Goal: Task Accomplishment & Management: Use online tool/utility

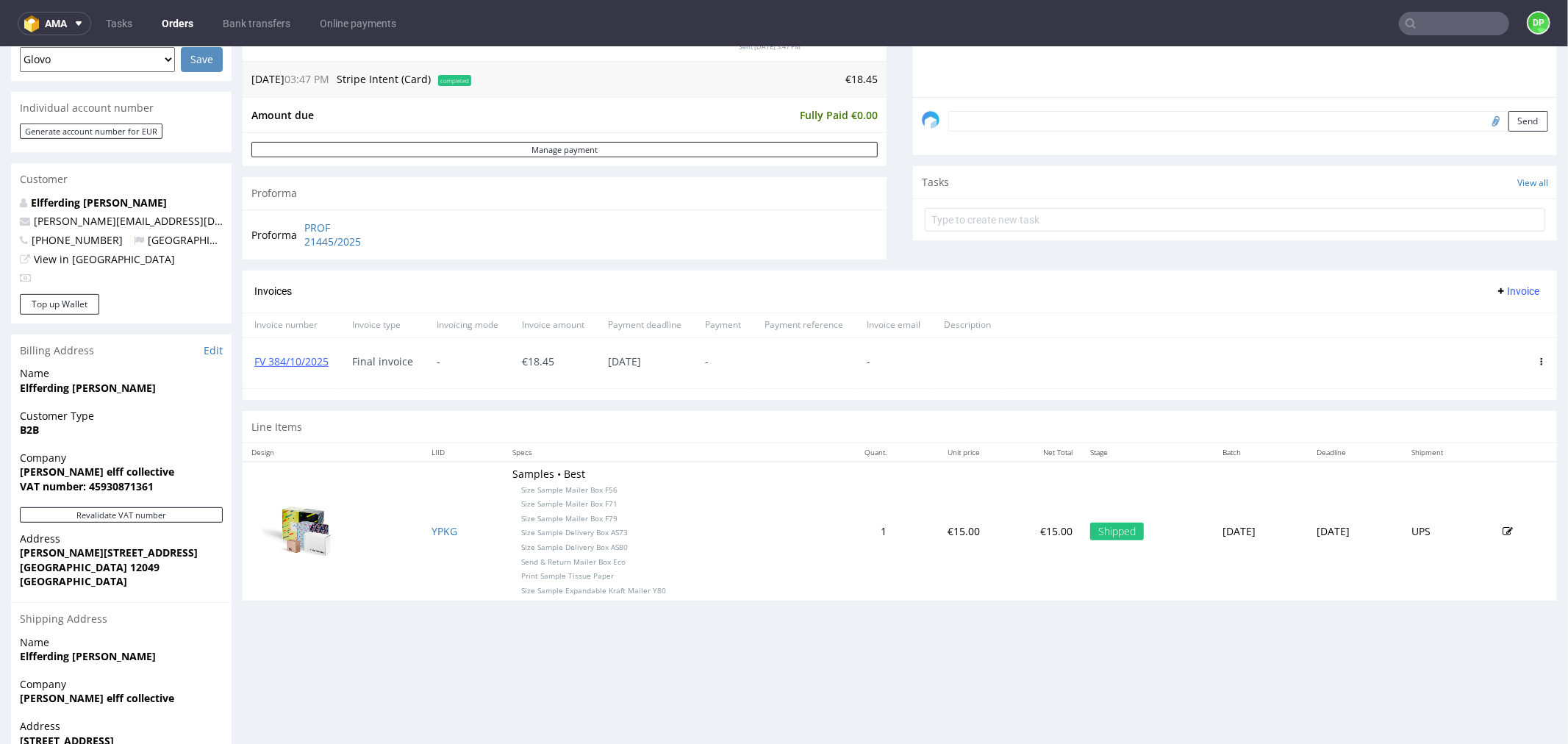
scroll to position [501, 0]
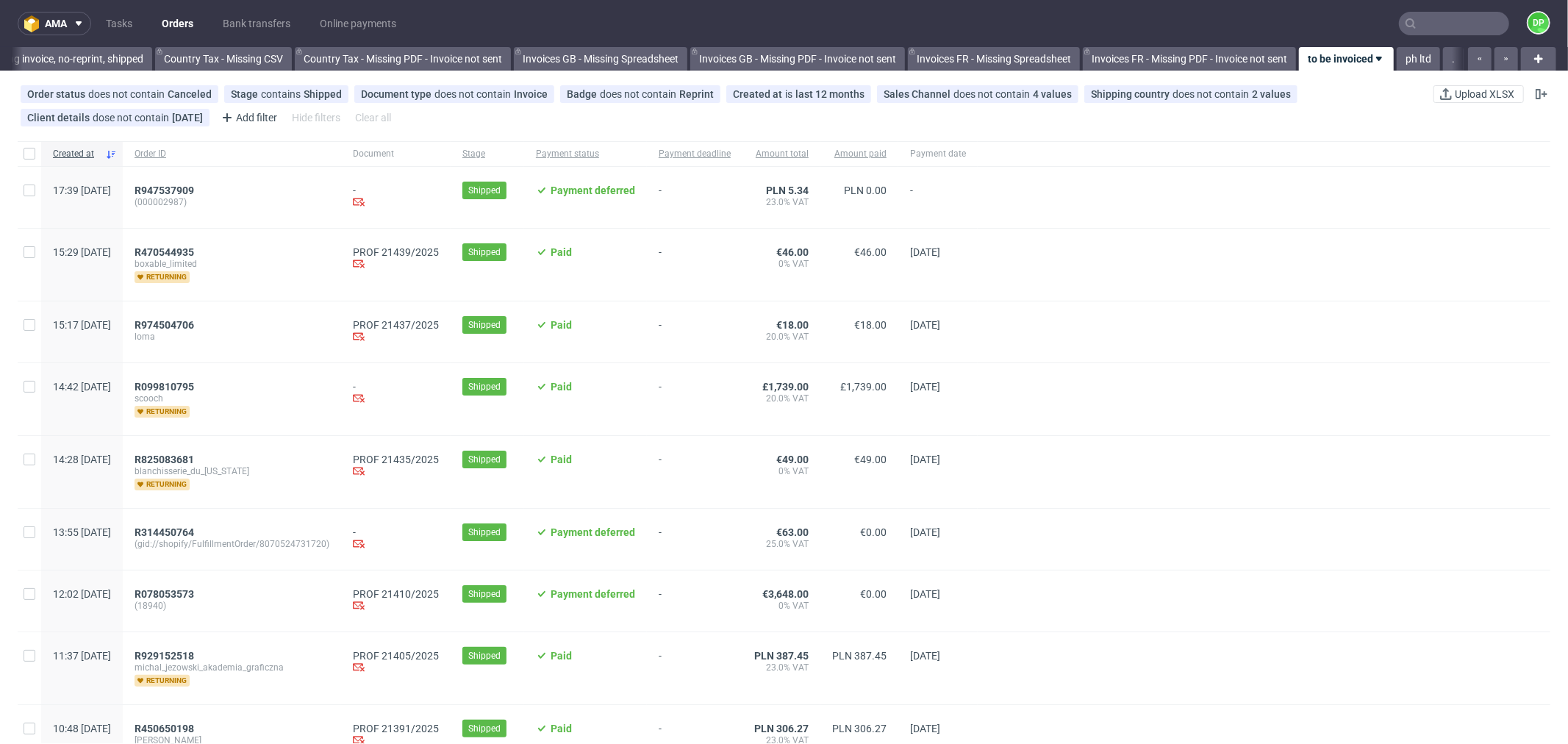
scroll to position [81, 0]
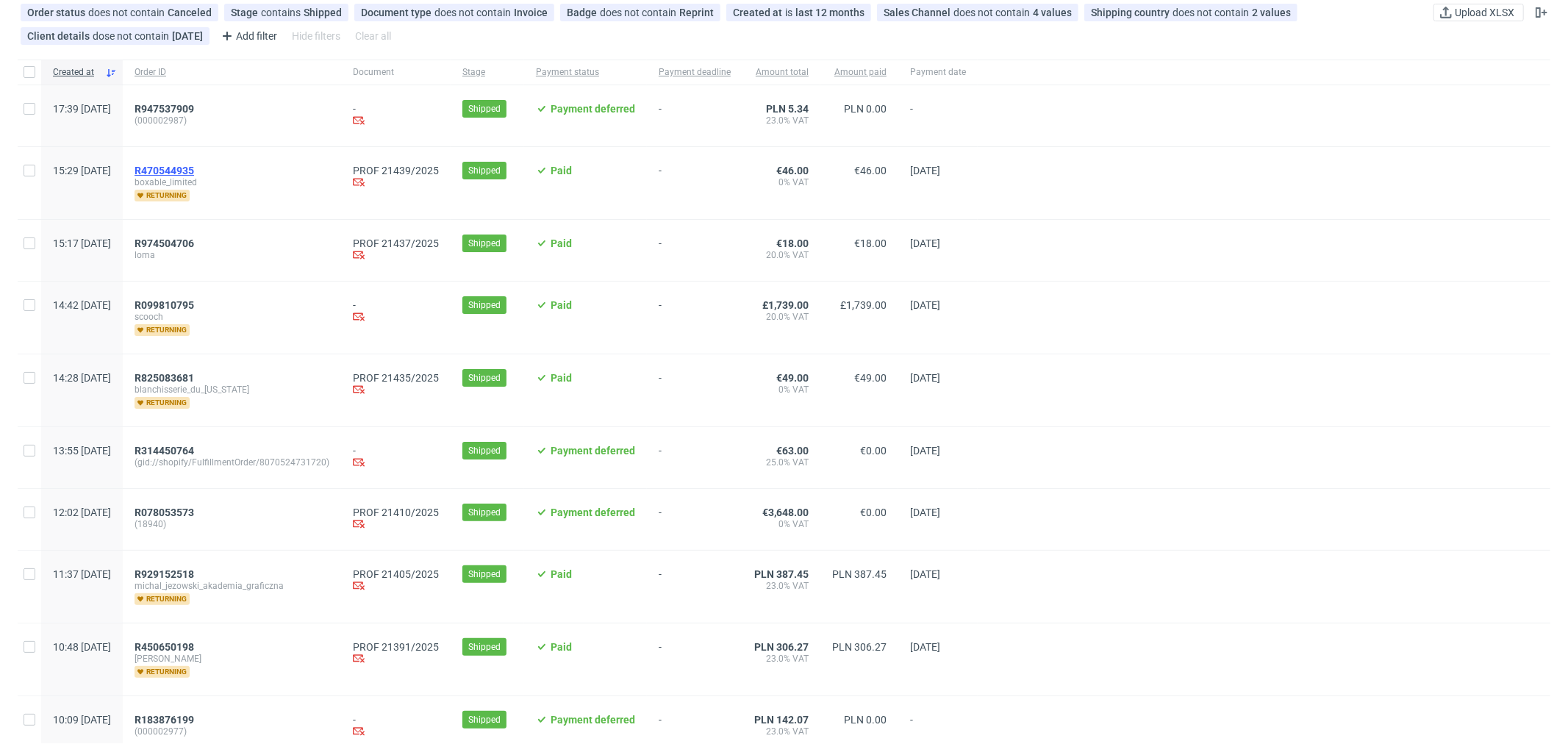
click at [194, 166] on span "R470544935" at bounding box center [164, 171] width 59 height 12
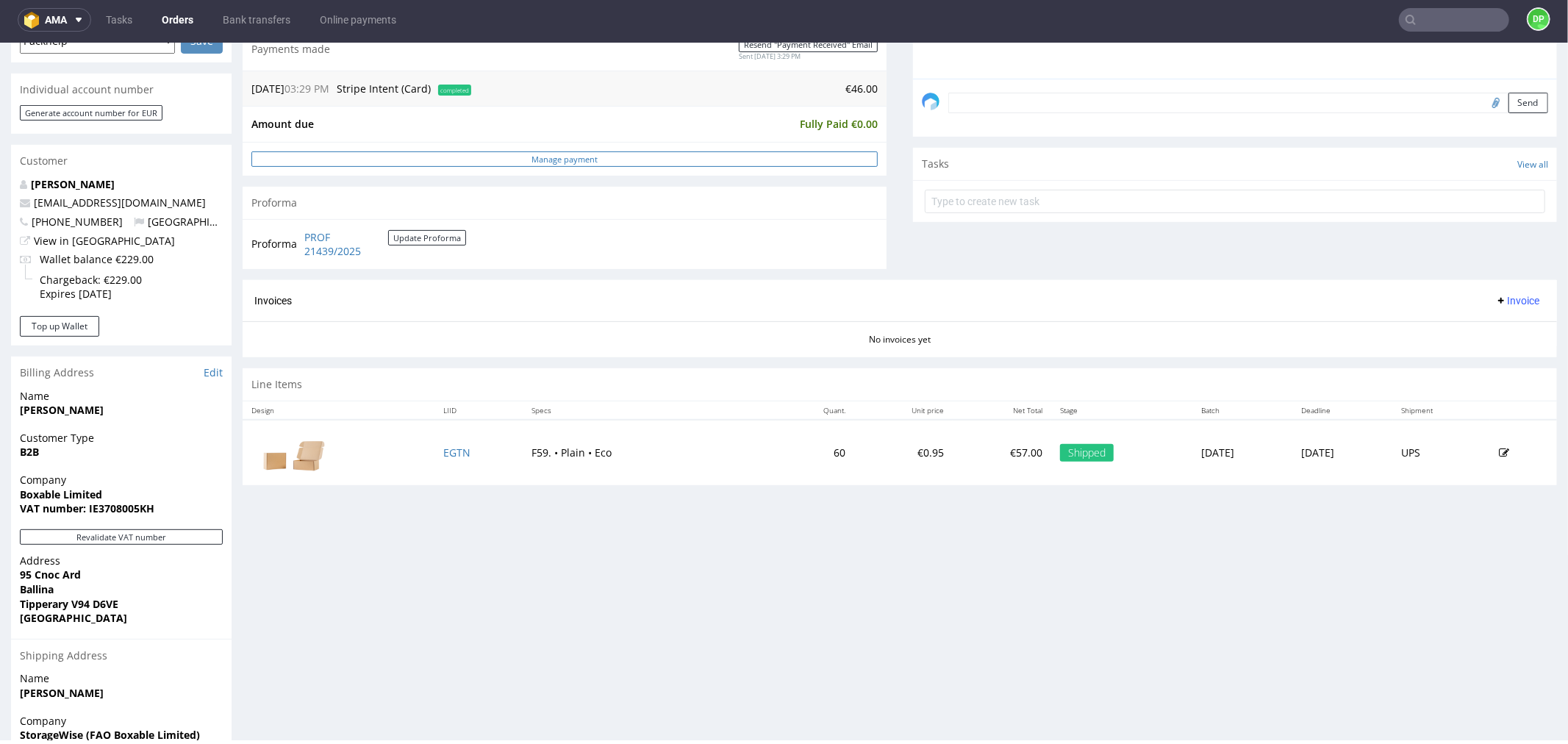
scroll to position [569, 0]
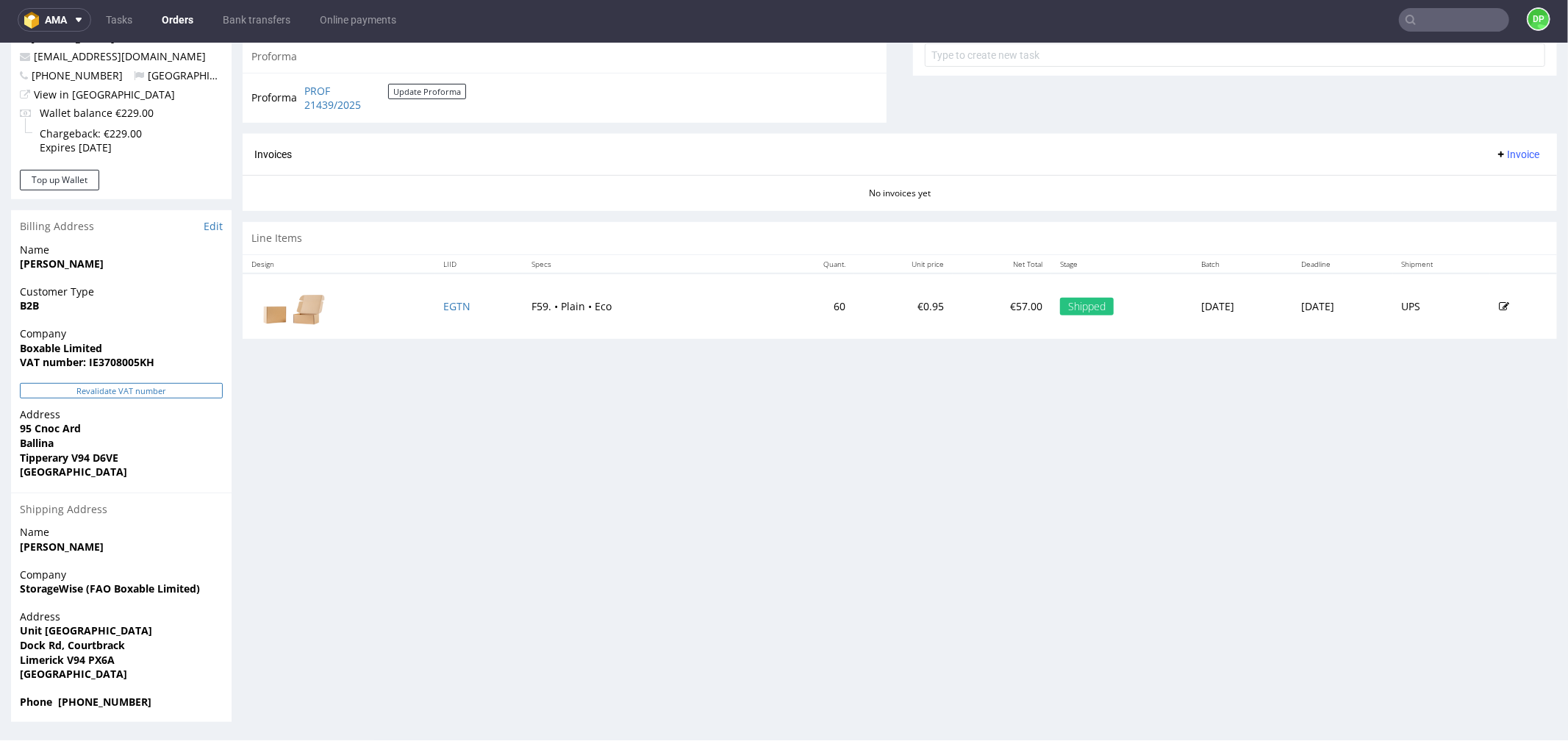
click at [128, 382] on button "Revalidate VAT number" at bounding box center [120, 390] width 203 height 16
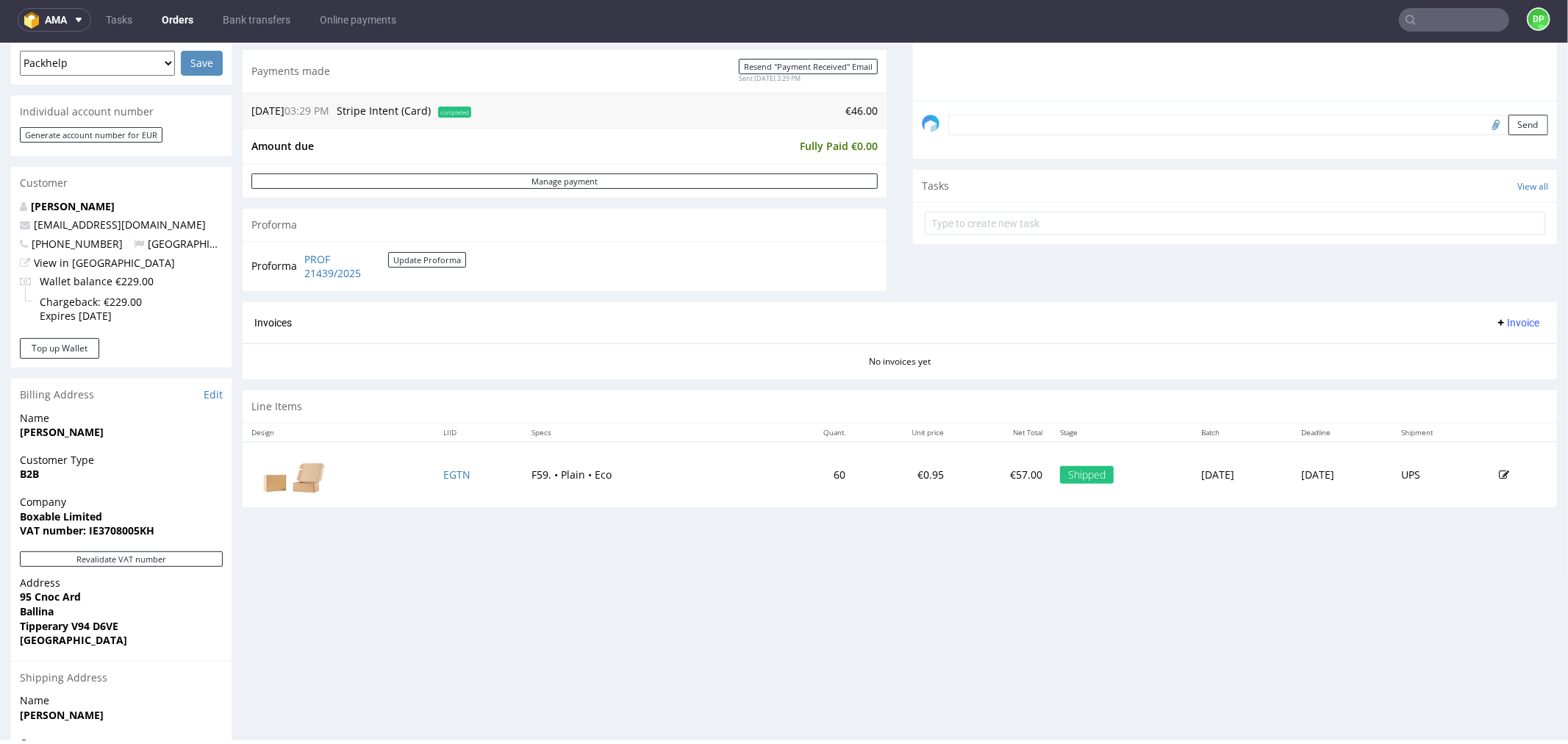
scroll to position [324, 0]
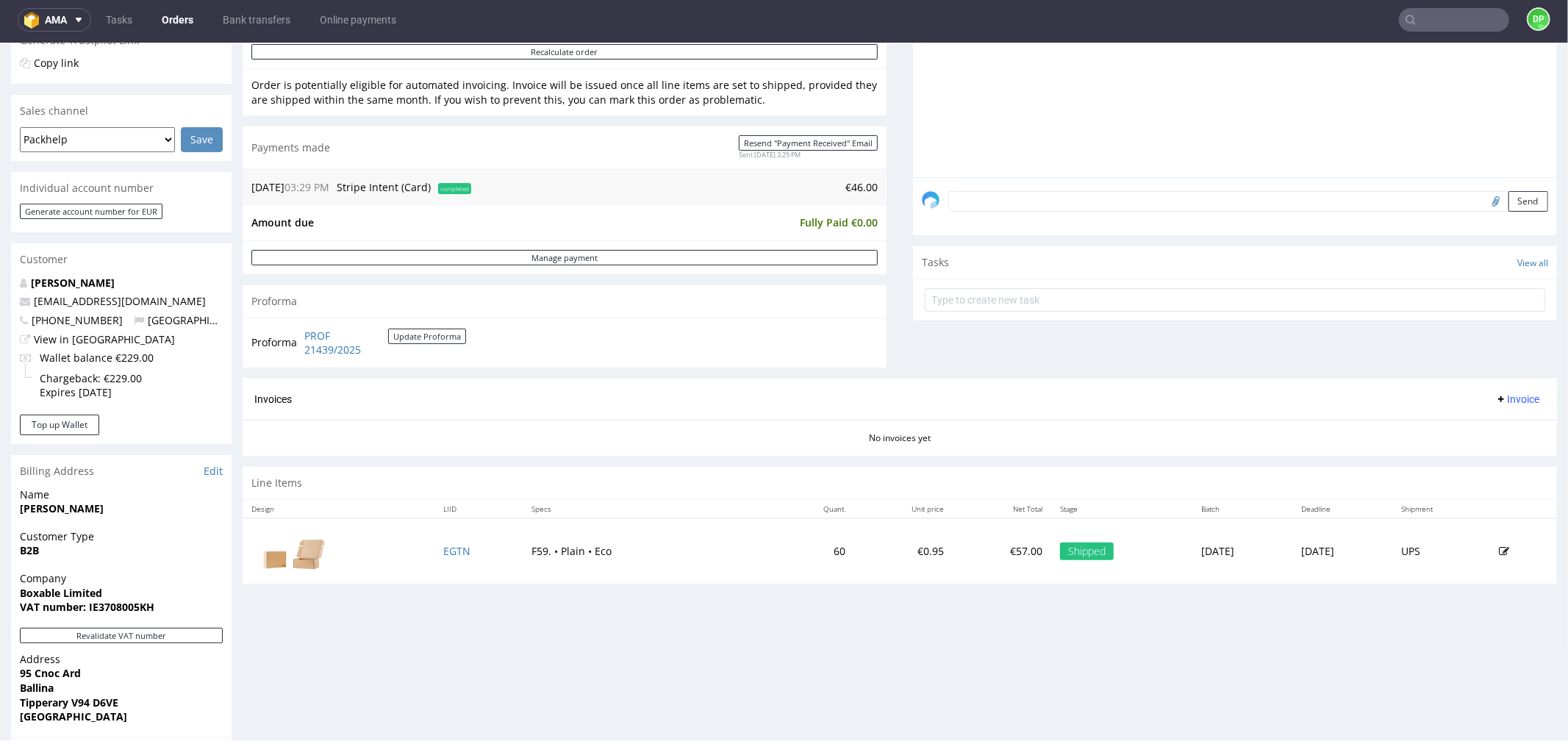
click at [182, 643] on div "Revalidate VAT number" at bounding box center [120, 639] width 220 height 24
click at [186, 645] on div "Revalidate VAT number" at bounding box center [120, 639] width 220 height 24
click at [193, 631] on button "Revalidate VAT number" at bounding box center [120, 635] width 203 height 16
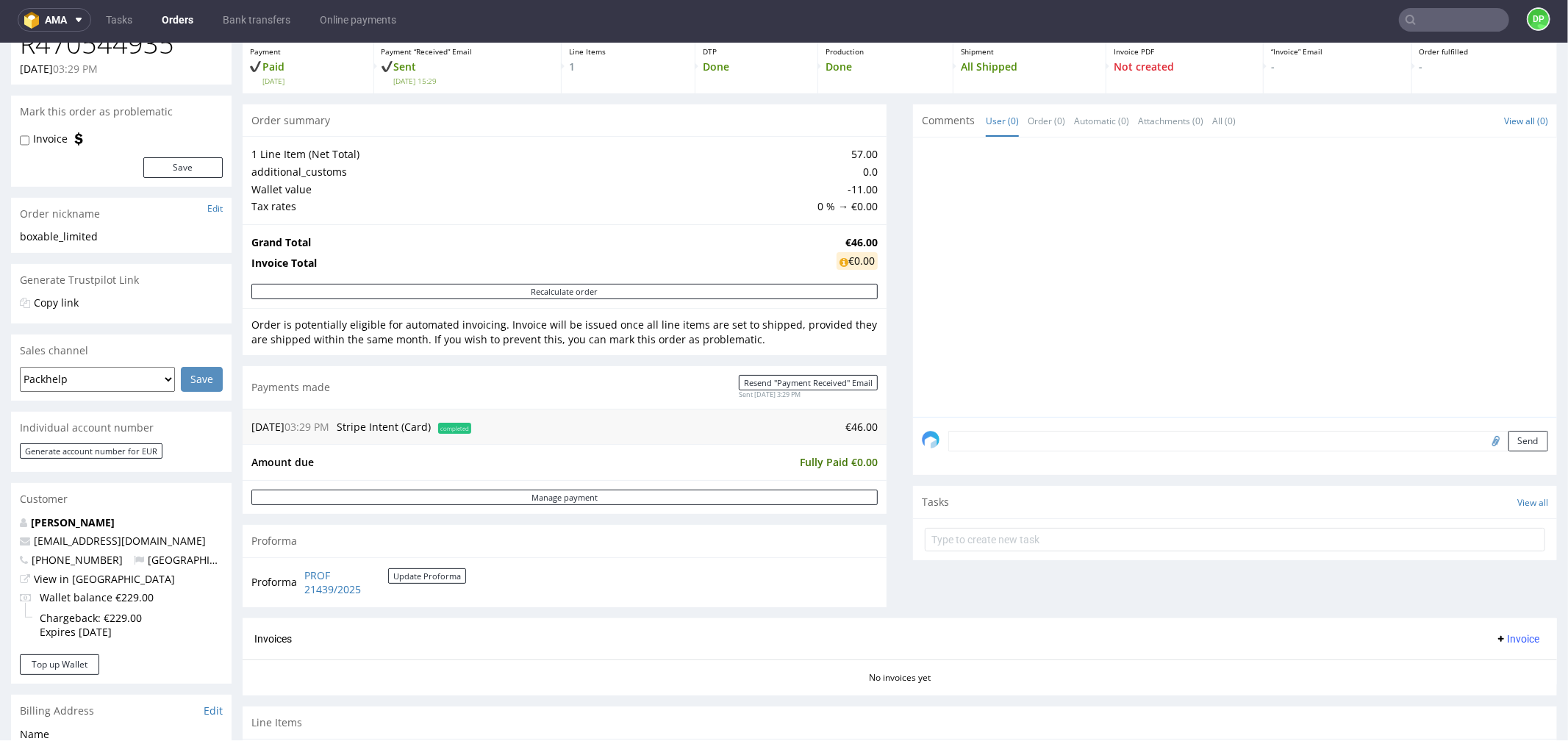
scroll to position [163, 0]
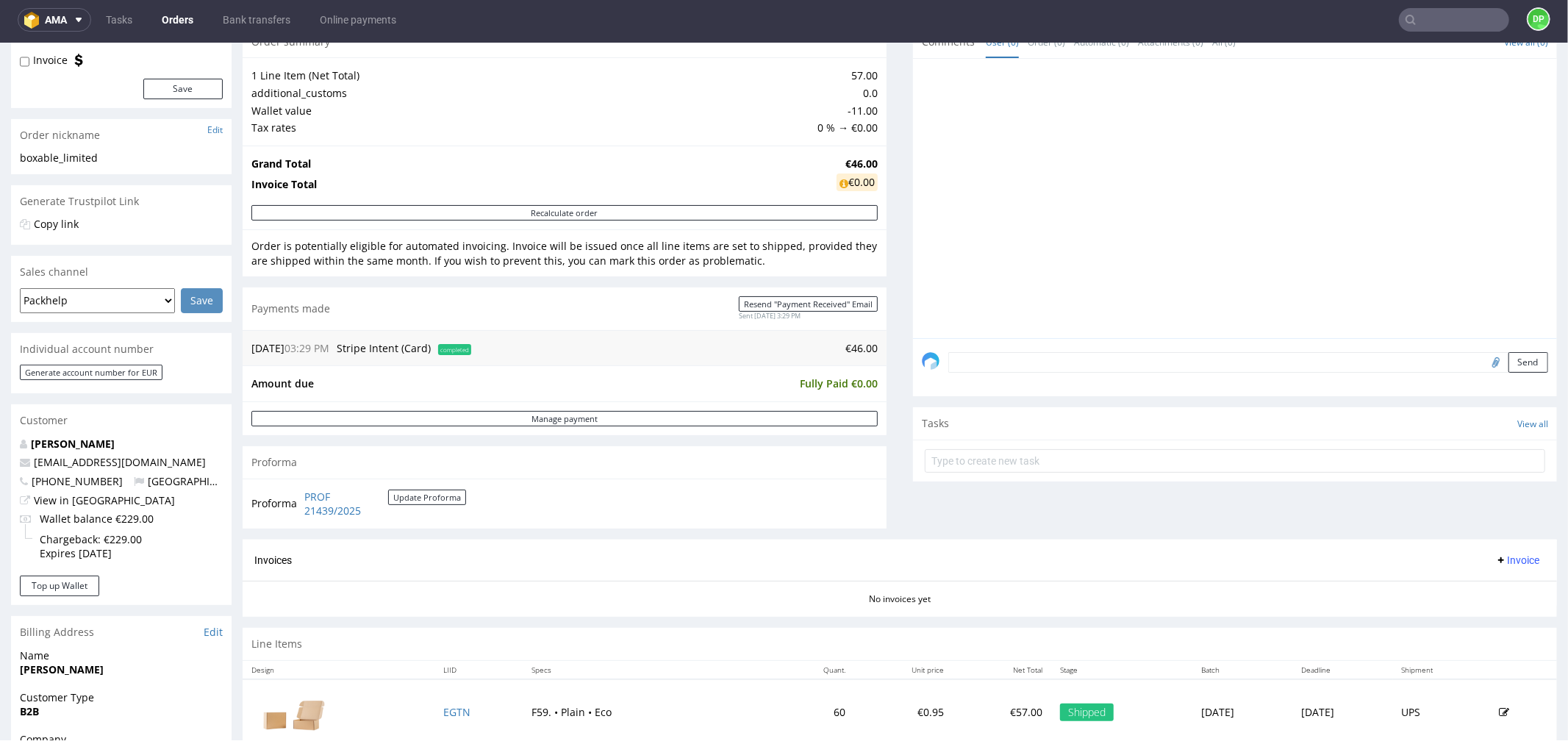
click at [1495, 560] on span "Invoice" at bounding box center [1517, 560] width 44 height 12
click at [1452, 586] on span at bounding box center [1452, 592] width 12 height 12
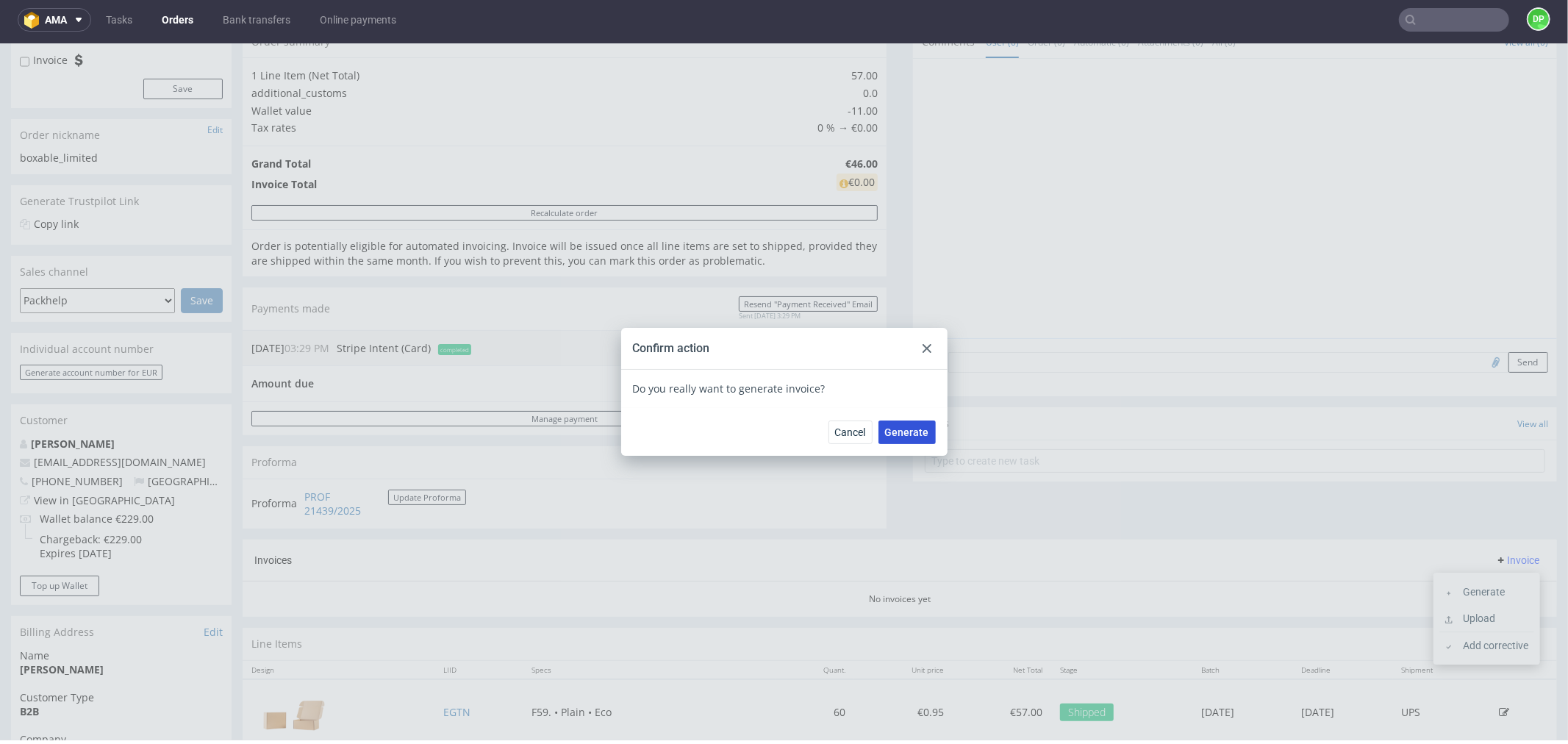
click at [914, 434] on span "Generate" at bounding box center [907, 432] width 44 height 11
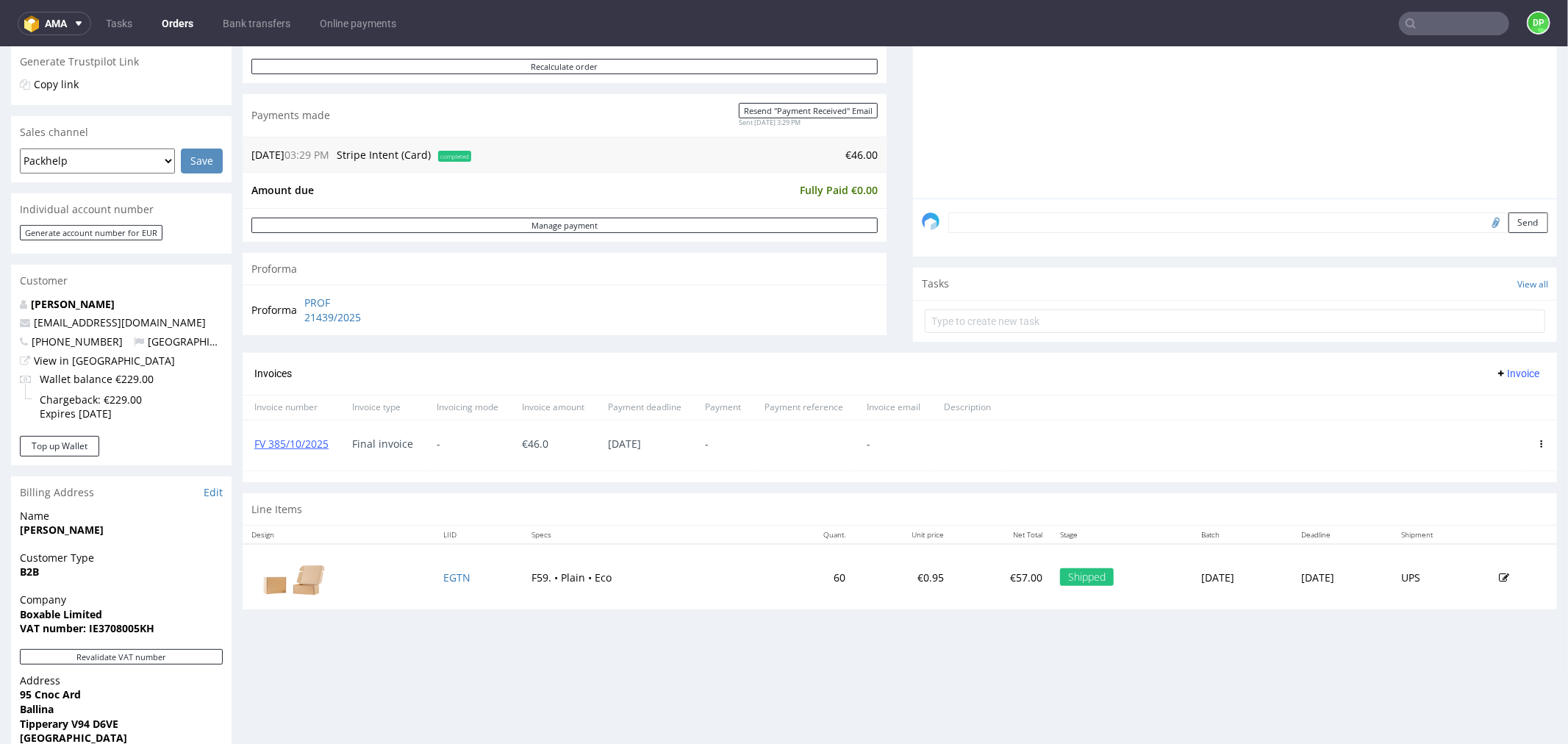
scroll to position [327, 0]
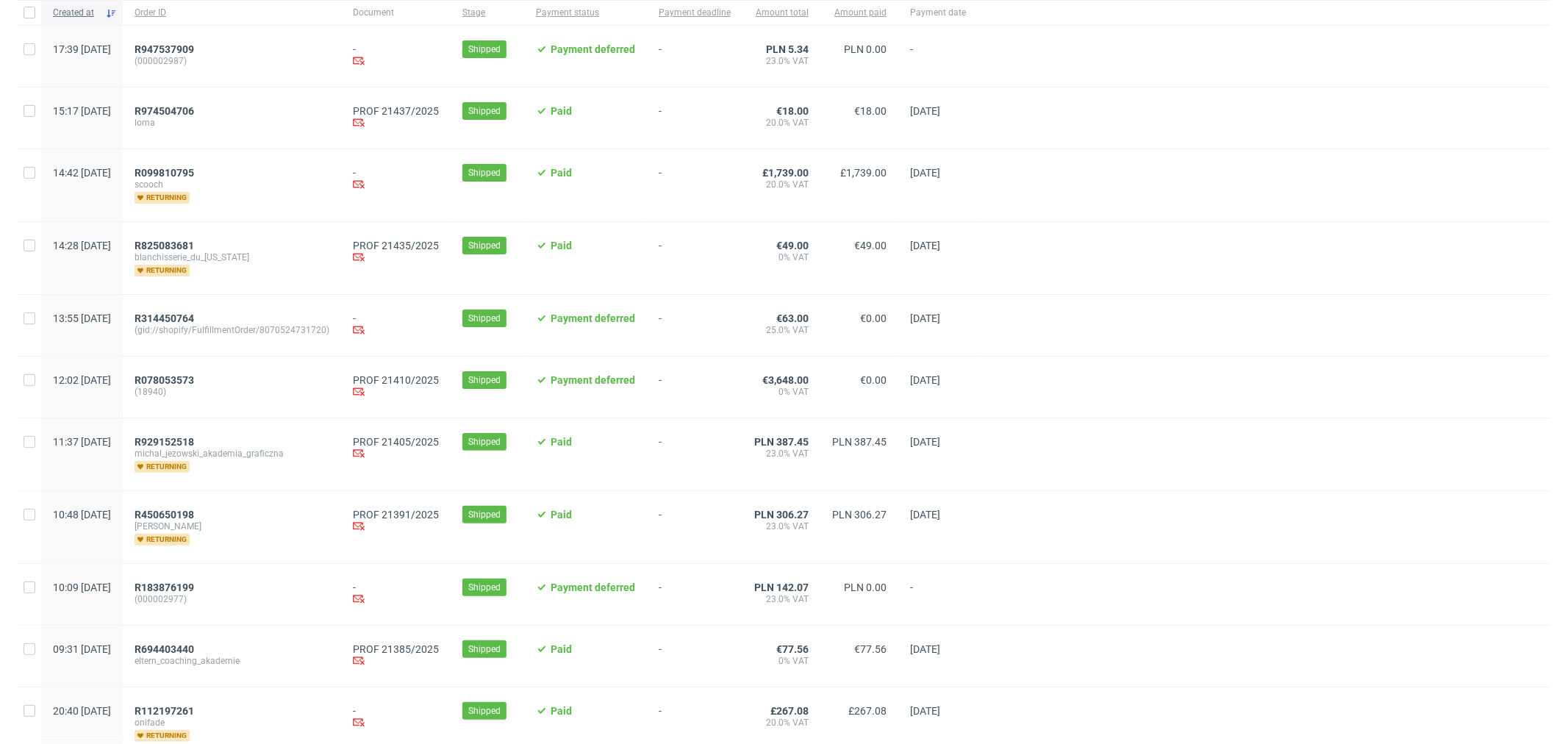
scroll to position [163, 0]
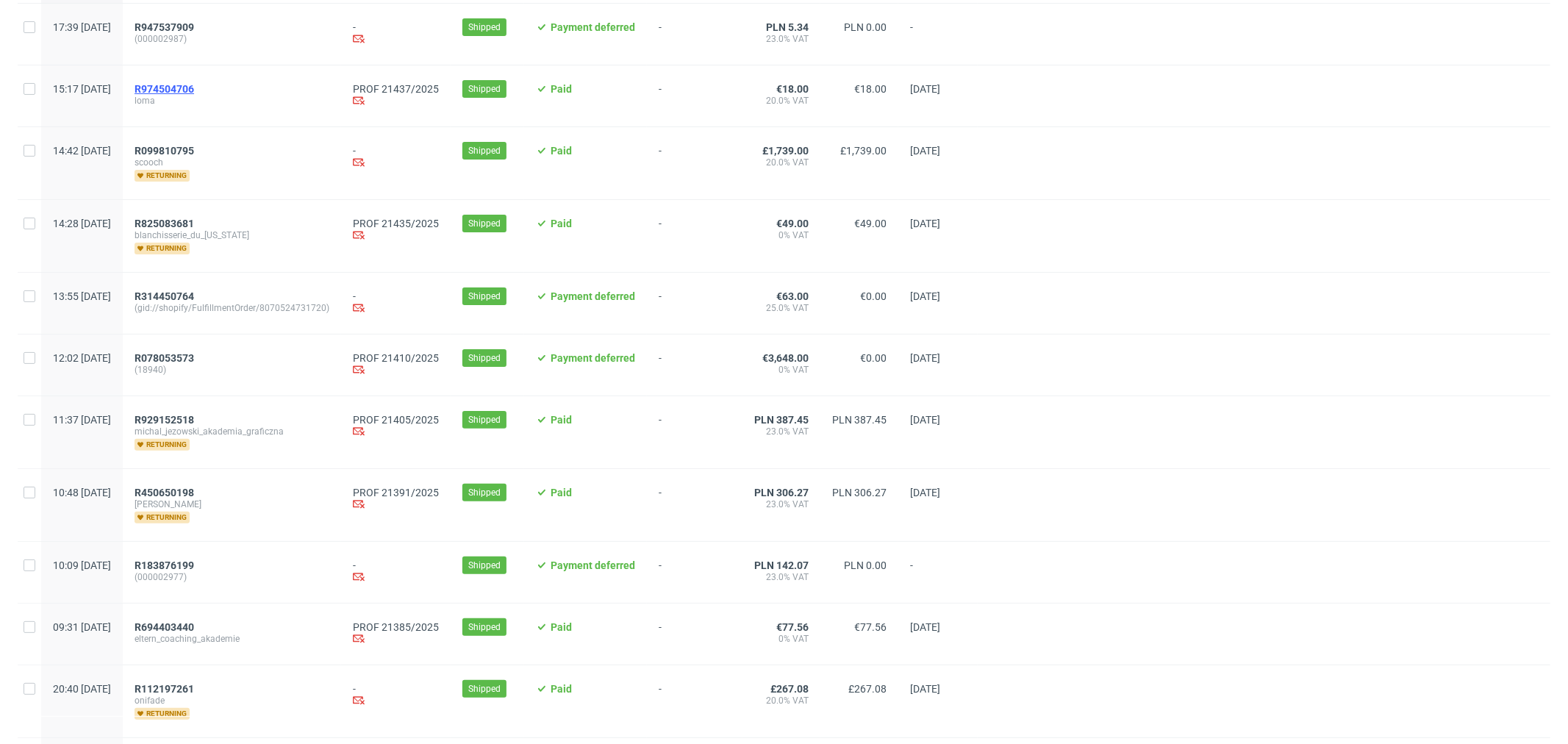
click at [194, 89] on span "R974504706" at bounding box center [164, 89] width 59 height 12
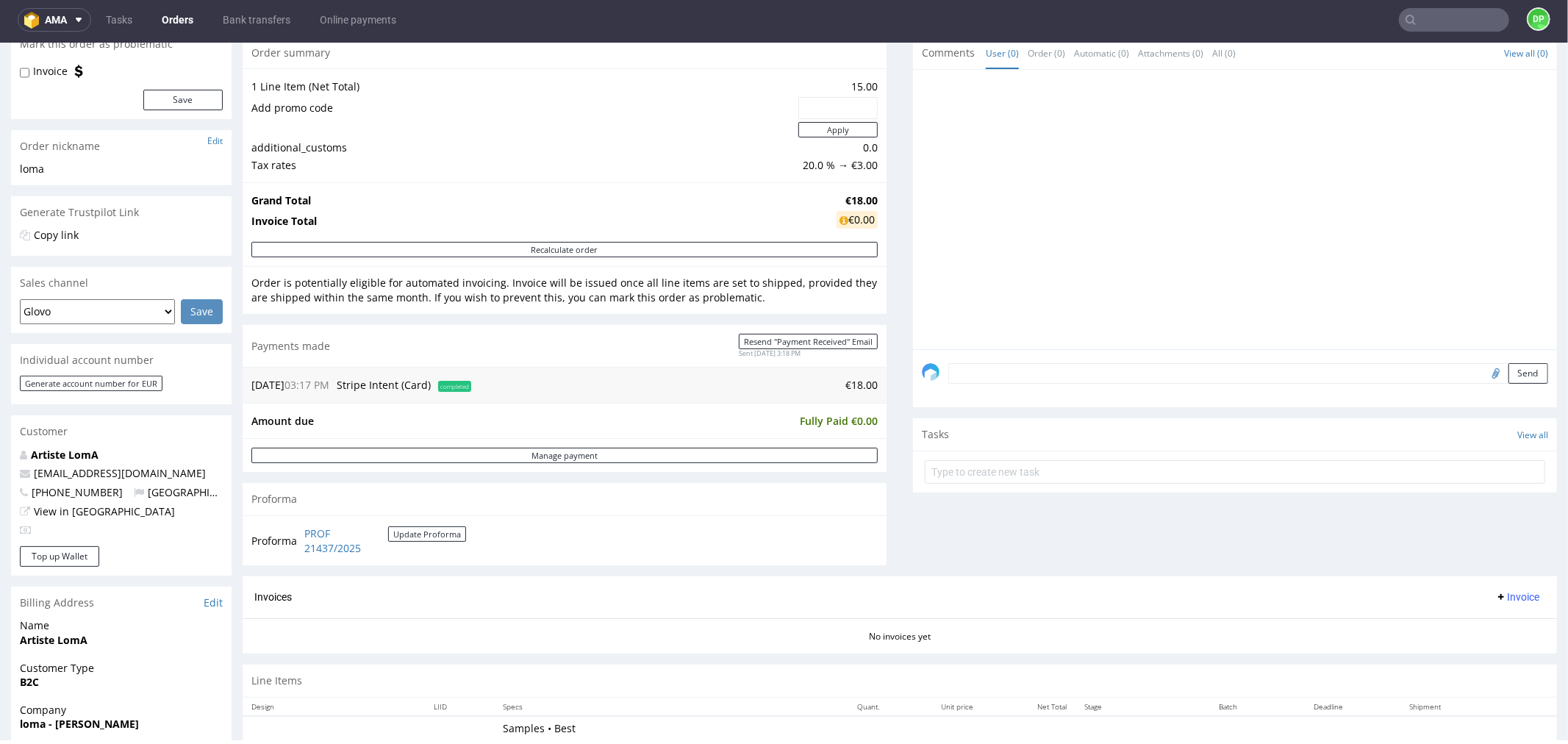
scroll to position [245, 0]
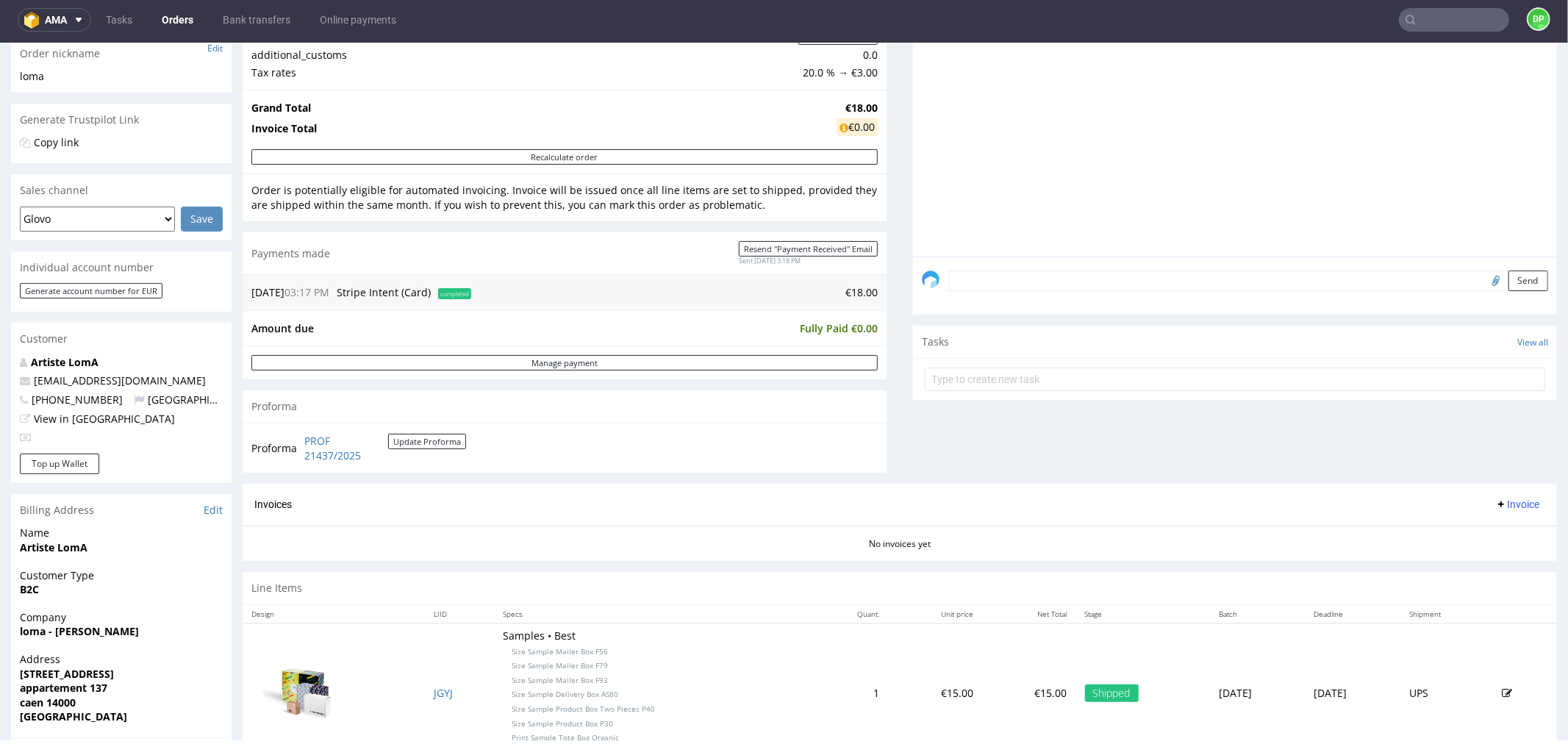
click at [1495, 499] on span "Invoice" at bounding box center [1517, 503] width 44 height 12
click at [1489, 523] on li "Generate" at bounding box center [1488, 535] width 95 height 26
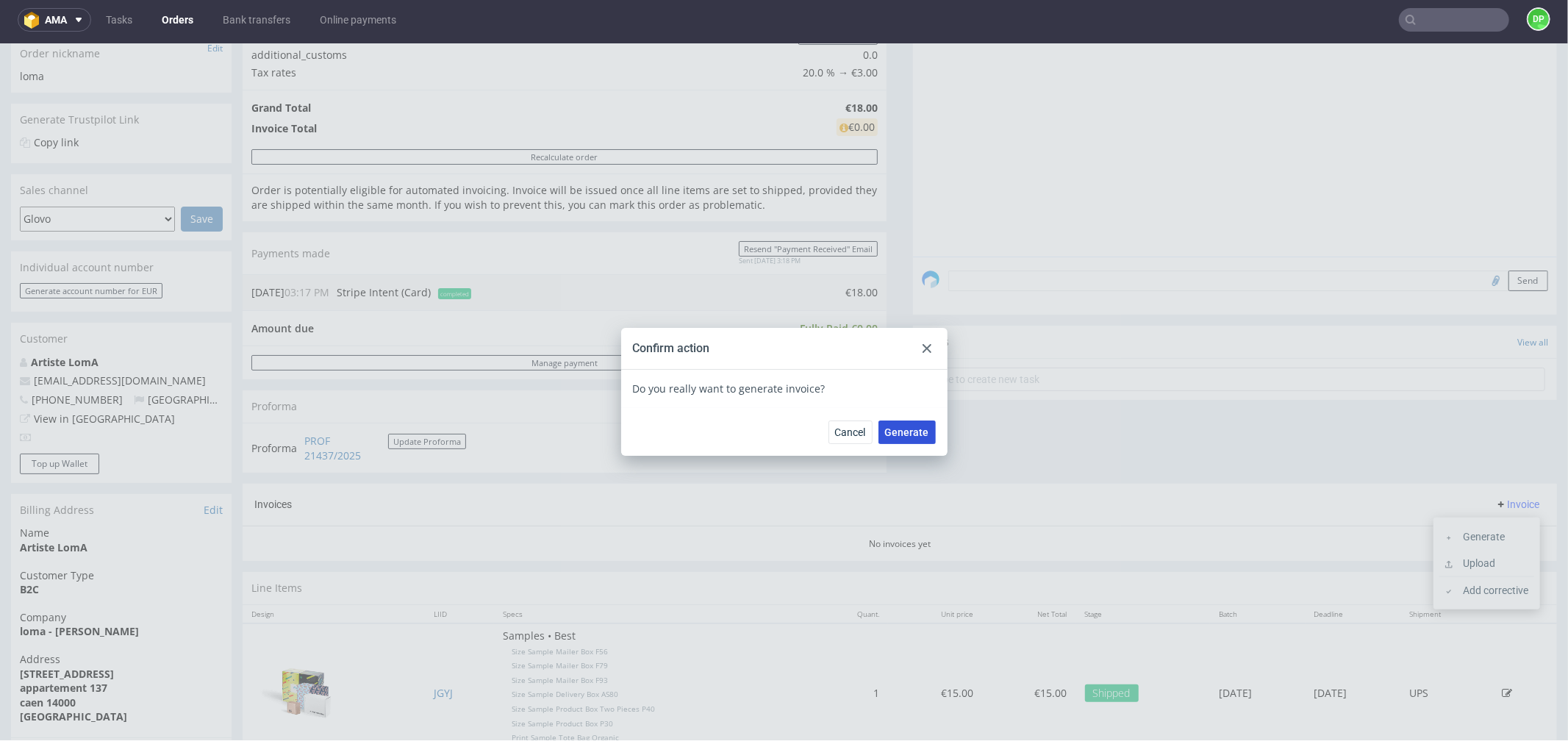
click at [899, 427] on span "Generate" at bounding box center [907, 432] width 44 height 11
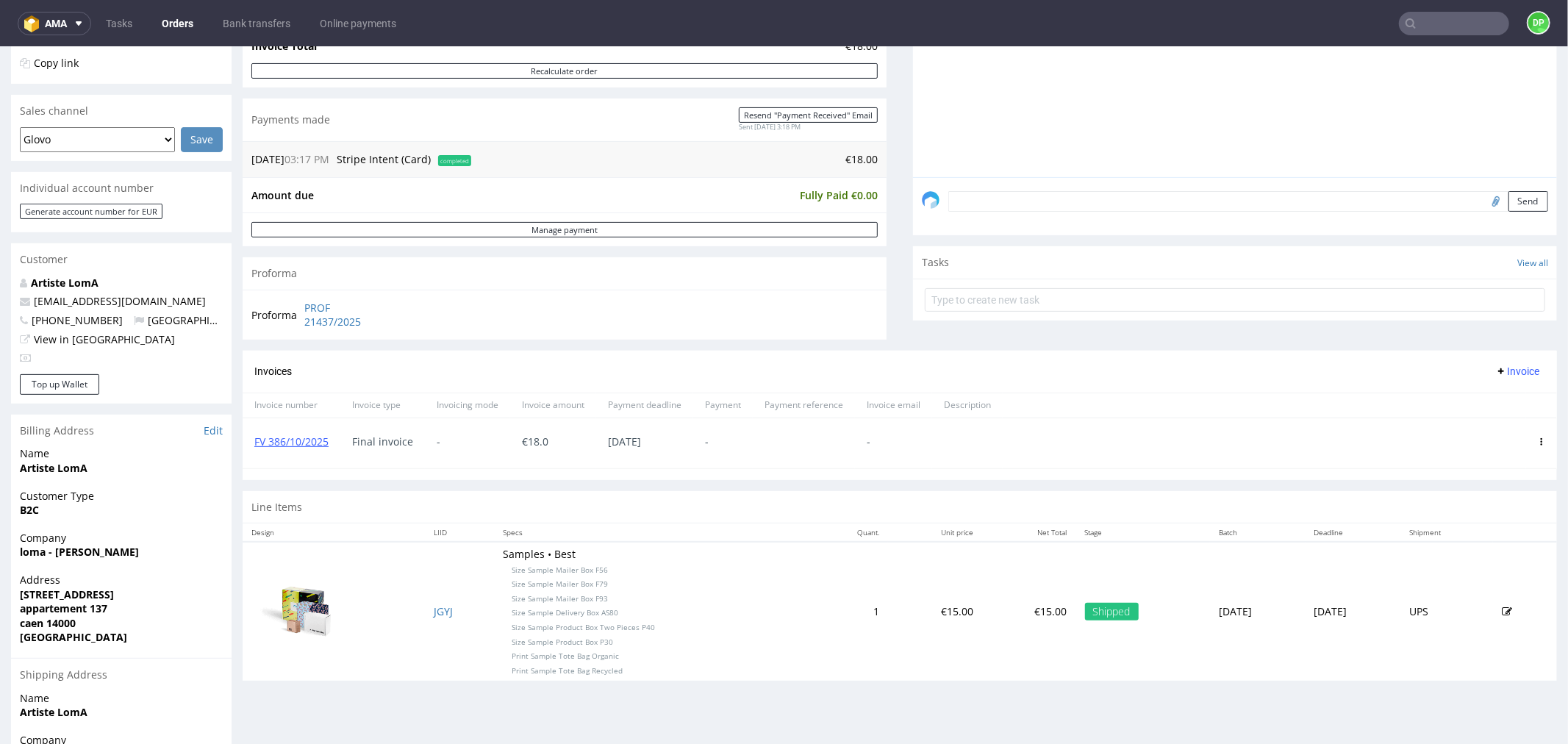
scroll to position [327, 0]
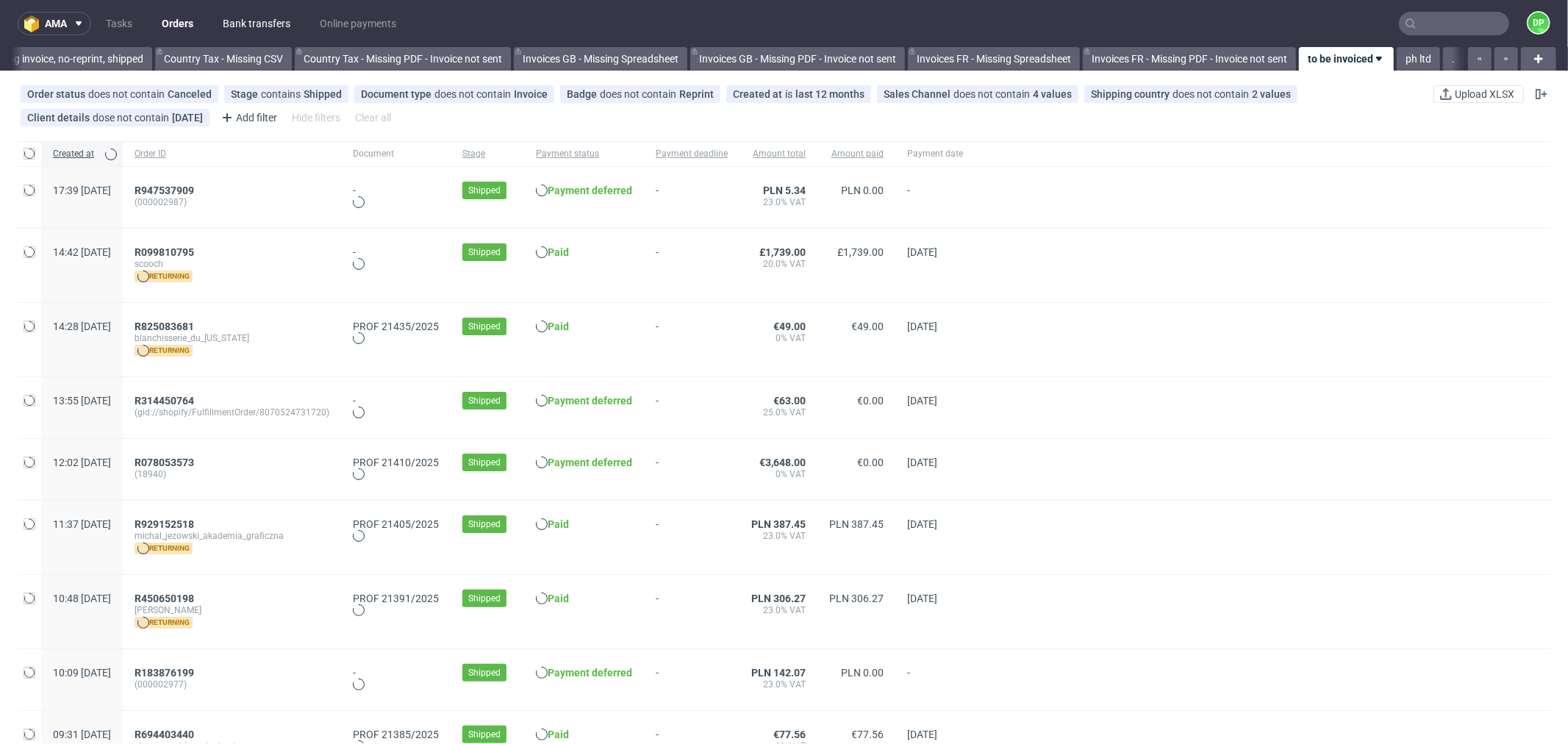
scroll to position [0, 1445]
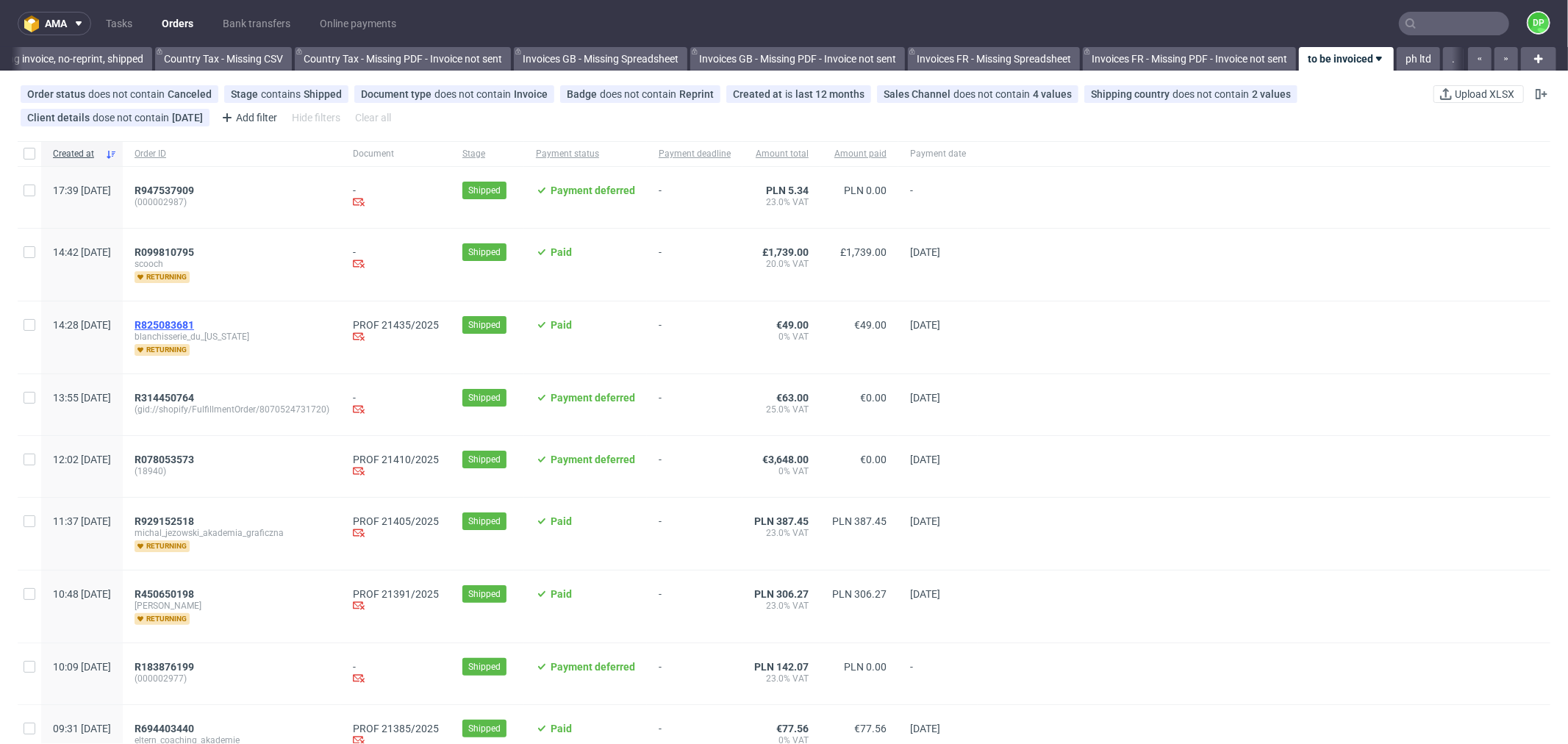
click at [194, 320] on span "R825083681" at bounding box center [164, 325] width 59 height 12
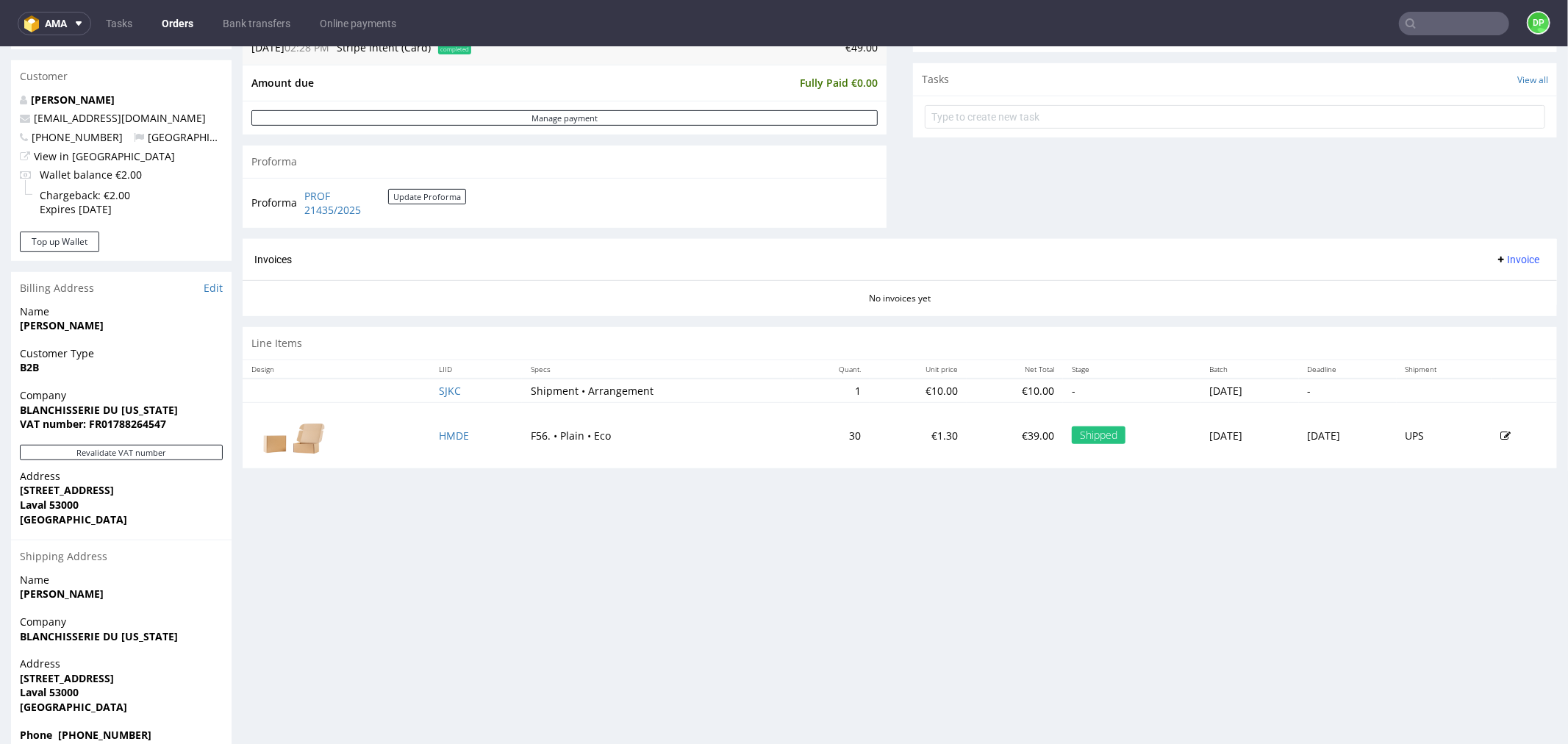
scroll to position [540, 0]
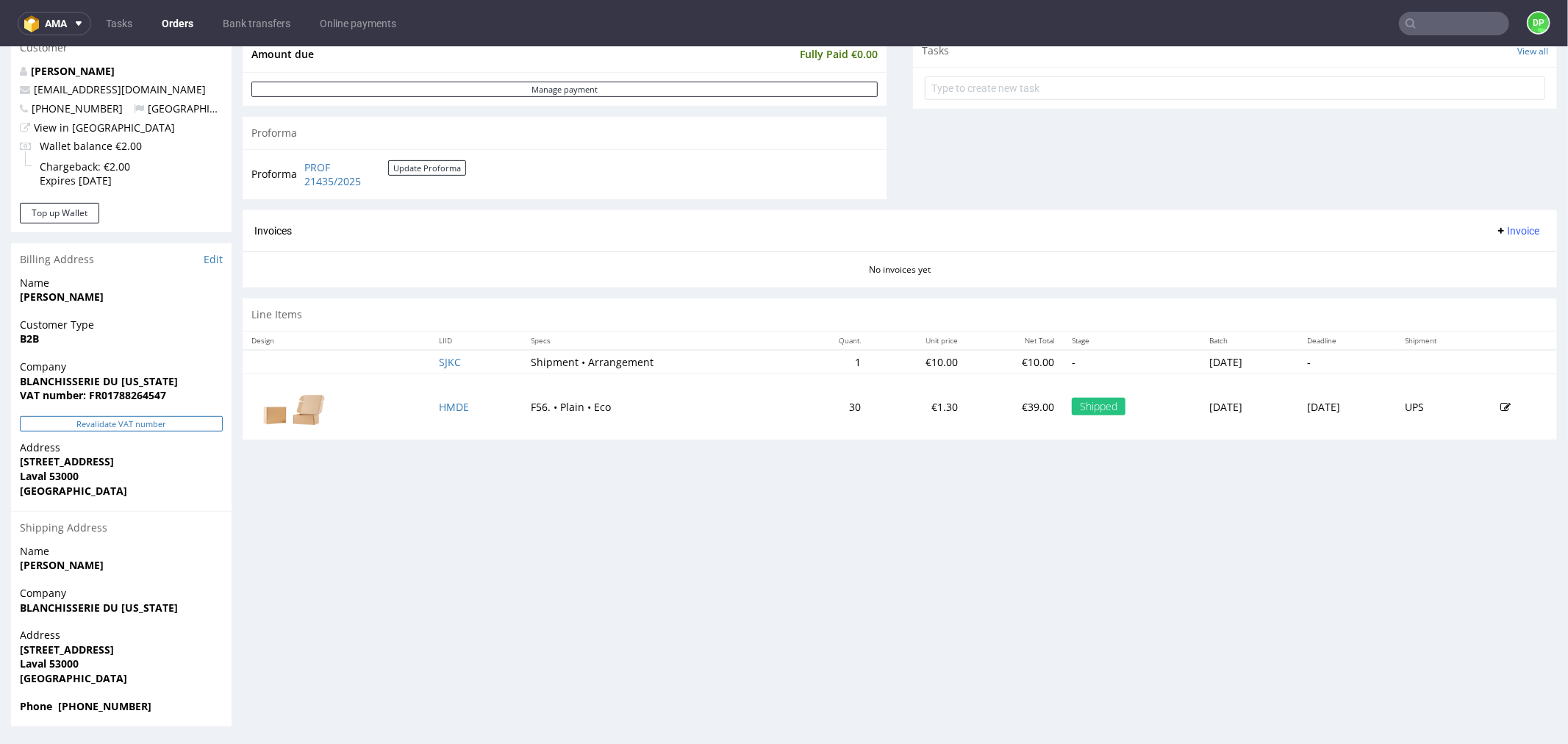
click at [171, 421] on button "Revalidate VAT number" at bounding box center [120, 423] width 203 height 16
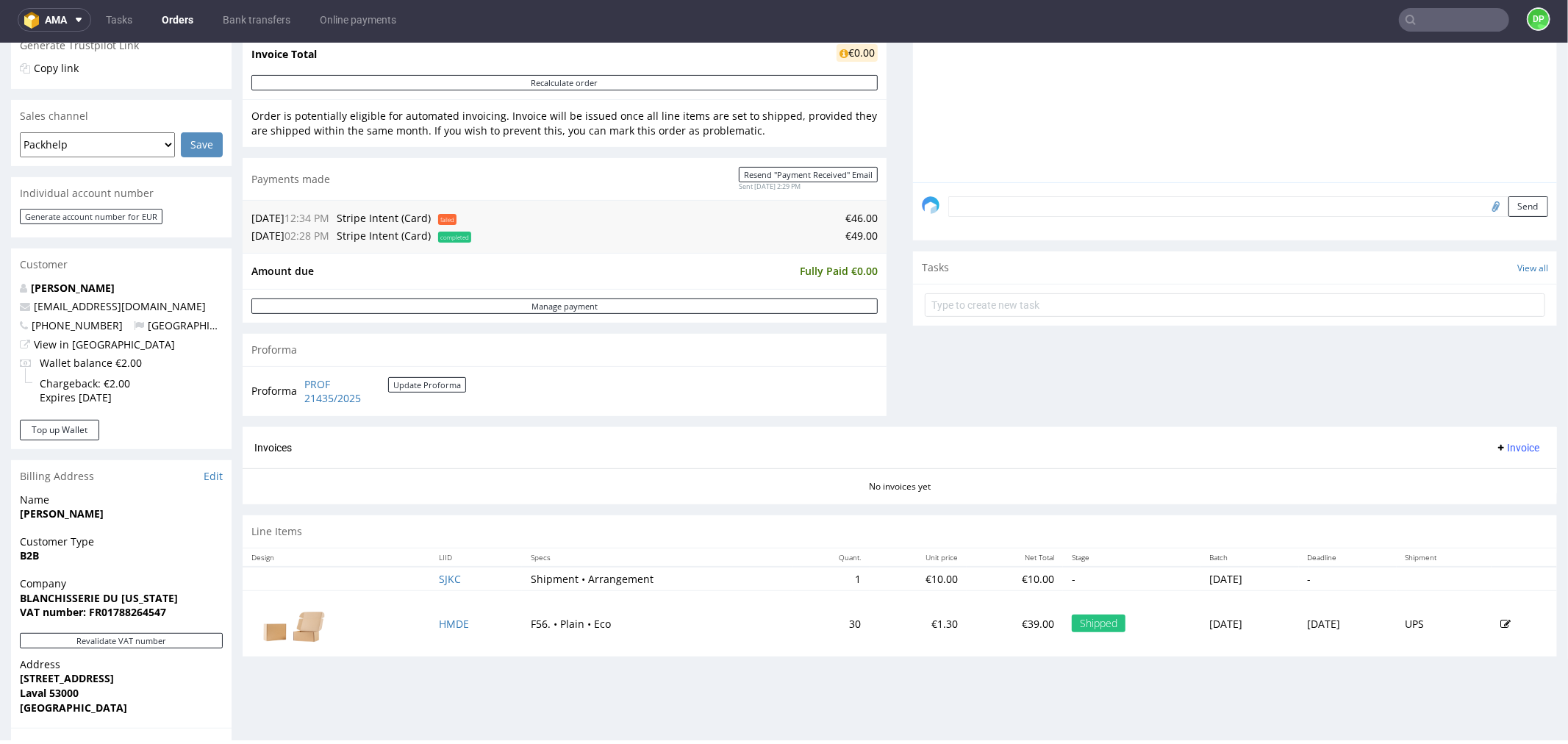
scroll to position [327, 0]
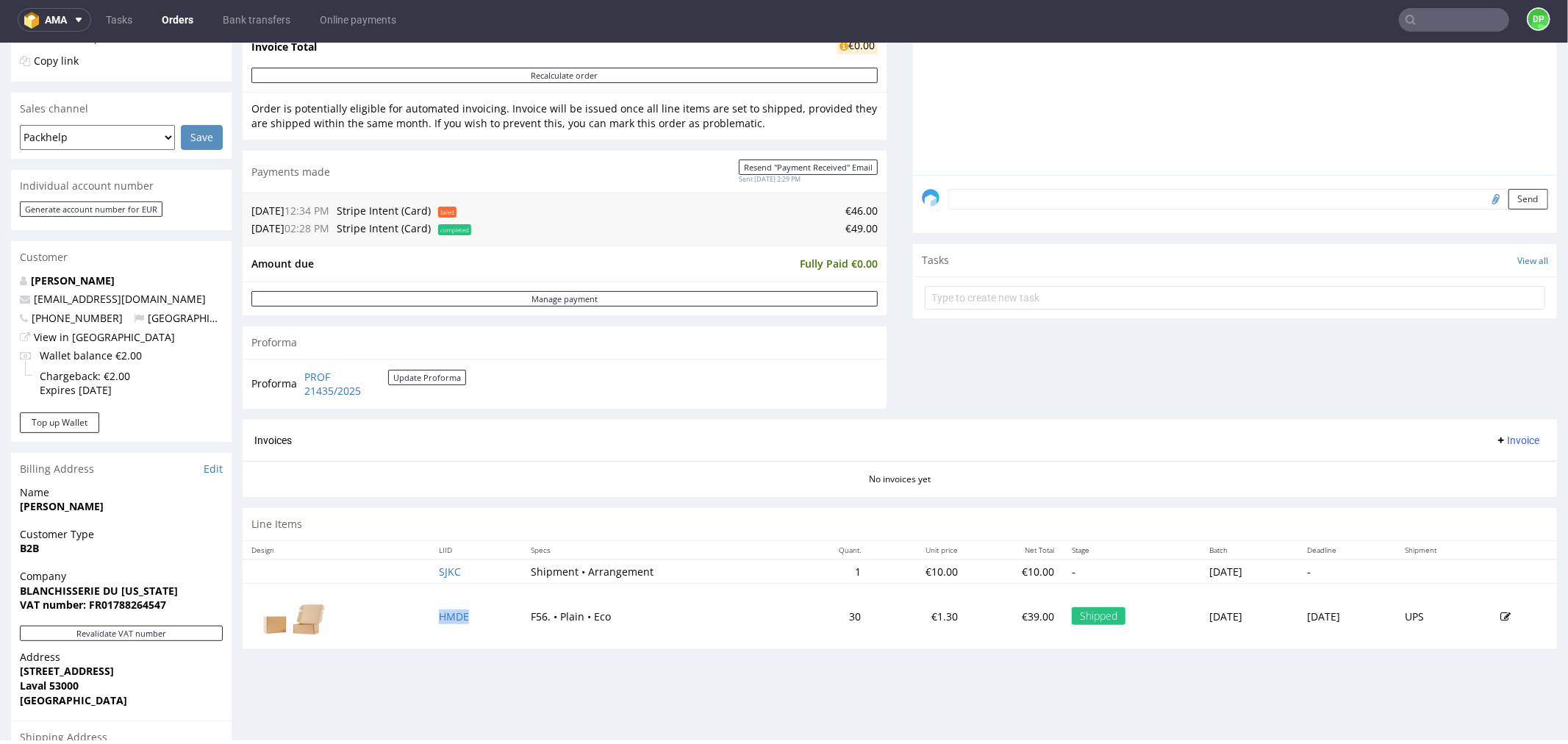
click at [1495, 439] on span "Invoice" at bounding box center [1517, 439] width 44 height 12
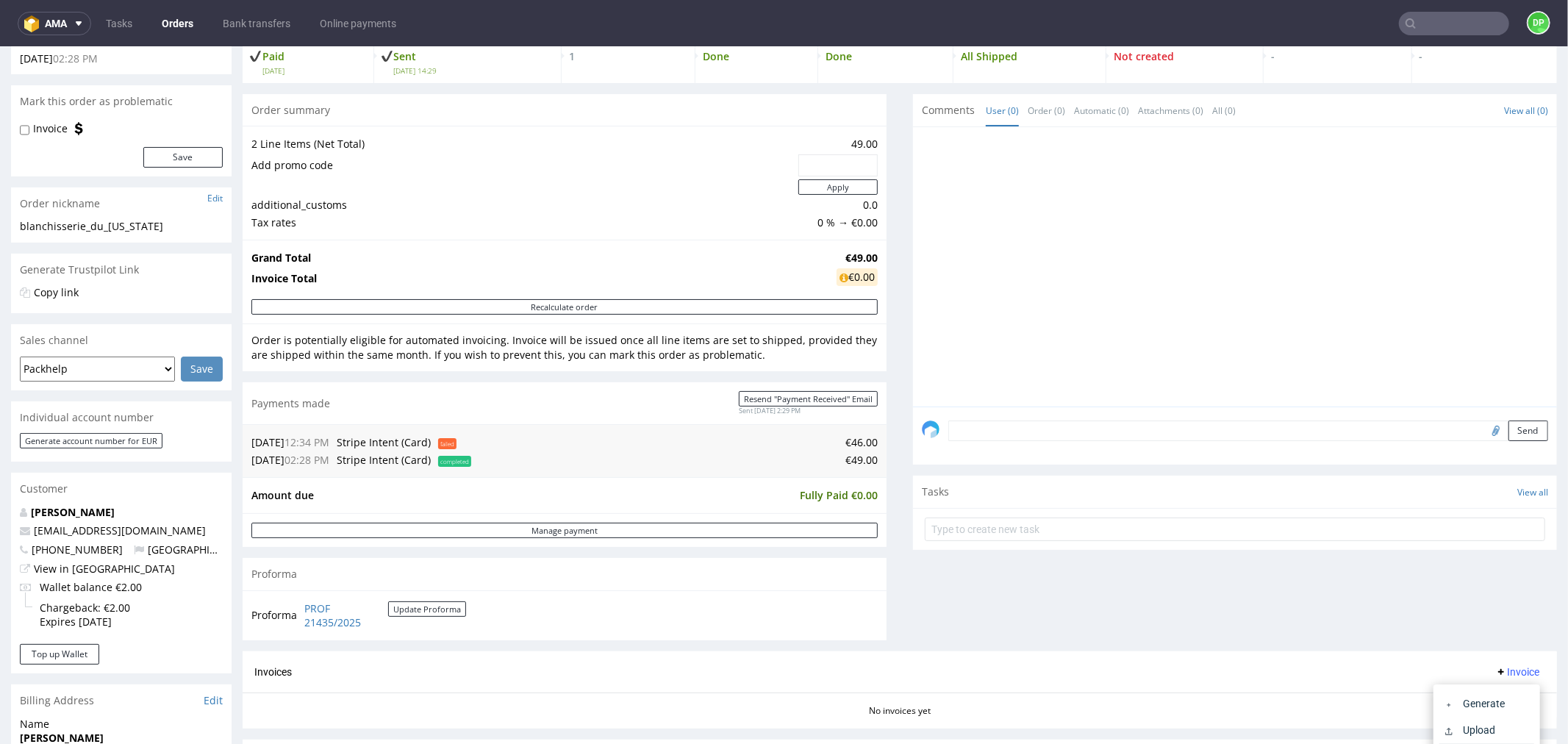
scroll to position [245, 0]
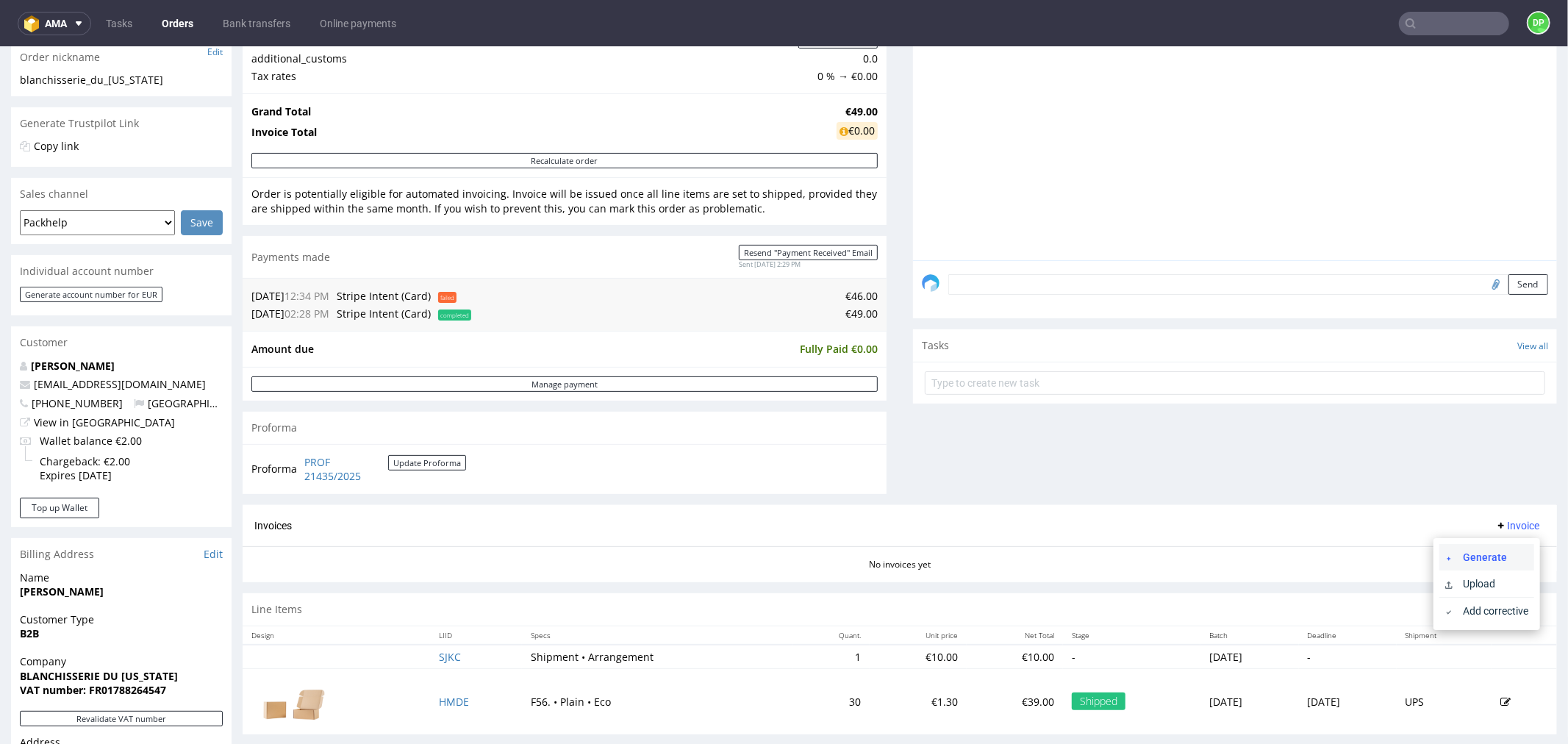
click at [1498, 555] on span "Generate" at bounding box center [1493, 556] width 72 height 15
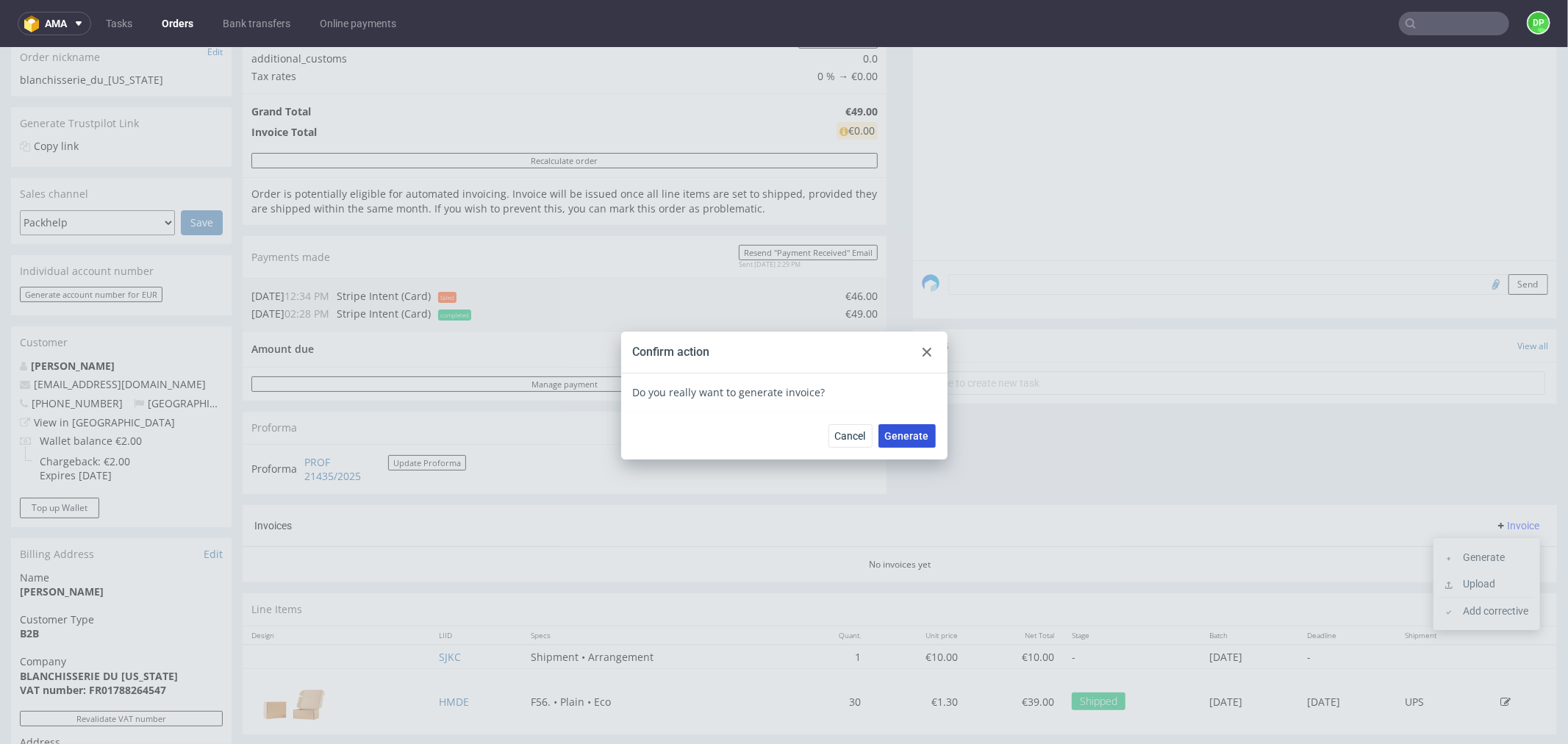
click at [900, 437] on span "Generate" at bounding box center [907, 436] width 44 height 11
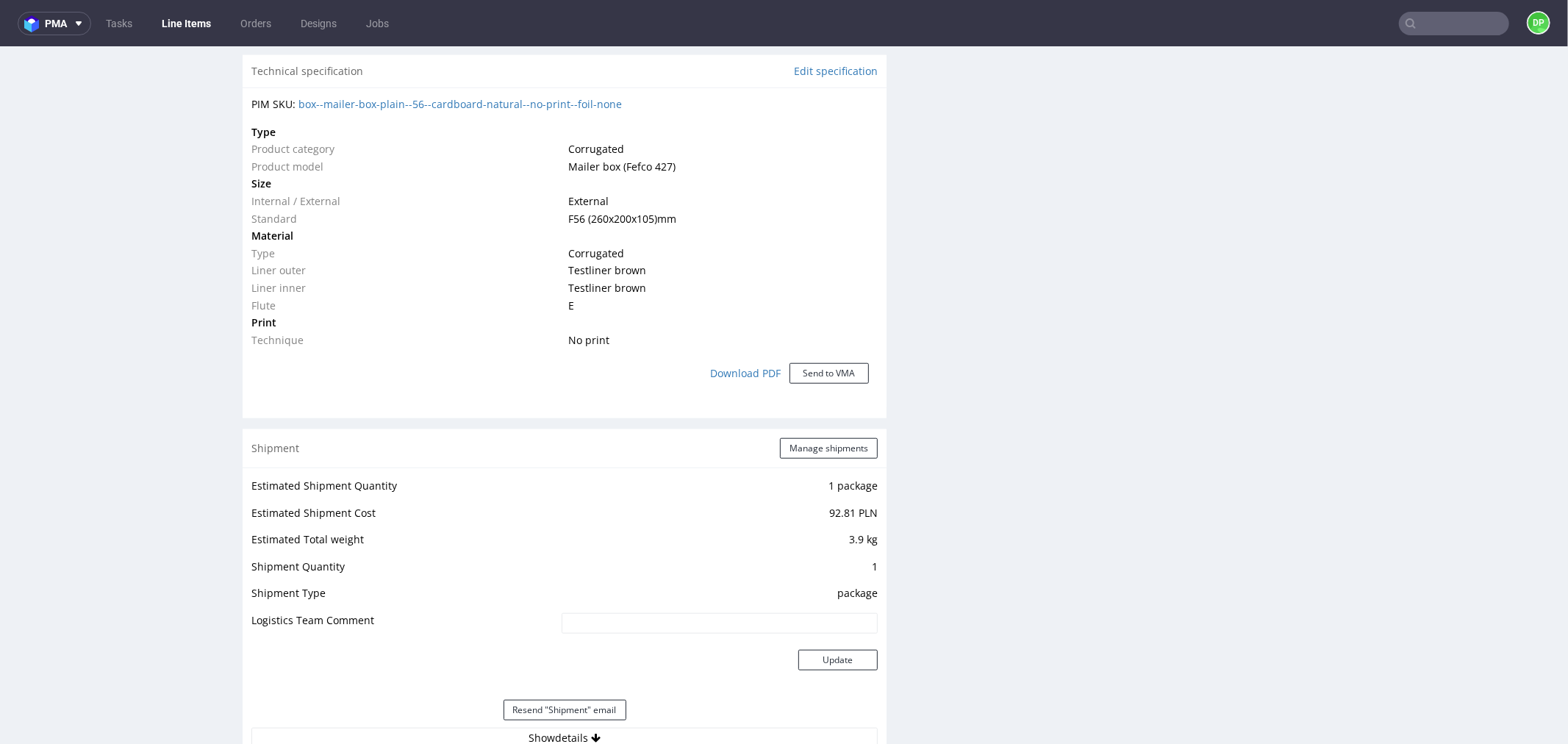
scroll to position [1308, 0]
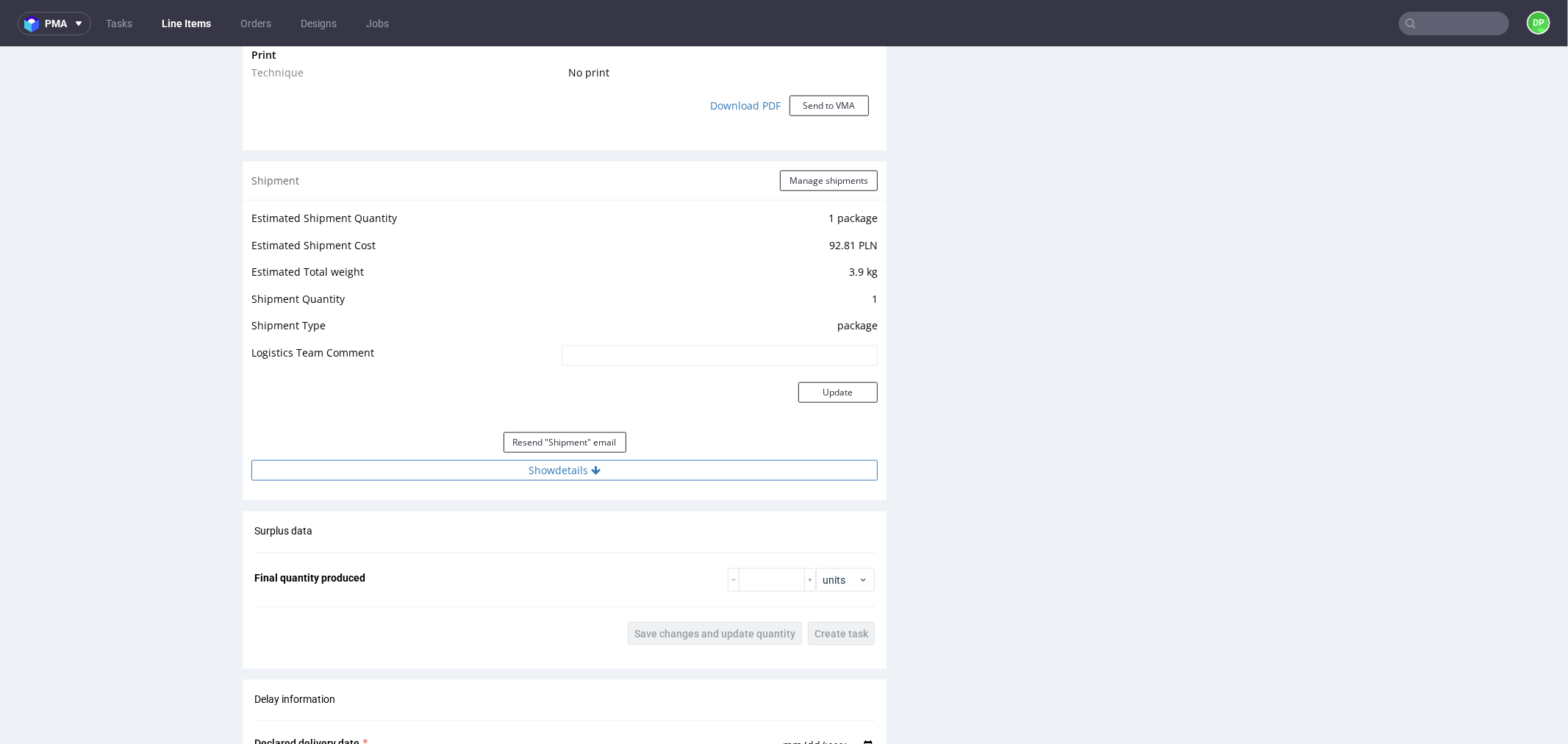
click at [510, 468] on button "Show details" at bounding box center [564, 469] width 626 height 20
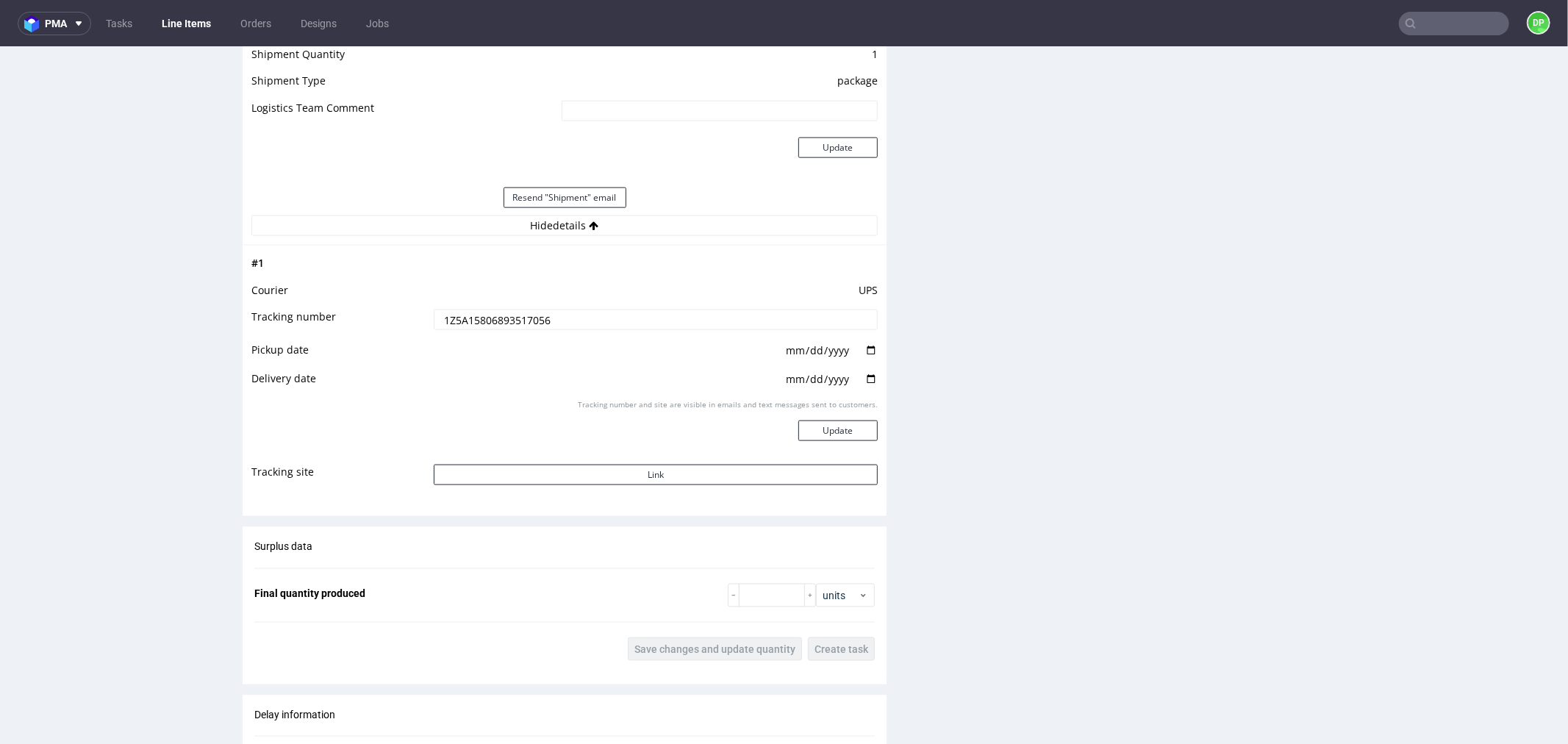
scroll to position [1553, 0]
click at [495, 482] on button "Link" at bounding box center [656, 473] width 444 height 20
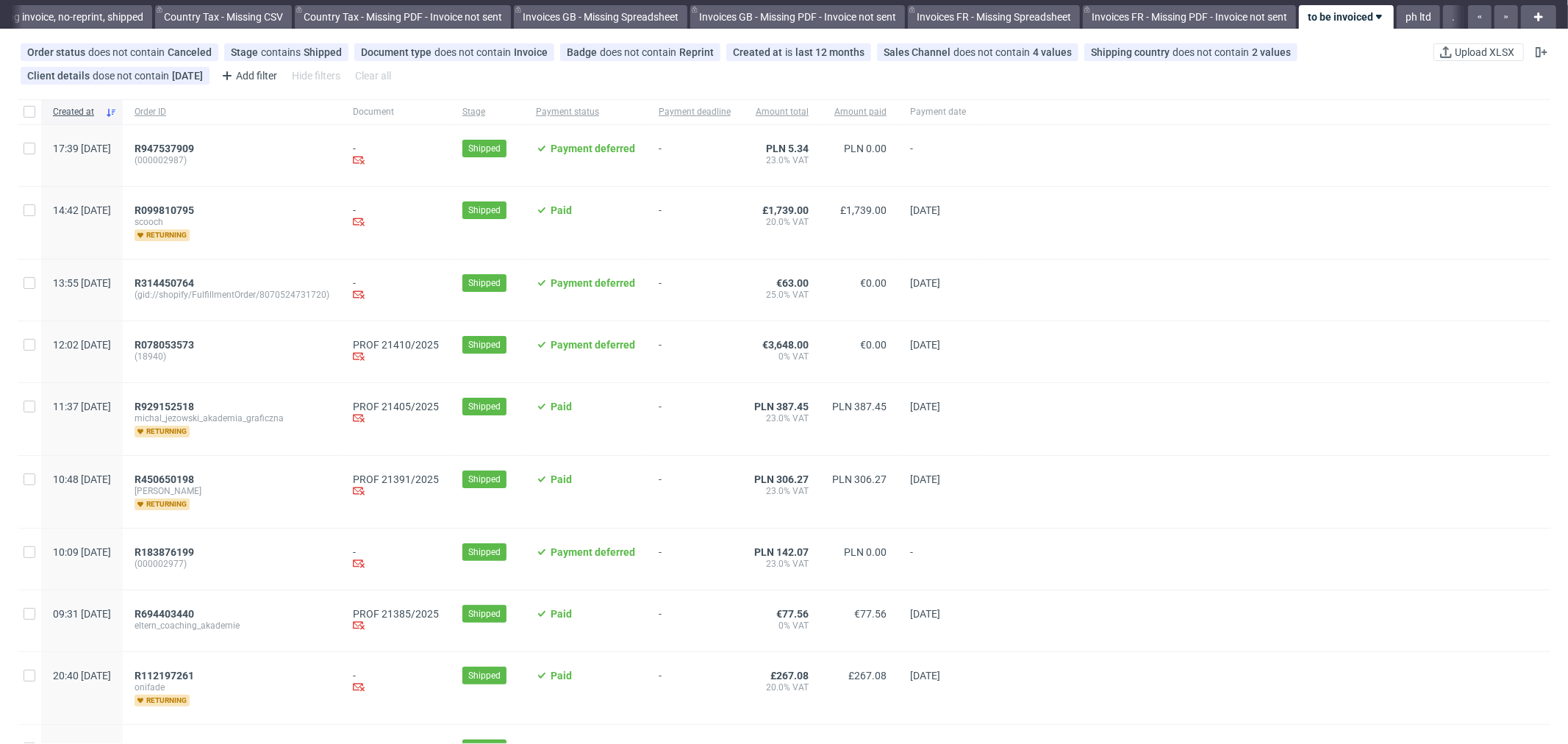
scroll to position [81, 0]
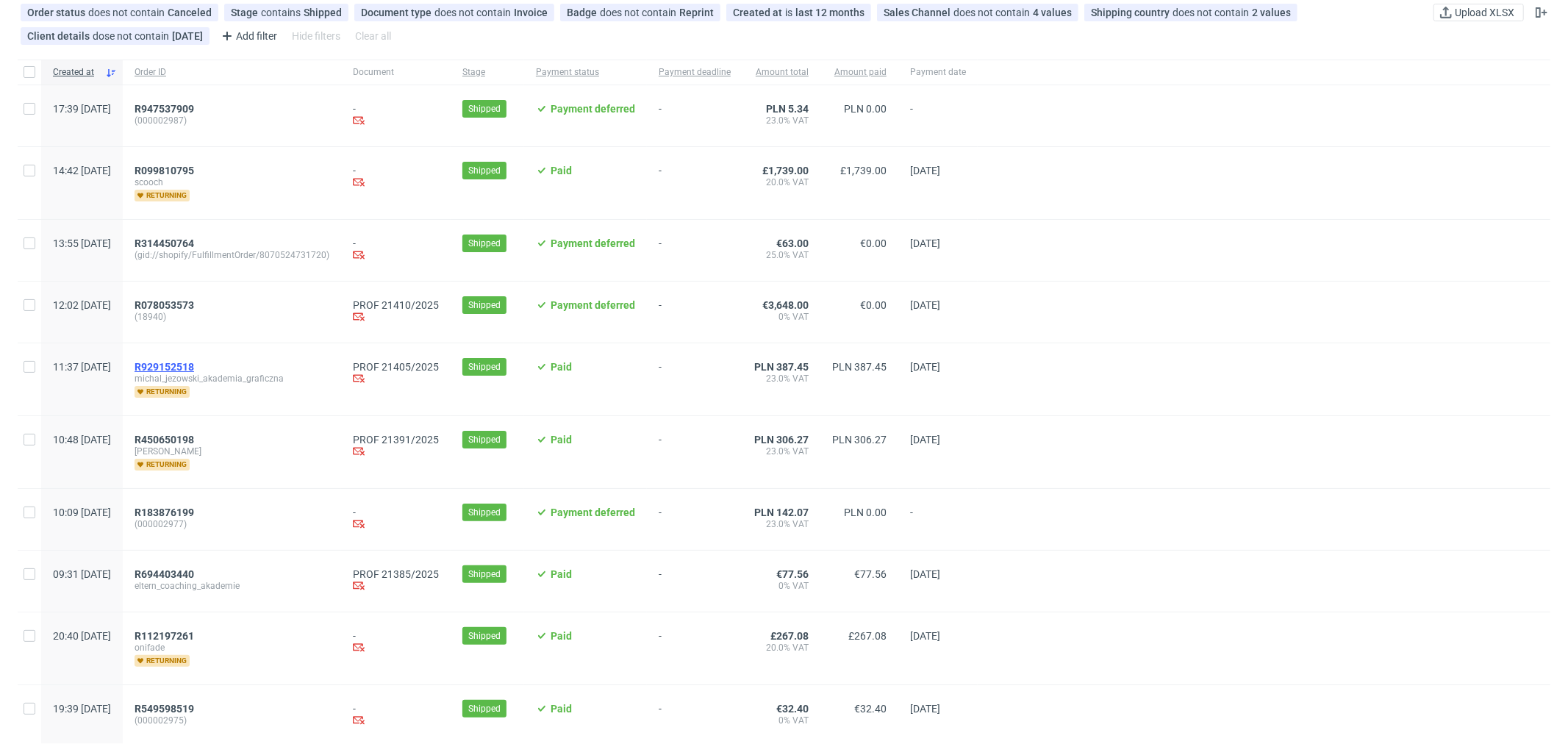
click at [194, 369] on span "R929152518" at bounding box center [164, 367] width 59 height 12
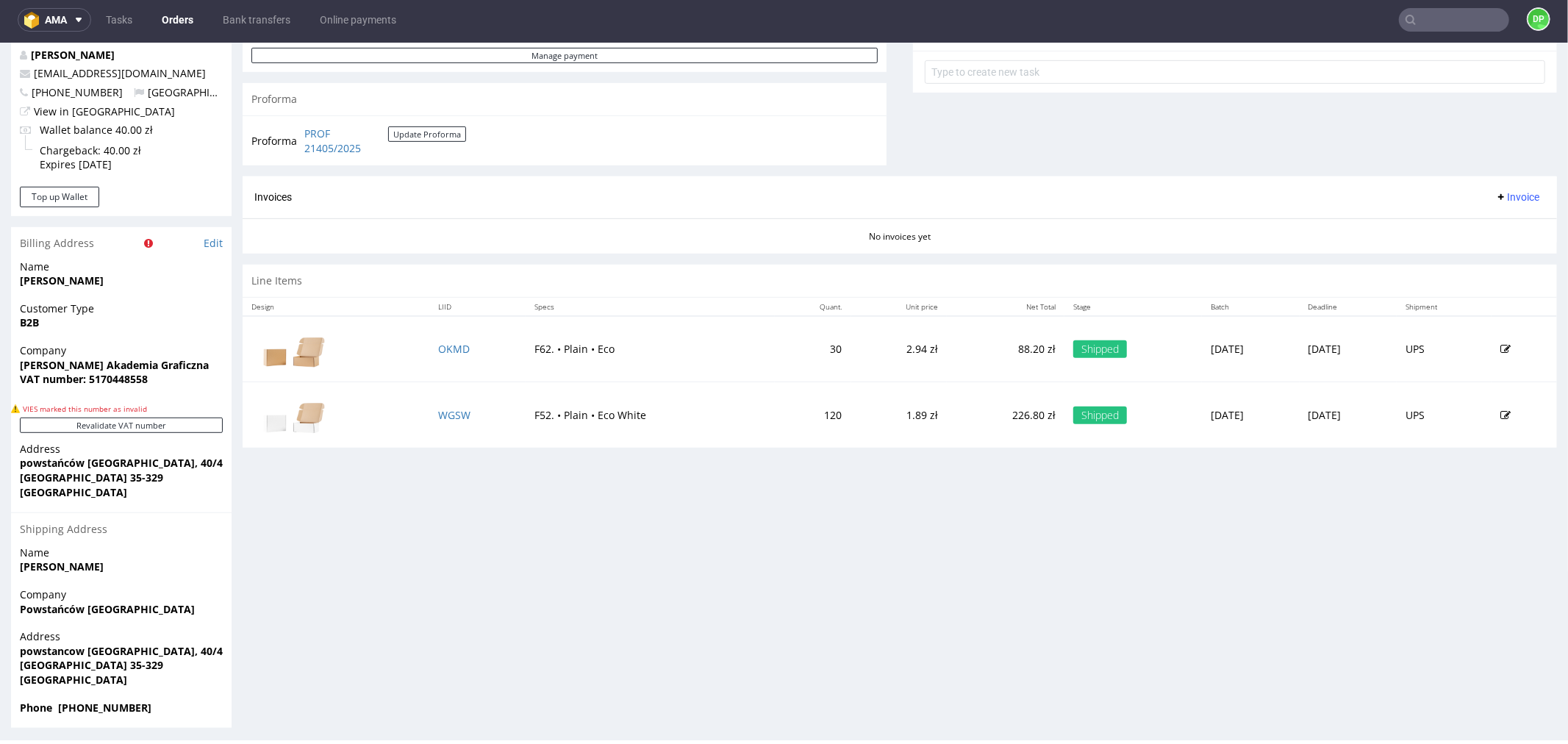
scroll to position [599, 0]
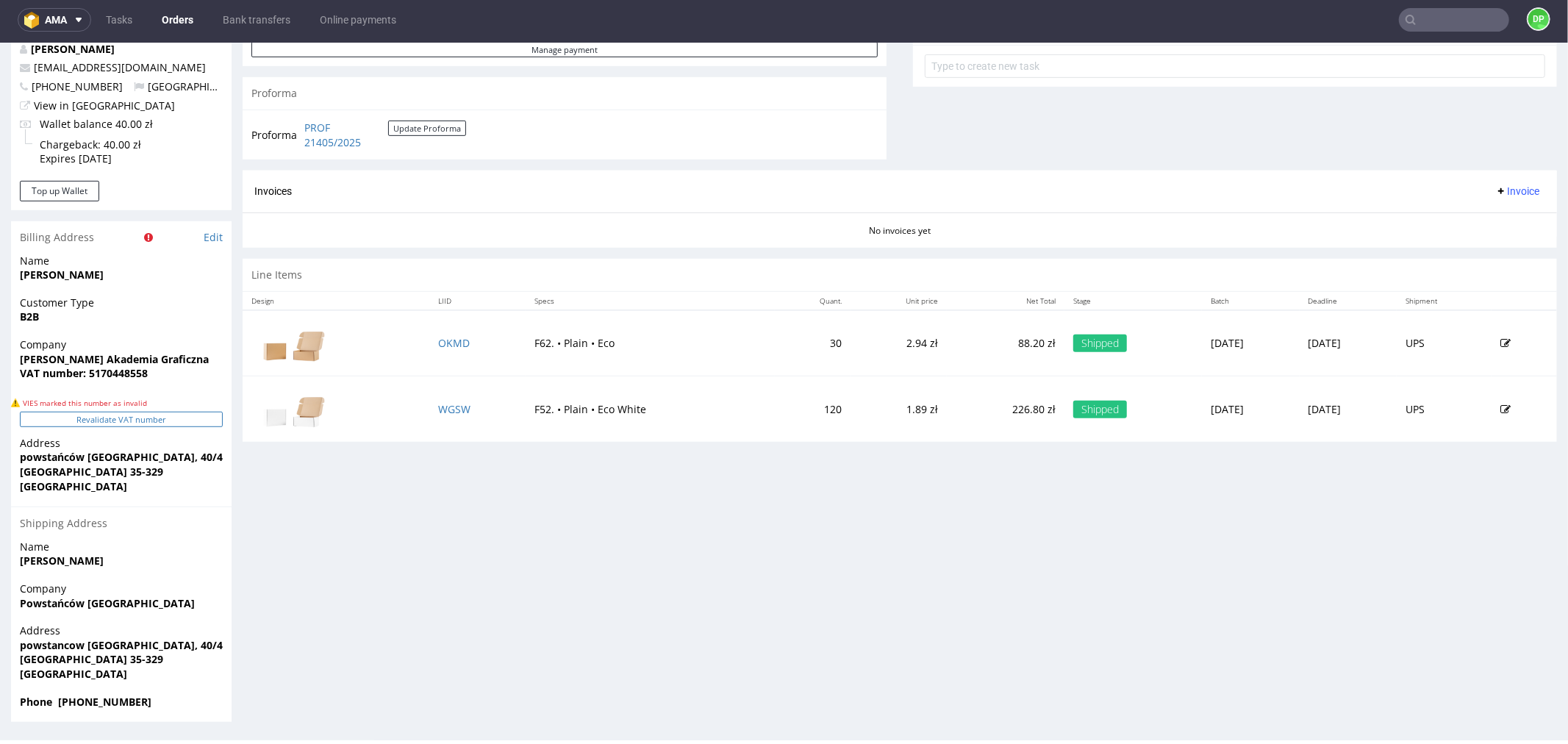
click at [82, 412] on button "Revalidate VAT number" at bounding box center [120, 419] width 203 height 16
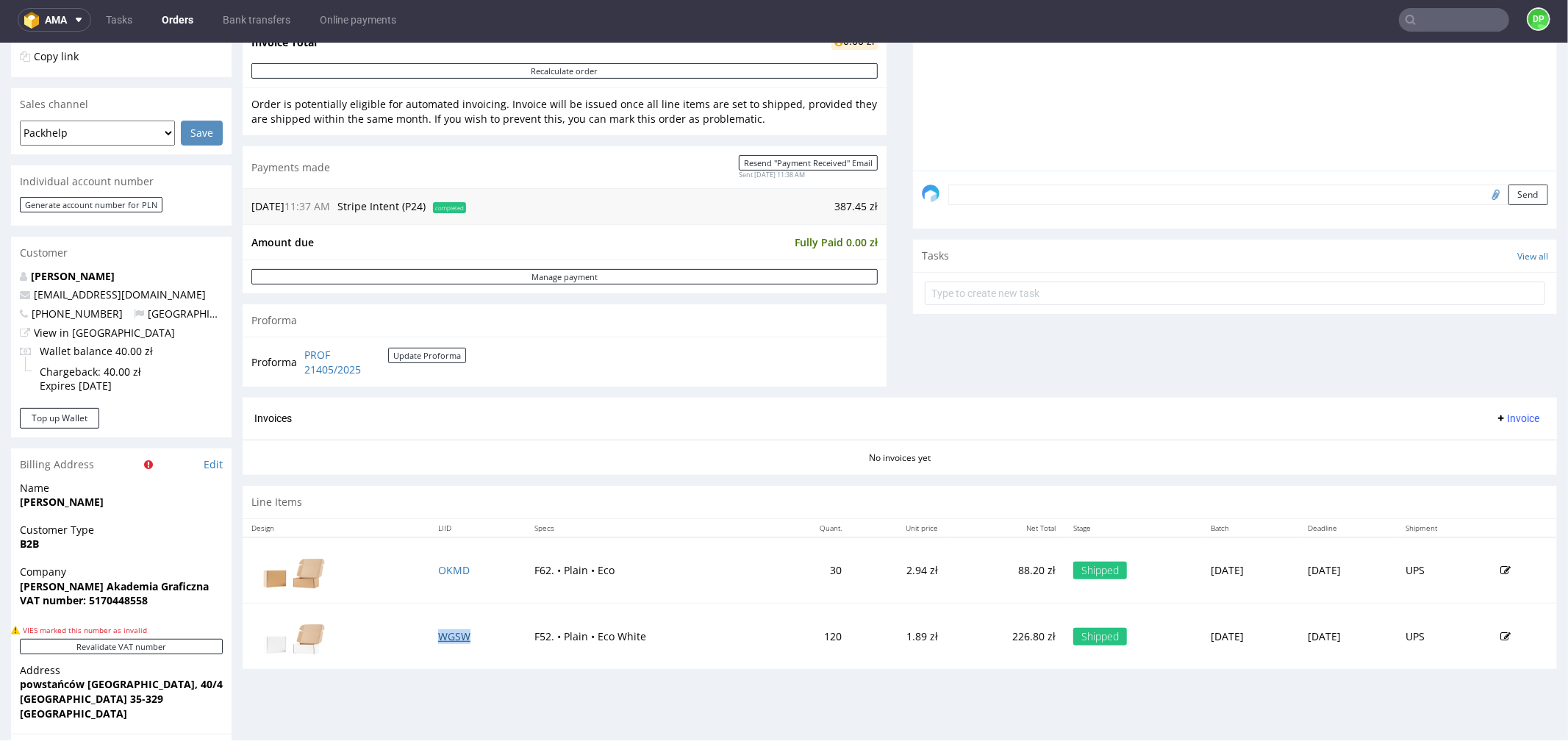
scroll to position [408, 0]
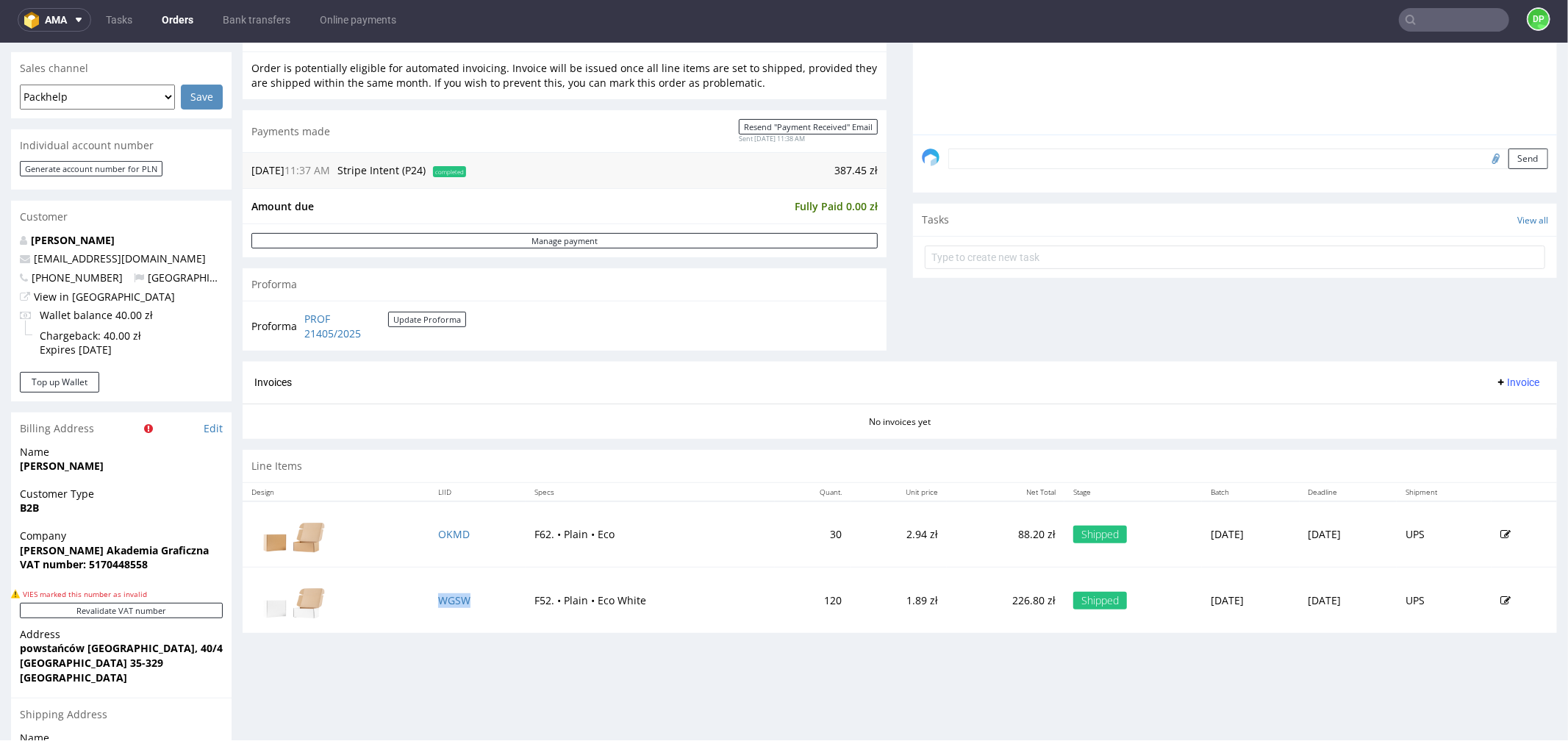
click at [1489, 389] on button "Invoice" at bounding box center [1518, 381] width 56 height 17
click at [1480, 409] on span "Generate" at bounding box center [1493, 413] width 72 height 15
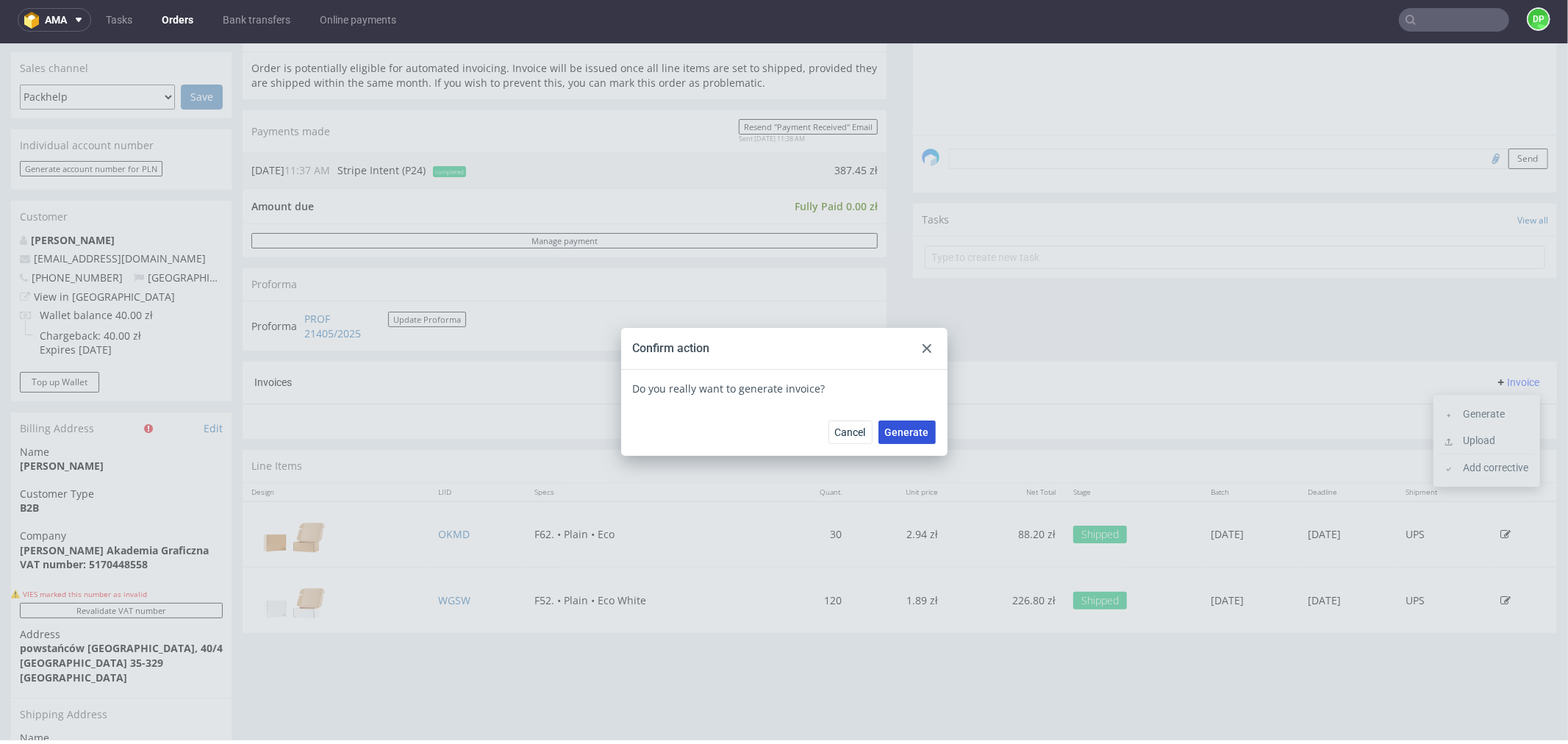
click at [885, 428] on span "Generate" at bounding box center [907, 432] width 44 height 11
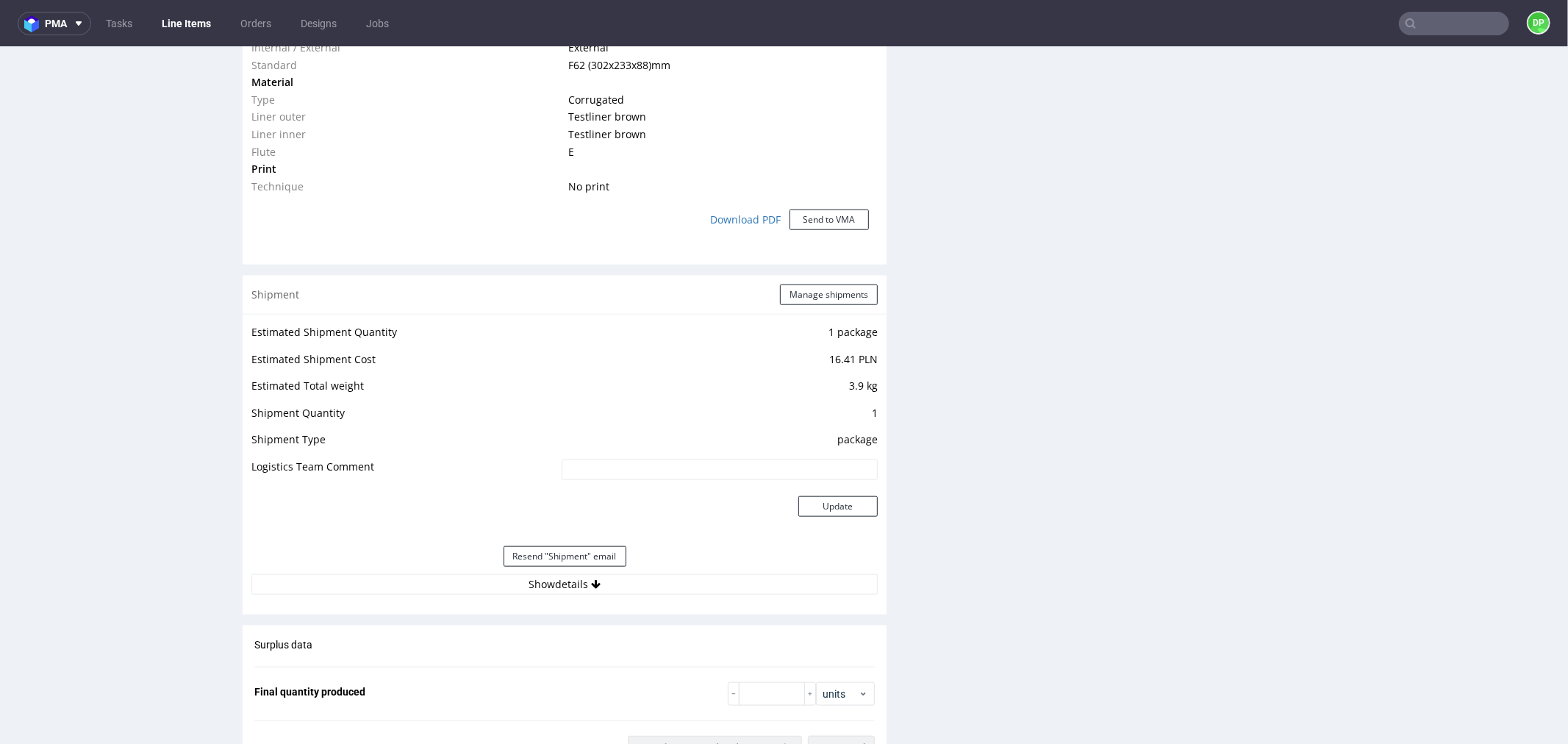
scroll to position [1389, 0]
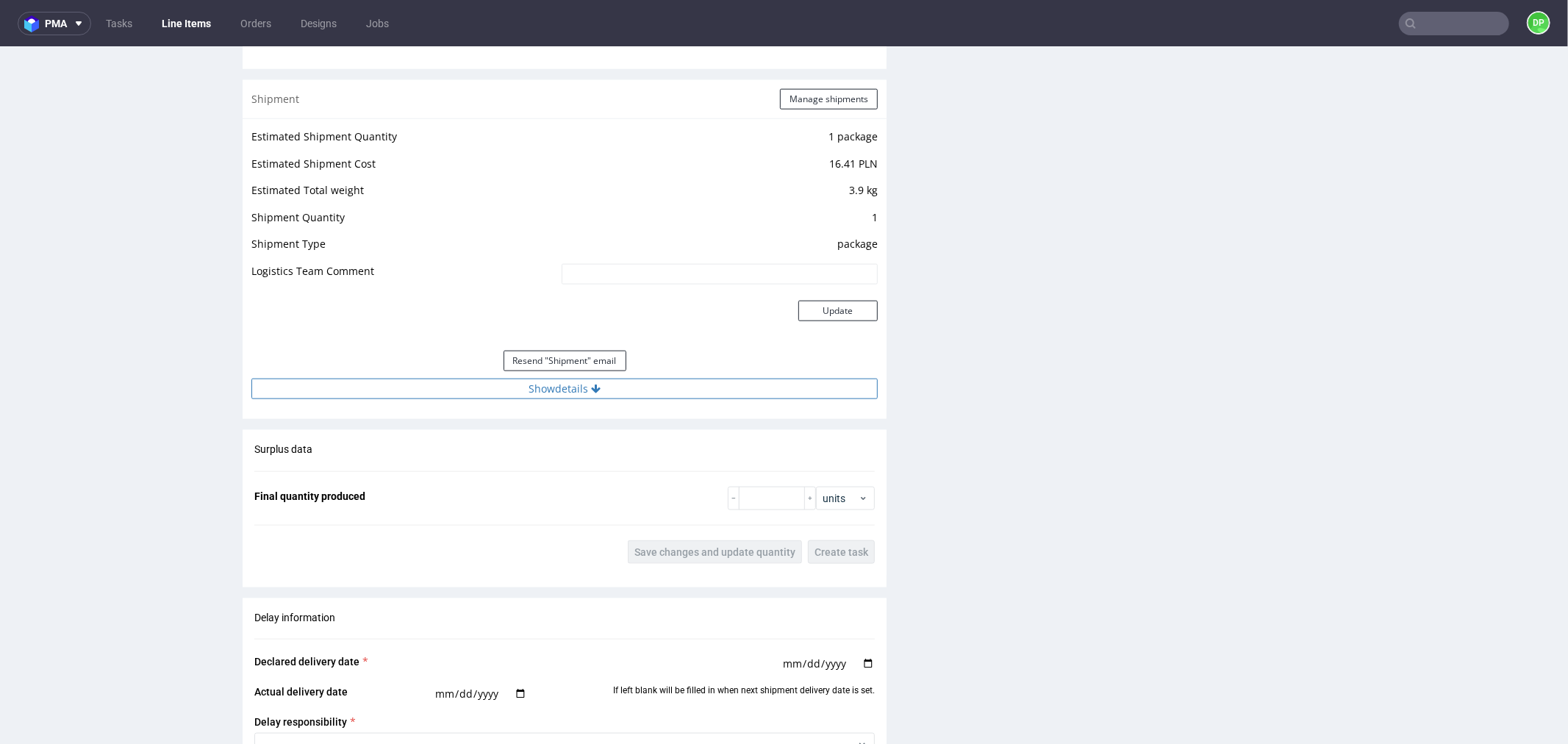
click at [458, 392] on button "Show details" at bounding box center [564, 388] width 626 height 20
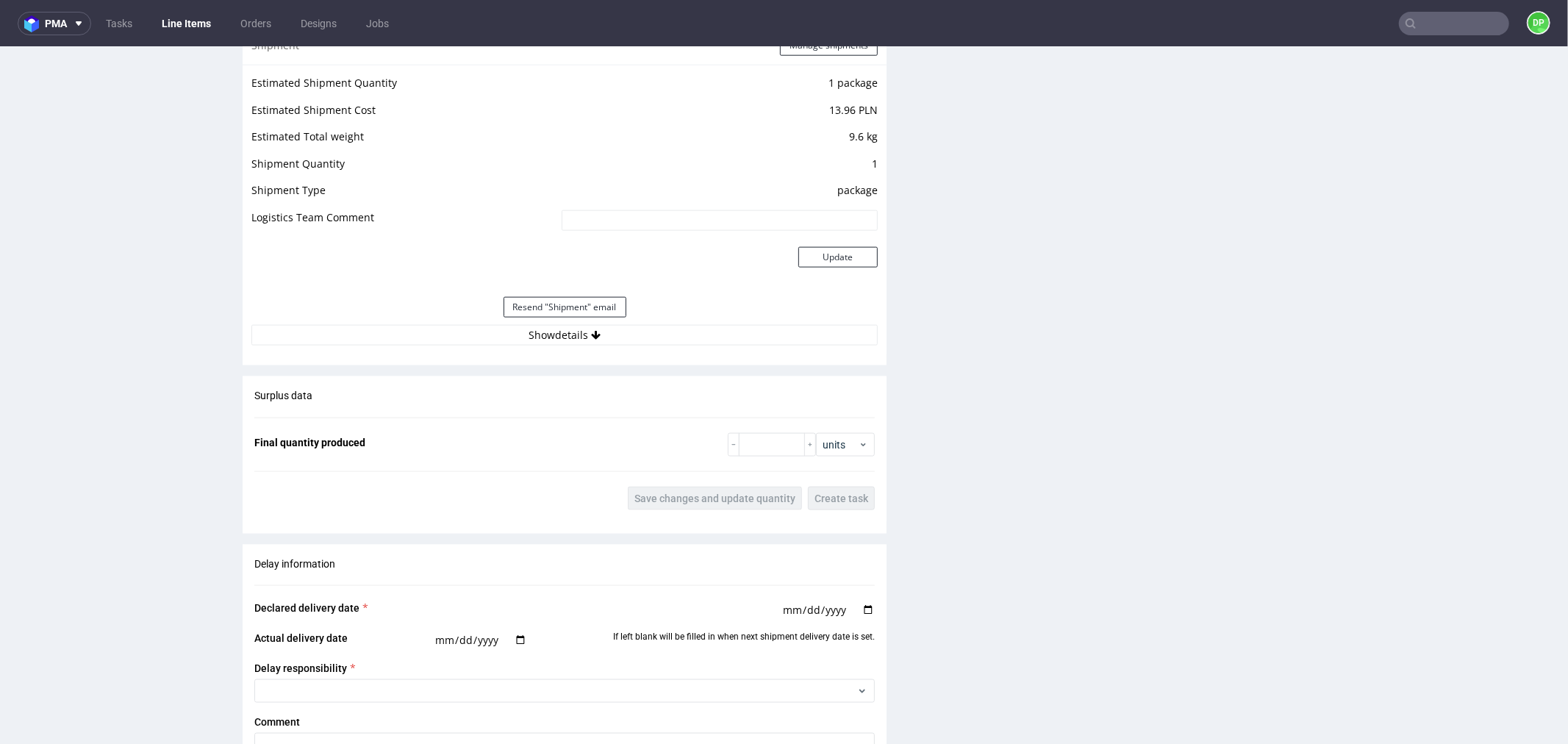
scroll to position [1553, 0]
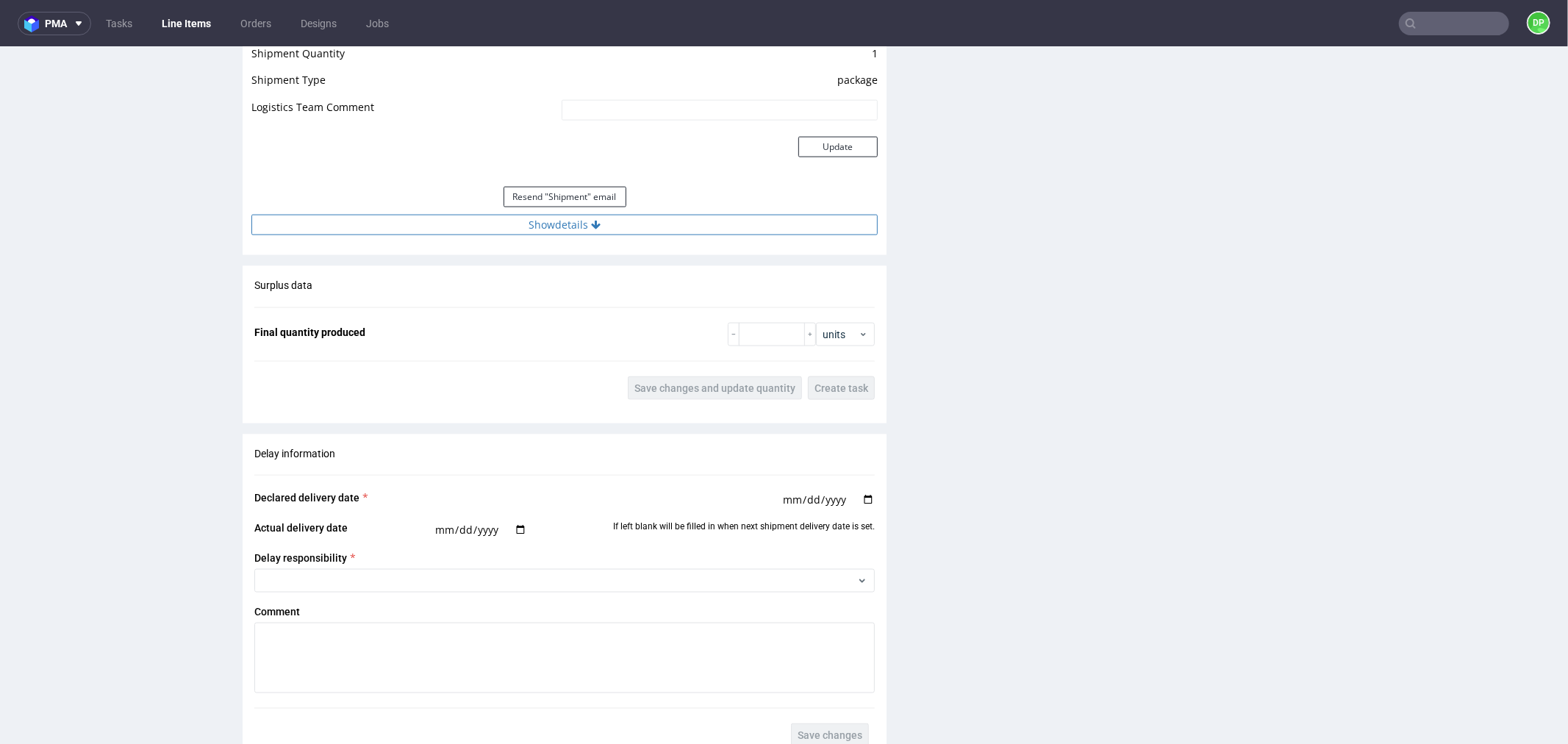
click at [470, 226] on button "Show details" at bounding box center [564, 224] width 626 height 20
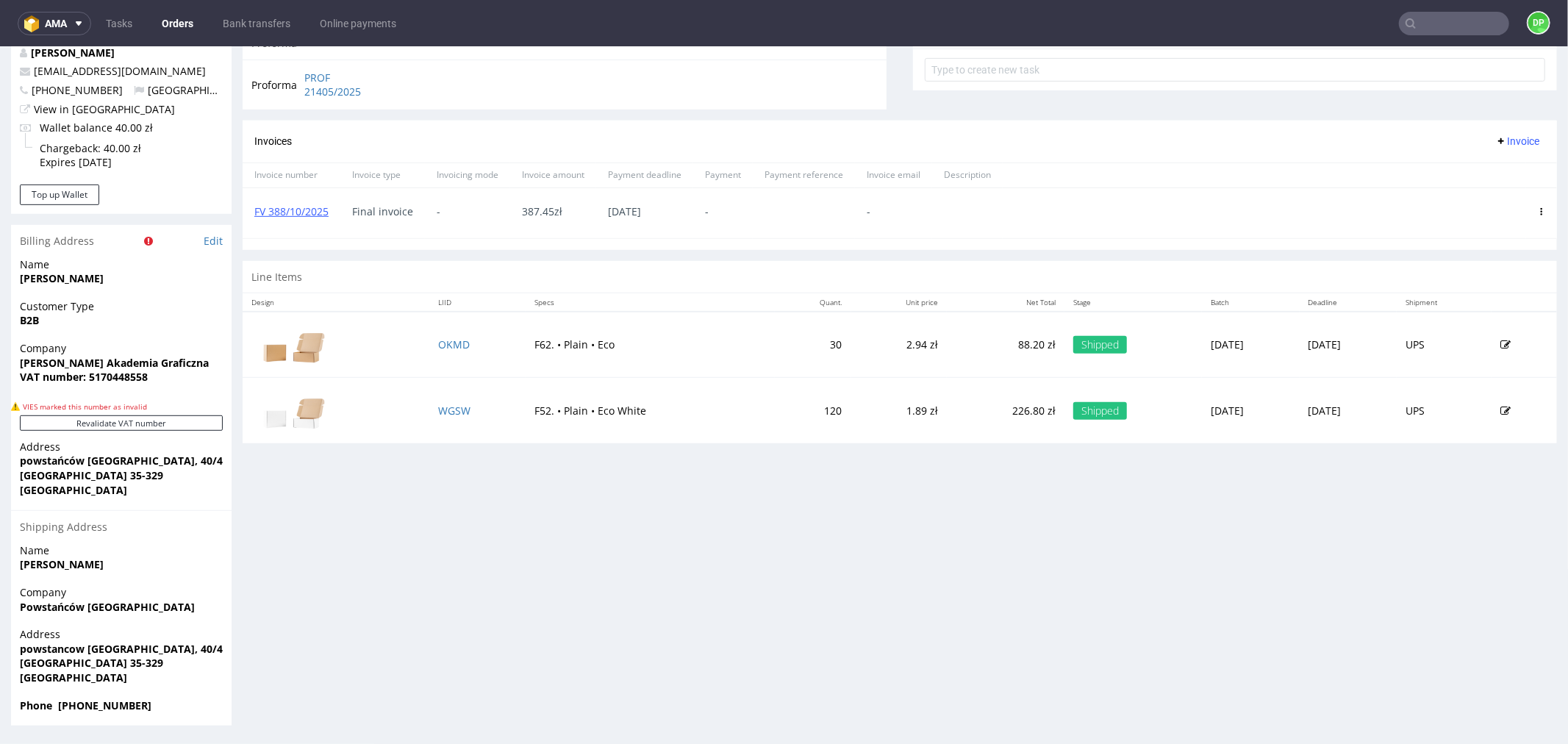
scroll to position [4, 0]
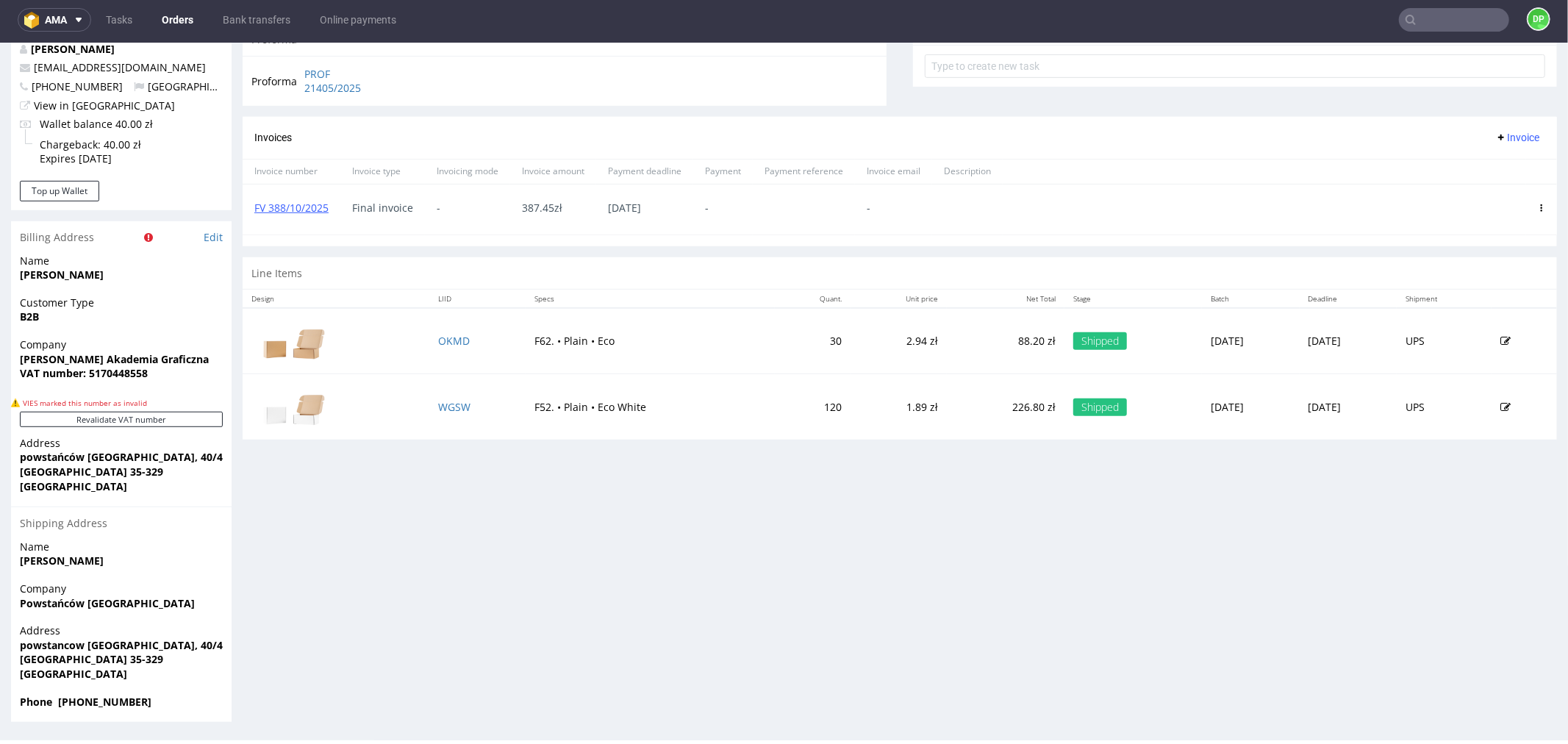
click at [521, 493] on div "Progress Payment Paid Mon 06 Oct Payment “Received” Email Sent Mon 6 Oct 11:38 …" at bounding box center [900, 127] width 1315 height 1190
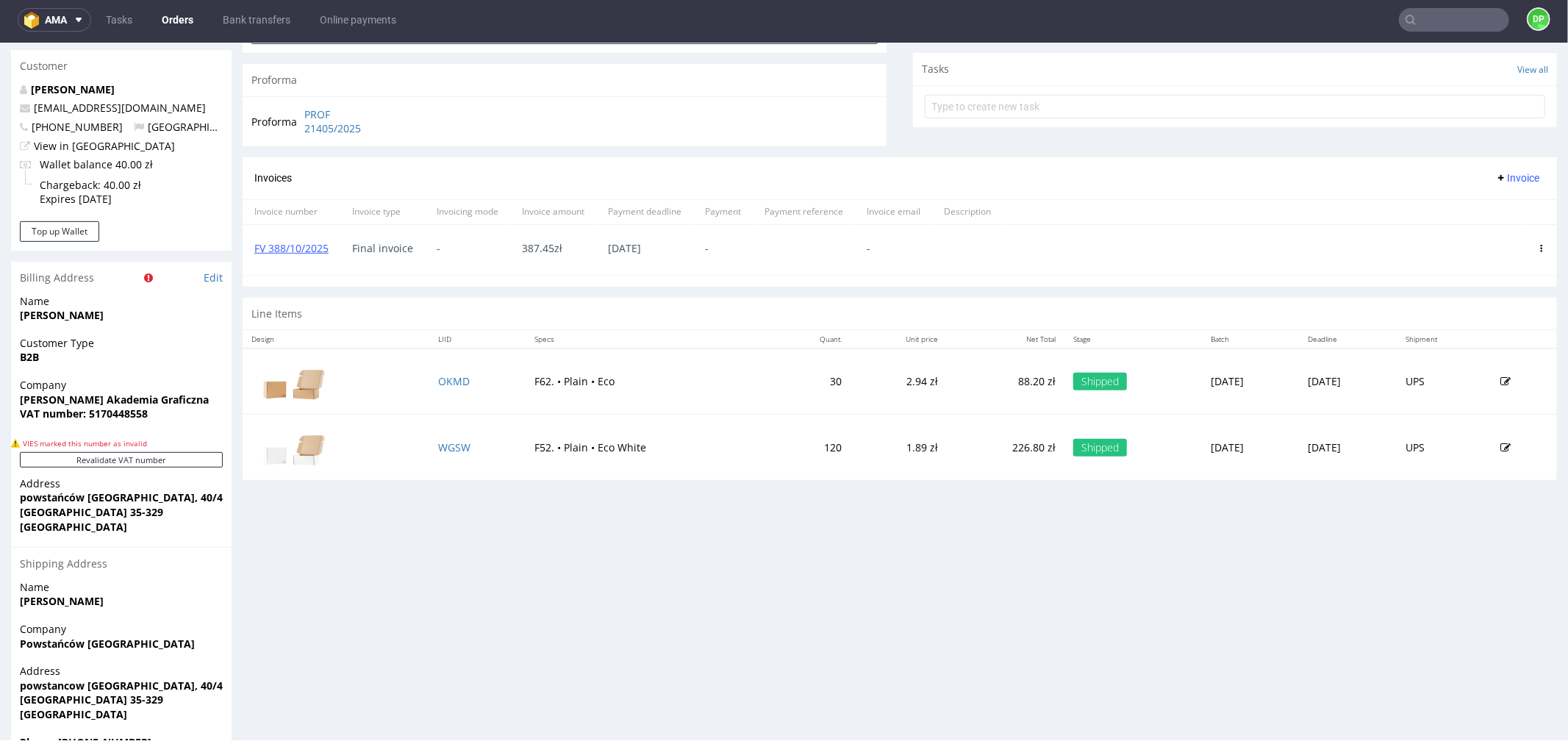
scroll to position [571, 0]
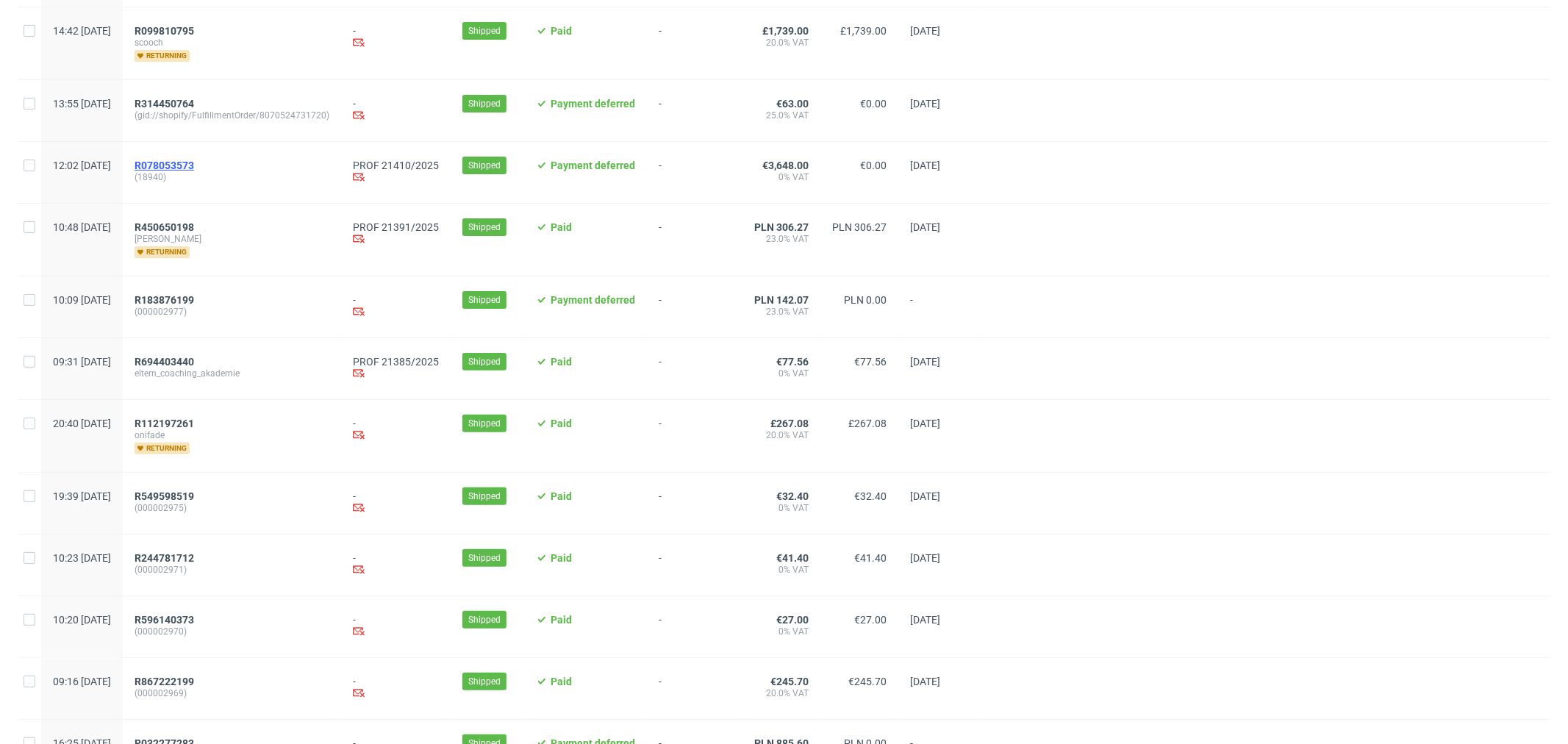
scroll to position [245, 0]
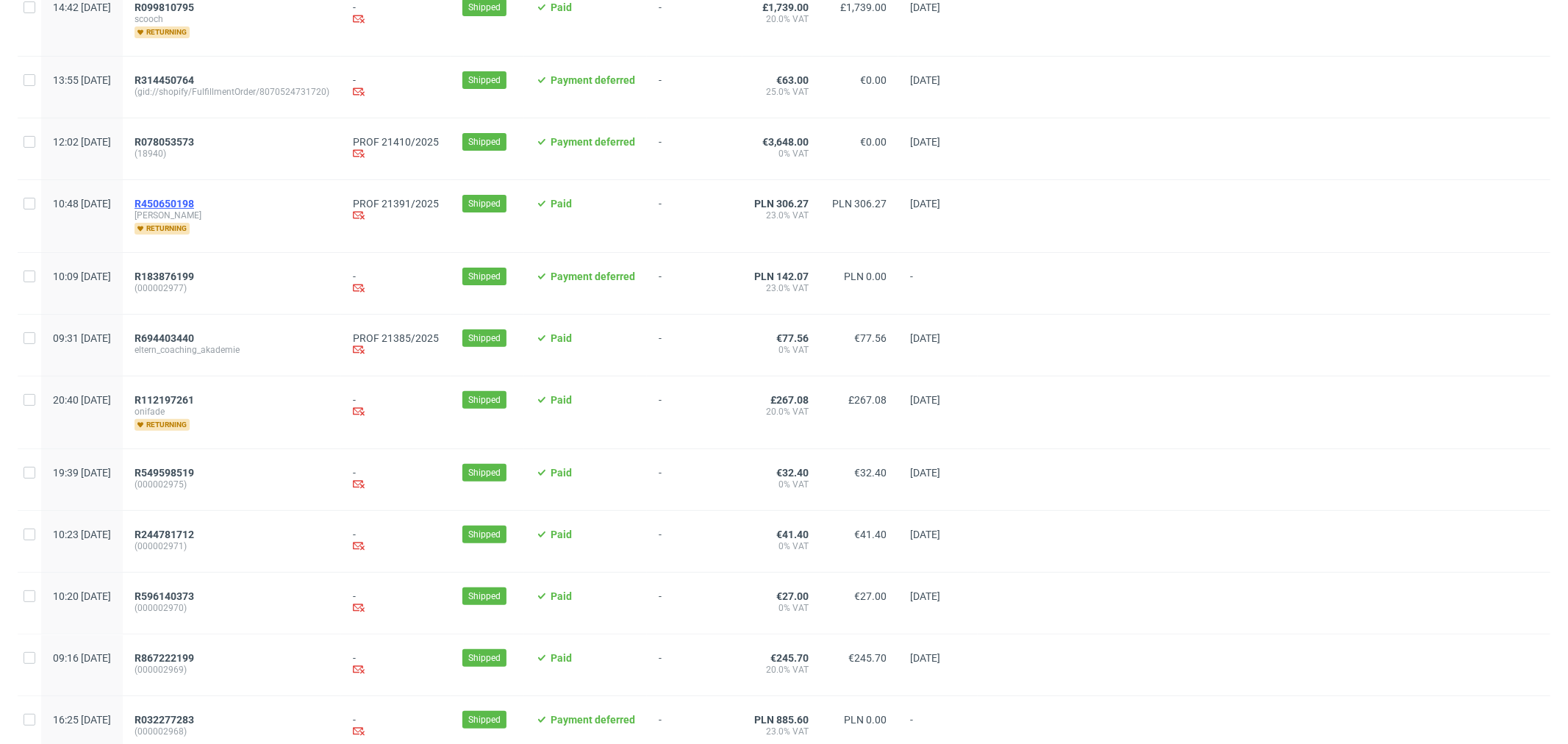
click at [194, 201] on span "R450650198" at bounding box center [164, 204] width 59 height 12
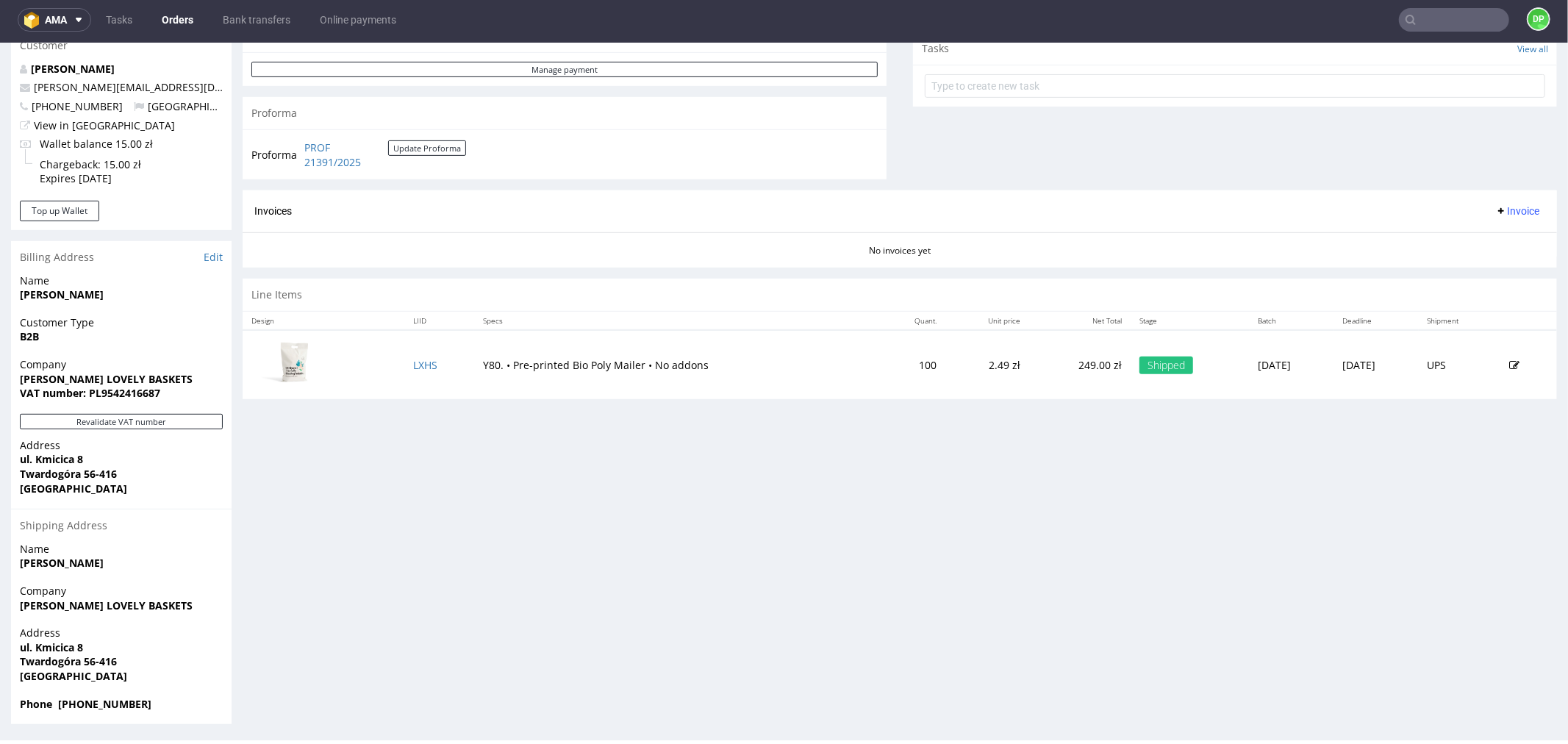
scroll to position [540, 0]
click at [147, 415] on button "Revalidate VAT number" at bounding box center [120, 420] width 203 height 16
click at [135, 415] on button "Revalidate VAT number" at bounding box center [120, 420] width 203 height 16
drag, startPoint x: 29, startPoint y: 268, endPoint x: 28, endPoint y: 258, distance: 10.0
drag, startPoint x: 28, startPoint y: 258, endPoint x: 494, endPoint y: 550, distance: 549.9
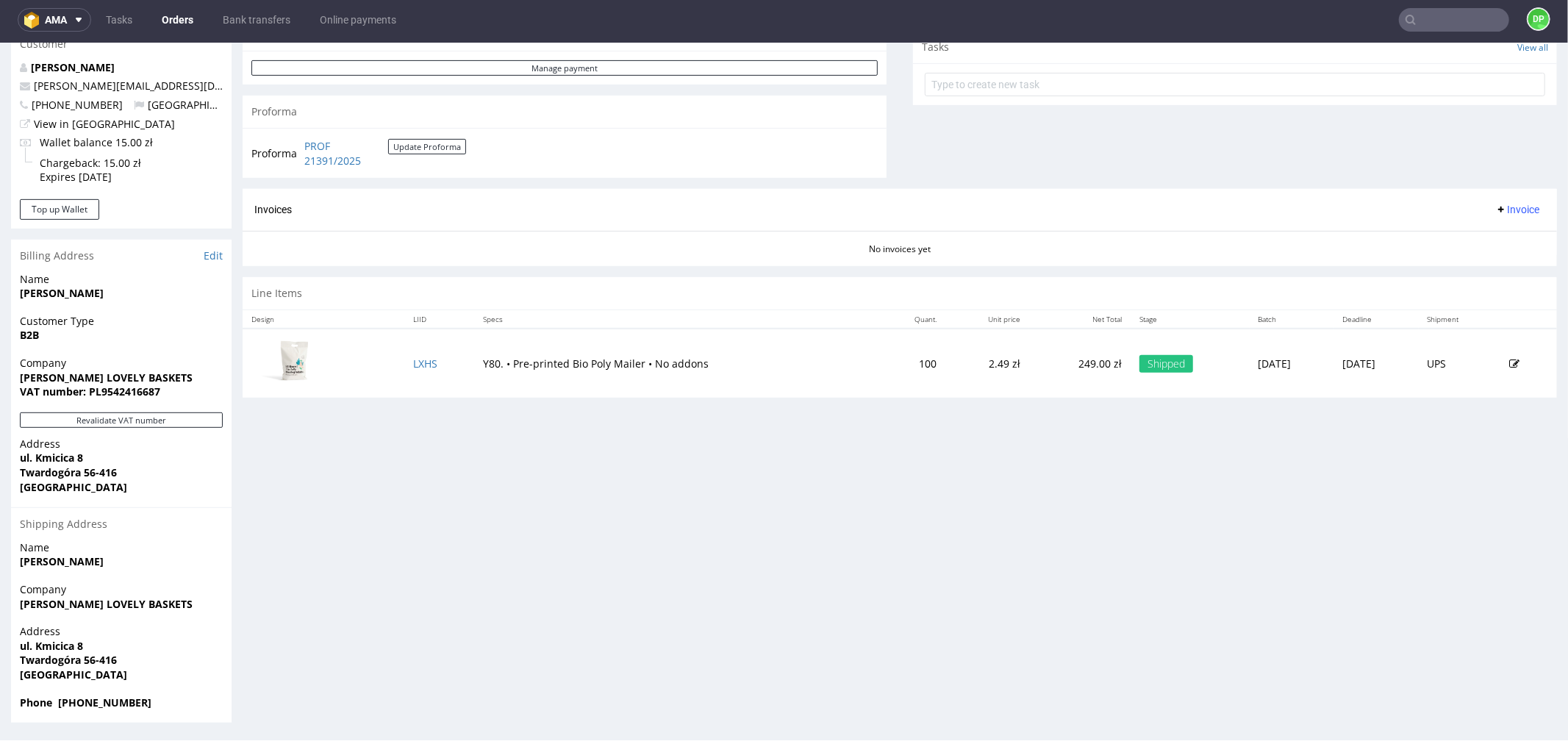
click at [510, 556] on div "Progress Payment Paid Mon 06 Oct Payment “Received” Email Sent Mon 6 Oct 10:49 …" at bounding box center [900, 137] width 1315 height 1173
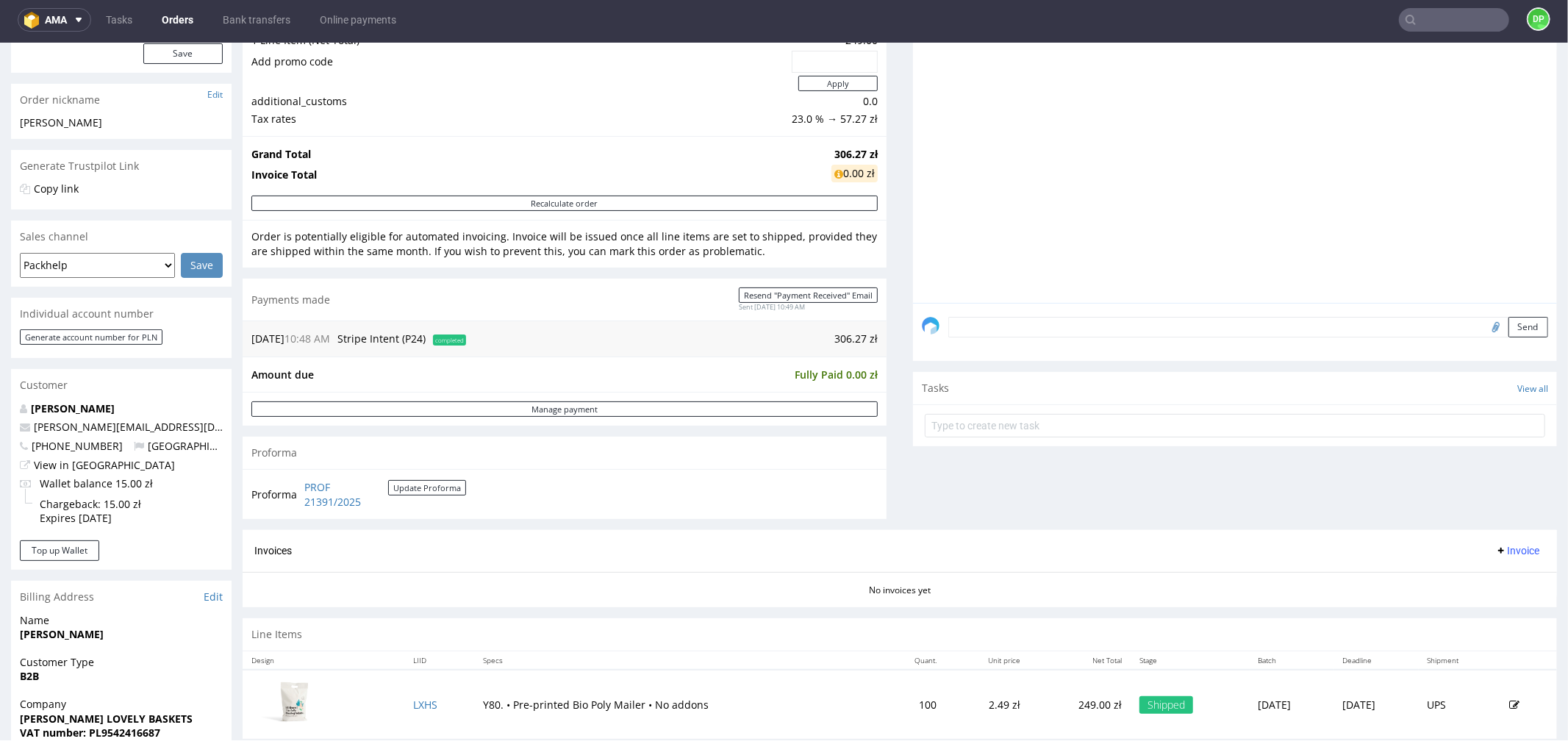
scroll to position [408, 0]
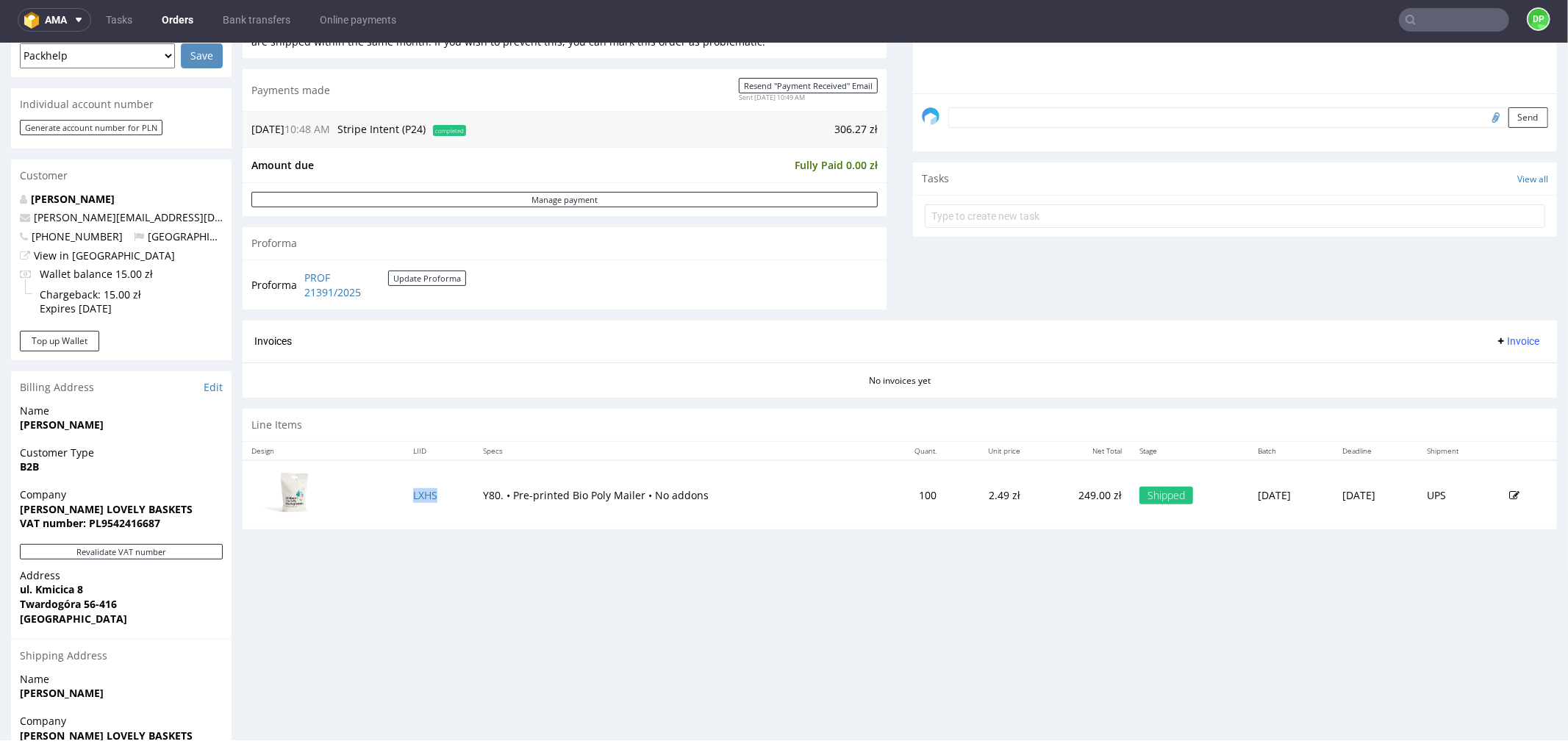
click at [1495, 337] on span "Invoice" at bounding box center [1517, 340] width 44 height 12
click at [1465, 366] on span "Generate" at bounding box center [1493, 372] width 72 height 15
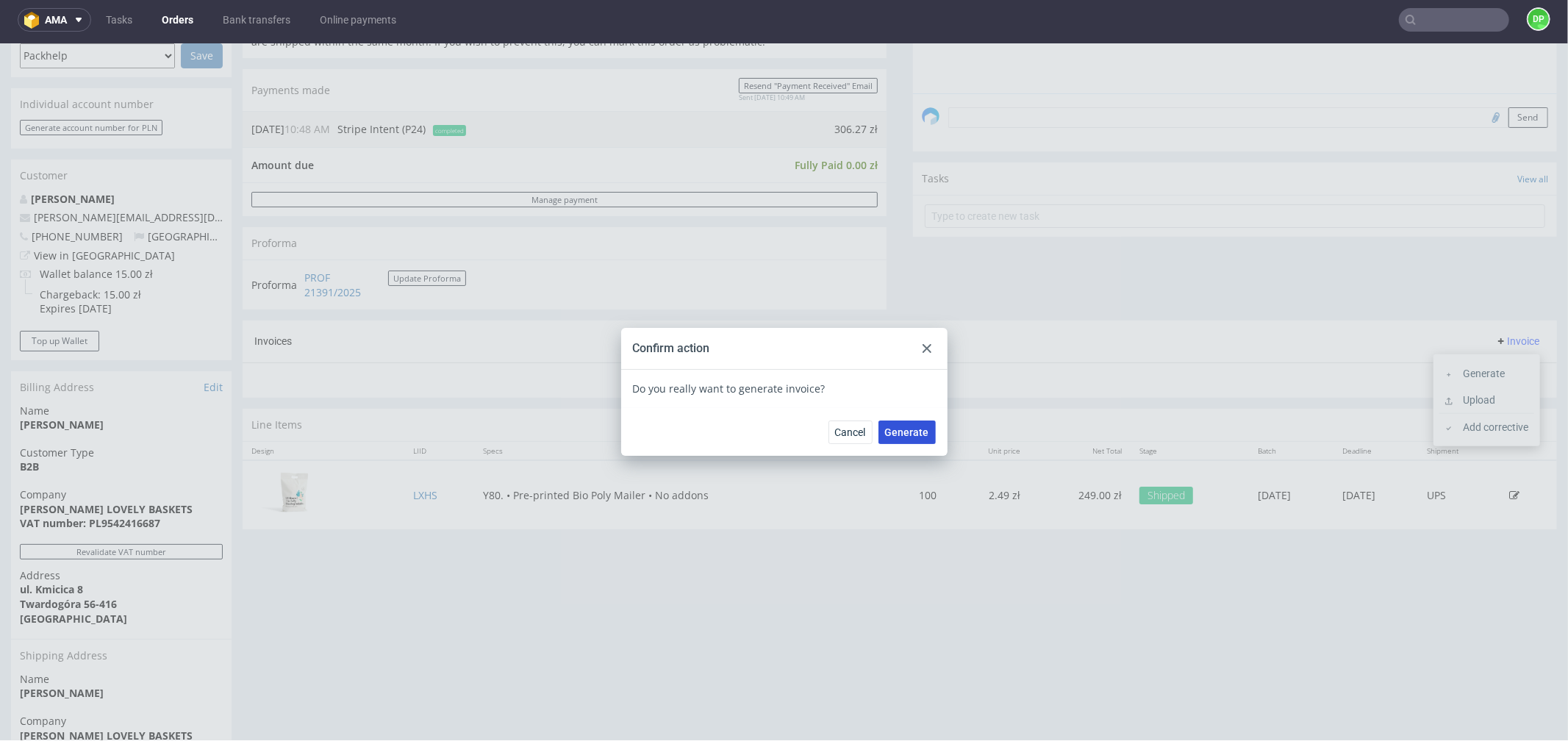
click at [893, 431] on span "Generate" at bounding box center [907, 432] width 44 height 11
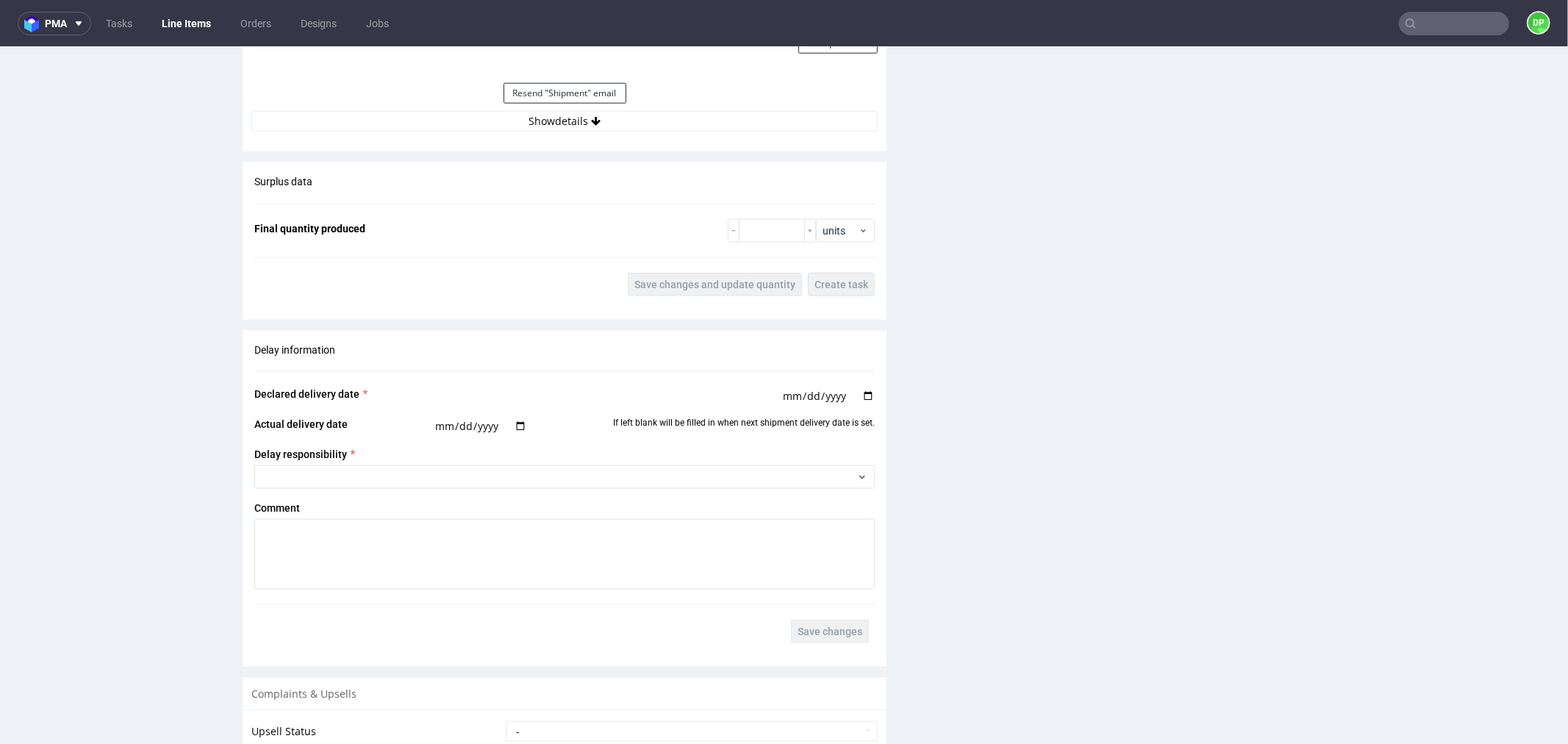
scroll to position [1472, 0]
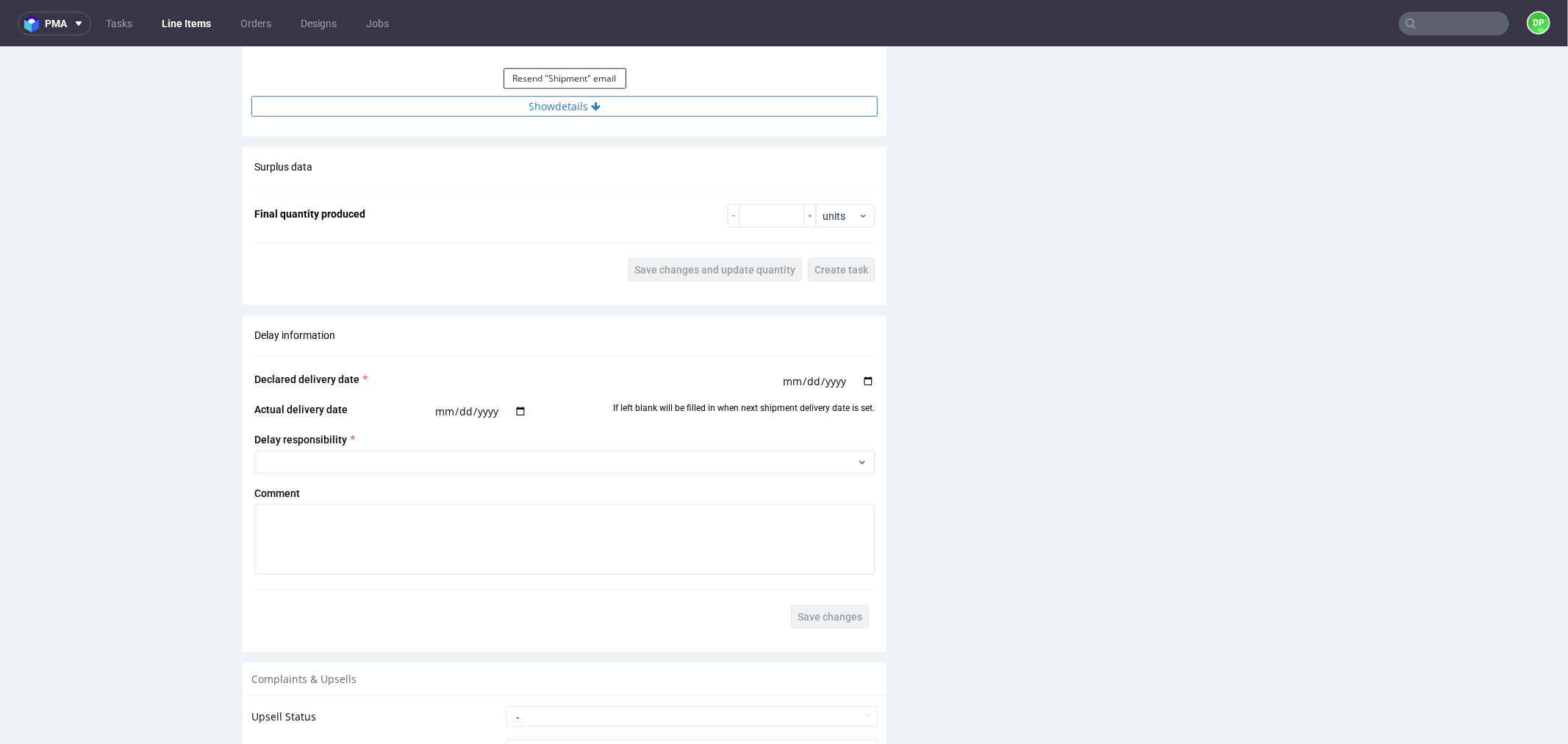
click at [561, 110] on button "Show details" at bounding box center [564, 106] width 626 height 20
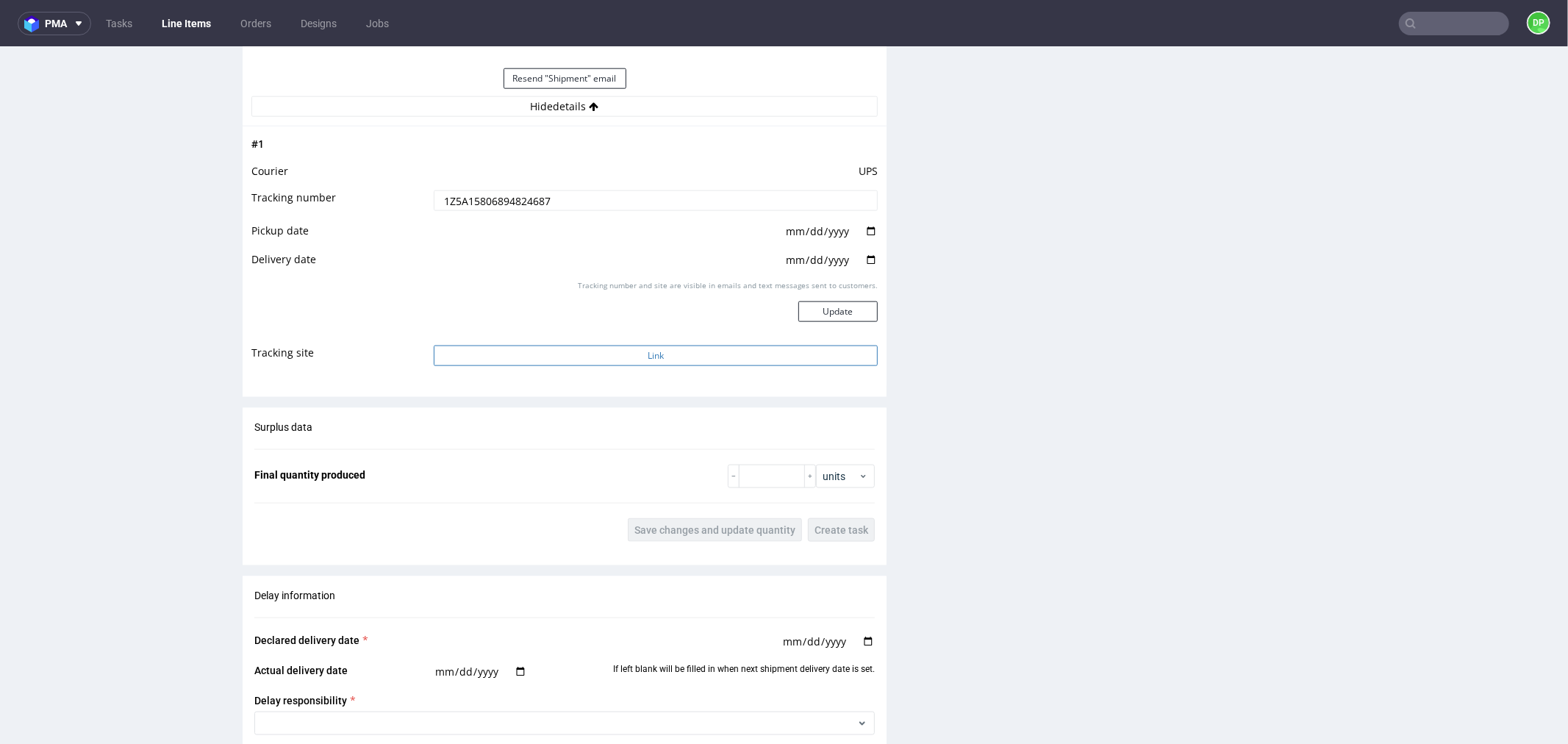
click at [545, 354] on button "Link" at bounding box center [656, 355] width 444 height 20
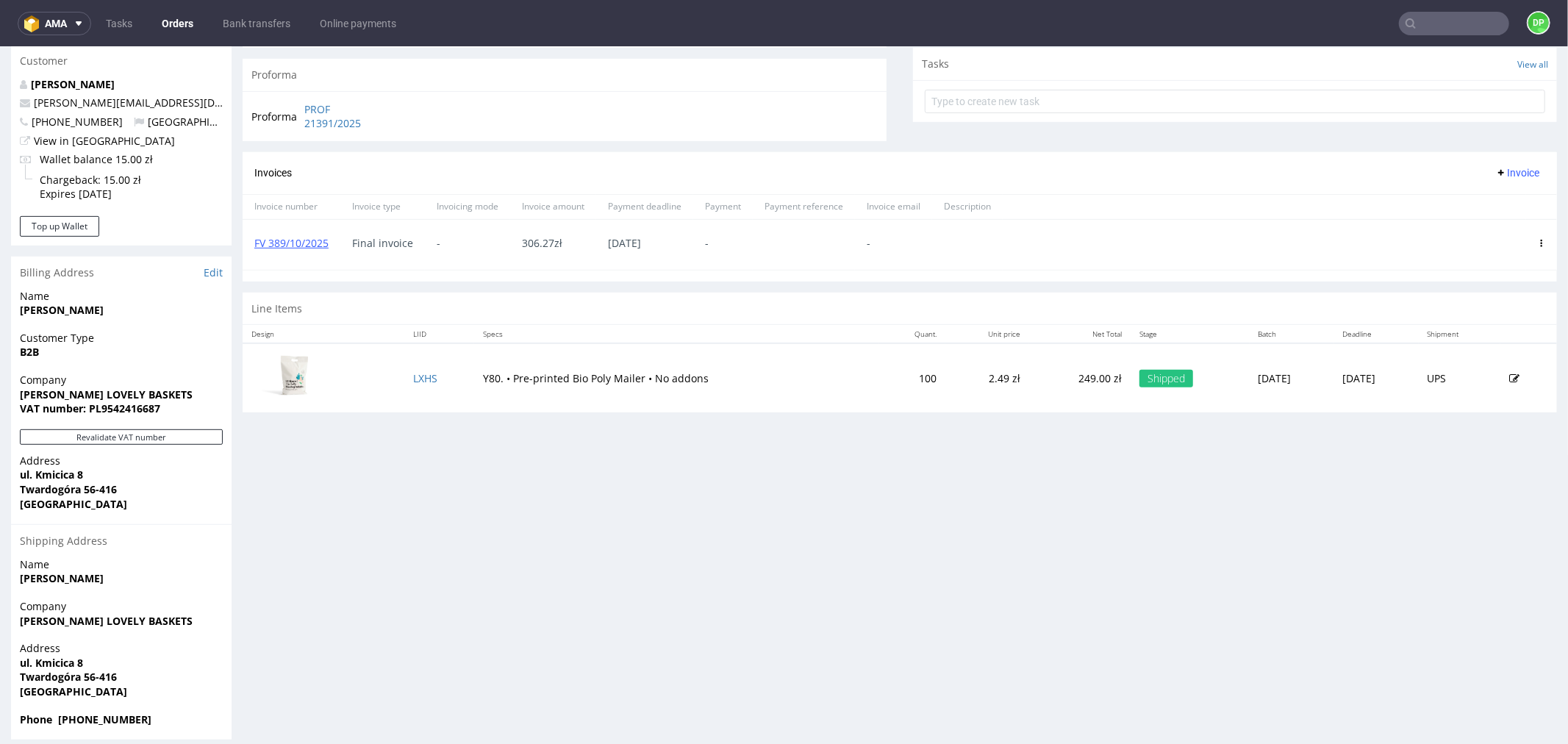
scroll to position [540, 0]
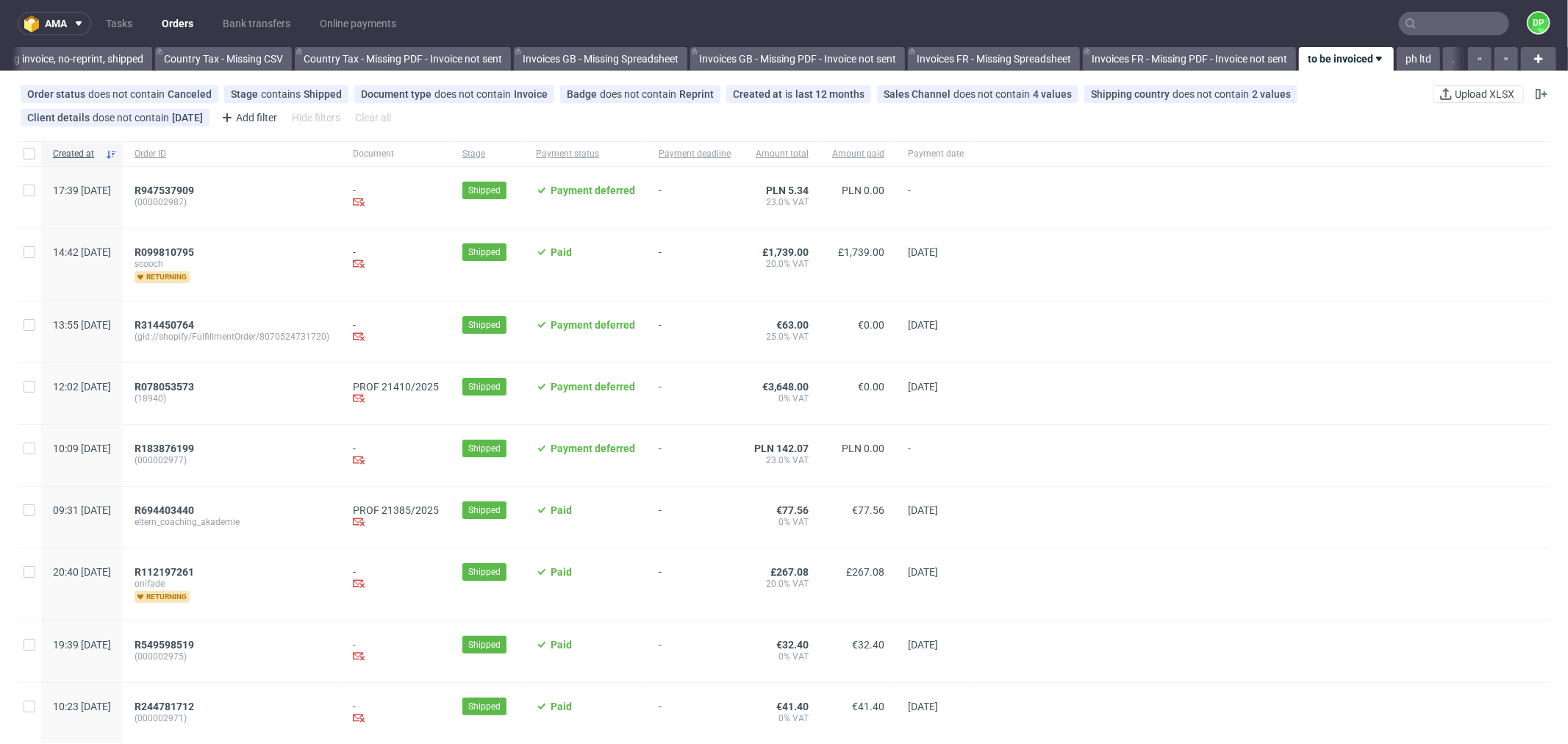
scroll to position [81, 0]
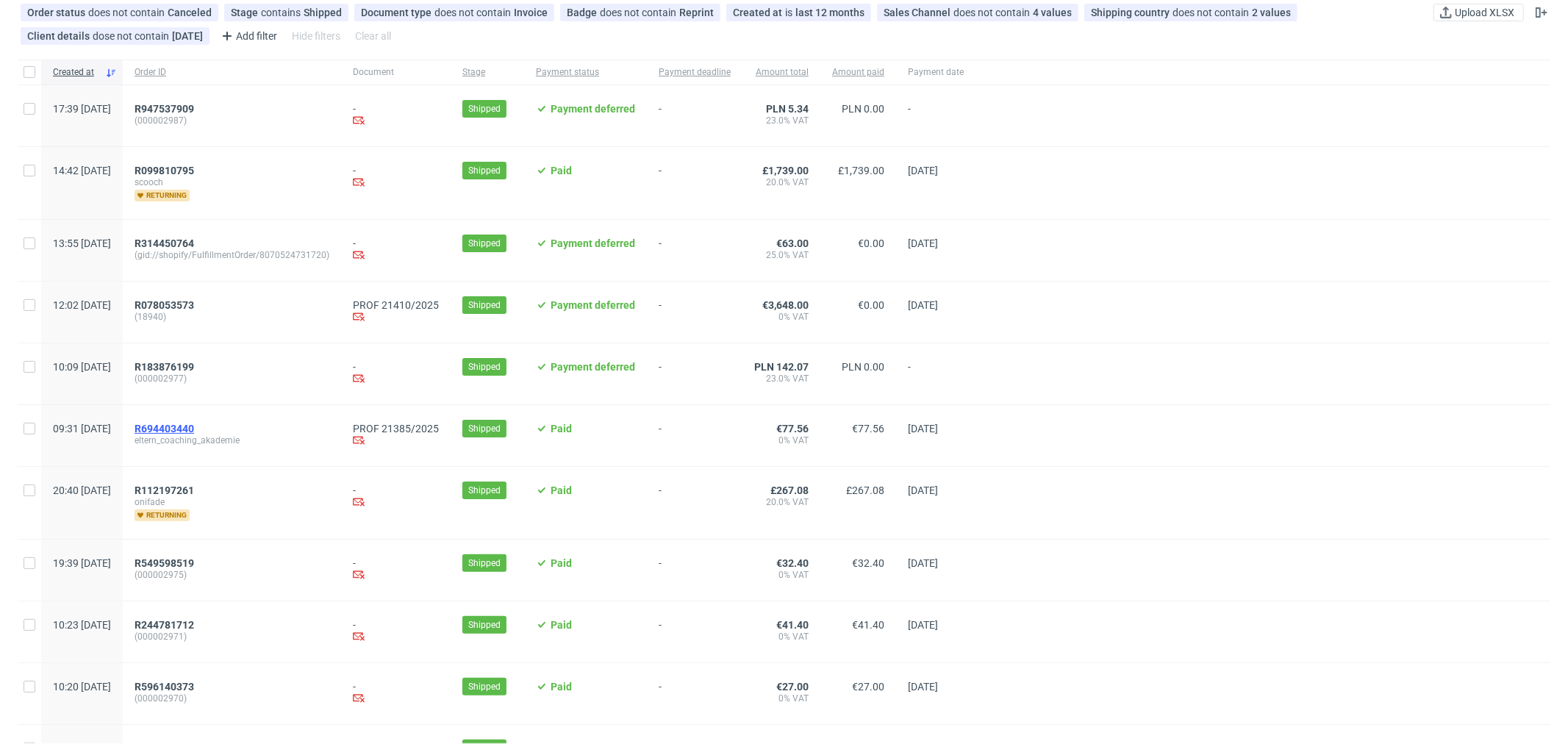
click at [194, 430] on span "R694403440" at bounding box center [164, 429] width 59 height 12
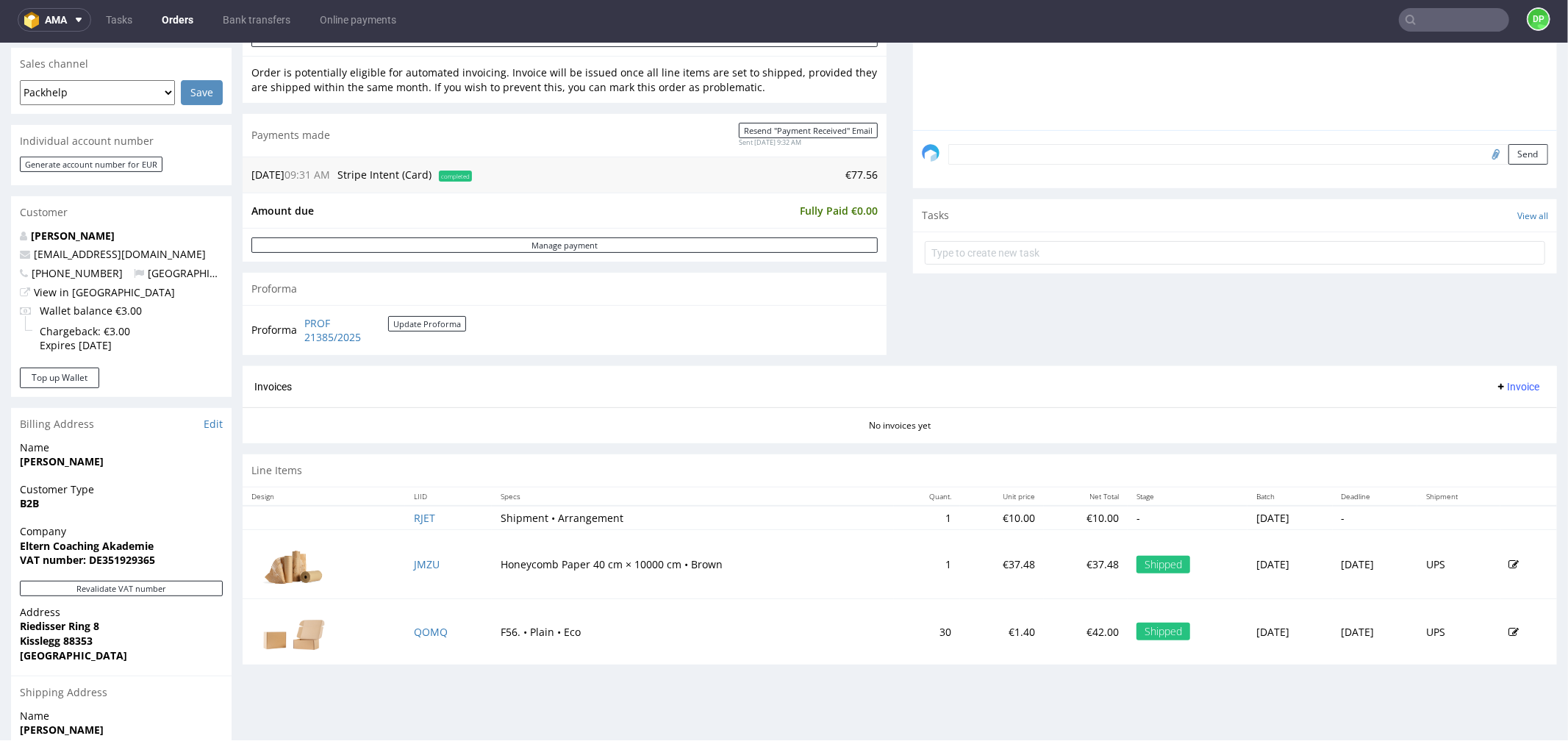
scroll to position [540, 0]
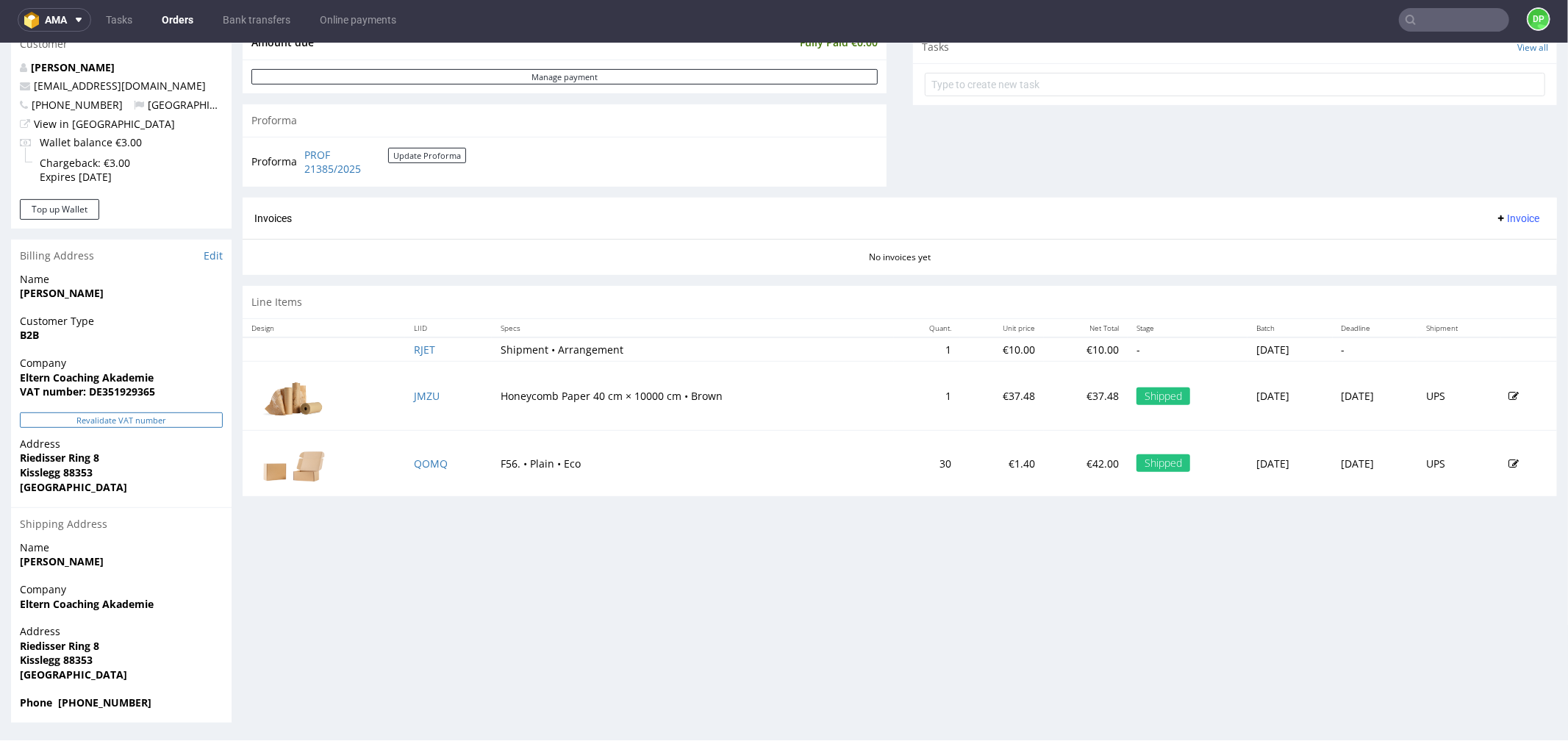
click at [108, 420] on button "Revalidate VAT number" at bounding box center [120, 420] width 203 height 16
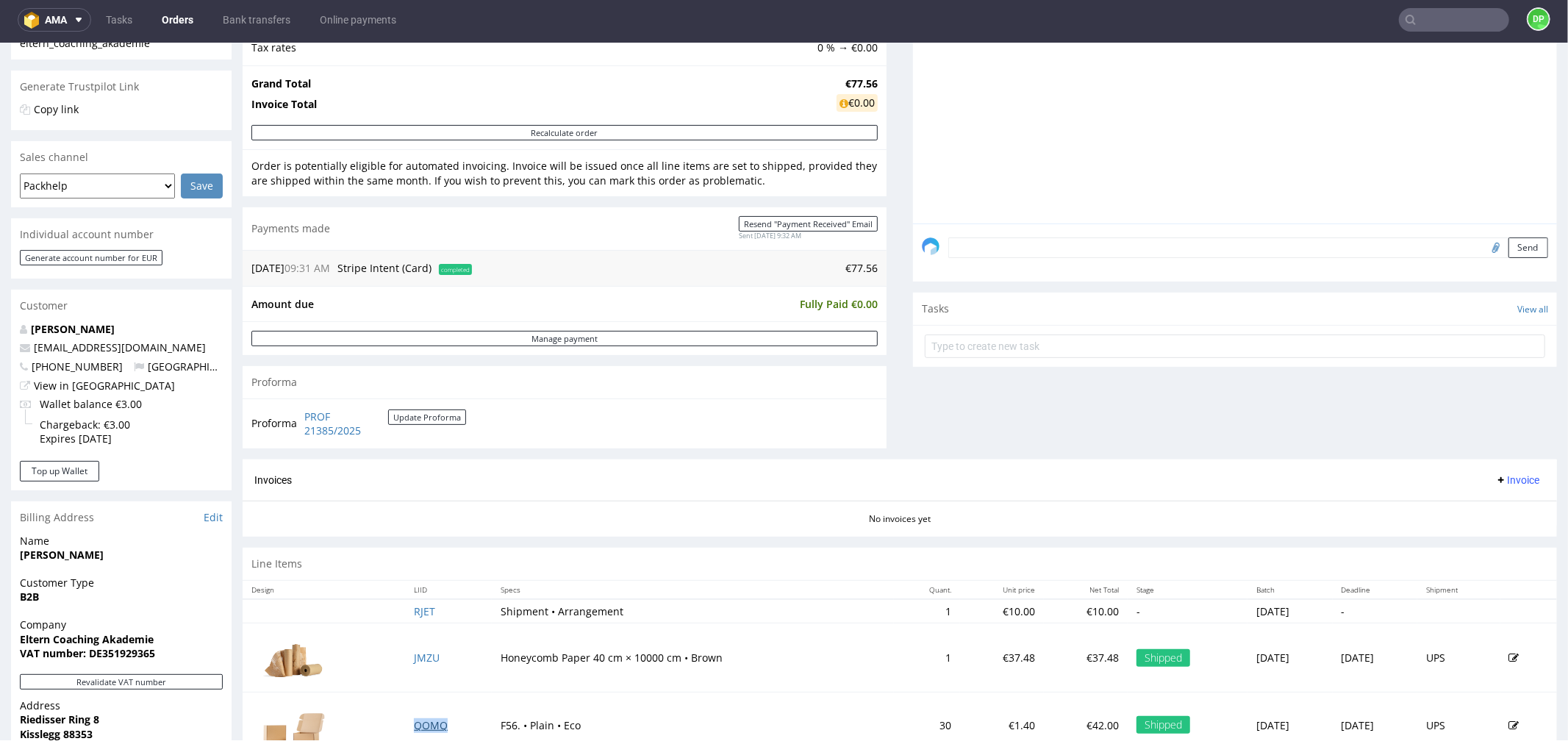
scroll to position [490, 0]
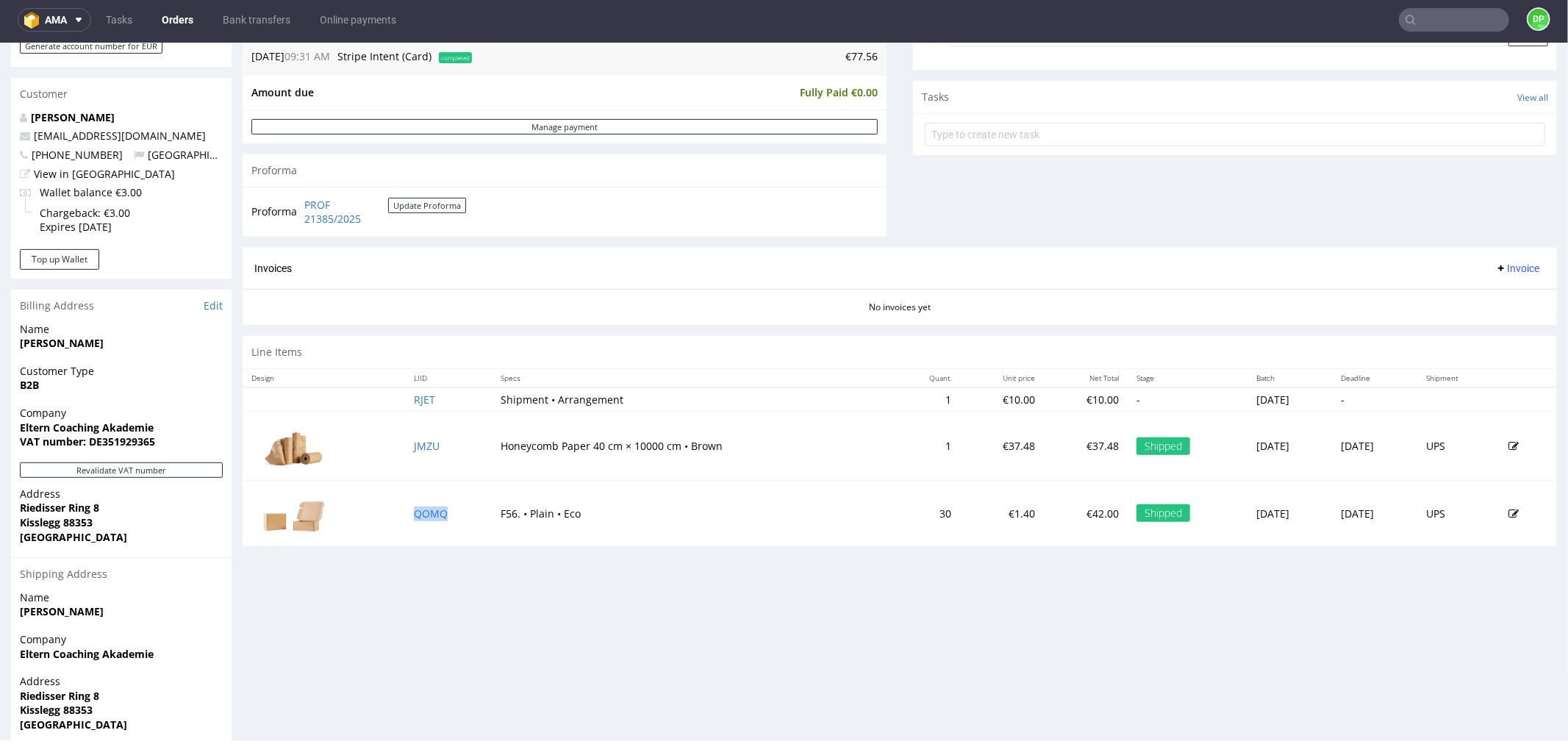
click at [1495, 263] on icon at bounding box center [1501, 268] width 12 height 12
click at [1465, 286] on li "Generate" at bounding box center [1488, 299] width 95 height 26
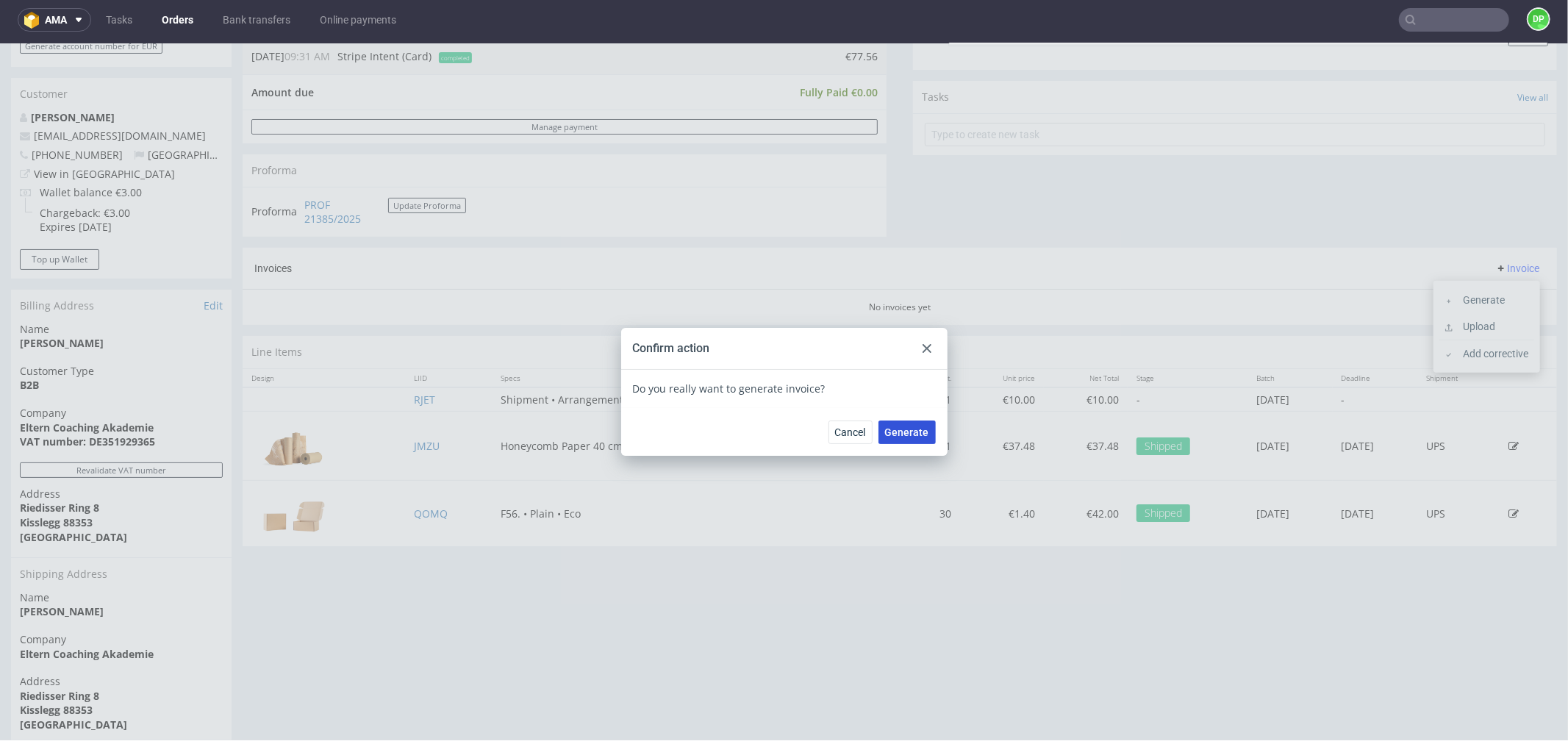
click at [902, 436] on button "Generate" at bounding box center [907, 432] width 57 height 23
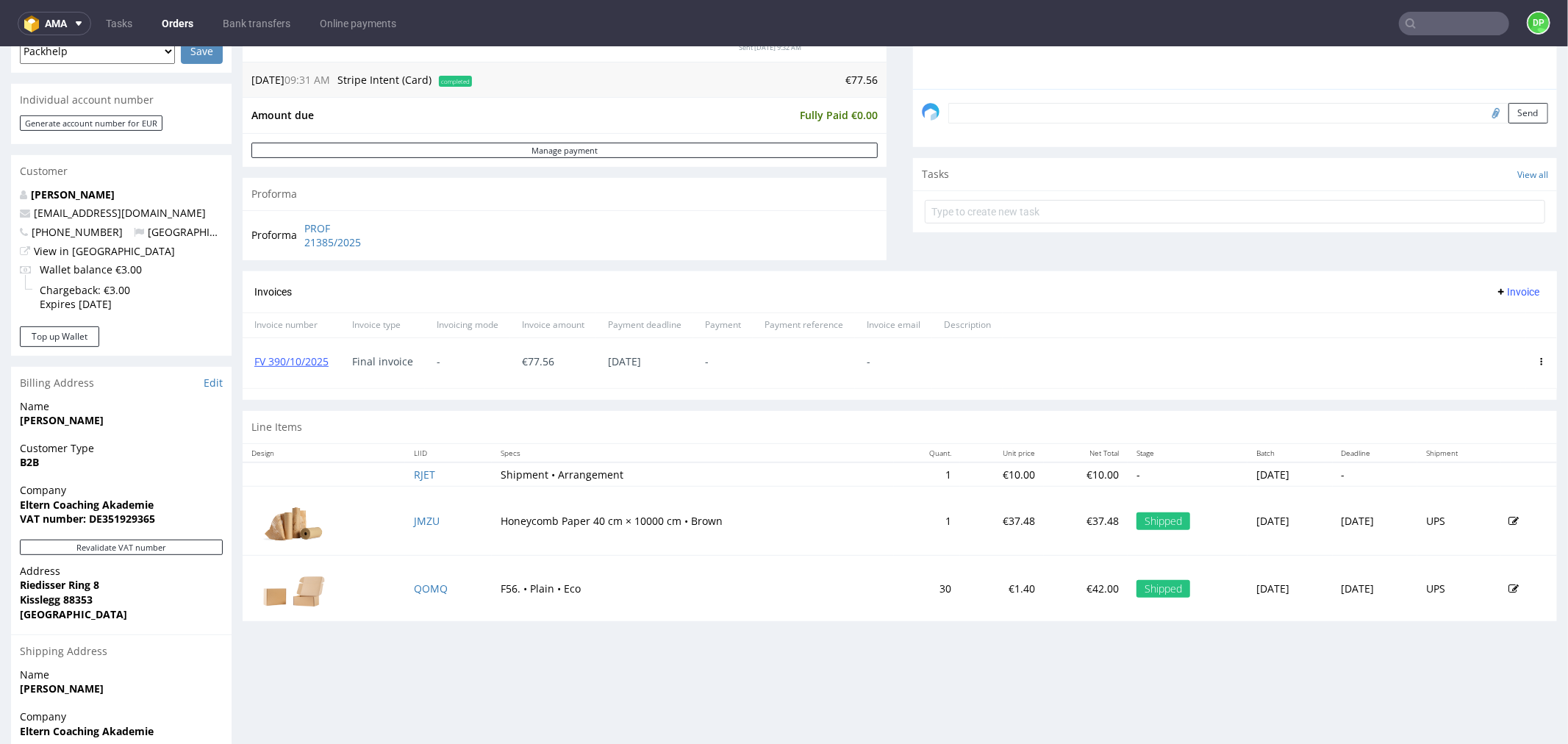
scroll to position [540, 0]
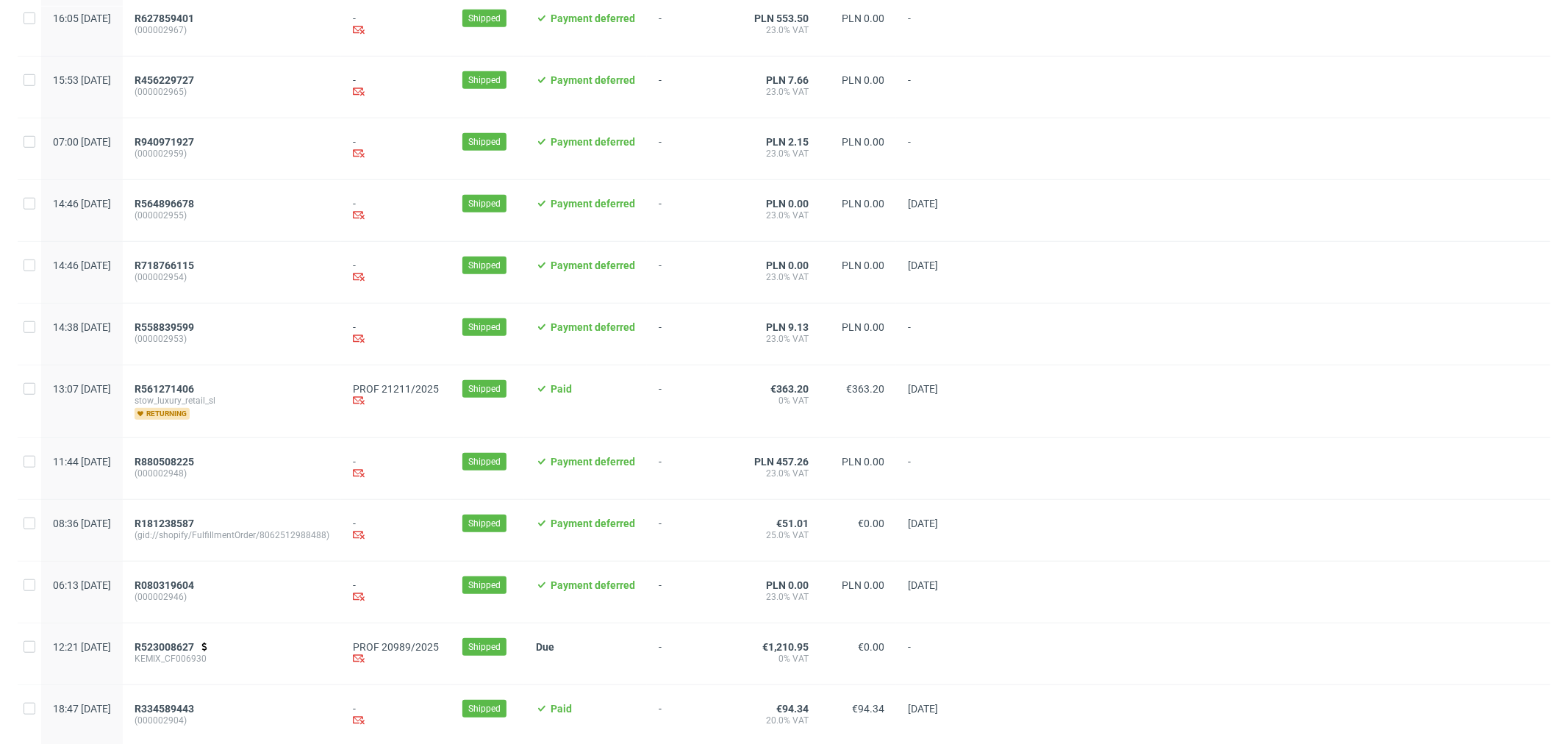
scroll to position [874, 0]
click at [194, 391] on span "R561271406" at bounding box center [164, 389] width 59 height 12
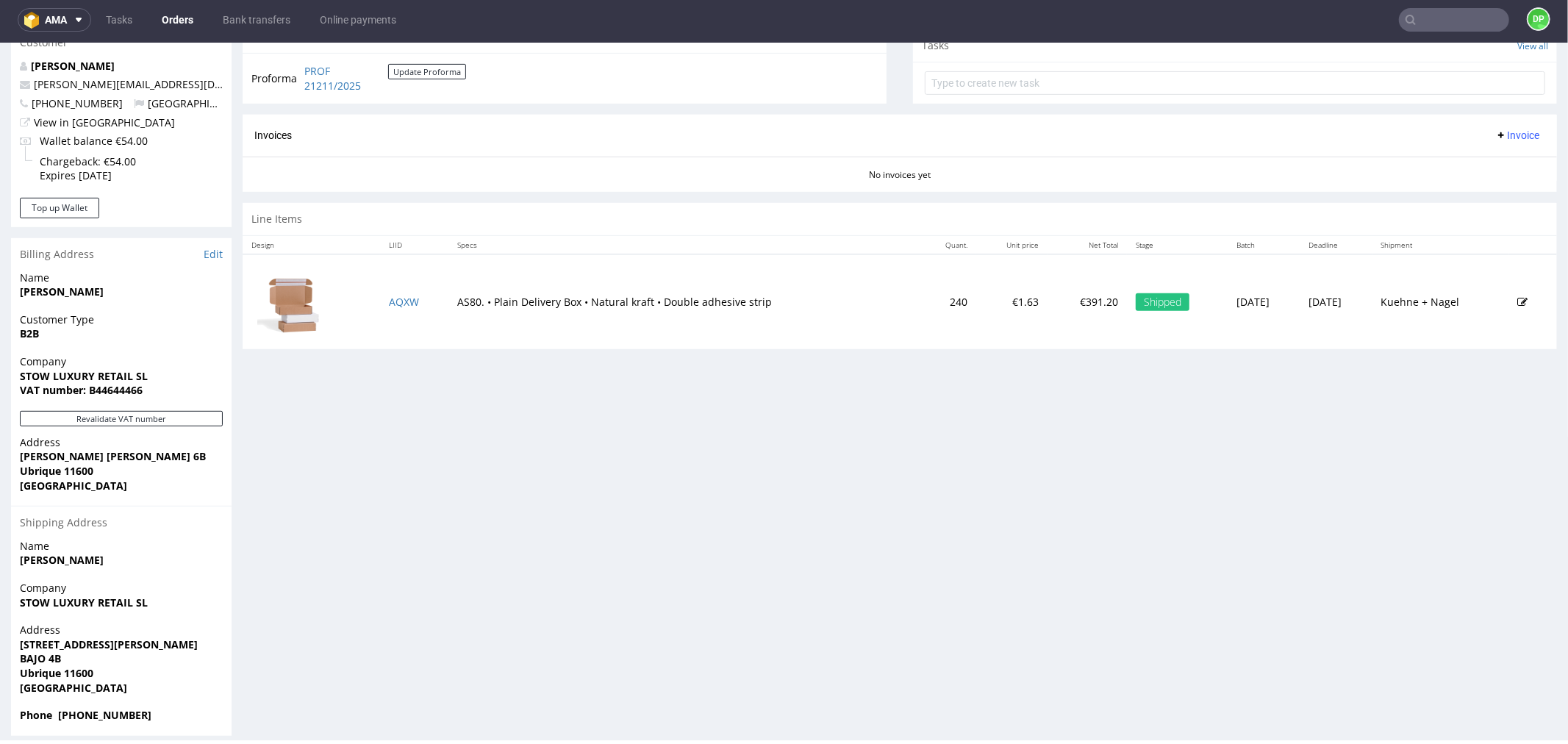
scroll to position [552, 0]
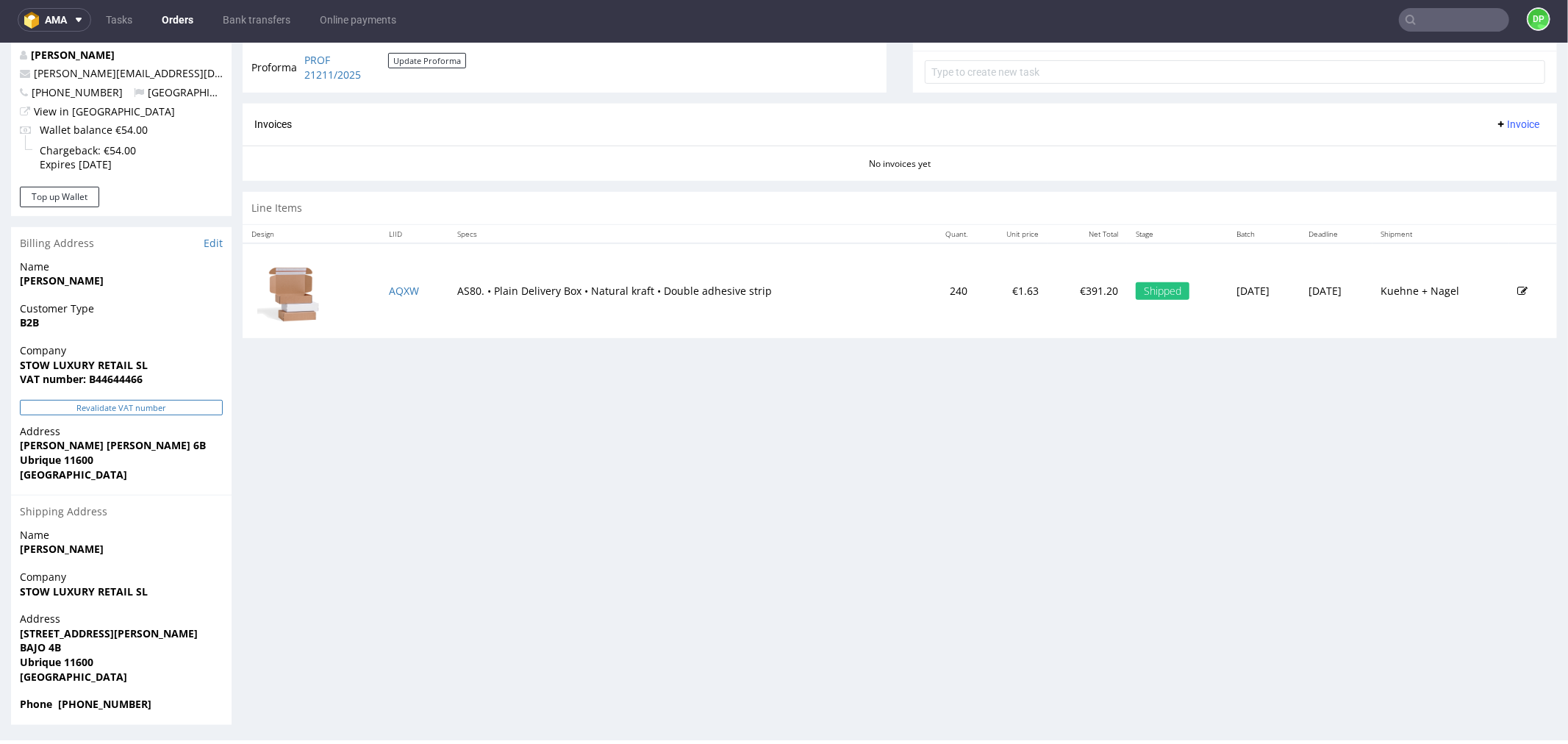
click at [99, 407] on button "Revalidate VAT number" at bounding box center [120, 407] width 203 height 16
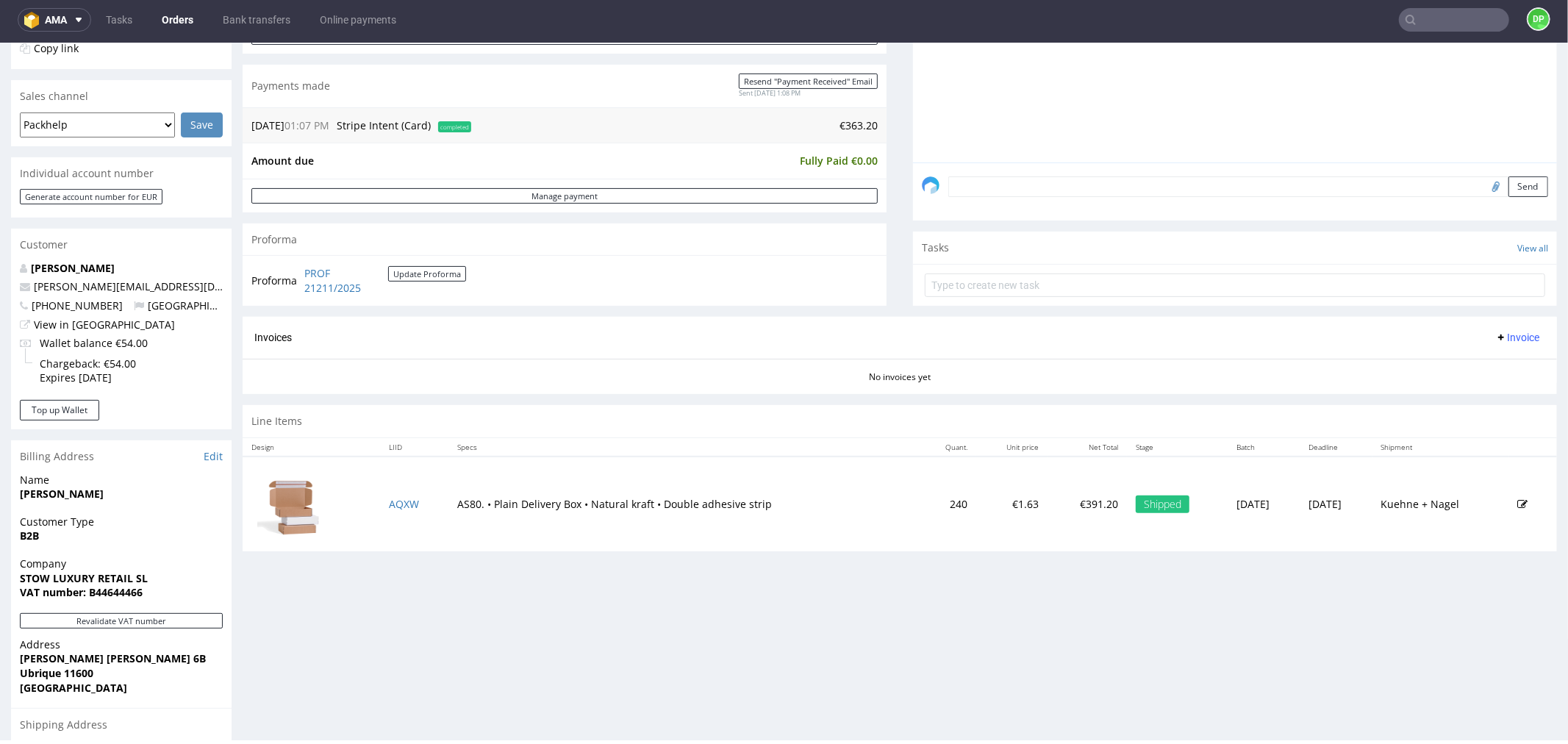
scroll to position [340, 0]
click at [1496, 334] on span "Invoice" at bounding box center [1517, 336] width 44 height 12
click at [1453, 359] on li "Generate" at bounding box center [1488, 368] width 95 height 26
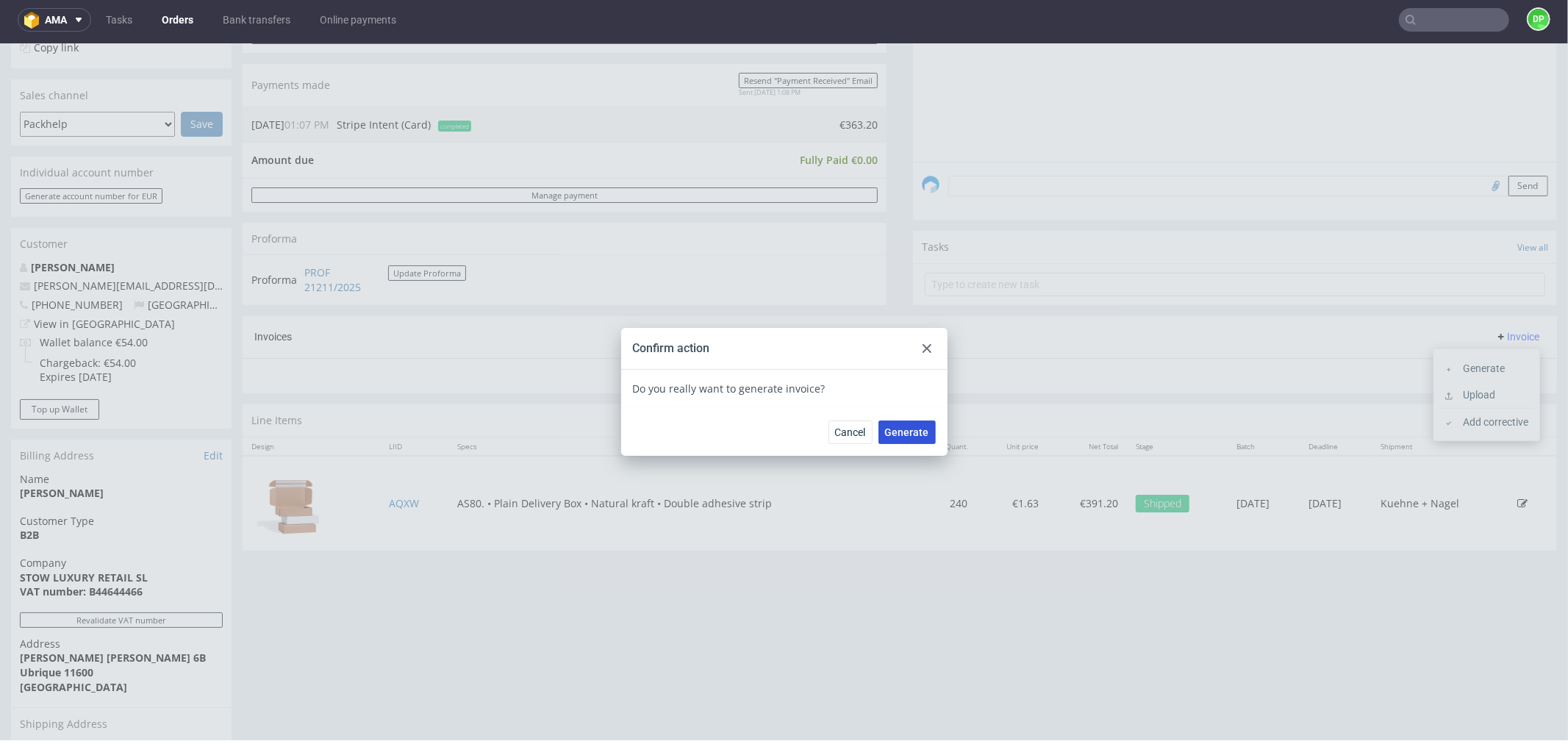
click at [912, 439] on button "Generate" at bounding box center [907, 432] width 57 height 23
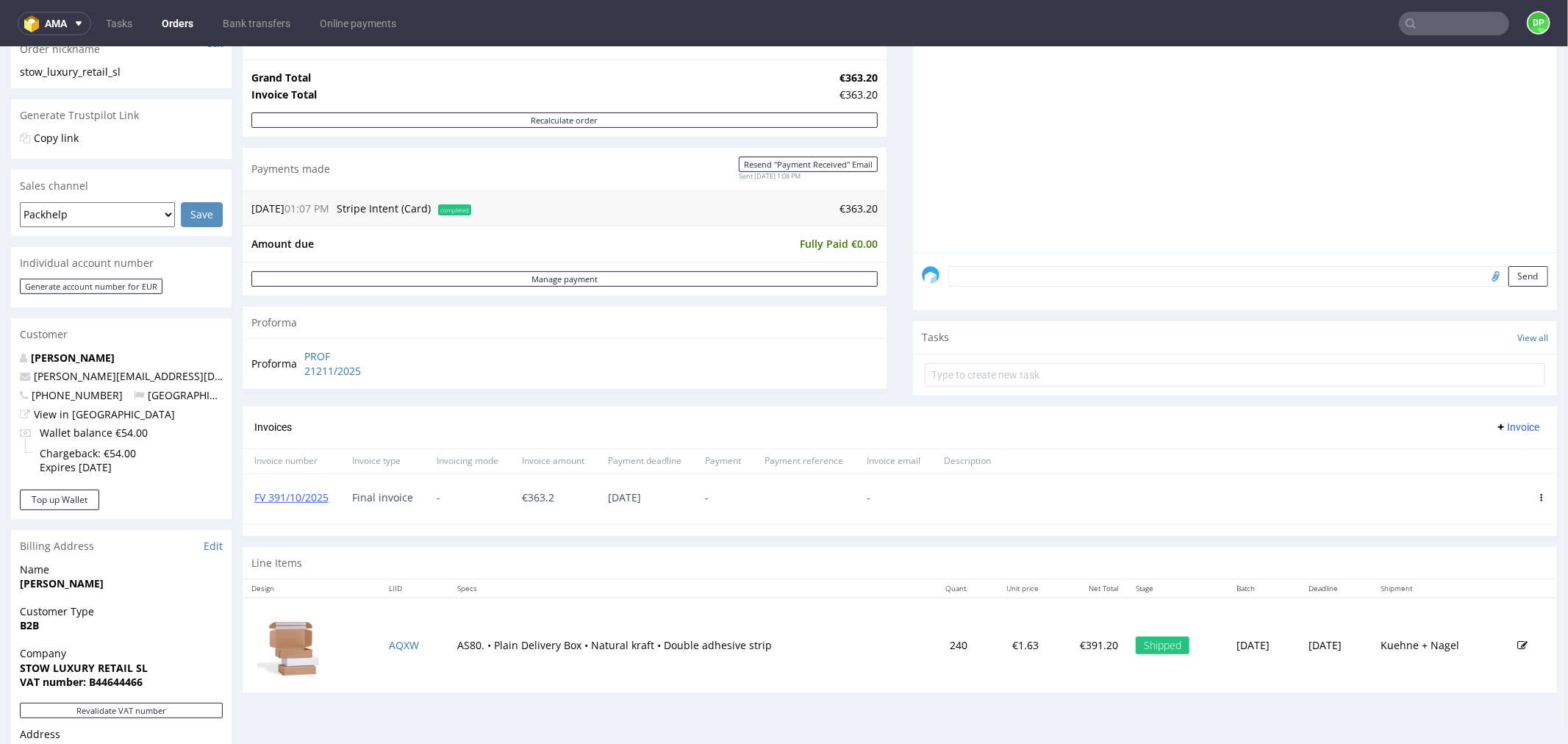
scroll to position [408, 0]
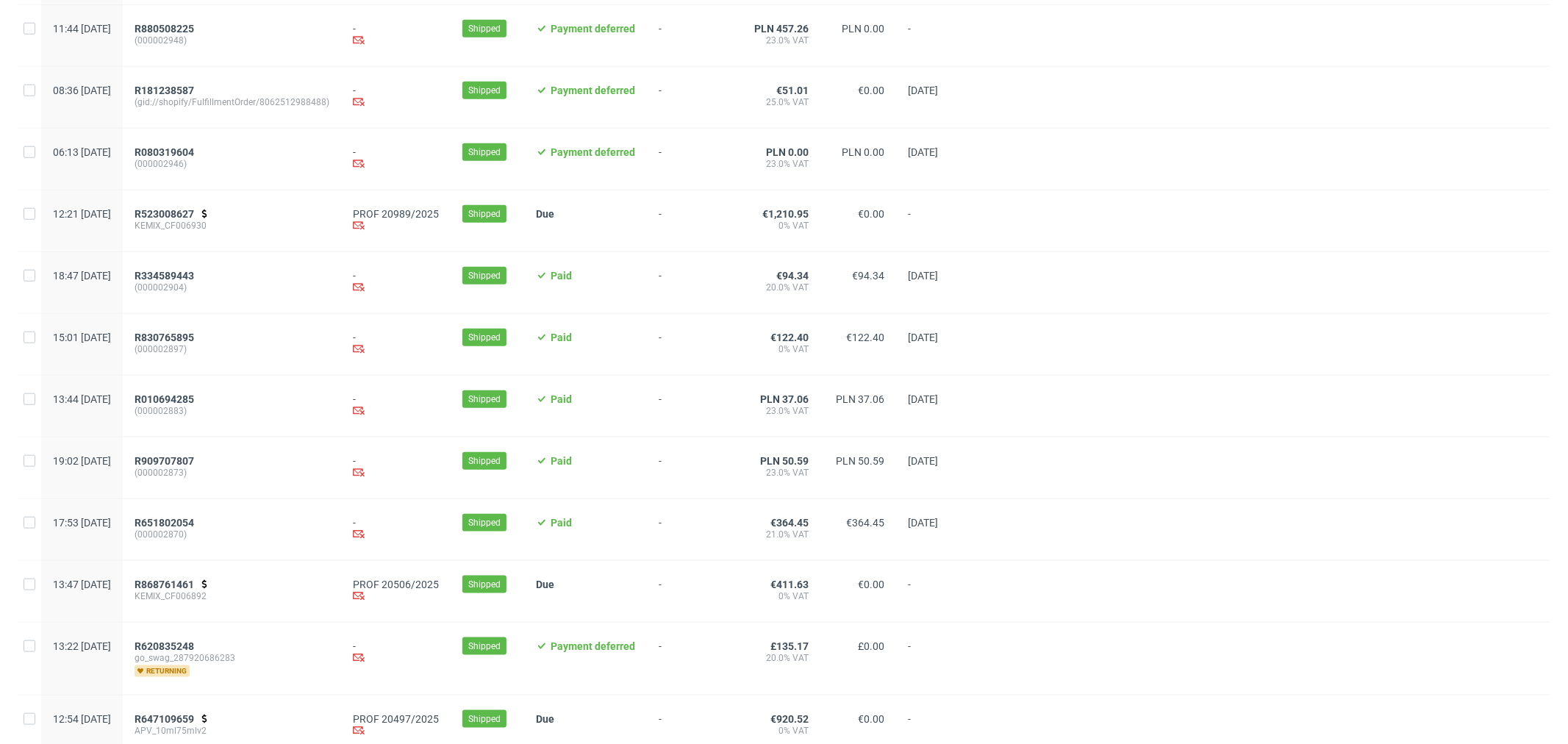
scroll to position [1372, 0]
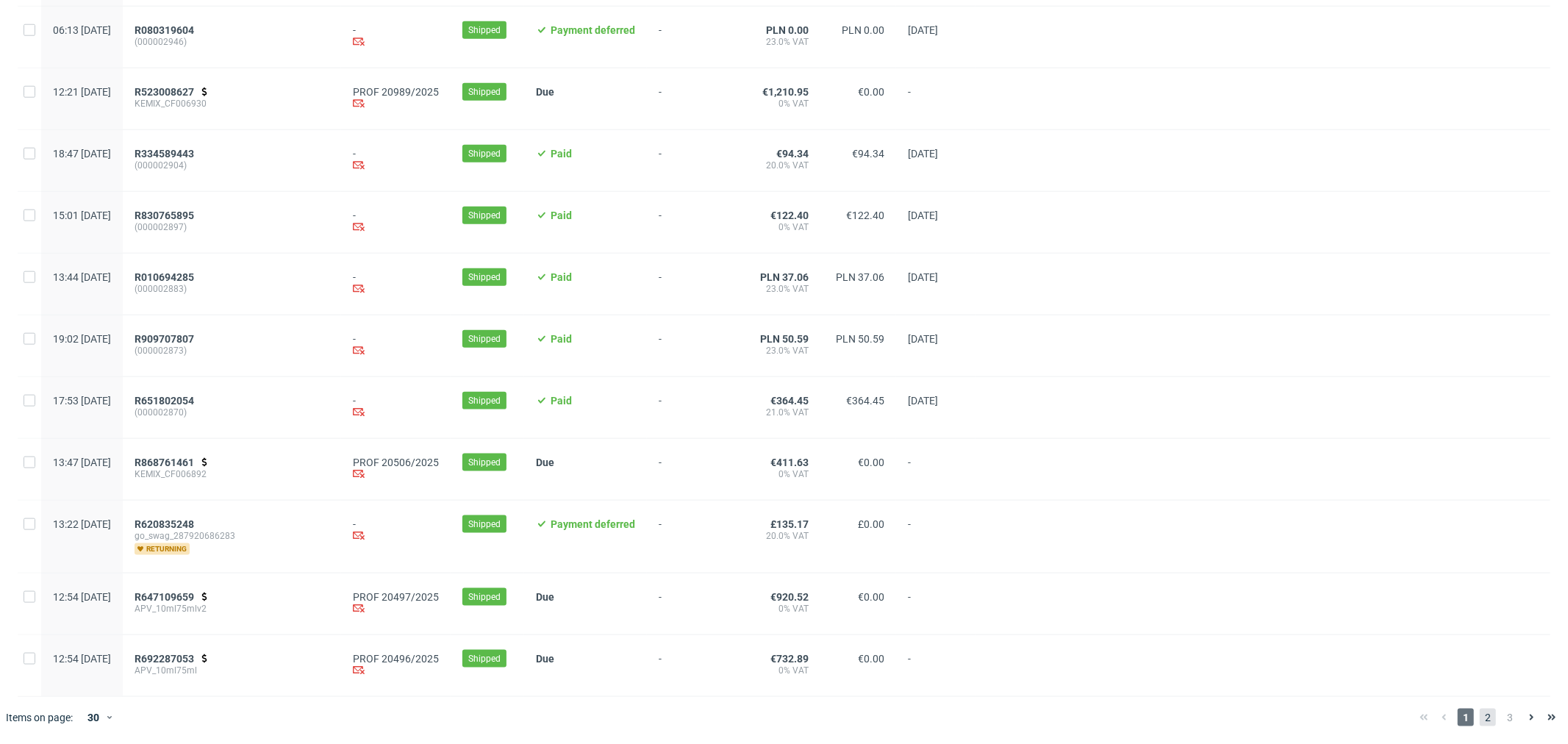
click at [1481, 720] on span "2" at bounding box center [1488, 718] width 16 height 17
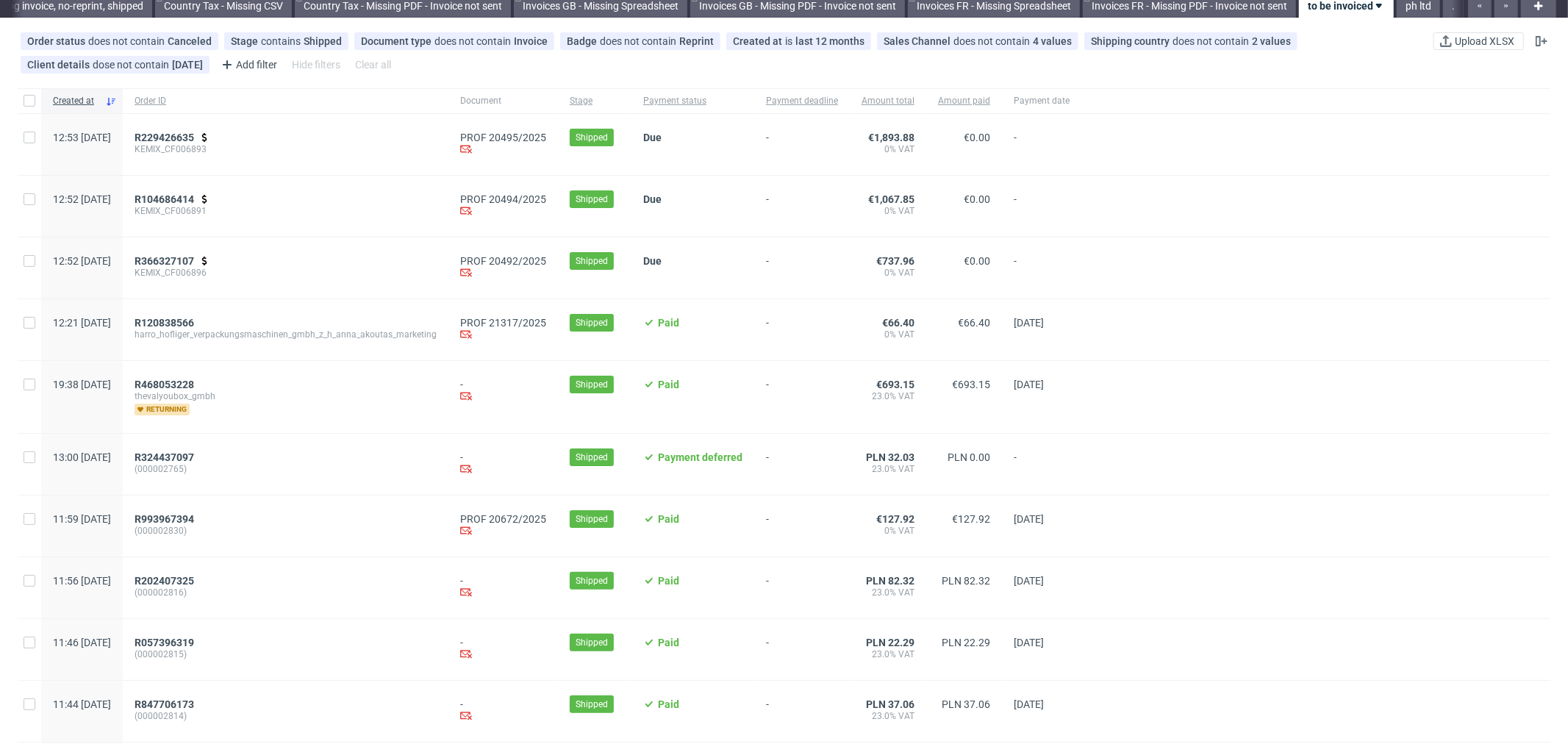
scroll to position [81, 0]
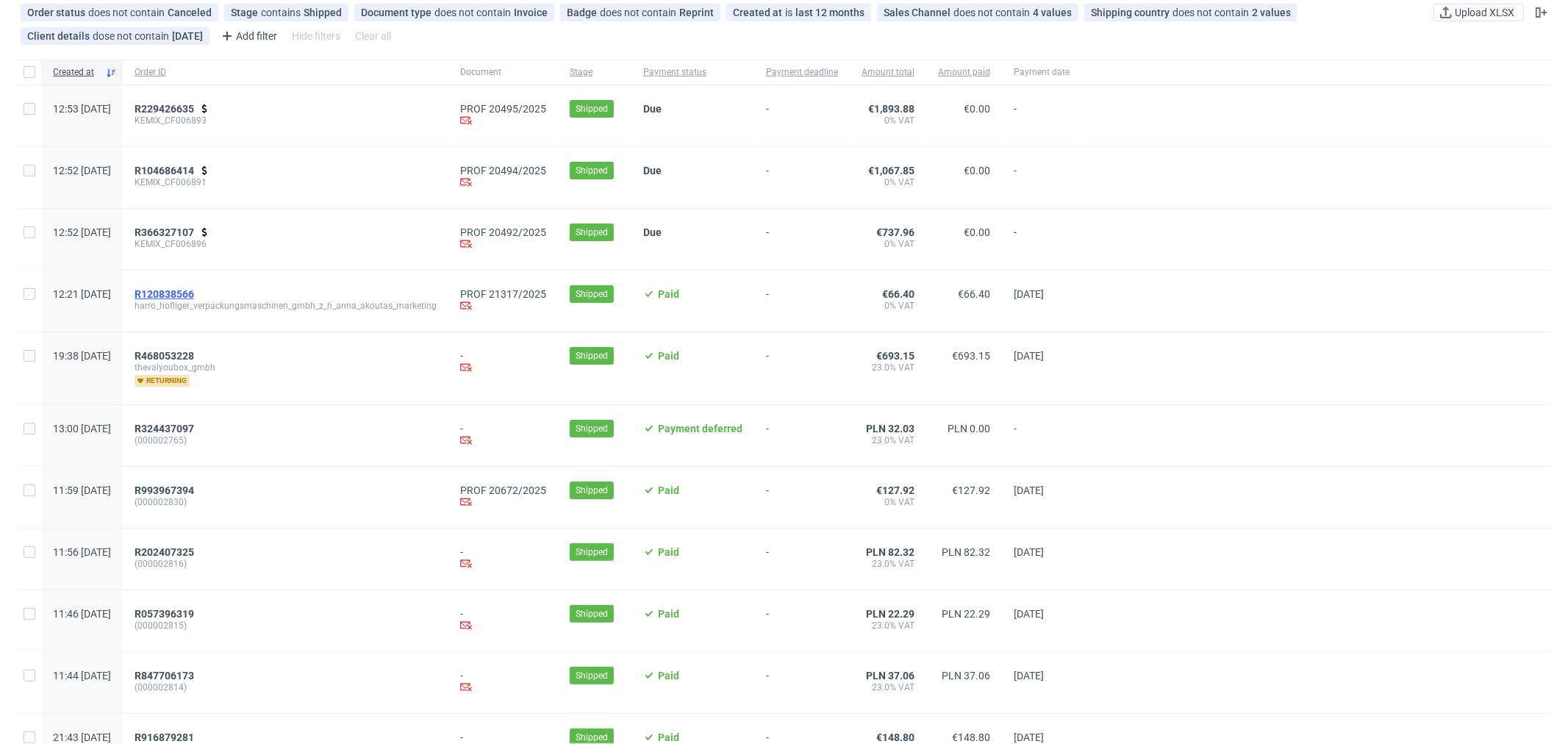
click at [194, 300] on span "R120838566" at bounding box center [164, 294] width 59 height 12
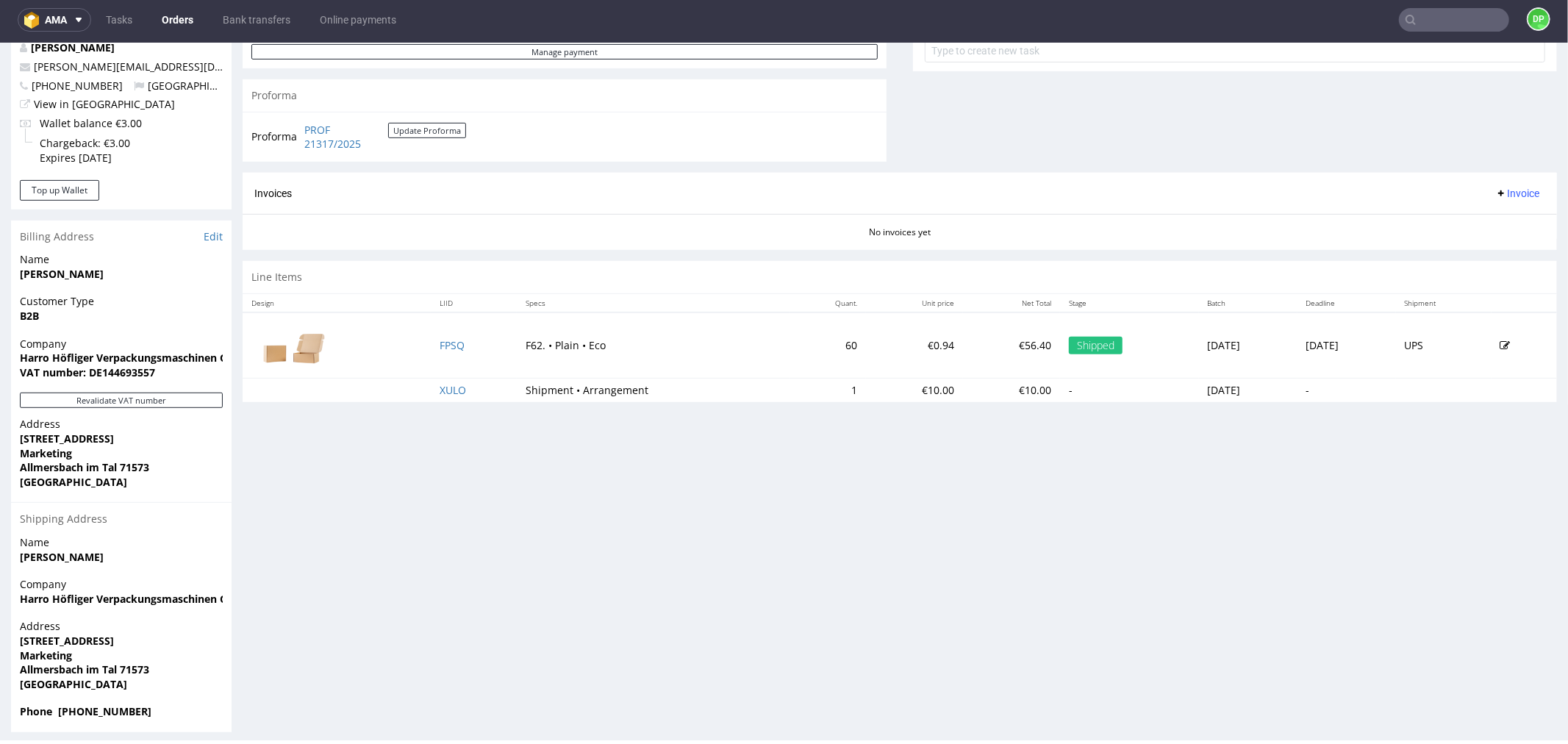
scroll to position [583, 0]
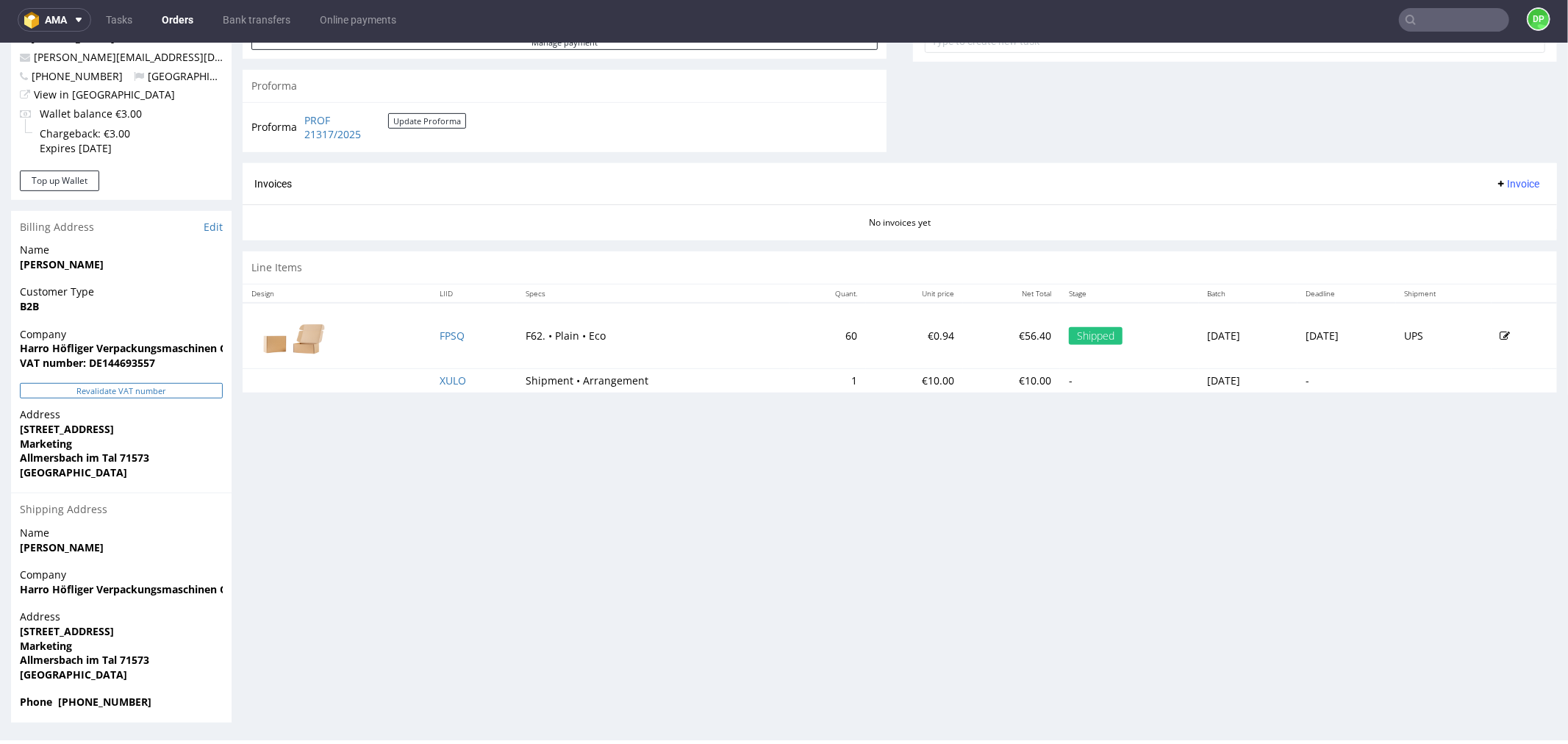
click at [156, 391] on button "Revalidate VAT number" at bounding box center [120, 390] width 203 height 16
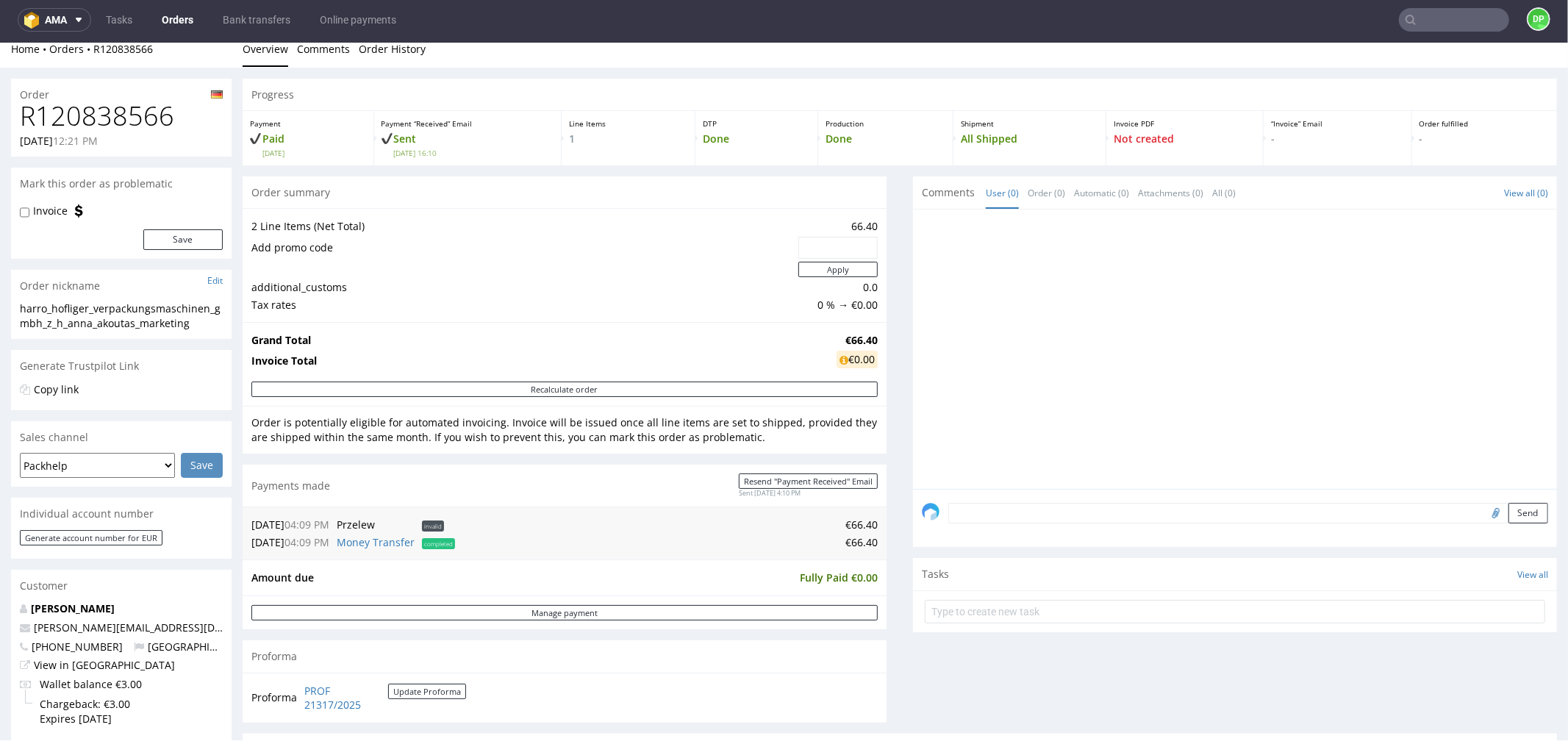
scroll to position [11, 0]
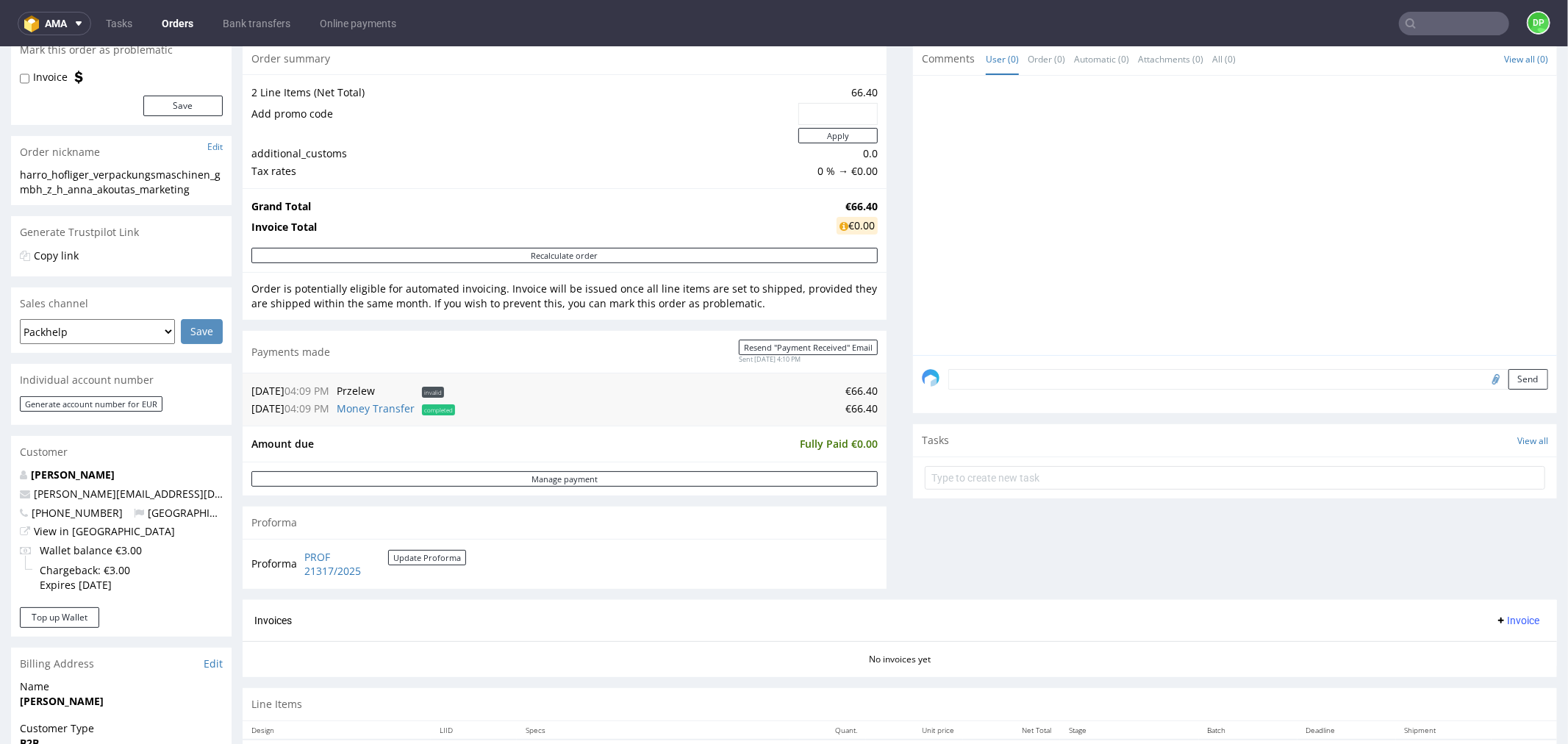
scroll to position [163, 0]
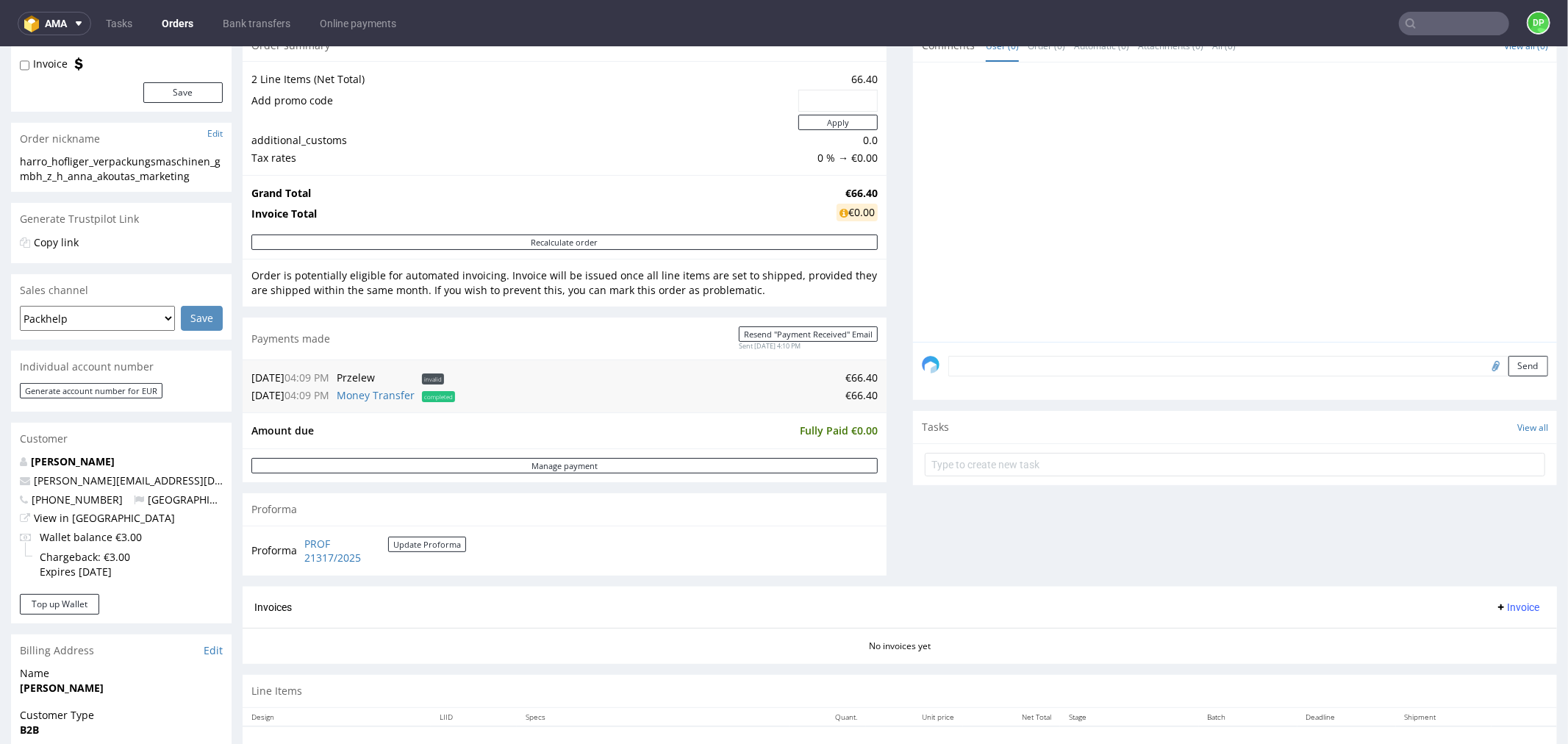
click at [1495, 605] on icon at bounding box center [1501, 607] width 12 height 12
click at [1449, 629] on li "Generate" at bounding box center [1488, 638] width 95 height 26
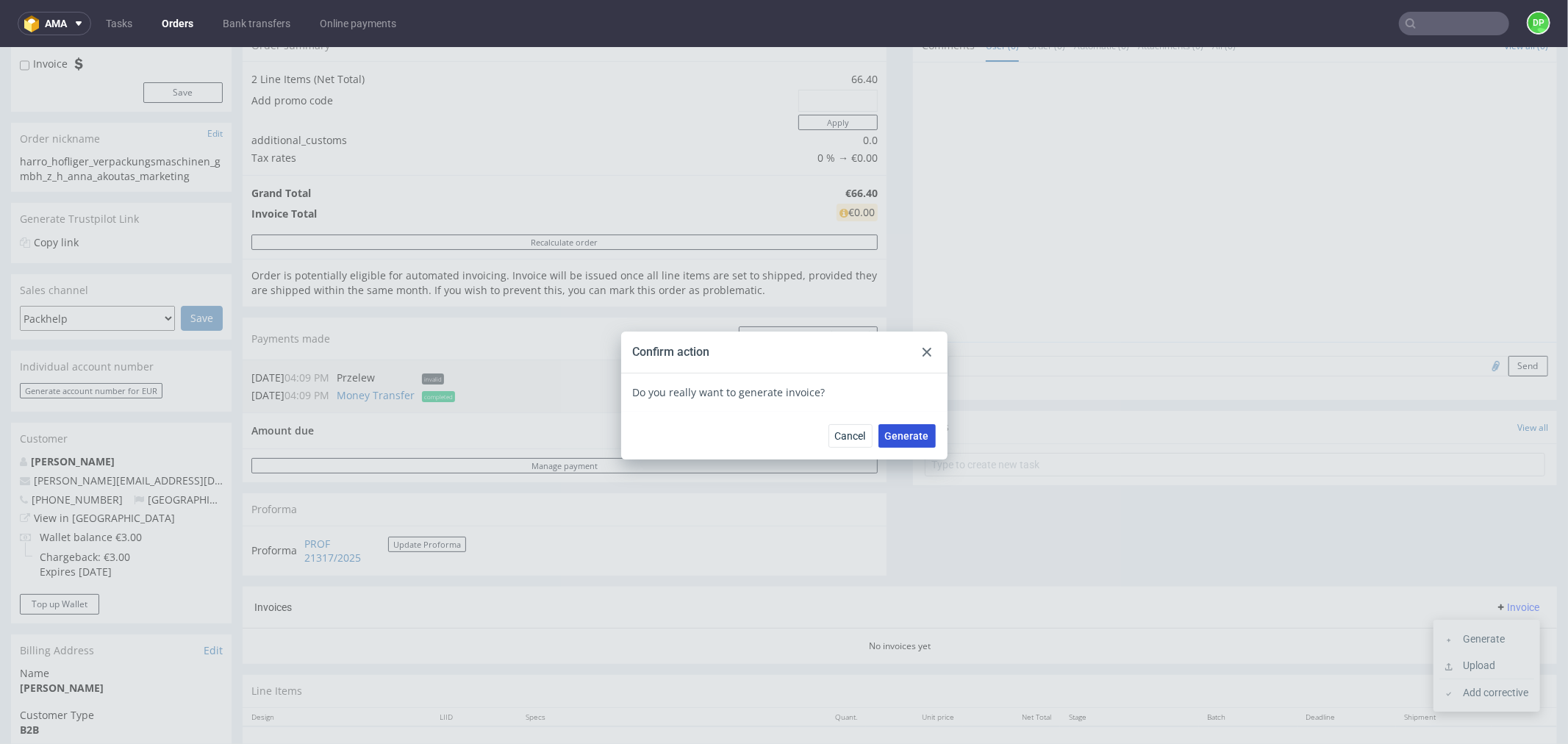
click at [909, 440] on span "Generate" at bounding box center [907, 436] width 44 height 11
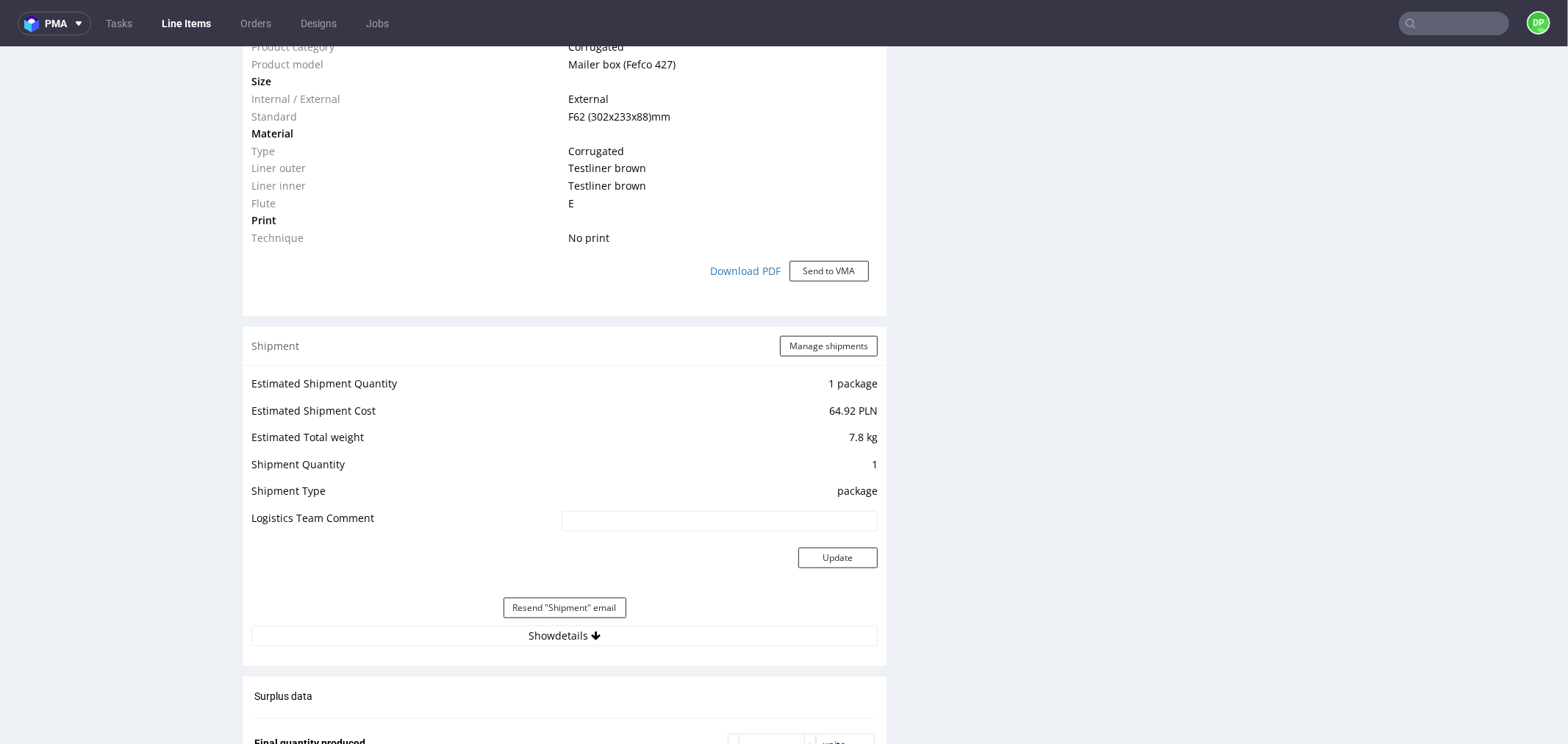
scroll to position [1389, 0]
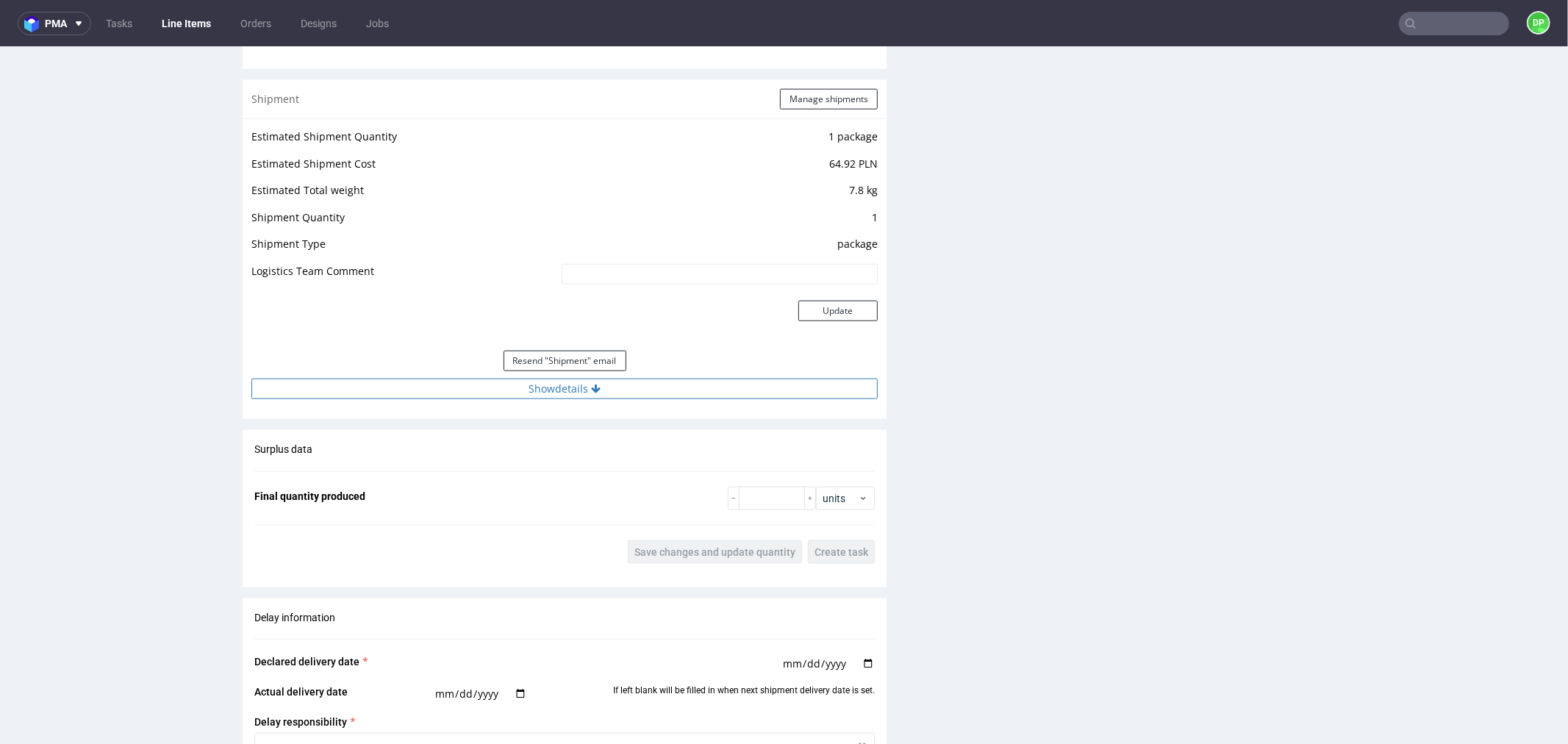
click at [545, 390] on button "Show details" at bounding box center [564, 388] width 626 height 20
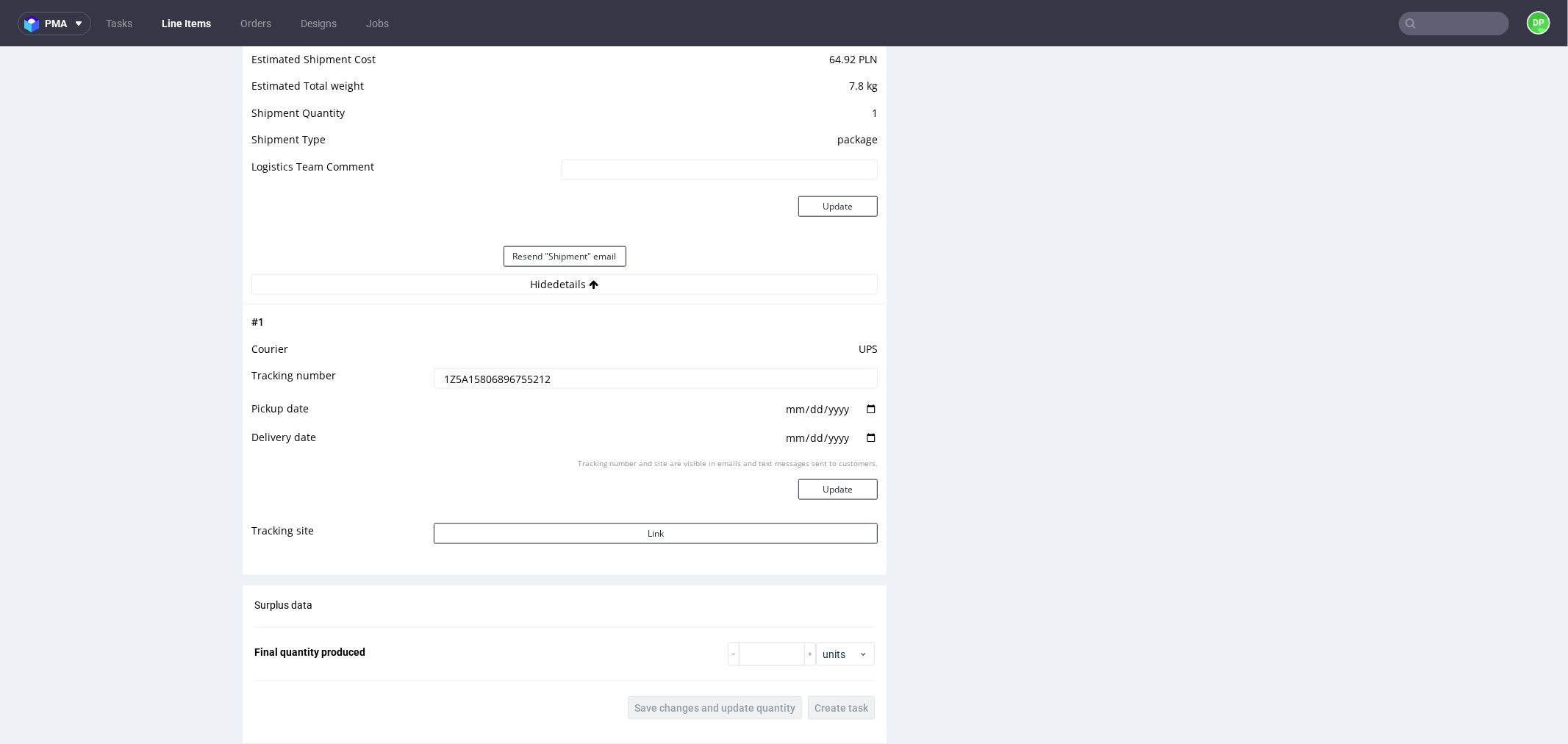
scroll to position [1553, 0]
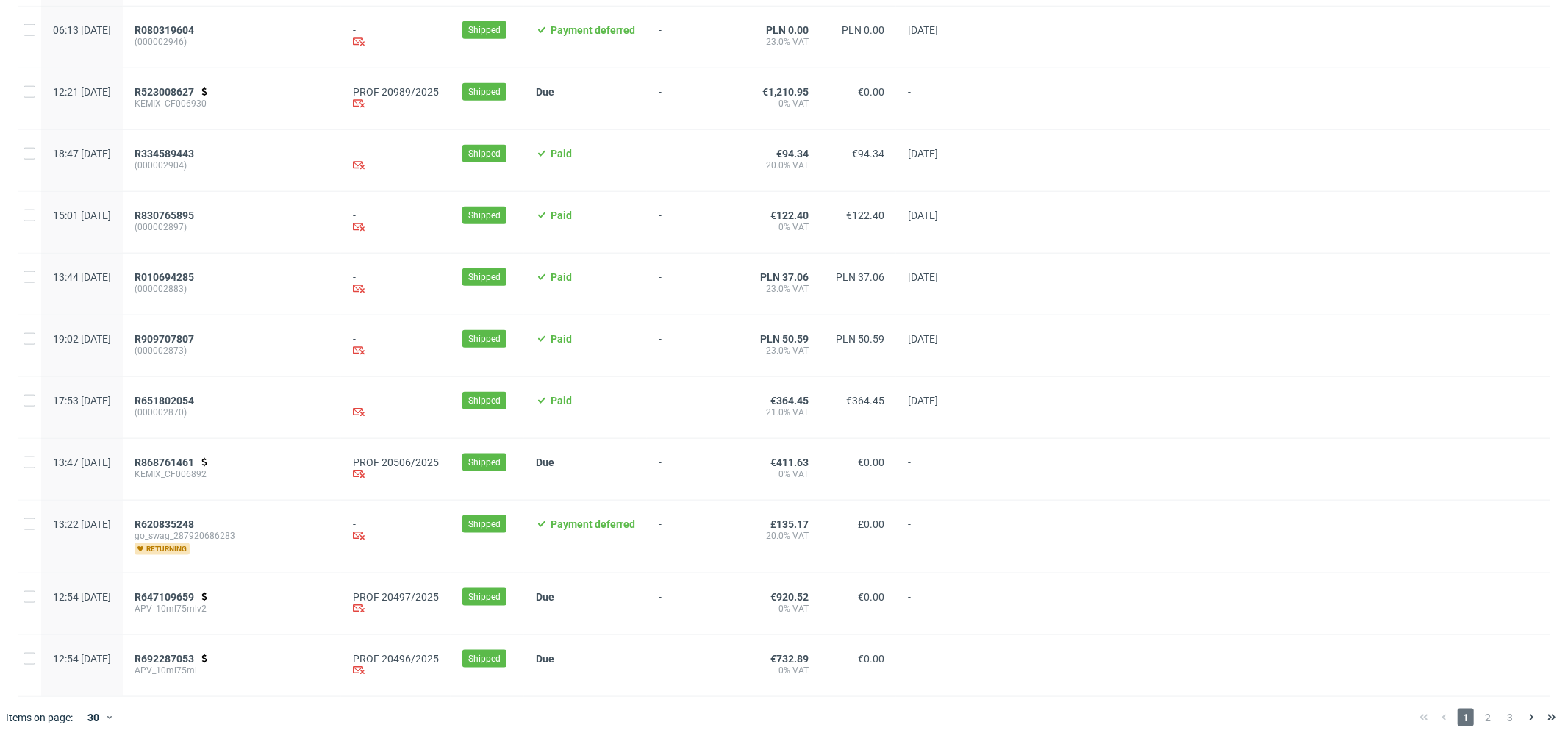
scroll to position [1372, 0]
click at [1480, 719] on span "2" at bounding box center [1488, 718] width 16 height 17
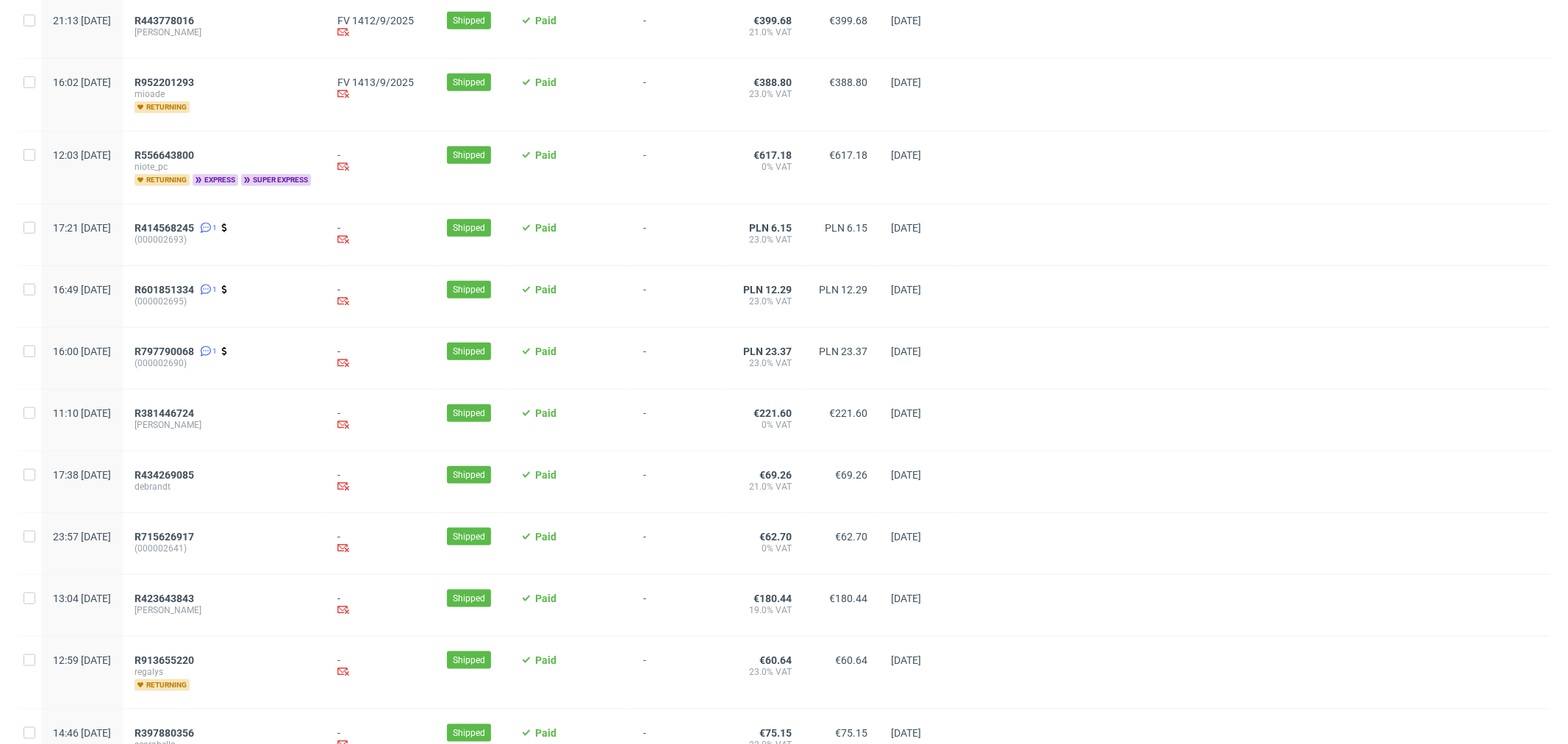
scroll to position [1381, 0]
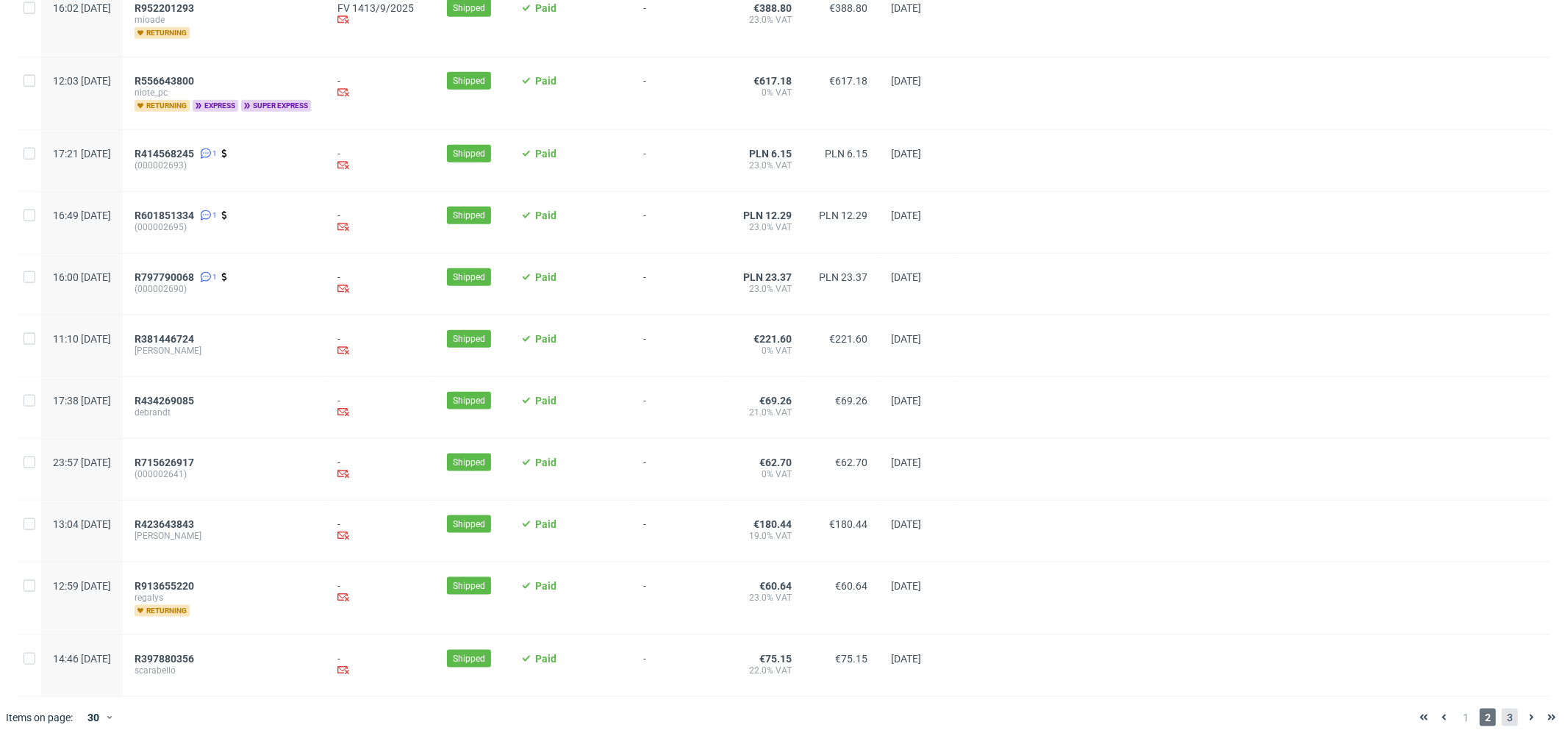
click at [1503, 716] on span "3" at bounding box center [1510, 718] width 16 height 17
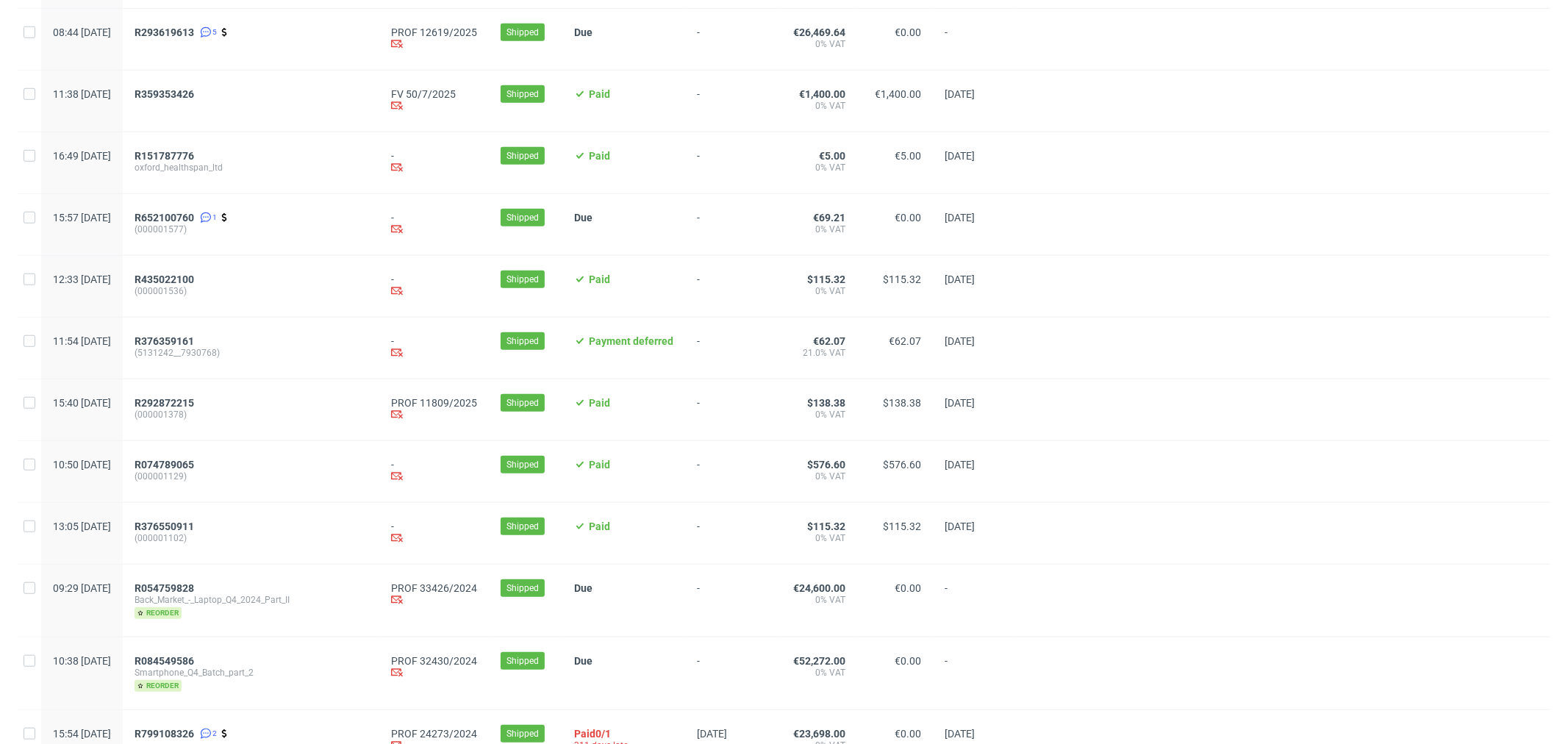
scroll to position [1018, 0]
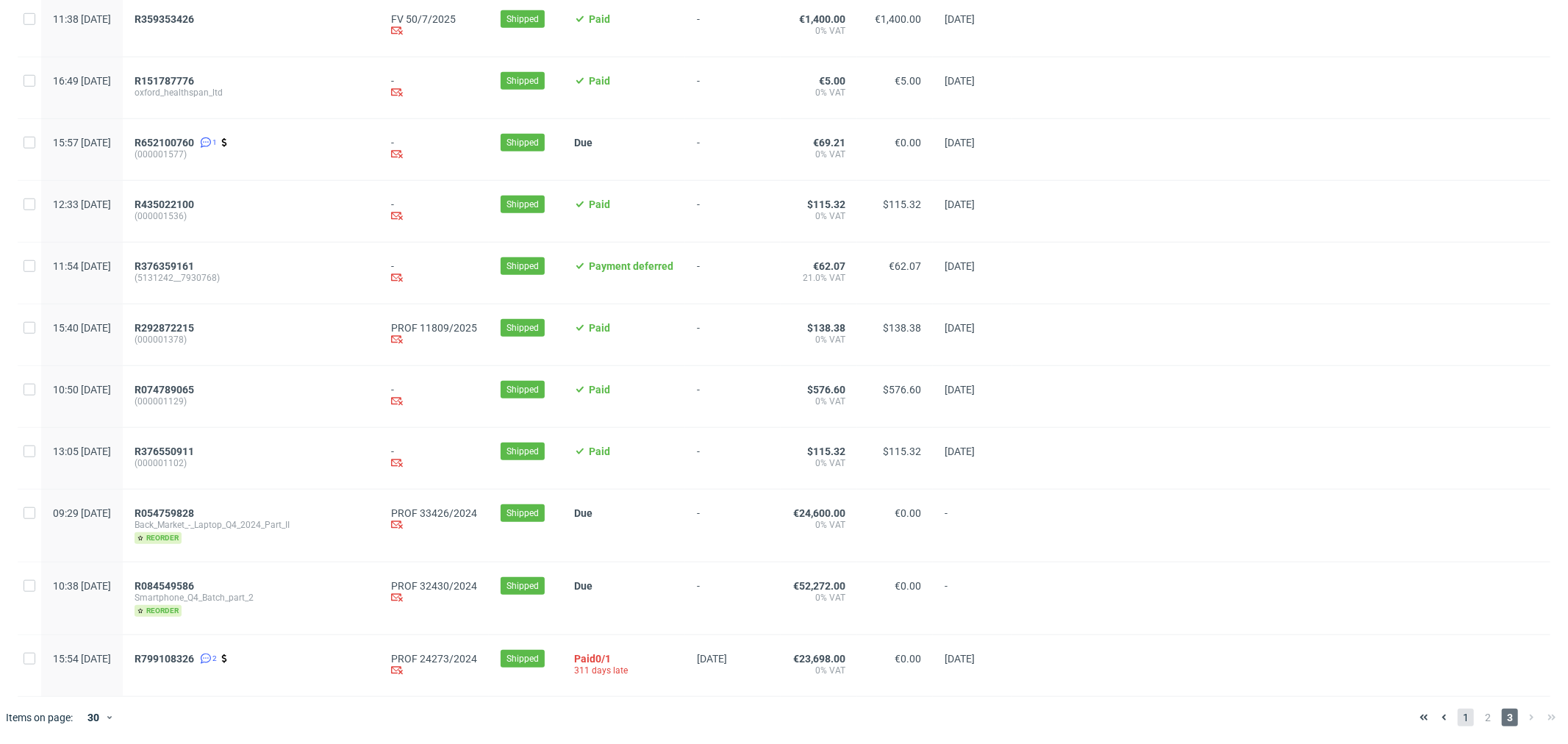
click at [1458, 711] on span "1" at bounding box center [1466, 718] width 16 height 17
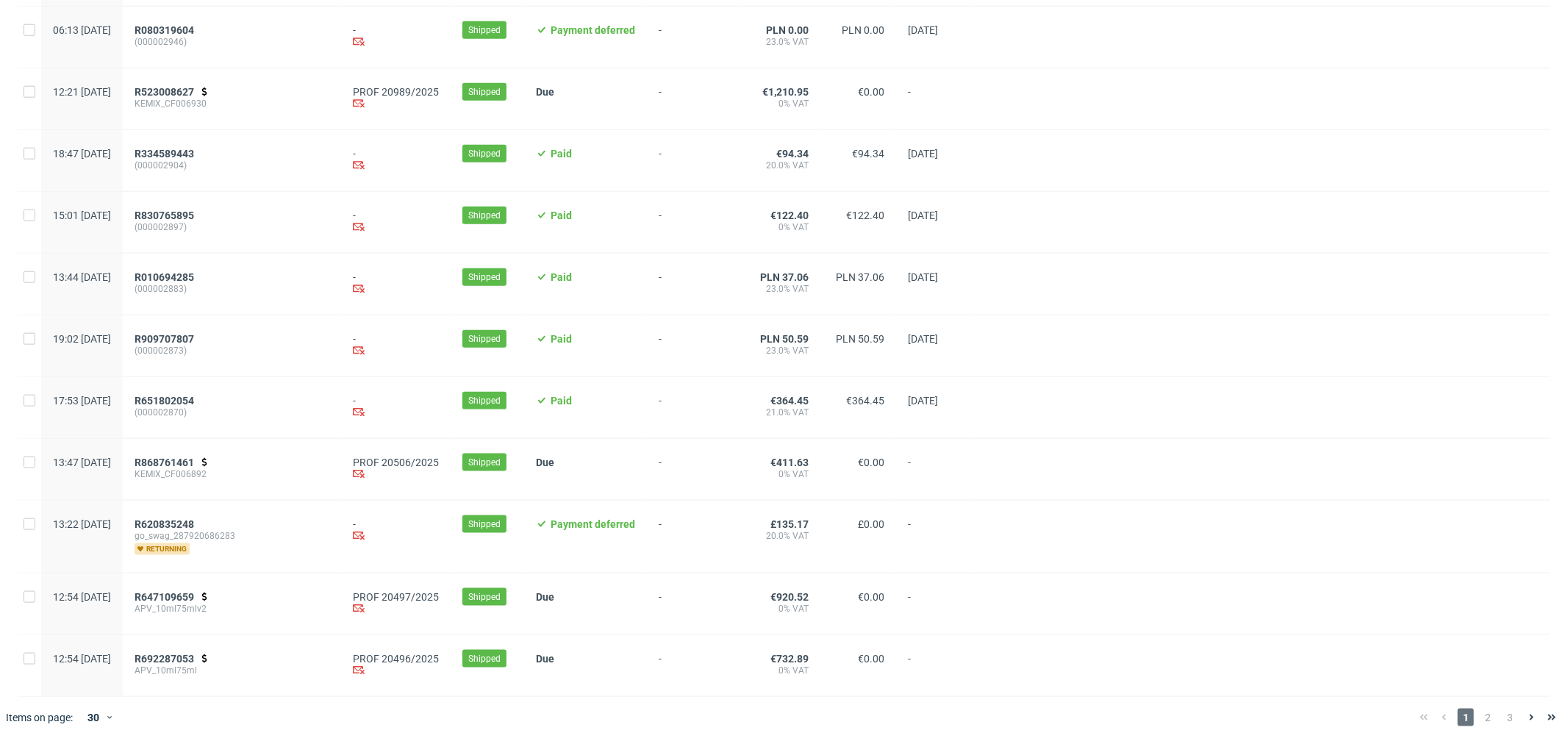
scroll to position [1372, 0]
click at [1480, 717] on span "2" at bounding box center [1488, 718] width 16 height 17
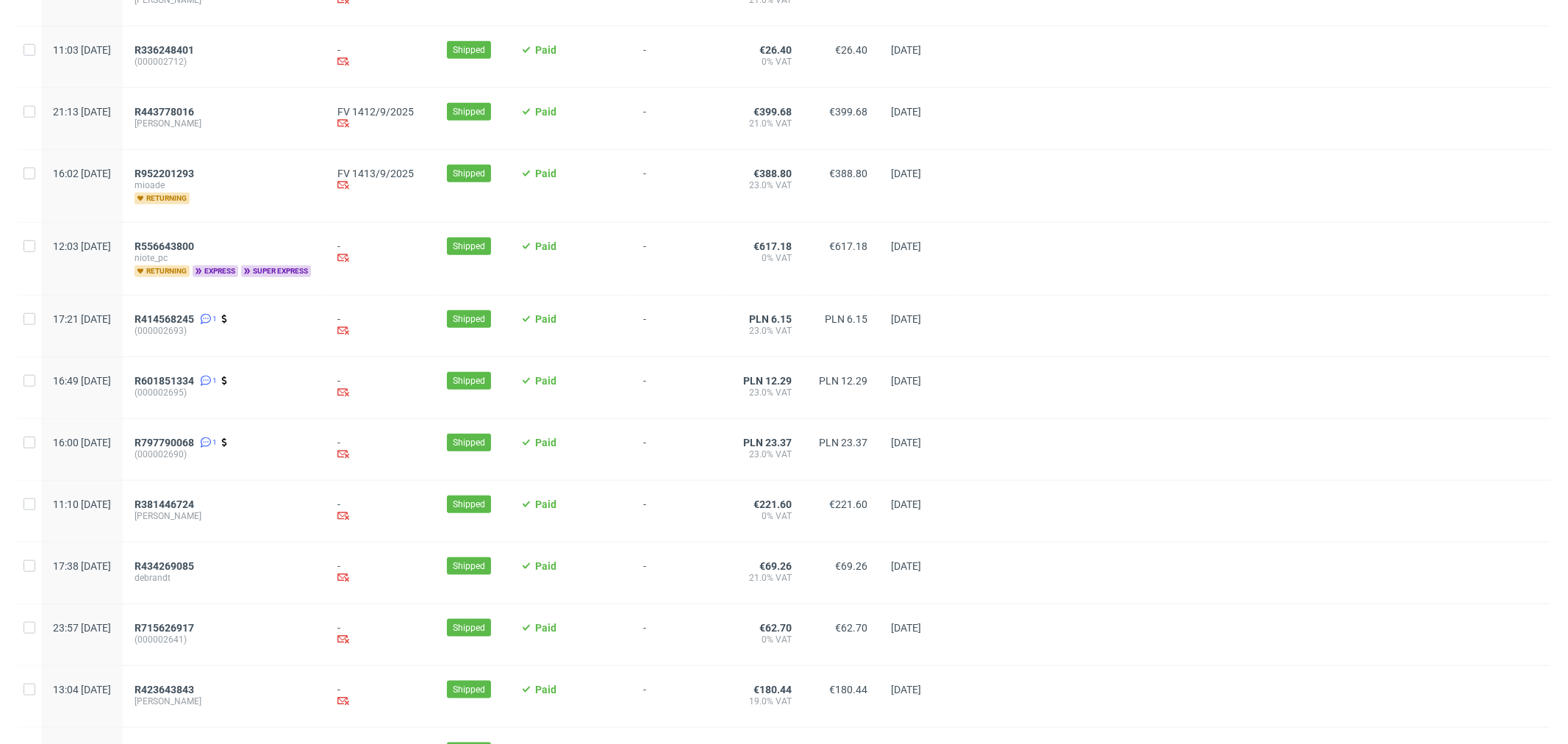
scroll to position [1381, 0]
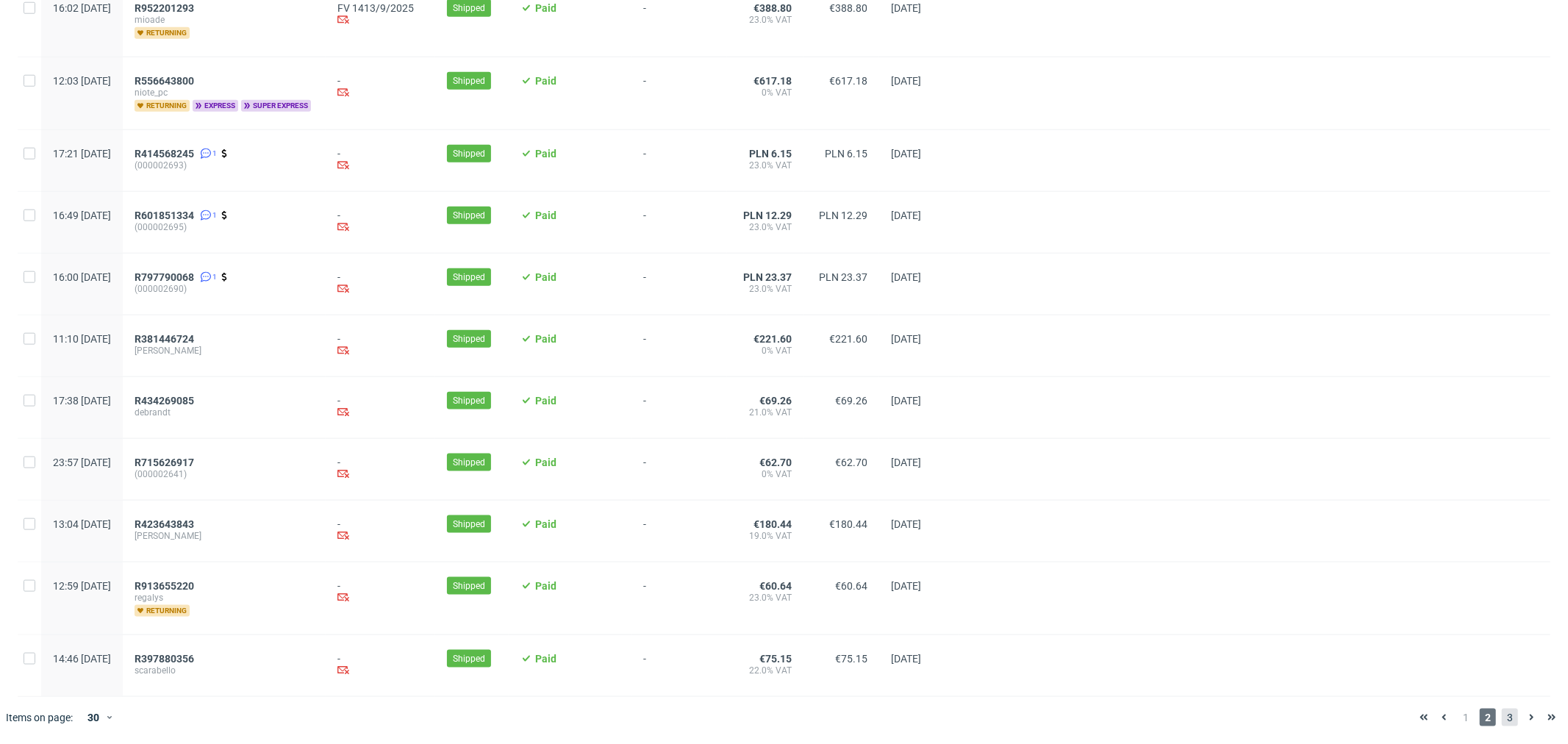
click at [1502, 723] on span "3" at bounding box center [1510, 718] width 16 height 17
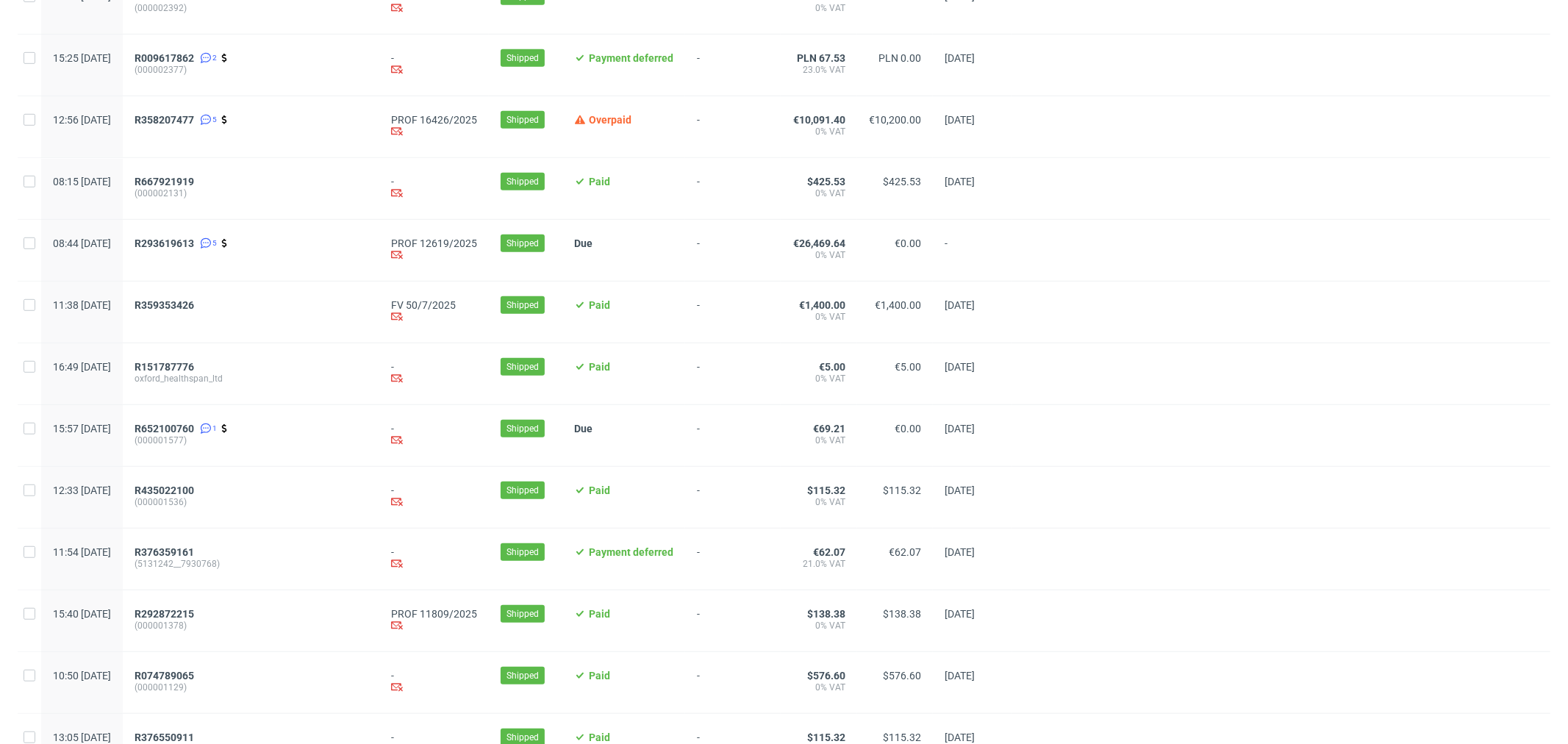
scroll to position [735, 0]
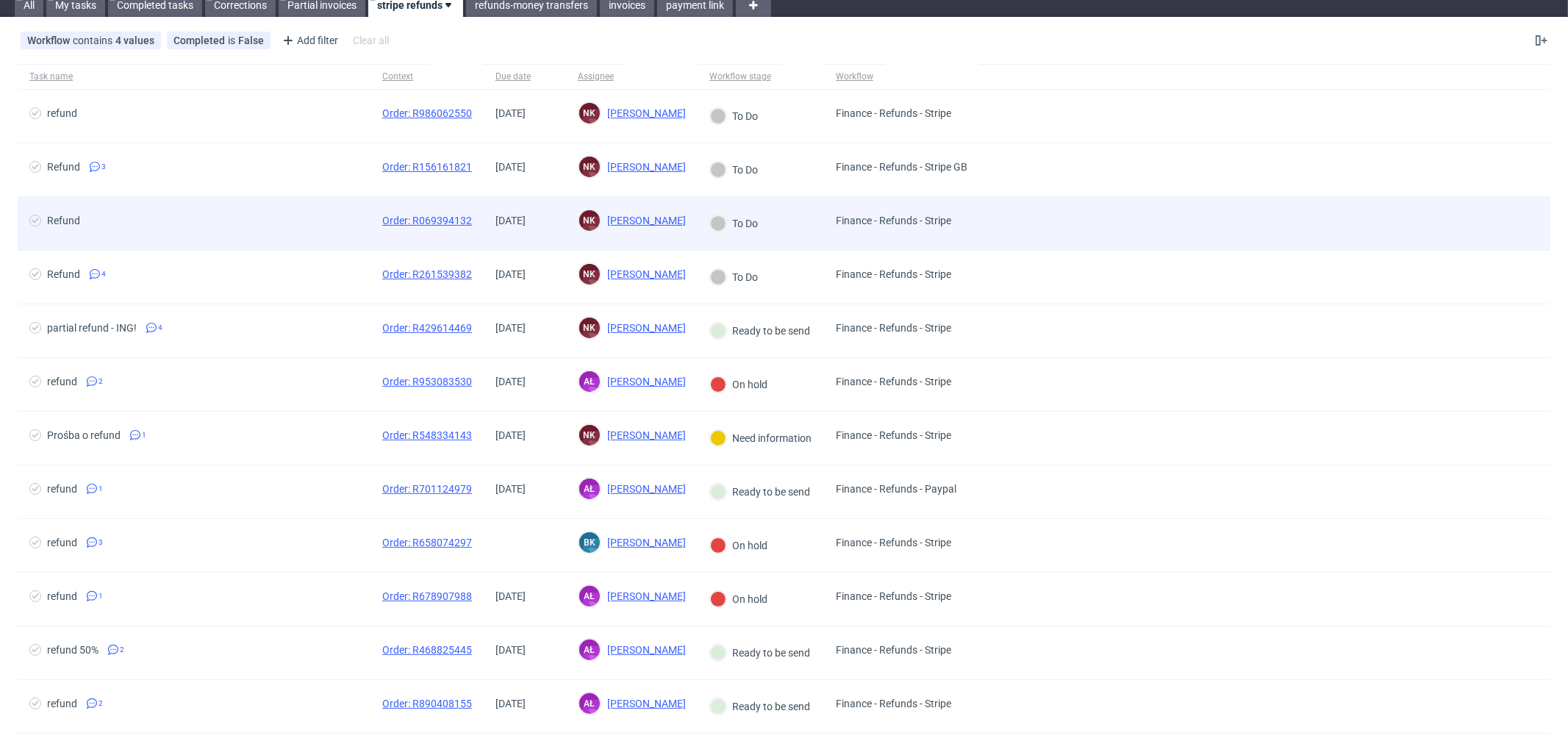
scroll to position [81, 0]
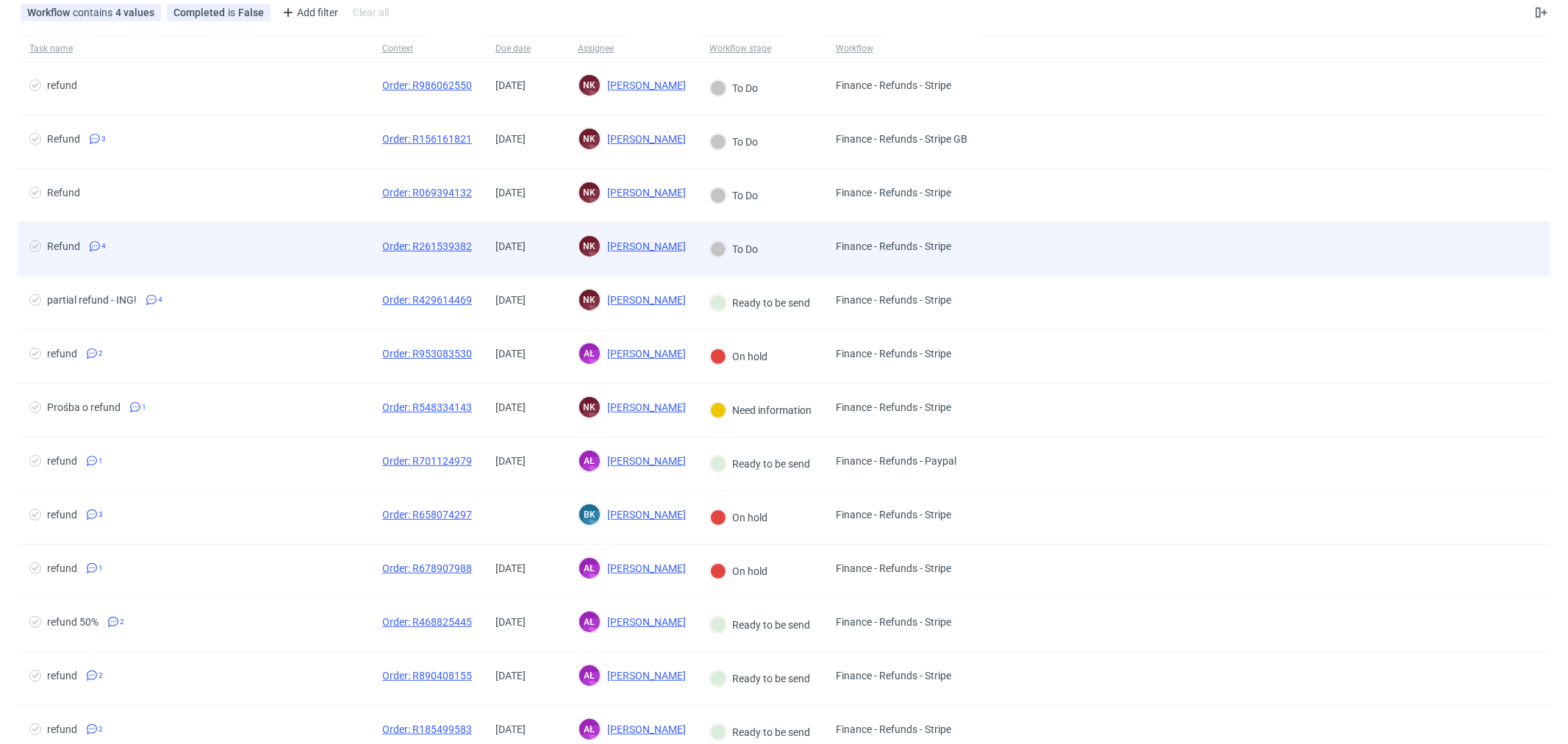
click at [187, 253] on span "Refund 4" at bounding box center [194, 249] width 330 height 17
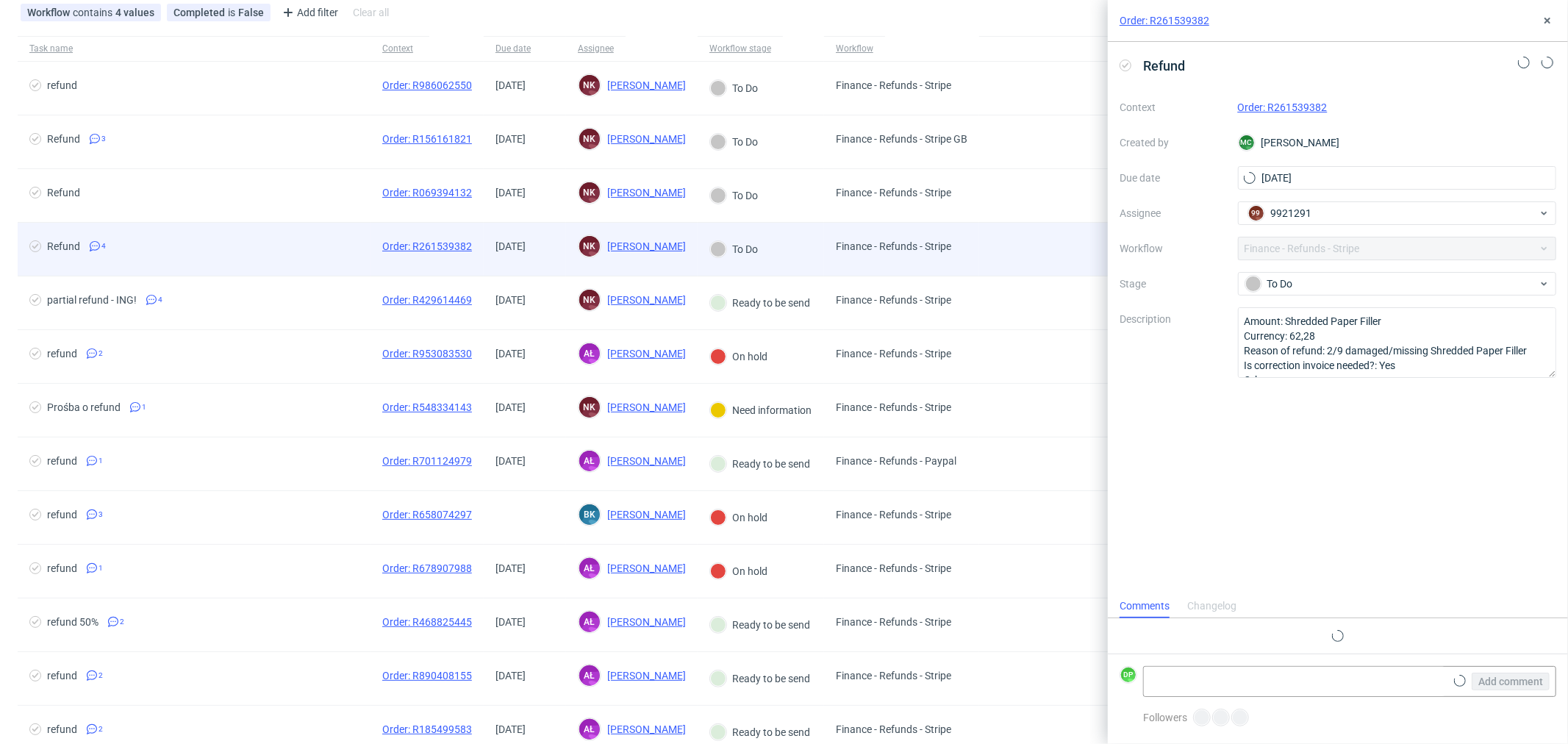
scroll to position [4, 0]
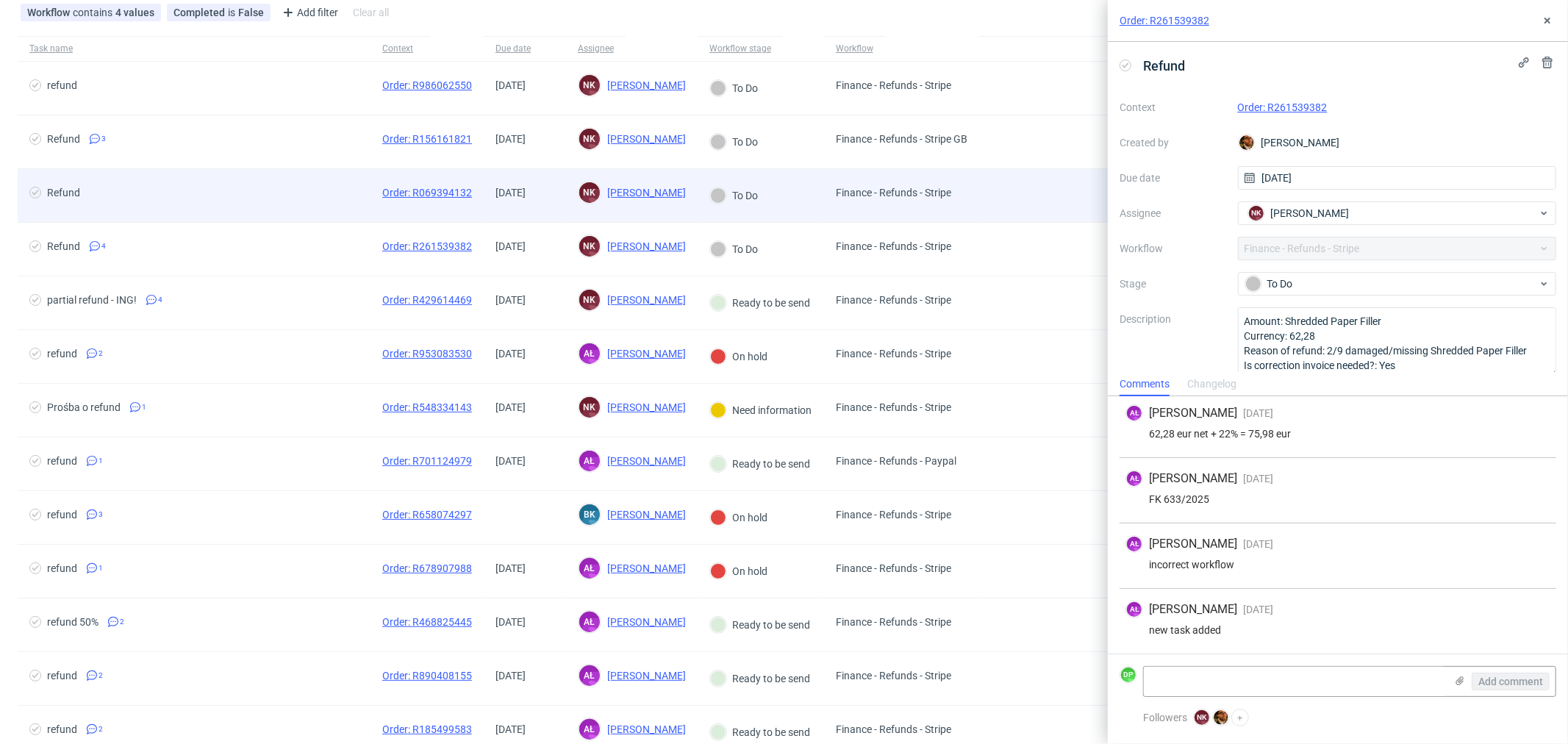
click at [200, 210] on div "Refund" at bounding box center [194, 195] width 353 height 53
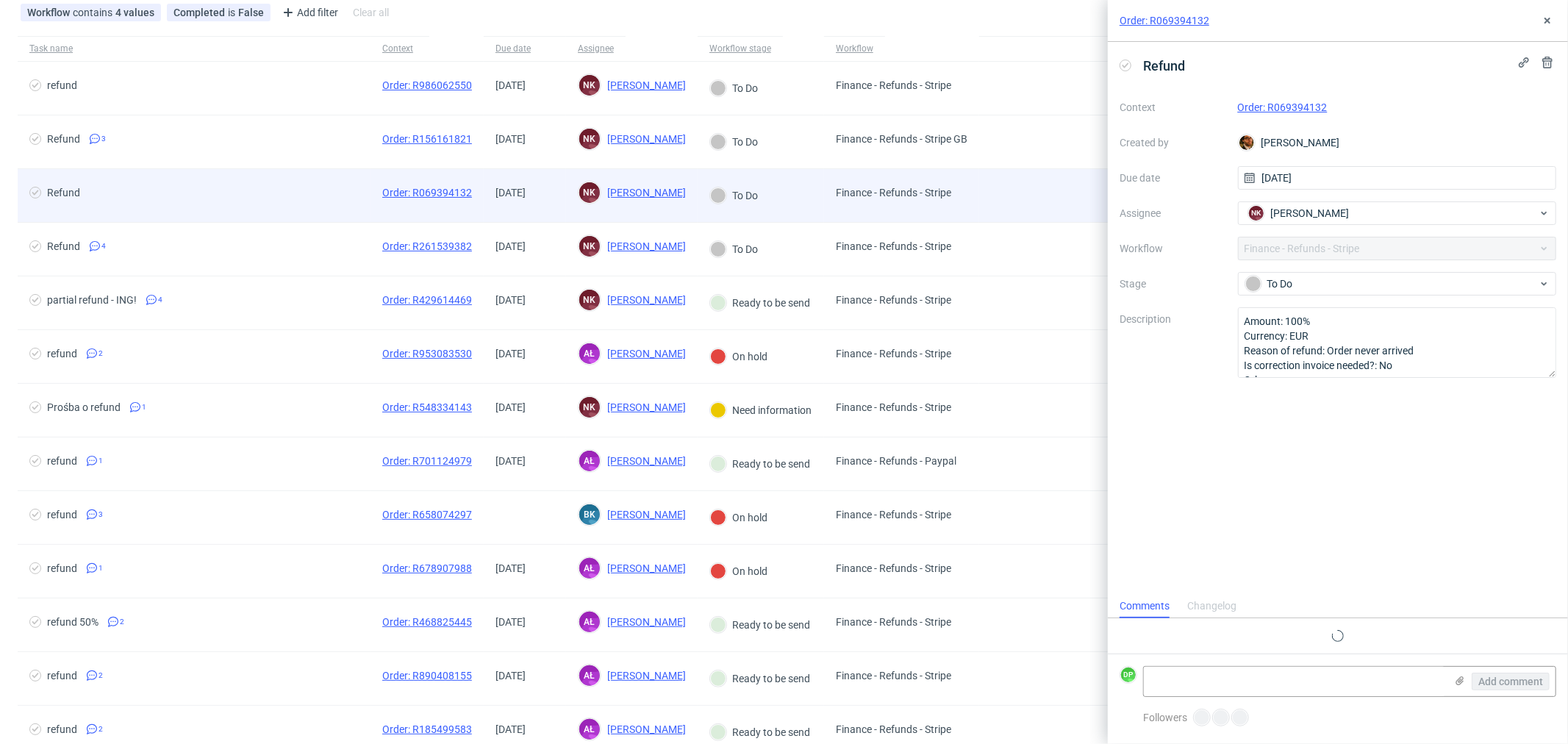
scroll to position [11, 0]
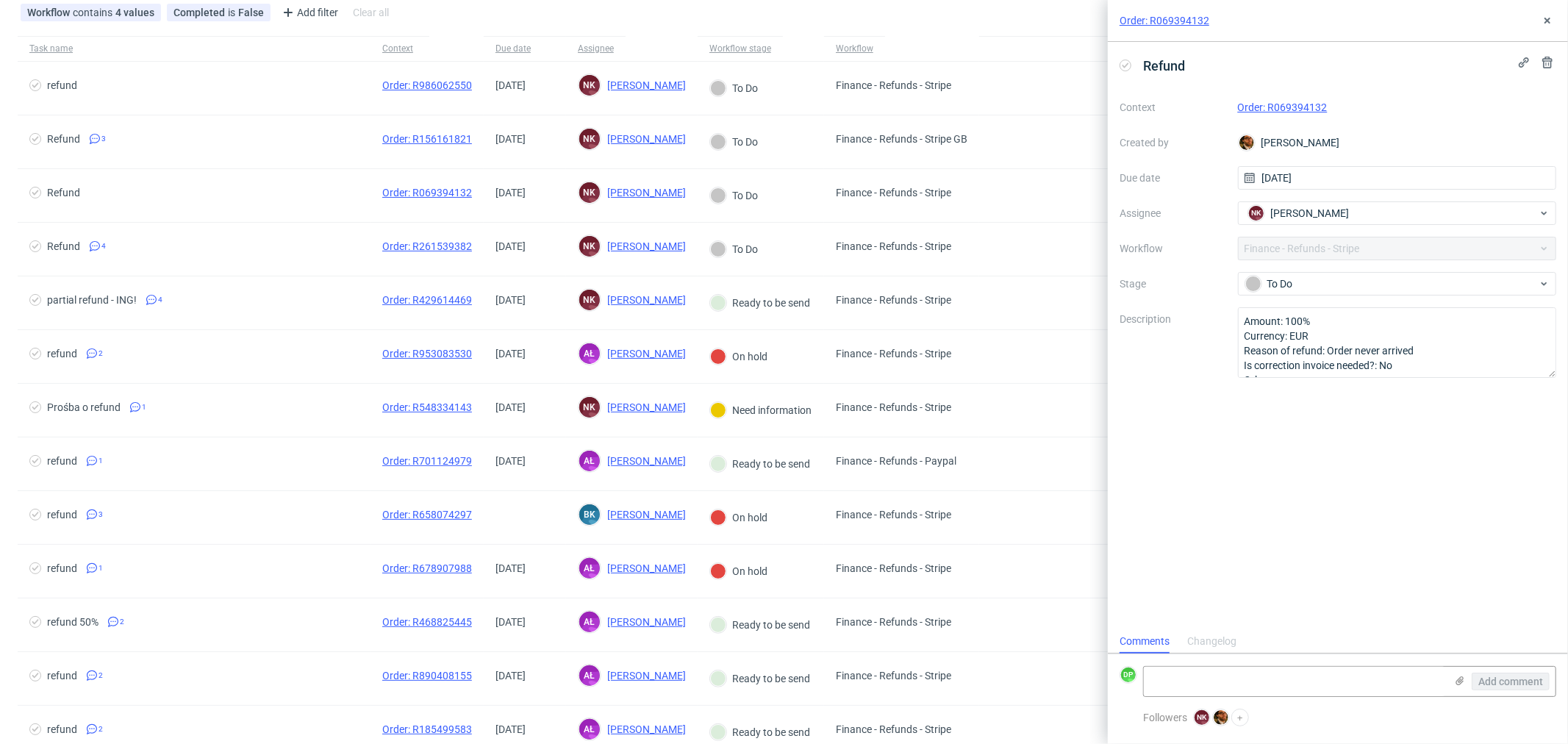
click at [1264, 102] on link "Order: R069394132" at bounding box center [1283, 108] width 90 height 12
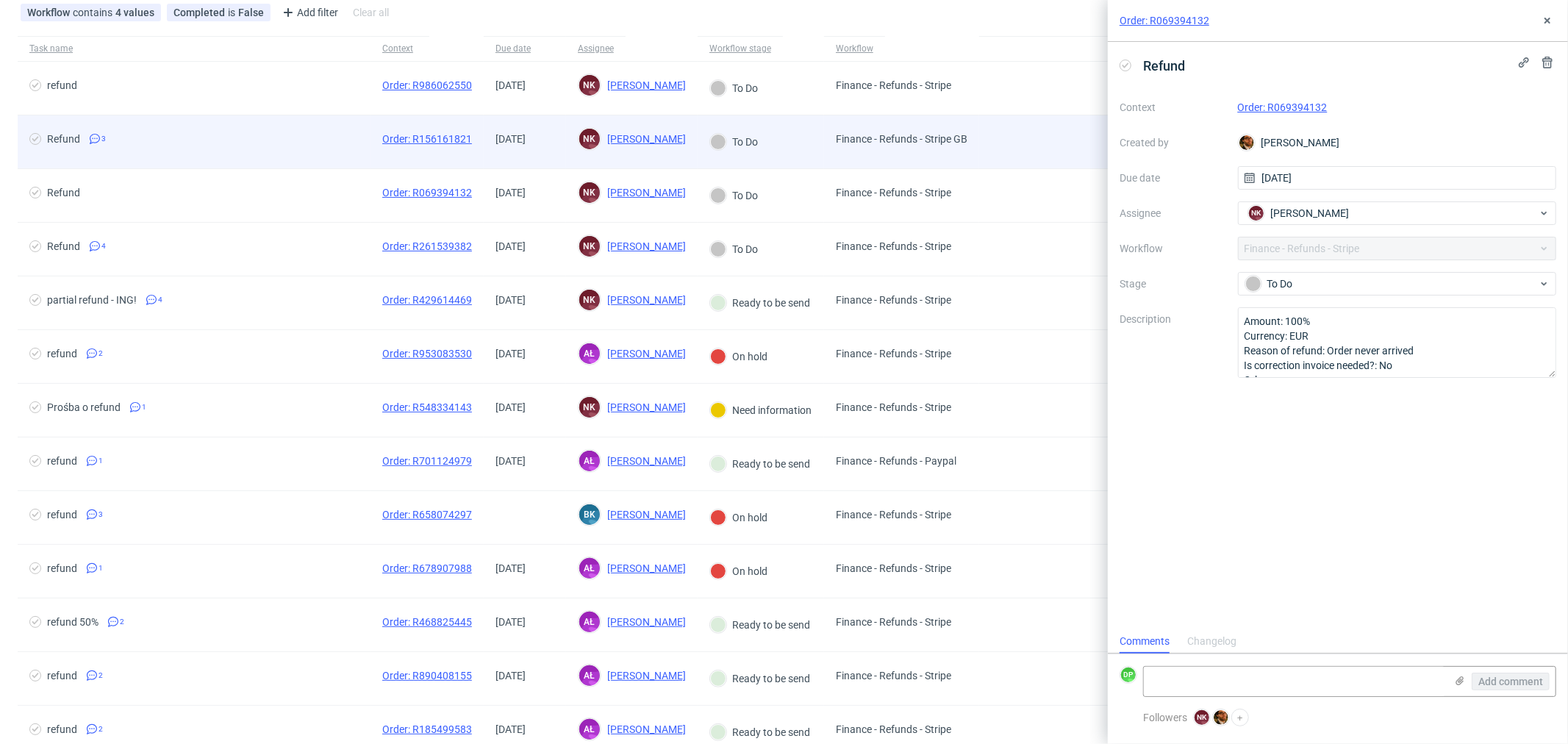
click at [245, 136] on span "Refund 3" at bounding box center [194, 142] width 330 height 17
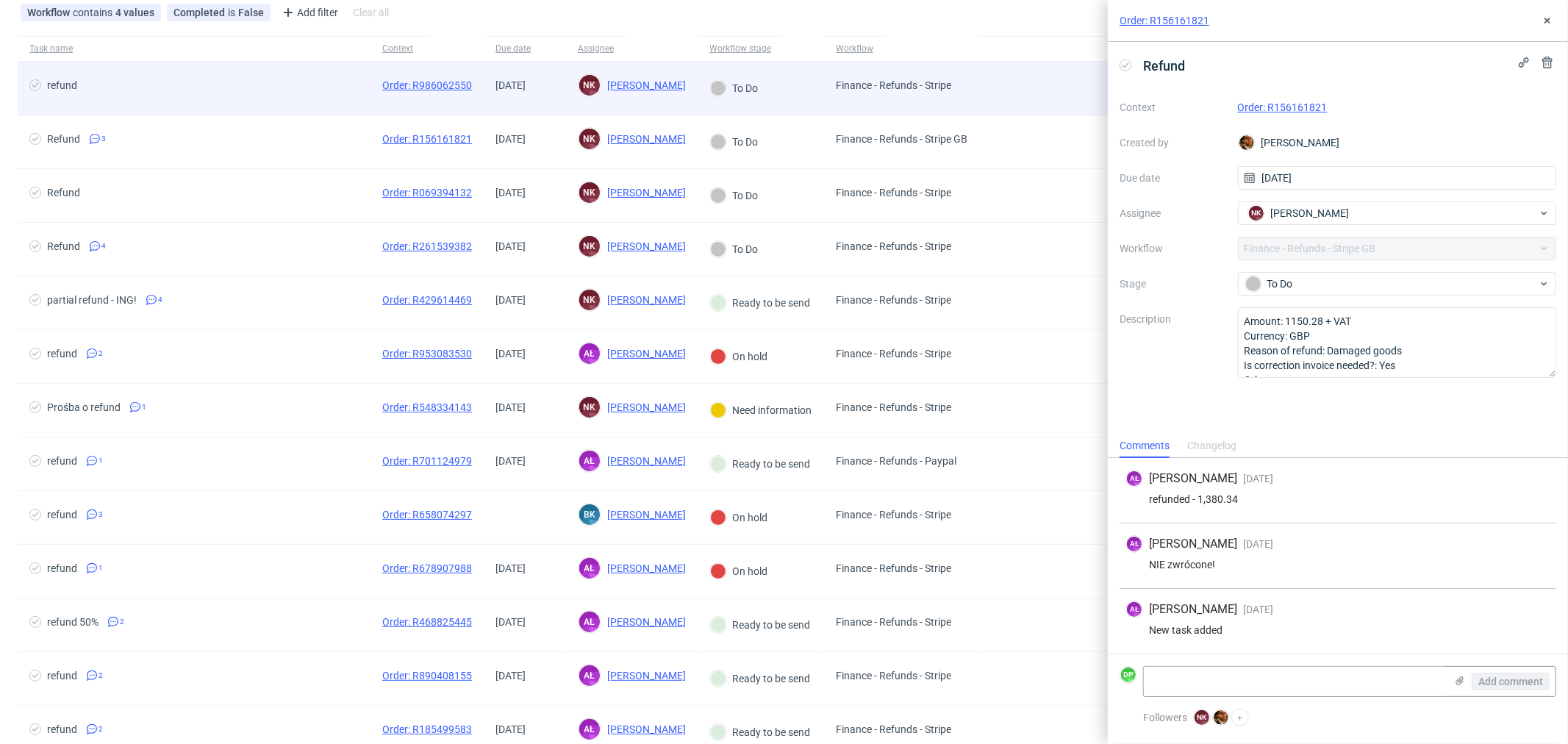
click at [260, 112] on div "refund" at bounding box center [194, 88] width 353 height 53
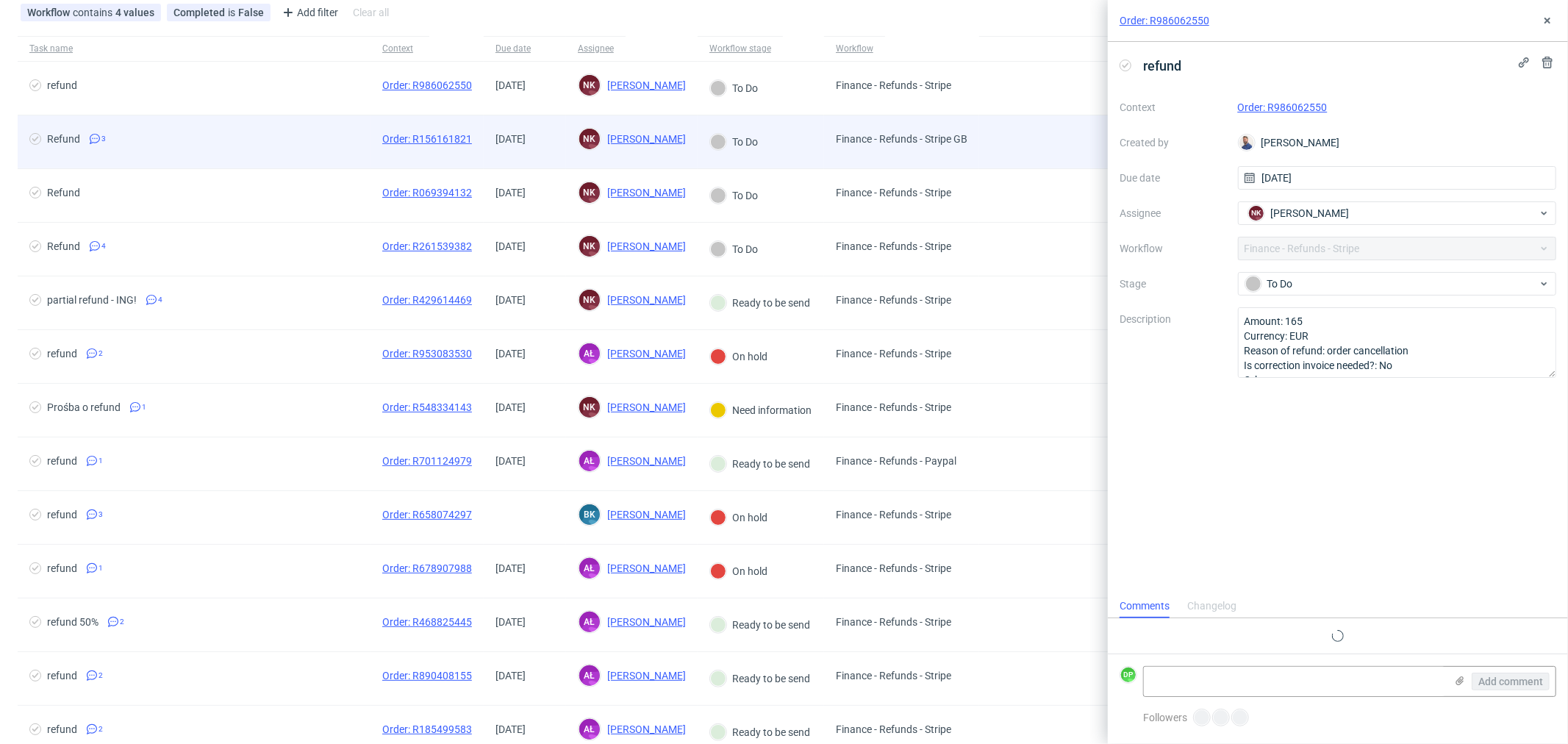
scroll to position [11, 0]
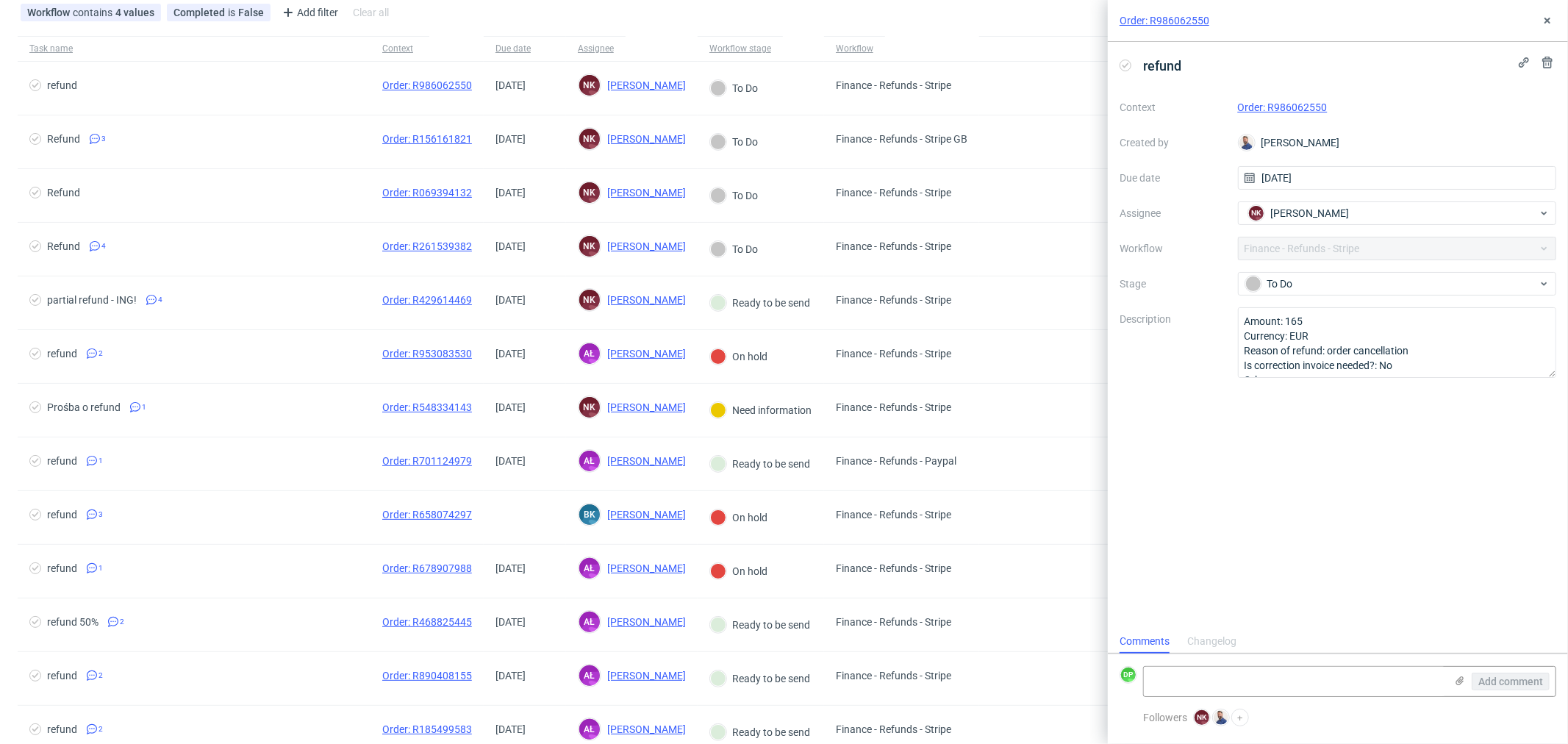
click at [1296, 102] on link "Order: R986062550" at bounding box center [1283, 108] width 90 height 12
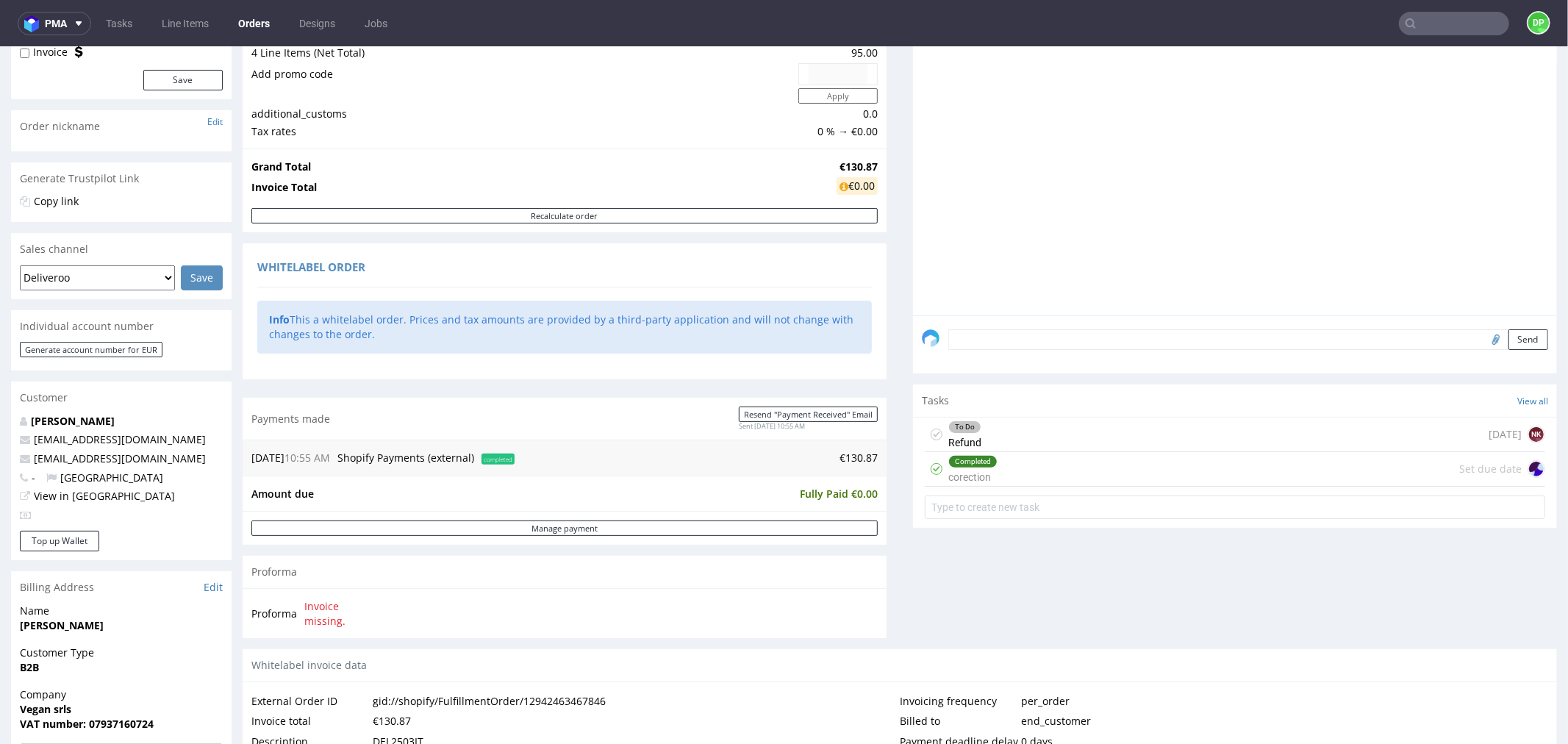
scroll to position [245, 0]
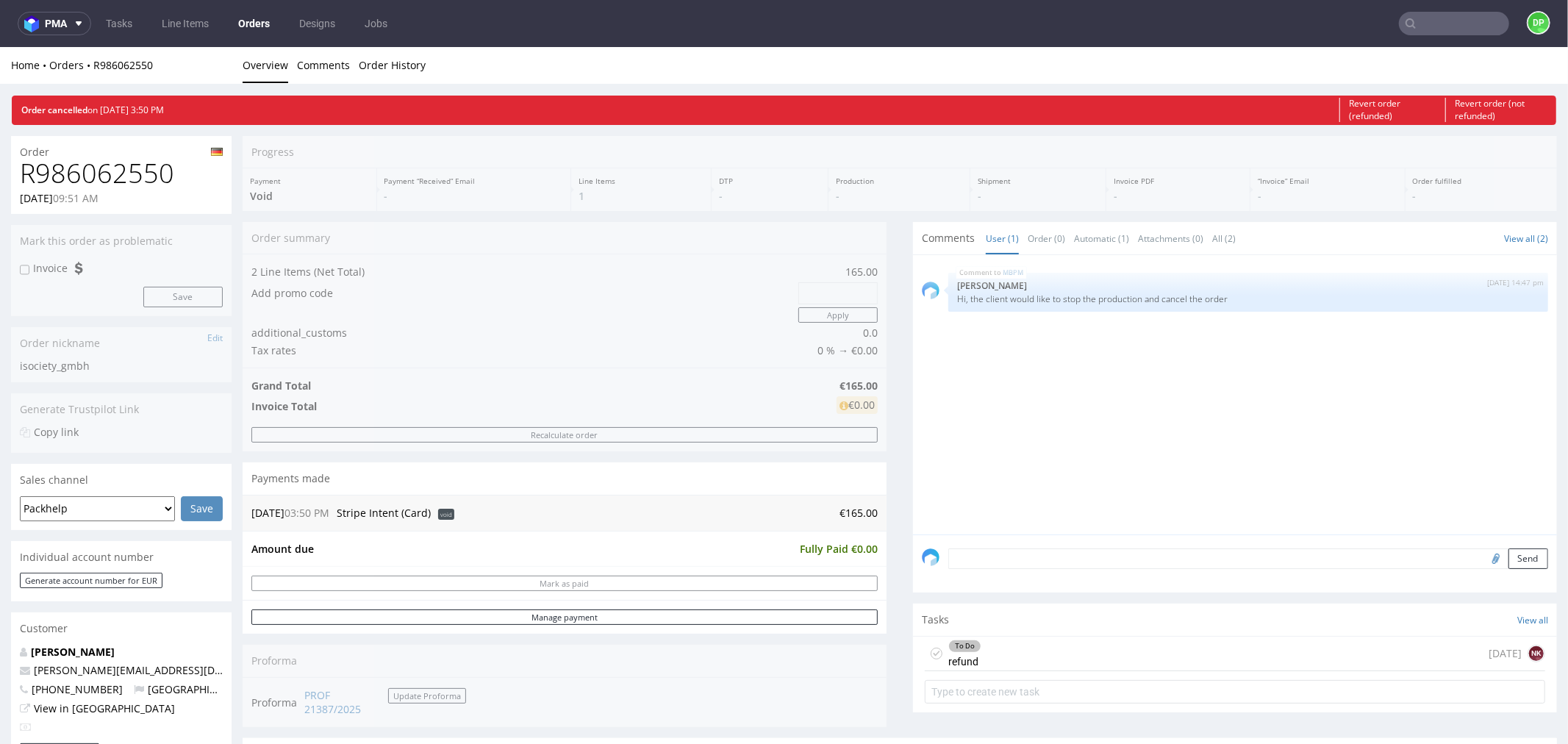
click at [78, 172] on h1 "R986062550" at bounding box center [120, 173] width 203 height 29
copy h1 "R986062550"
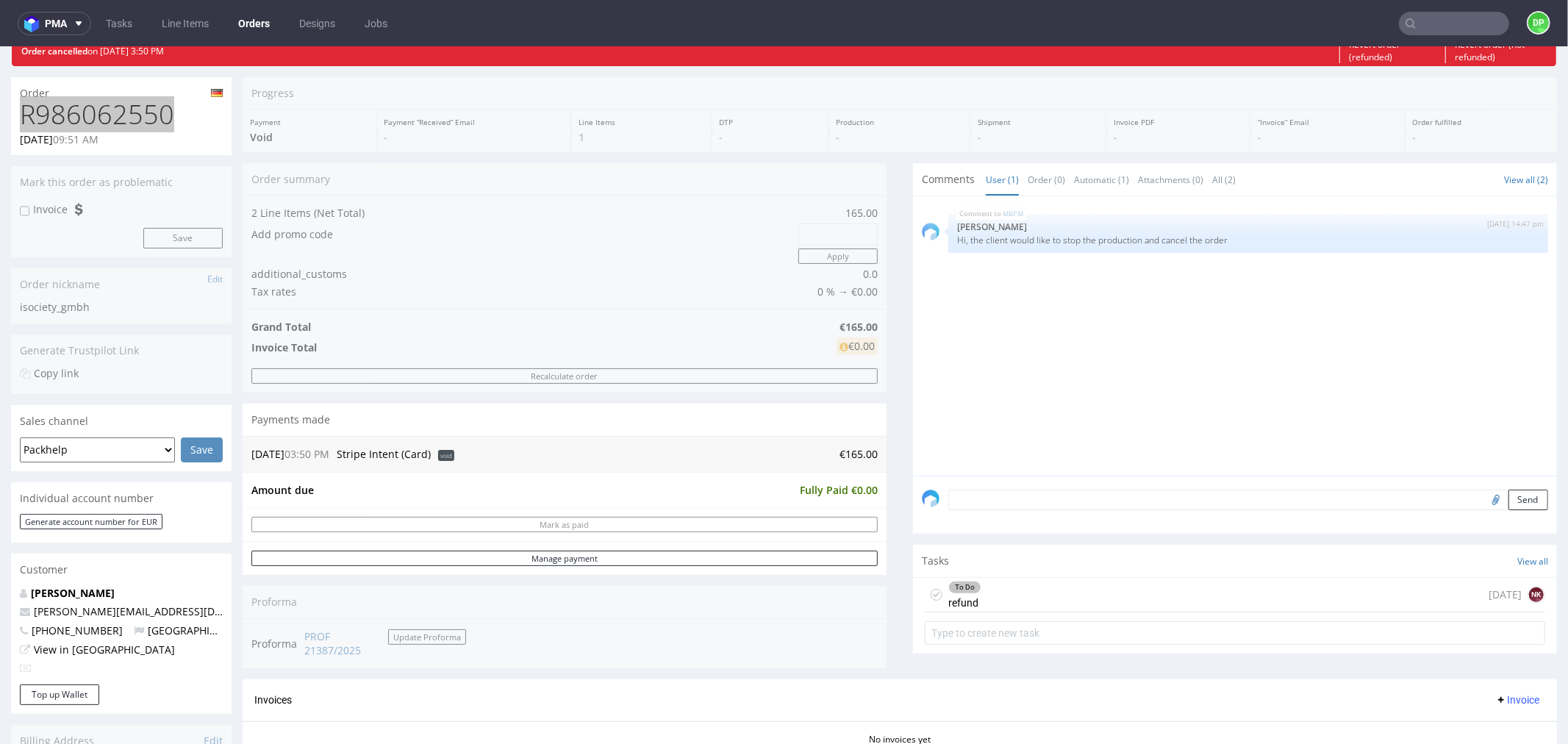
scroll to position [327, 0]
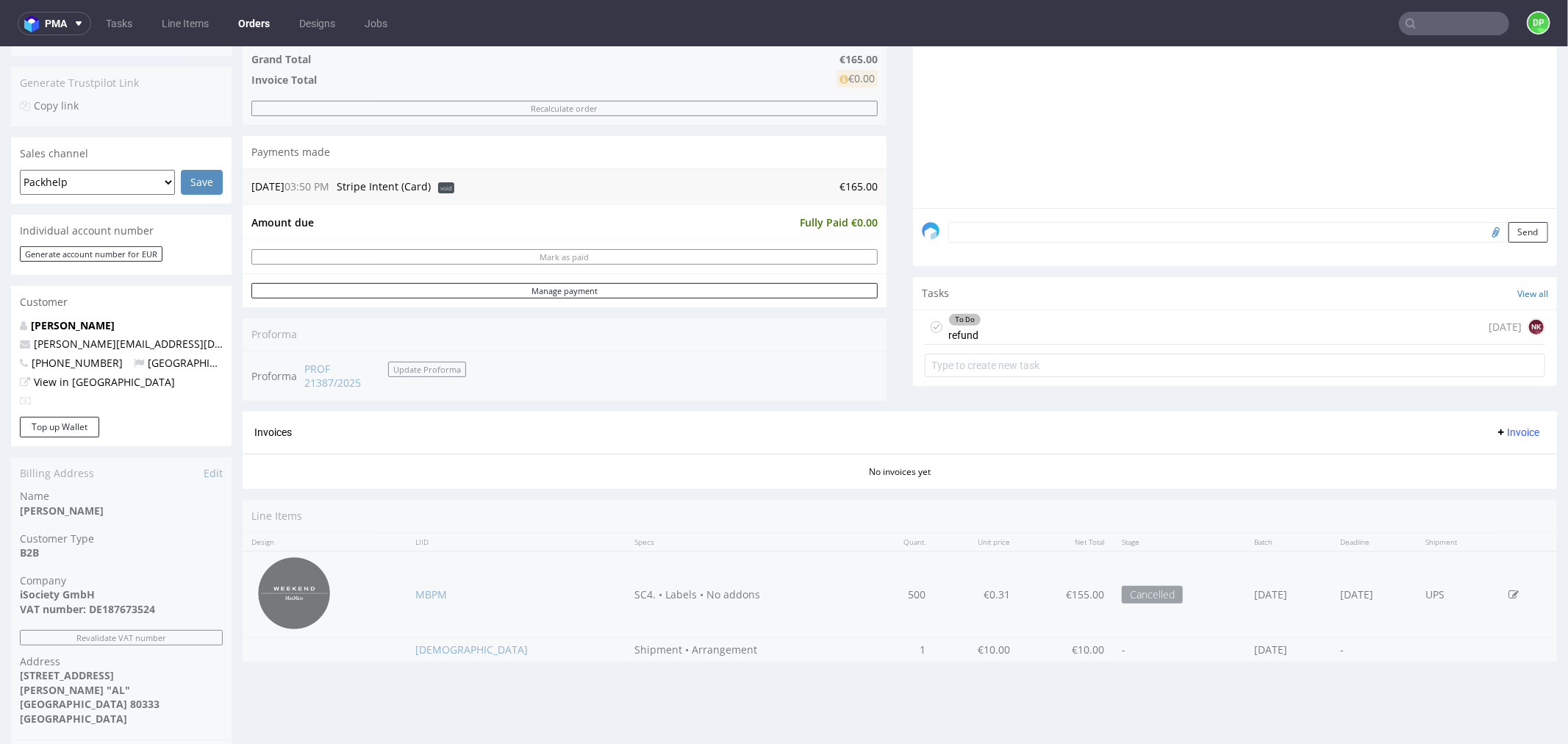
click at [1075, 318] on div "To Do refund today NK" at bounding box center [1235, 327] width 621 height 35
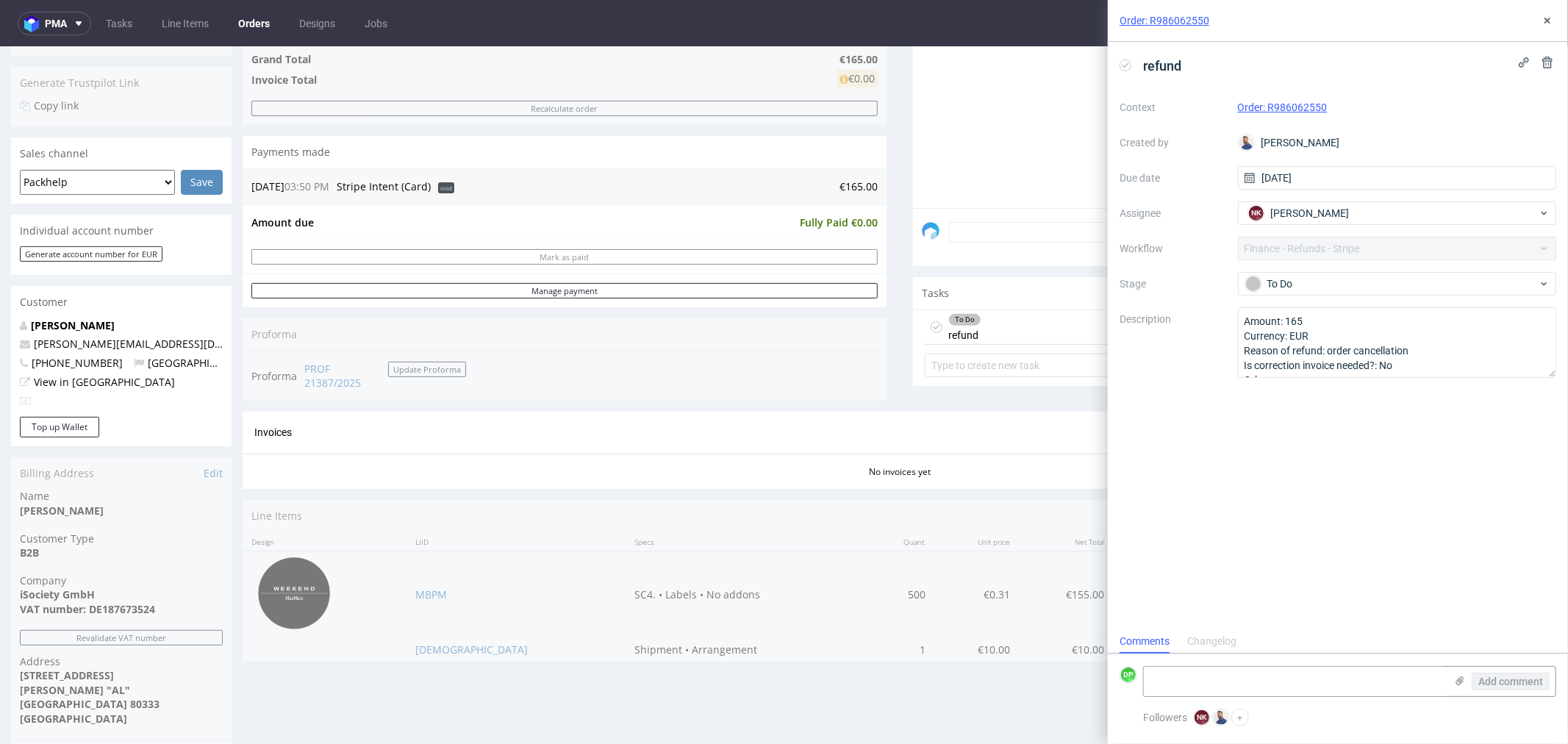
scroll to position [11, 0]
click at [1133, 60] on div "refund" at bounding box center [1154, 65] width 68 height 24
click at [1130, 65] on icon at bounding box center [1126, 65] width 12 height 12
click at [1164, 677] on textarea at bounding box center [1295, 682] width 302 height 29
type textarea "refunded 07.10"
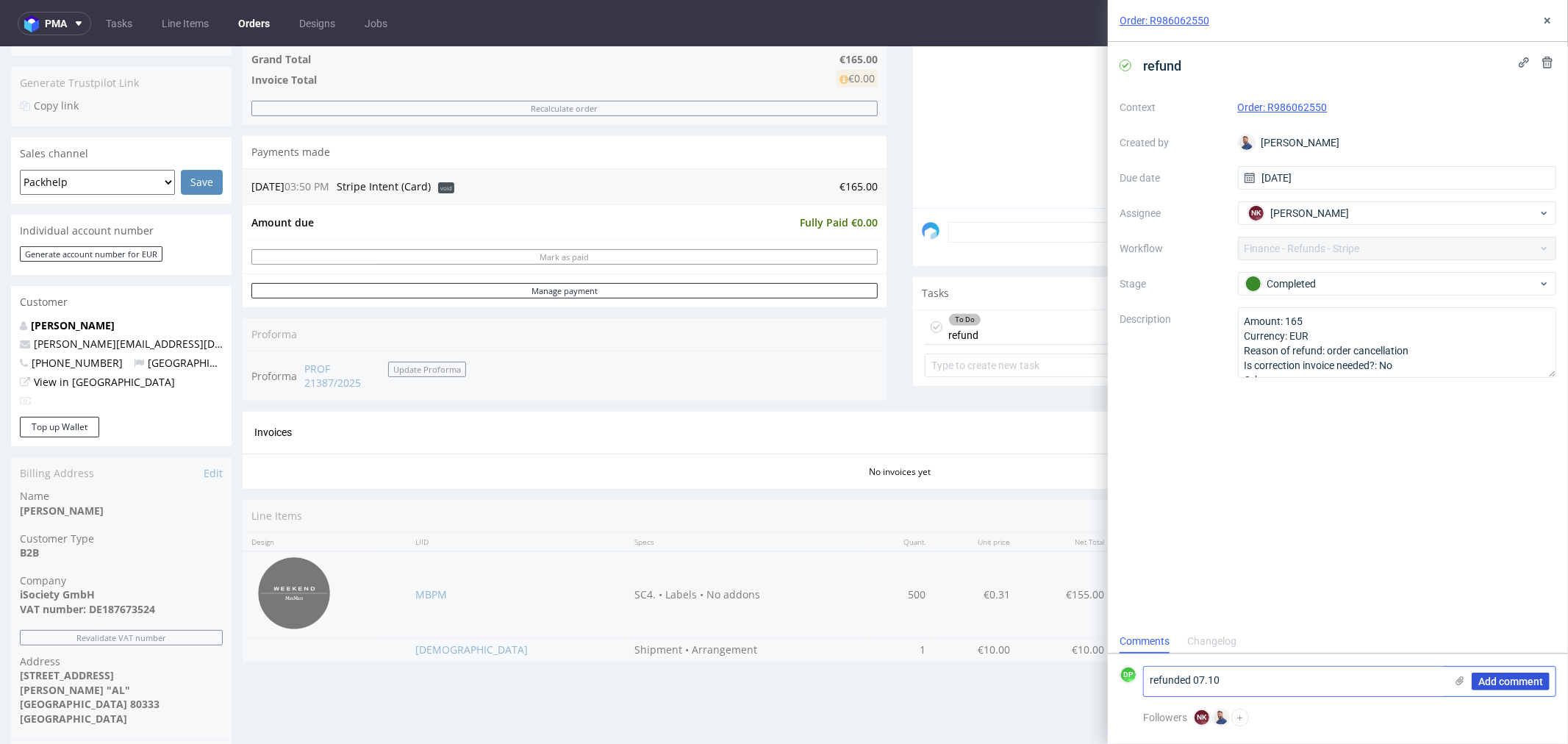
click at [1505, 673] on div "Add comment" at bounding box center [1501, 682] width 111 height 29
click at [1488, 686] on span "Add comment" at bounding box center [1511, 682] width 65 height 11
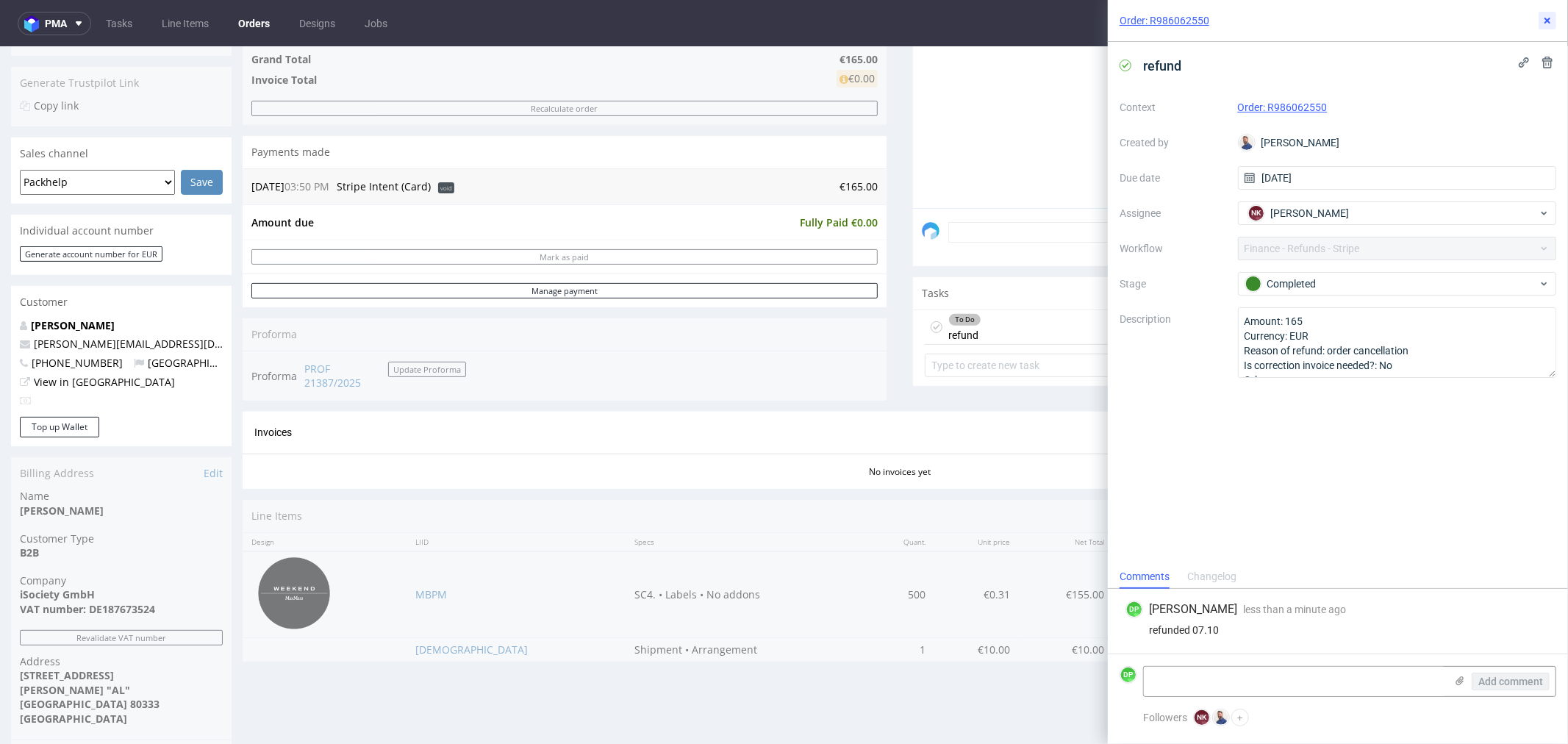
click at [1549, 23] on icon at bounding box center [1548, 20] width 12 height 12
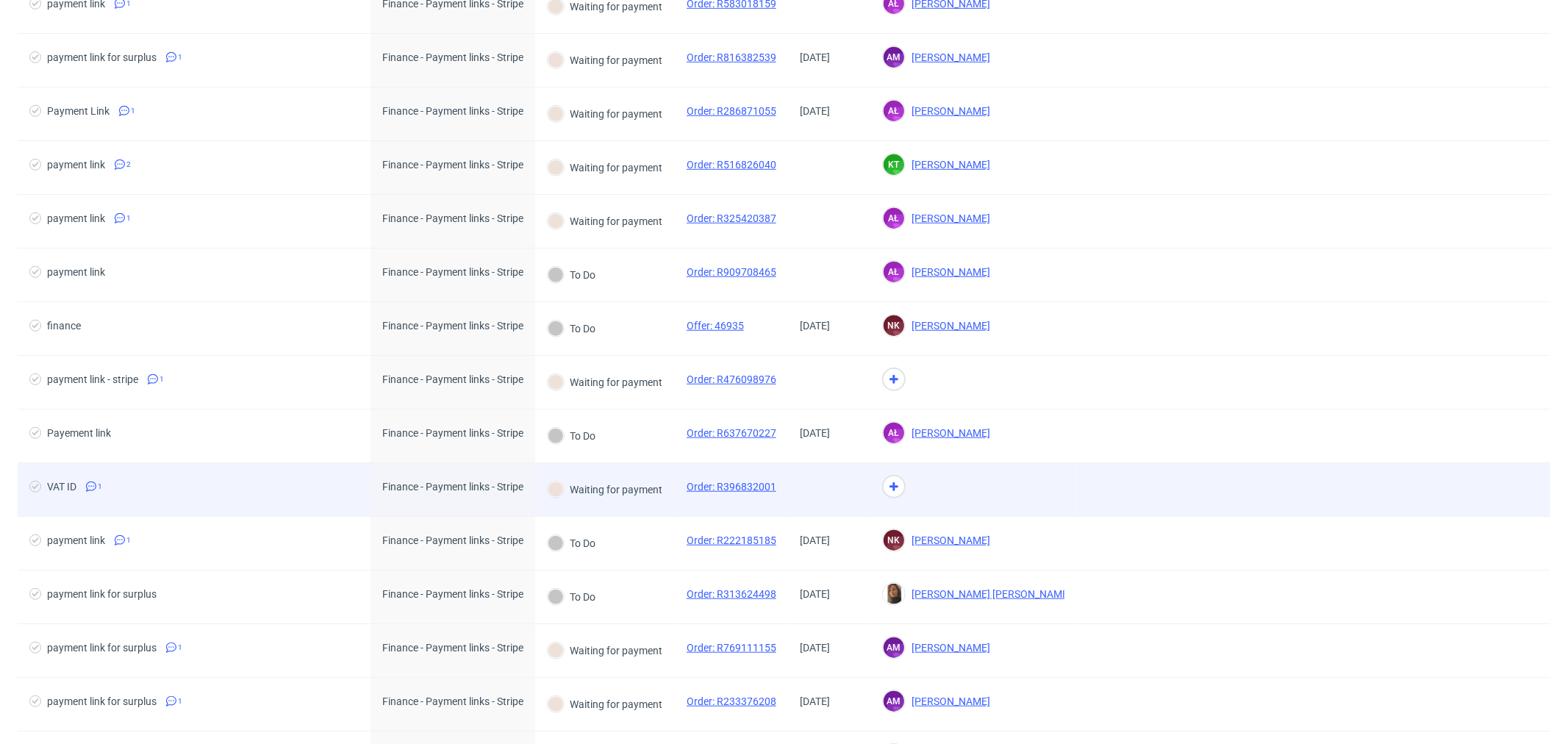
scroll to position [981, 0]
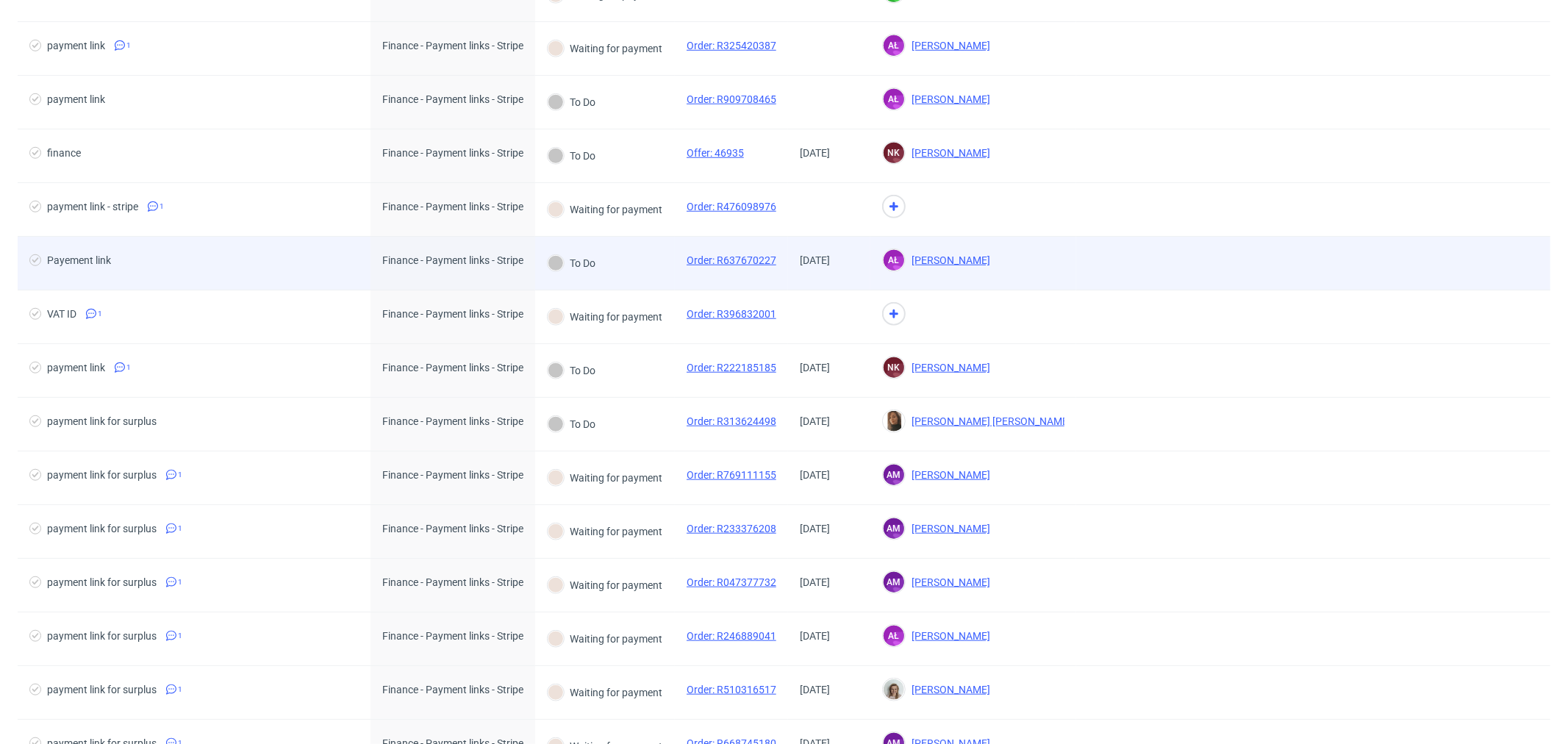
click at [271, 257] on div "Payement link" at bounding box center [194, 263] width 353 height 53
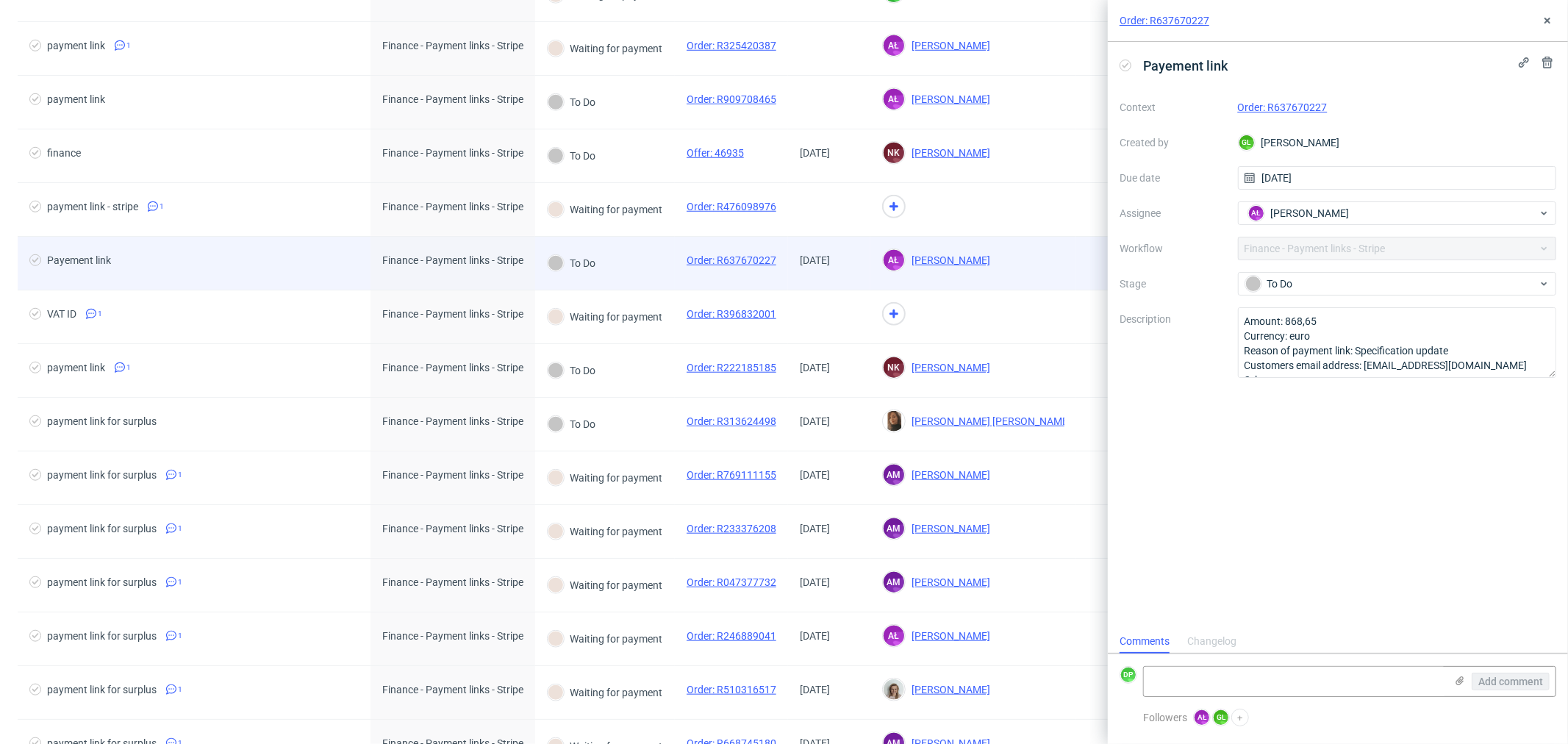
scroll to position [11, 0]
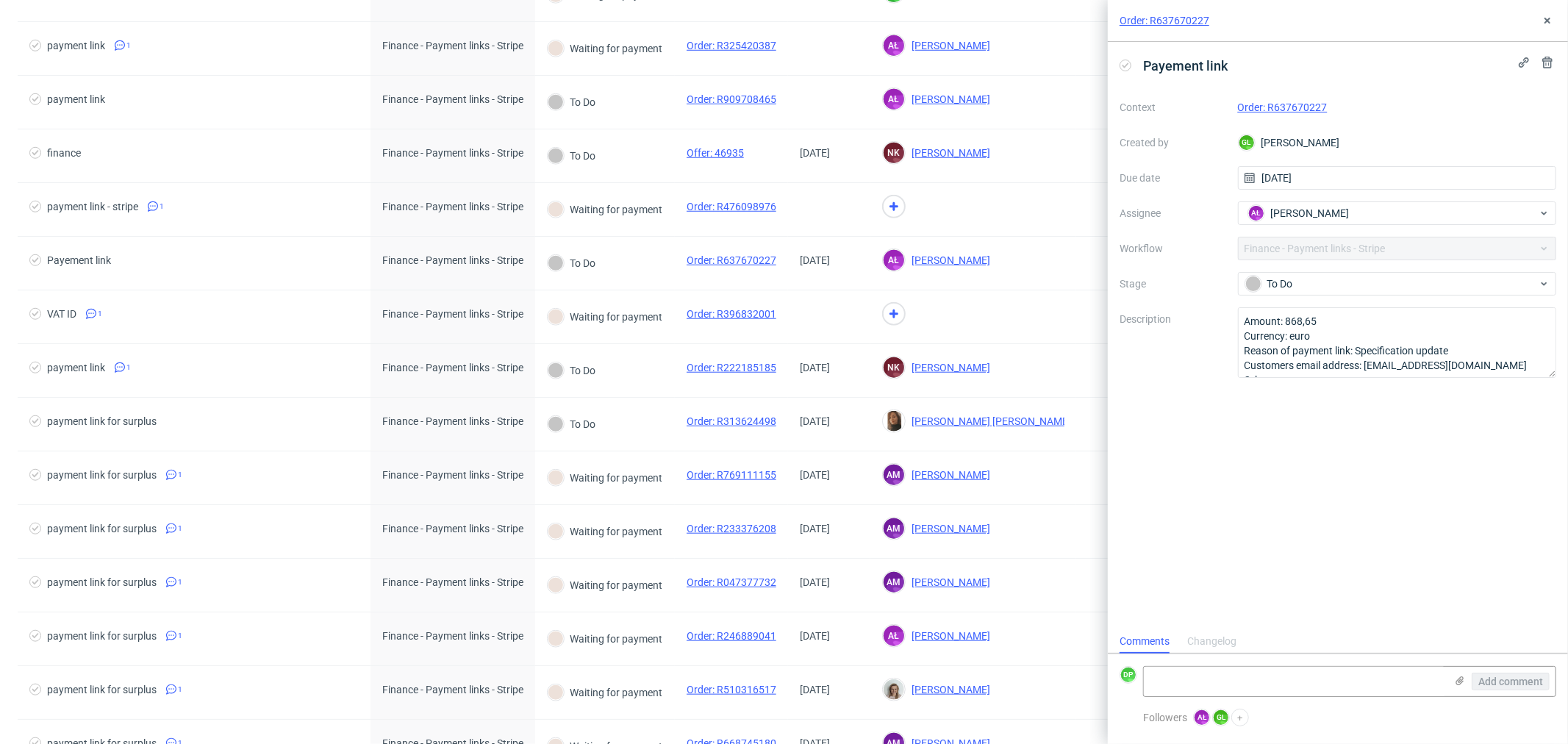
click at [1260, 104] on link "Order: R637670227" at bounding box center [1283, 108] width 90 height 12
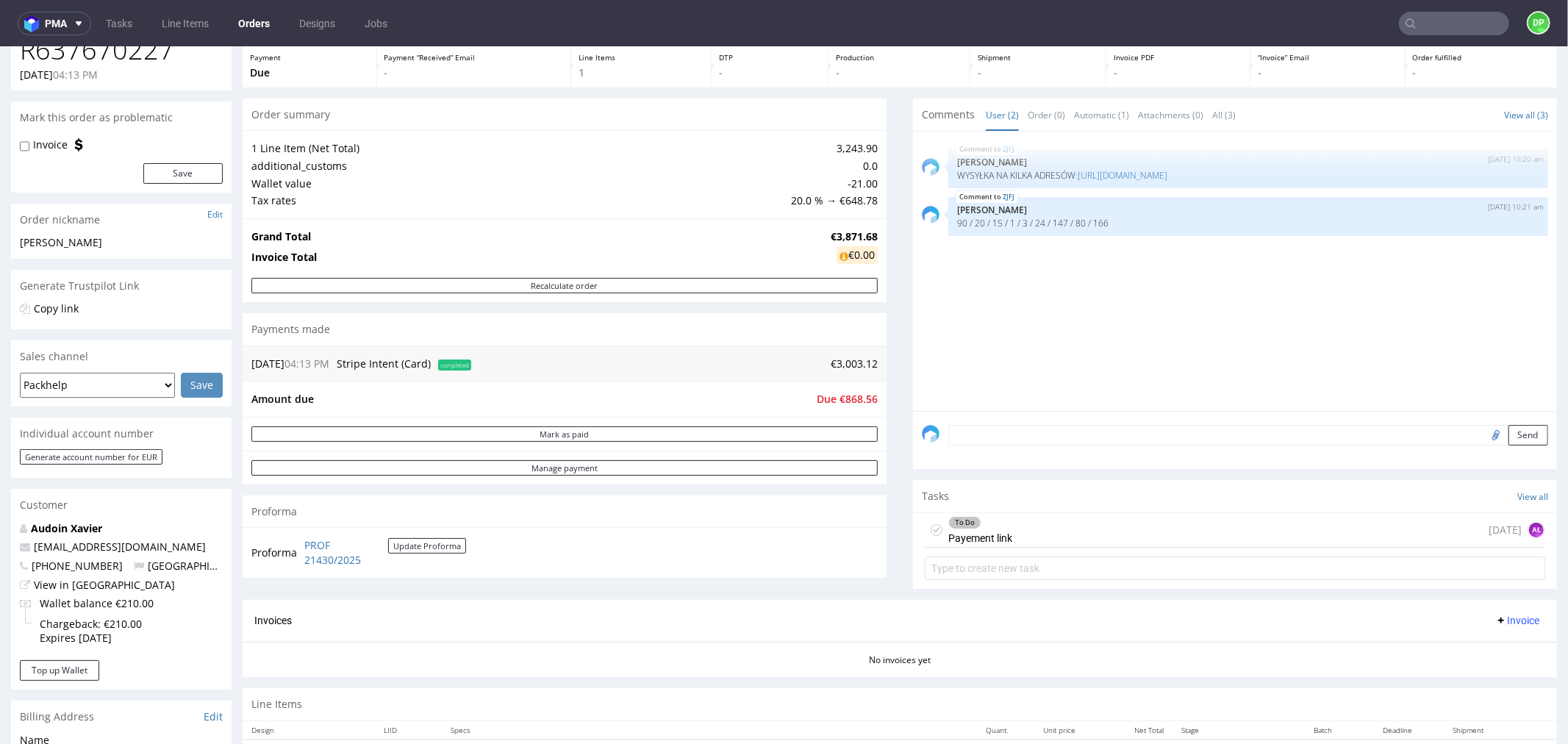
scroll to position [81, 0]
click at [1070, 523] on div "To Do Payement link [DATE] AŁ" at bounding box center [1235, 531] width 621 height 35
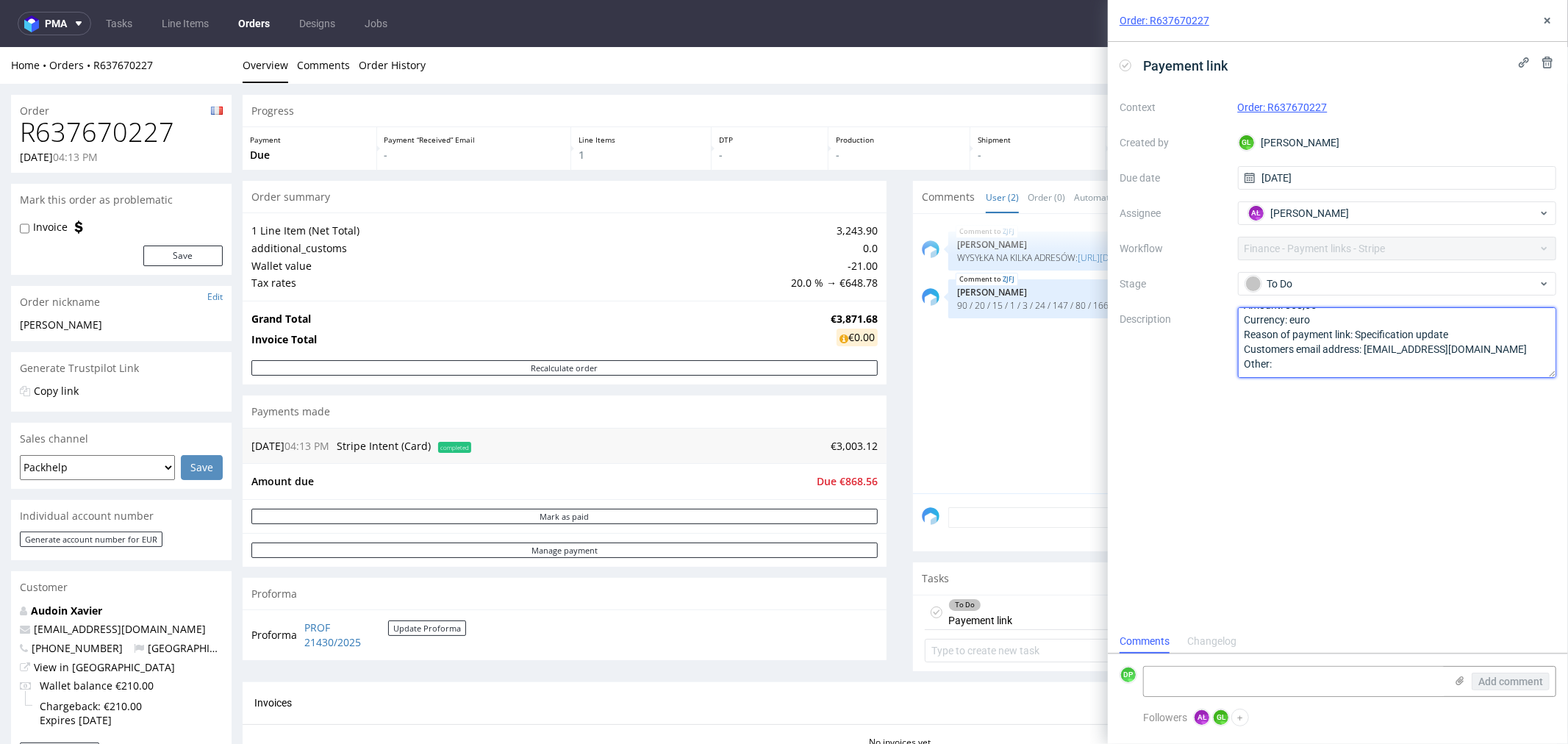
drag, startPoint x: 1495, startPoint y: 350, endPoint x: 1368, endPoint y: 351, distance: 127.0
click at [1368, 351] on textarea "Amount: 868,65 Currency: euro Reason of payment link: Specification update Cust…" at bounding box center [1397, 342] width 319 height 71
drag, startPoint x: 75, startPoint y: 126, endPoint x: 67, endPoint y: 123, distance: 8.5
click at [71, 125] on h1 "R637670227" at bounding box center [120, 132] width 203 height 29
click at [67, 124] on h1 "R637670227" at bounding box center [120, 132] width 203 height 29
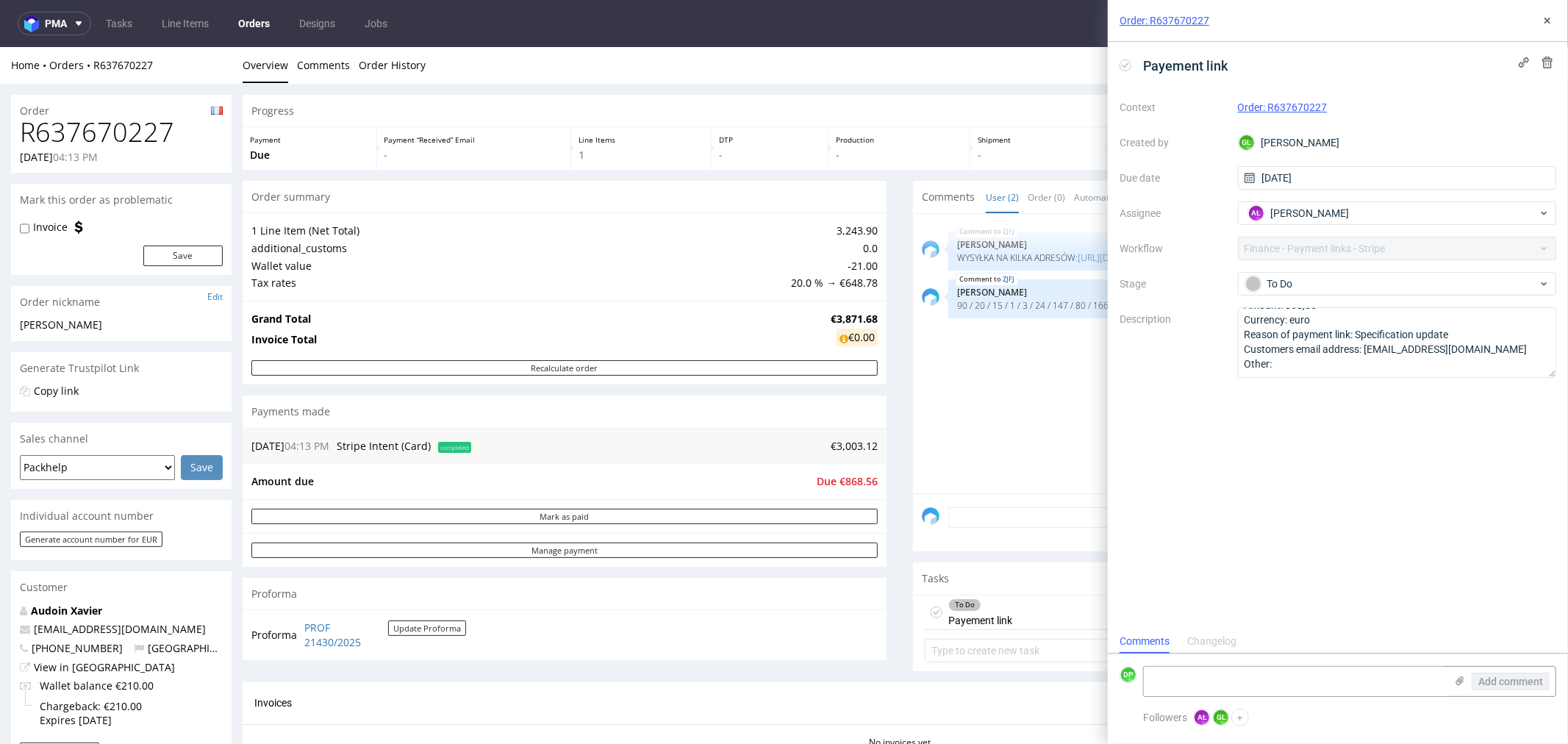
click at [112, 146] on h1 "R637670227" at bounding box center [120, 132] width 203 height 29
click at [113, 146] on h1 "R637670227" at bounding box center [120, 132] width 203 height 29
copy h1 "R637670227"
click at [88, 132] on h1 "R637670227" at bounding box center [120, 132] width 203 height 29
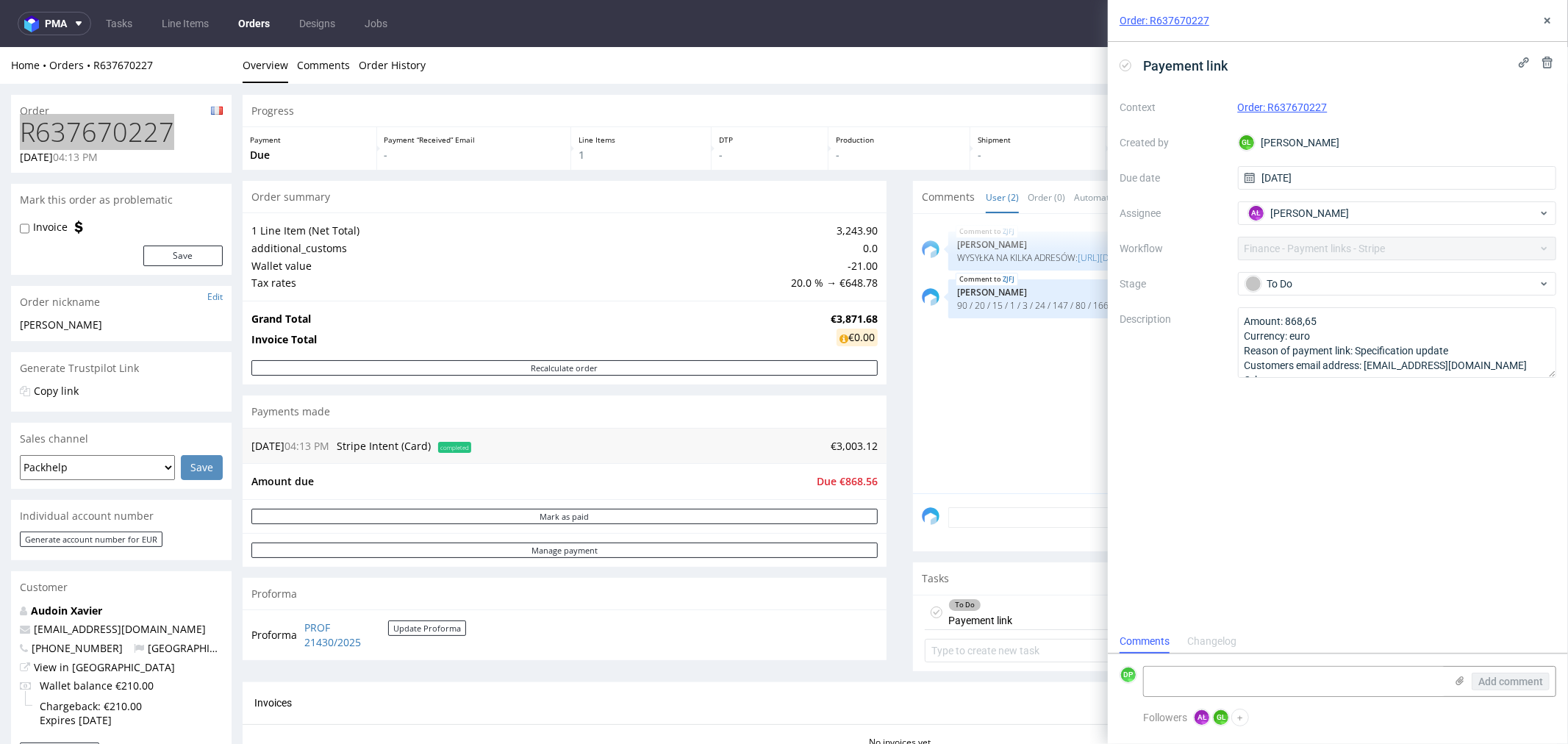
click at [1128, 64] on use at bounding box center [1126, 64] width 7 height 5
click at [1176, 674] on textarea at bounding box center [1295, 682] width 302 height 29
click at [1310, 280] on div "Completed" at bounding box center [1392, 283] width 293 height 16
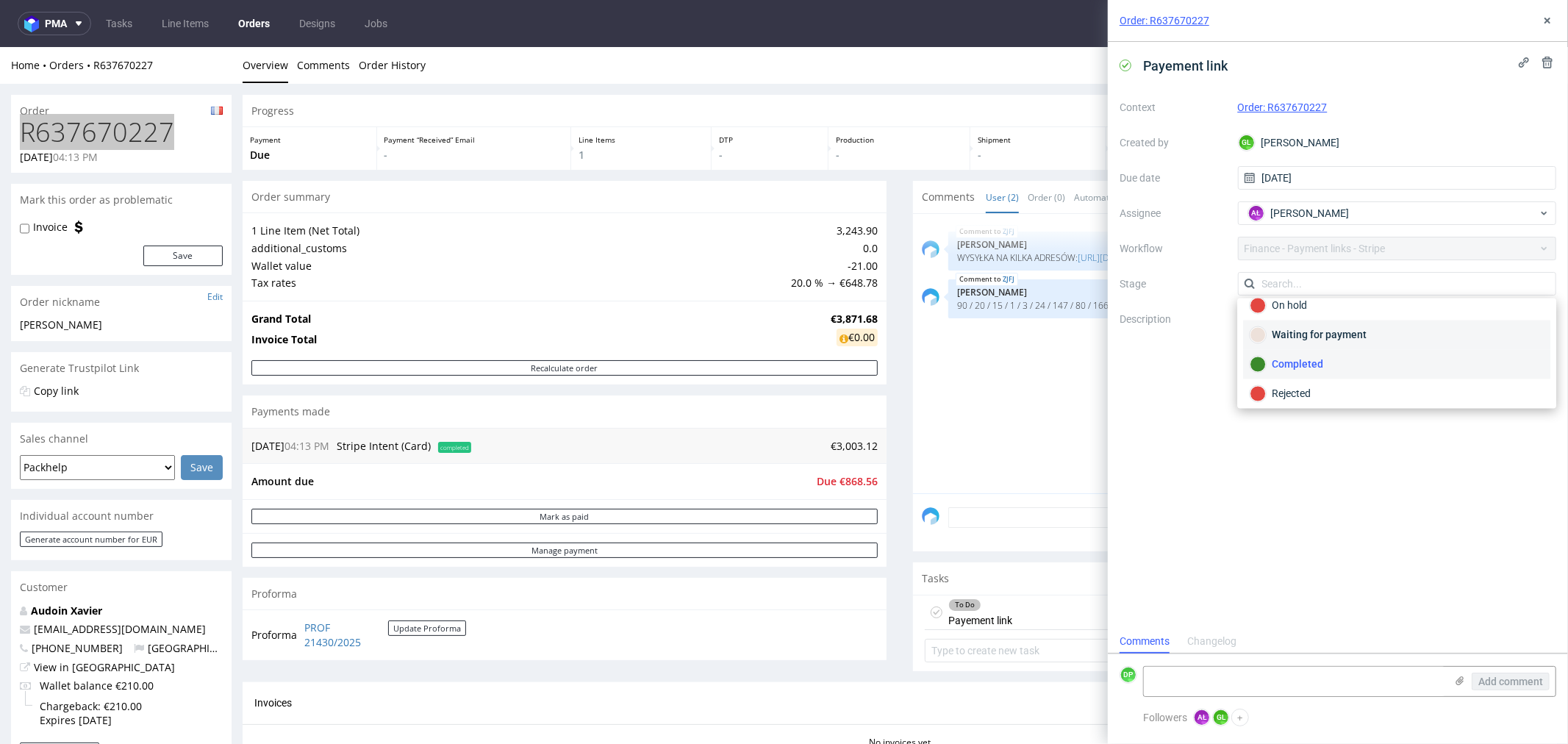
scroll to position [108, 0]
click at [1303, 334] on div "Waiting for payment" at bounding box center [1396, 329] width 294 height 16
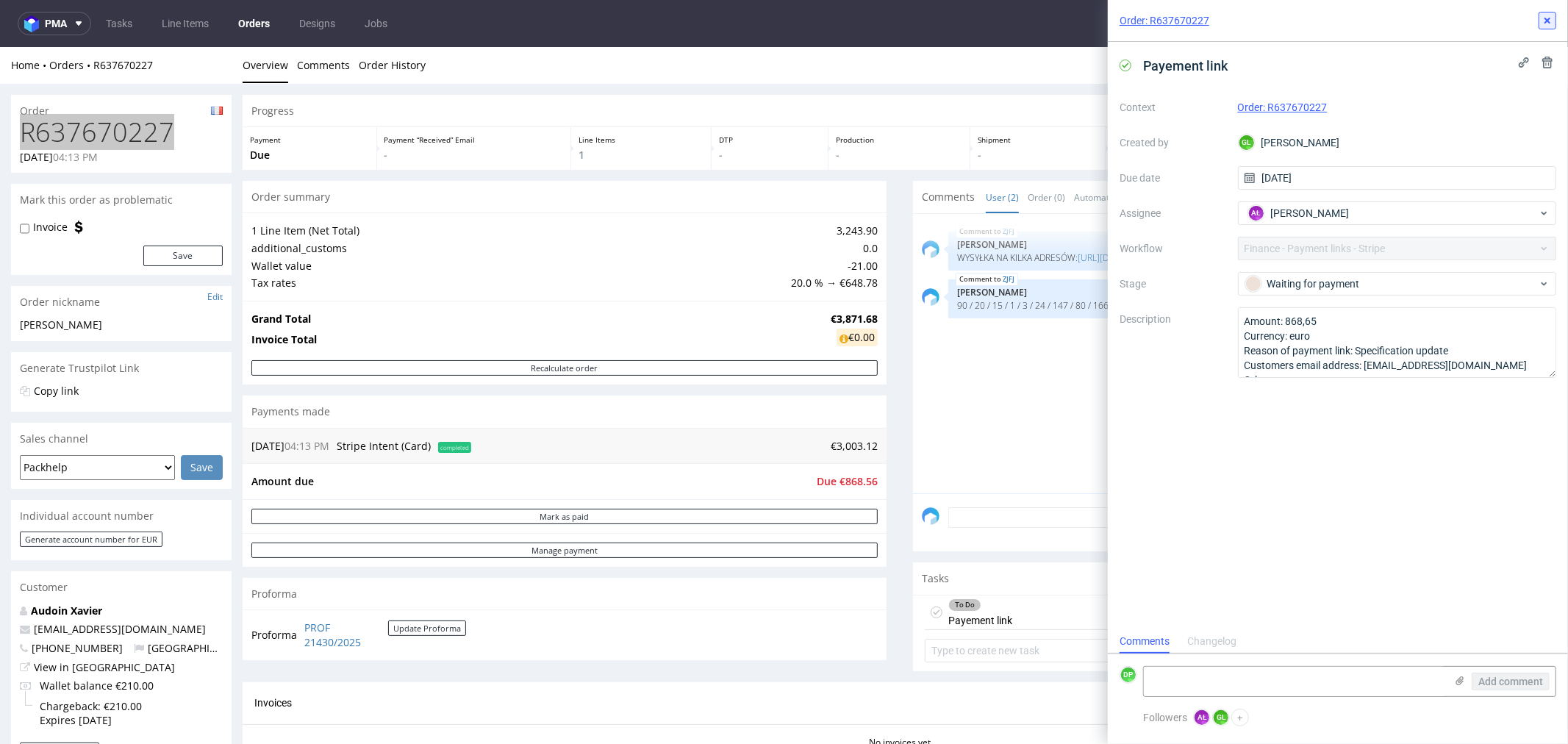
click at [1550, 19] on use at bounding box center [1548, 20] width 6 height 6
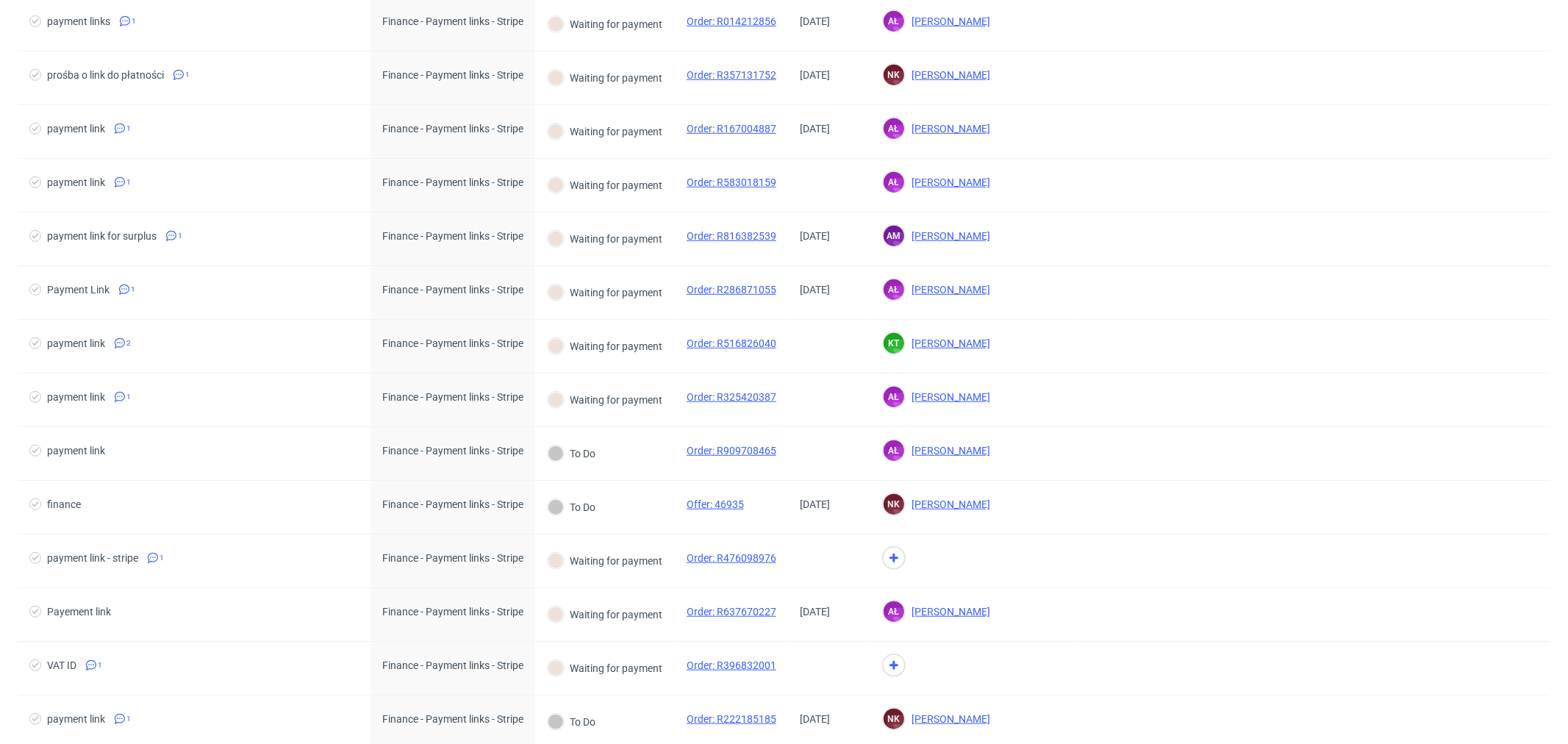
scroll to position [653, 0]
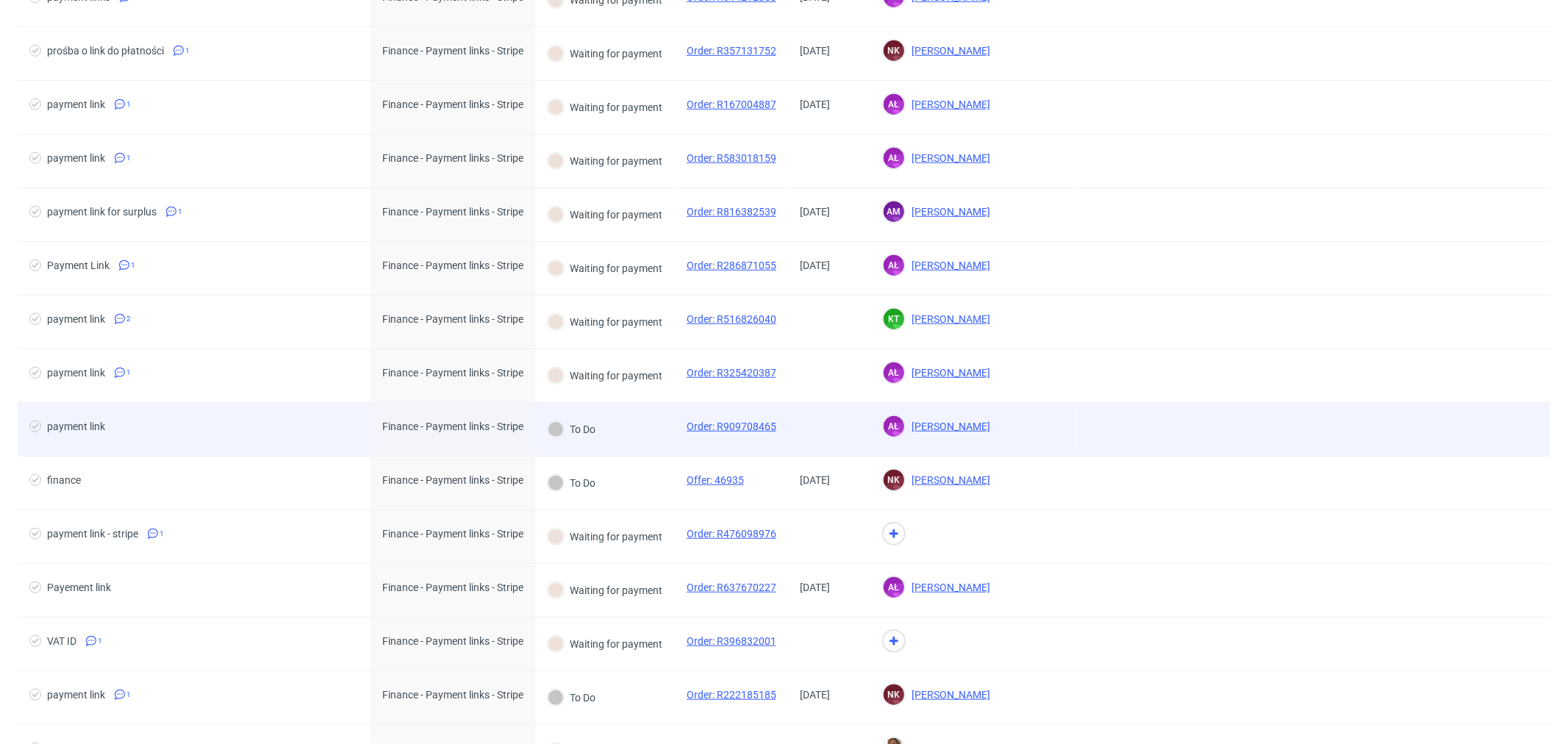
click at [166, 409] on div "payment link" at bounding box center [194, 430] width 353 height 53
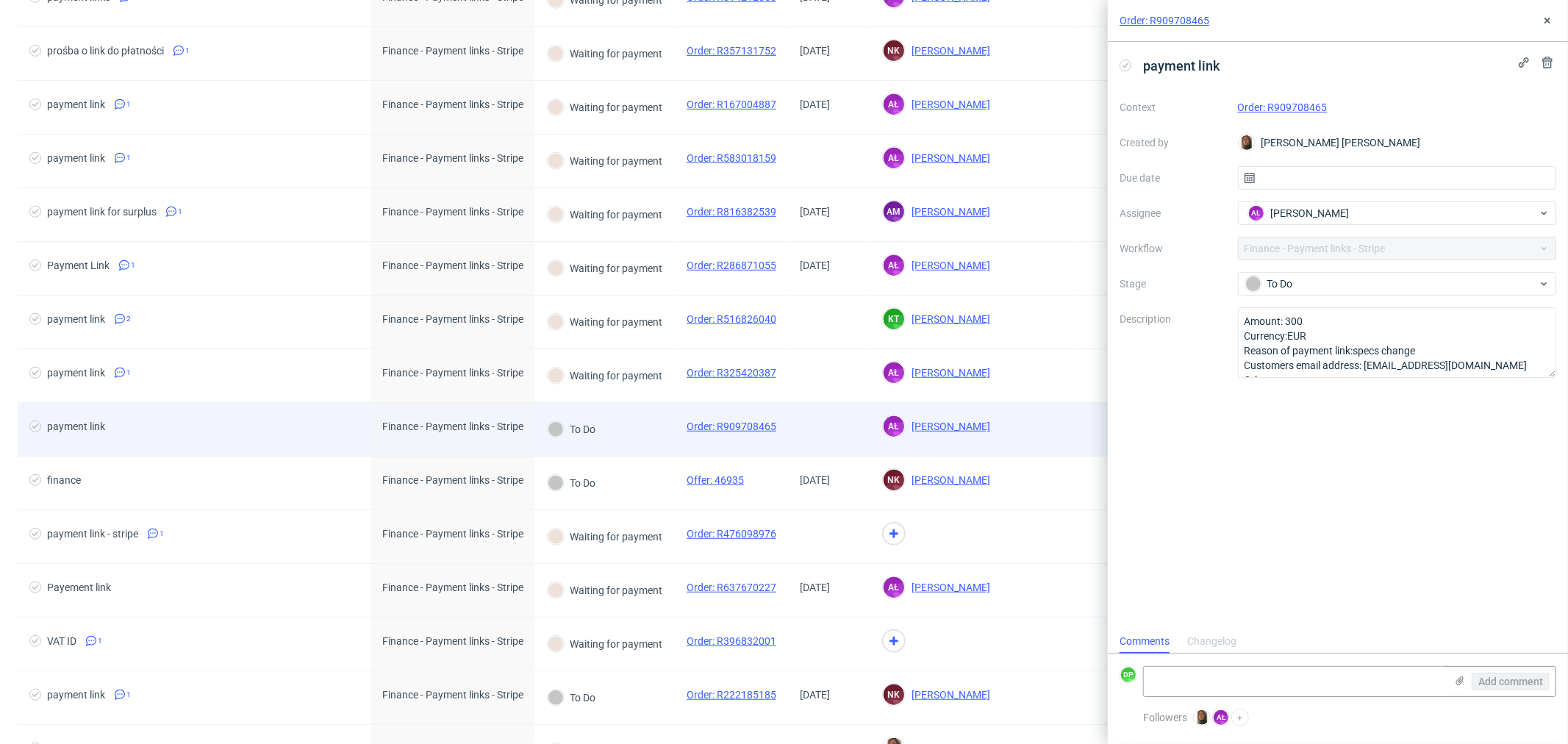
scroll to position [11, 0]
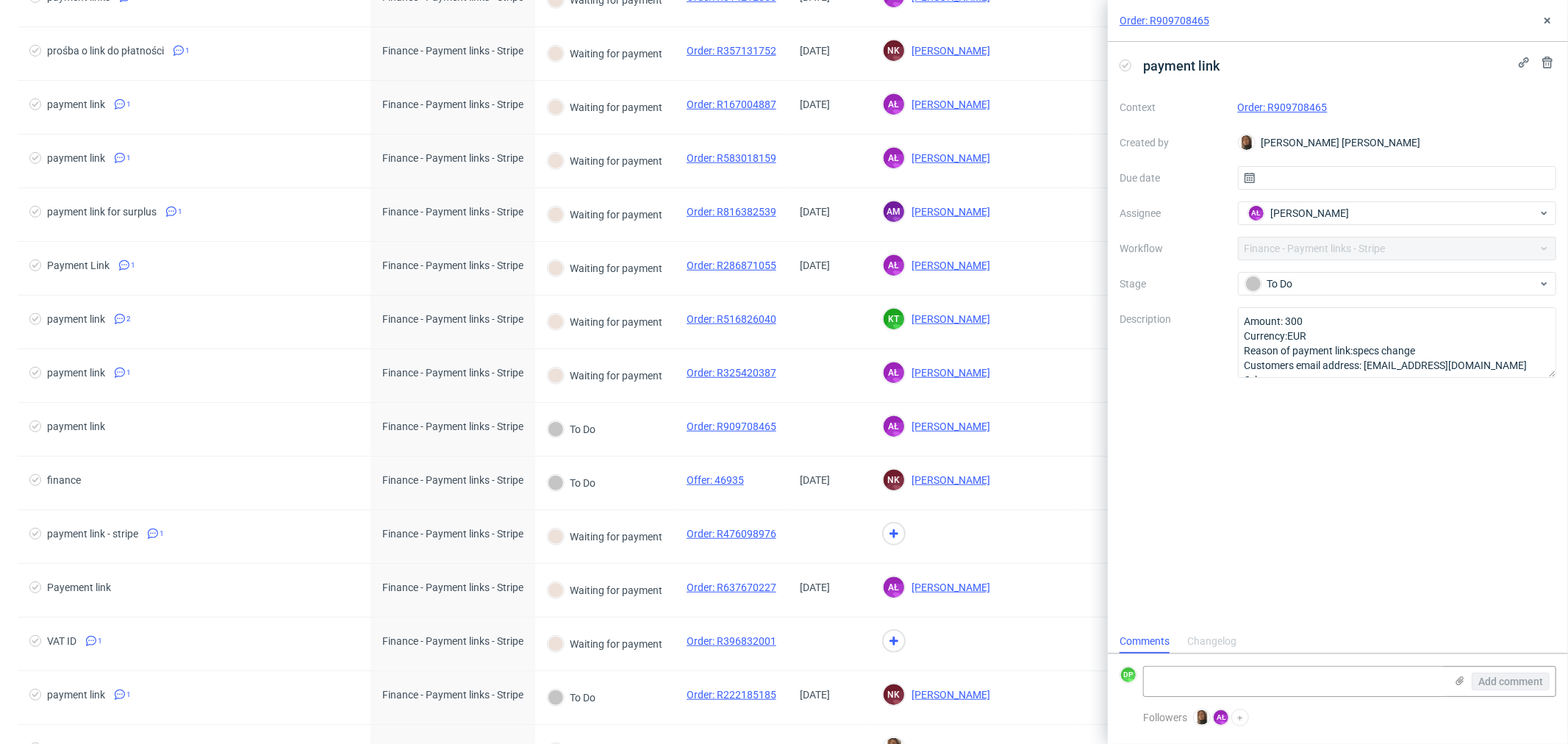
click at [1207, 640] on div "Changelog" at bounding box center [1212, 642] width 49 height 23
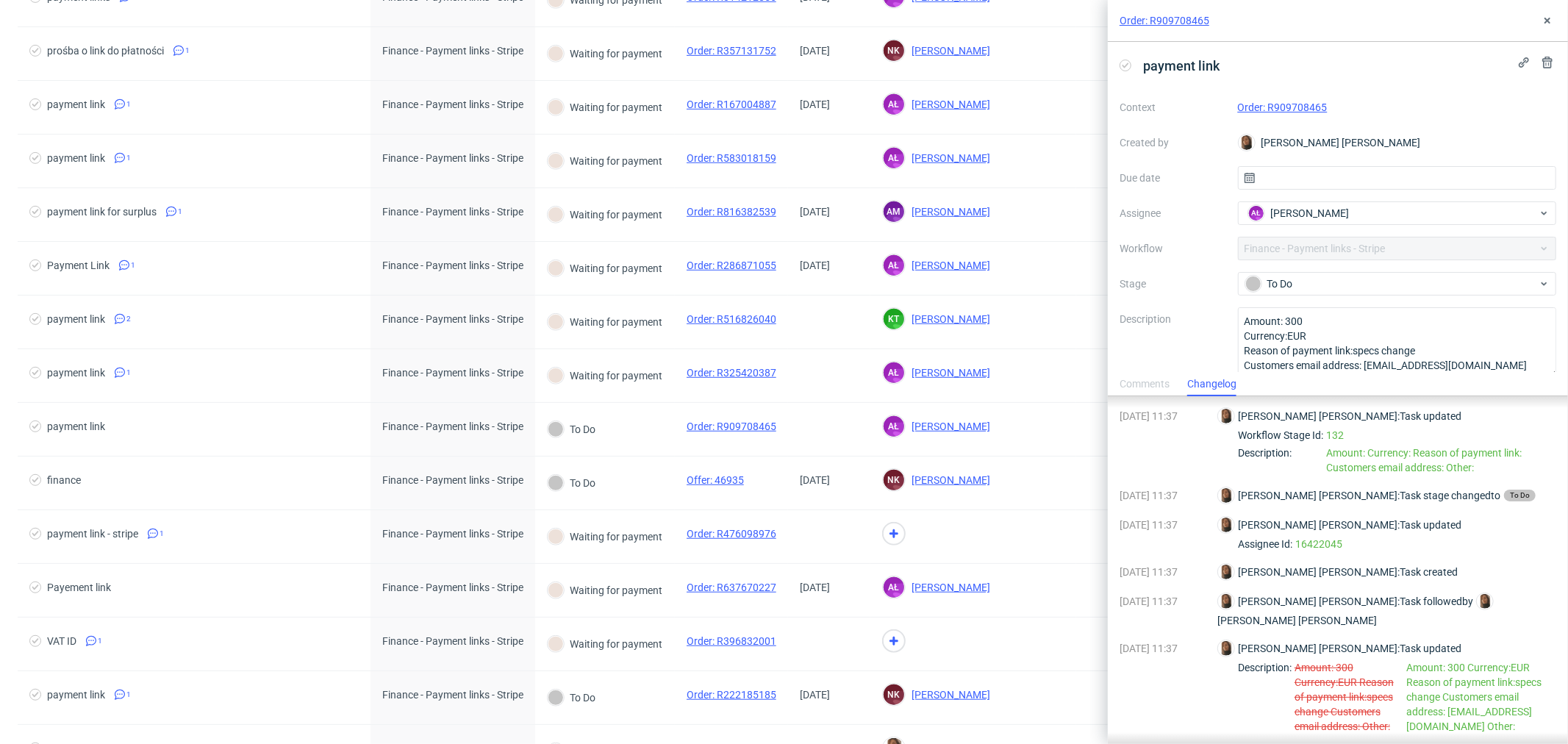
scroll to position [0, 0]
click at [1255, 107] on link "Order: R909708465" at bounding box center [1283, 108] width 90 height 12
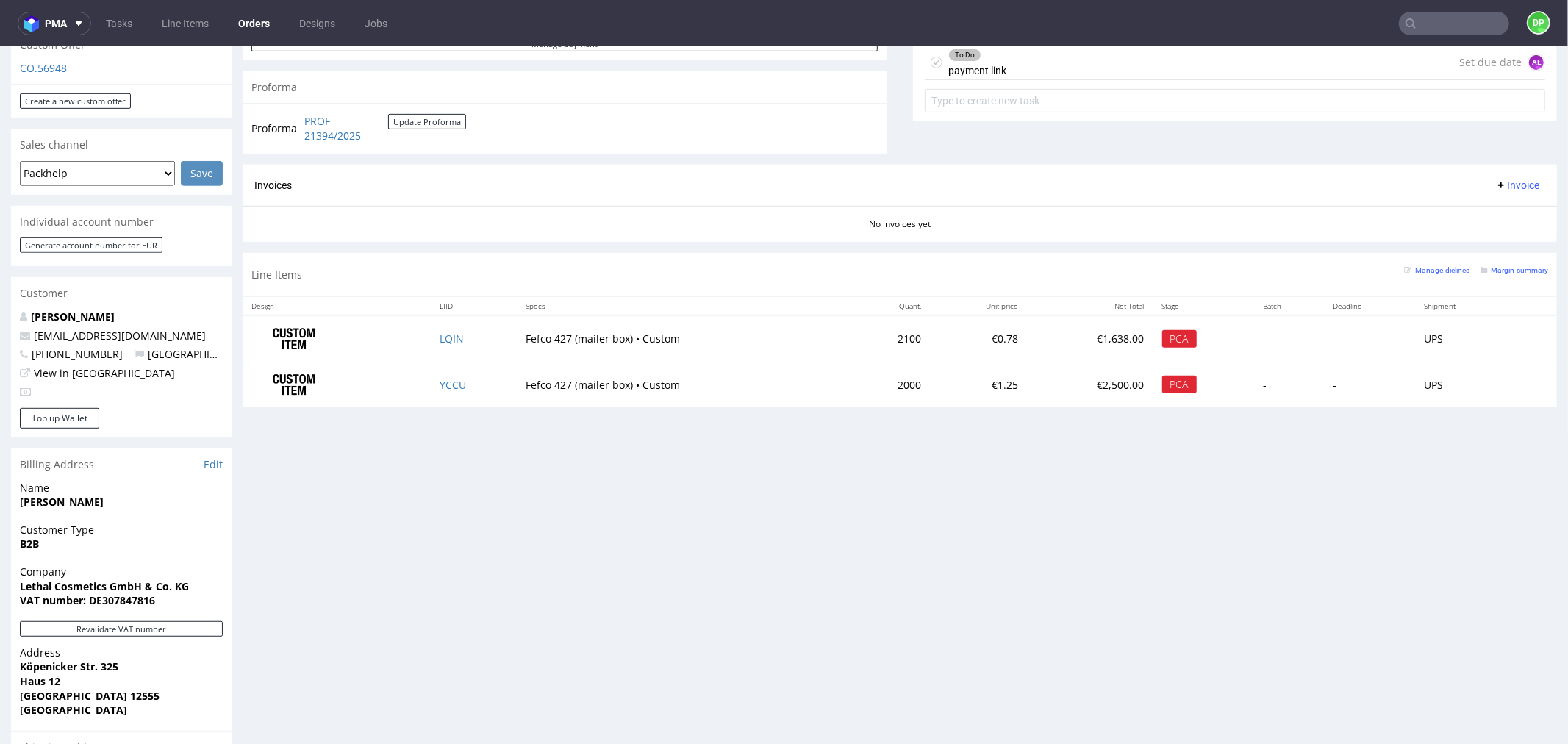
scroll to position [653, 0]
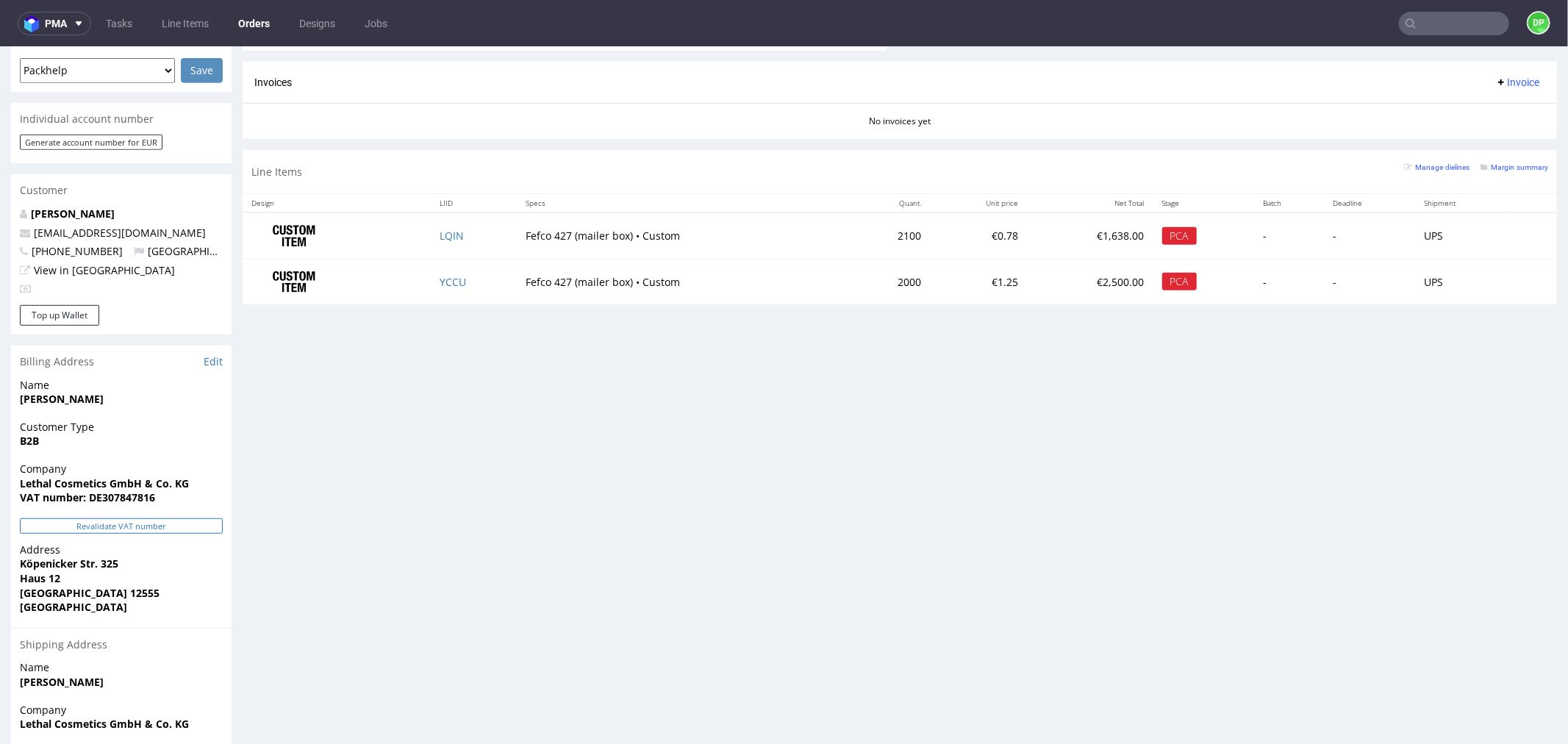
click at [108, 518] on button "Revalidate VAT number" at bounding box center [120, 526] width 203 height 16
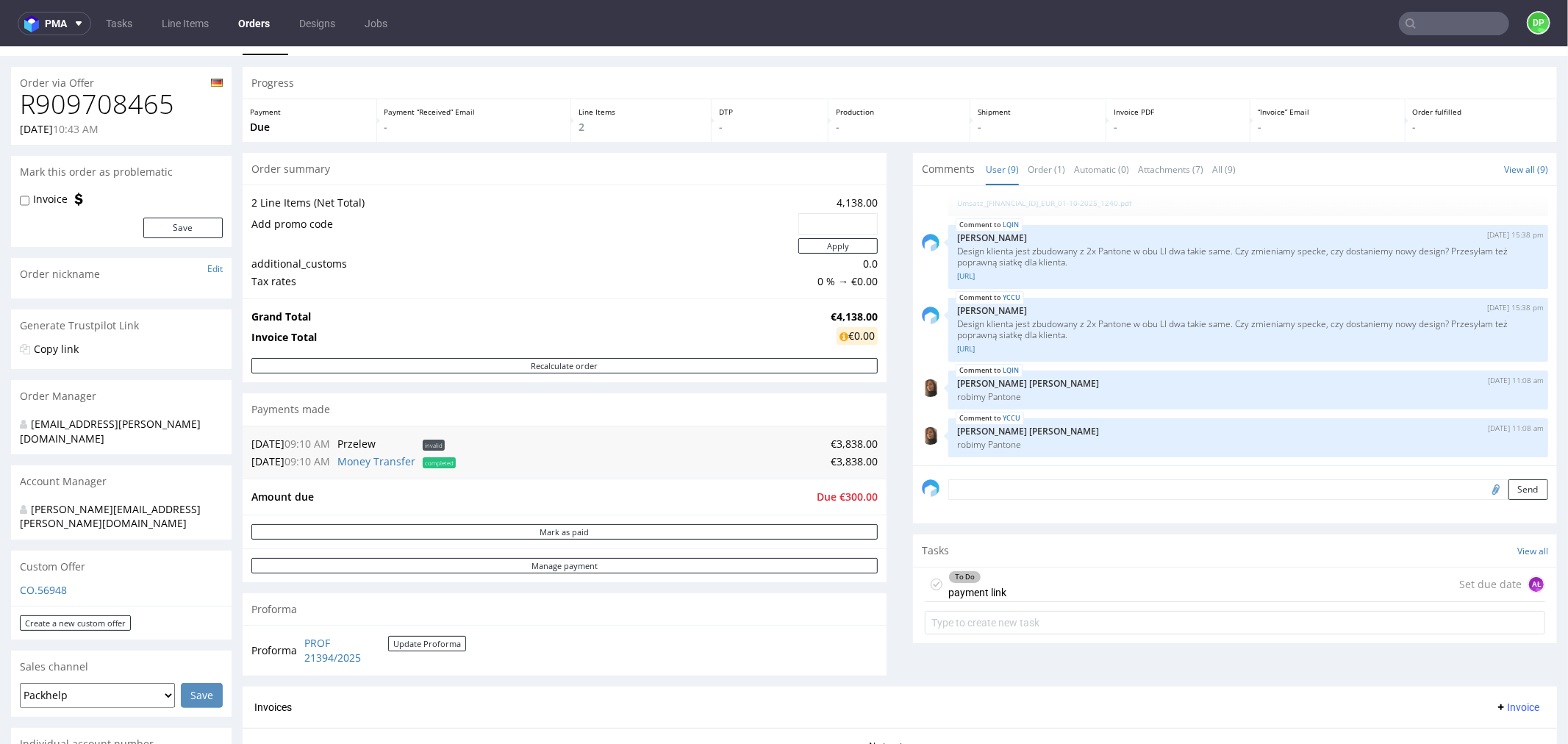
scroll to position [0, 0]
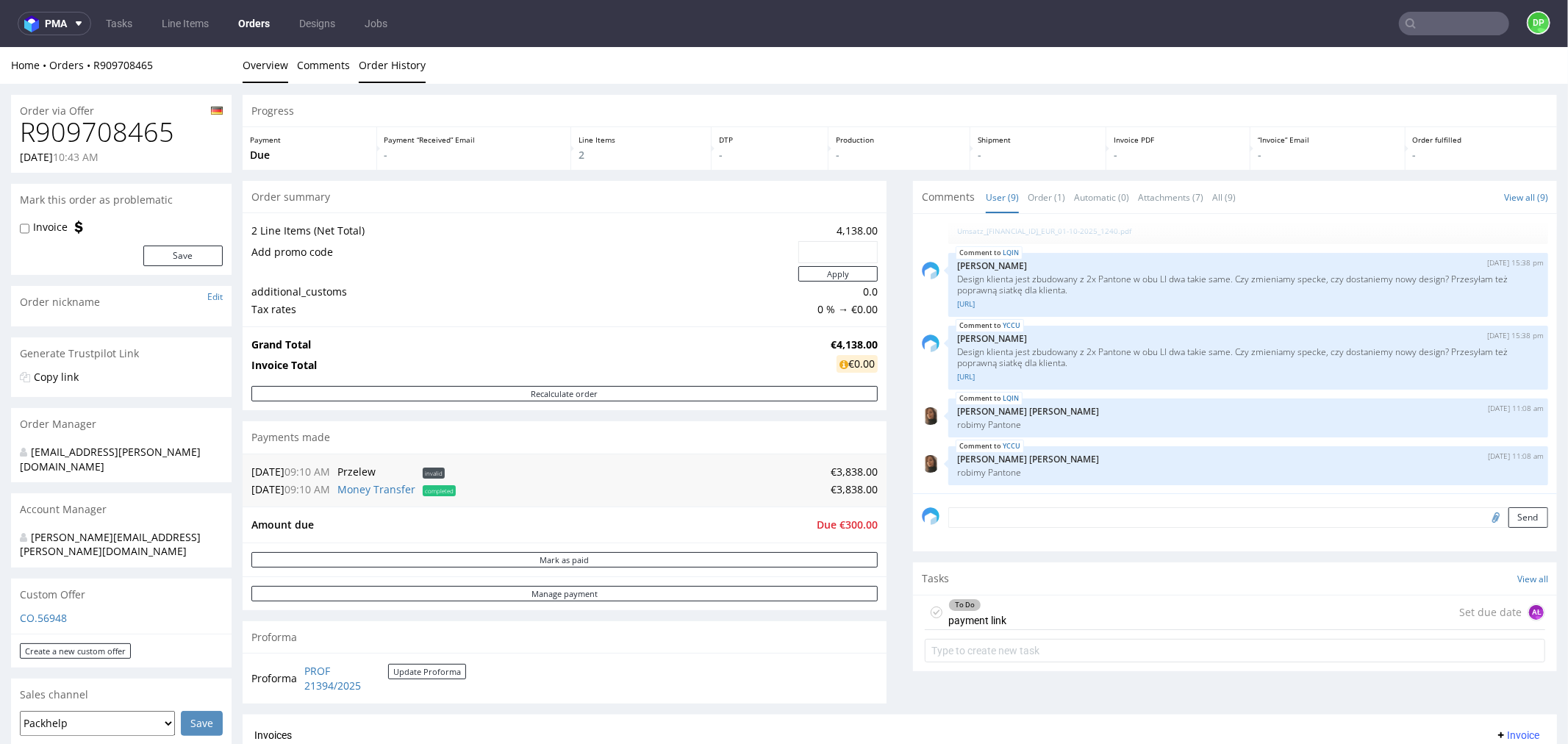
click at [407, 77] on link "Order History" at bounding box center [392, 64] width 67 height 36
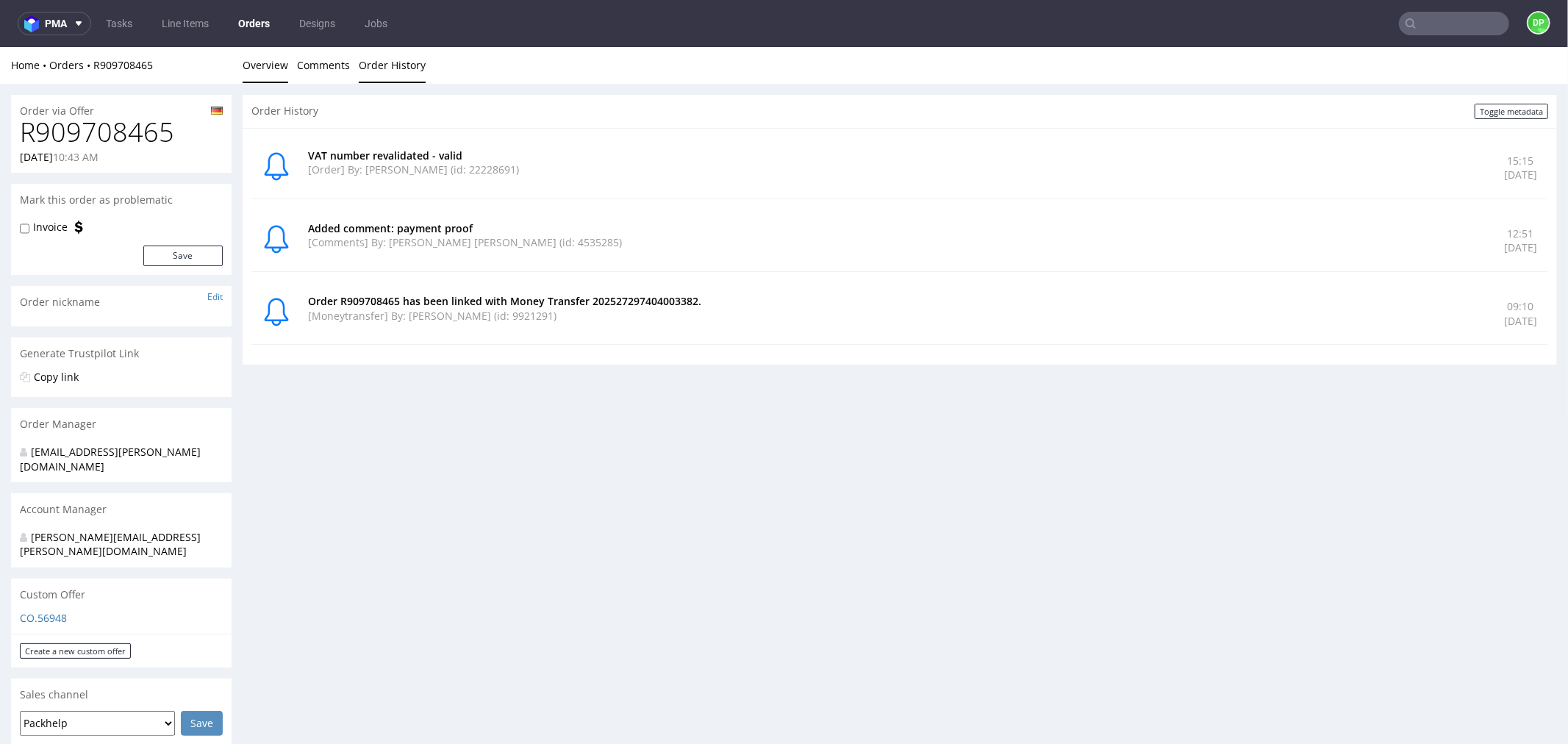
click at [267, 69] on link "Overview" at bounding box center [265, 64] width 46 height 36
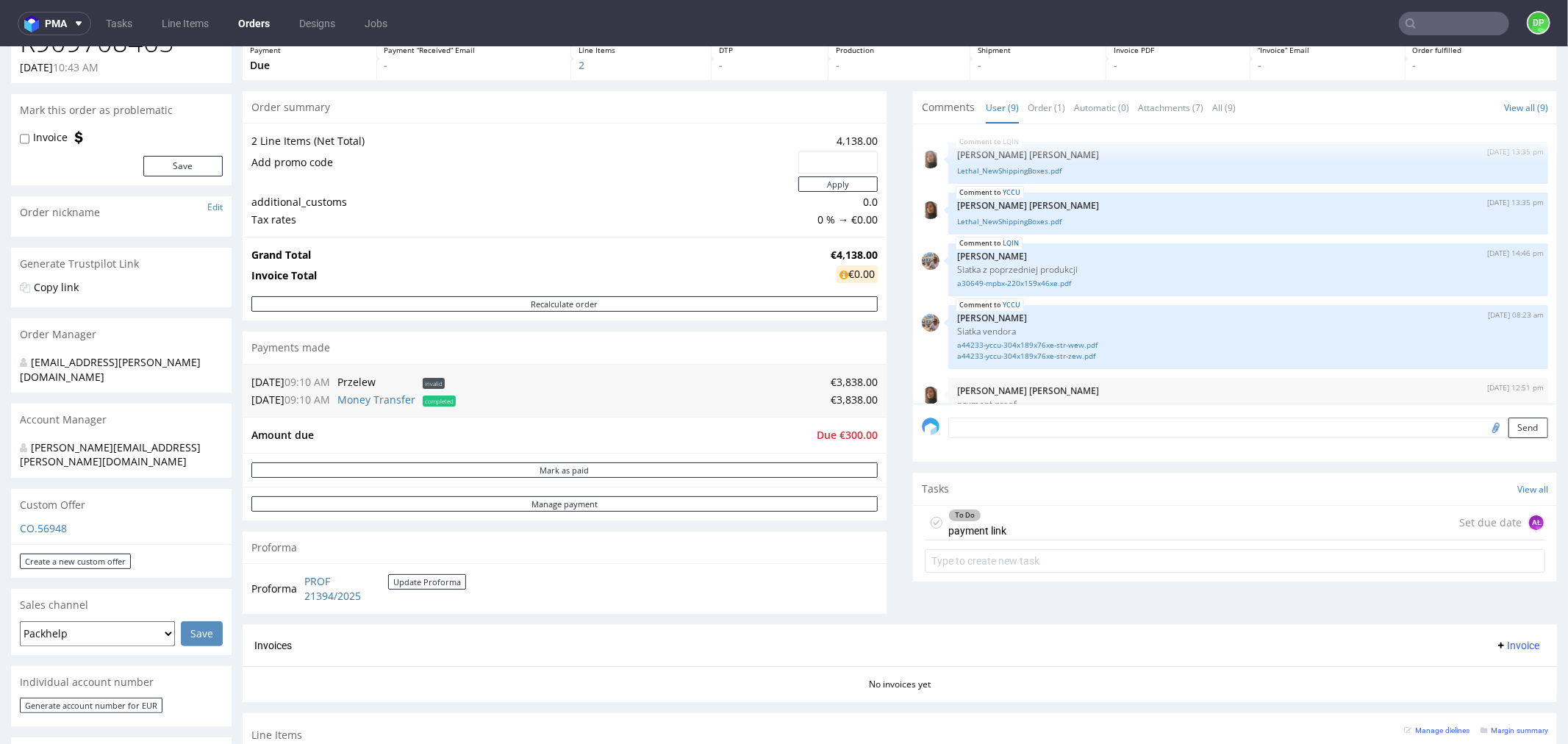
scroll to position [81, 0]
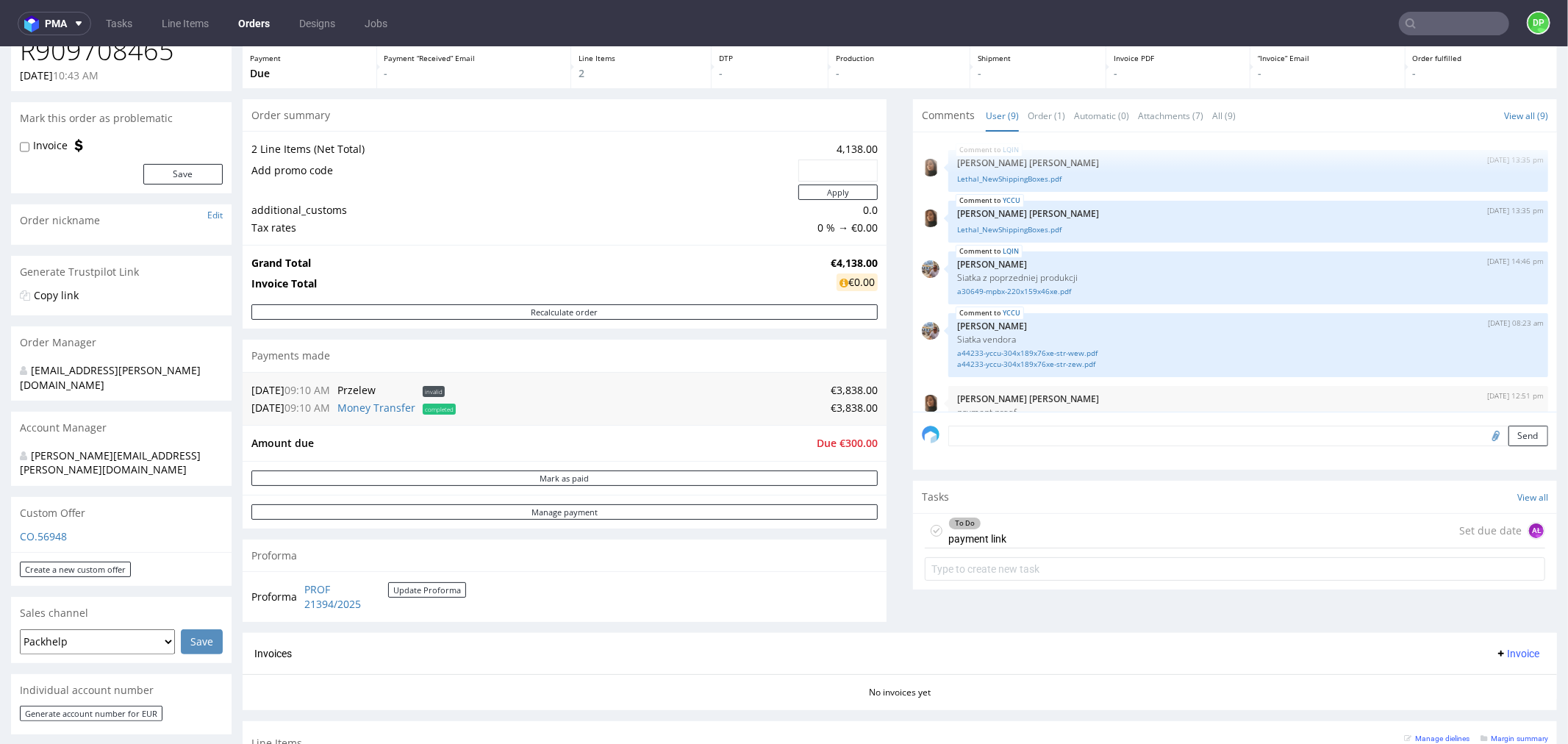
click at [1061, 530] on div "To Do payment link Set due date AŁ" at bounding box center [1235, 531] width 621 height 35
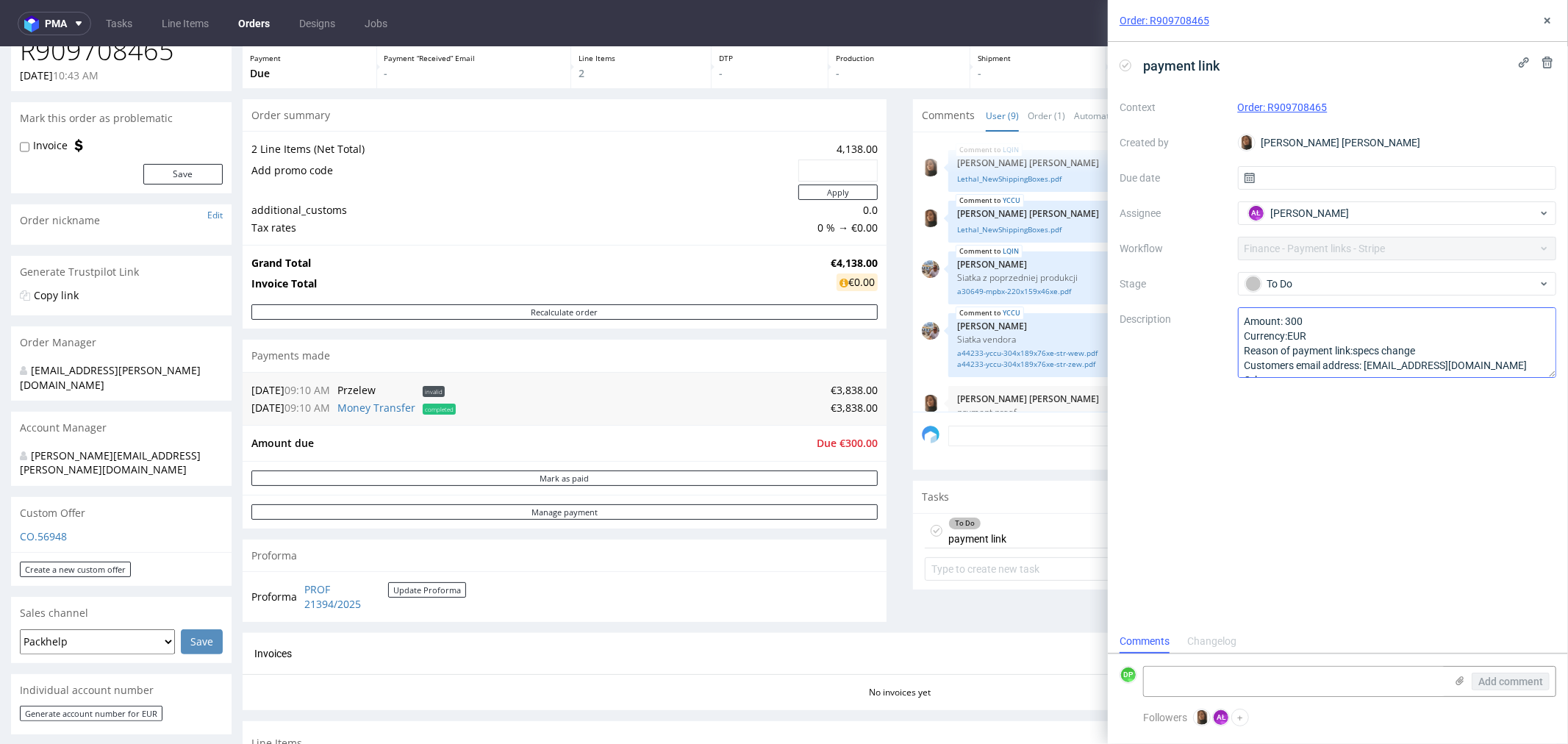
scroll to position [16, 0]
drag, startPoint x: 1489, startPoint y: 343, endPoint x: 1365, endPoint y: 350, distance: 124.2
click at [1365, 350] on textarea "Amount: 300 Currency:EUR Reason of payment link:specs change Customers email ad…" at bounding box center [1397, 342] width 319 height 71
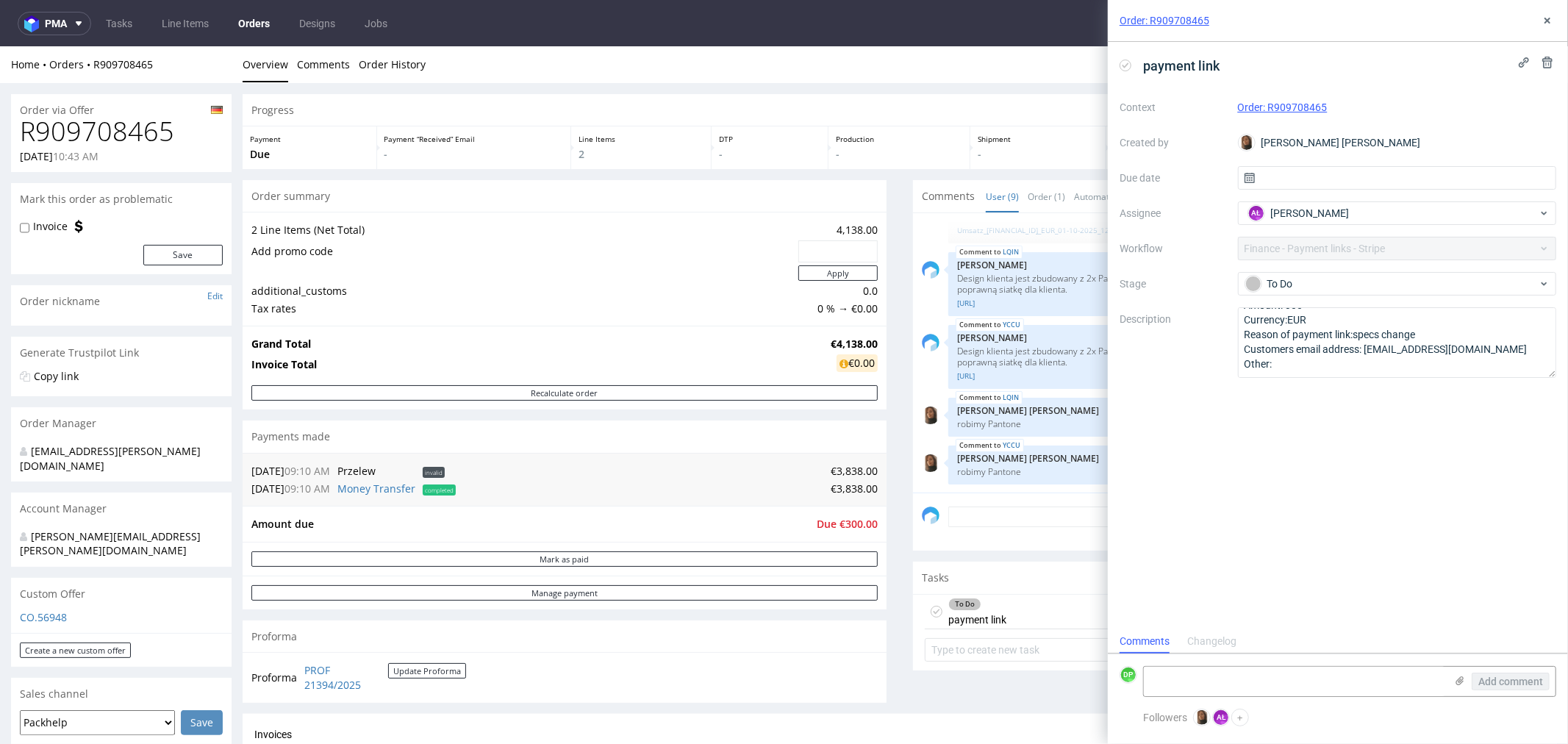
scroll to position [0, 0]
click at [114, 145] on h1 "R909708465" at bounding box center [120, 132] width 203 height 29
copy h1 "R909708465"
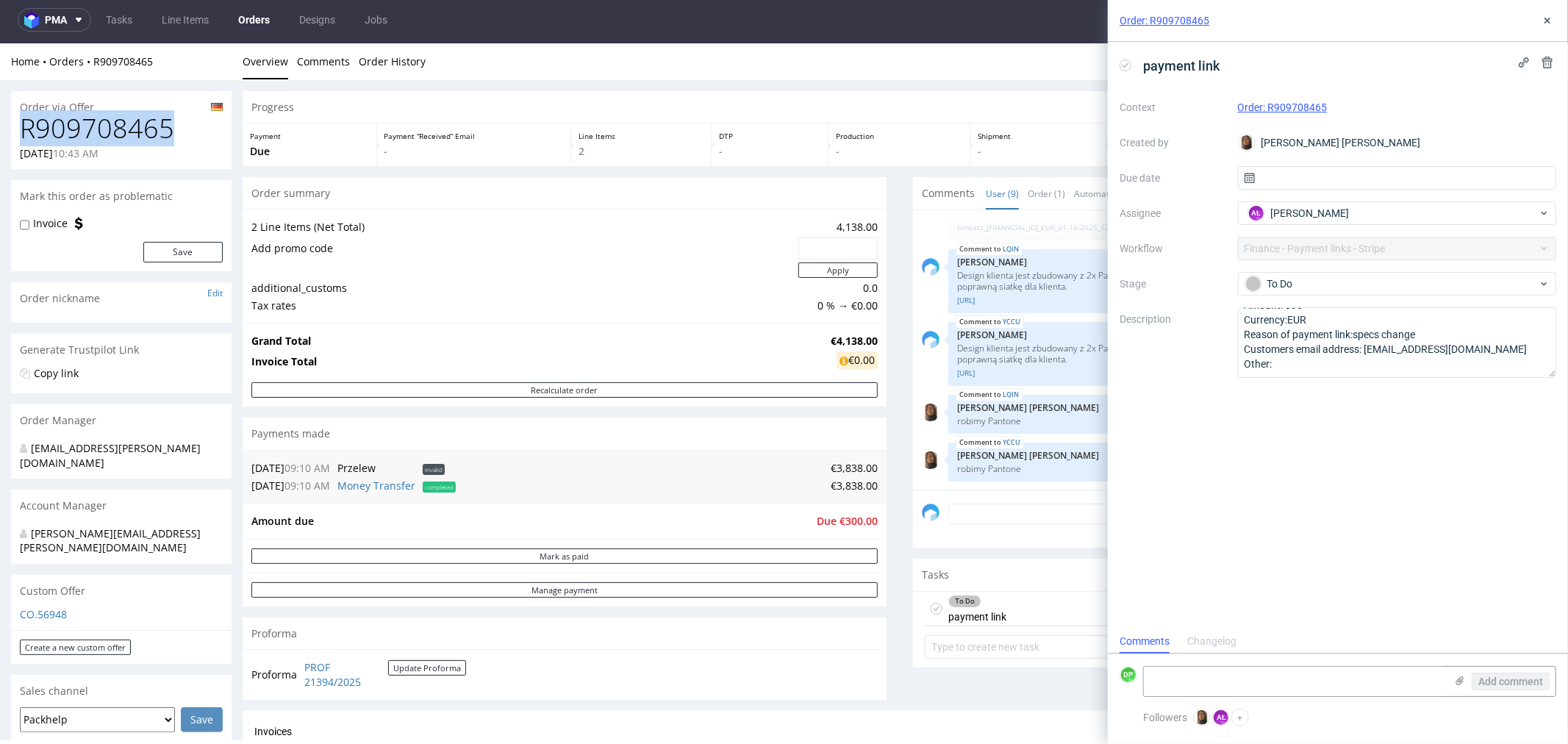
click at [68, 136] on h1 "R909708465" at bounding box center [120, 128] width 203 height 29
drag, startPoint x: 899, startPoint y: 112, endPoint x: 906, endPoint y: 104, distance: 10.6
click at [907, 100] on section "Progress Payment Due Payment “Received” Email - Line Items 2 DTP - Production -…" at bounding box center [900, 127] width 1315 height 75
click at [878, 95] on div "Progress" at bounding box center [900, 106] width 1315 height 32
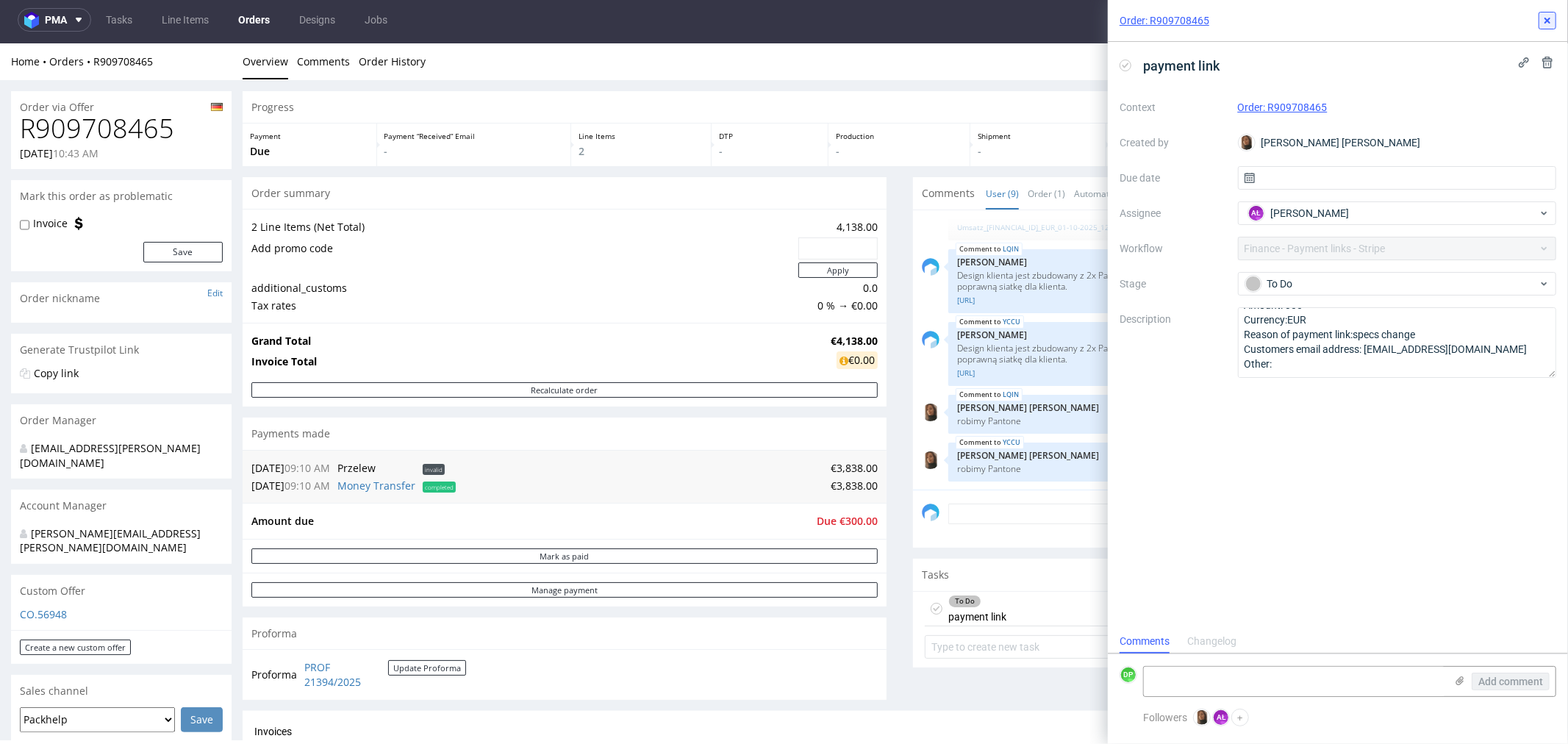
click at [1542, 22] on icon at bounding box center [1548, 20] width 12 height 12
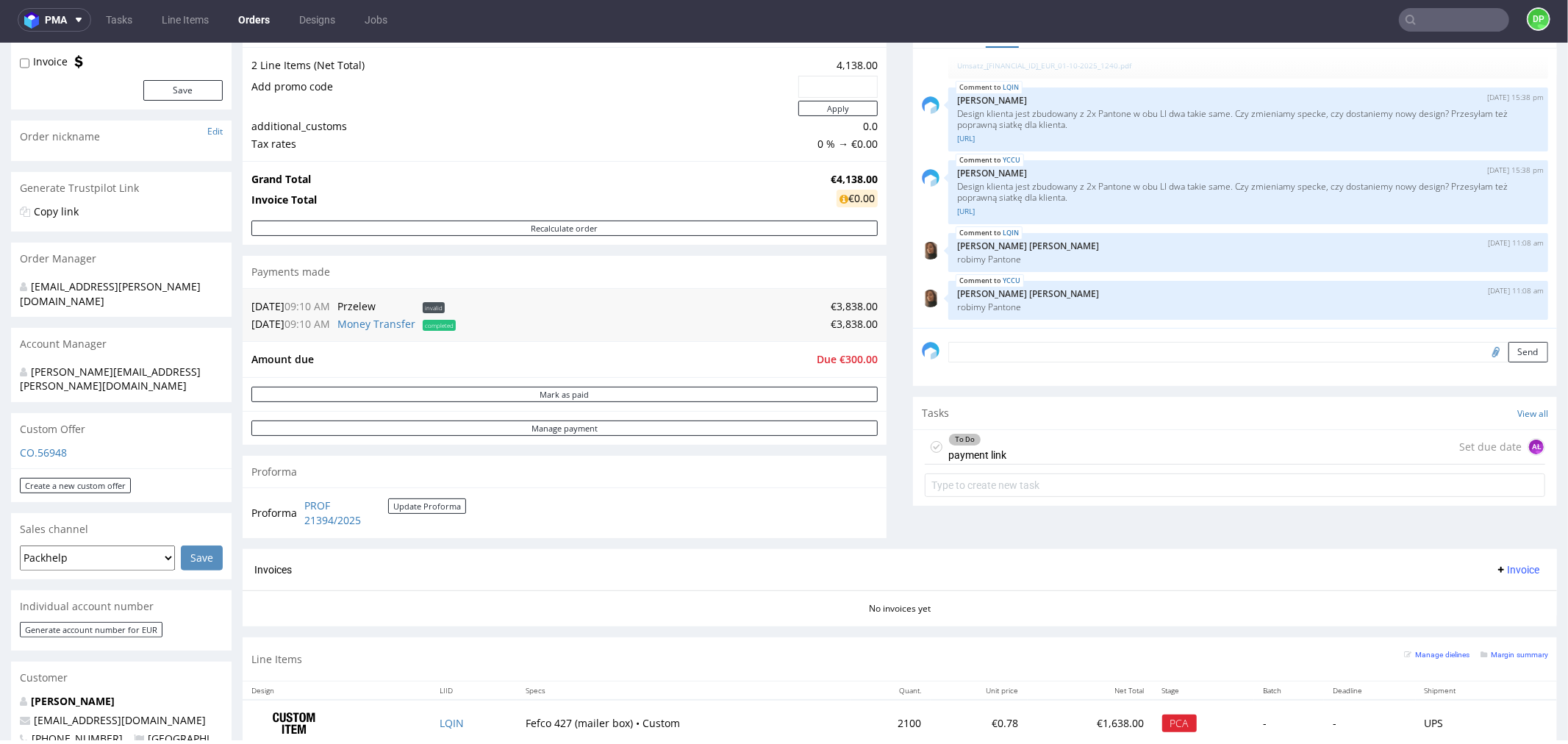
scroll to position [163, 0]
click at [1057, 435] on div "To Do payment link Set due date AŁ" at bounding box center [1235, 445] width 621 height 35
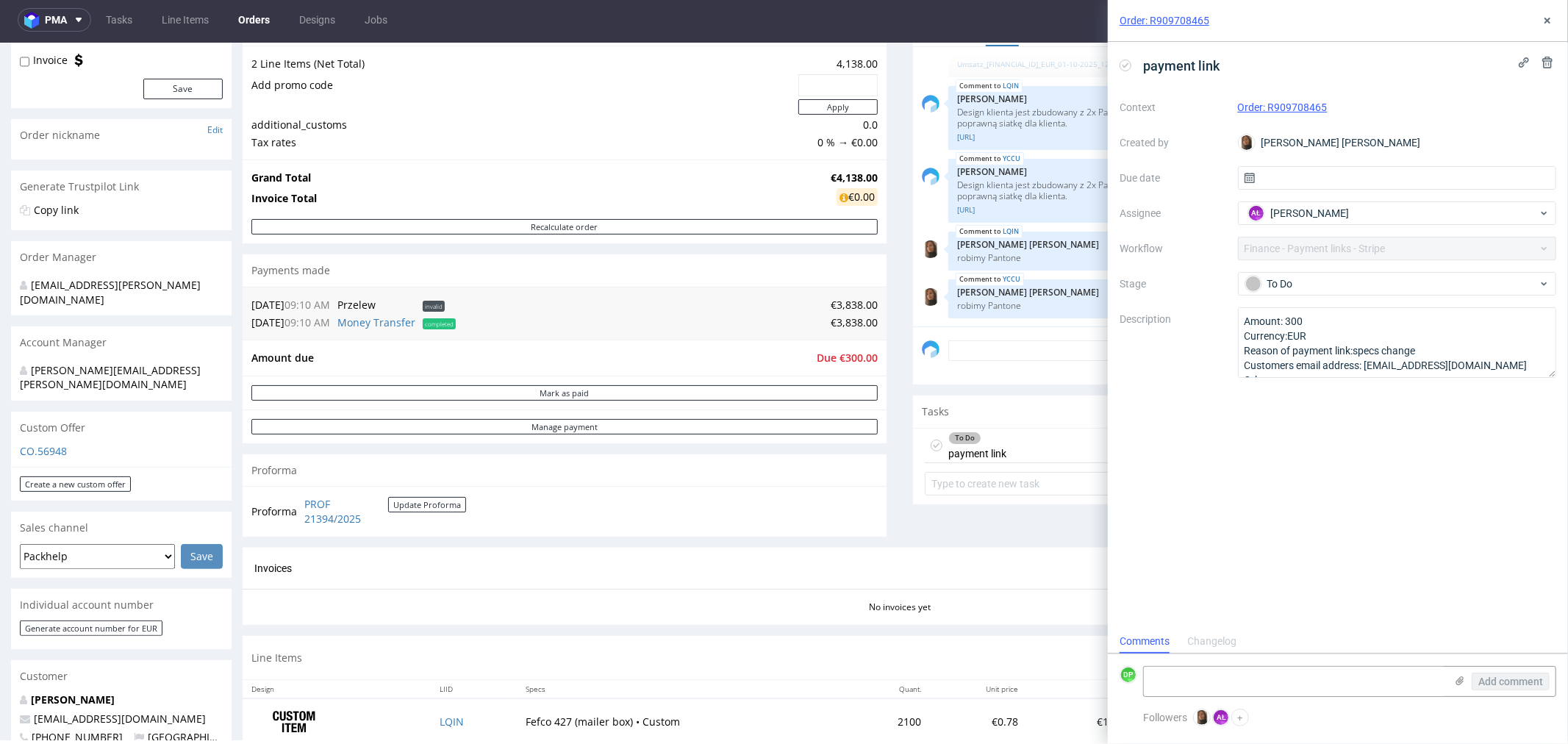
scroll to position [11, 0]
click at [1285, 273] on div "To Do" at bounding box center [1397, 284] width 319 height 23
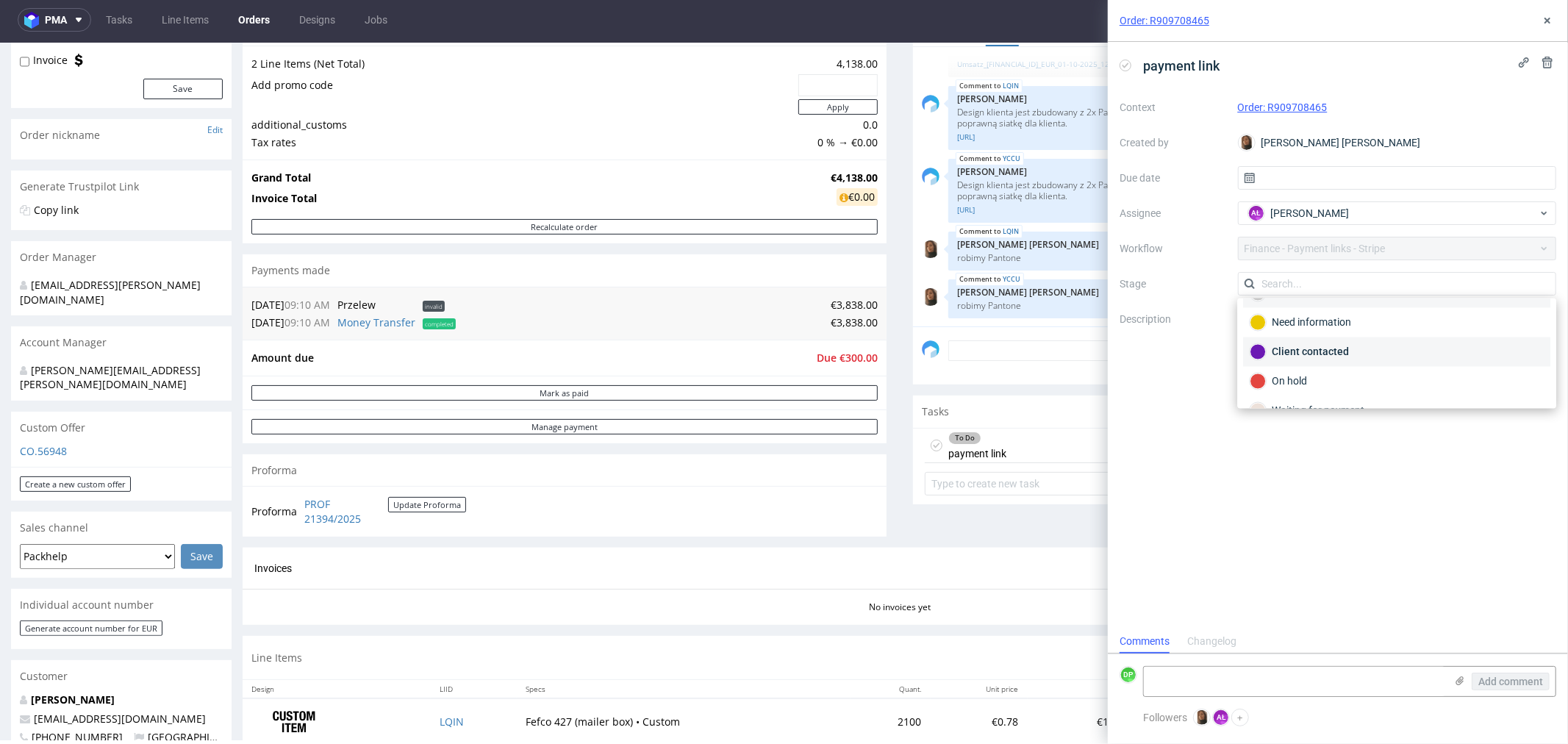
scroll to position [108, 0]
click at [1302, 327] on div "Waiting for payment" at bounding box center [1396, 329] width 294 height 16
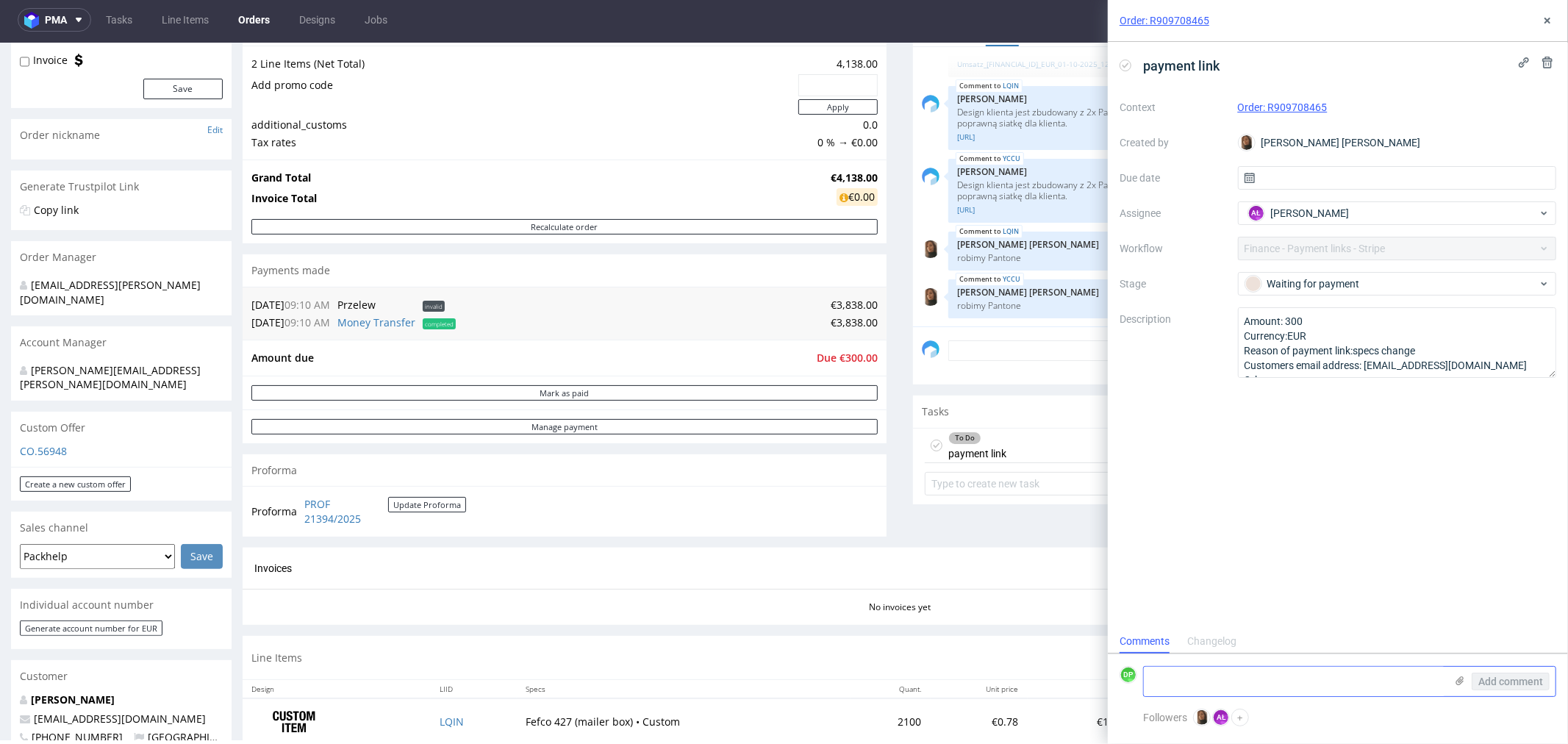
click at [1155, 687] on textarea at bounding box center [1295, 682] width 302 height 29
type textarea "payment link sent"
click at [1505, 673] on button "Add comment" at bounding box center [1511, 682] width 78 height 17
click at [1547, 16] on icon at bounding box center [1548, 20] width 12 height 12
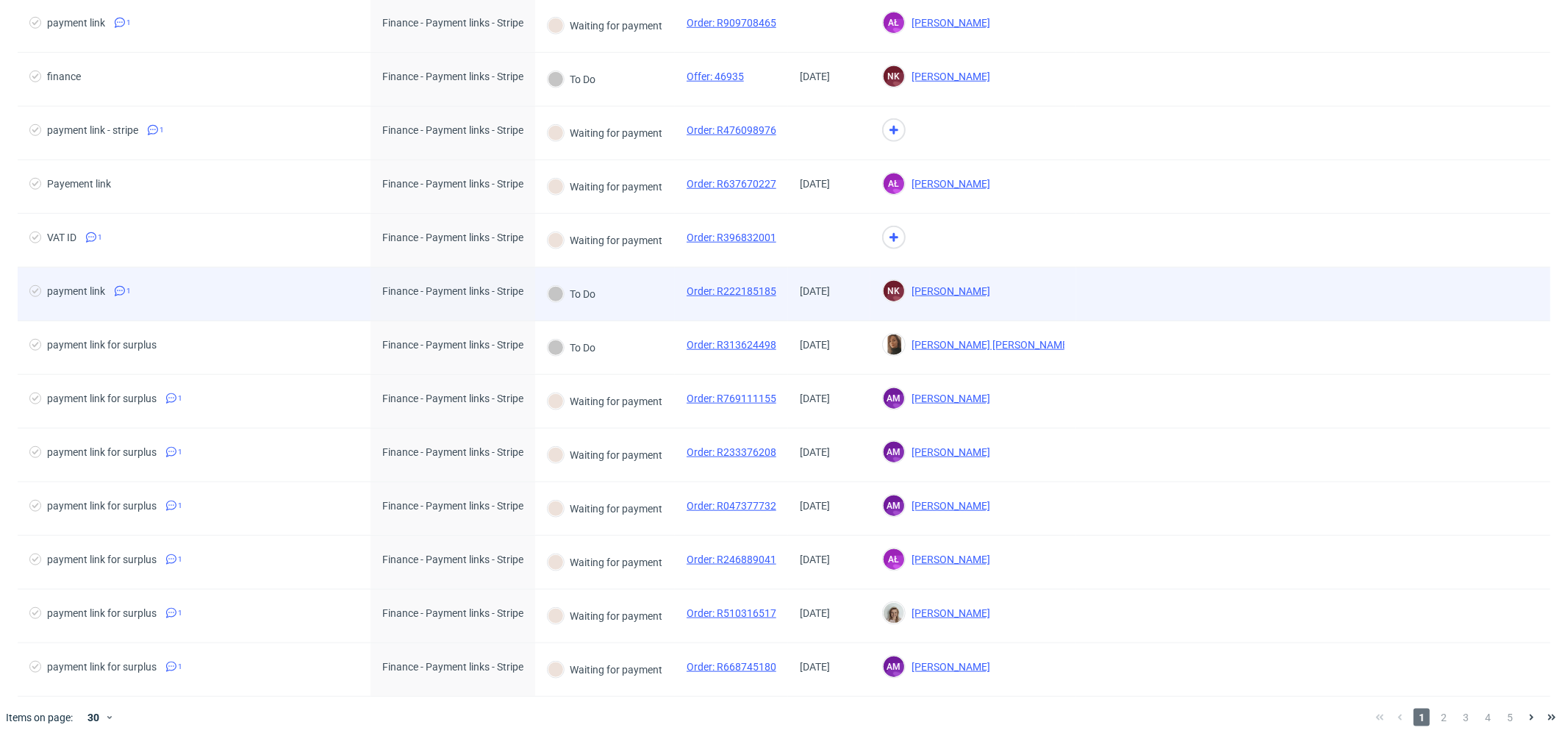
scroll to position [1062, 0]
click at [314, 282] on div "payment link 1" at bounding box center [194, 294] width 353 height 53
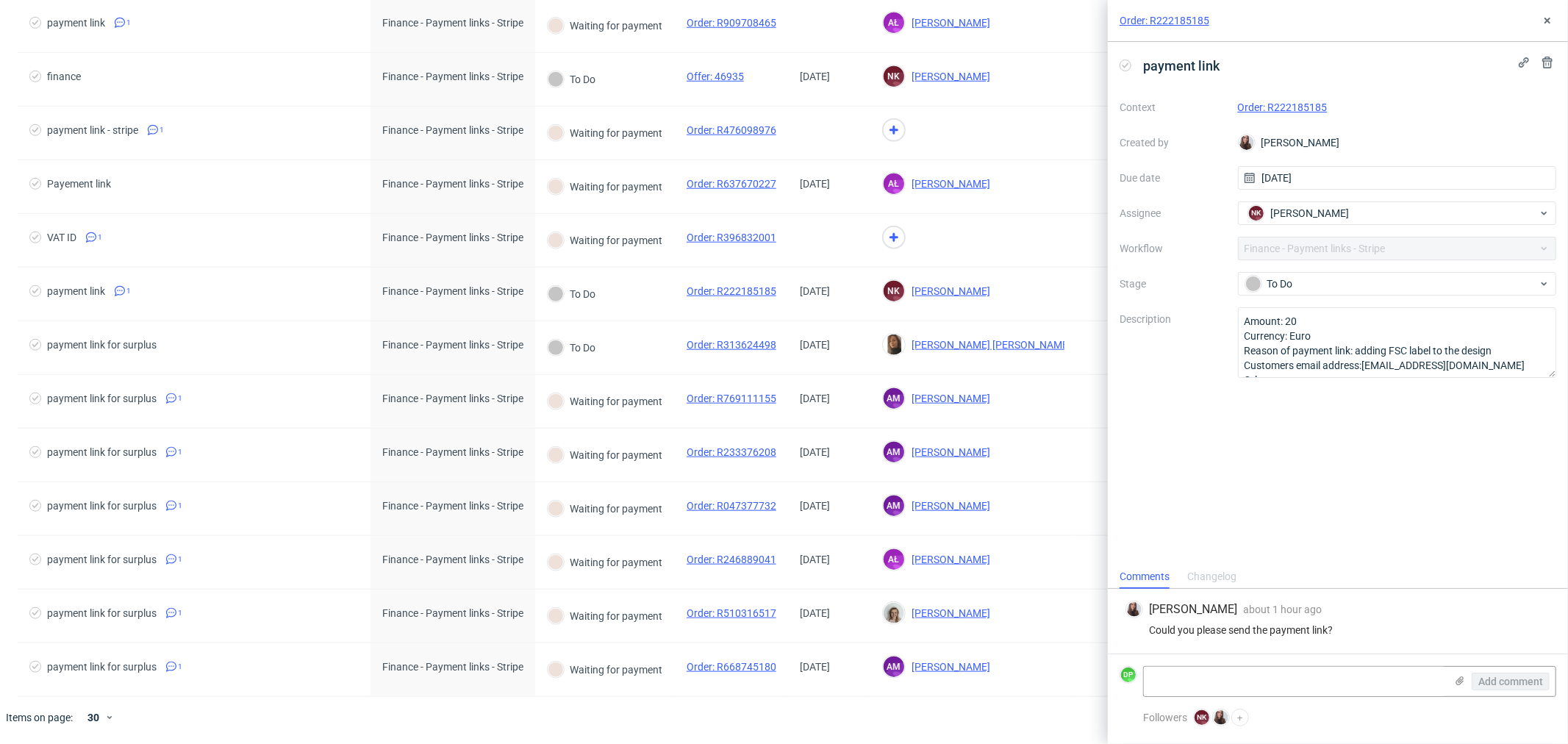
click at [1261, 111] on link "Order: R222185185" at bounding box center [1283, 108] width 90 height 12
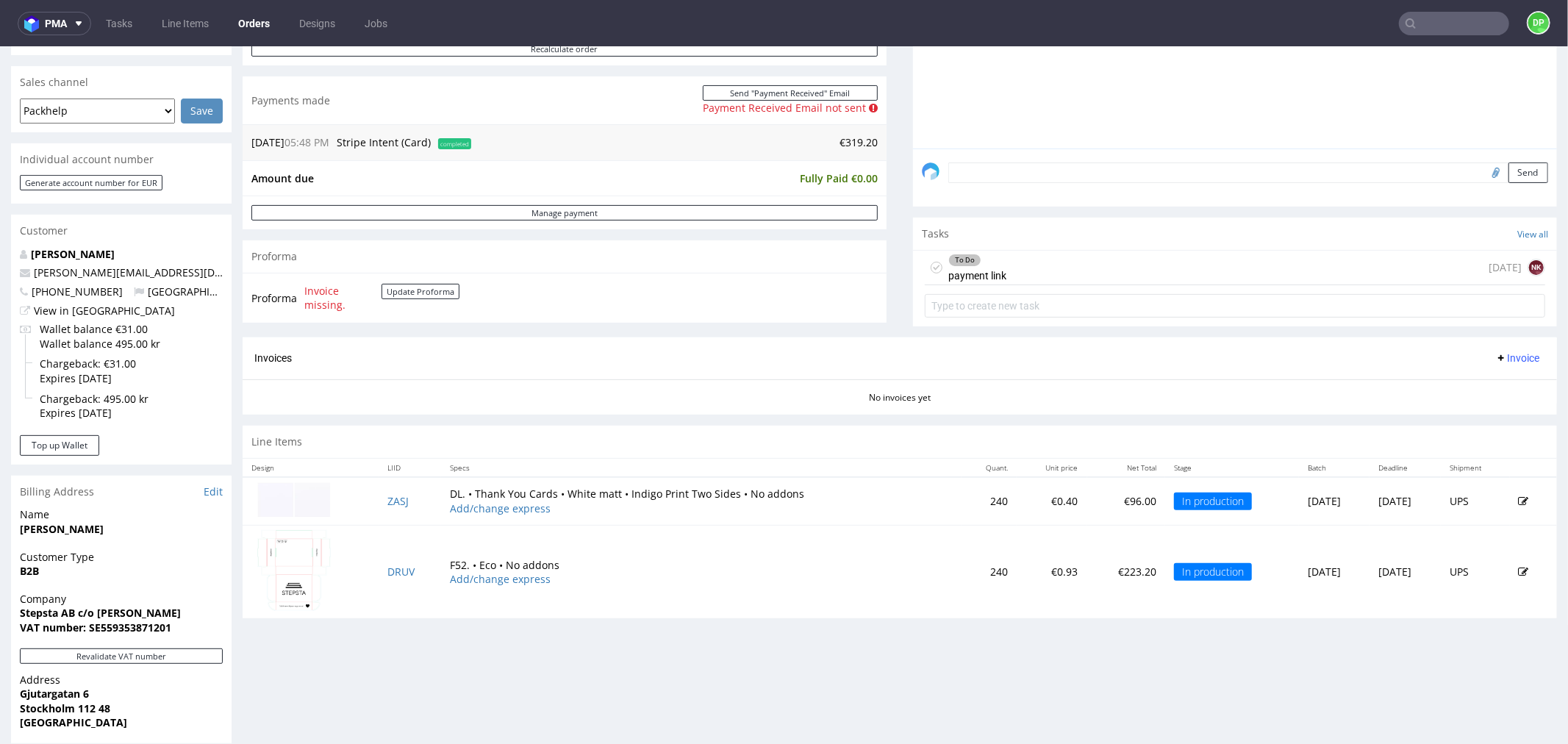
scroll to position [343, 0]
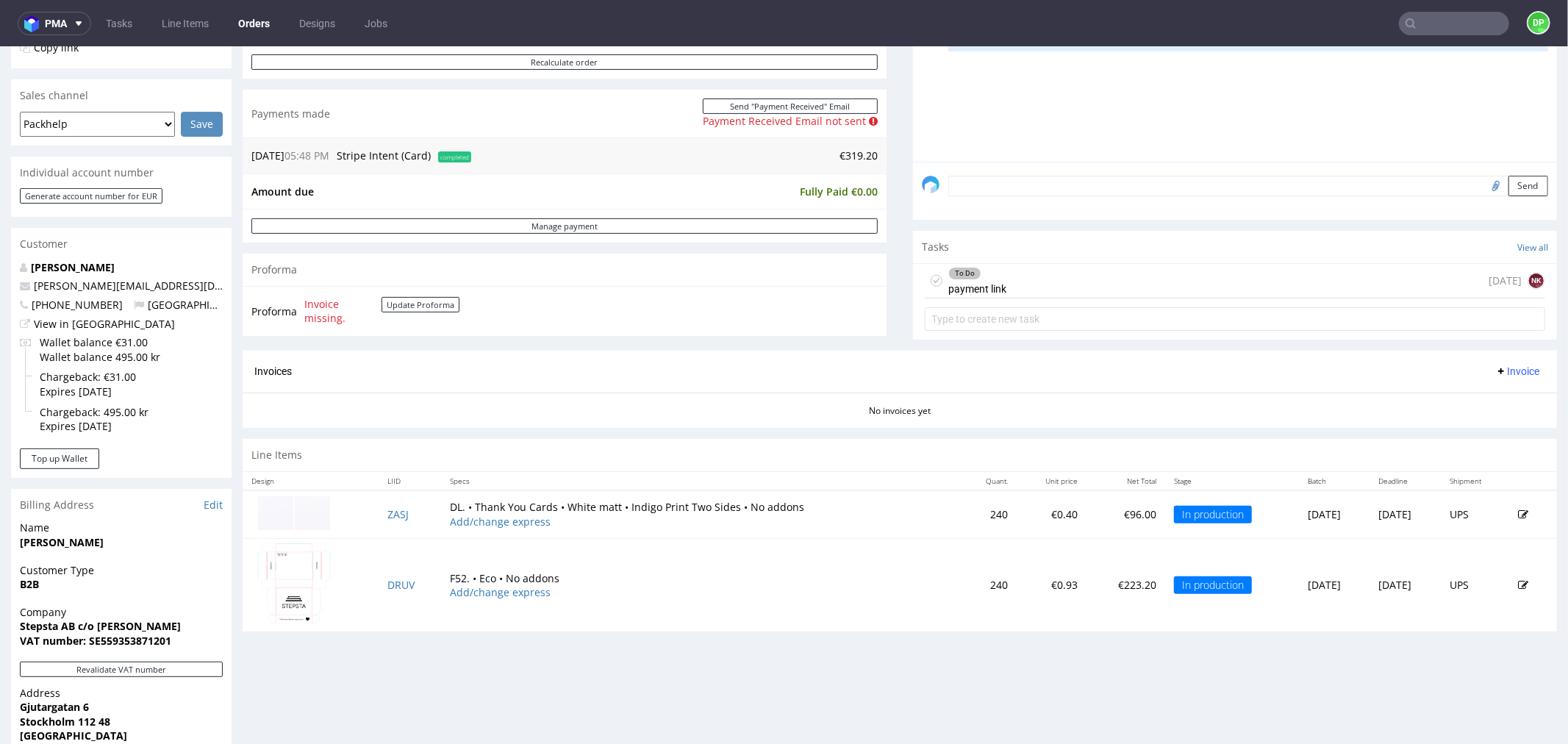
click at [1015, 275] on div "To Do payment link [DATE] NK" at bounding box center [1235, 280] width 621 height 35
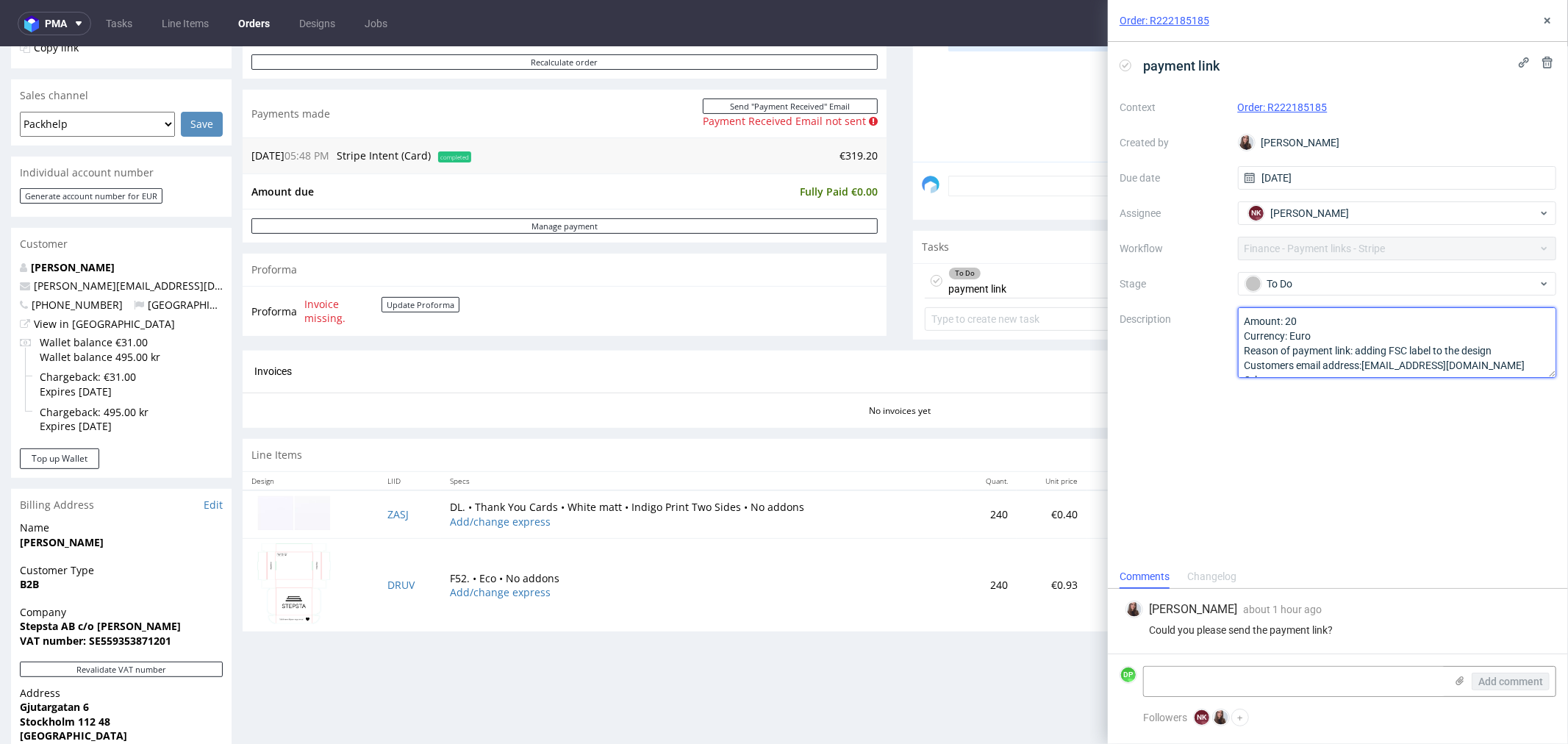
scroll to position [16, 0]
drag, startPoint x: 1472, startPoint y: 367, endPoint x: 1413, endPoint y: 356, distance: 60.0
click at [1365, 353] on textarea "Amount: 20 Currency: Euro Reason of payment link: adding FSC label to the desig…" at bounding box center [1397, 342] width 319 height 71
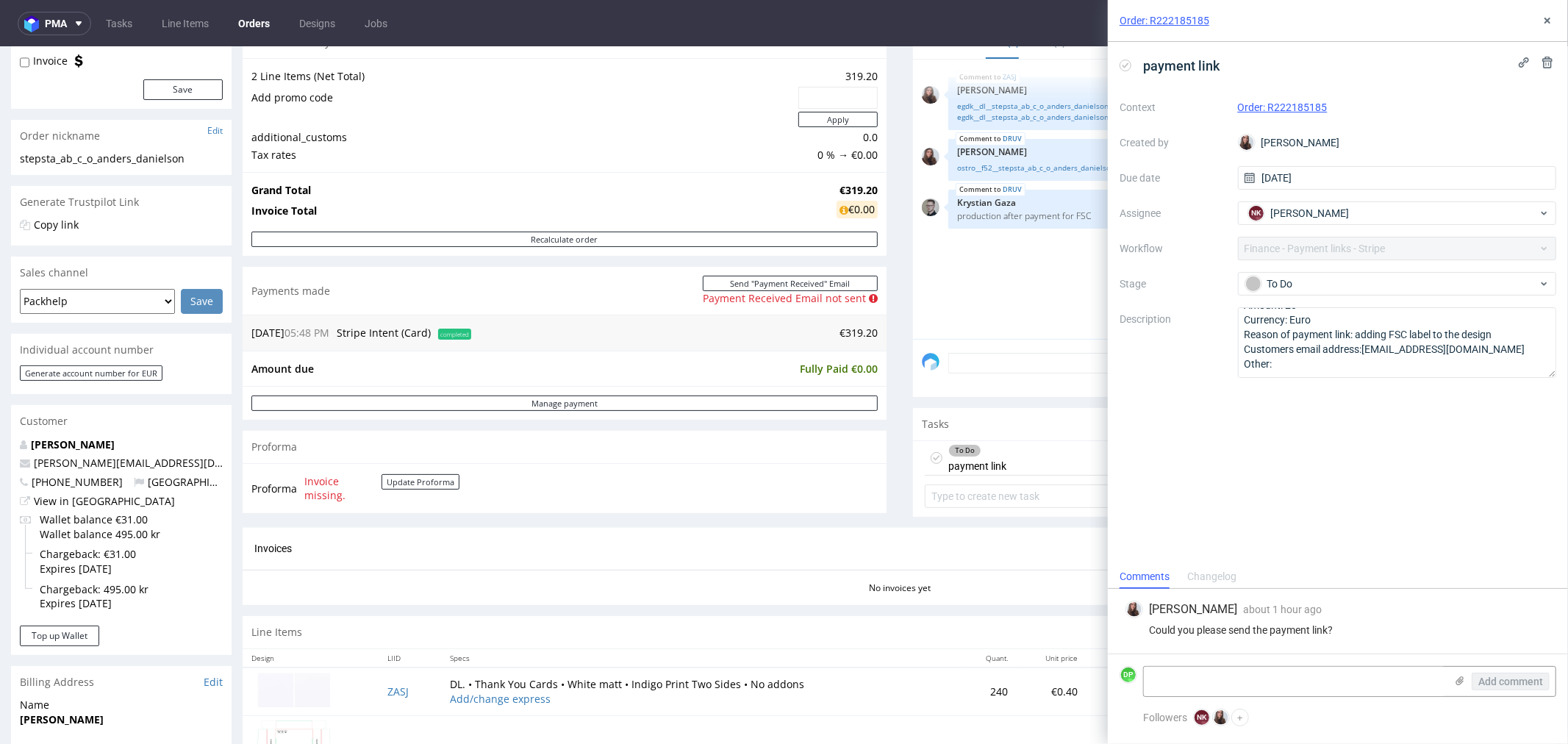
scroll to position [0, 0]
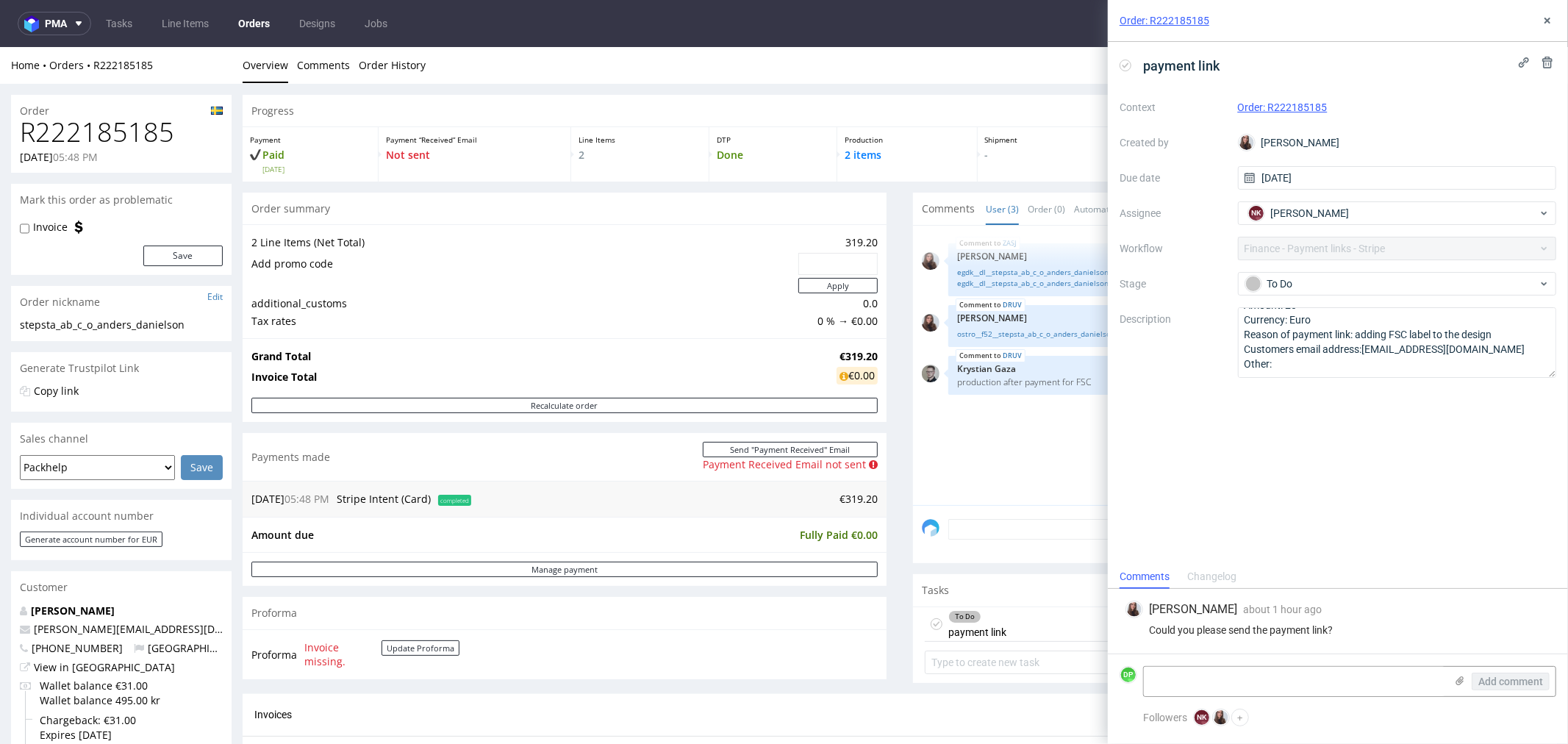
click at [98, 150] on span "05:48 PM" at bounding box center [76, 156] width 45 height 14
click at [119, 143] on h1 "R222185185" at bounding box center [120, 132] width 203 height 29
copy h1 "R222185185"
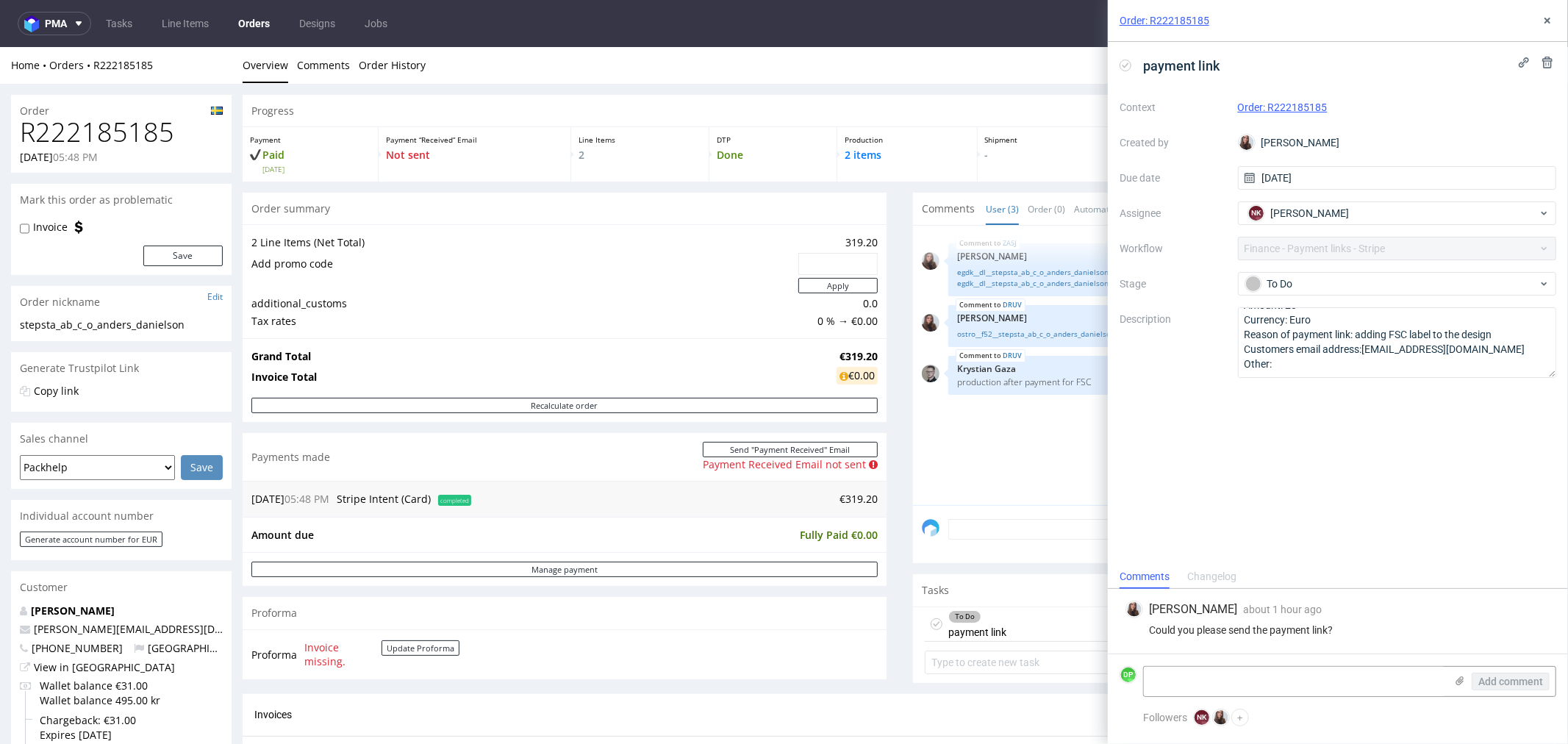
drag, startPoint x: 615, startPoint y: 251, endPoint x: 223, endPoint y: 302, distance: 395.3
click at [607, 251] on td "Add promo code" at bounding box center [523, 264] width 543 height 25
click at [65, 135] on h1 "R222185185" at bounding box center [120, 132] width 203 height 29
click at [64, 134] on h1 "R222185185" at bounding box center [120, 132] width 203 height 29
copy h1 "R222185185"
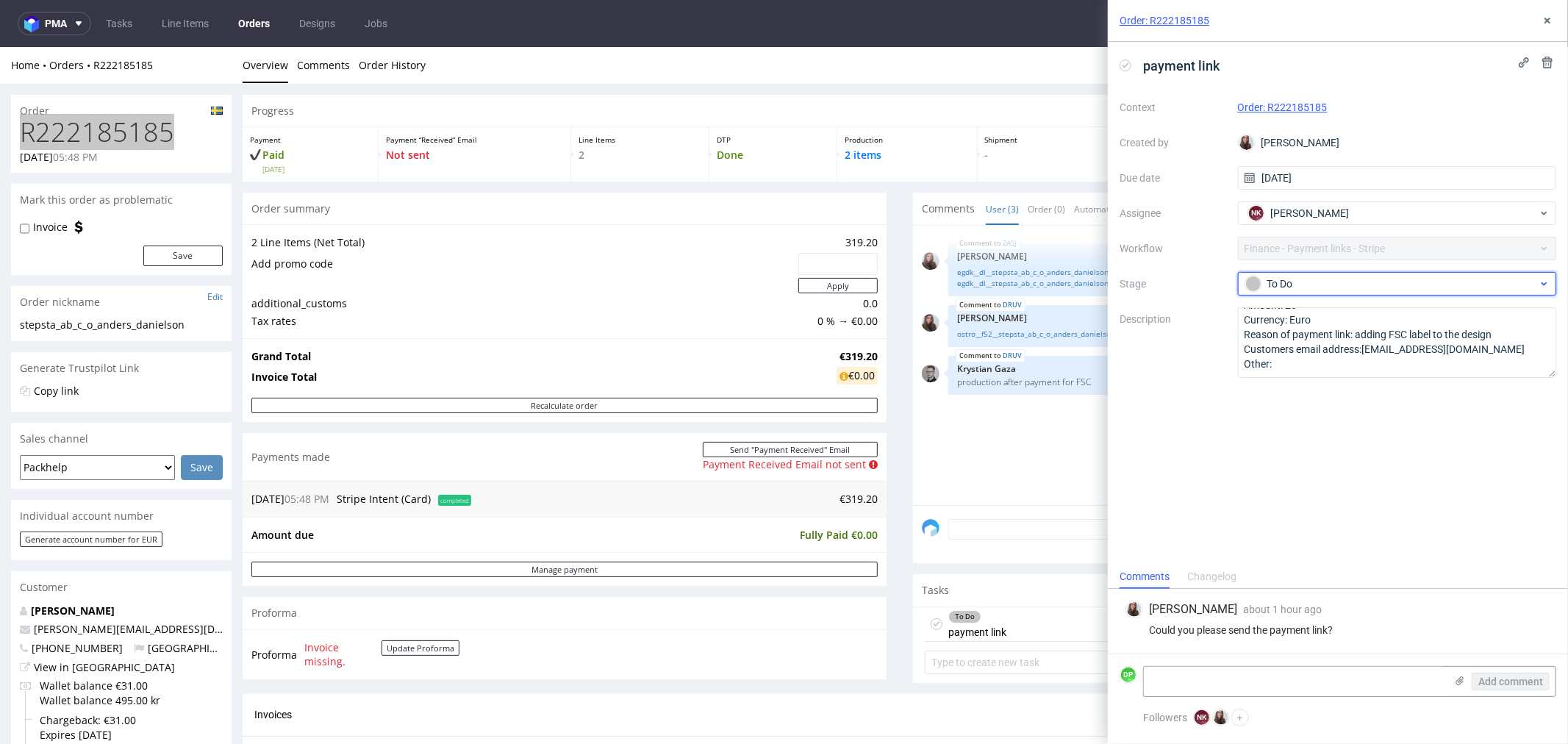
click at [1287, 278] on div "To Do" at bounding box center [1392, 283] width 293 height 16
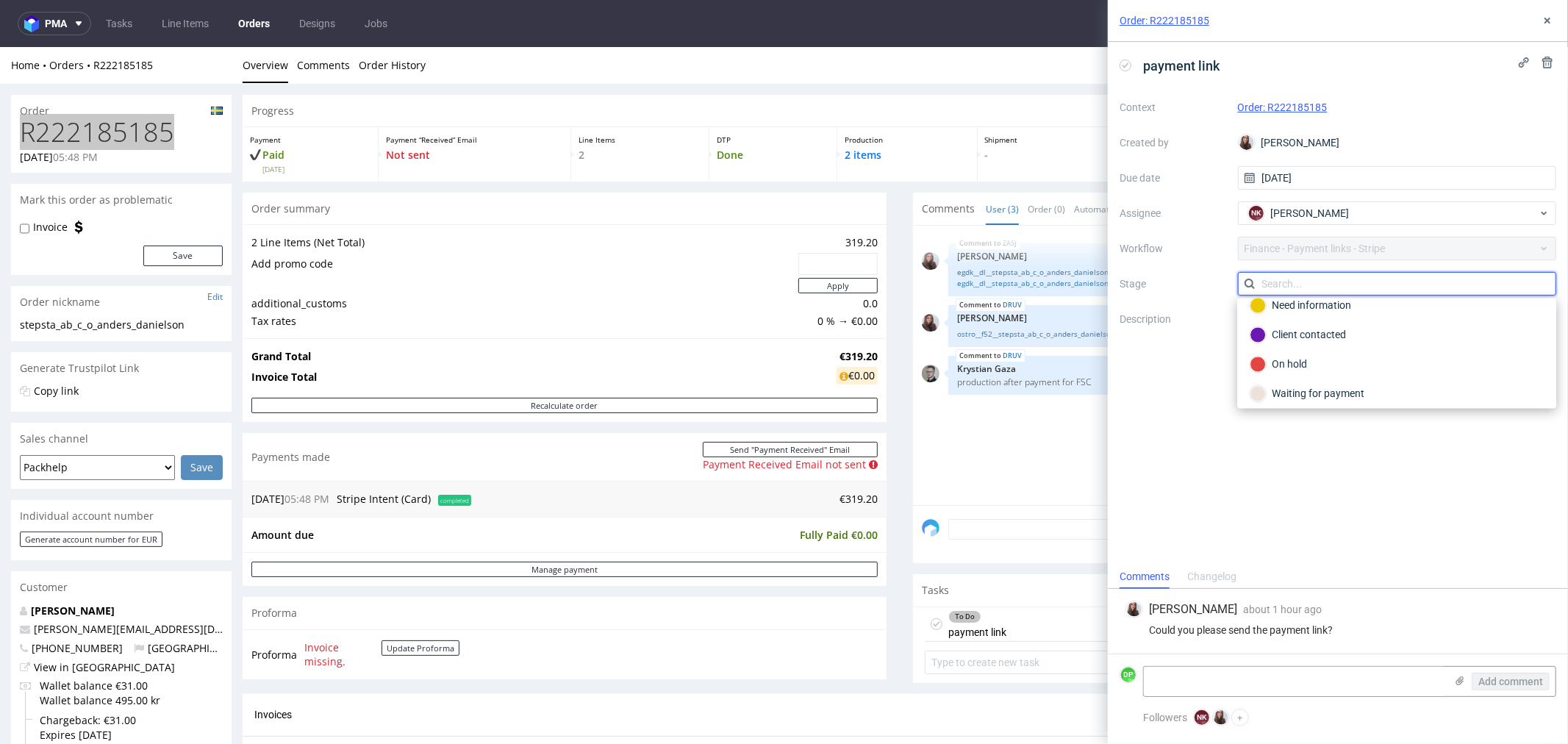
scroll to position [108, 0]
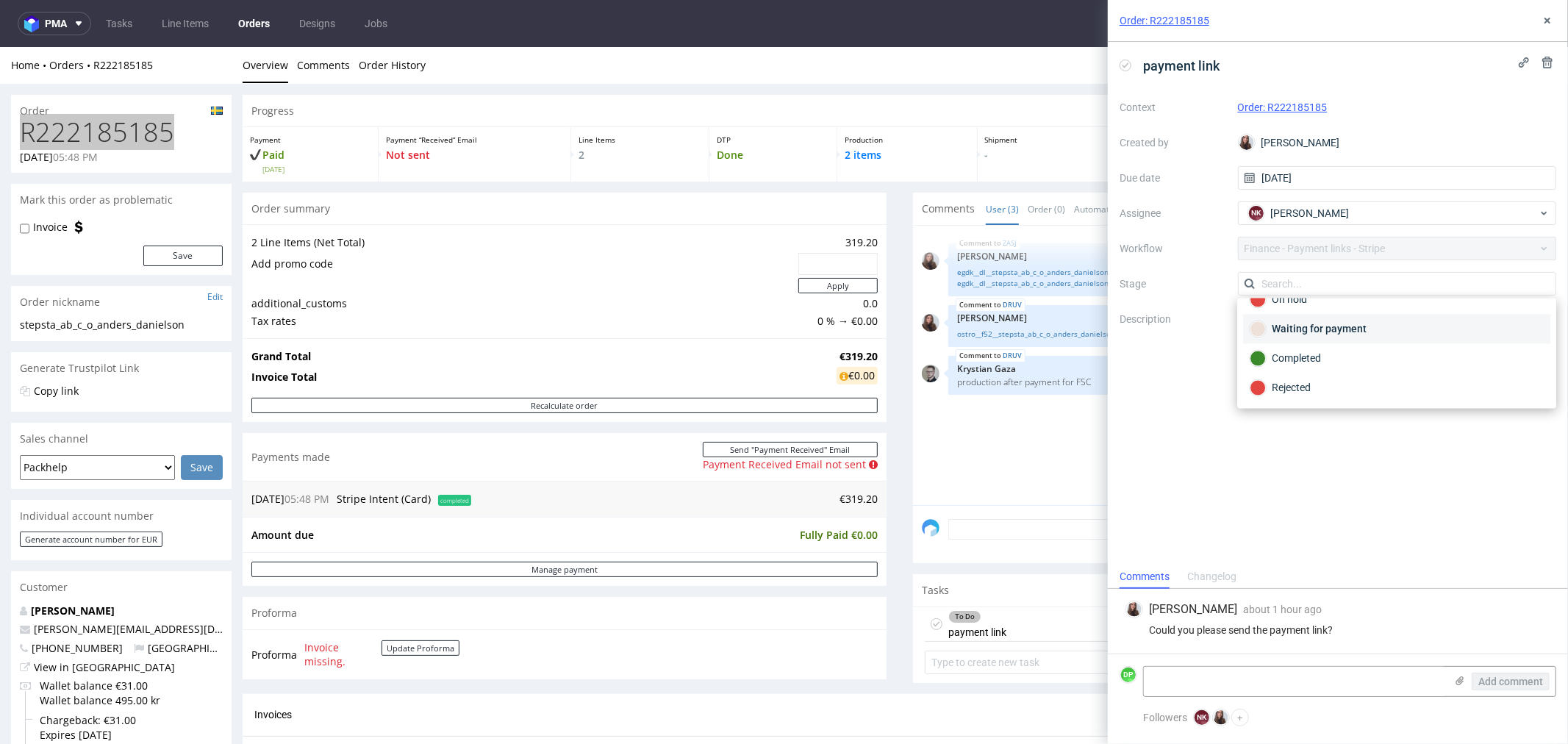
click at [1310, 334] on div "Waiting for payment" at bounding box center [1396, 329] width 294 height 16
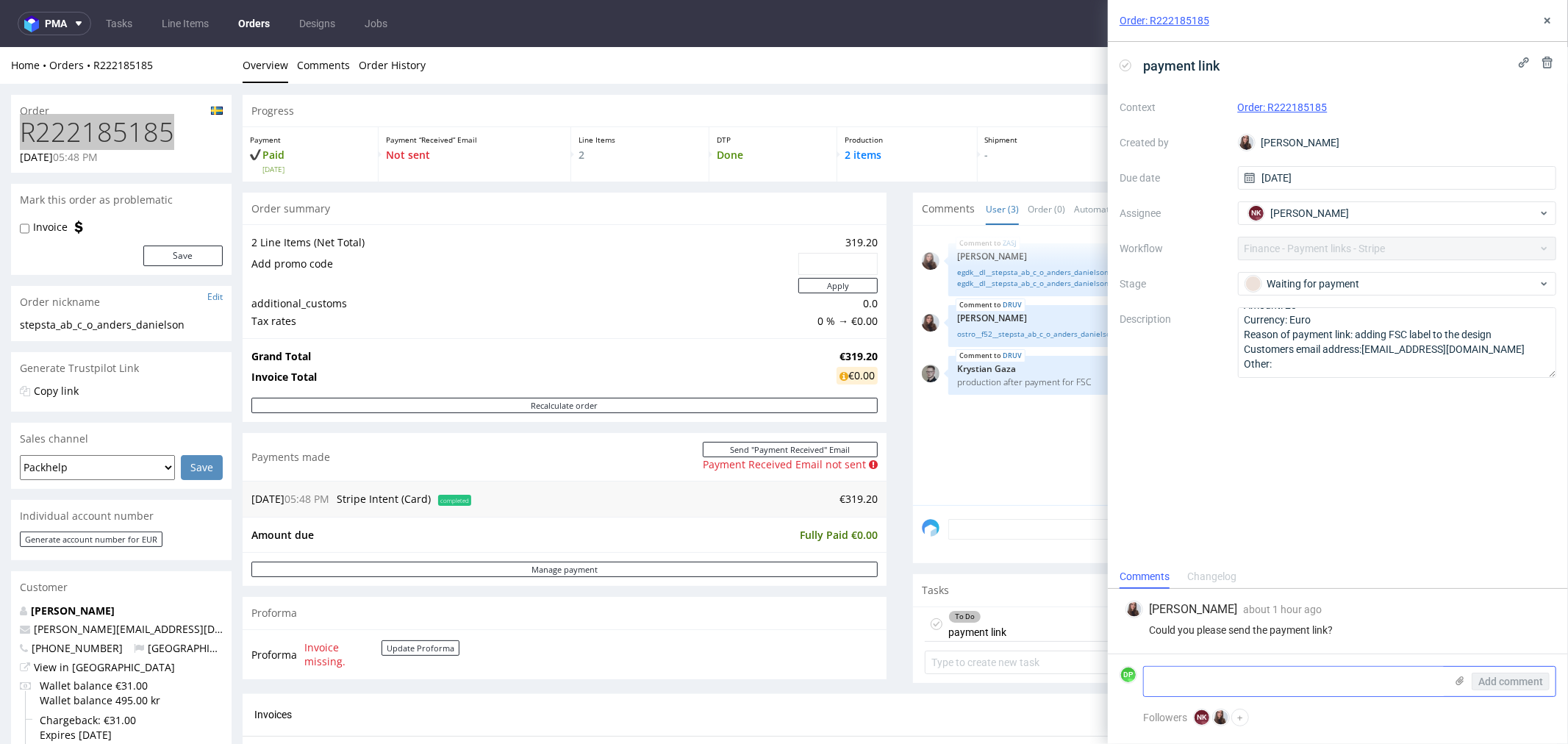
click at [1206, 679] on textarea at bounding box center [1295, 682] width 302 height 29
type textarea "payment link sent"
click at [1519, 681] on span "Add comment" at bounding box center [1511, 682] width 65 height 11
click at [1553, 26] on button at bounding box center [1548, 20] width 17 height 17
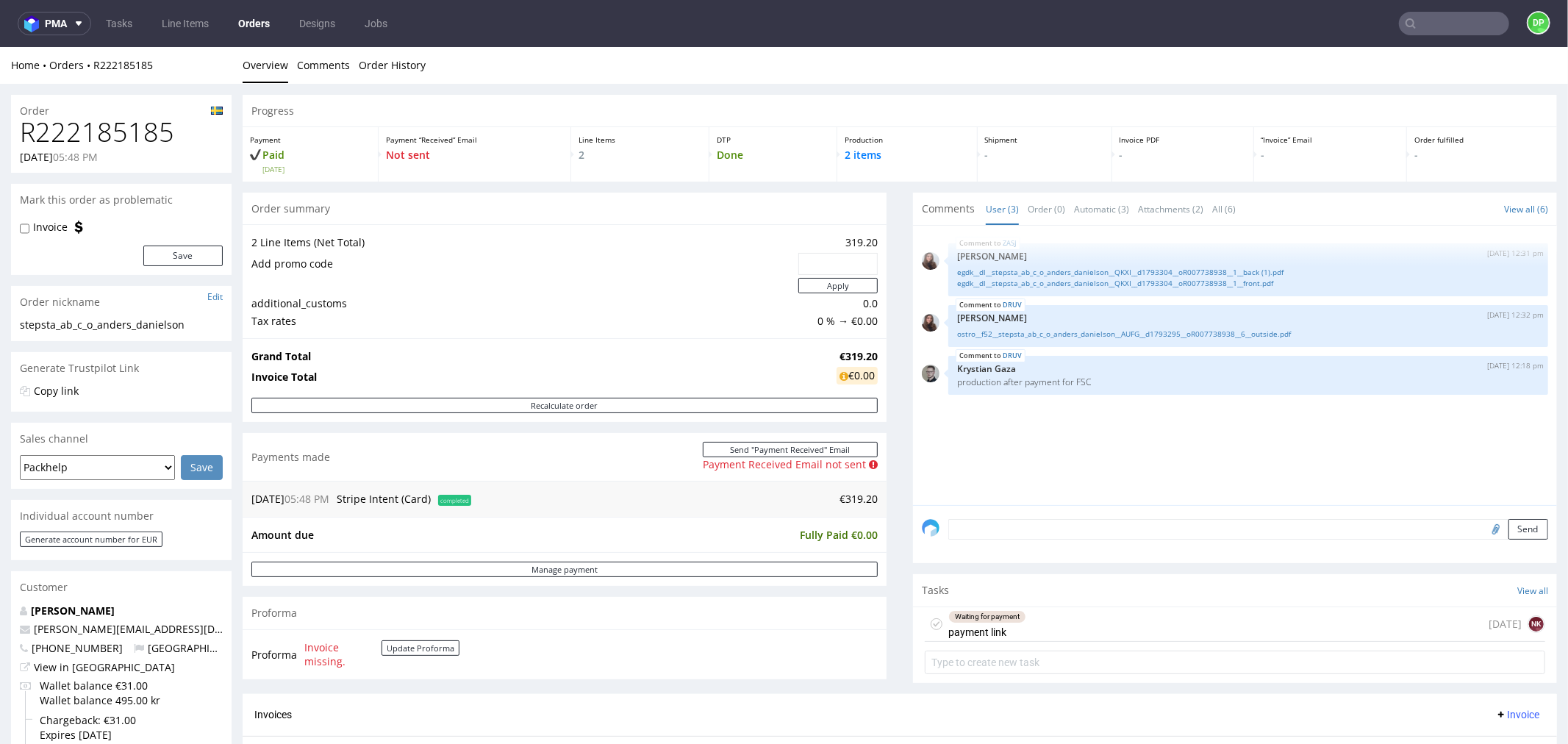
click at [744, 644] on div "Proforma Invoice missing. Update Proforma" at bounding box center [564, 654] width 644 height 50
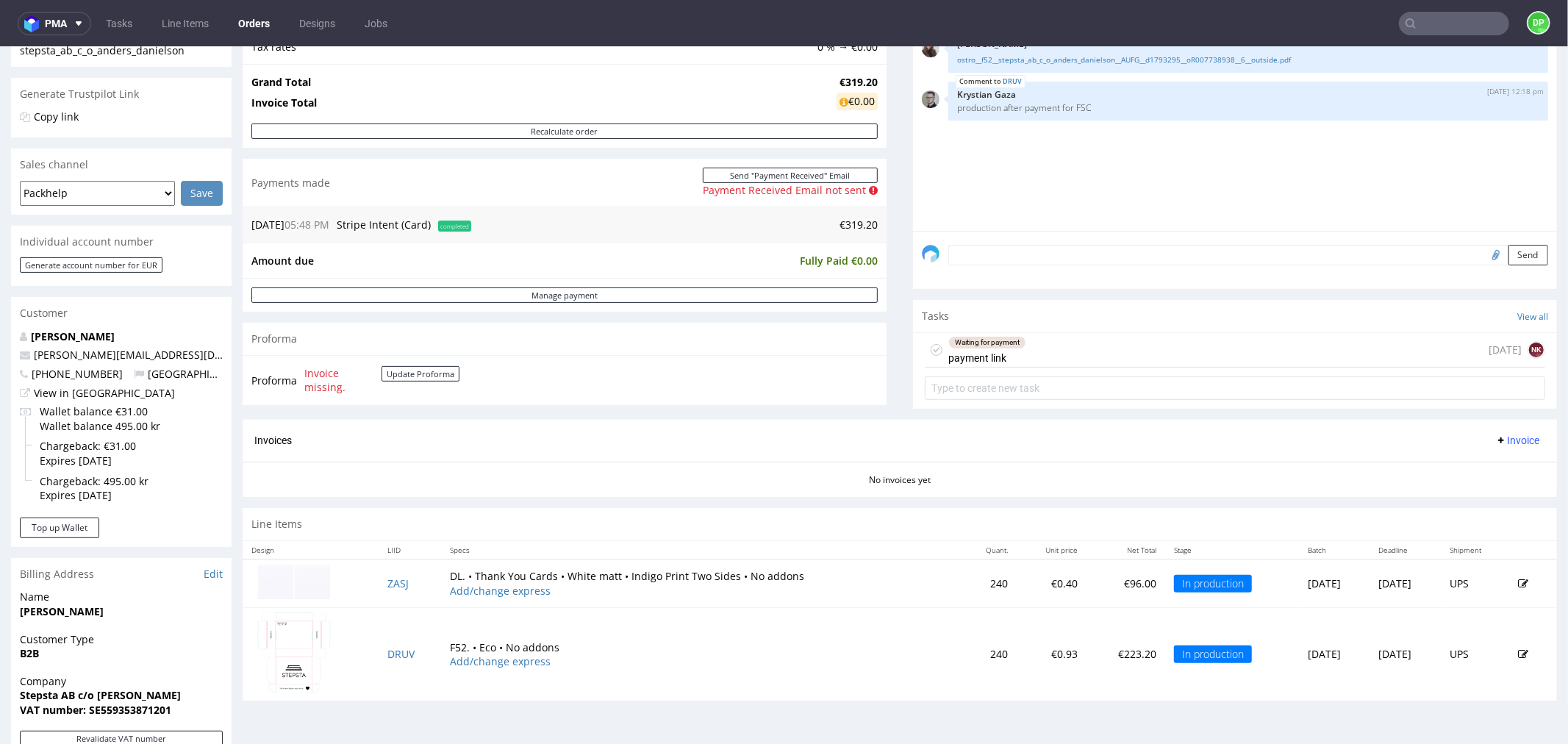
scroll to position [245, 0]
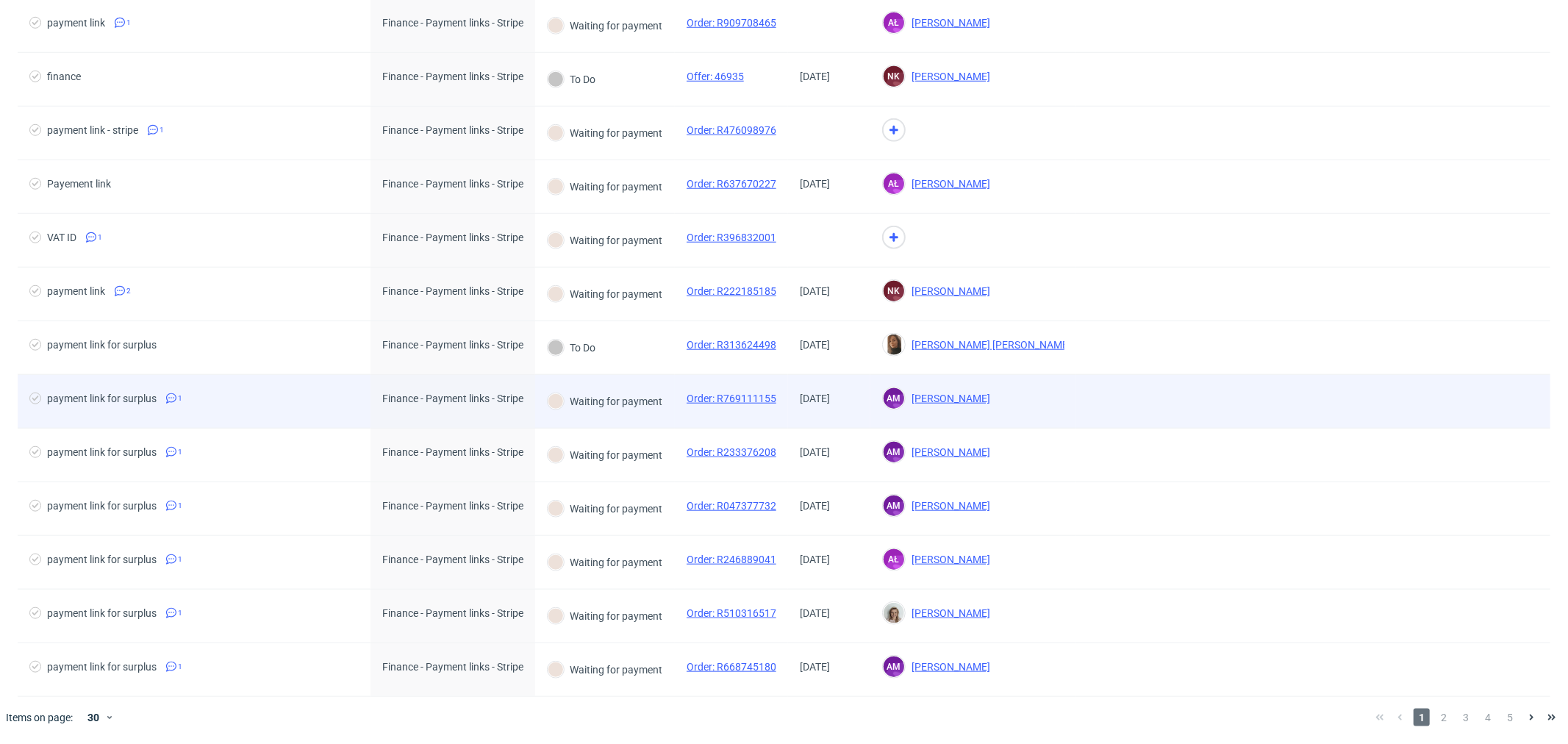
scroll to position [1063, 0]
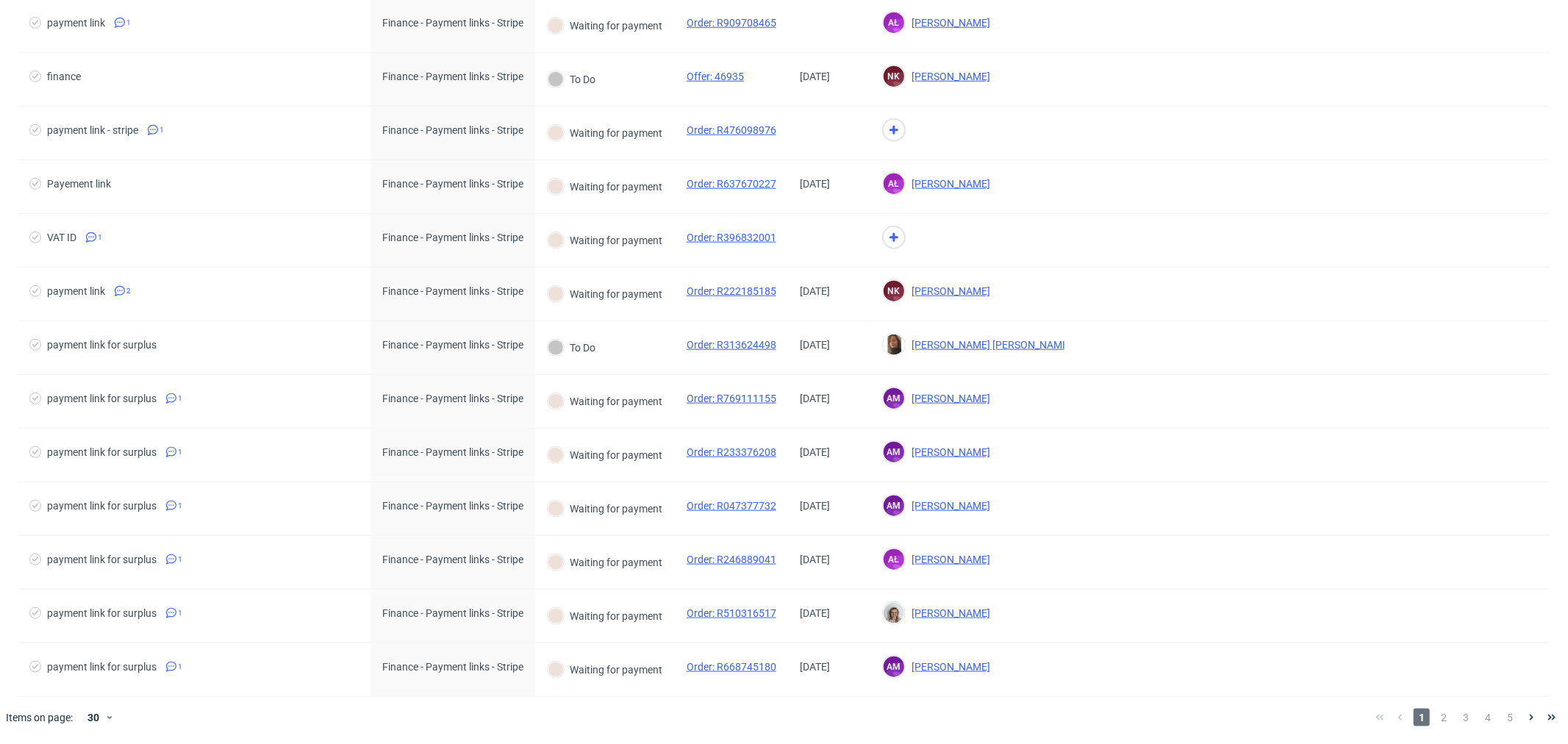
click at [1436, 717] on span "2" at bounding box center [1444, 718] width 16 height 17
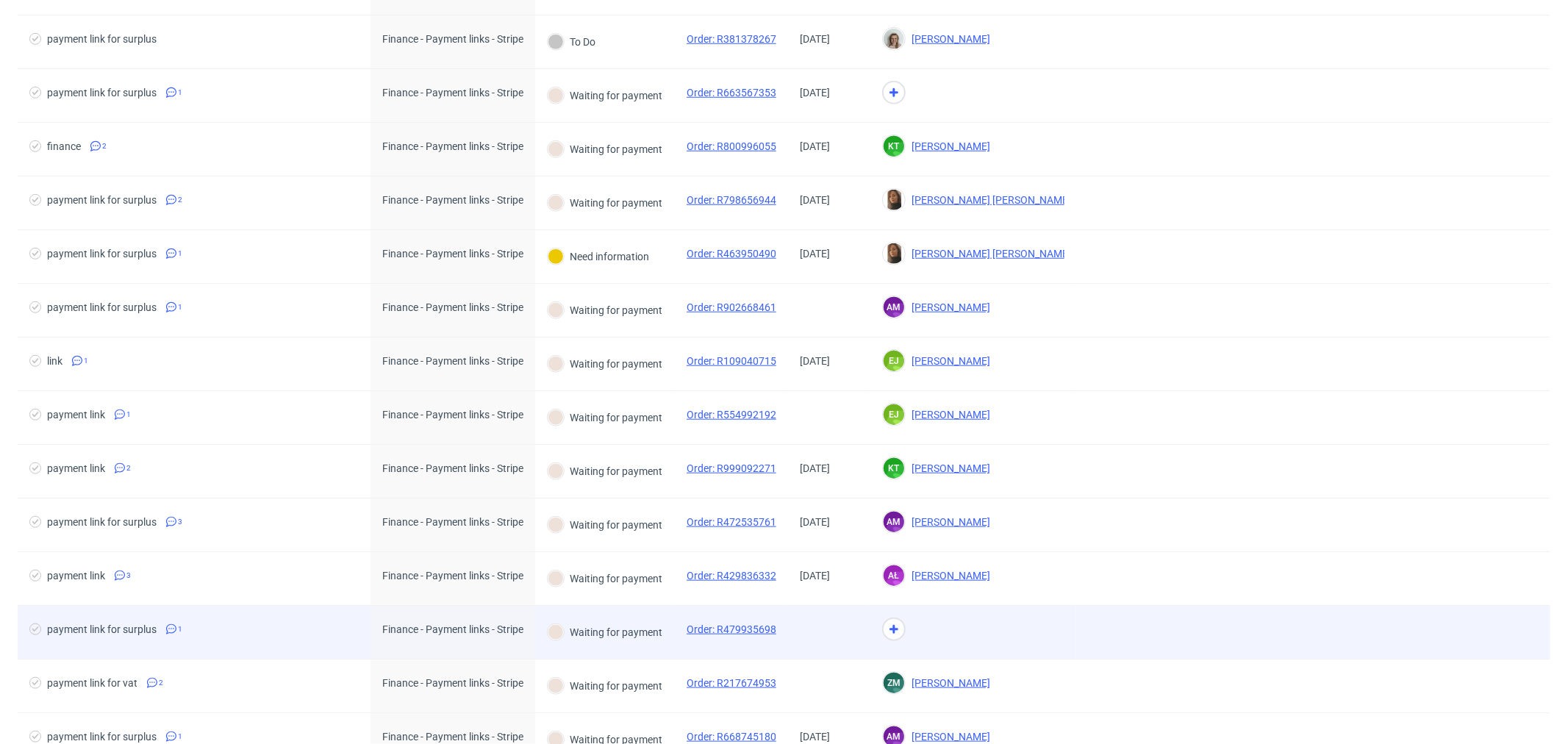
scroll to position [1063, 0]
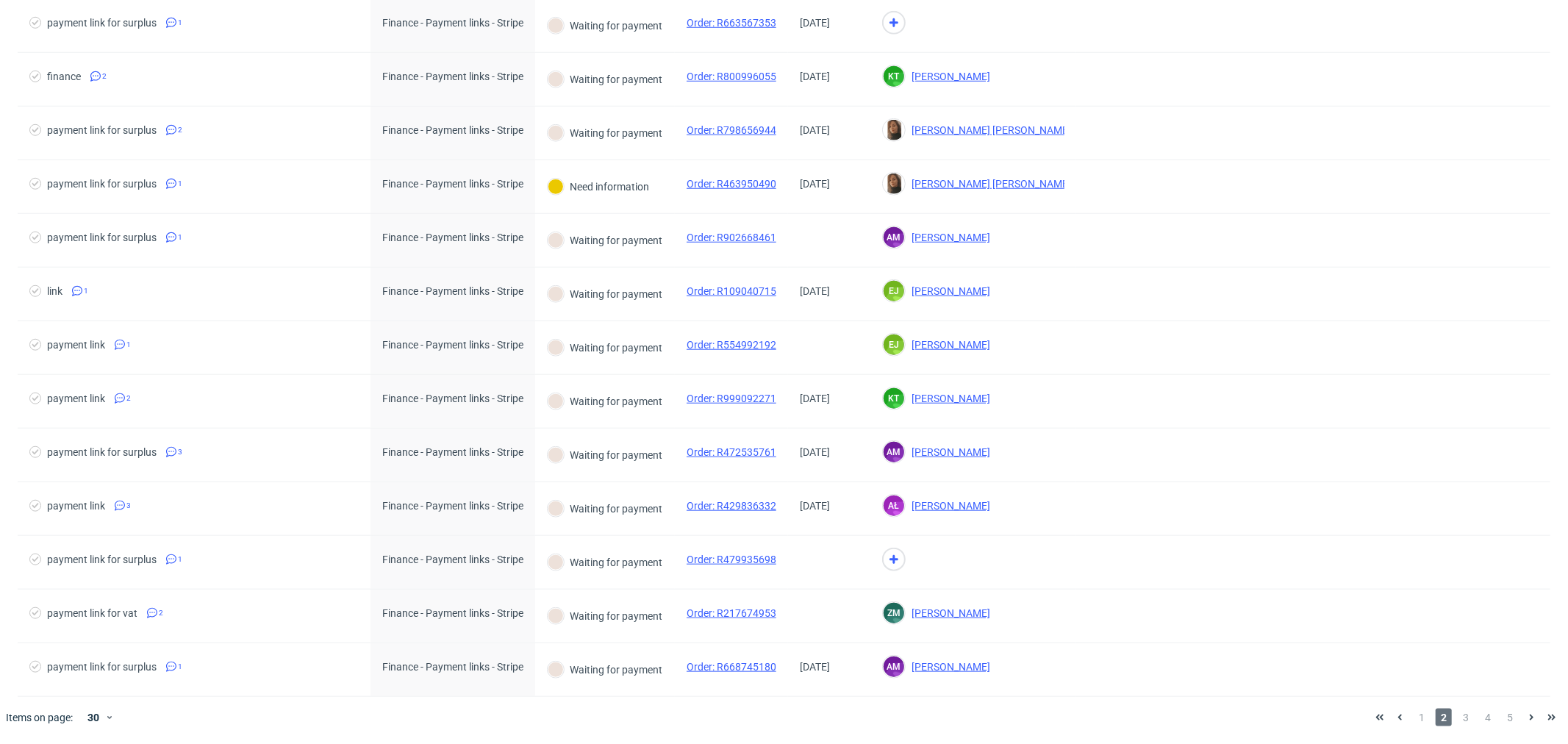
click at [1453, 727] on div "1 2 3 4 5" at bounding box center [1466, 718] width 205 height 41
click at [1458, 719] on span "3" at bounding box center [1466, 718] width 16 height 17
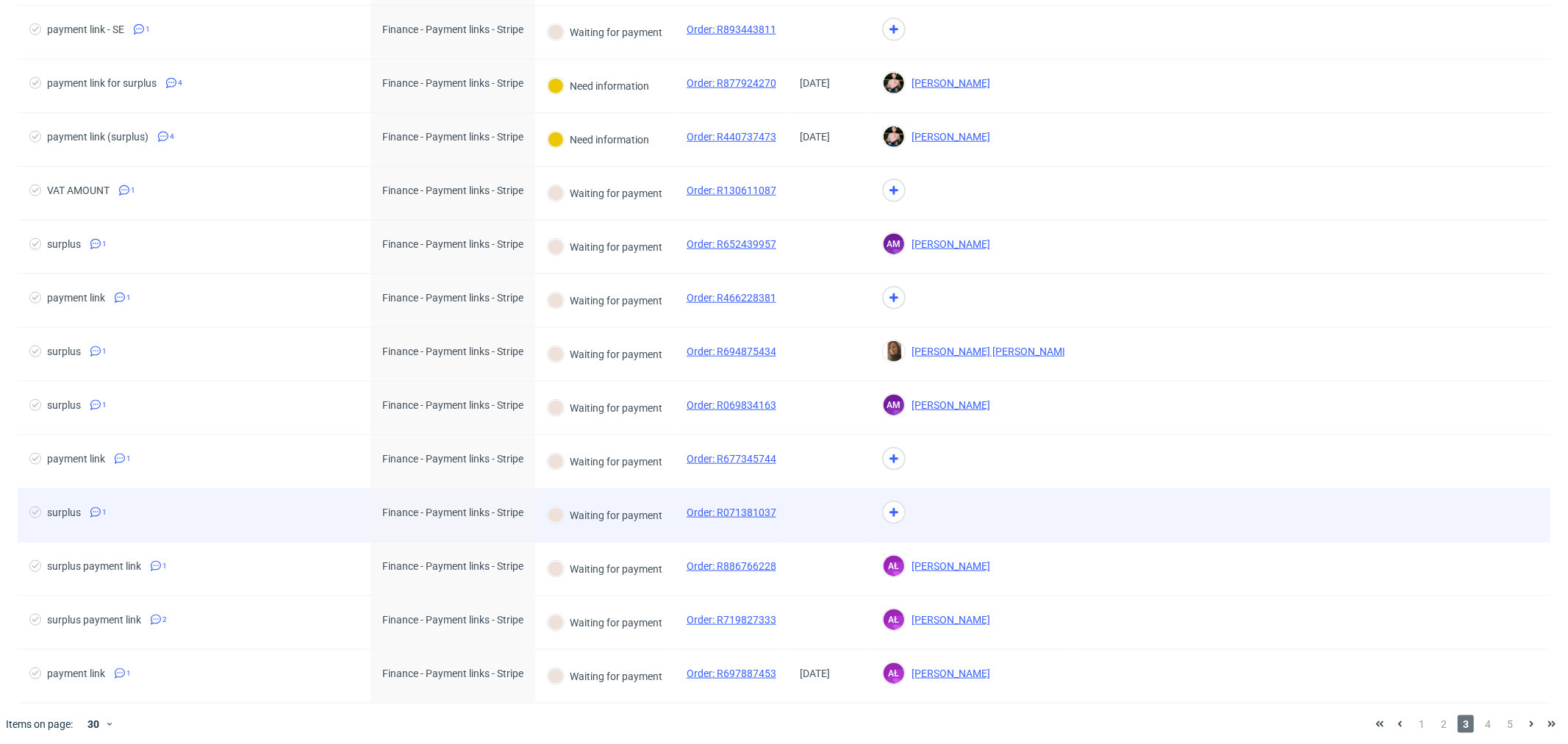
scroll to position [1063, 0]
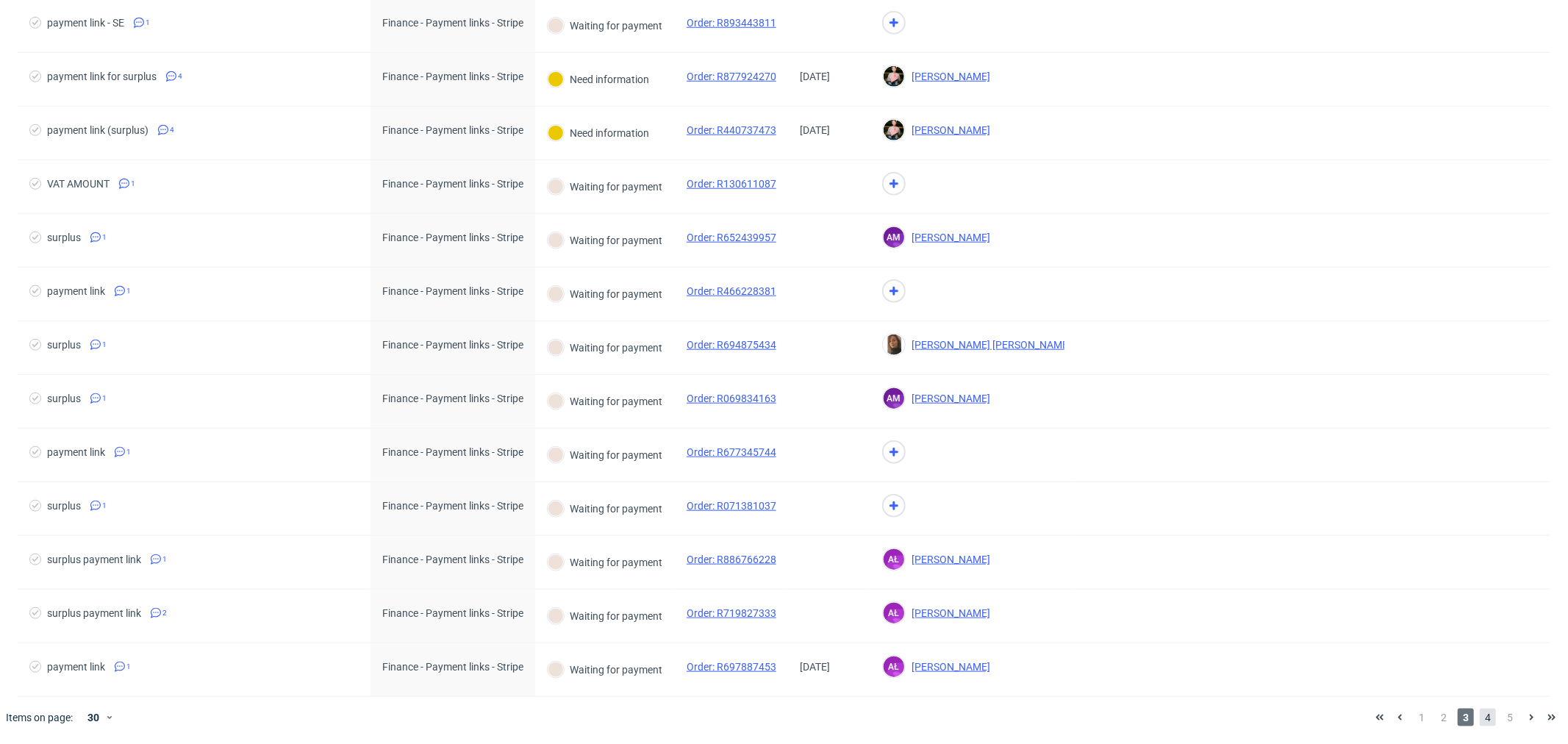
click at [1480, 718] on span "4" at bounding box center [1488, 718] width 16 height 17
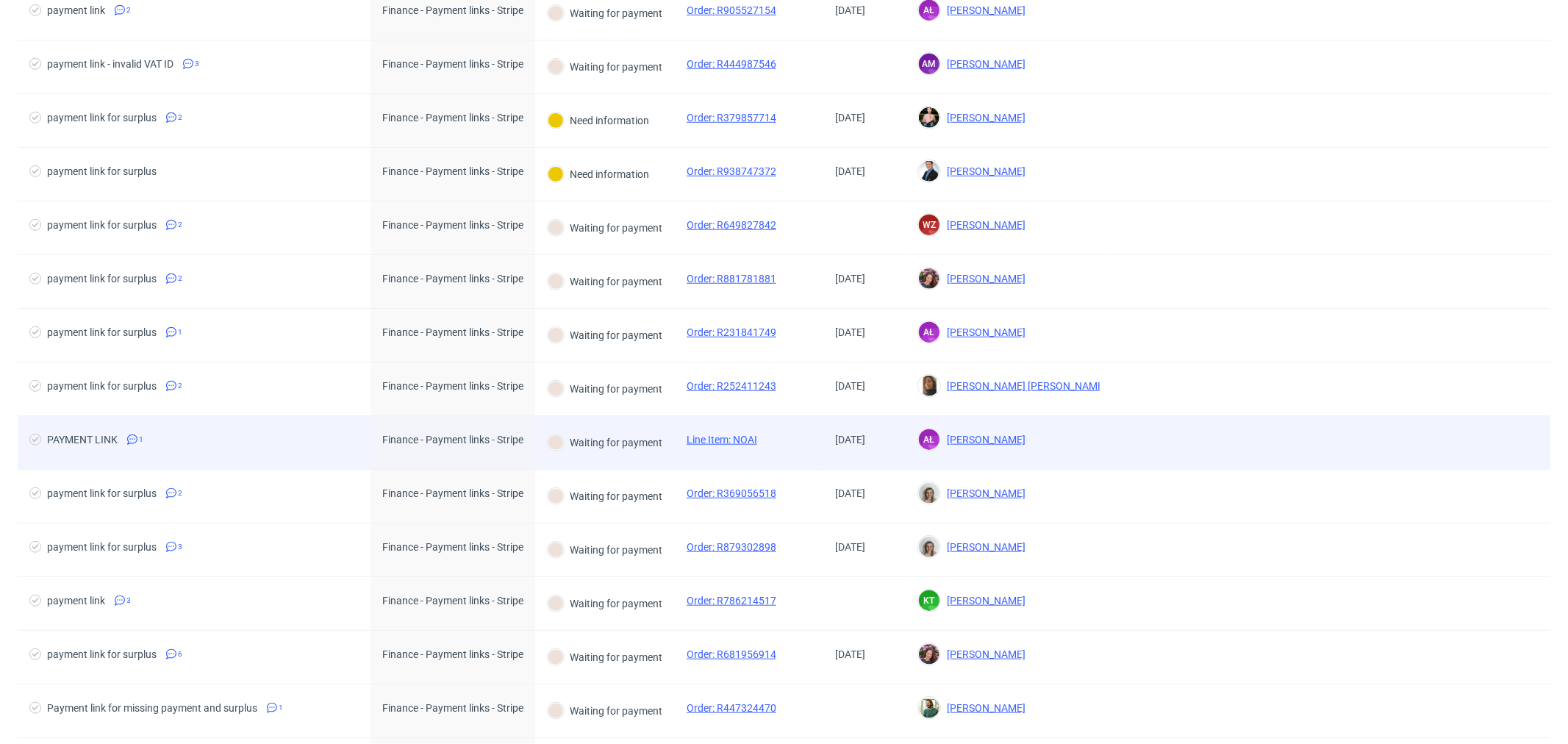
scroll to position [1063, 0]
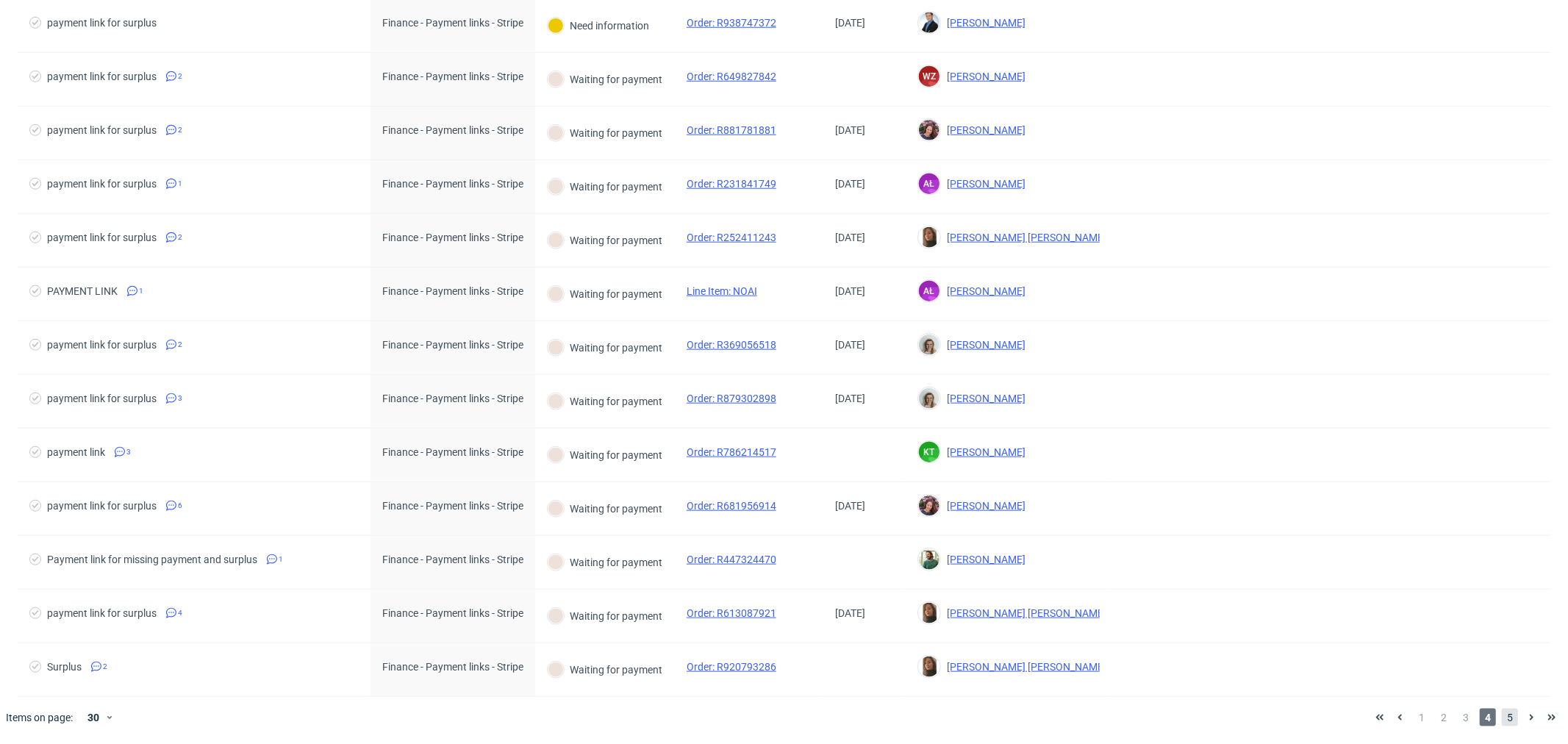
click at [1502, 720] on span "5" at bounding box center [1510, 718] width 16 height 17
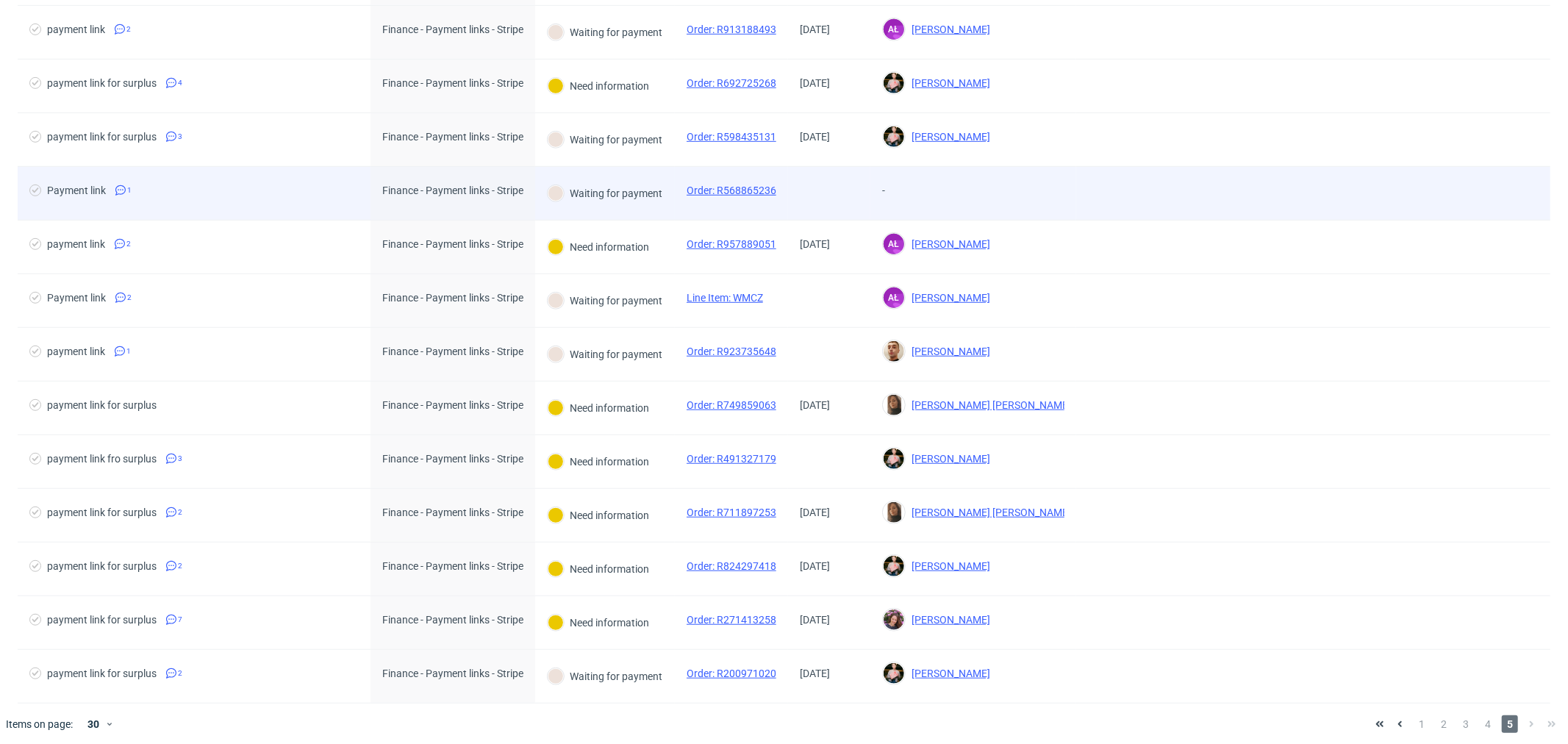
scroll to position [686, 0]
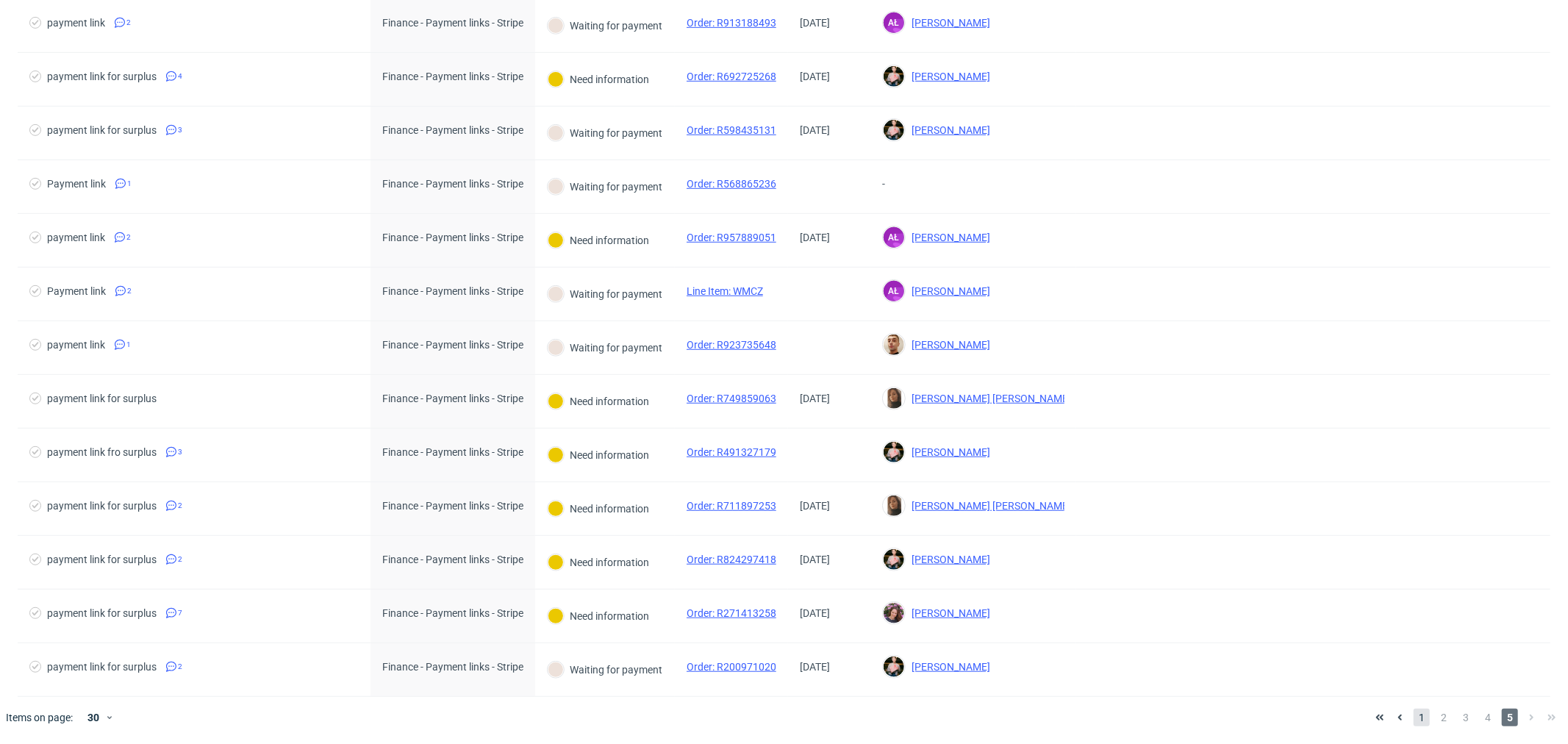
click at [1414, 723] on span "1" at bounding box center [1422, 718] width 16 height 17
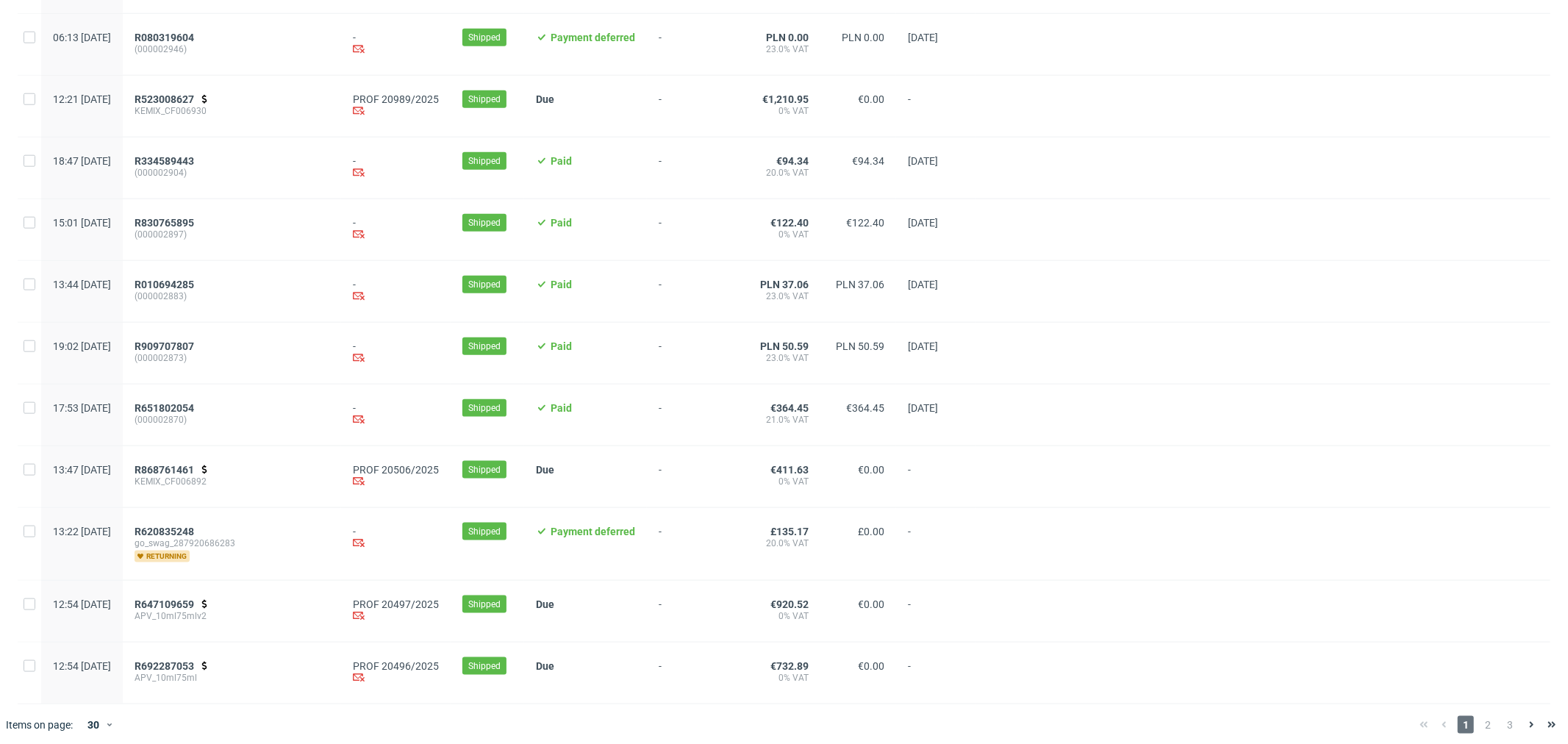
scroll to position [1372, 0]
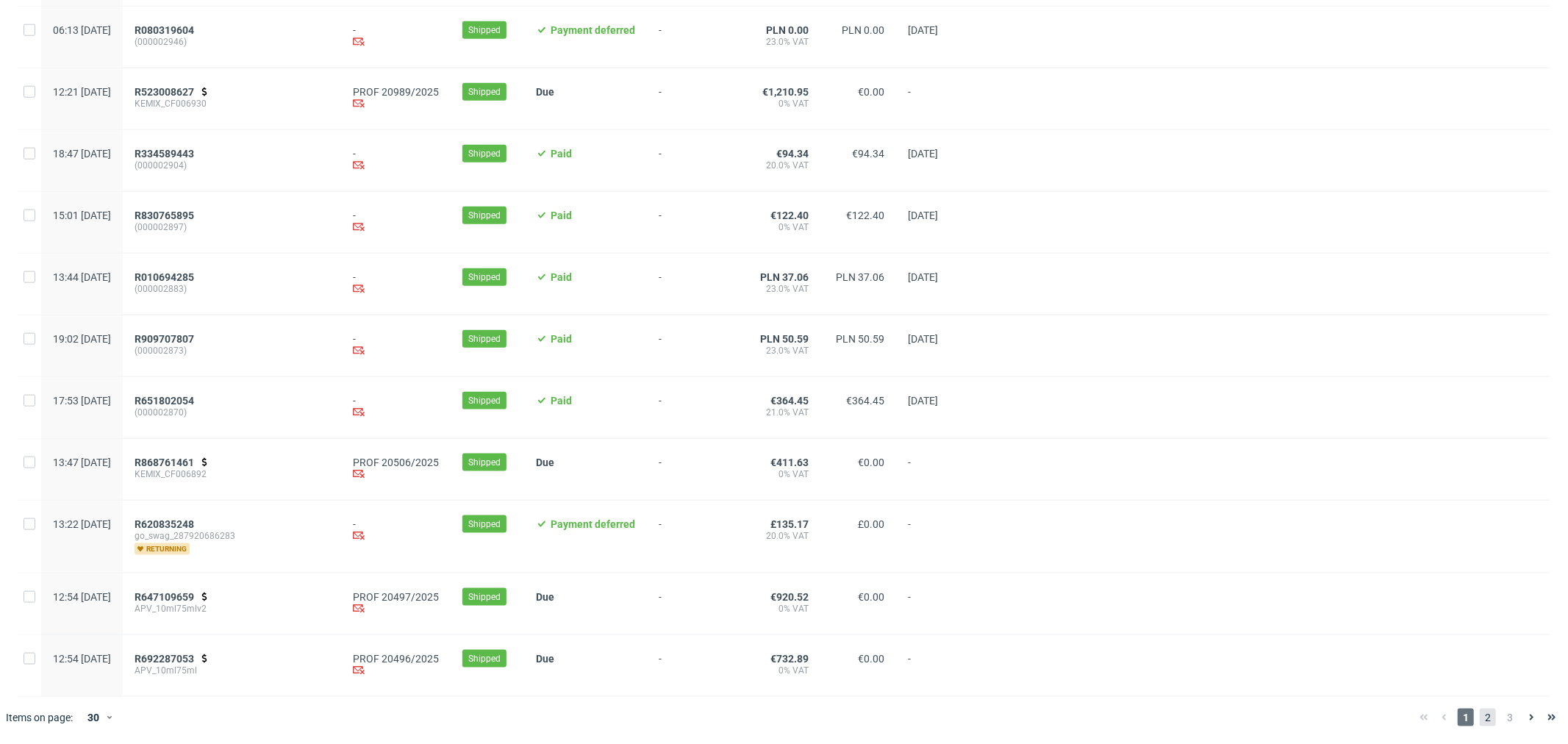
click at [1480, 721] on span "2" at bounding box center [1488, 718] width 16 height 17
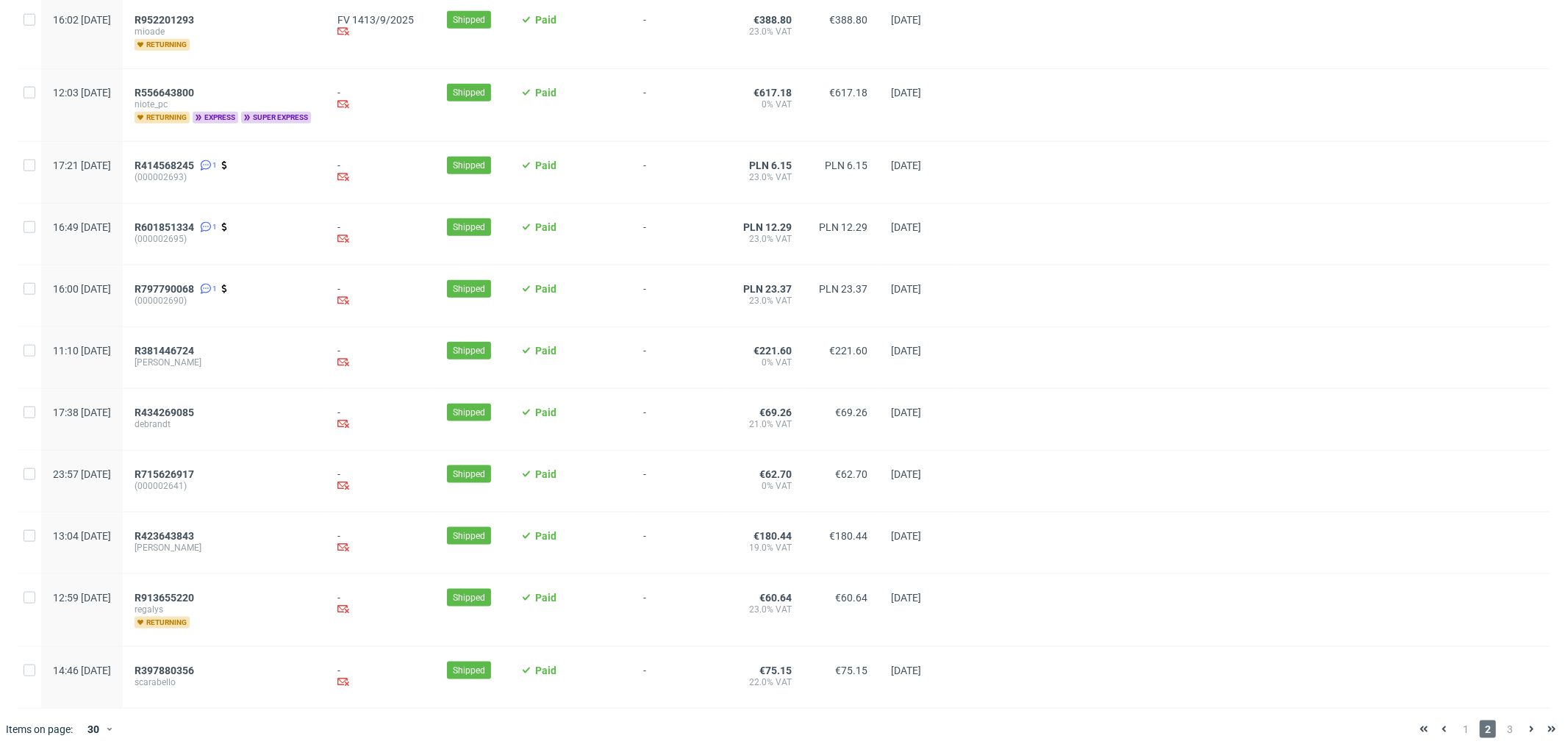
scroll to position [1381, 0]
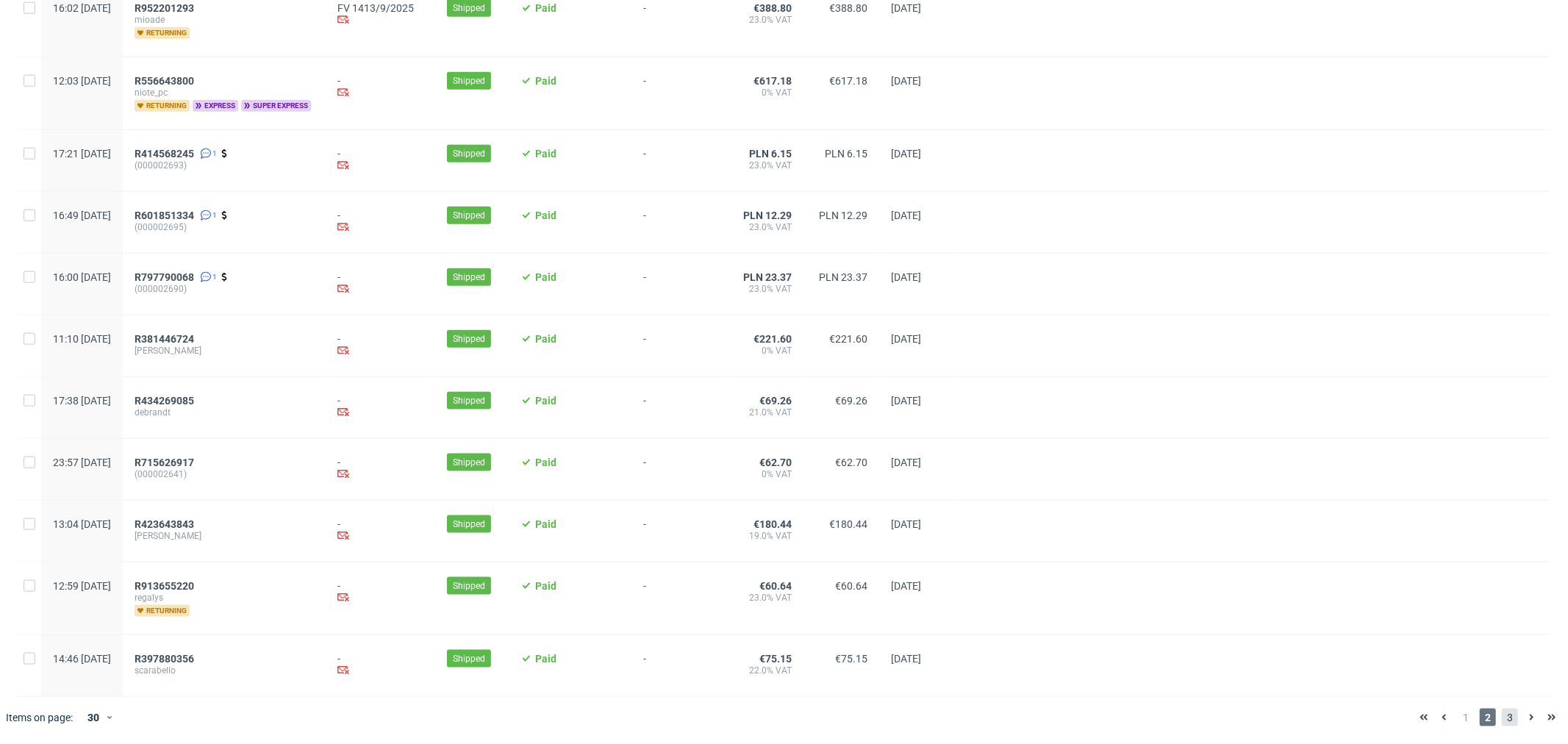
click at [1503, 719] on span "3" at bounding box center [1510, 718] width 16 height 17
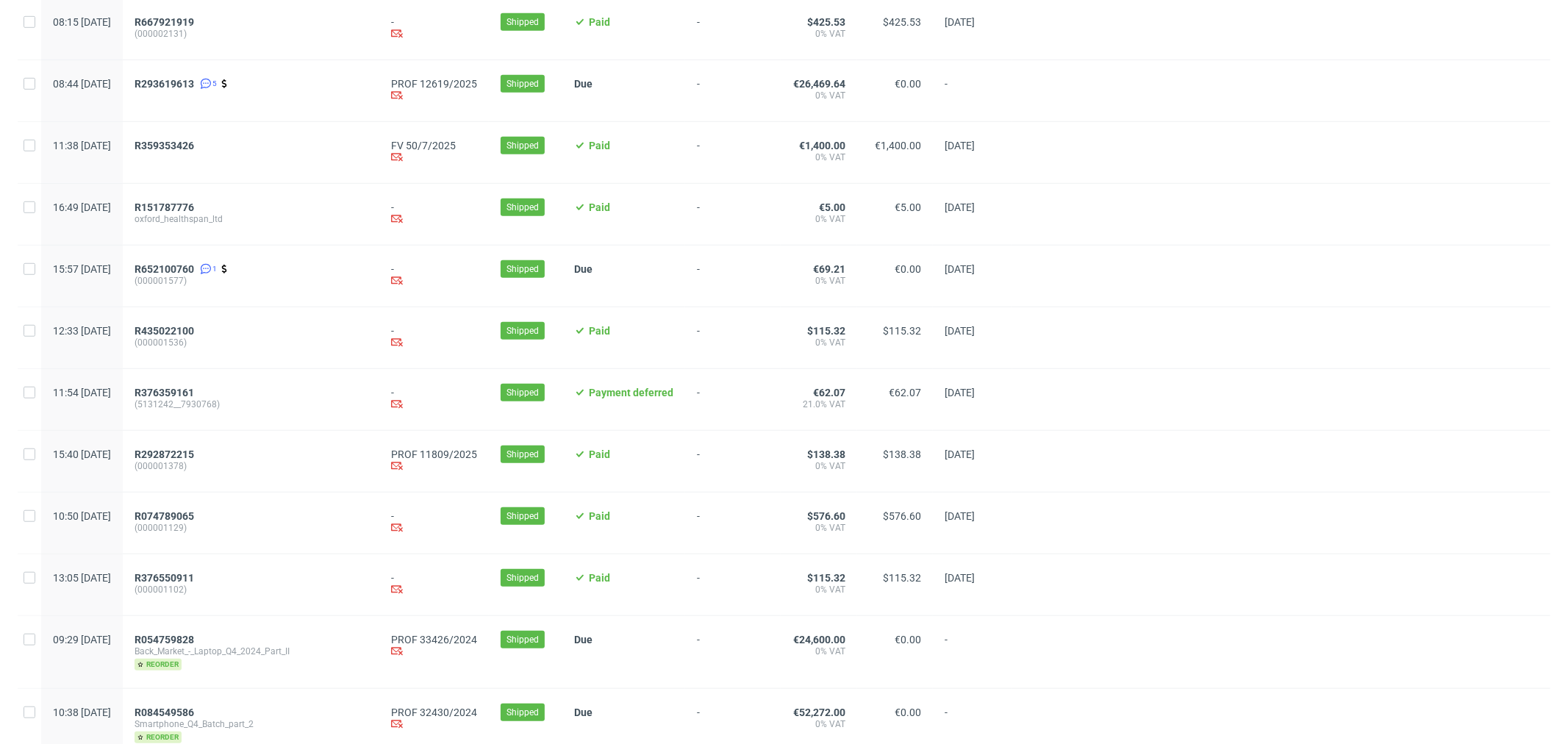
scroll to position [1018, 0]
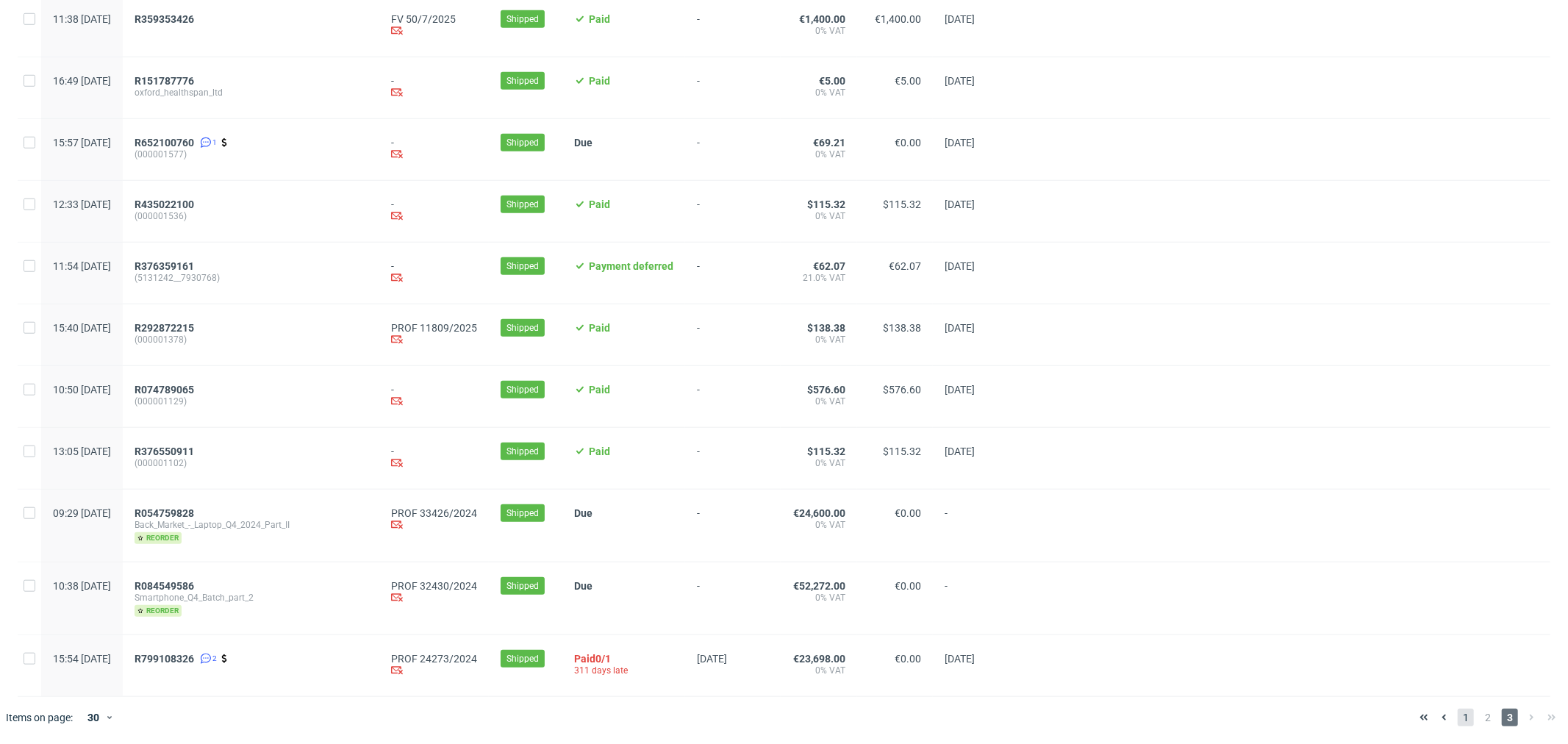
click at [1458, 716] on span "1" at bounding box center [1466, 718] width 16 height 17
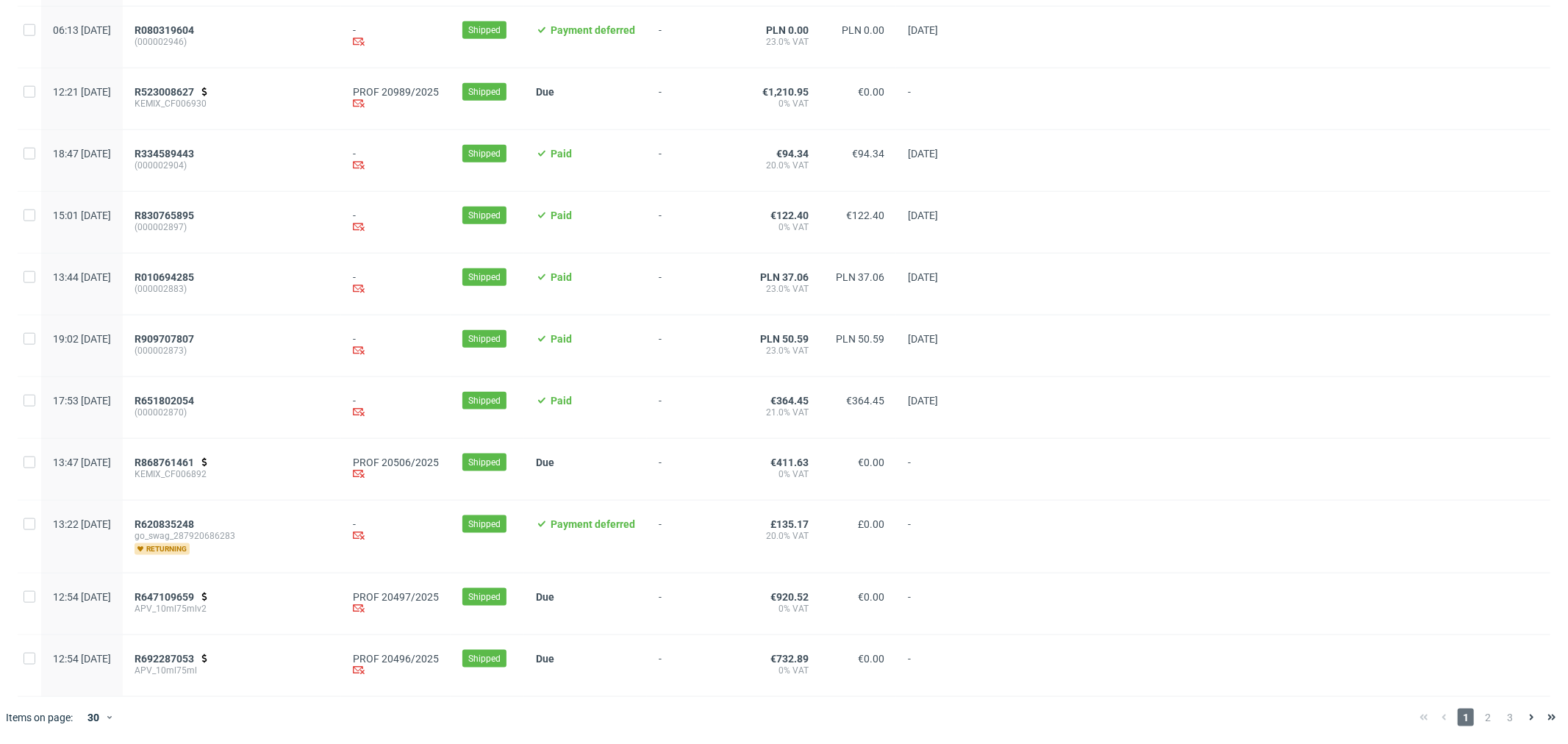
scroll to position [1372, 0]
click at [193, 464] on span "R868761461" at bounding box center [164, 463] width 59 height 12
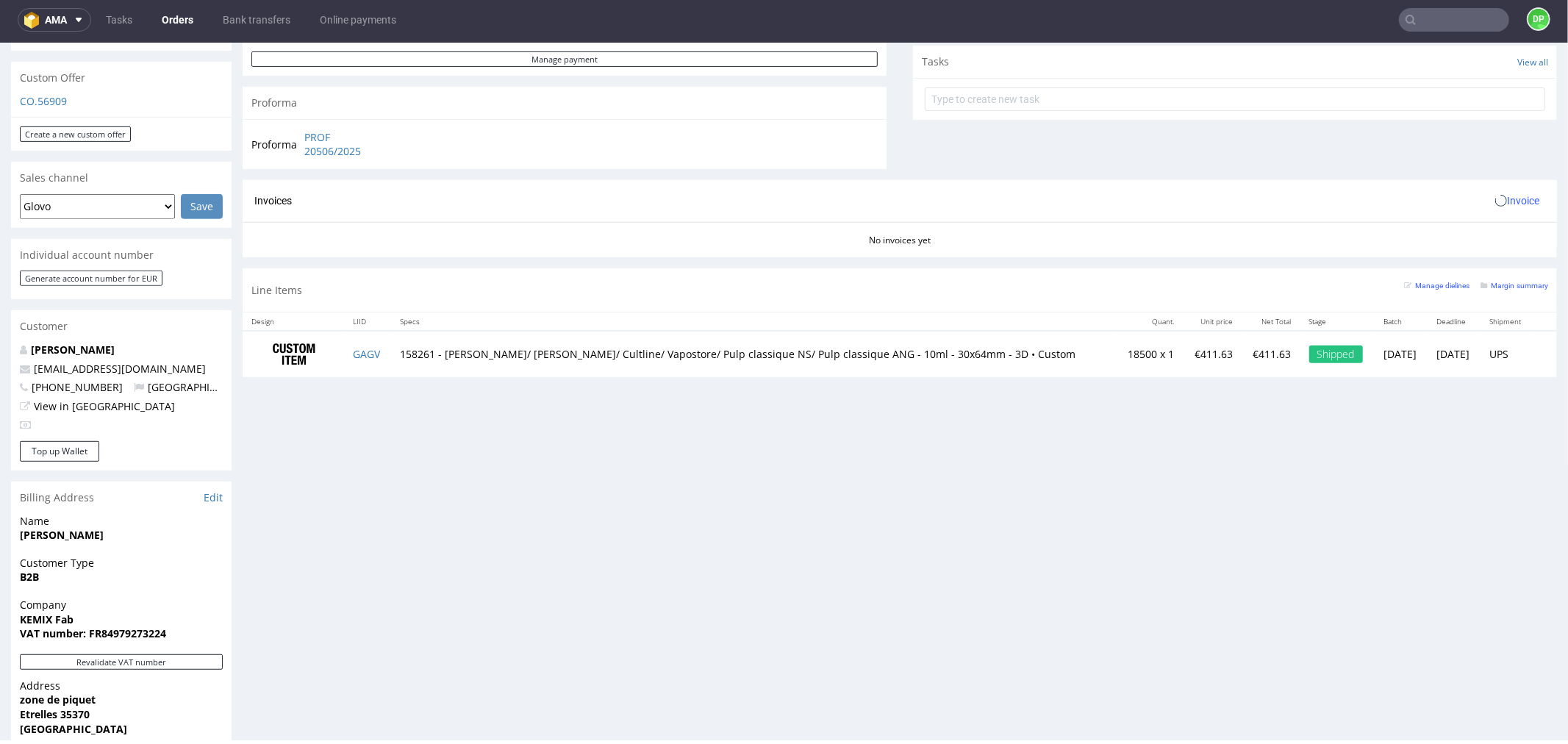
scroll to position [653, 0]
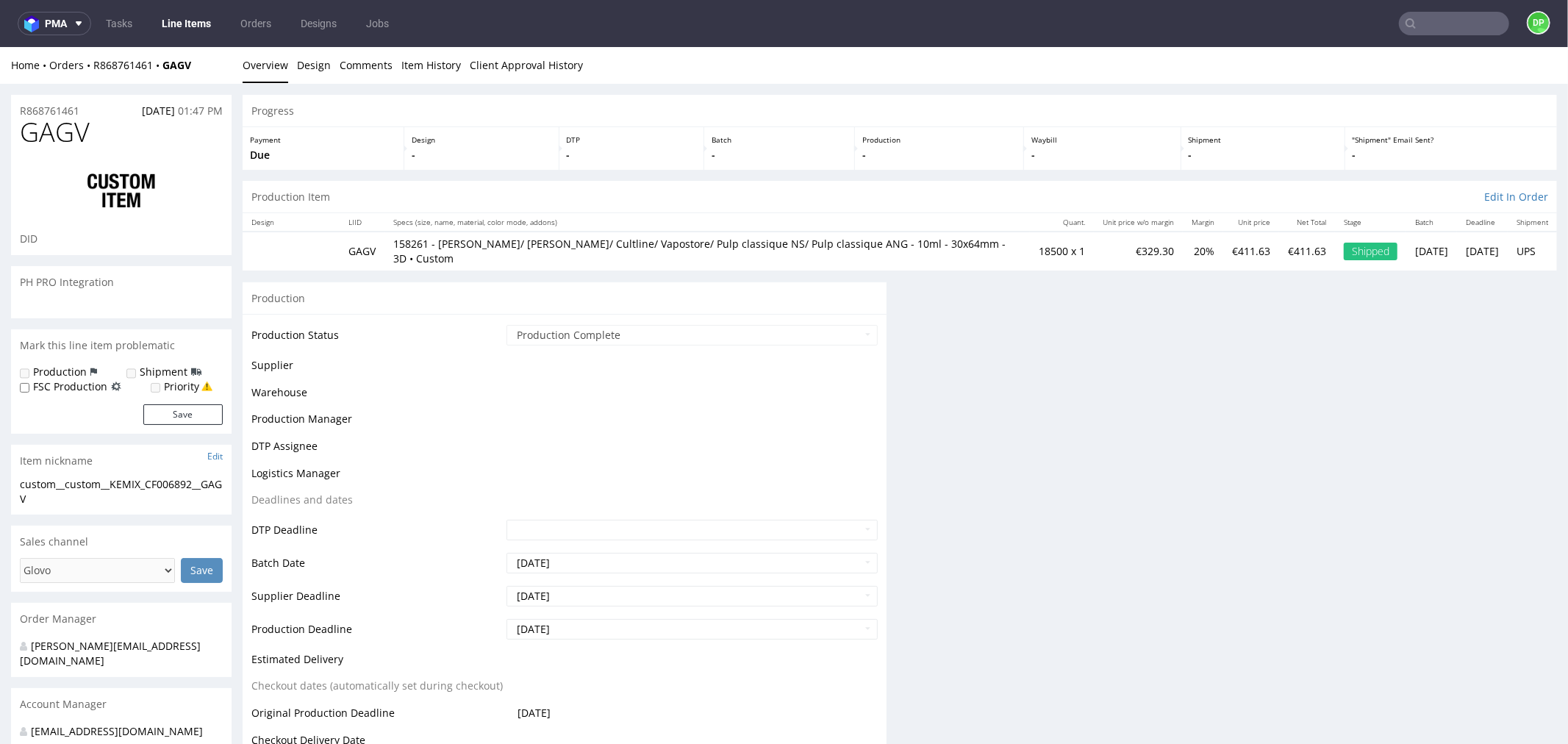
scroll to position [4, 0]
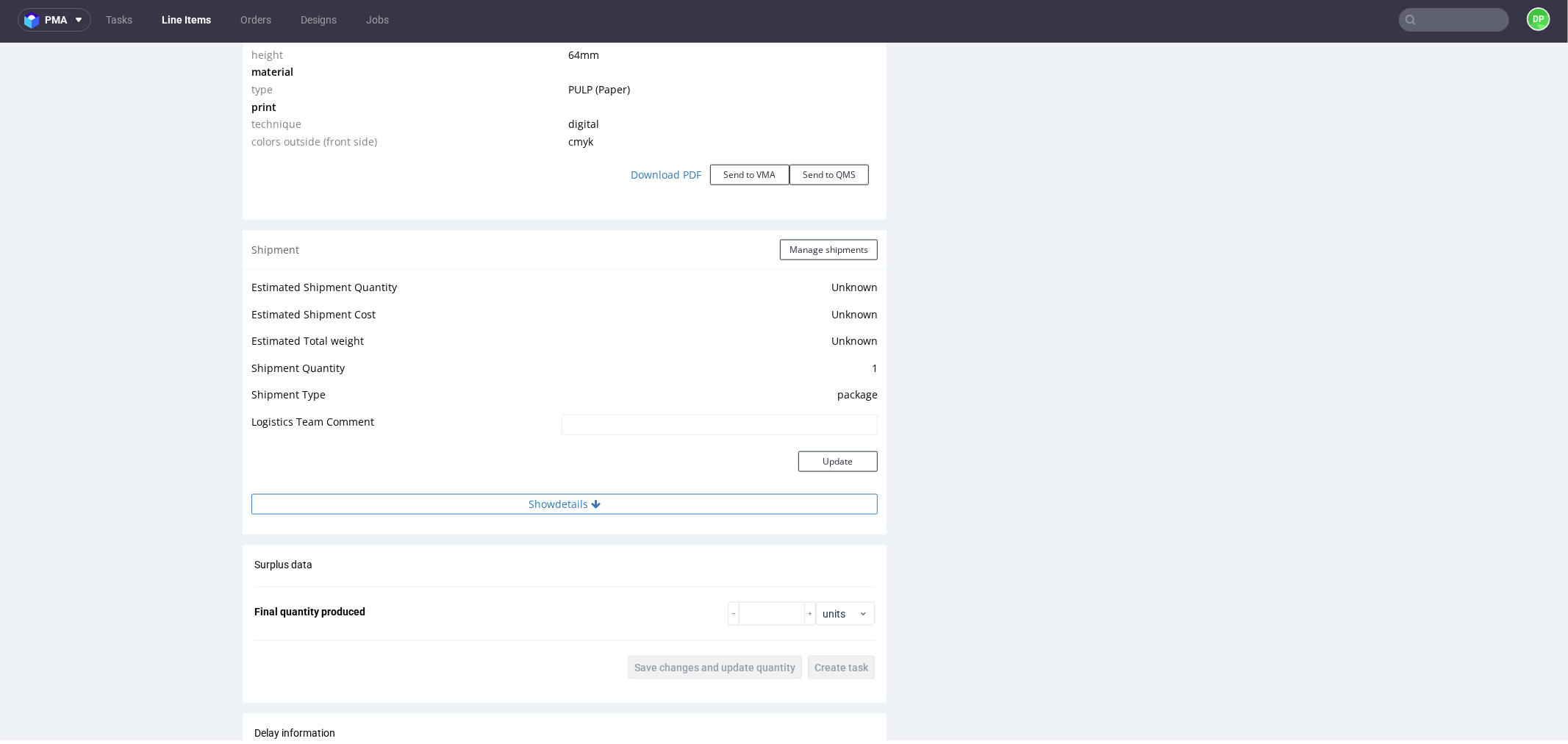
click at [567, 503] on button "Show details" at bounding box center [564, 503] width 626 height 20
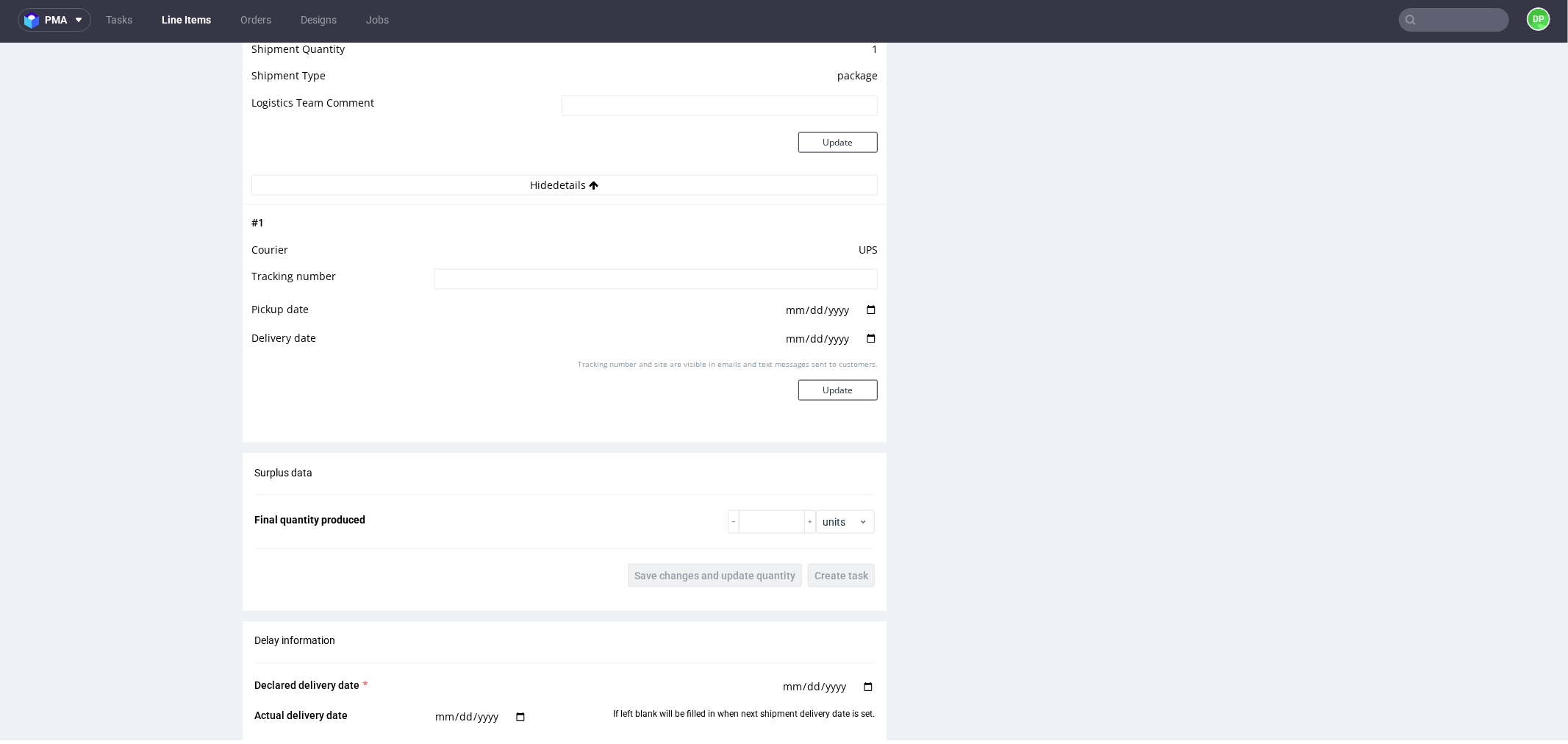
scroll to position [1818, 0]
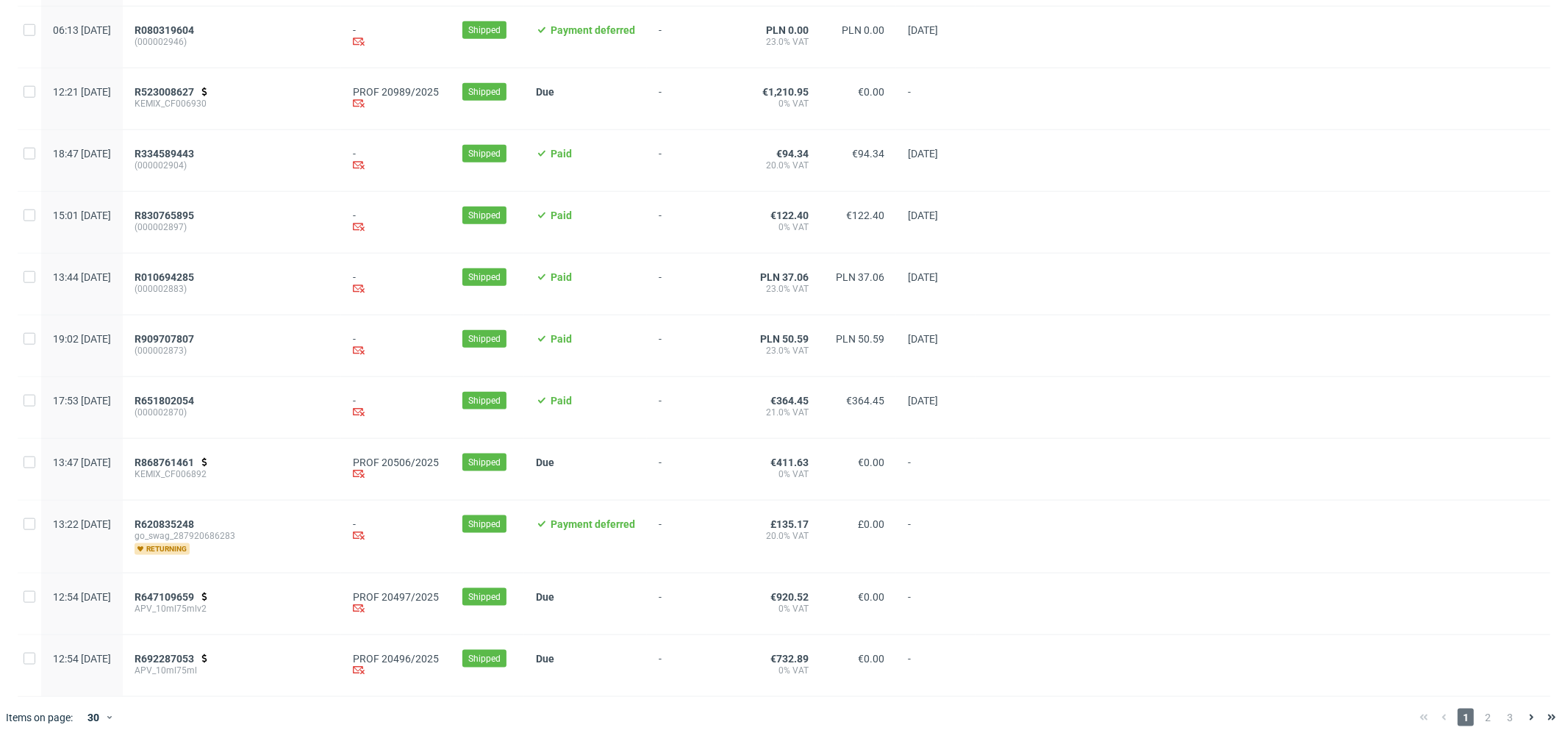
scroll to position [1372, 0]
click at [194, 659] on span "R692287053" at bounding box center [164, 659] width 59 height 12
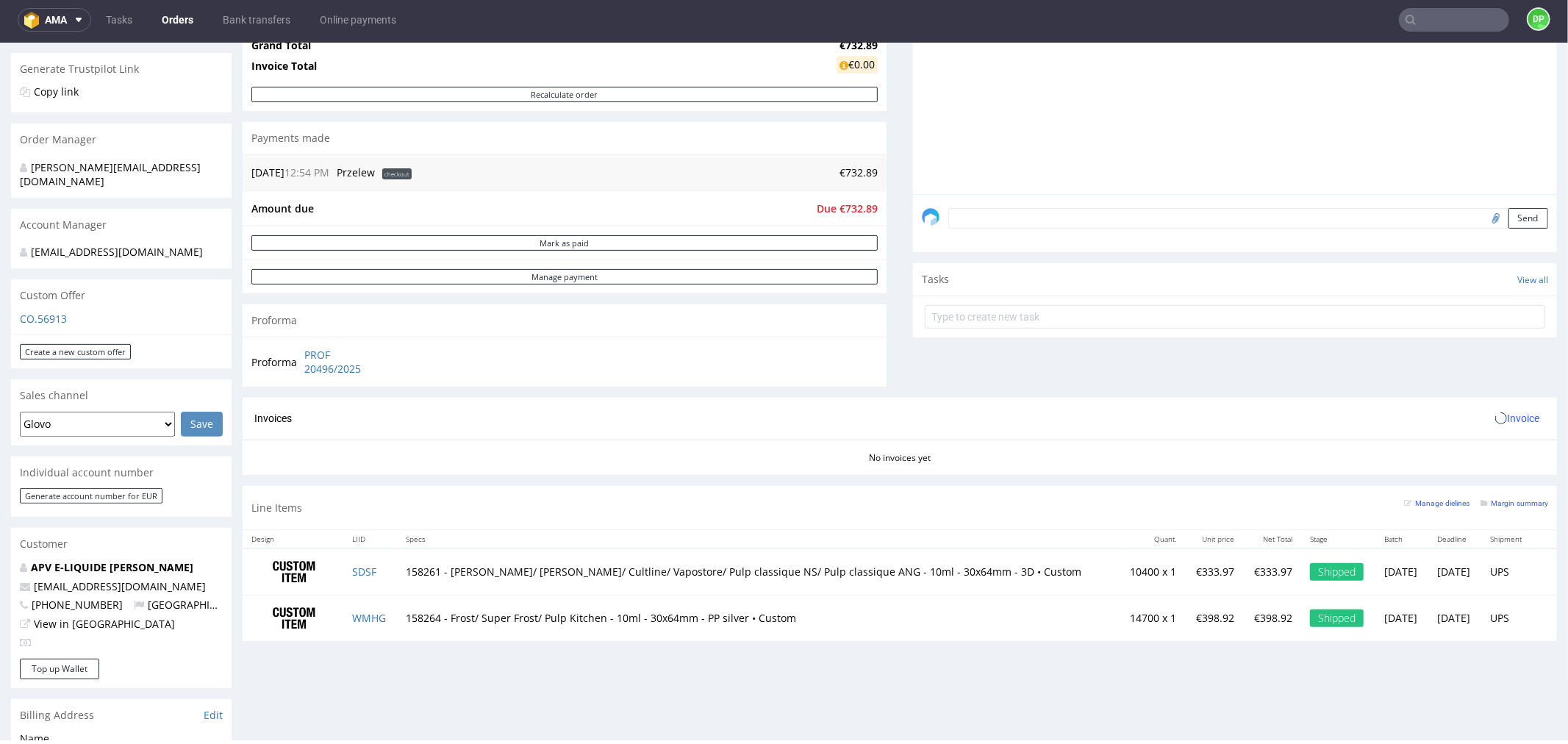
scroll to position [571, 0]
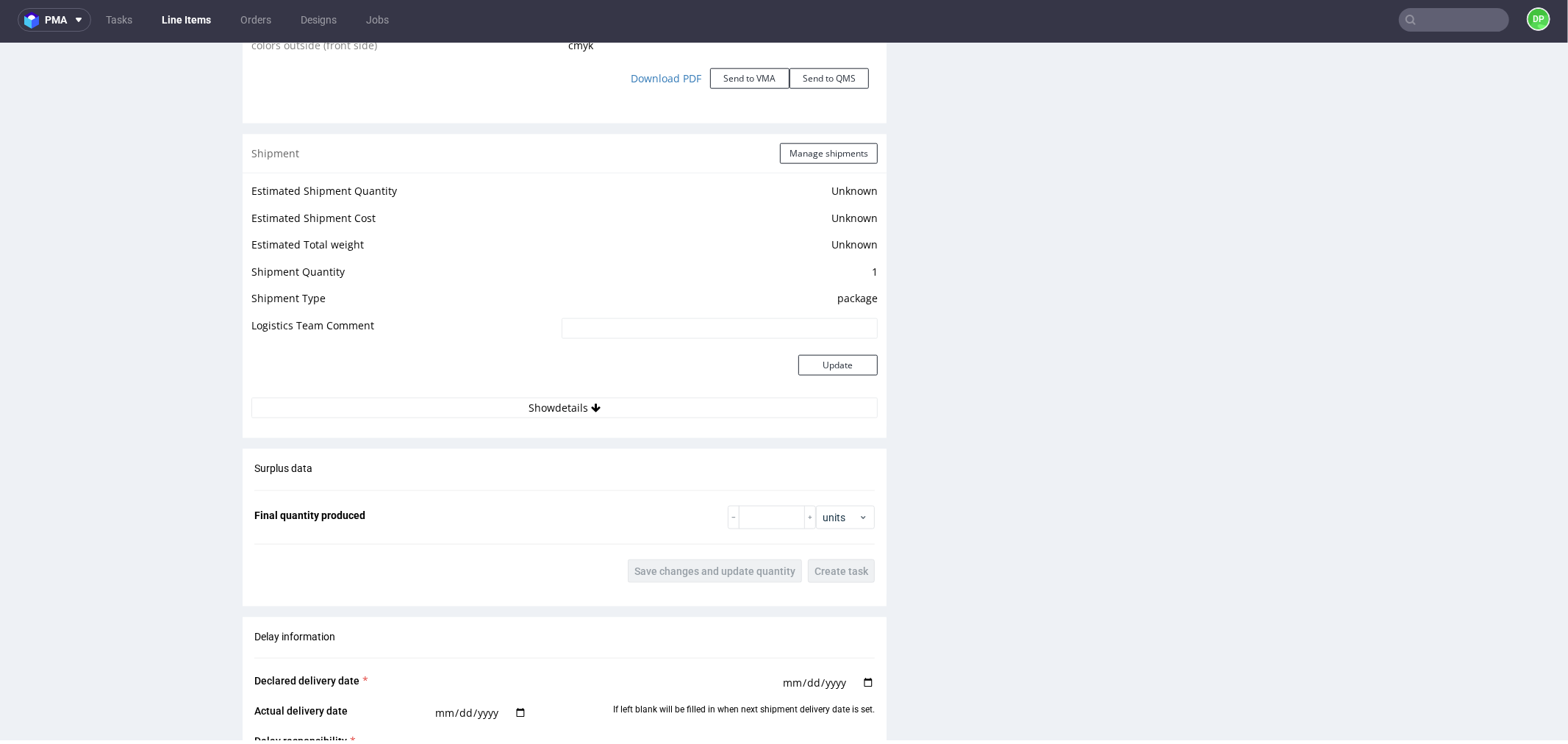
scroll to position [1594, 0]
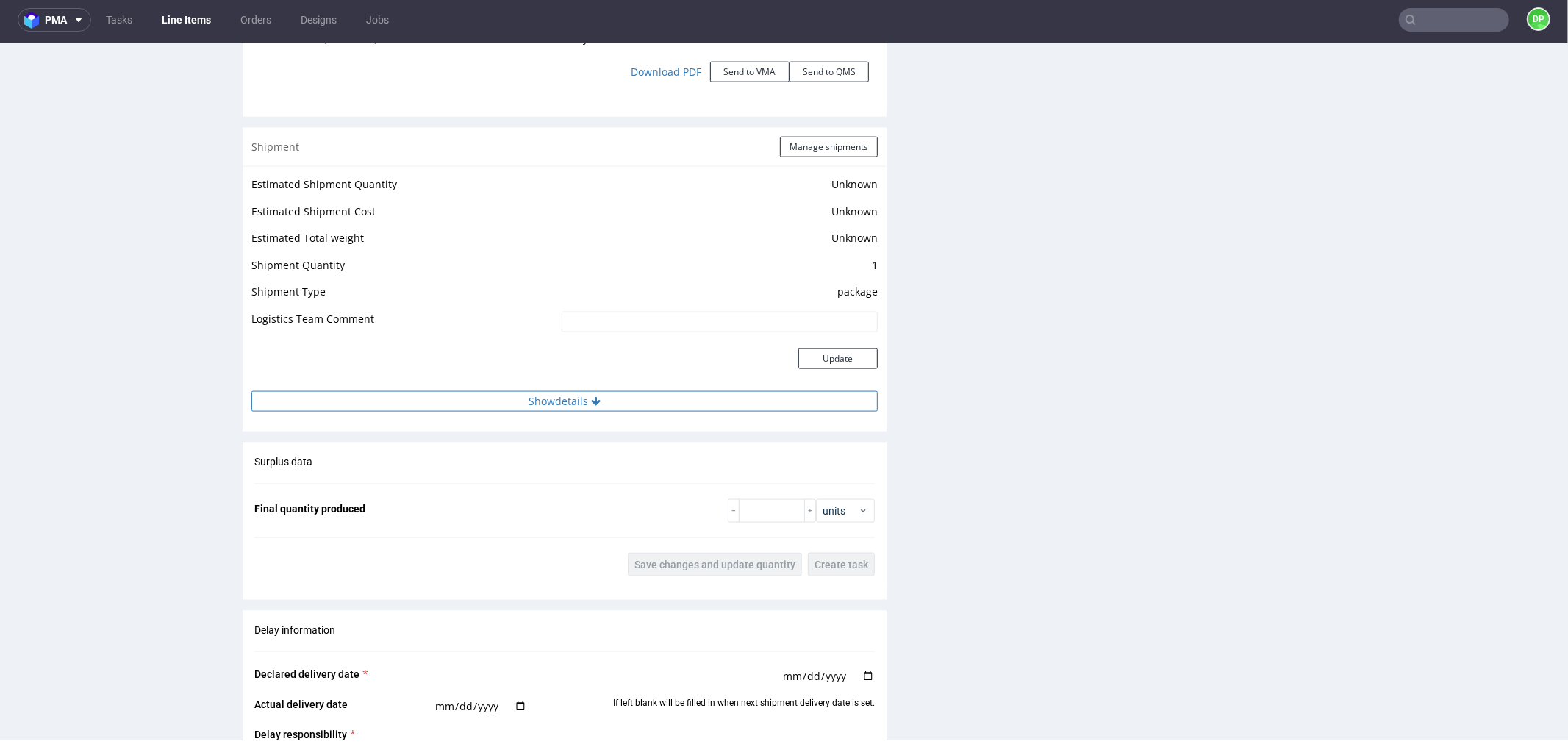
click at [528, 398] on button "Show details" at bounding box center [564, 401] width 626 height 20
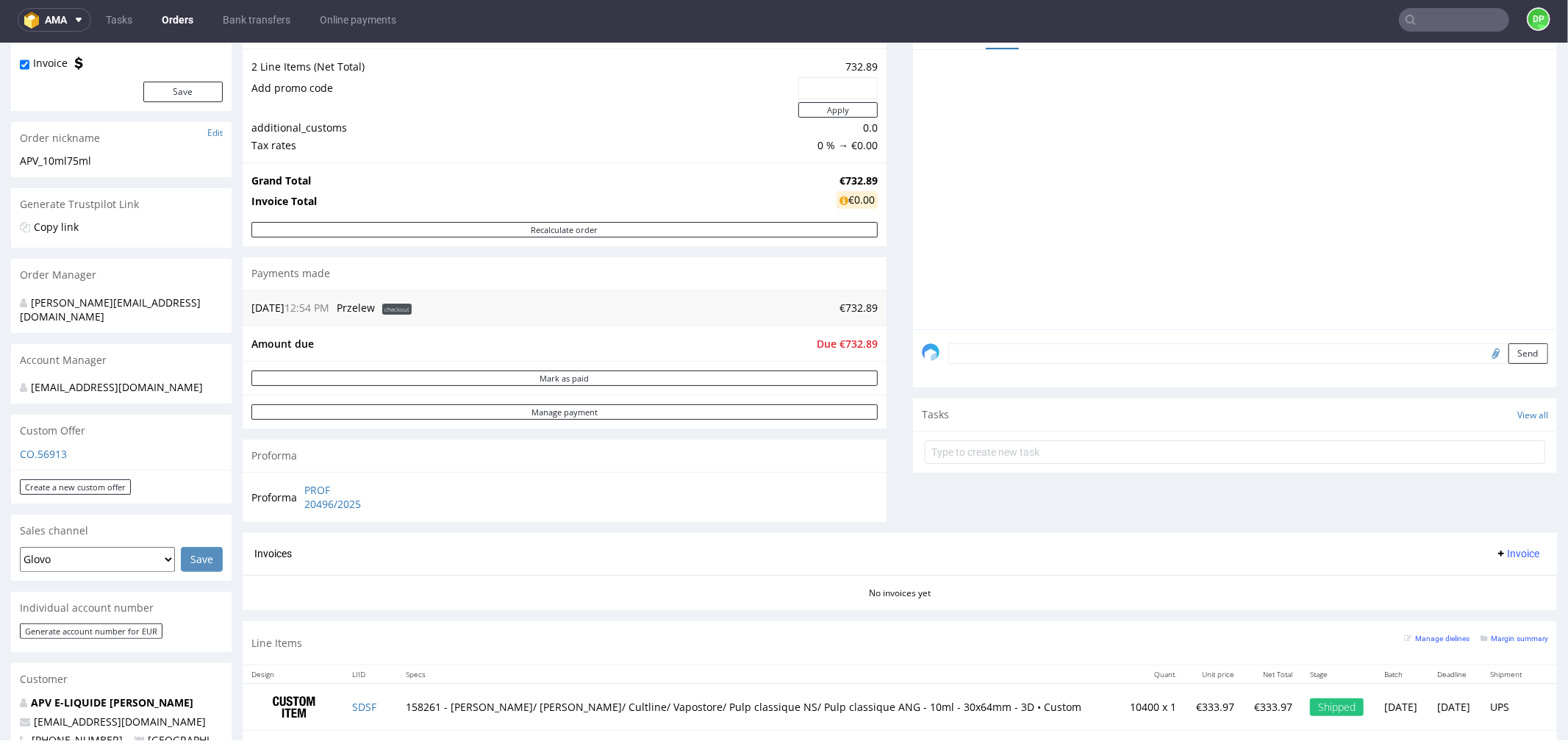
scroll to position [408, 0]
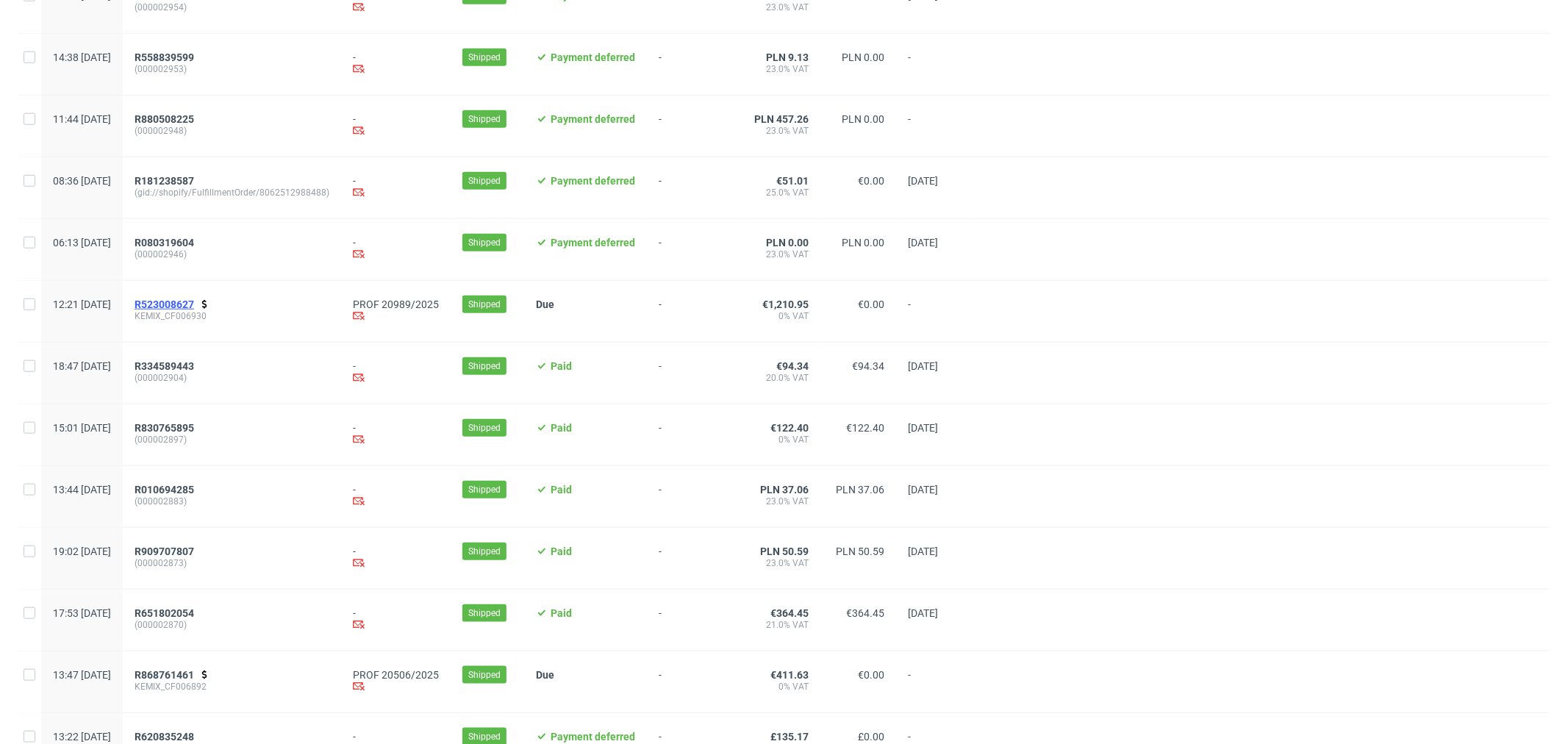
click at [194, 310] on span "R523008627" at bounding box center [164, 305] width 59 height 12
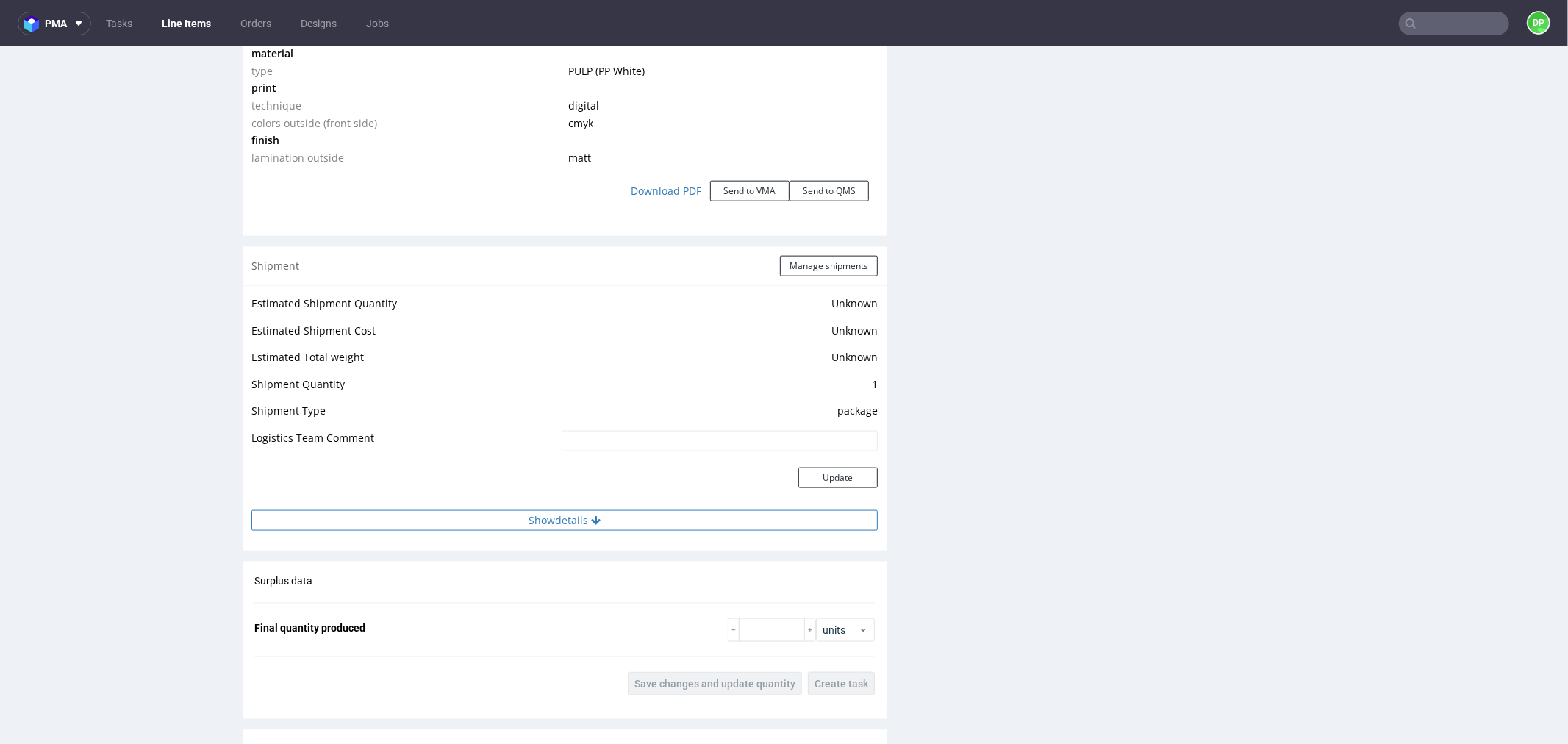
click at [398, 510] on div "Estimated Shipment Quantity Unknown Estimated Shipment Cost Unknown Estimated T…" at bounding box center [564, 411] width 644 height 254
click at [400, 516] on button "Show details" at bounding box center [564, 520] width 626 height 20
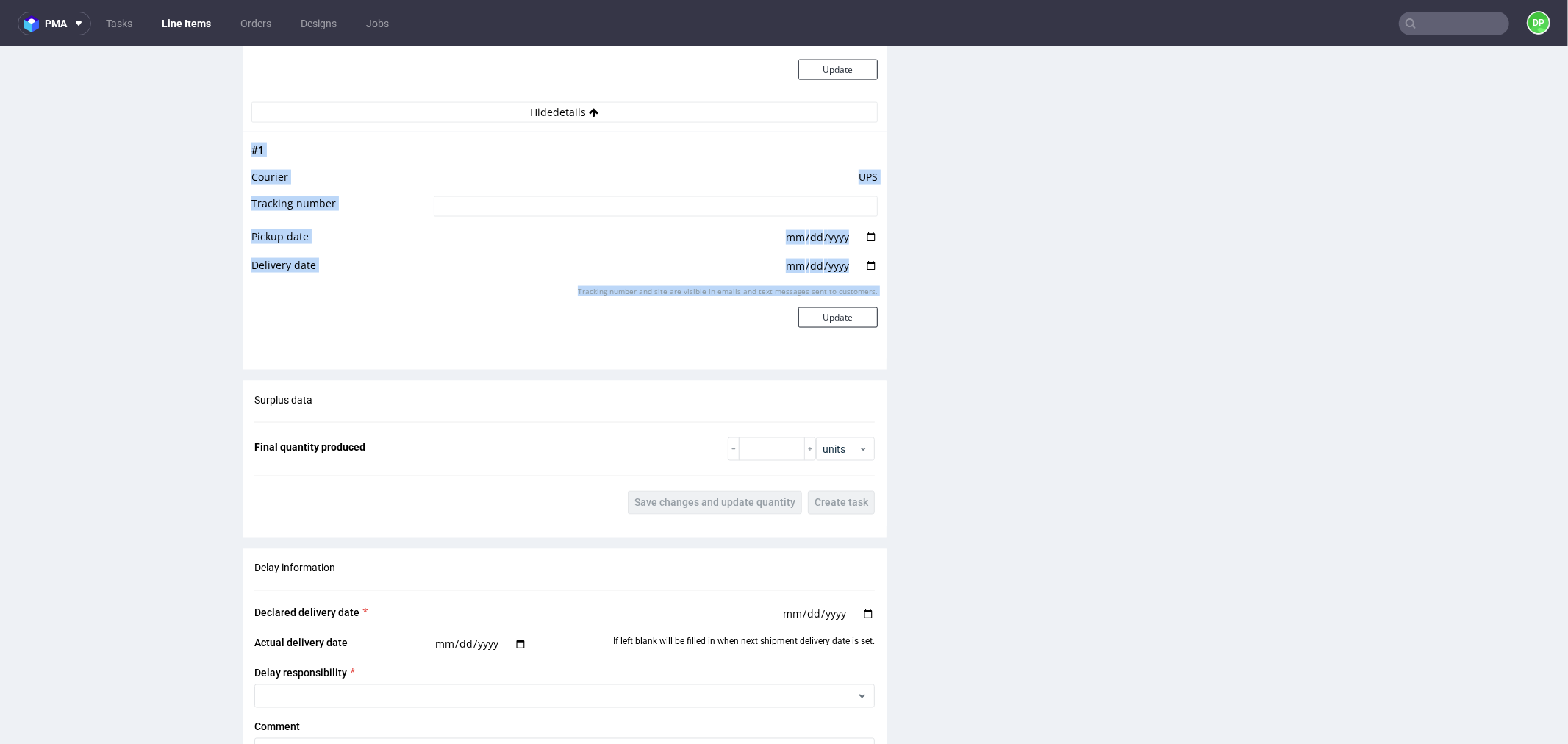
click at [530, 338] on td "Tracking number and site are visible in emails and text messages sent to custom…" at bounding box center [655, 316] width 448 height 65
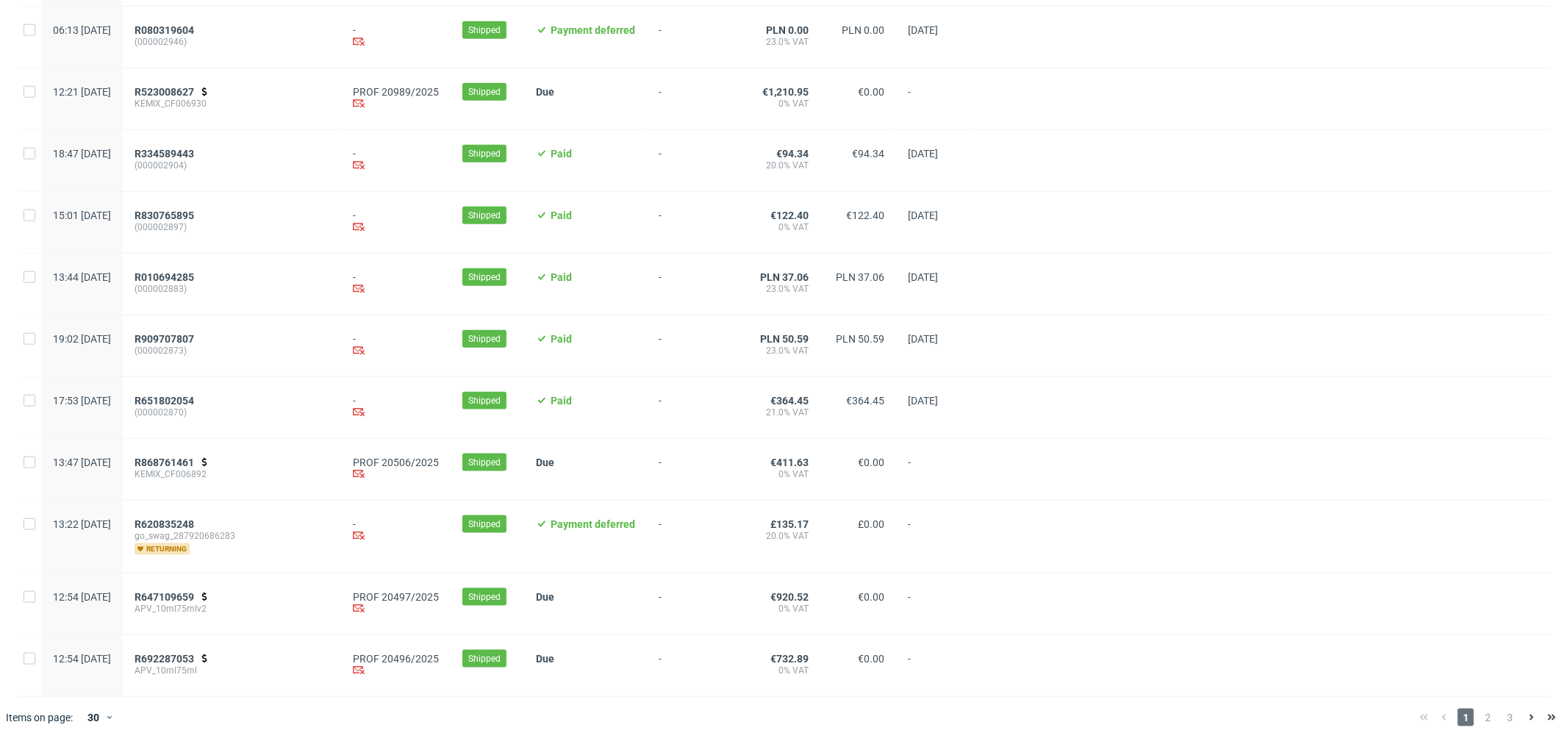
click at [208, 469] on span "KEMIX_CF006892" at bounding box center [232, 474] width 195 height 12
click at [194, 458] on span "R868761461" at bounding box center [164, 463] width 59 height 12
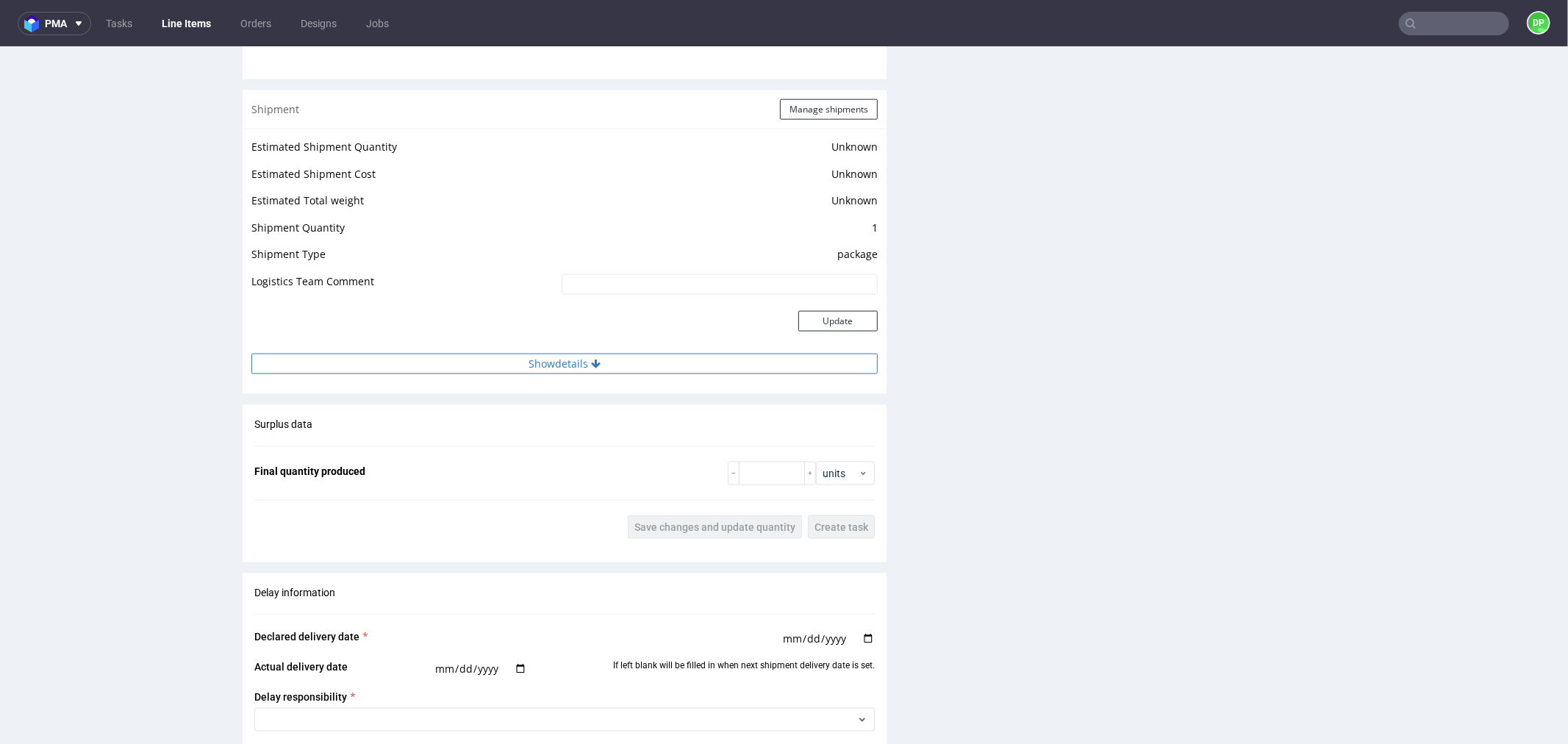
click at [501, 368] on button "Show details" at bounding box center [564, 363] width 626 height 20
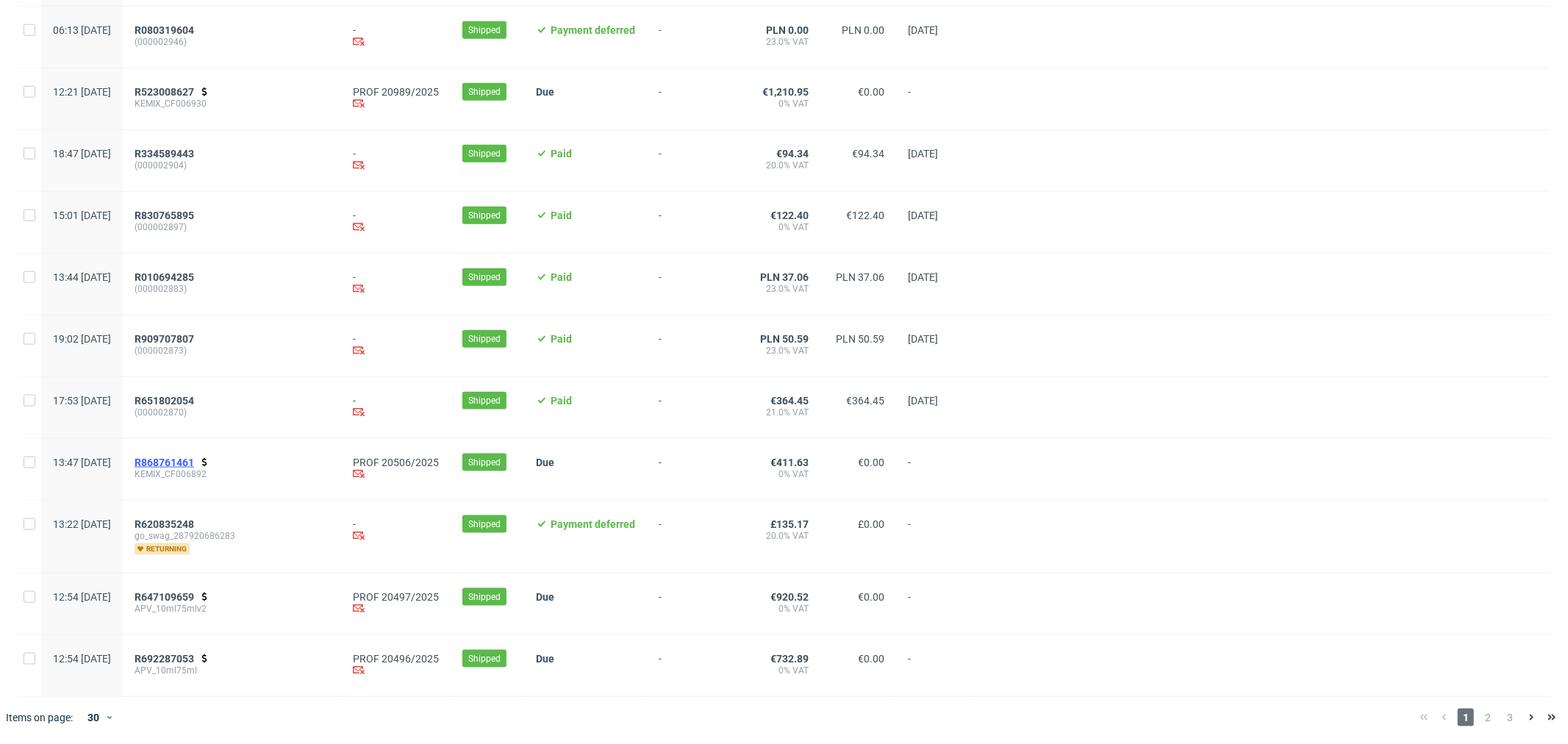
click at [194, 464] on span "R868761461" at bounding box center [164, 463] width 59 height 12
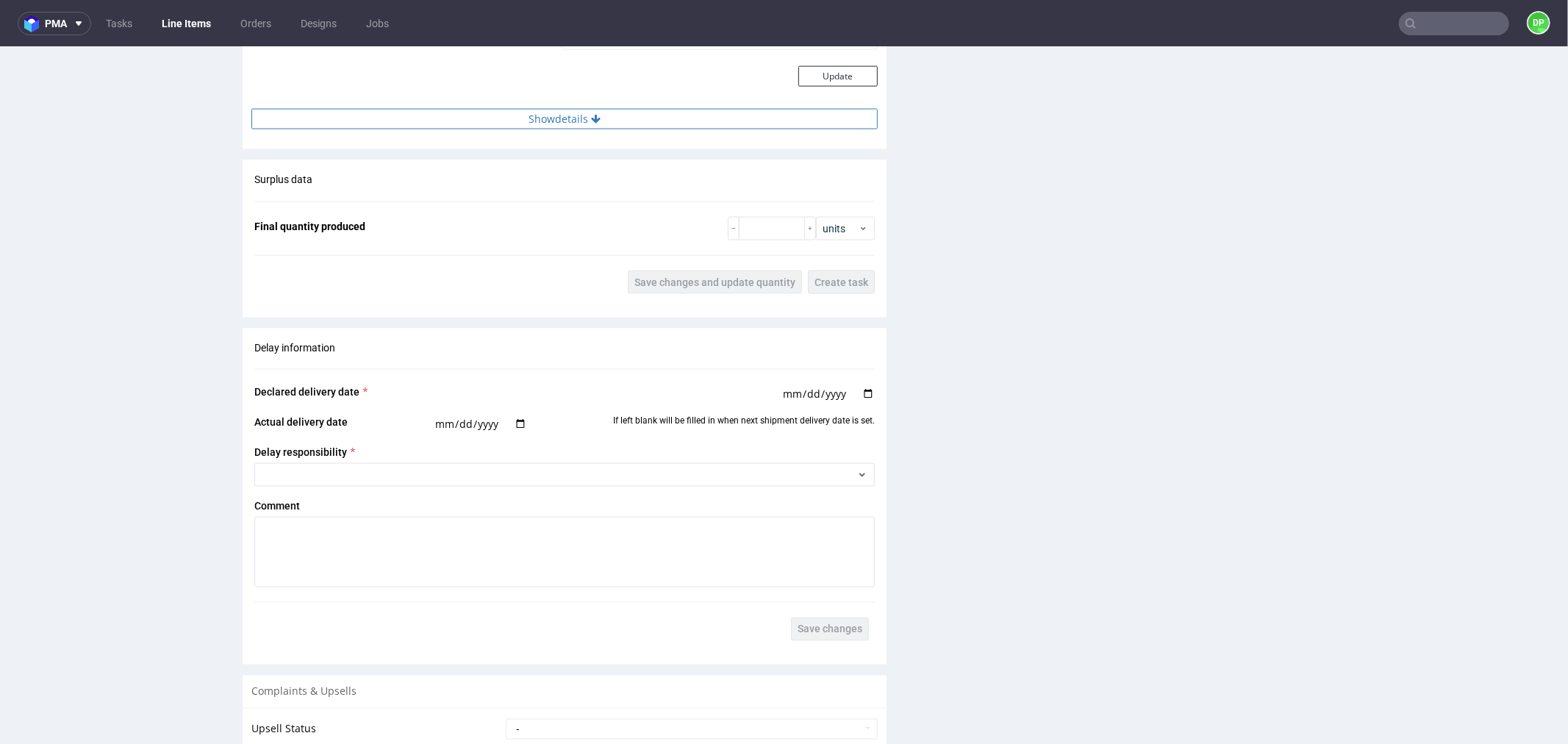
click at [546, 112] on button "Show details" at bounding box center [564, 117] width 626 height 20
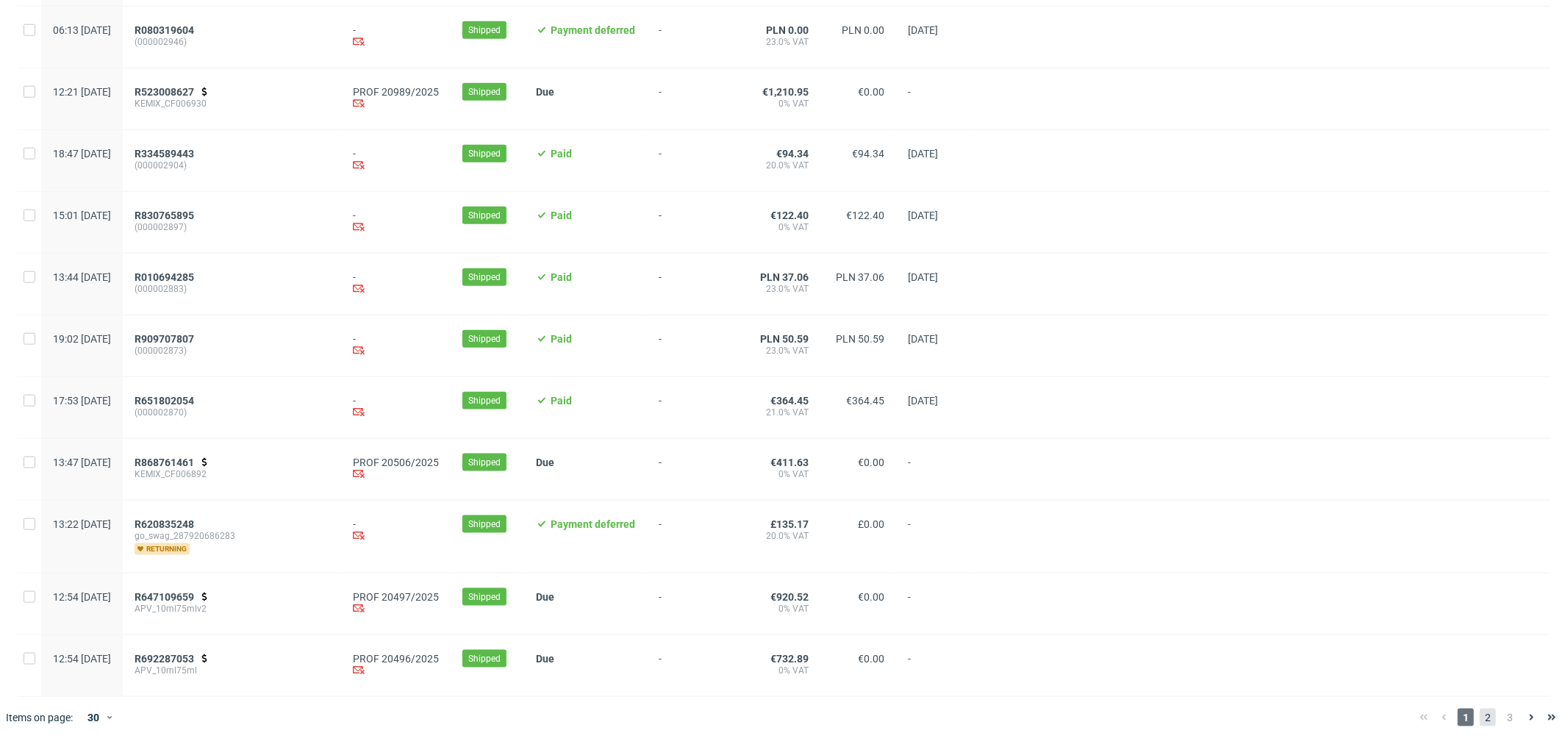
click at [1480, 717] on span "2" at bounding box center [1488, 718] width 16 height 17
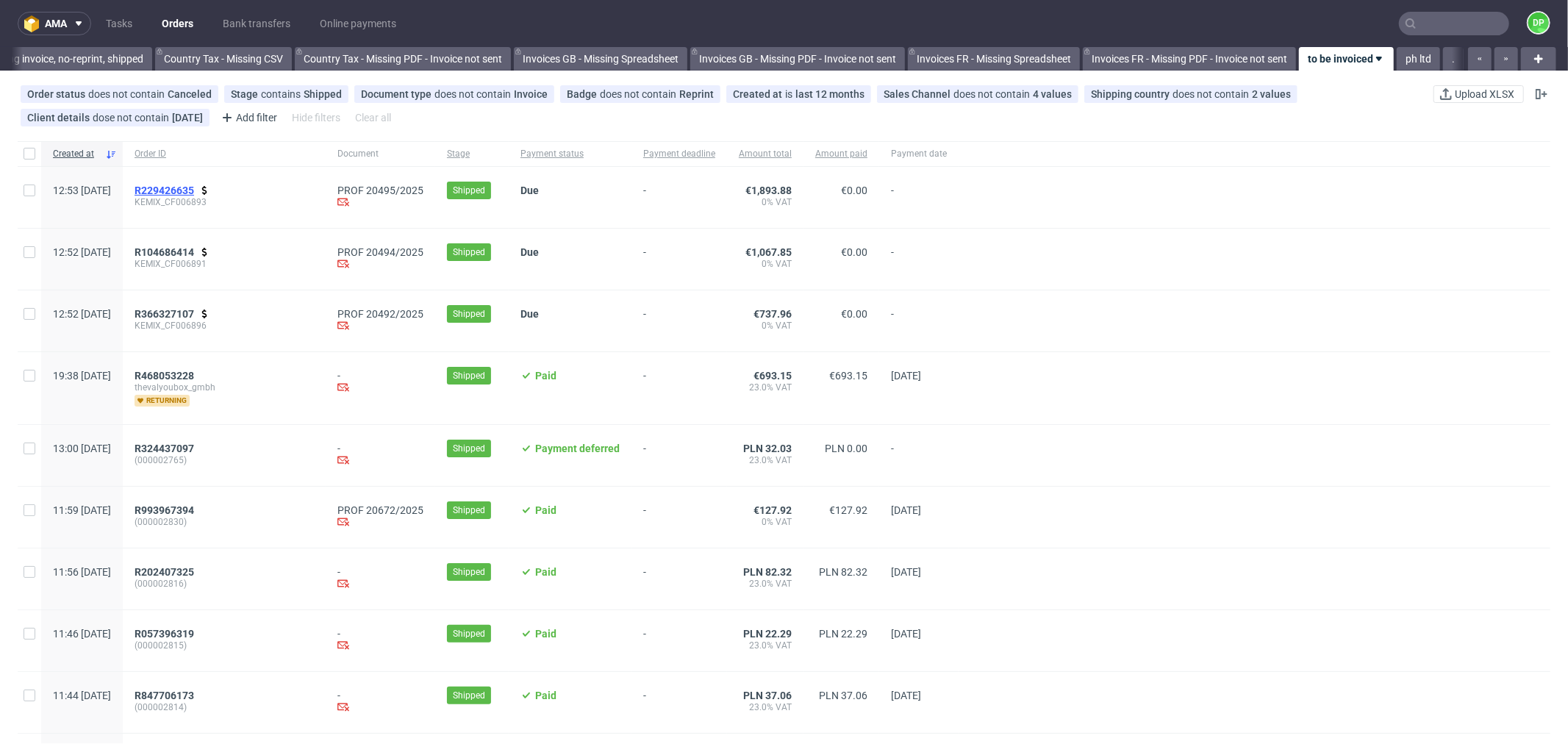
click at [194, 191] on span "R229426635" at bounding box center [164, 190] width 59 height 12
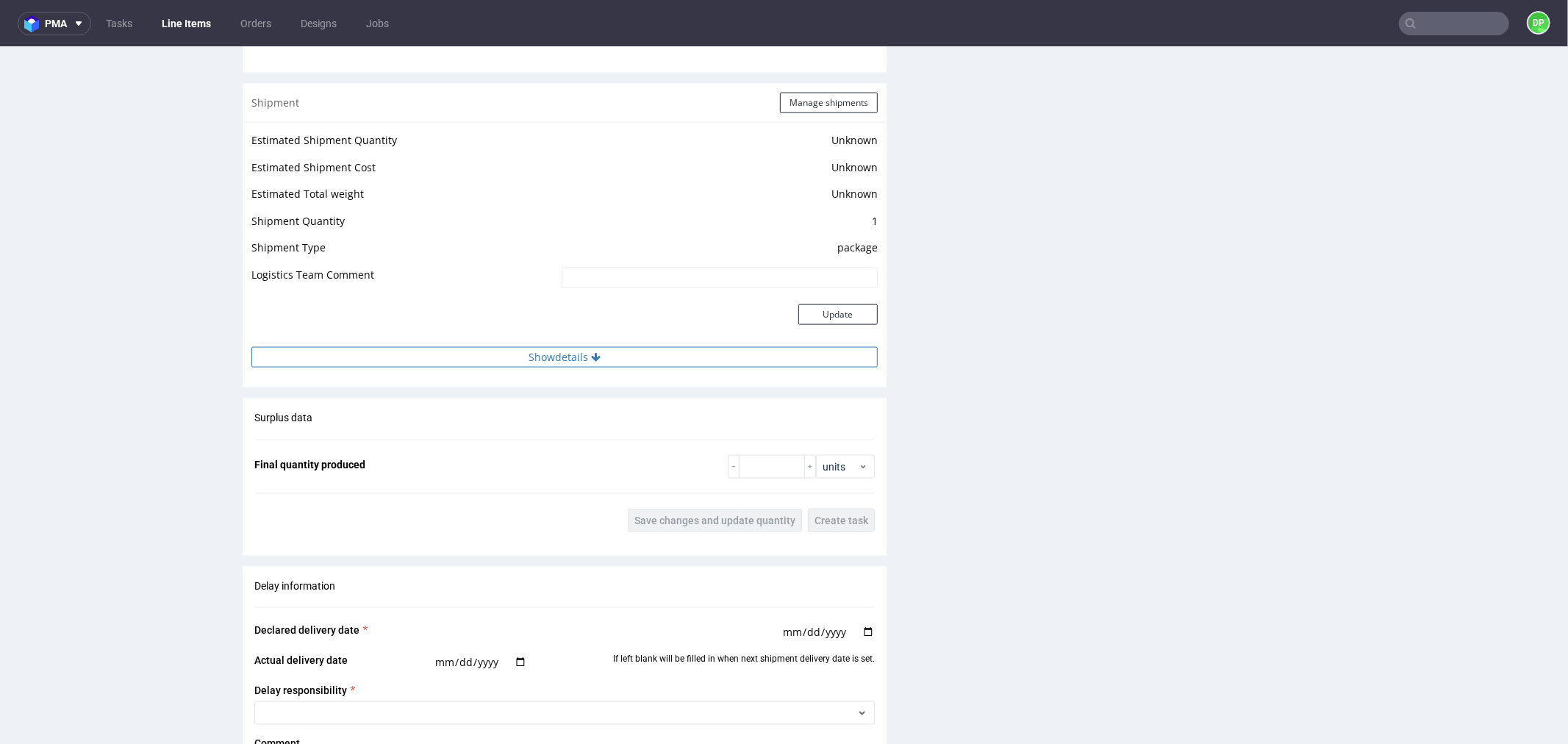
click at [533, 348] on button "Show details" at bounding box center [564, 356] width 626 height 20
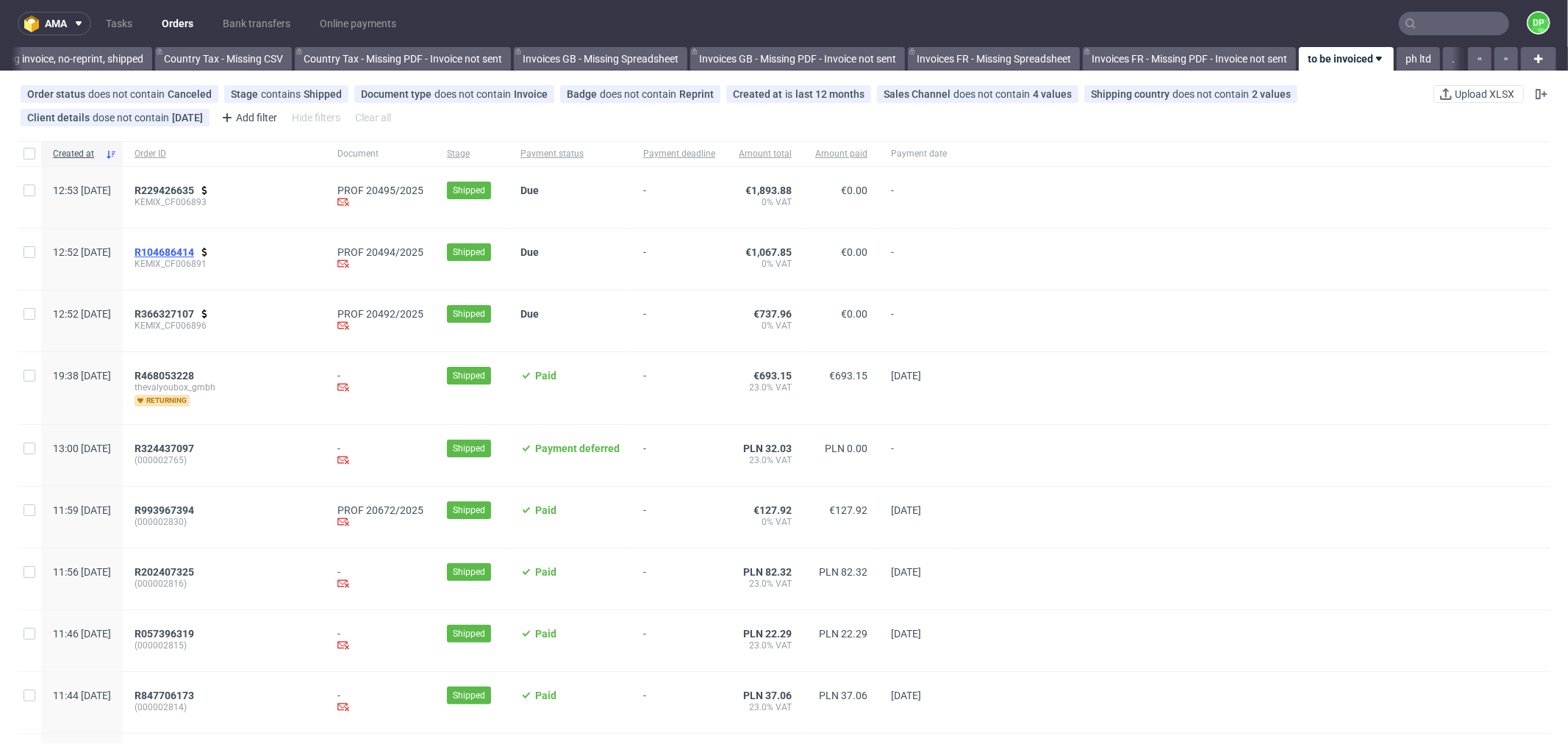
click at [194, 254] on span "R104686414" at bounding box center [164, 252] width 59 height 12
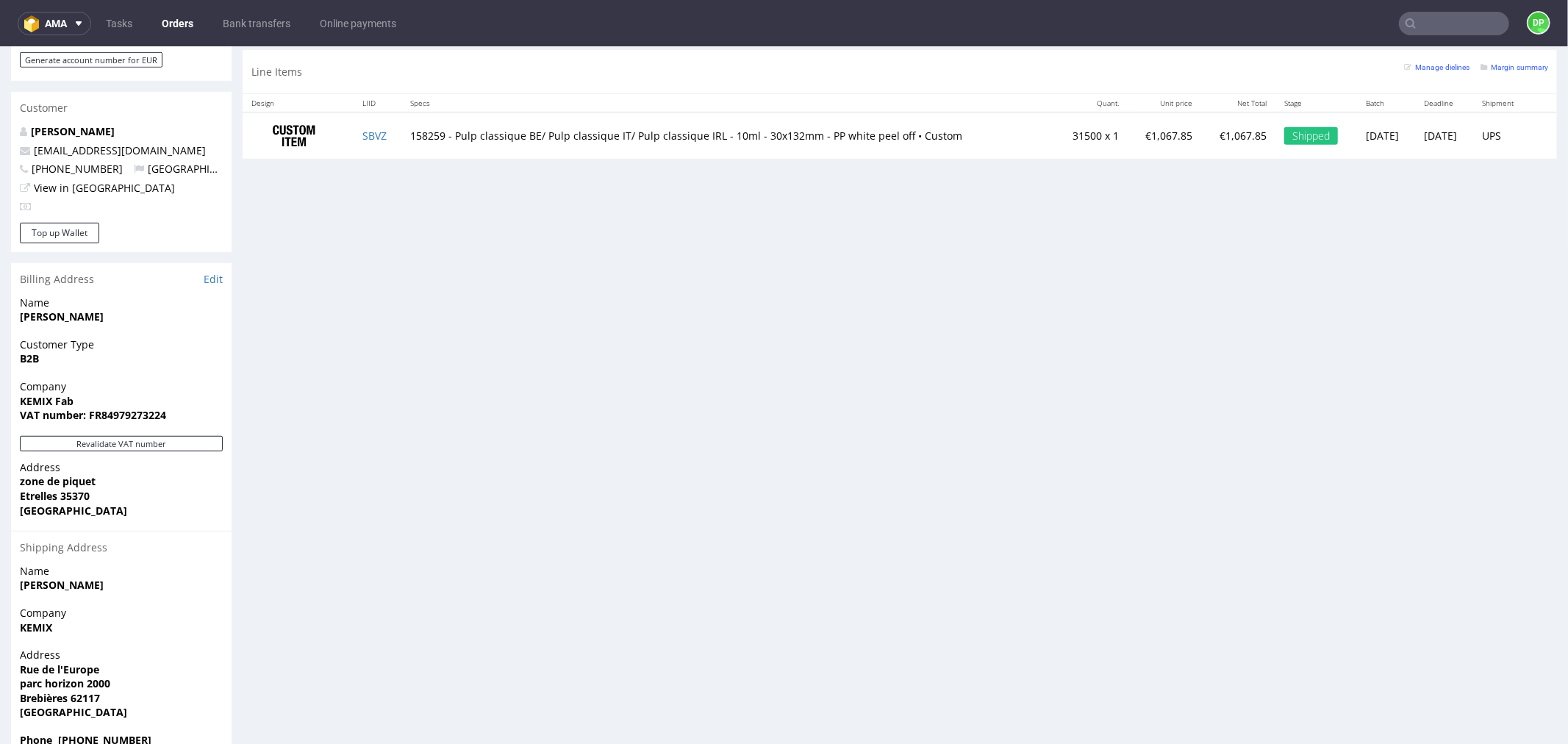
click at [371, 220] on div "Progress Payment Due Payment “Received” Email - Line Items 1 DTP - Production -…" at bounding box center [900, 59] width 1315 height 1402
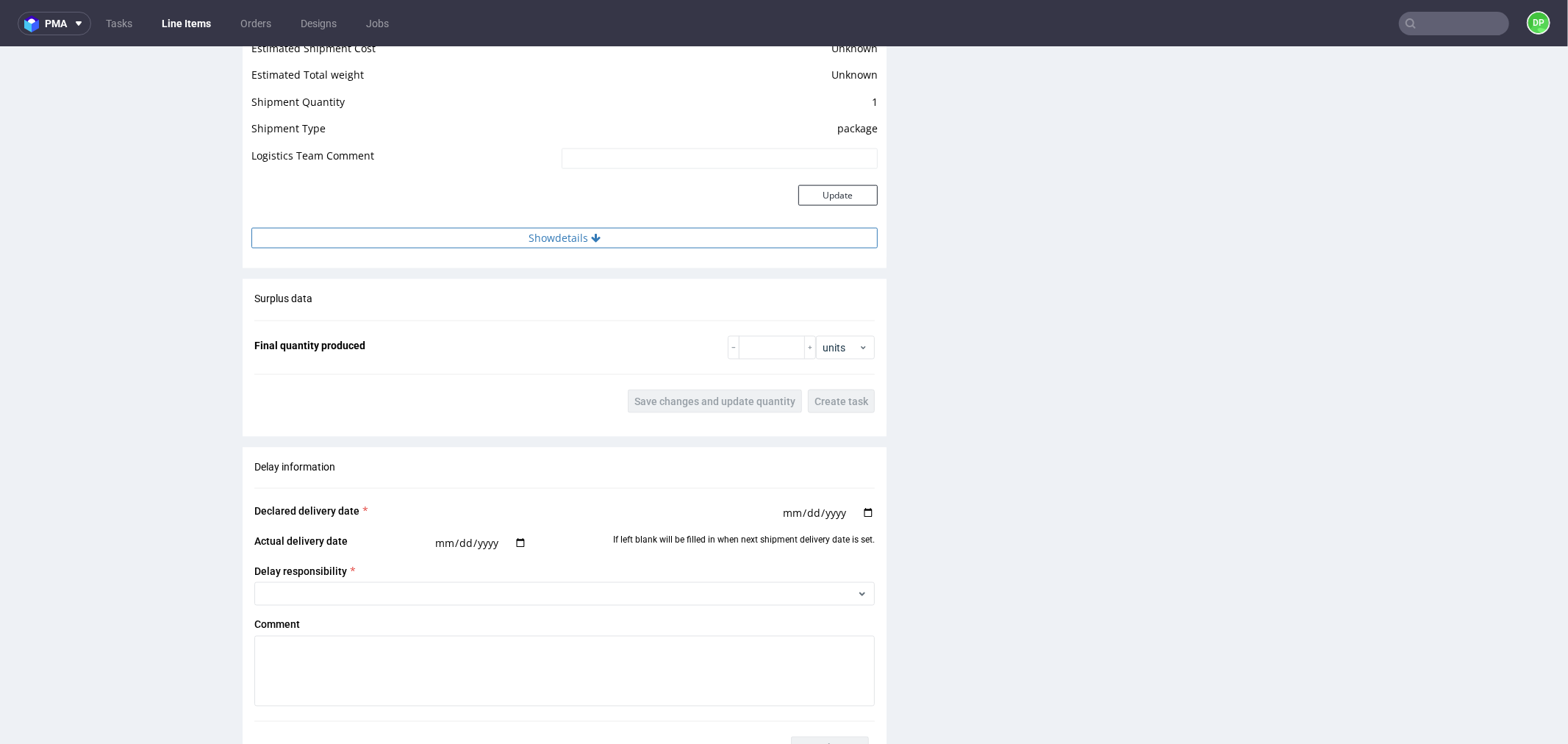
click at [691, 235] on button "Show details" at bounding box center [564, 237] width 626 height 20
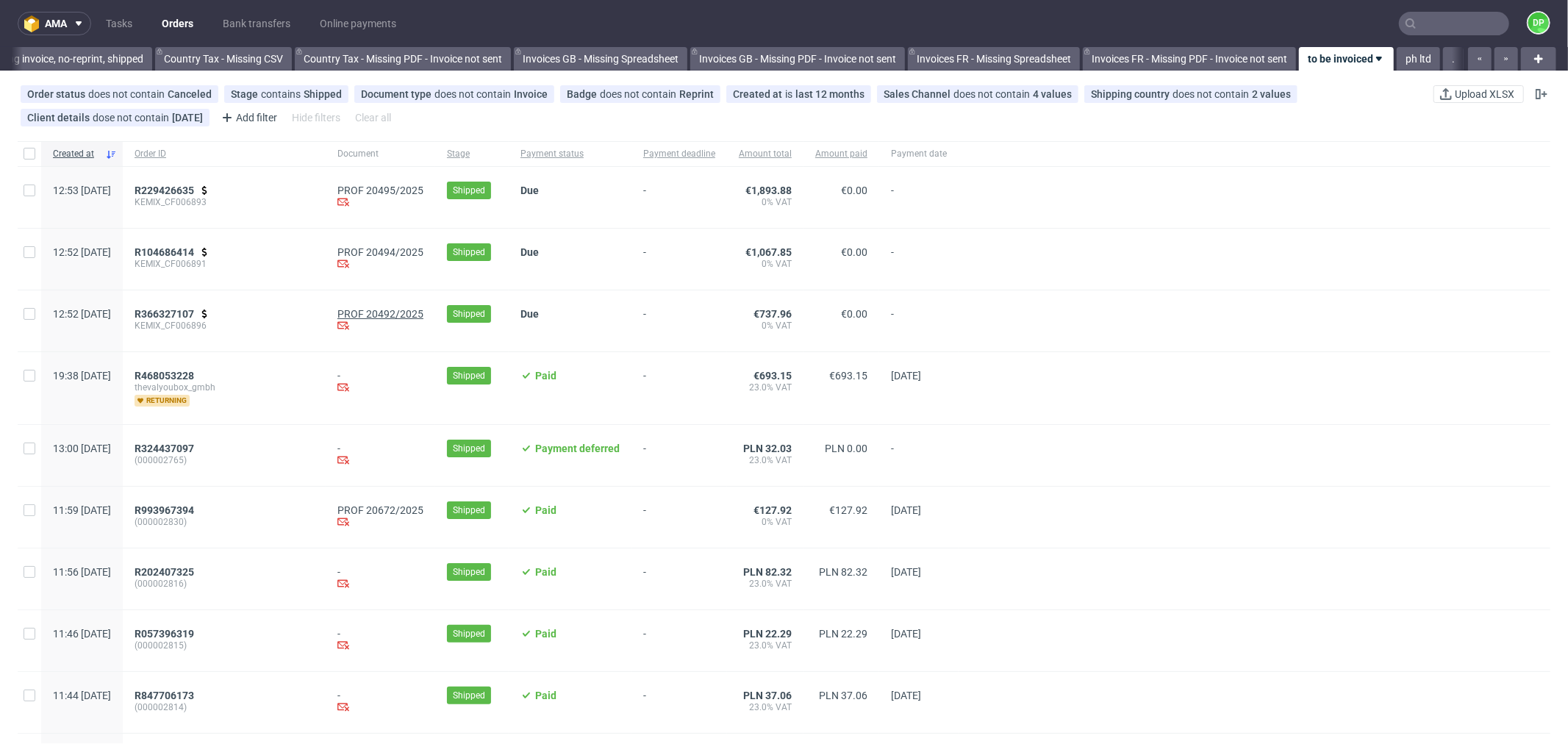
click at [405, 311] on link "PROF 20492/2025" at bounding box center [380, 314] width 86 height 12
click at [194, 310] on span "R366327107" at bounding box center [164, 314] width 59 height 12
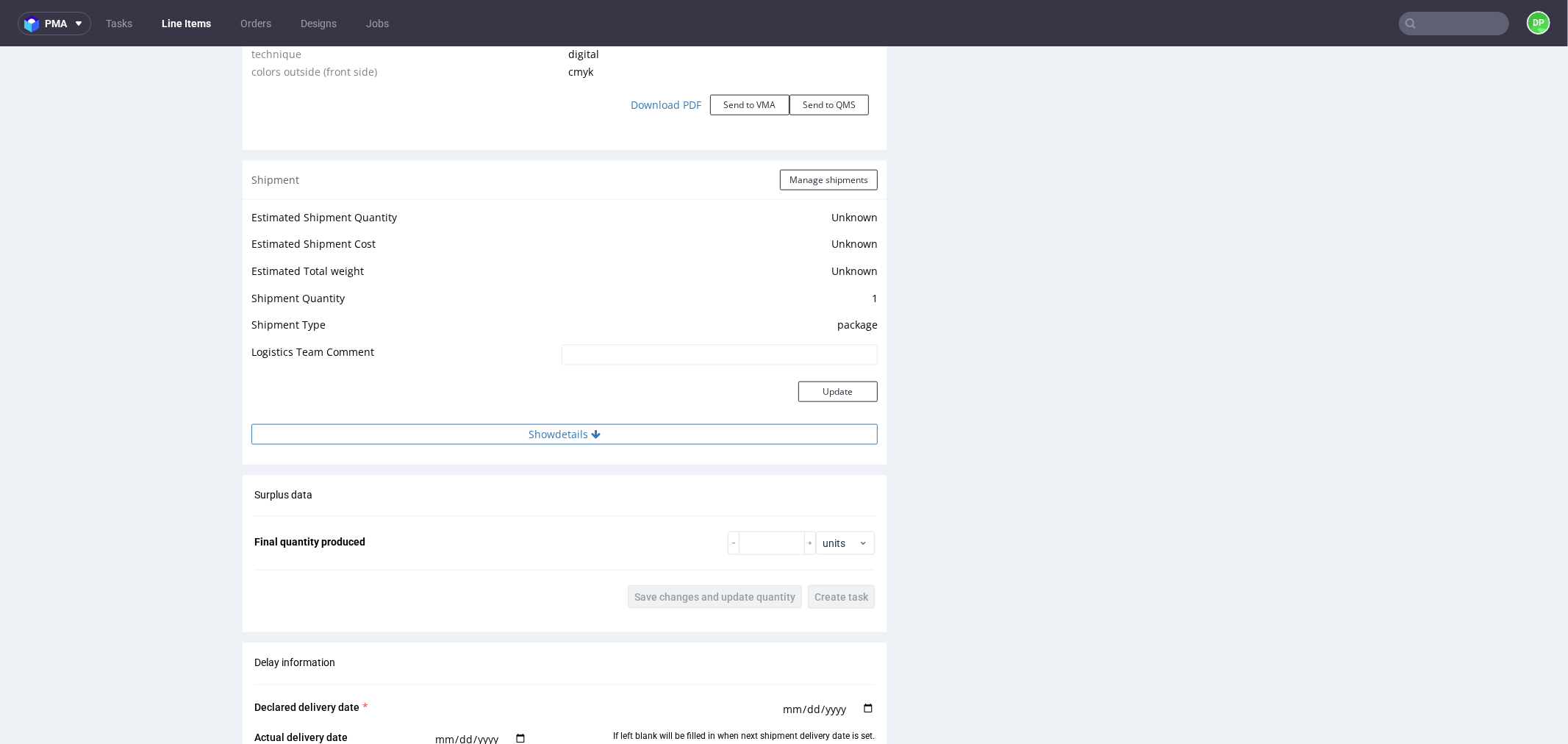
click at [489, 424] on button "Show details" at bounding box center [564, 434] width 626 height 20
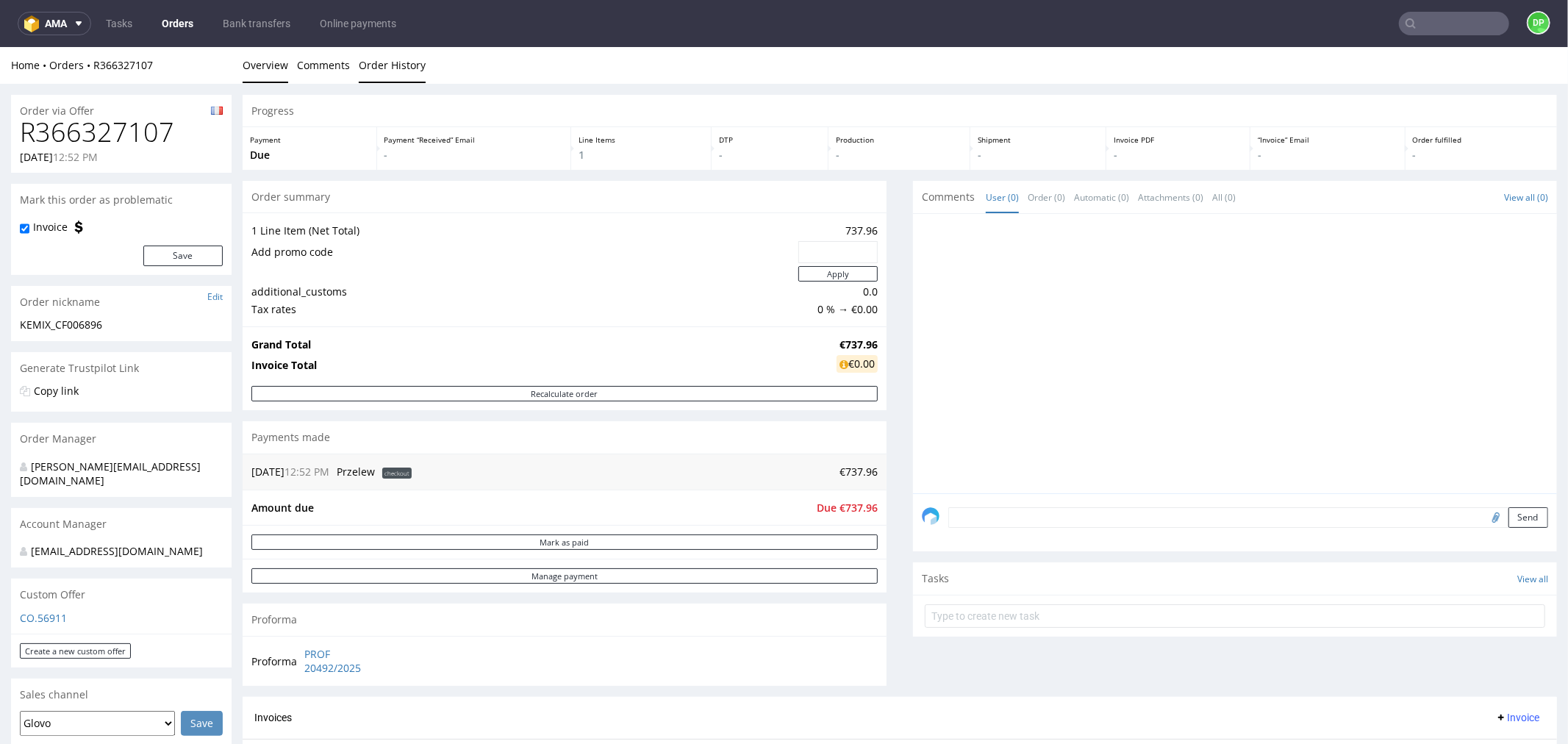
click at [367, 75] on link "Order History" at bounding box center [392, 64] width 67 height 36
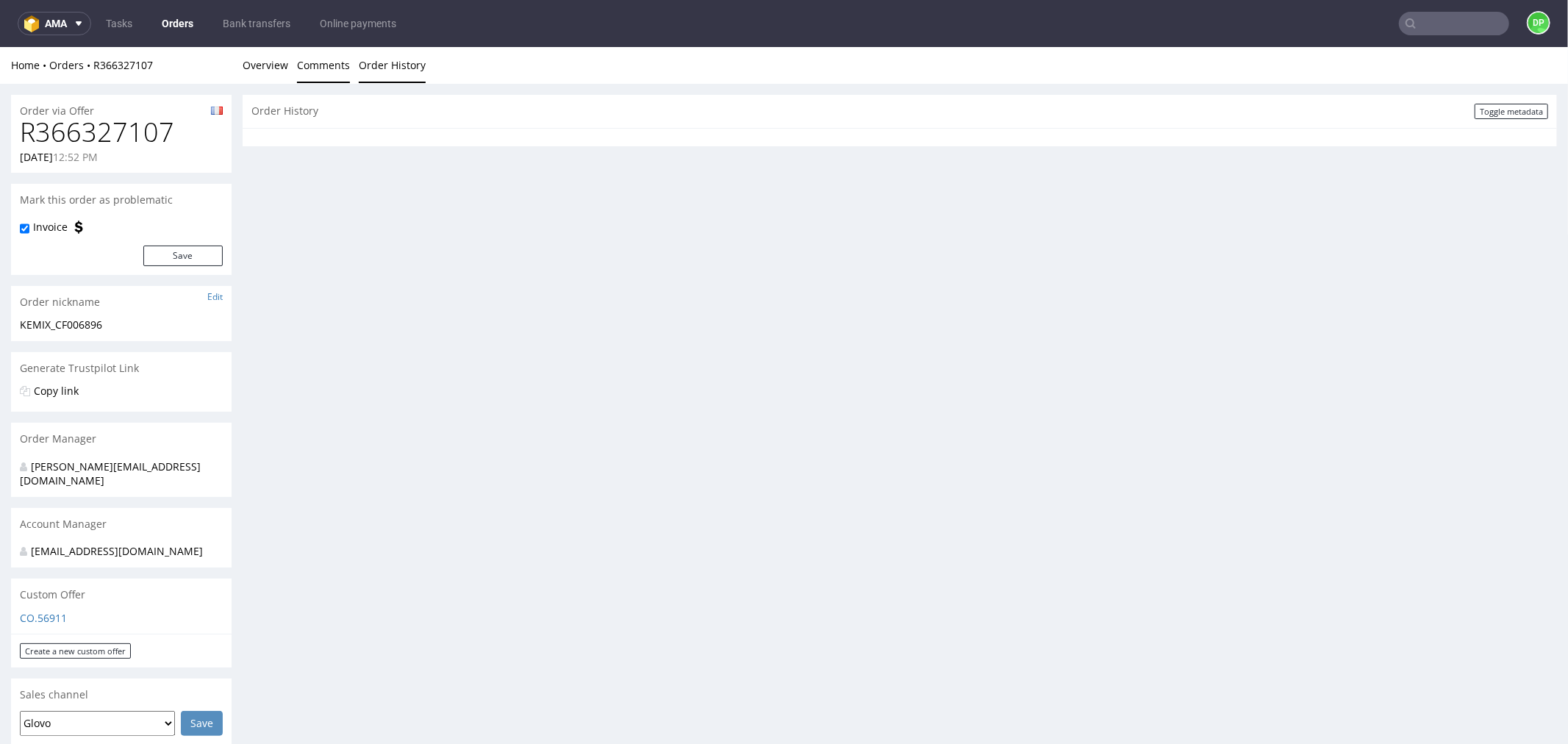
drag, startPoint x: 329, startPoint y: 69, endPoint x: 316, endPoint y: 69, distance: 13.0
click at [327, 69] on link "Comments" at bounding box center [323, 64] width 53 height 36
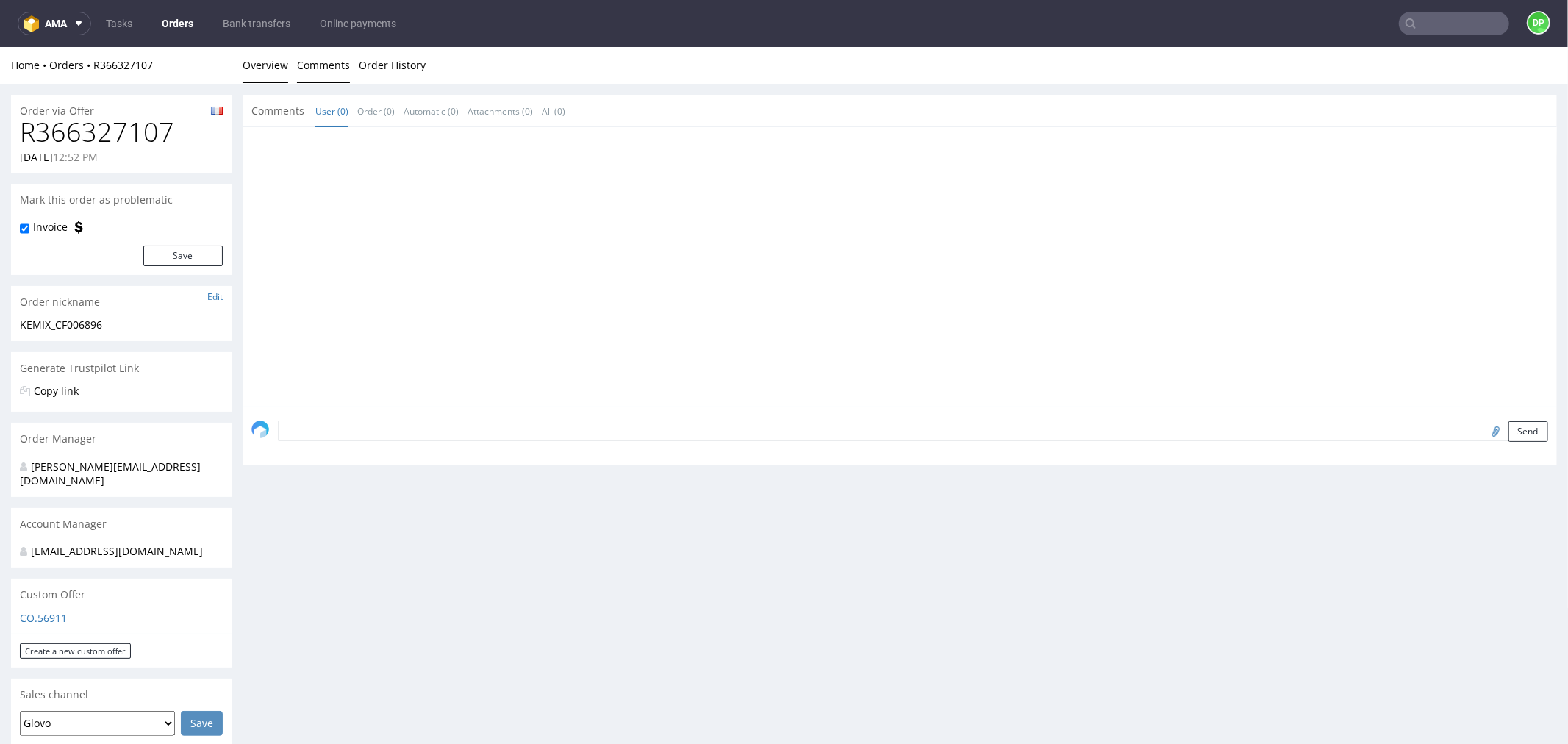
click at [258, 68] on link "Overview" at bounding box center [265, 64] width 46 height 36
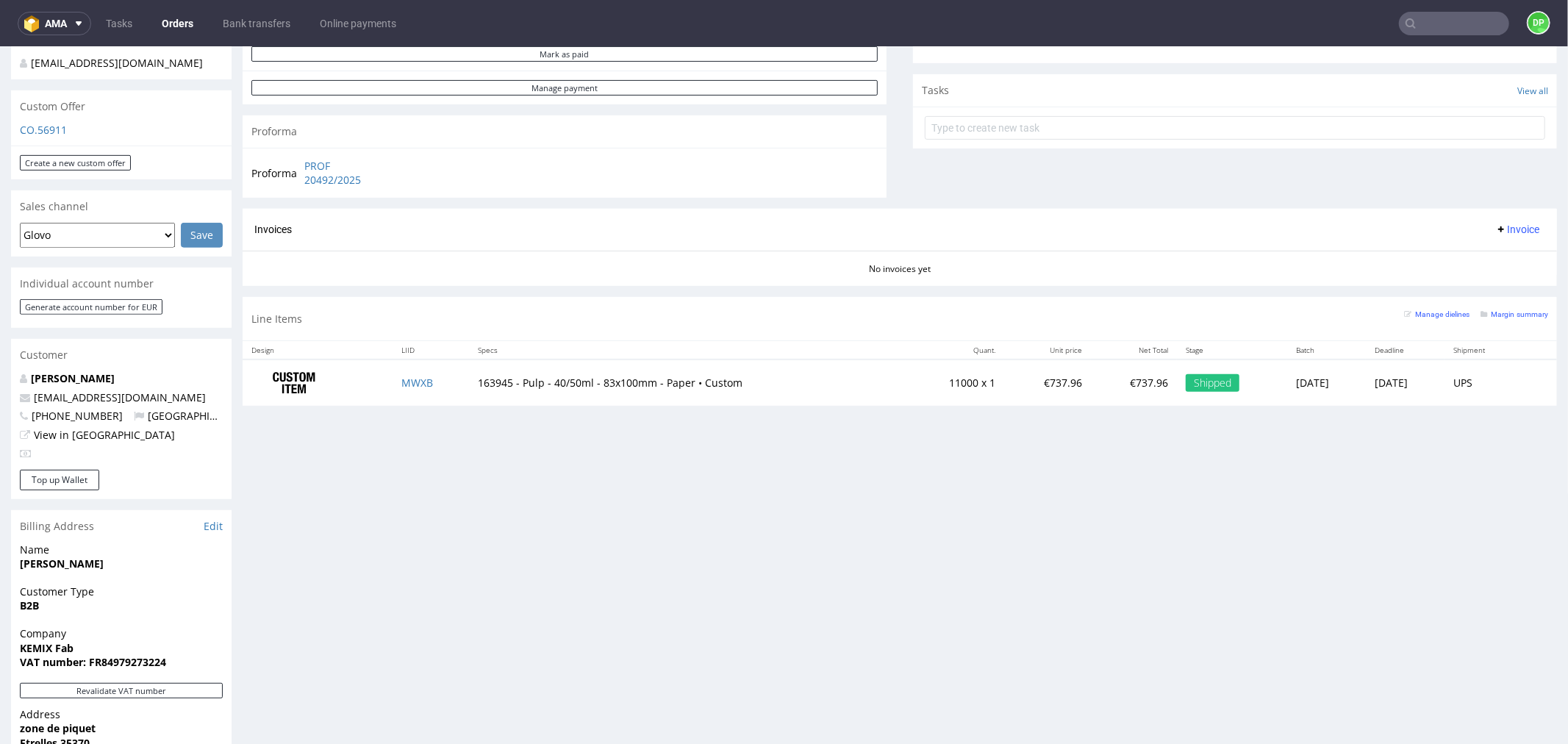
scroll to position [490, 0]
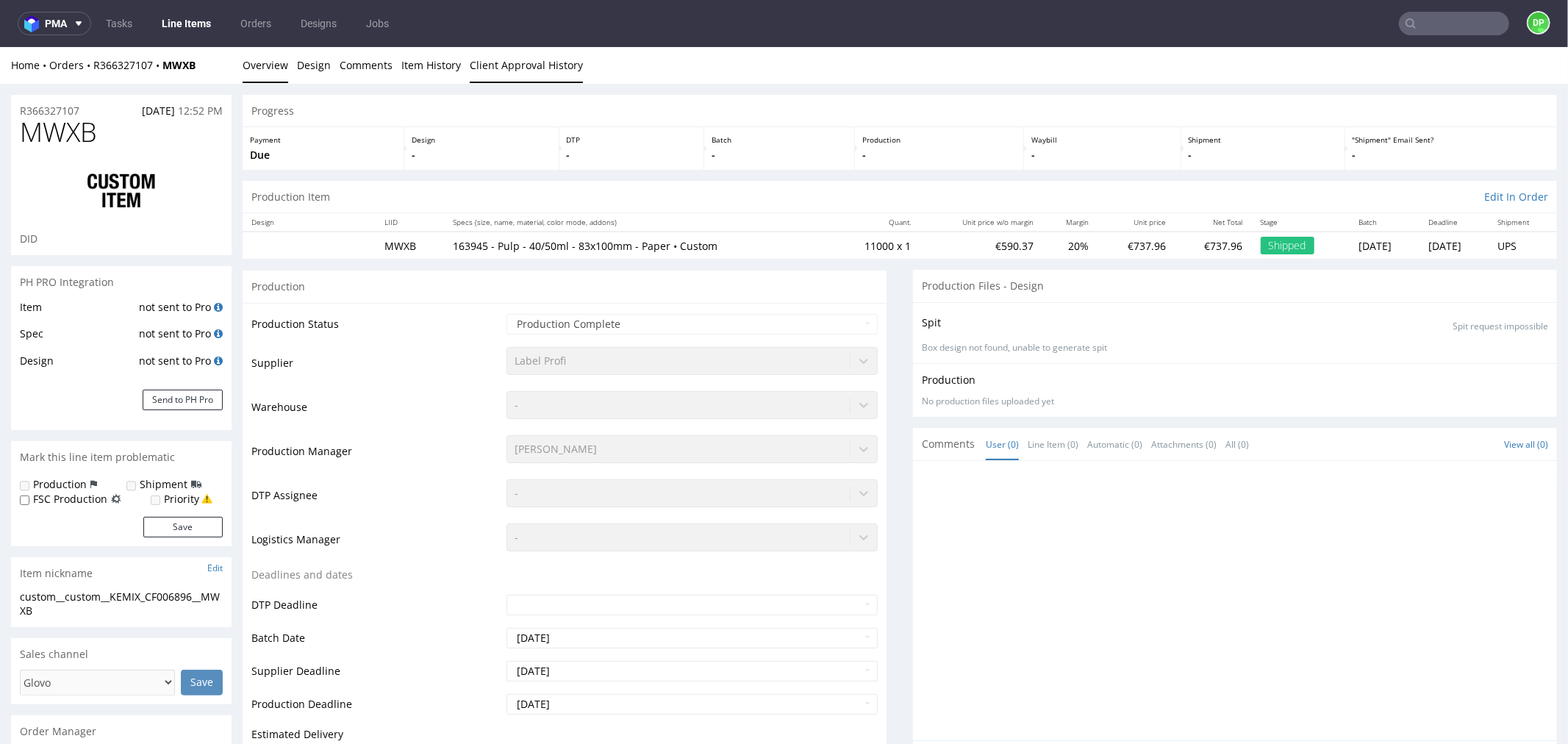
drag, startPoint x: 508, startPoint y: 58, endPoint x: 330, endPoint y: 67, distance: 178.2
click at [508, 59] on link "Client Approval History" at bounding box center [527, 64] width 113 height 36
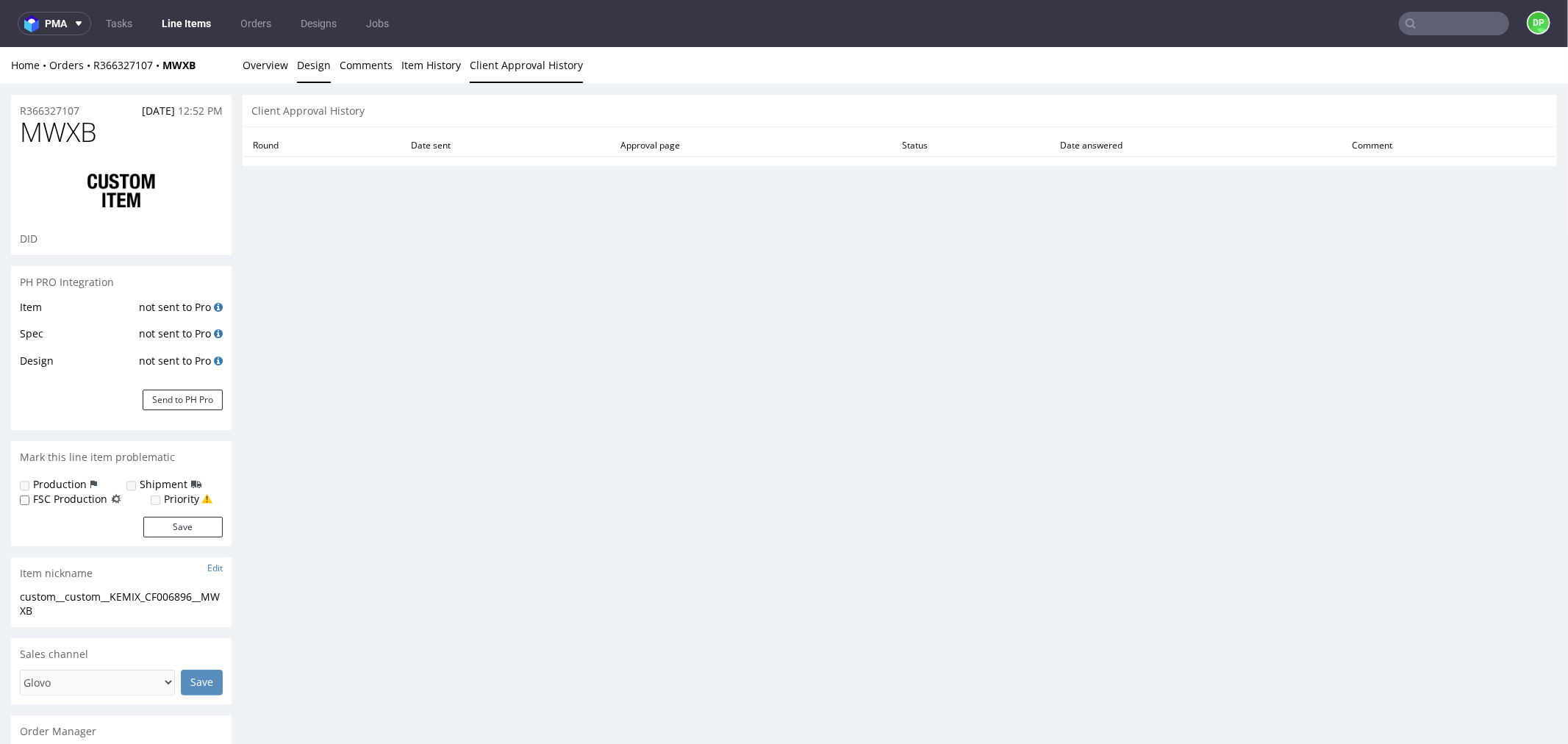
click at [303, 69] on link "Design" at bounding box center [313, 64] width 34 height 36
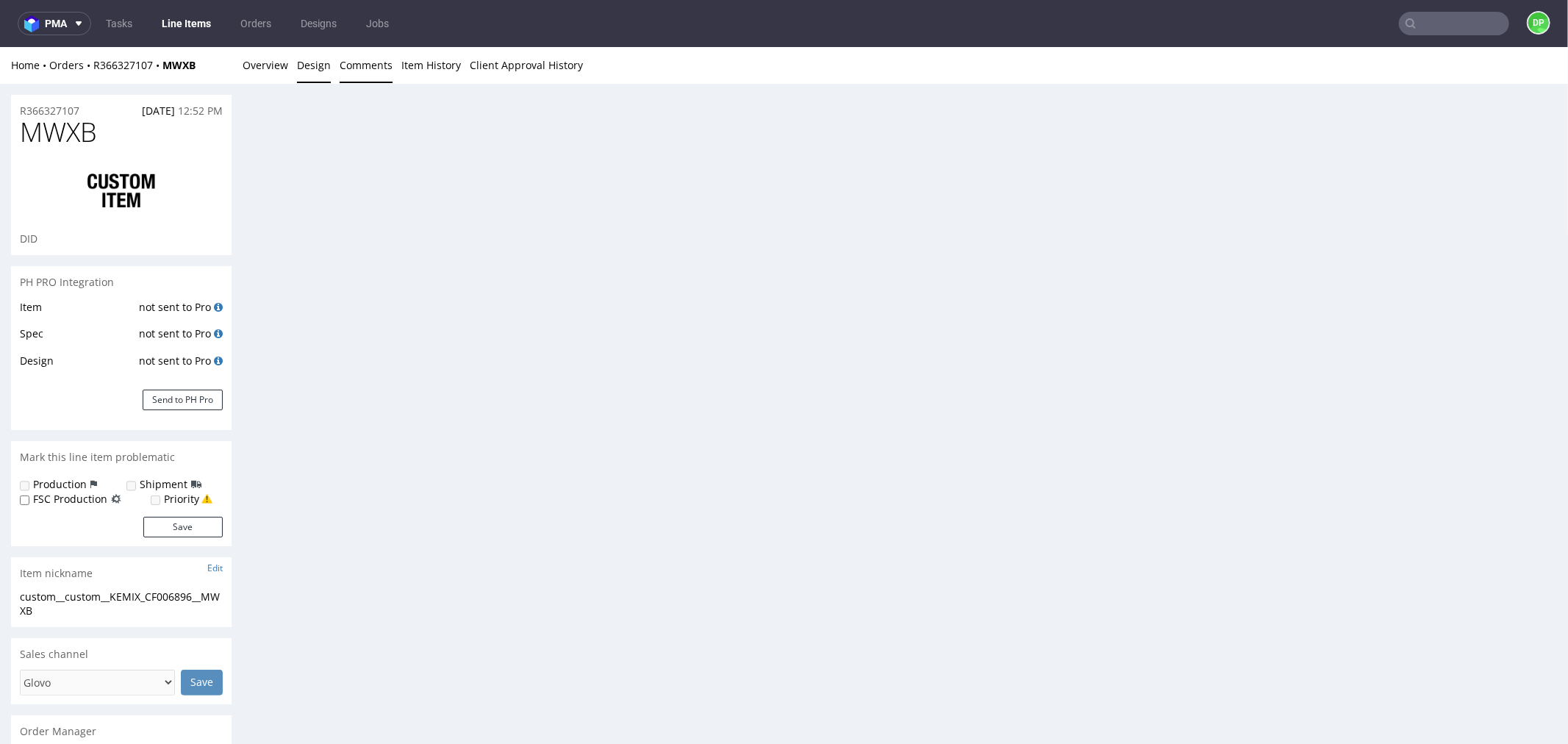
click at [369, 63] on link "Comments" at bounding box center [366, 64] width 53 height 36
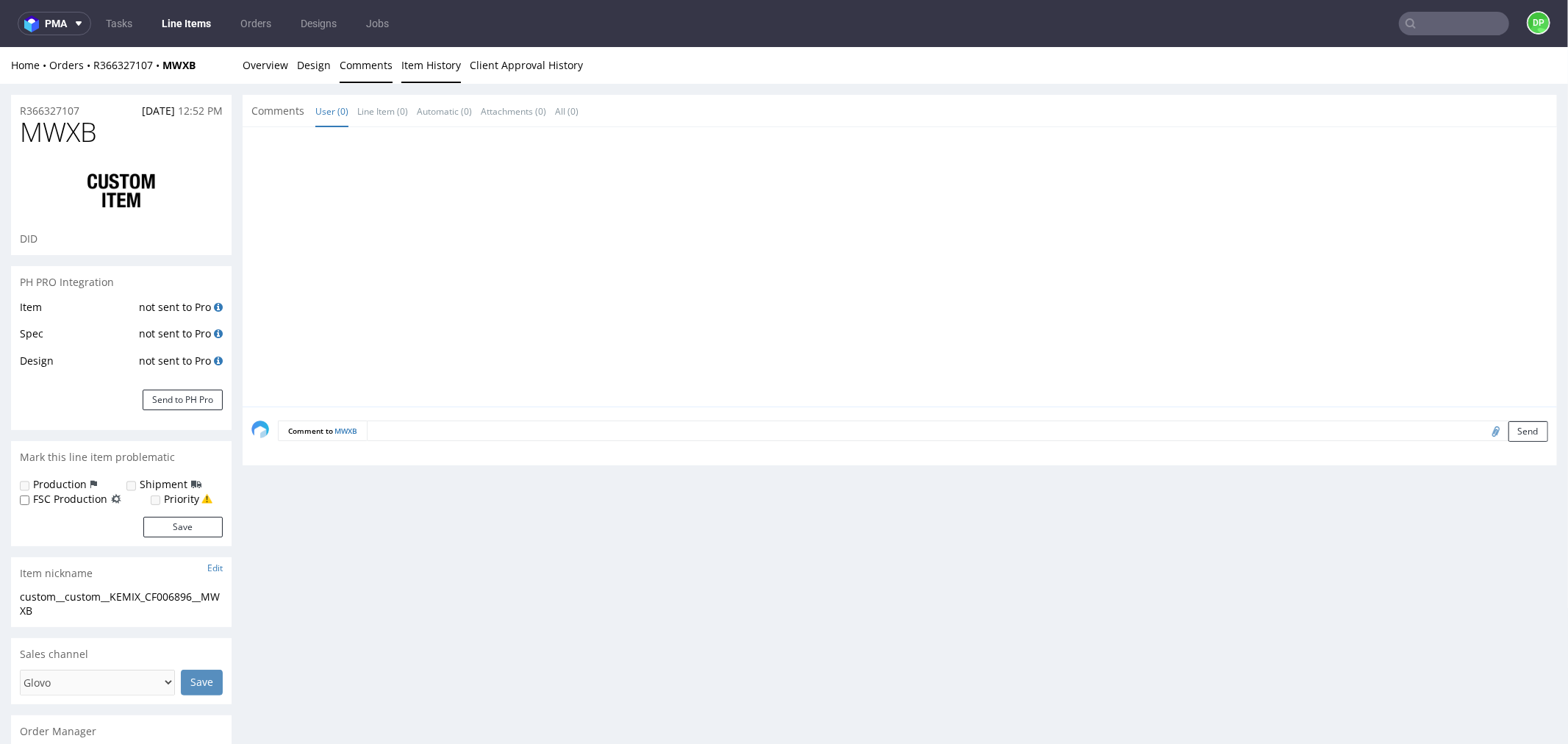
click at [422, 61] on link "Item History" at bounding box center [431, 64] width 59 height 36
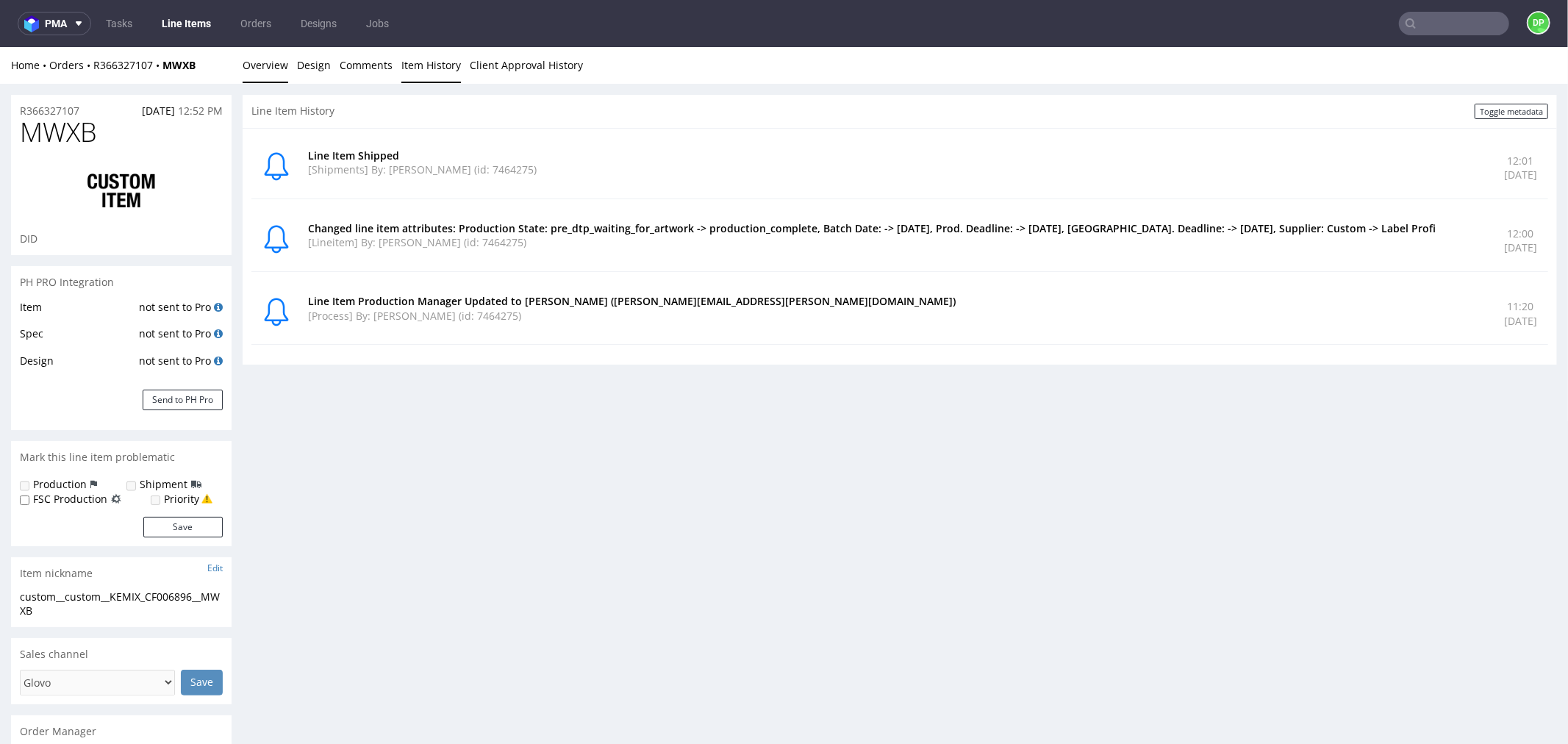
click at [256, 63] on link "Overview" at bounding box center [265, 64] width 46 height 36
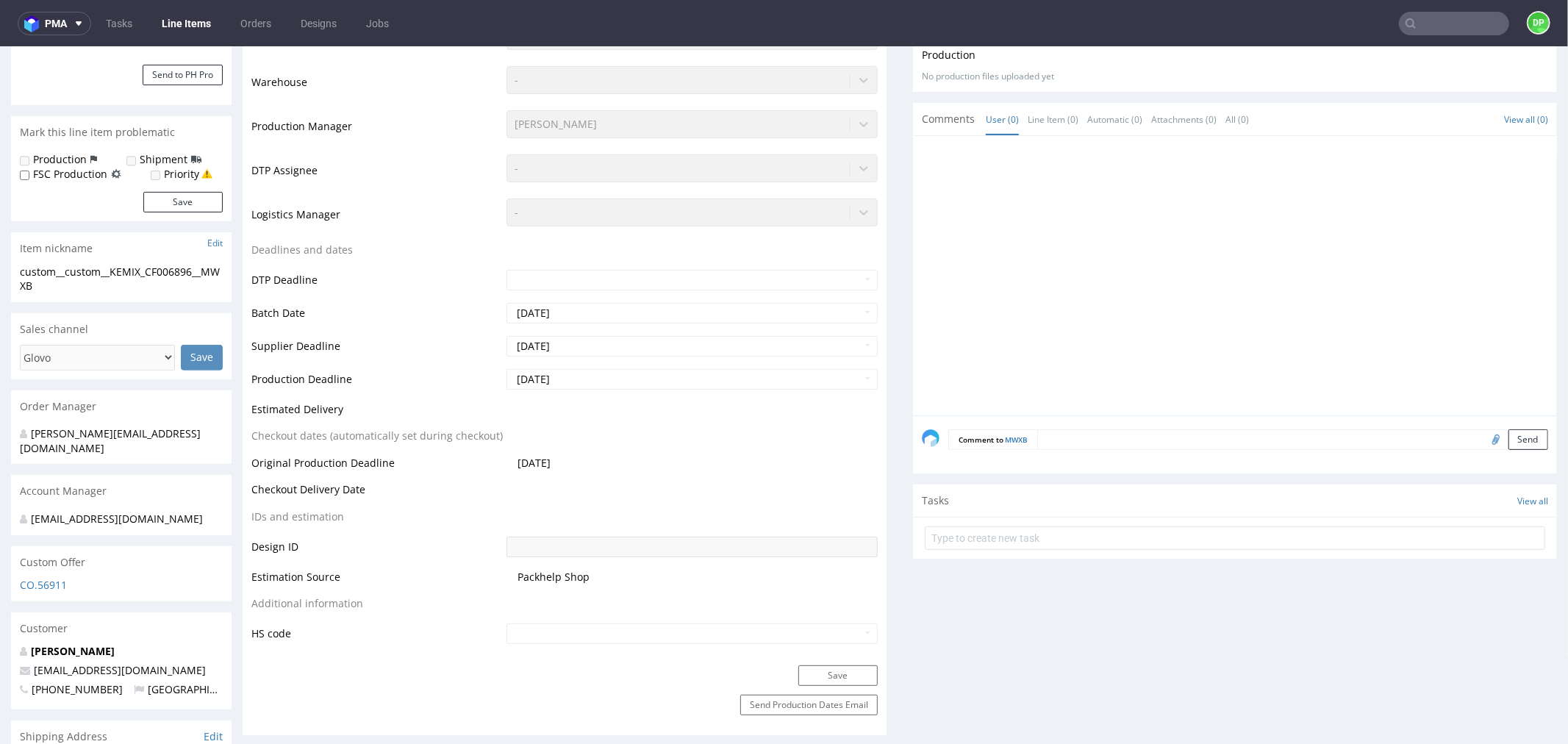
scroll to position [163, 0]
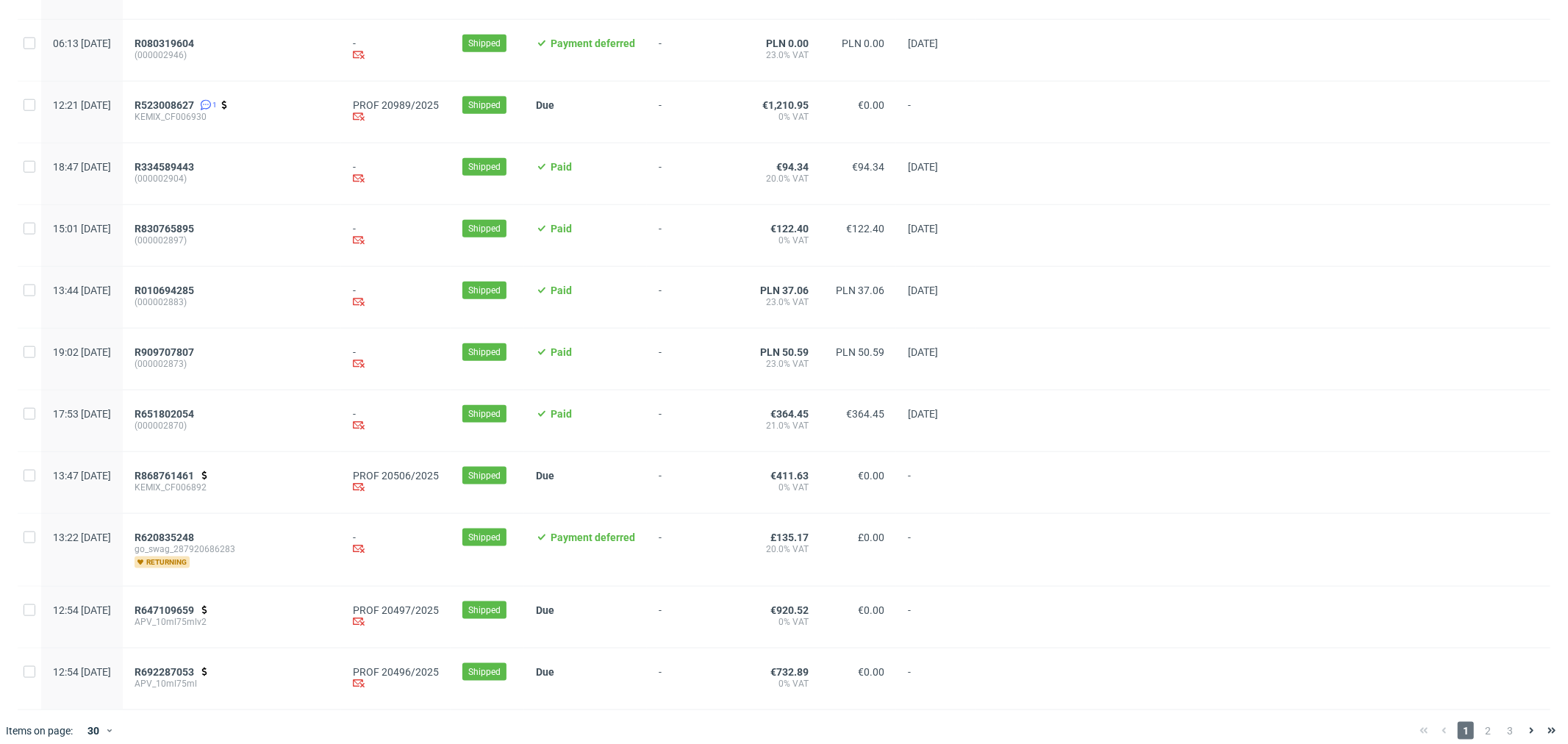
scroll to position [1372, 0]
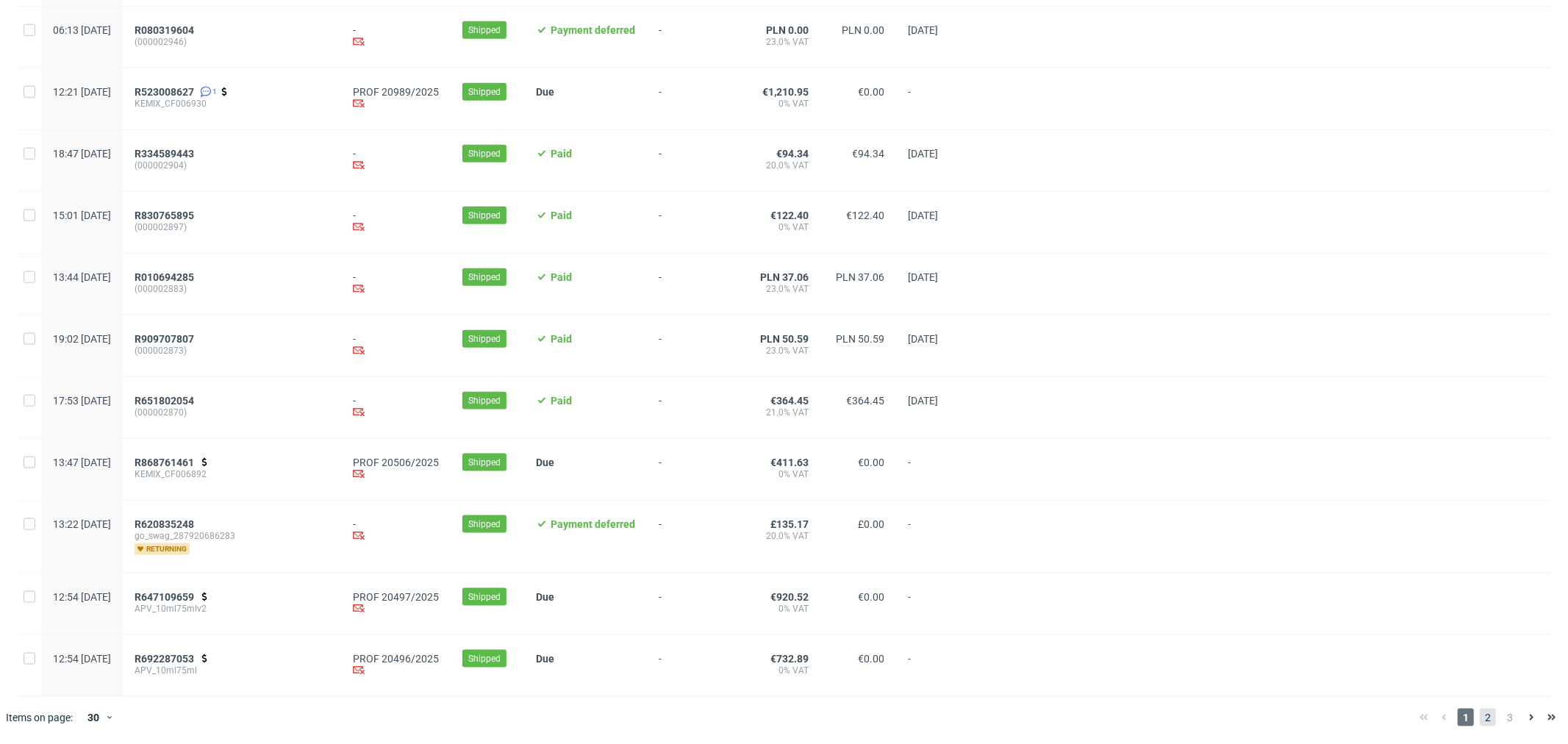
click at [1480, 717] on span "2" at bounding box center [1488, 718] width 16 height 17
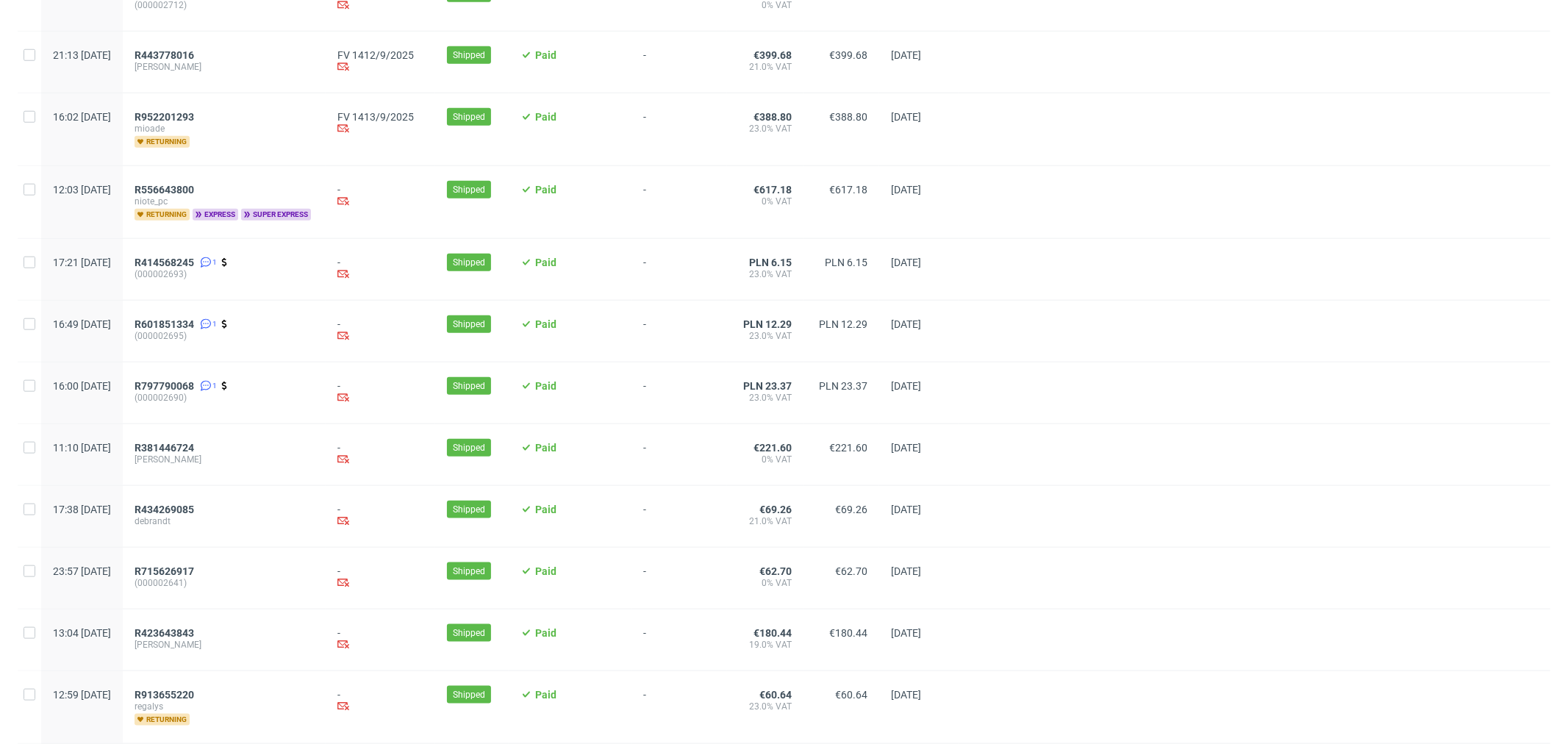
scroll to position [1381, 0]
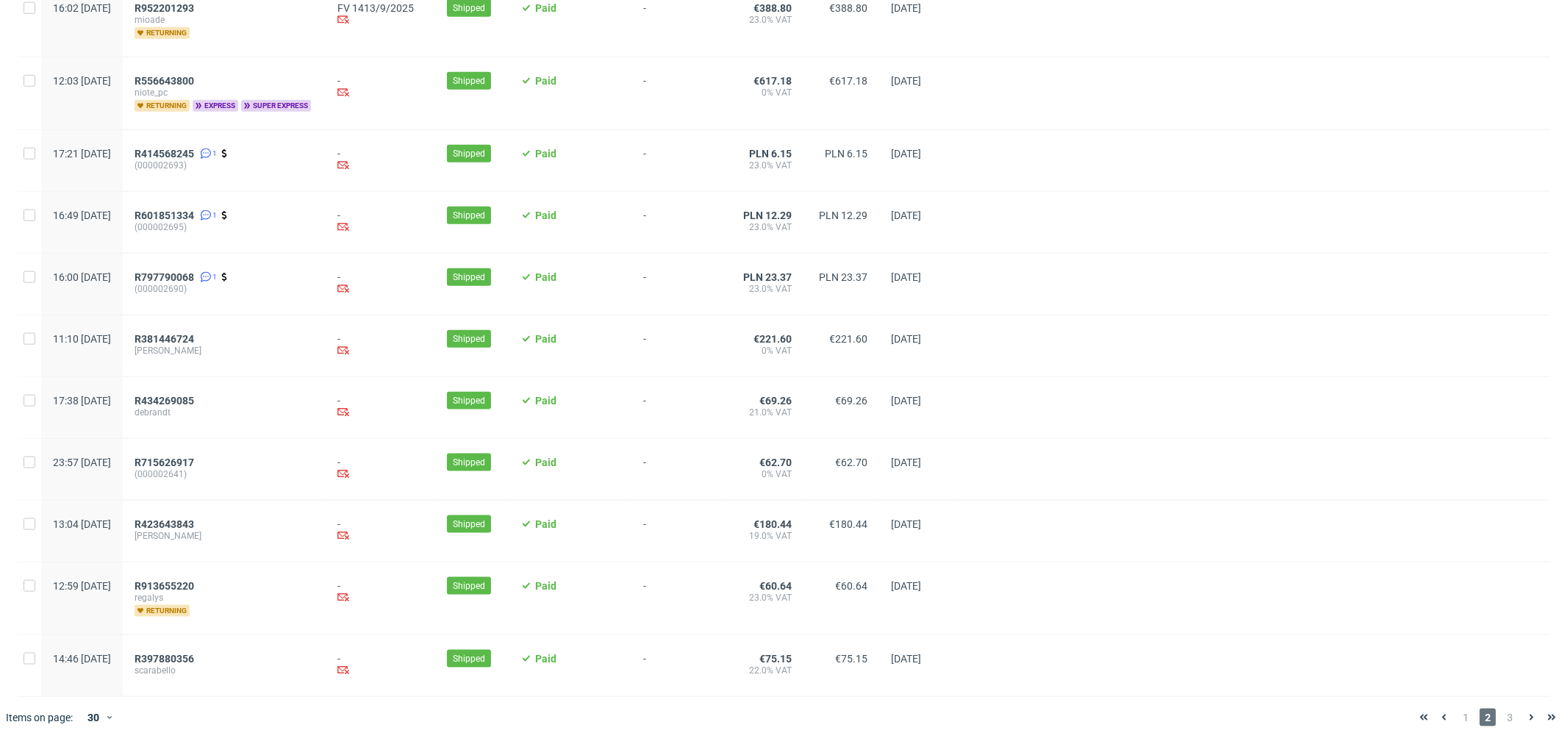
click at [1494, 728] on div "1 2 3" at bounding box center [1488, 718] width 160 height 41
click at [1502, 717] on span "3" at bounding box center [1510, 718] width 16 height 17
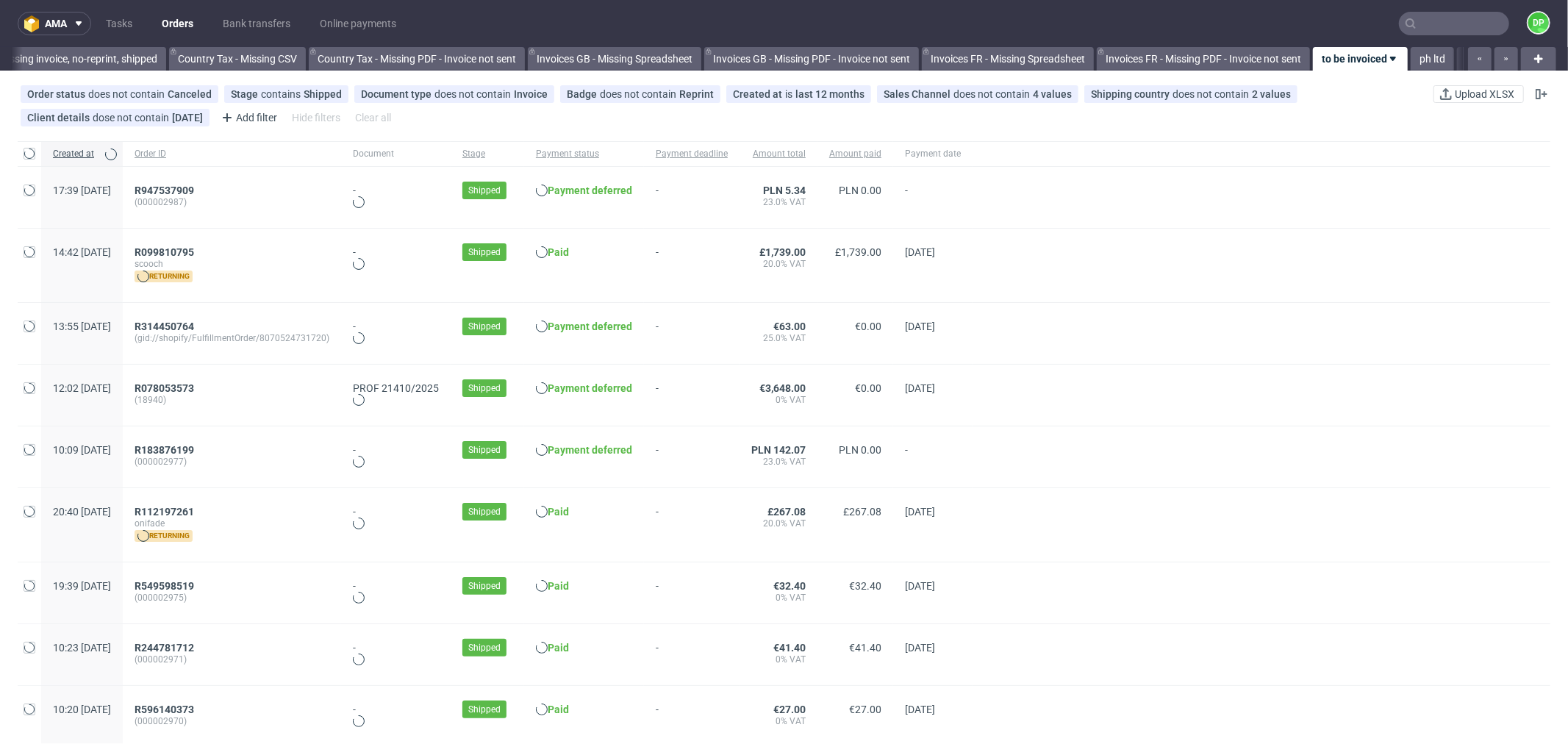
scroll to position [0, 1445]
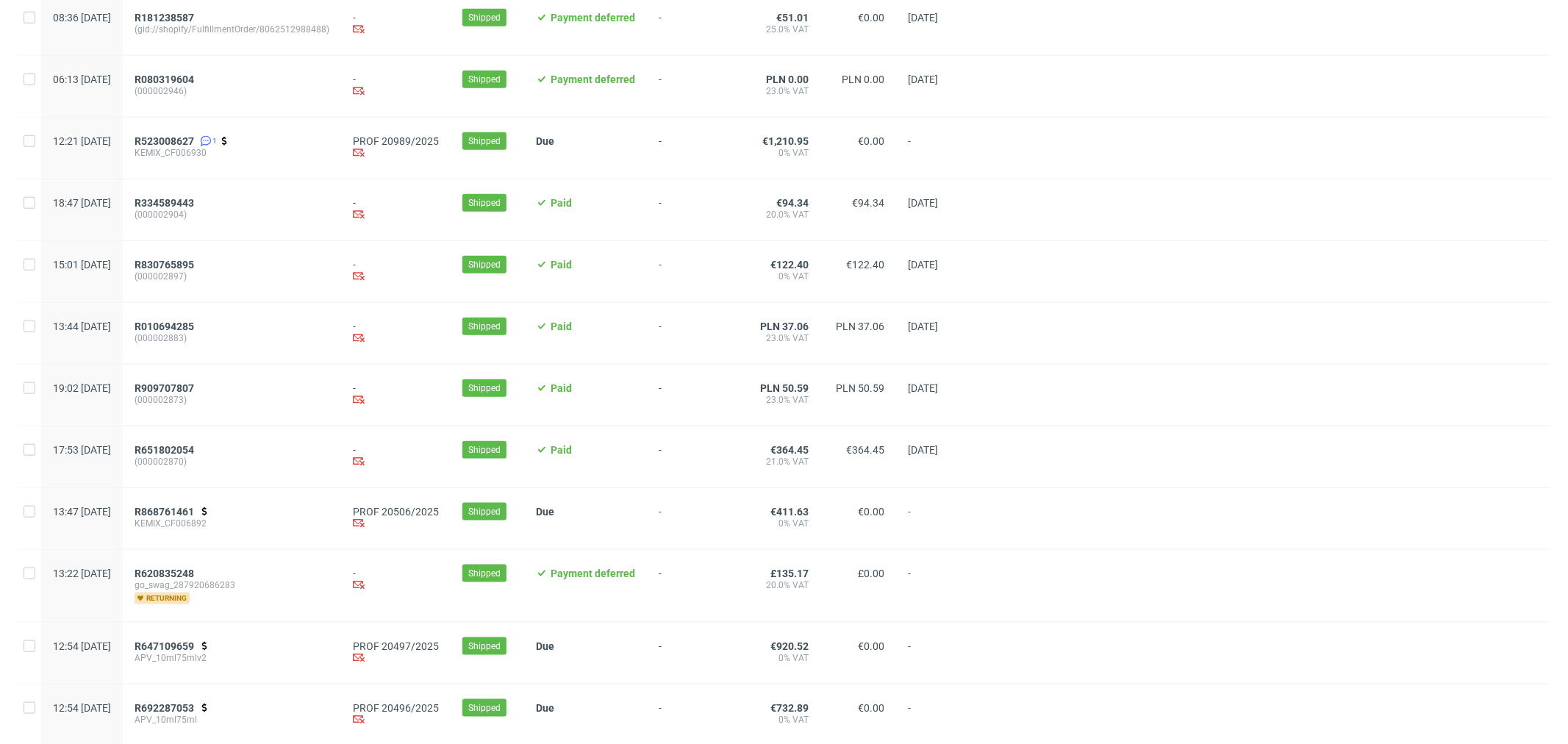
scroll to position [1372, 0]
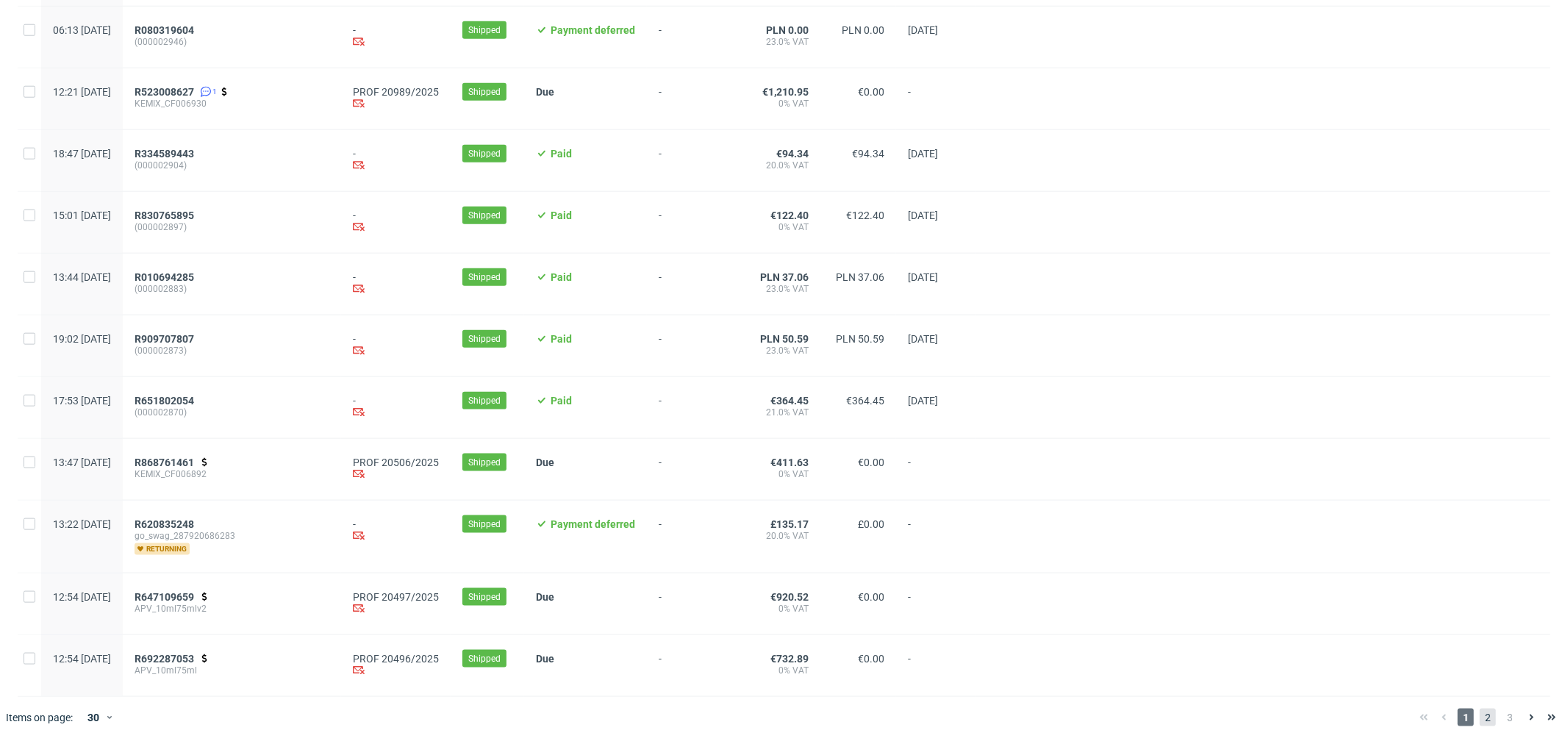
click at [1480, 712] on span "2" at bounding box center [1488, 718] width 16 height 17
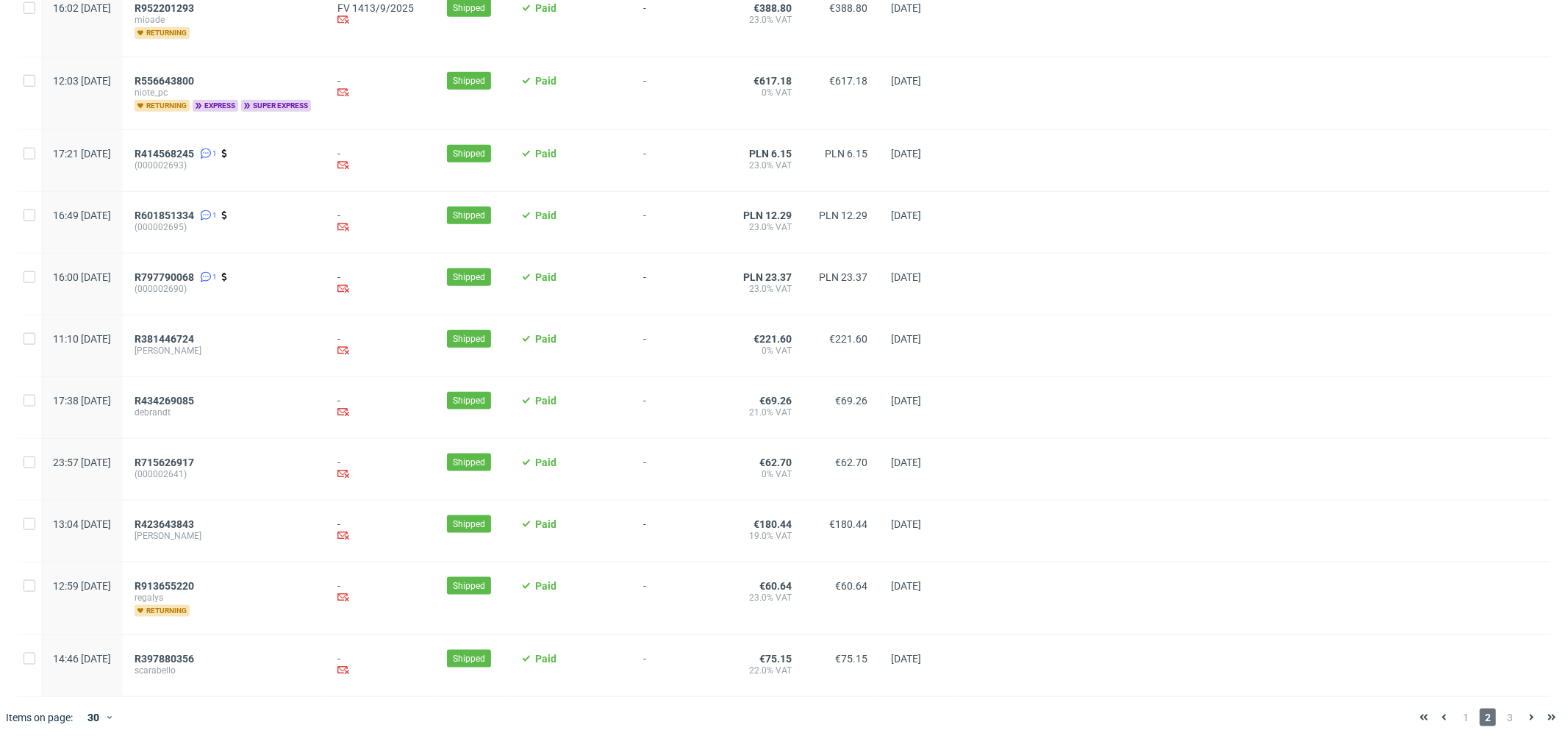
scroll to position [1381, 0]
click at [1505, 725] on span "3" at bounding box center [1510, 718] width 16 height 17
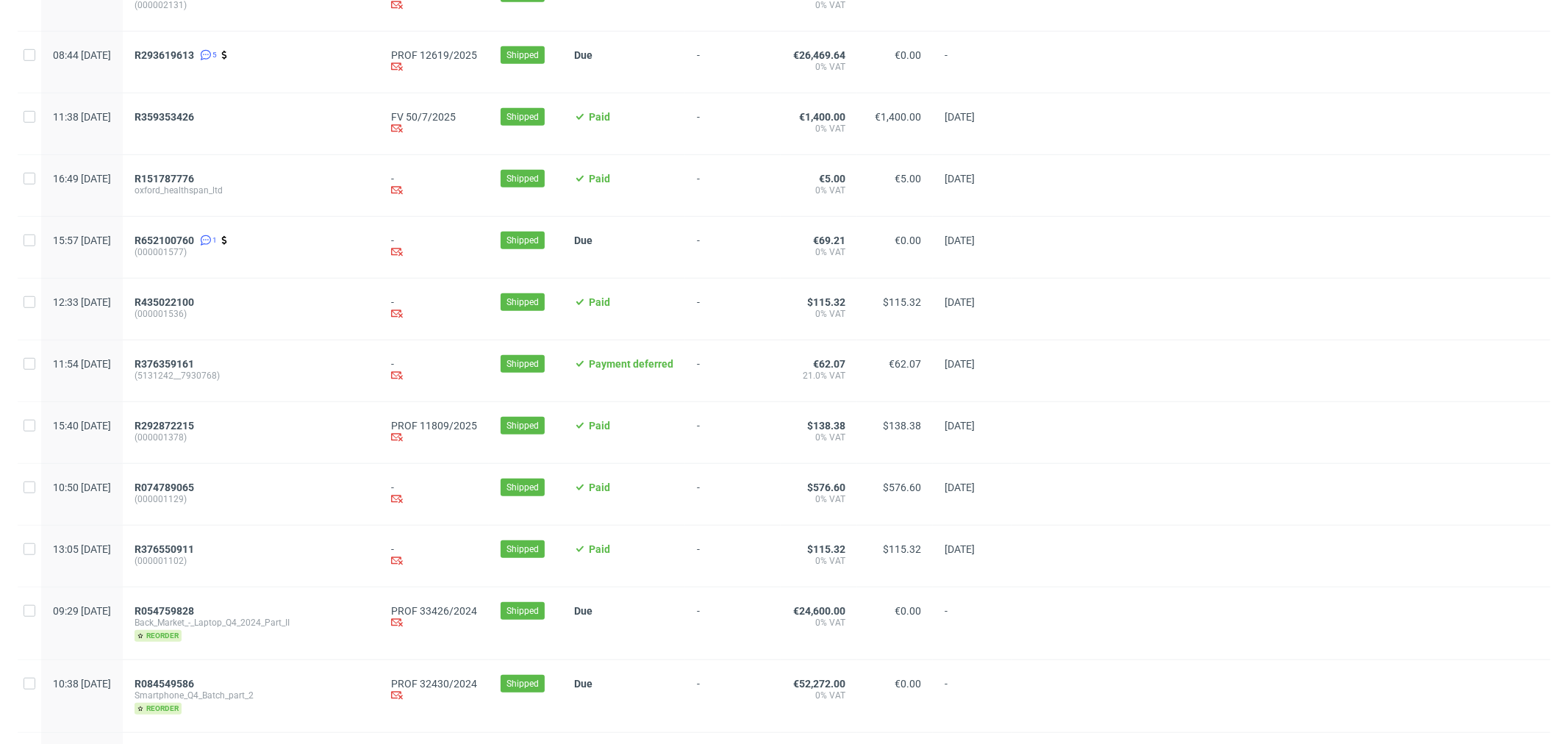
scroll to position [1018, 0]
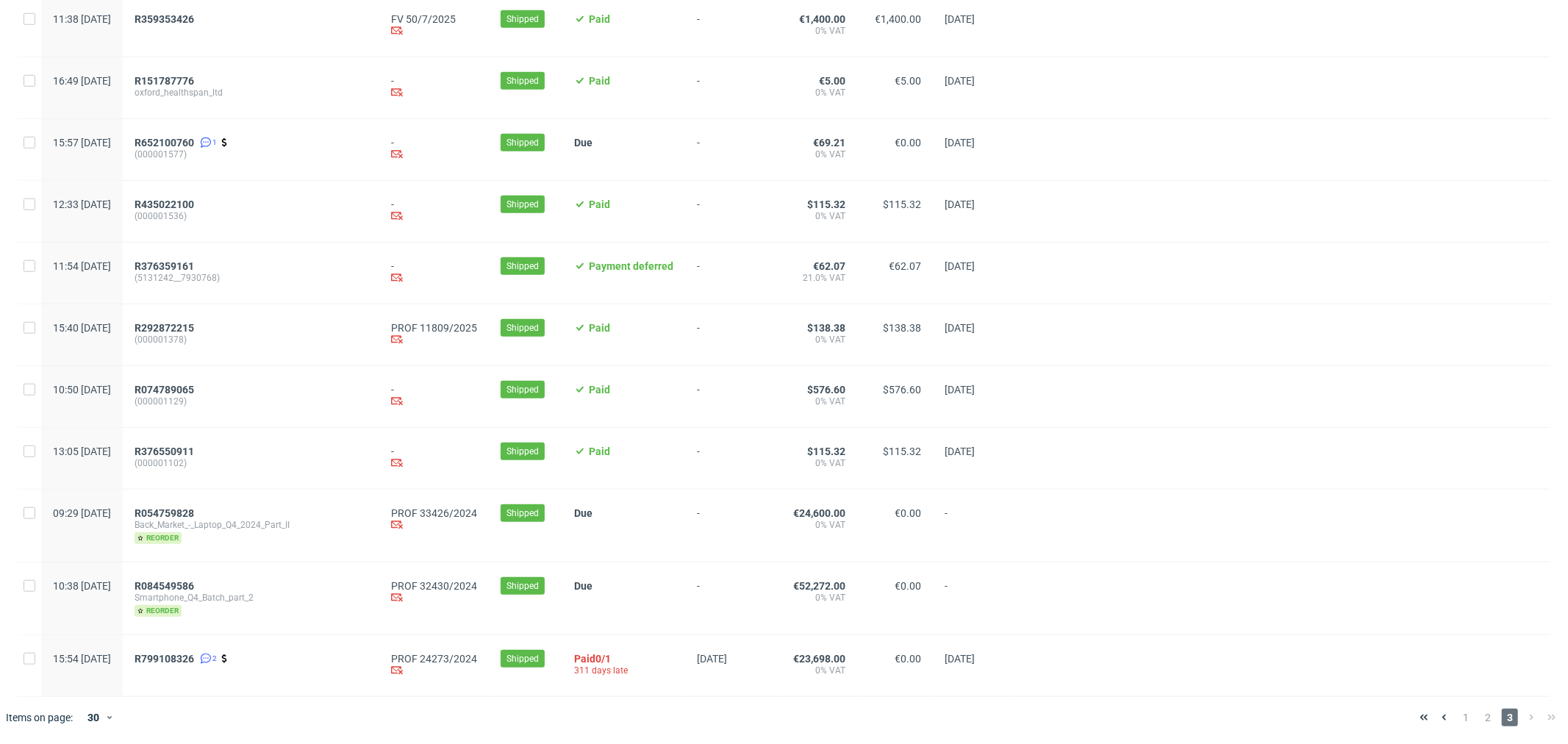
click at [1459, 716] on span "1" at bounding box center [1466, 718] width 16 height 17
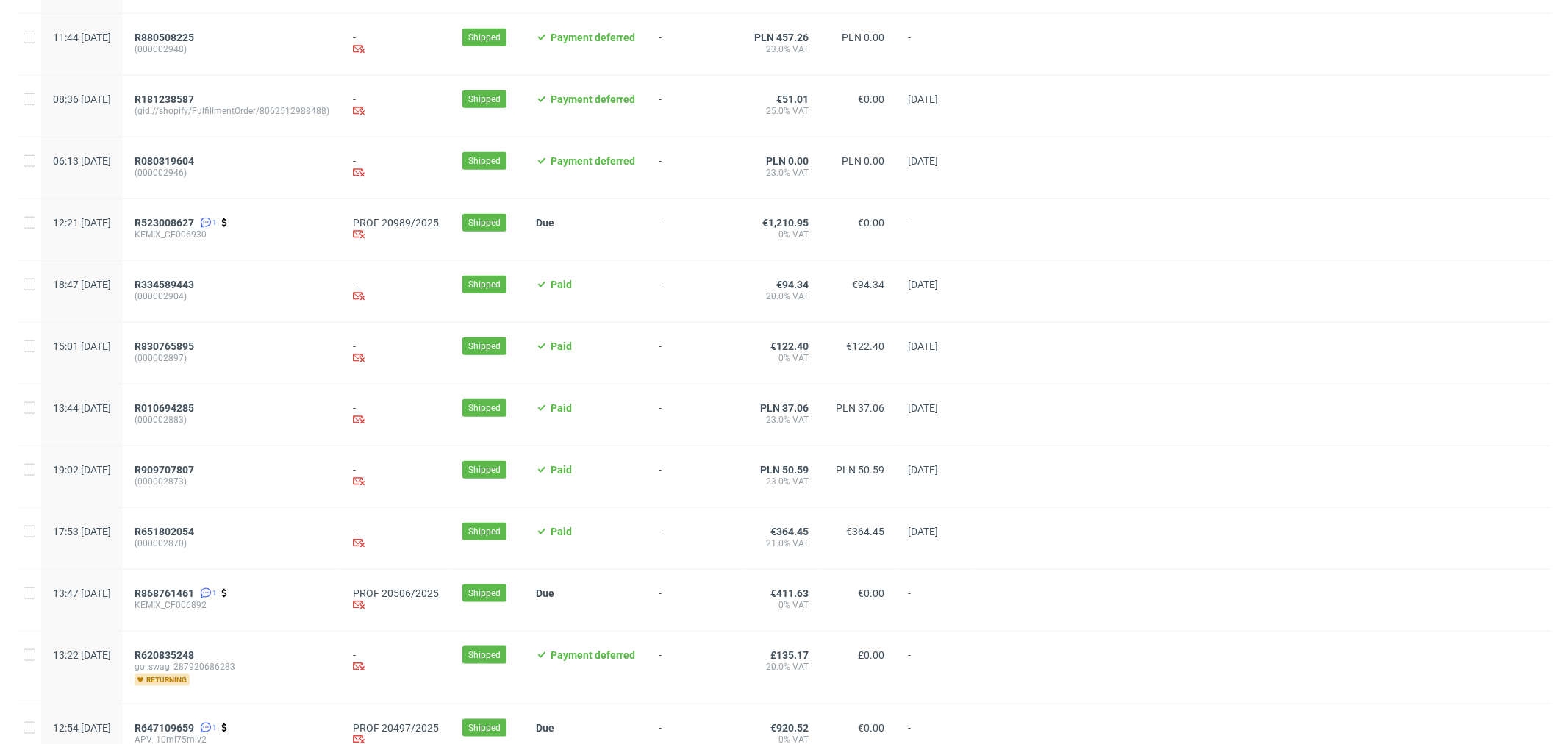
scroll to position [1372, 0]
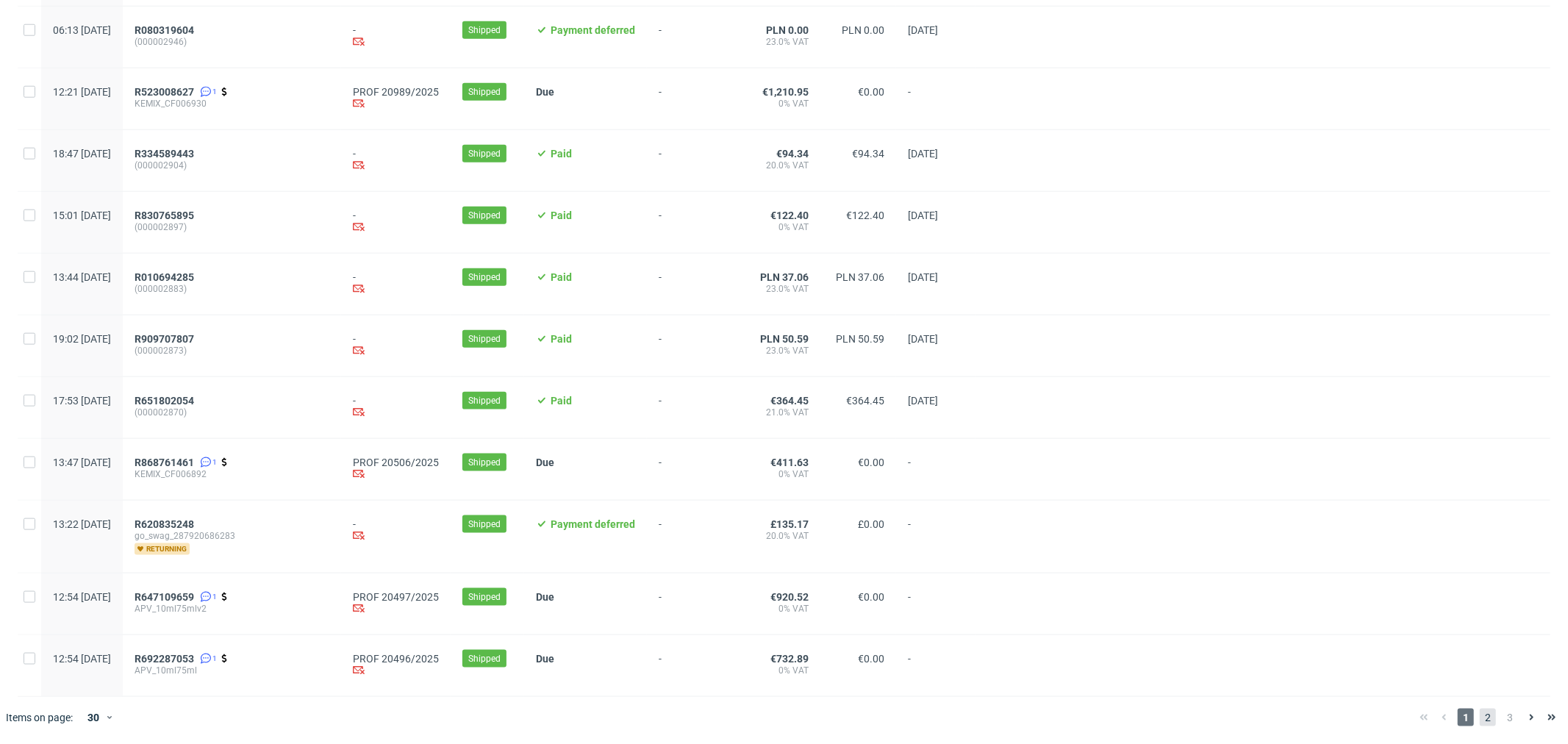
click at [1480, 723] on span "2" at bounding box center [1488, 718] width 16 height 17
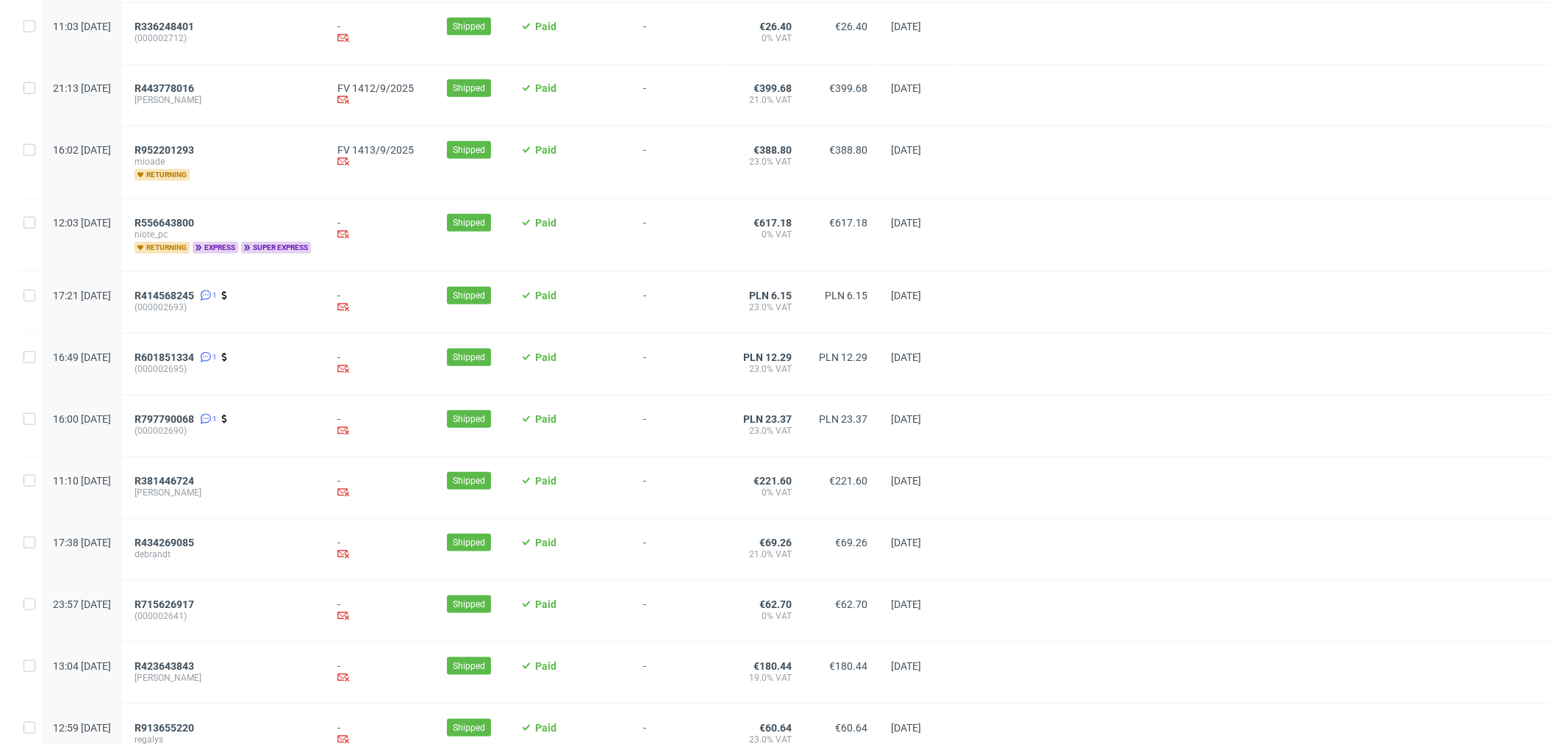
scroll to position [1381, 0]
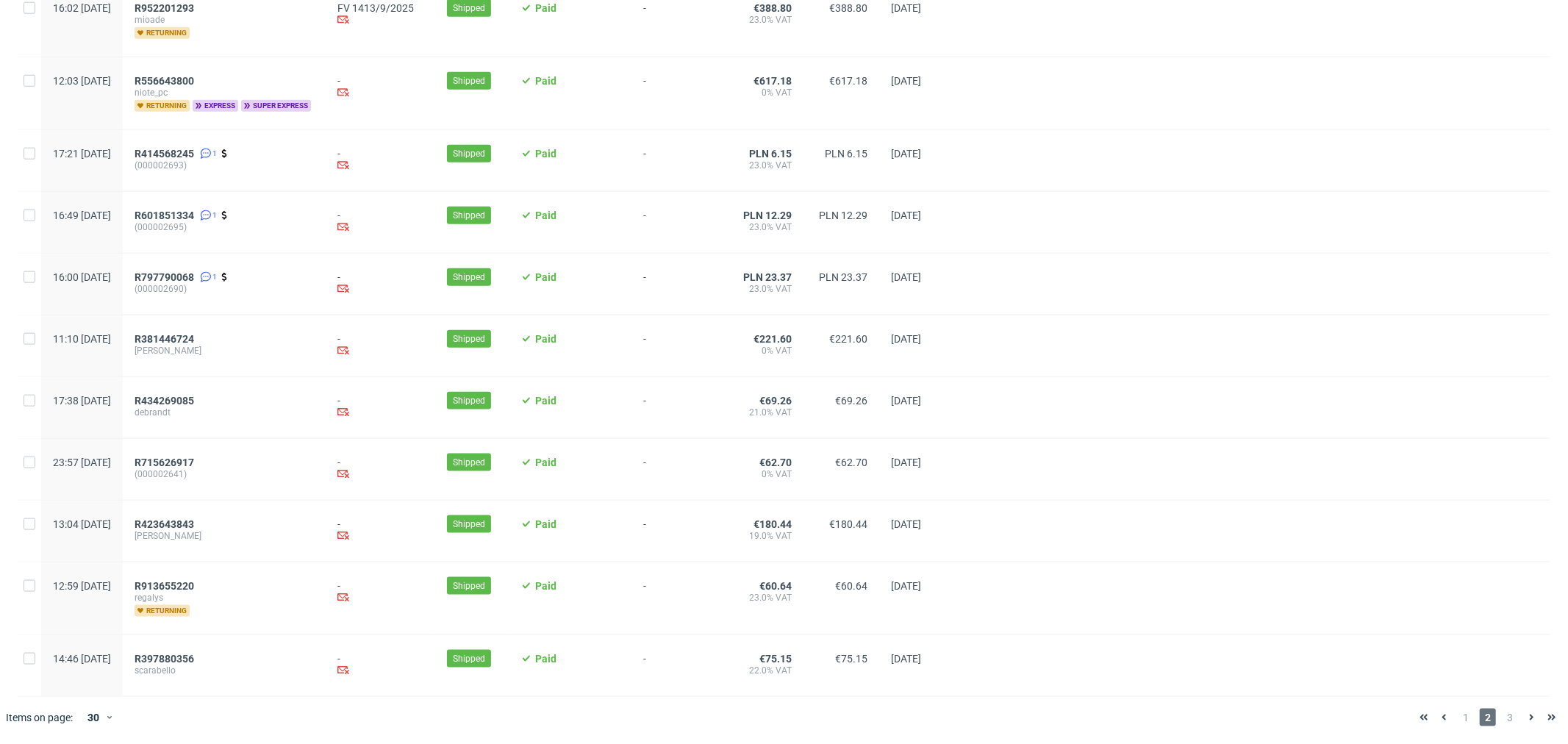
click at [1465, 719] on div "1 2 3" at bounding box center [1488, 718] width 148 height 17
click at [1459, 722] on span "1" at bounding box center [1466, 718] width 16 height 17
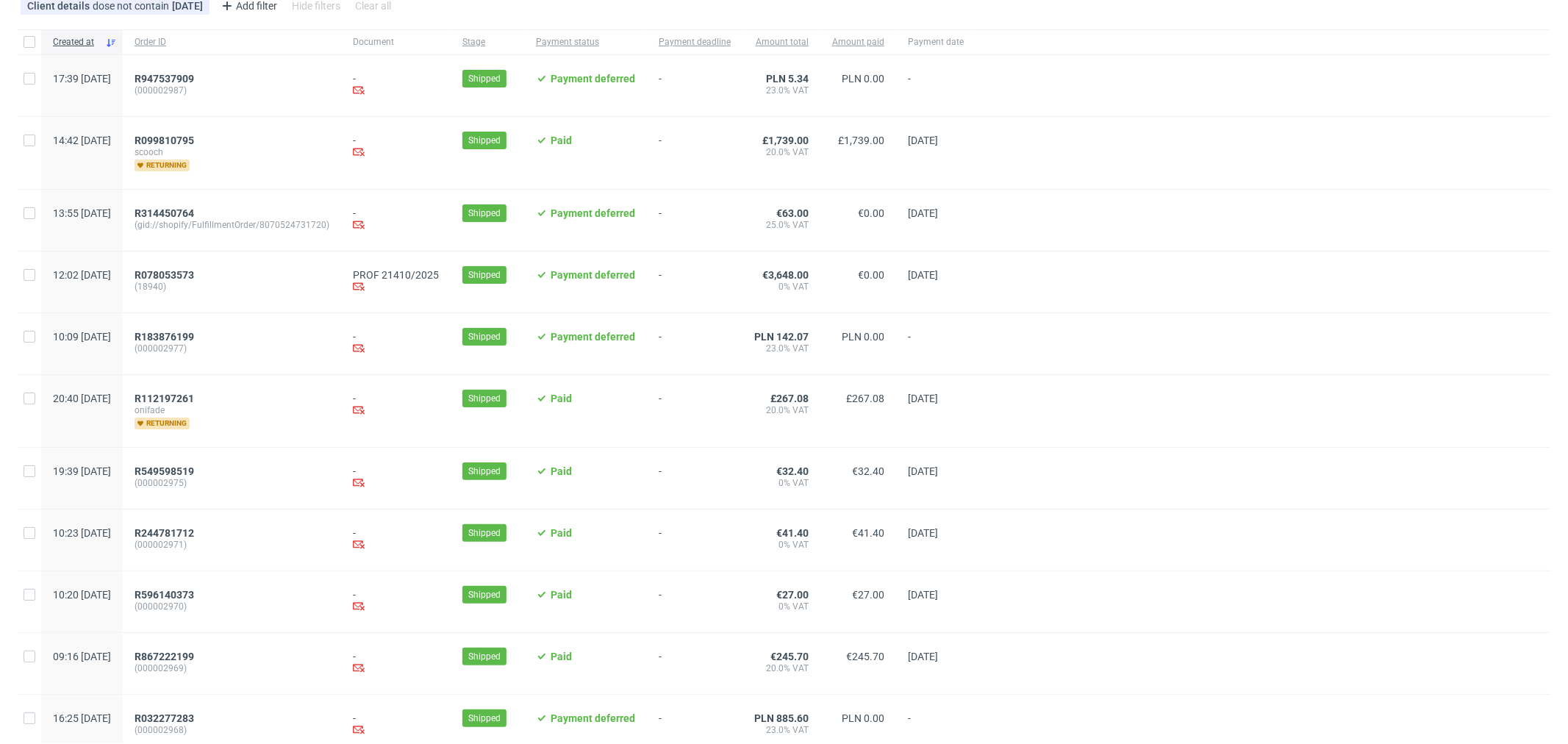
scroll to position [163, 0]
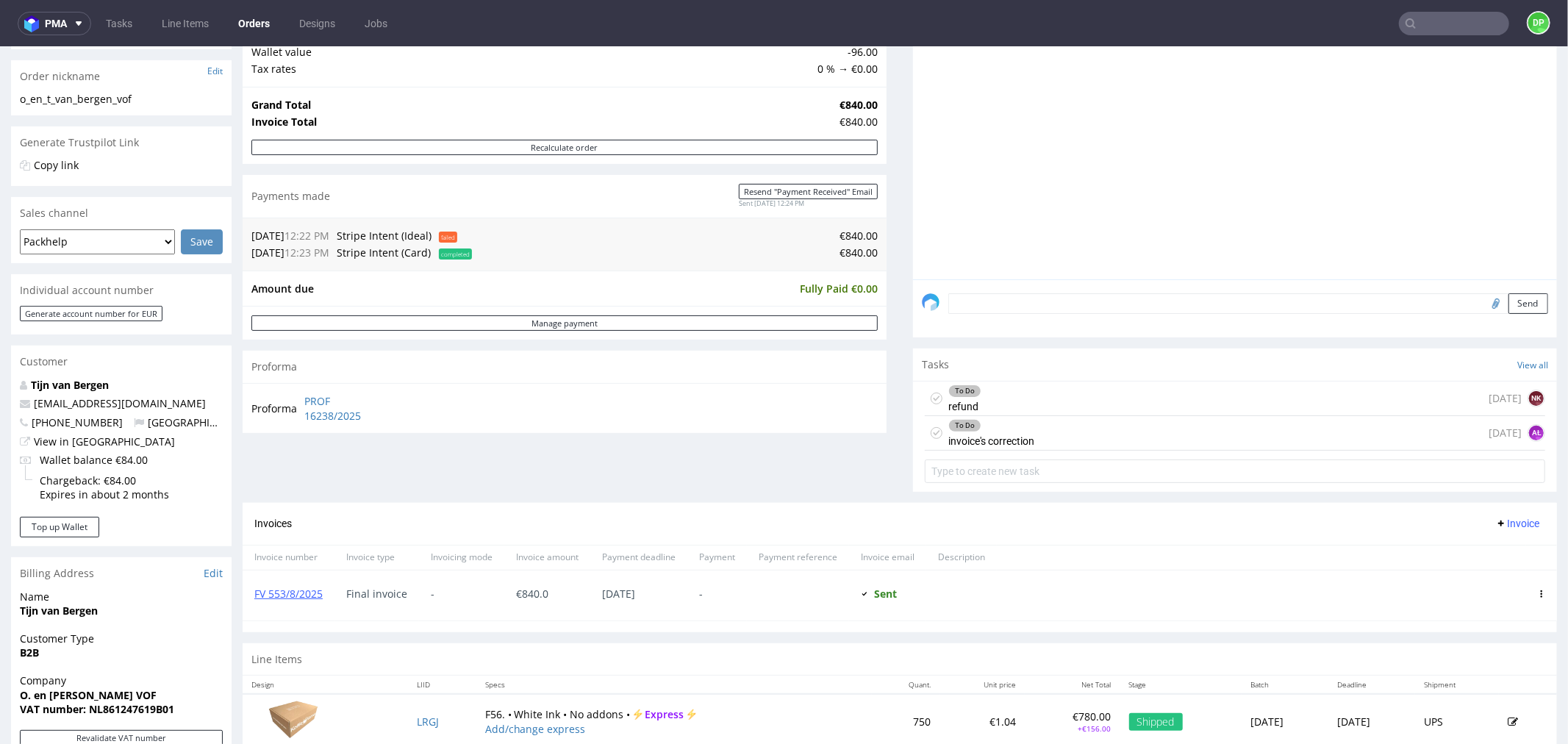
scroll to position [245, 0]
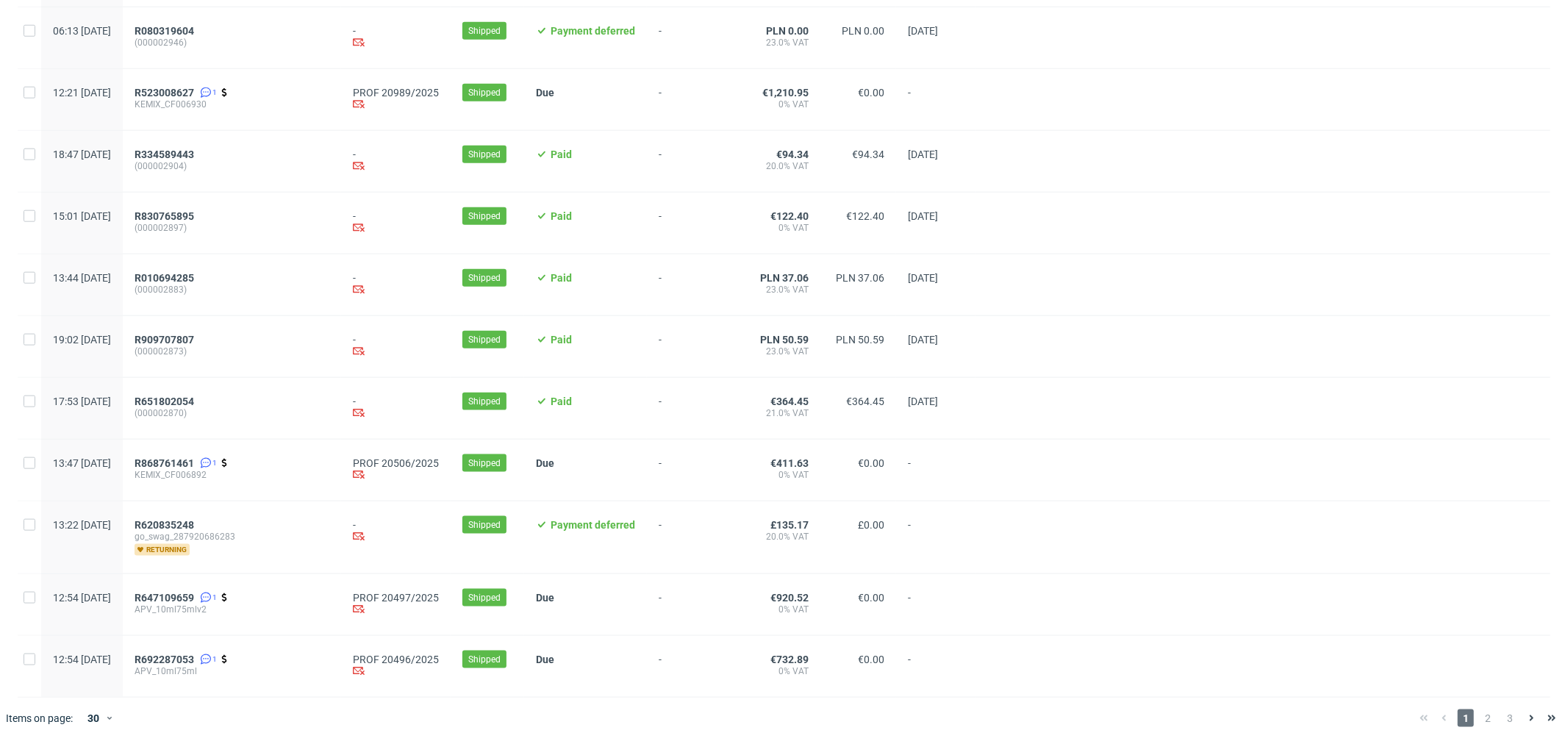
scroll to position [1372, 0]
click at [1480, 723] on span "2" at bounding box center [1488, 718] width 16 height 17
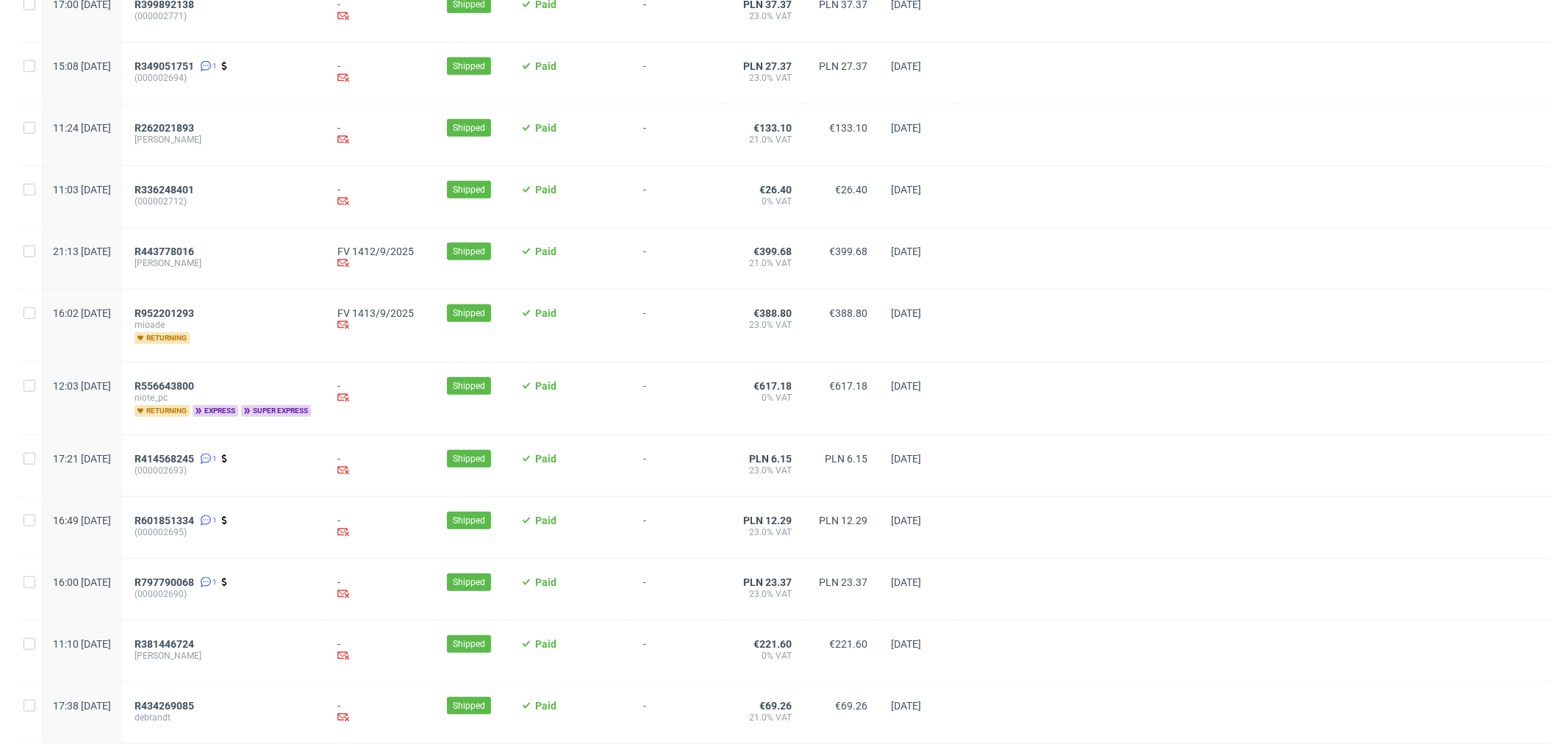
scroll to position [1381, 0]
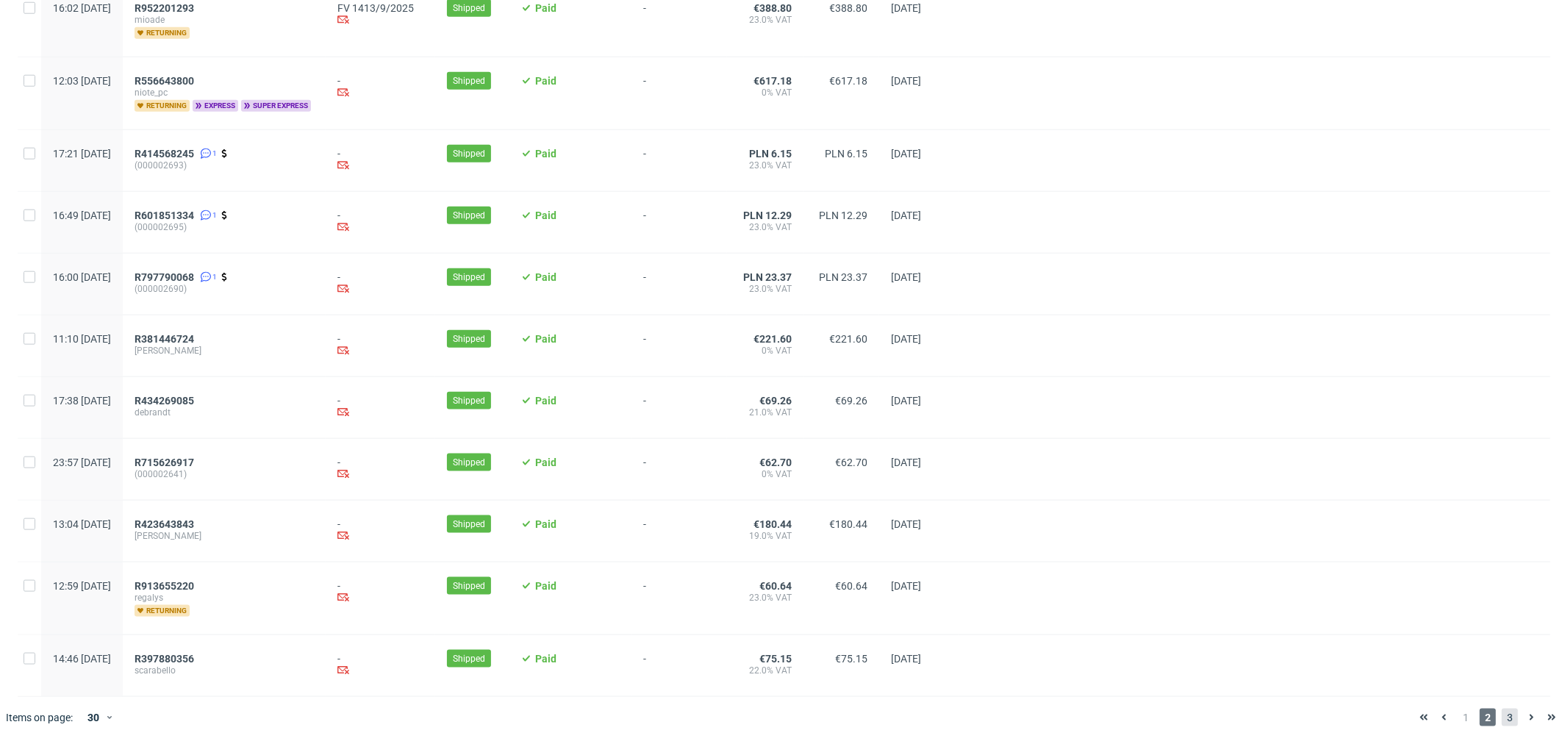
click at [1502, 726] on span "3" at bounding box center [1510, 718] width 16 height 17
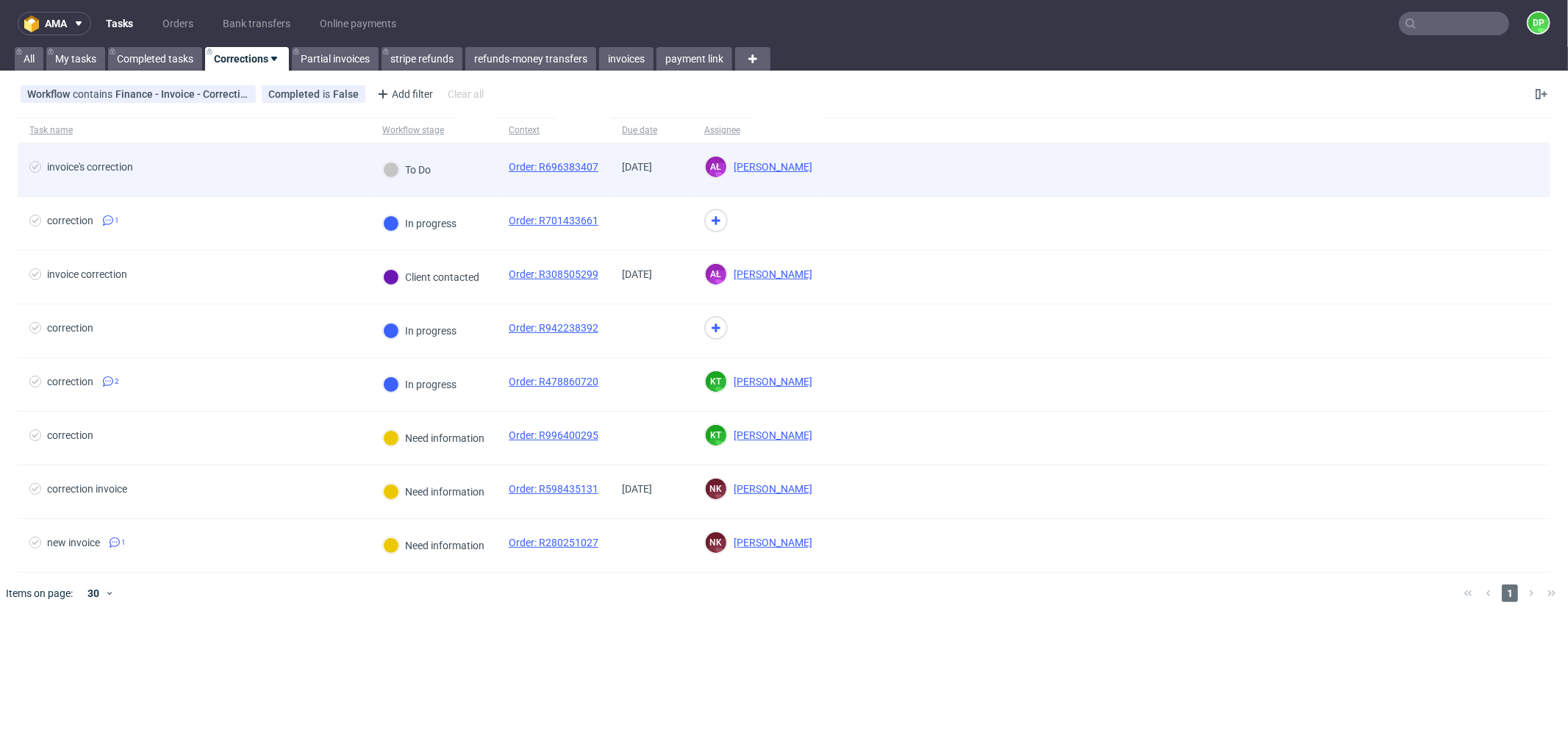
click at [109, 157] on div "invoice's correction" at bounding box center [194, 170] width 353 height 53
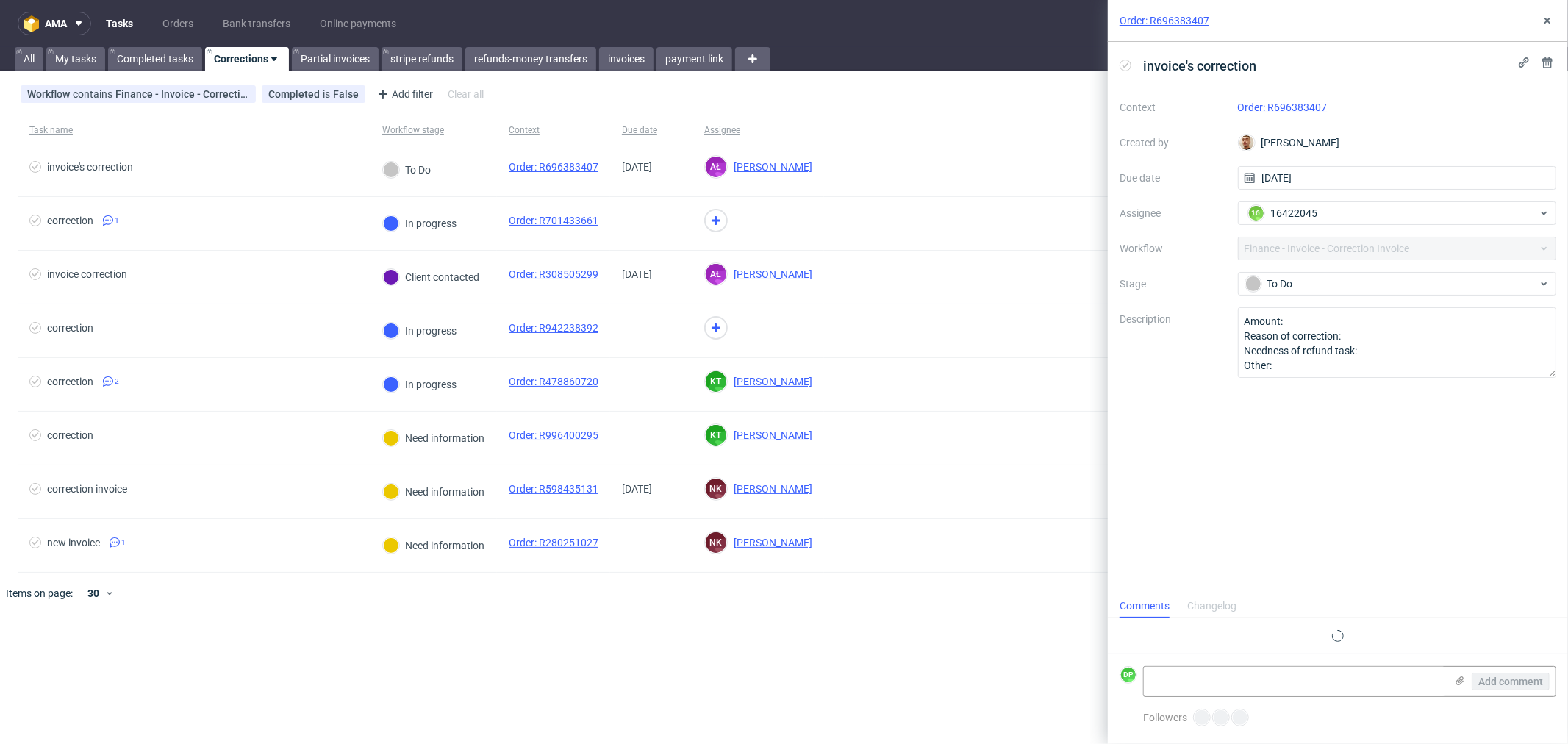
scroll to position [11, 0]
click at [1276, 105] on link "Order: R696383407" at bounding box center [1283, 108] width 90 height 12
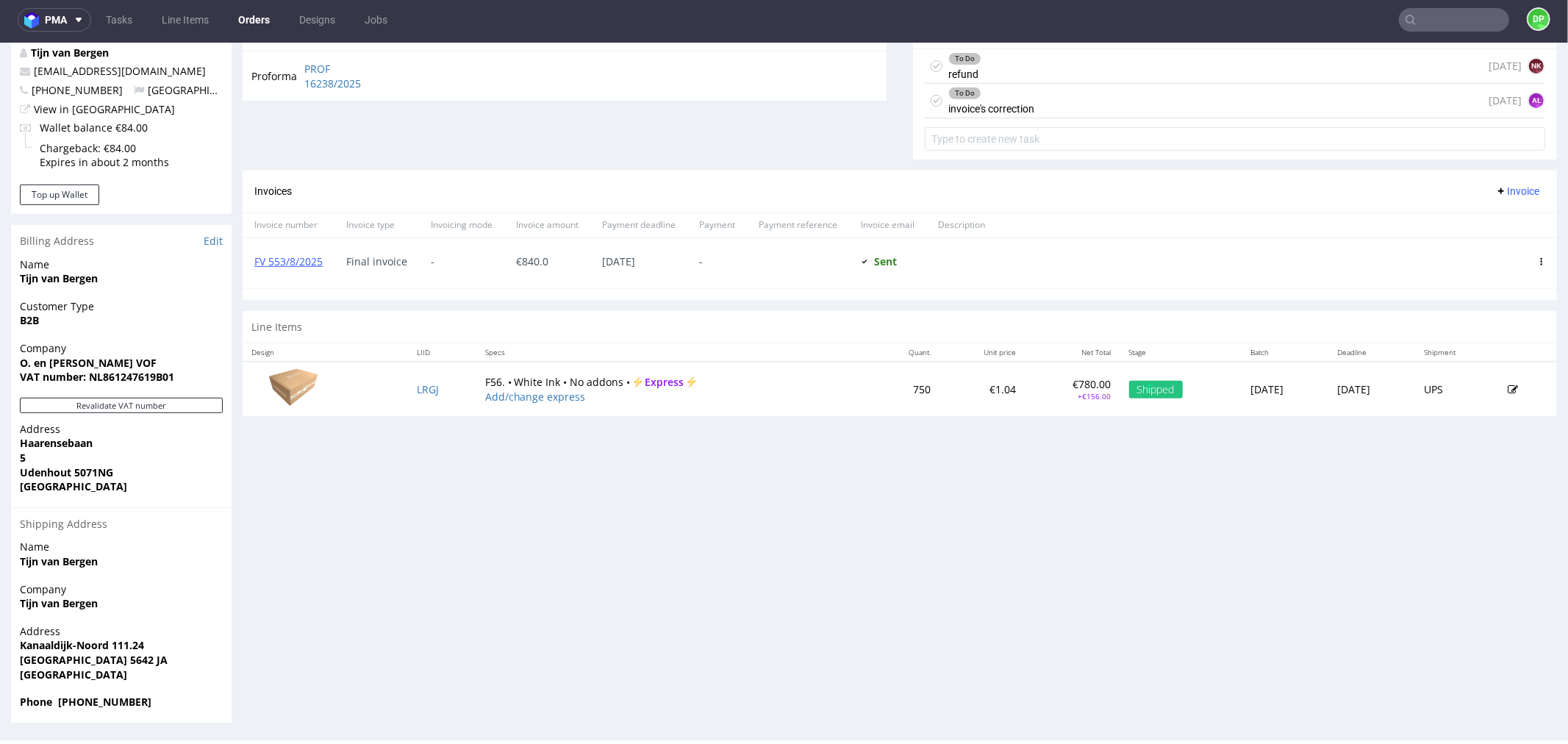
scroll to position [391, 0]
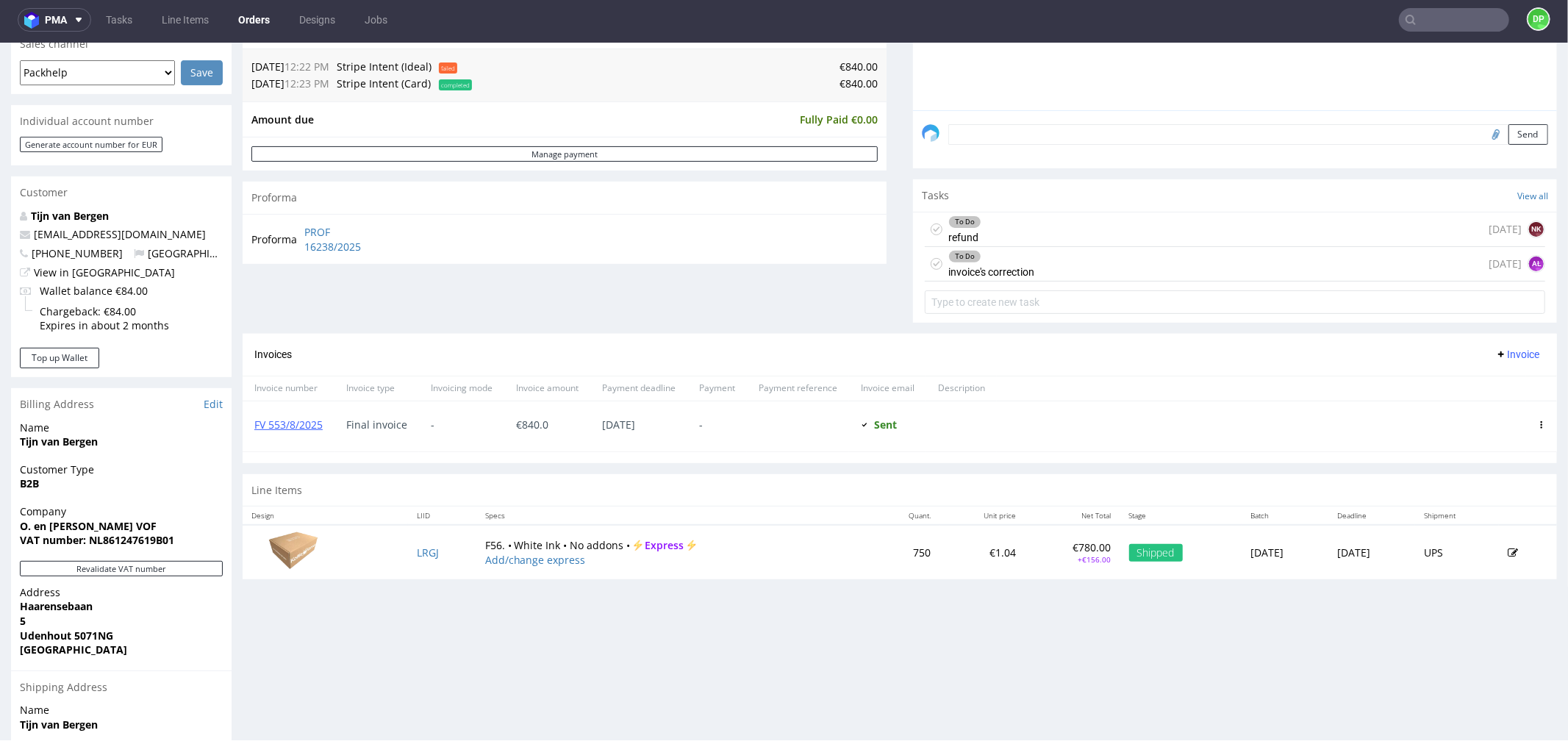
click at [1054, 270] on div "To Do invoice's correction [DATE] AŁ" at bounding box center [1235, 264] width 621 height 35
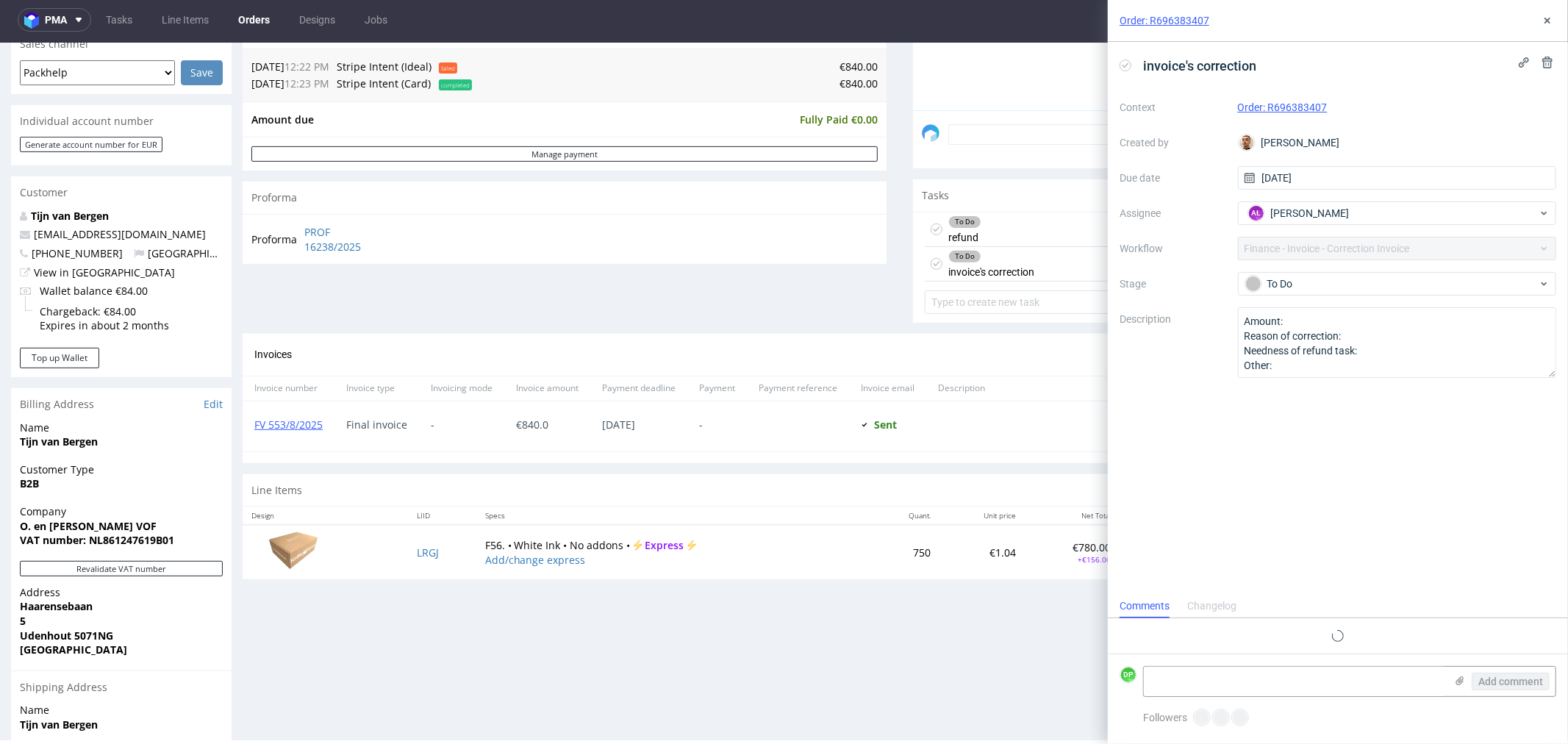
scroll to position [11, 0]
click at [984, 219] on div "To Do refund today NK" at bounding box center [1235, 229] width 621 height 35
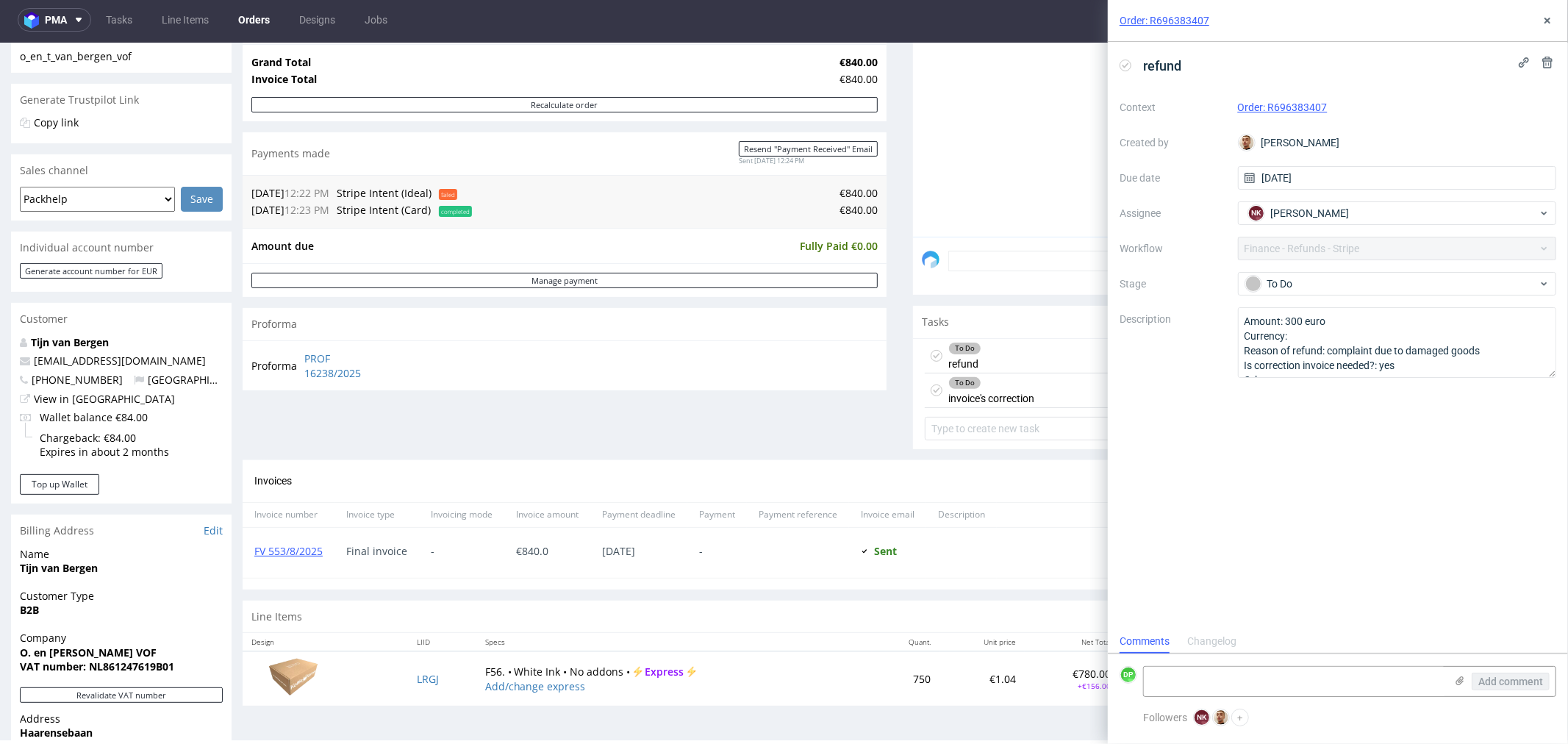
scroll to position [228, 0]
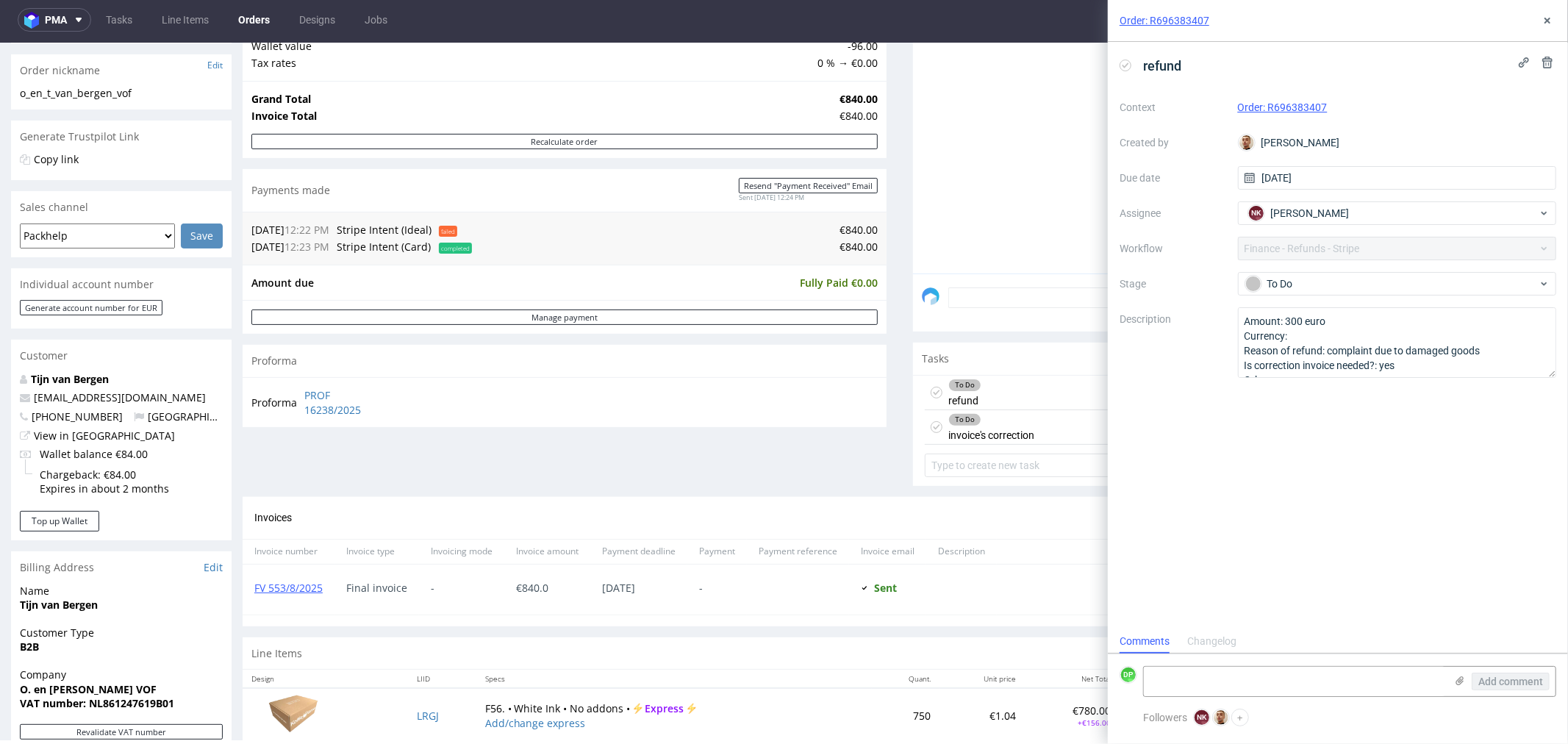
click at [999, 383] on div "To Do refund today NK" at bounding box center [1235, 393] width 621 height 35
click at [995, 382] on div "To Do refund [DATE] NK" at bounding box center [1235, 393] width 621 height 35
click at [987, 388] on div "To Do refund [DATE] NK" at bounding box center [1235, 393] width 621 height 35
click at [994, 431] on div "To Do invoice's correction" at bounding box center [991, 426] width 86 height 34
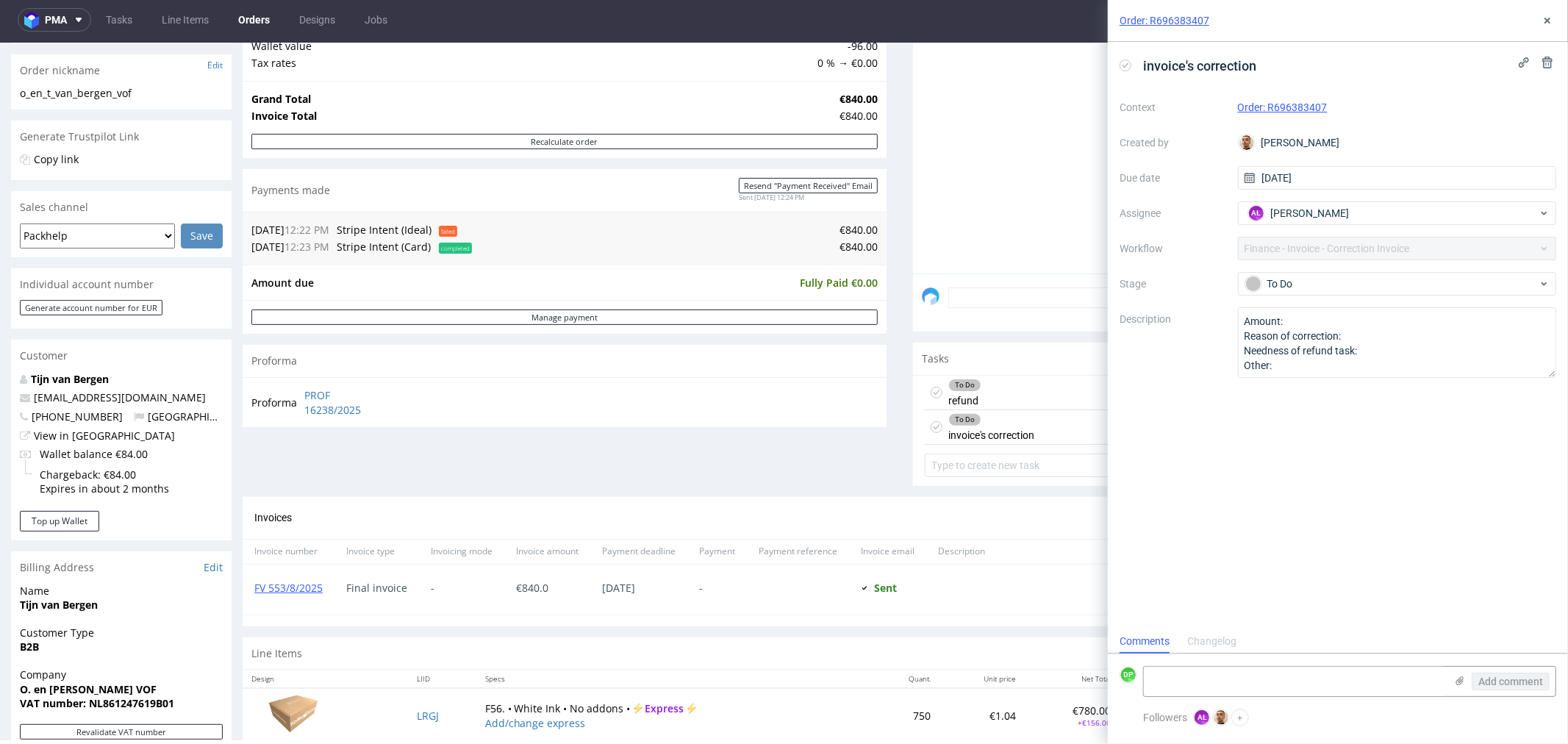
click at [993, 397] on div "To Do refund [DATE] NK" at bounding box center [1235, 393] width 621 height 35
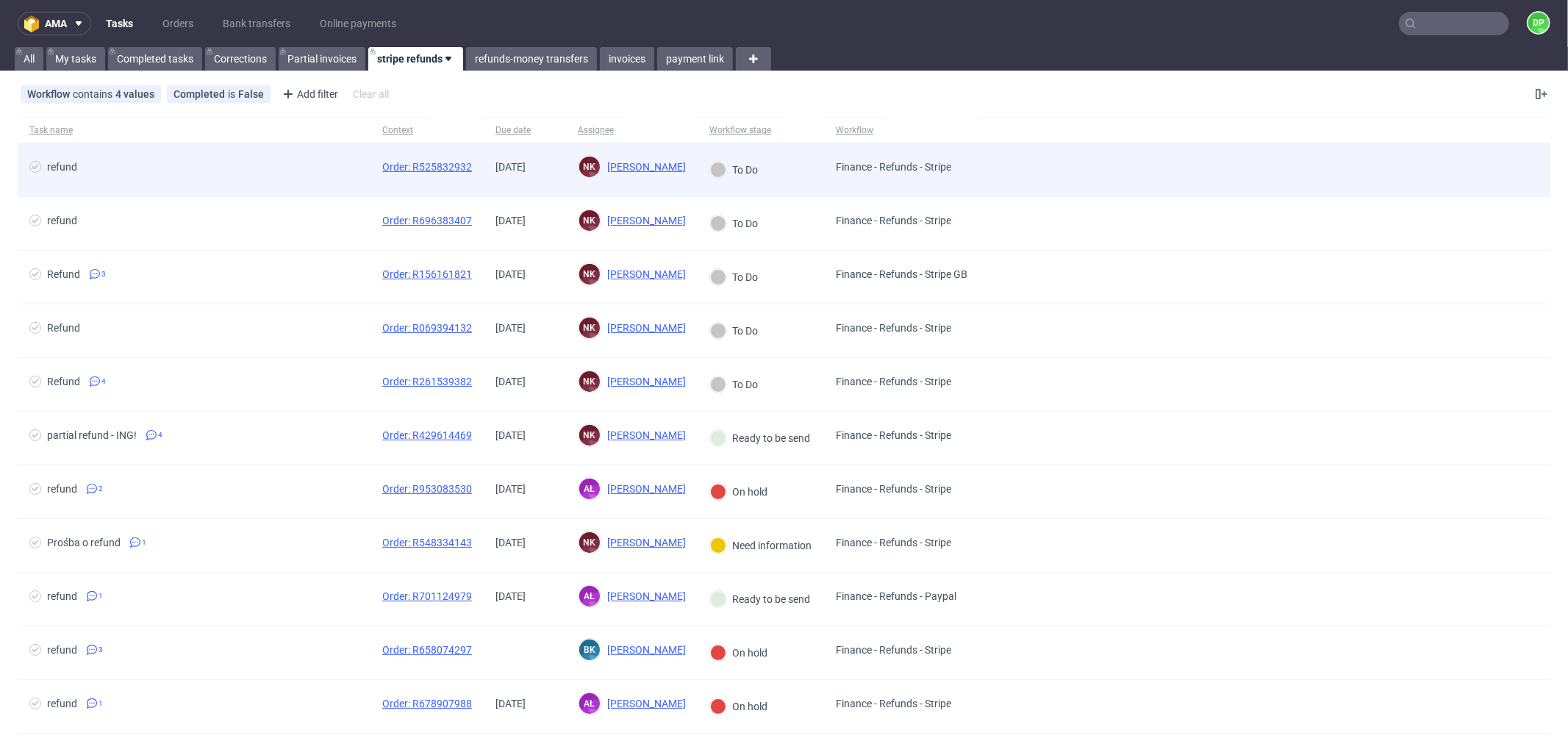
click at [205, 144] on div "refund" at bounding box center [194, 170] width 353 height 53
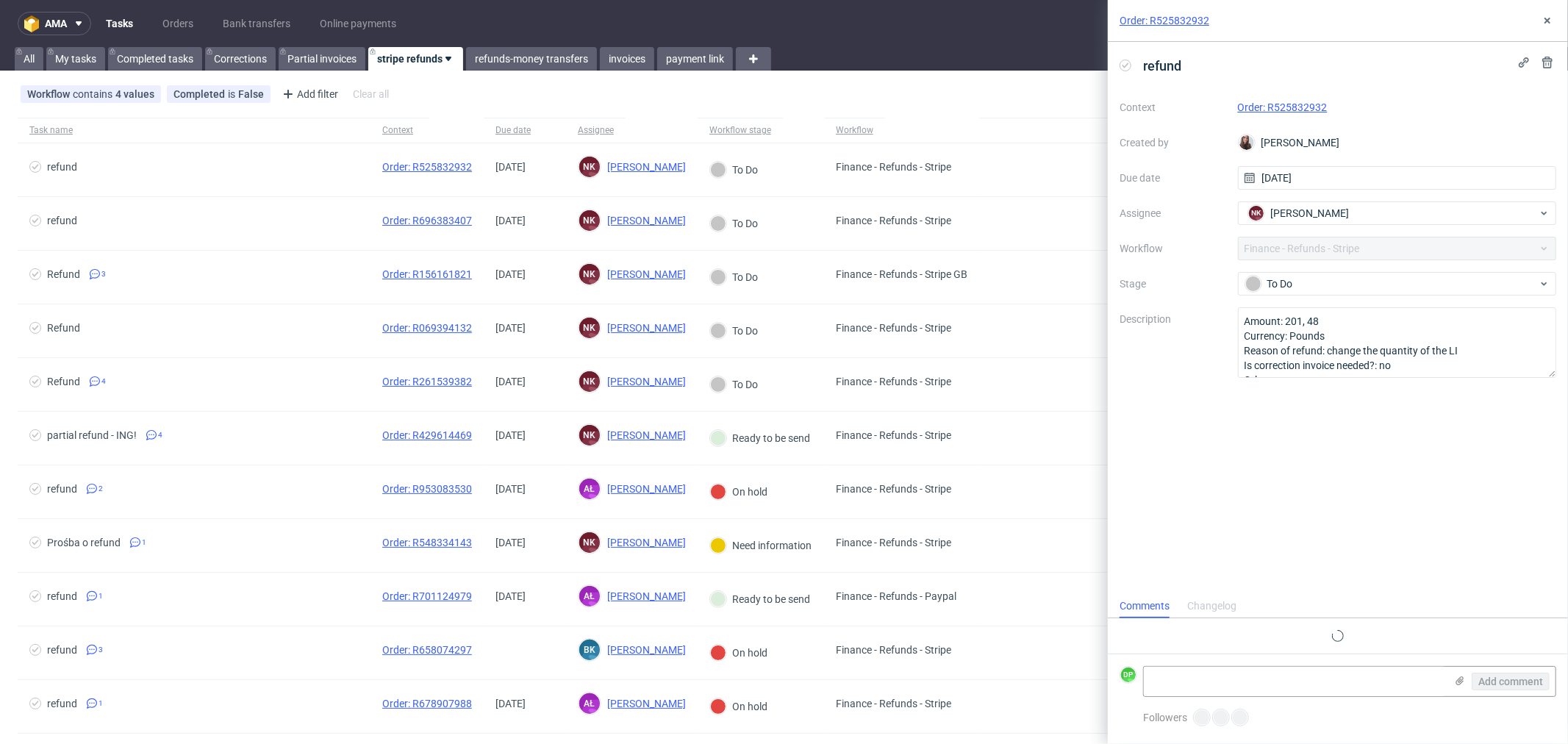
scroll to position [11, 0]
click at [1270, 107] on link "Order: R525832932" at bounding box center [1283, 108] width 90 height 12
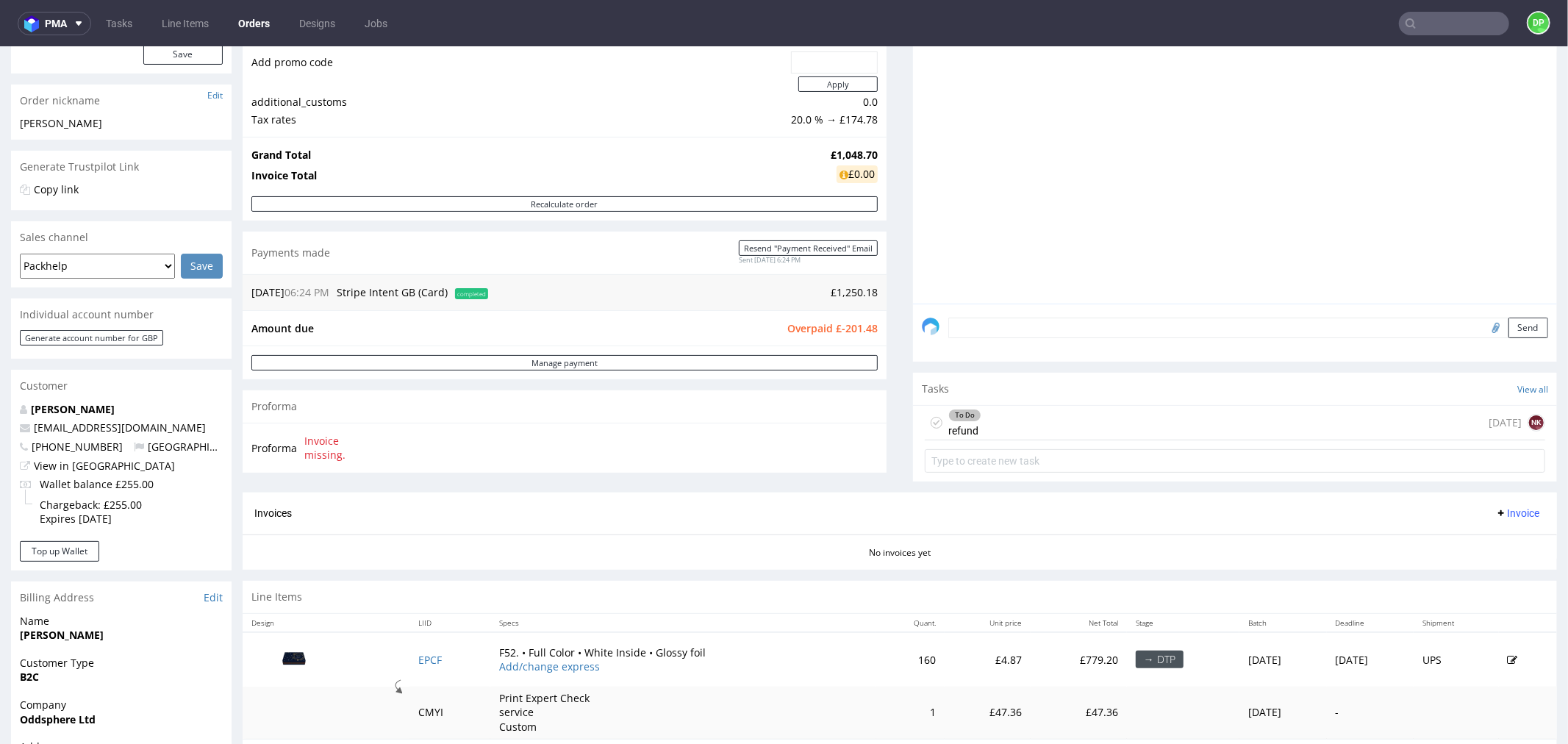
scroll to position [245, 0]
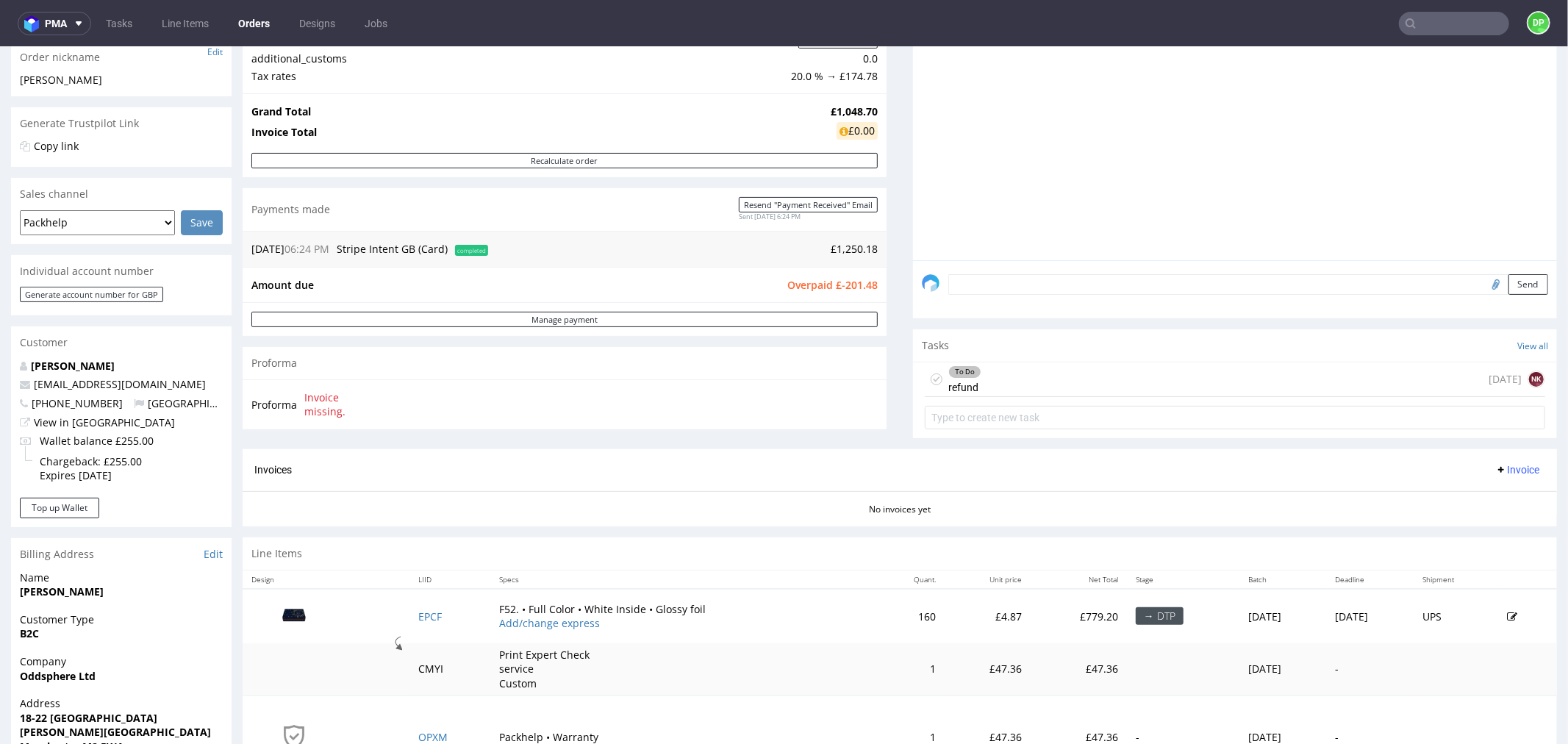
click at [1068, 385] on div "To Do refund [DATE] NK" at bounding box center [1235, 379] width 621 height 35
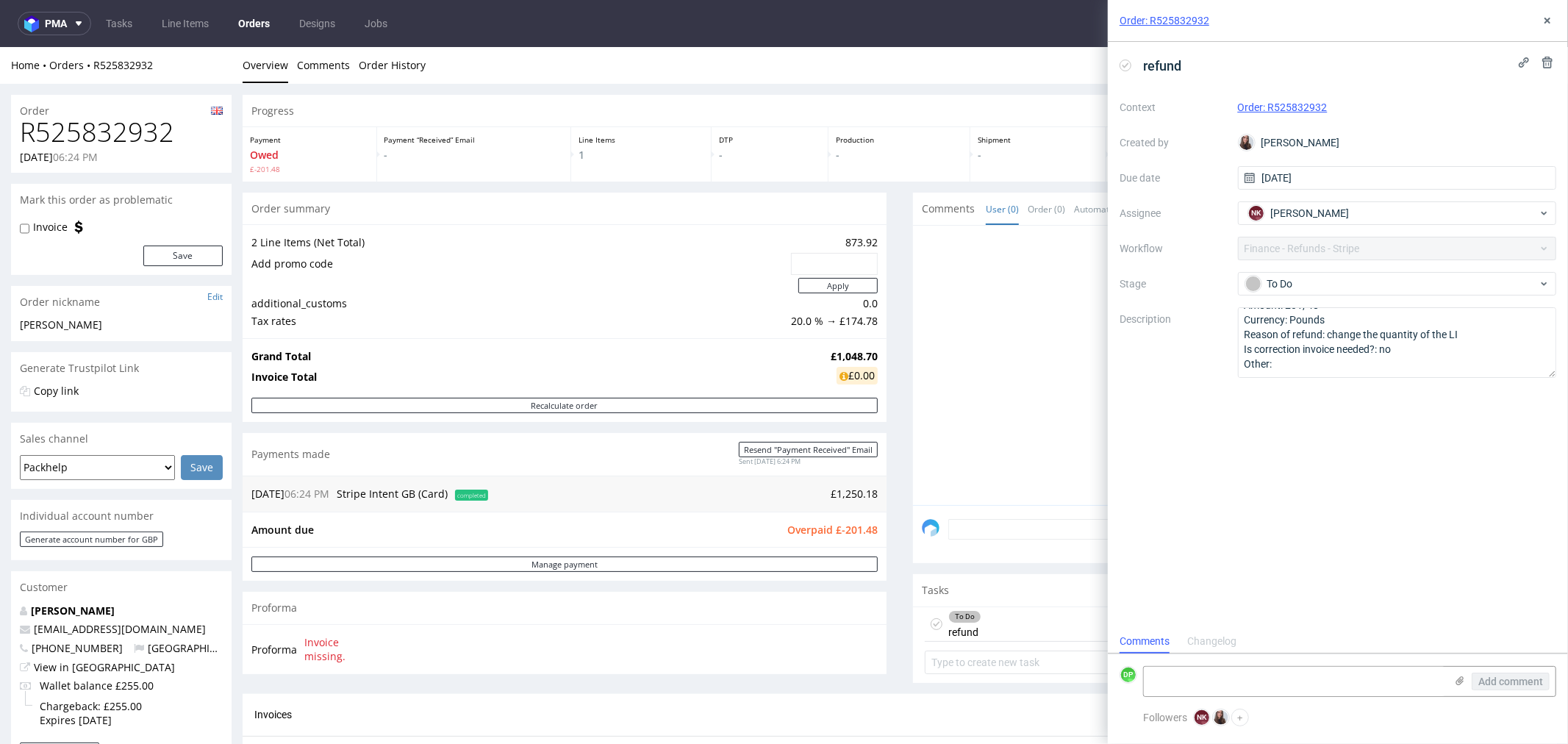
click at [946, 353] on div at bounding box center [1239, 369] width 635 height 271
click at [42, 141] on h1 "R525832932" at bounding box center [120, 132] width 203 height 29
click at [132, 139] on h1 "R525832932" at bounding box center [120, 132] width 203 height 29
copy h1 "R525832932"
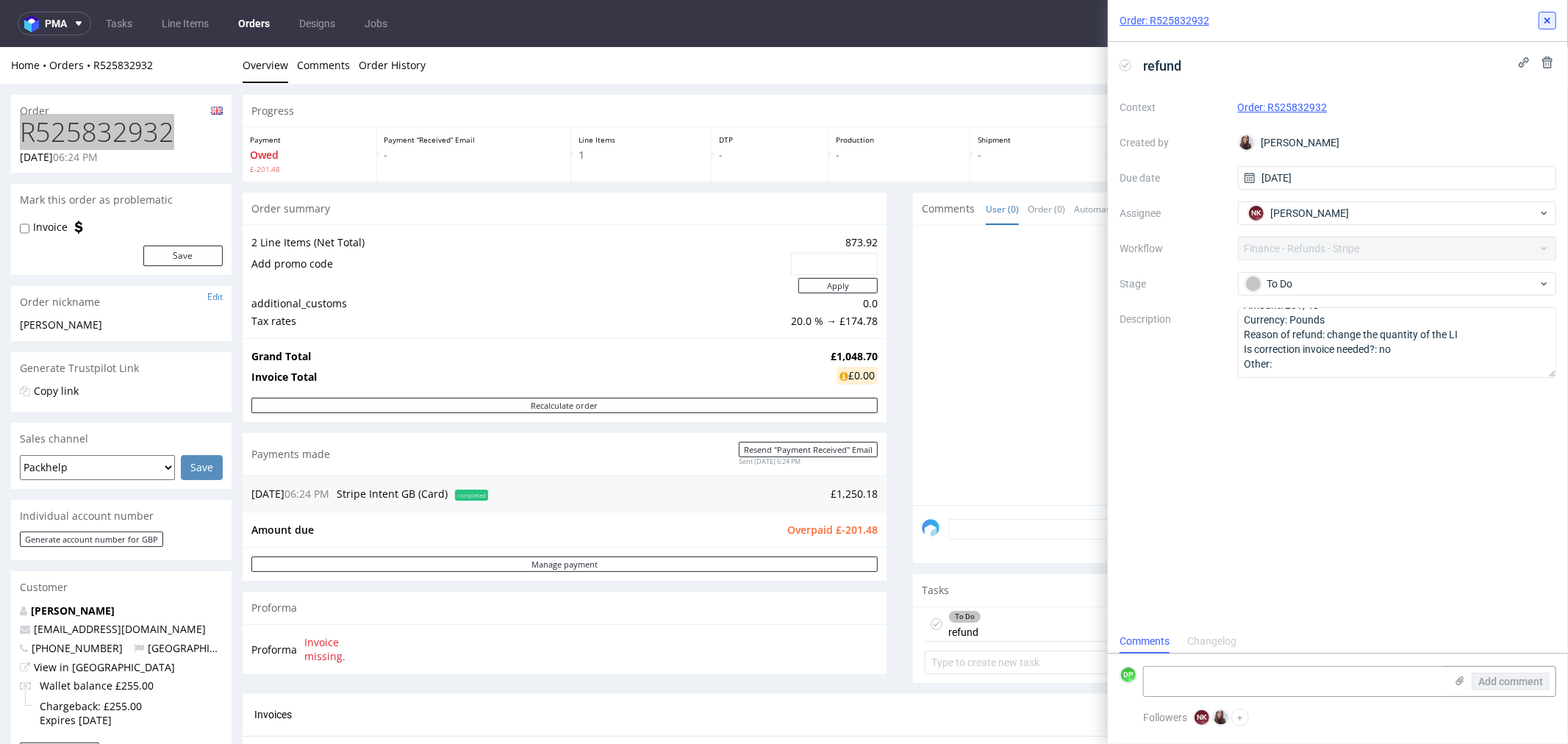
click at [1554, 22] on button at bounding box center [1548, 20] width 17 height 17
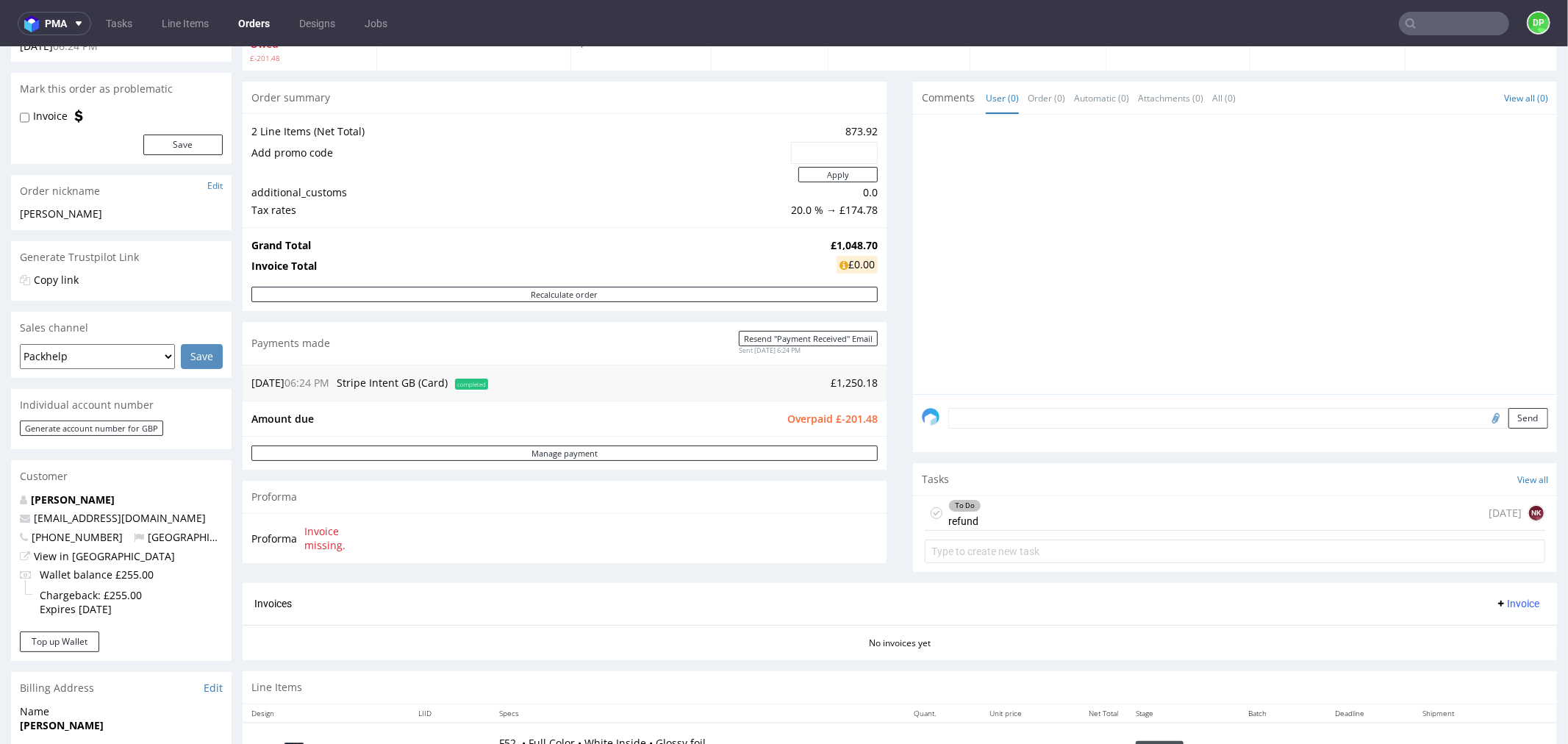
scroll to position [163, 0]
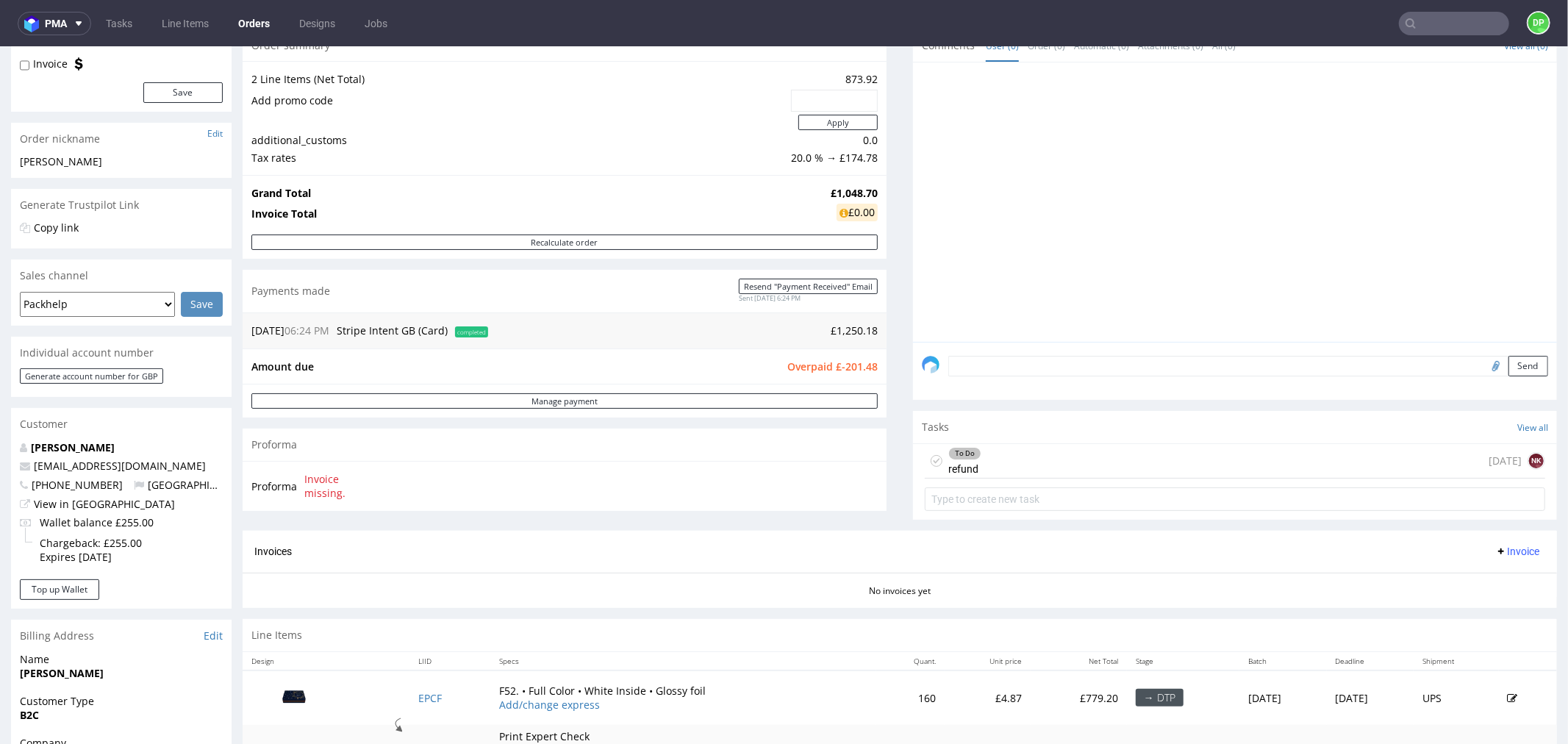
click at [1081, 465] on div "To Do refund today NK" at bounding box center [1235, 461] width 621 height 35
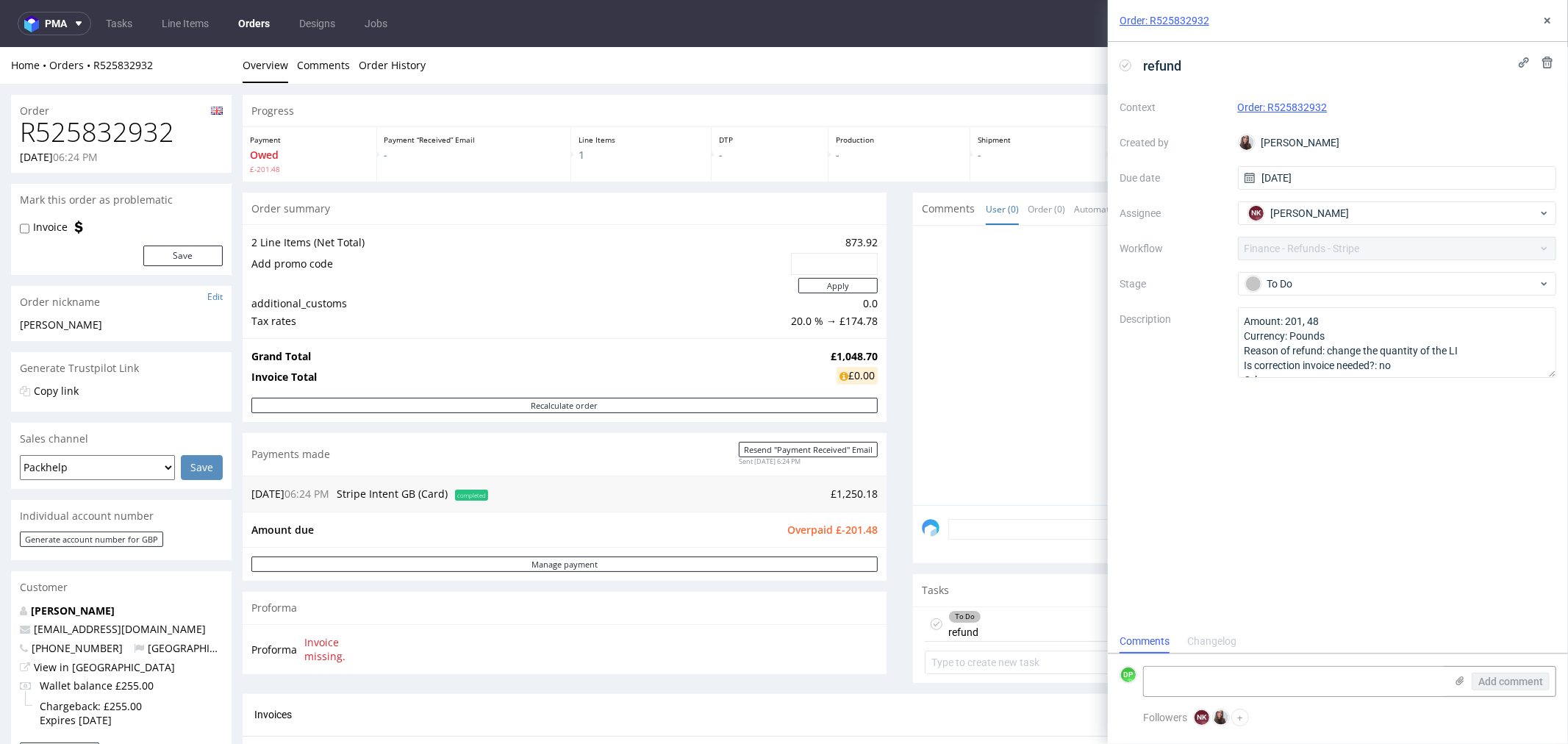
click at [1129, 69] on icon at bounding box center [1126, 65] width 12 height 12
click at [1268, 677] on textarea at bounding box center [1295, 682] width 302 height 29
type textarea "refunded 07.10"
click at [1502, 686] on span "Add comment" at bounding box center [1511, 682] width 65 height 11
click at [1556, 14] on button at bounding box center [1548, 20] width 17 height 17
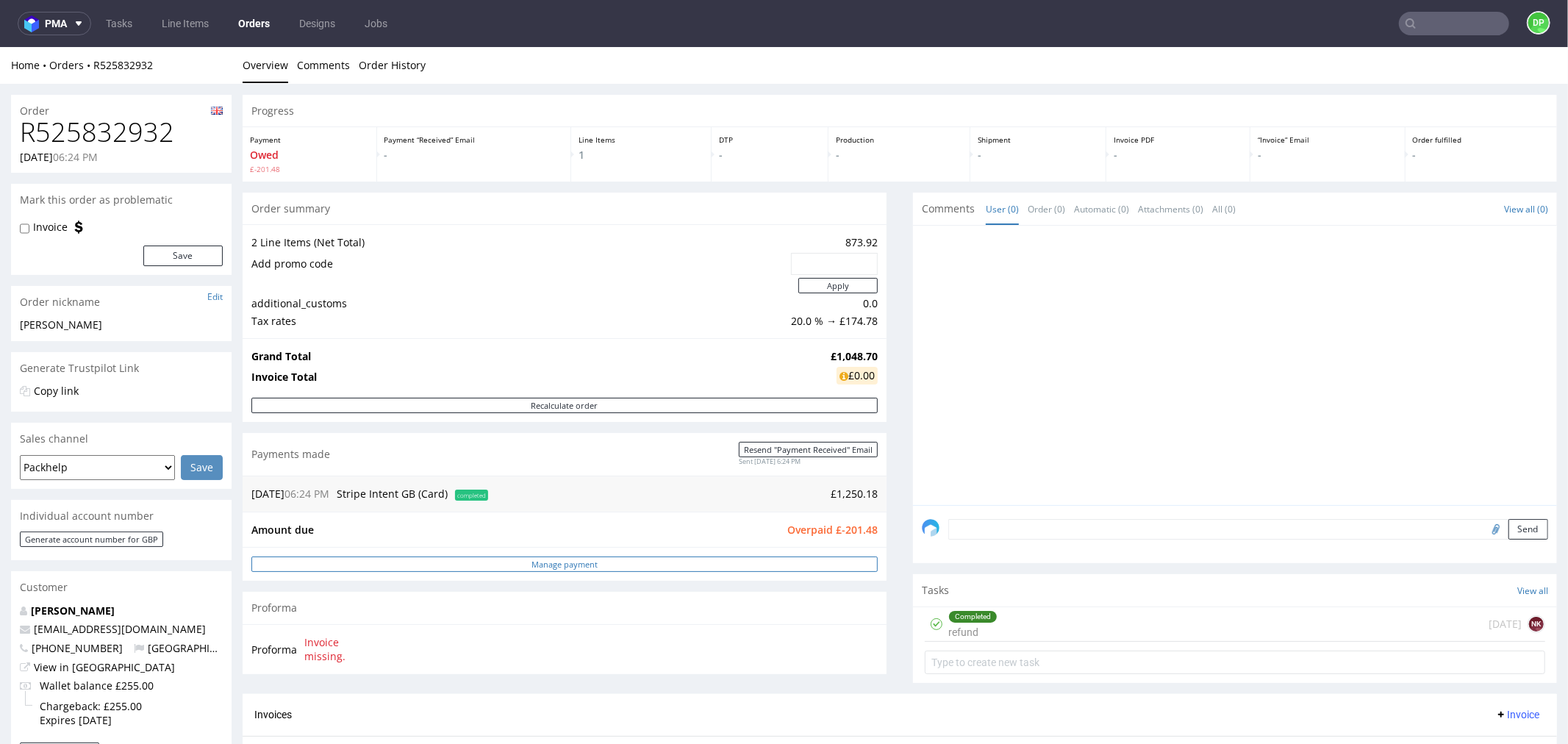
click at [464, 559] on link "Manage payment" at bounding box center [564, 564] width 626 height 16
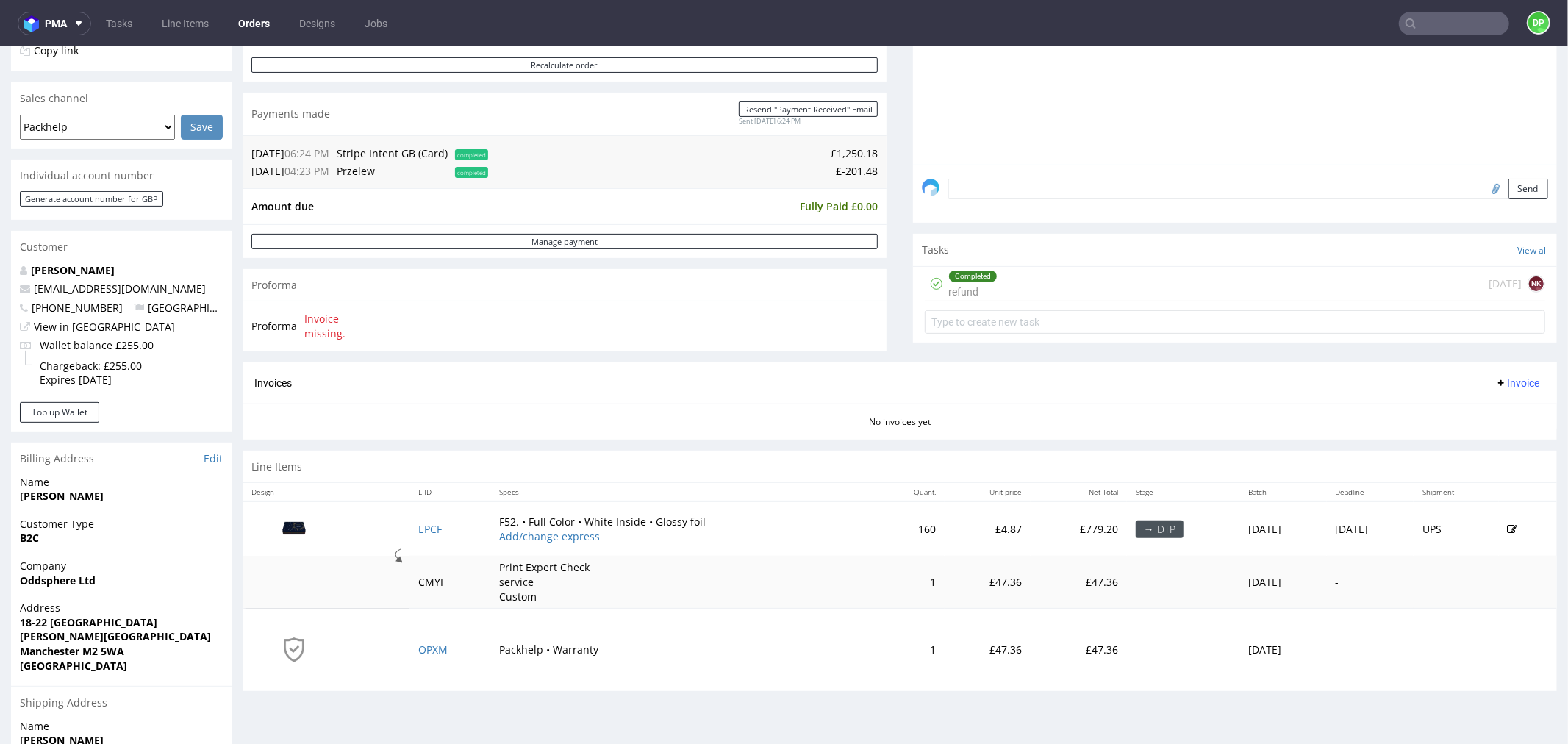
scroll to position [408, 0]
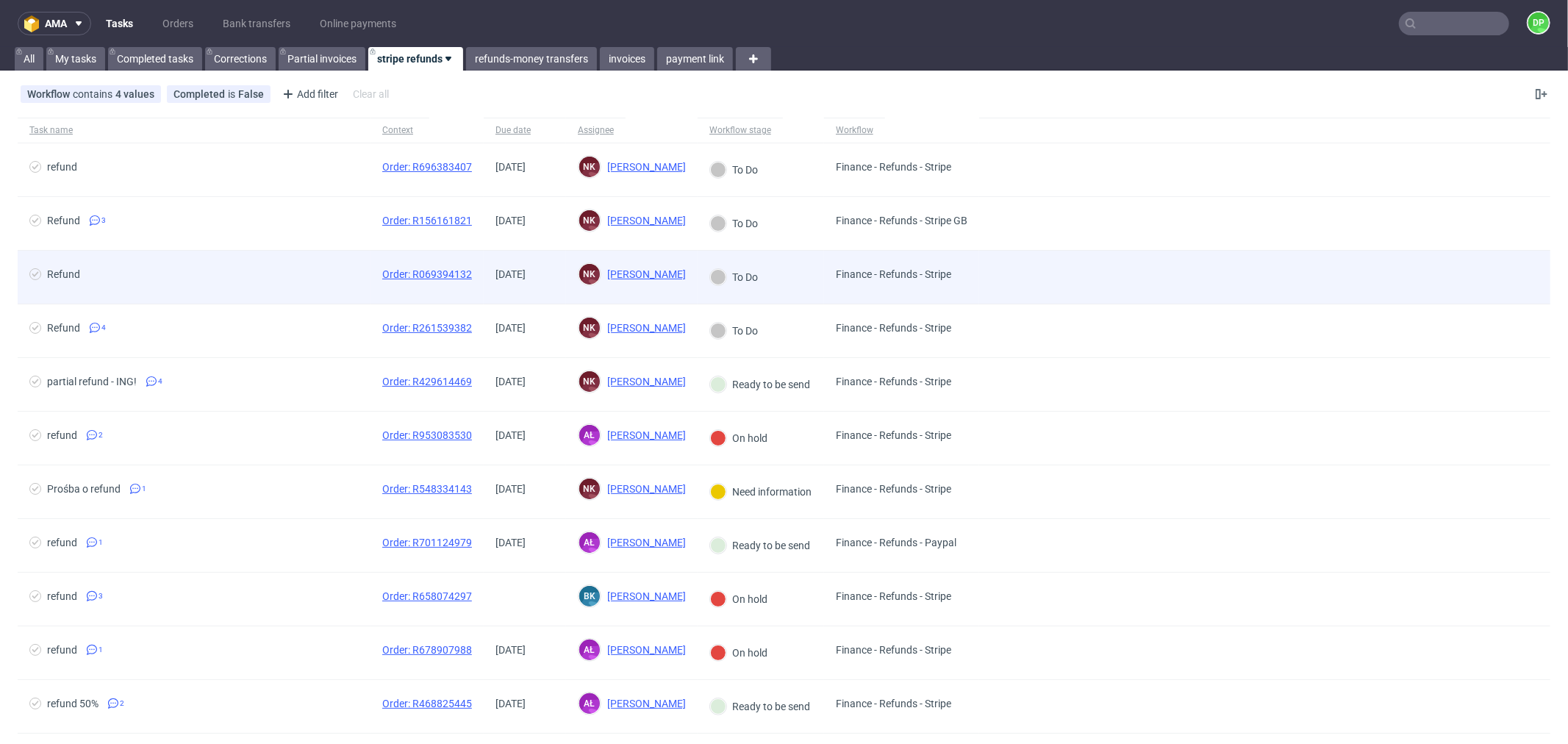
click at [237, 284] on span "Refund" at bounding box center [194, 277] width 330 height 17
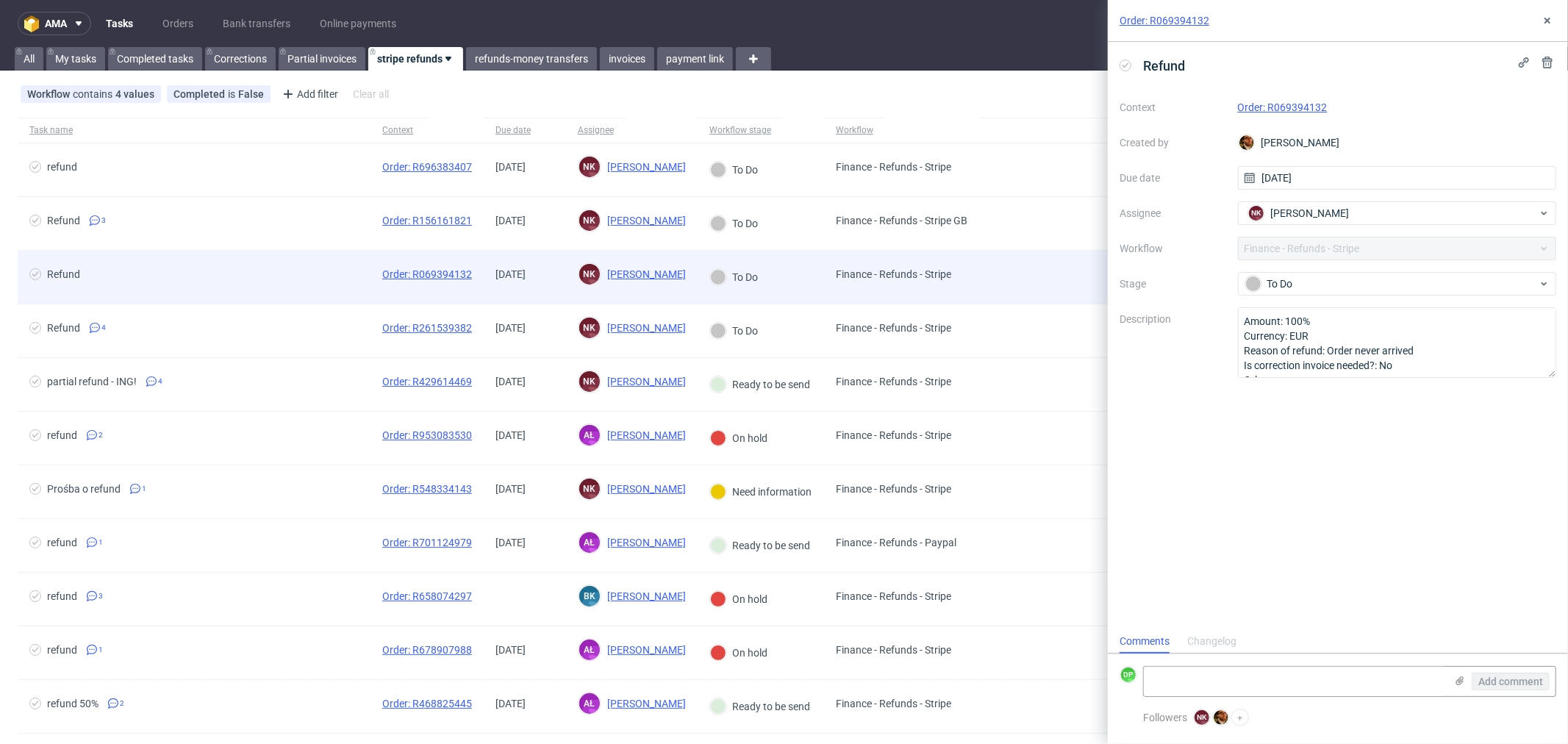
scroll to position [11, 0]
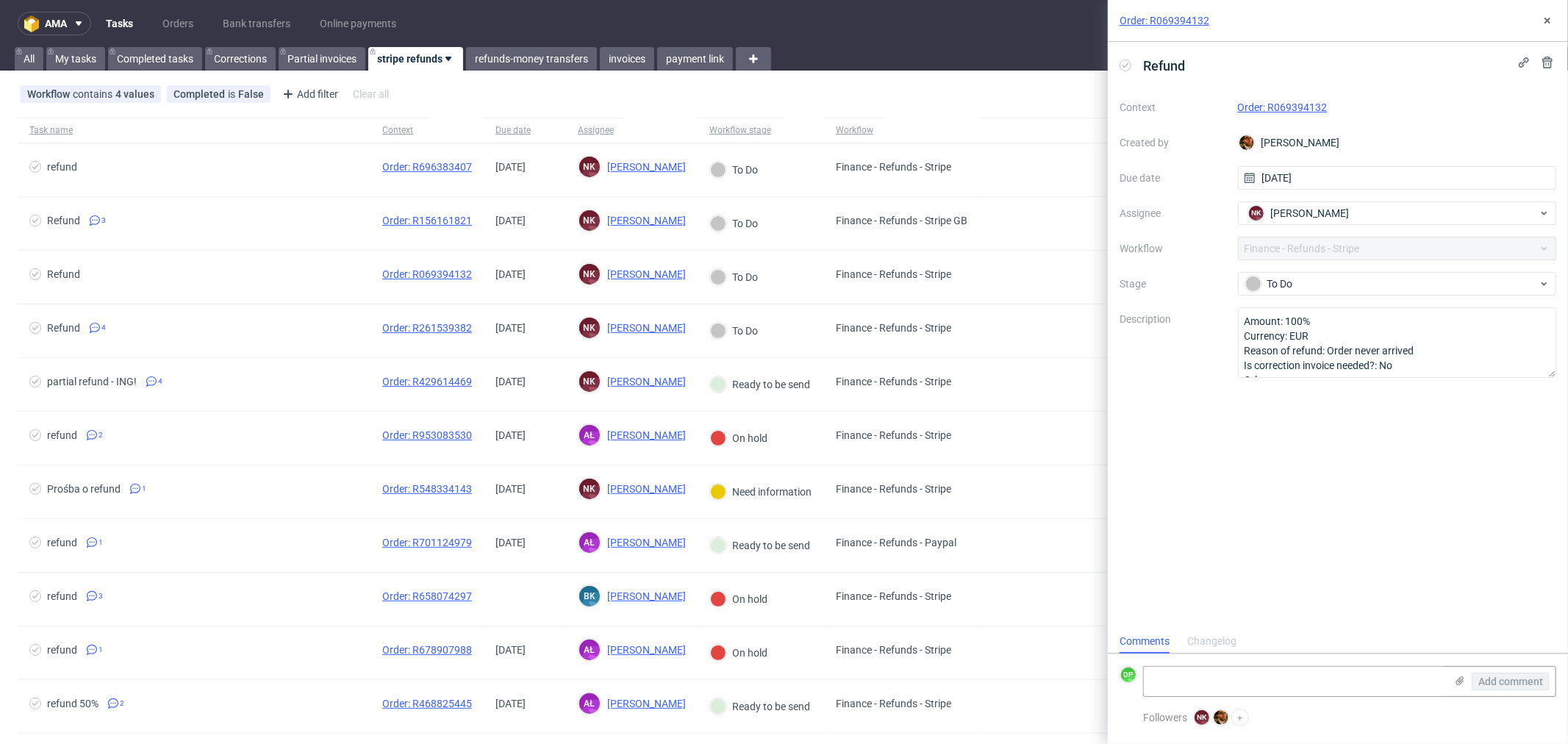
click at [1295, 107] on link "Order: R069394132" at bounding box center [1283, 108] width 90 height 12
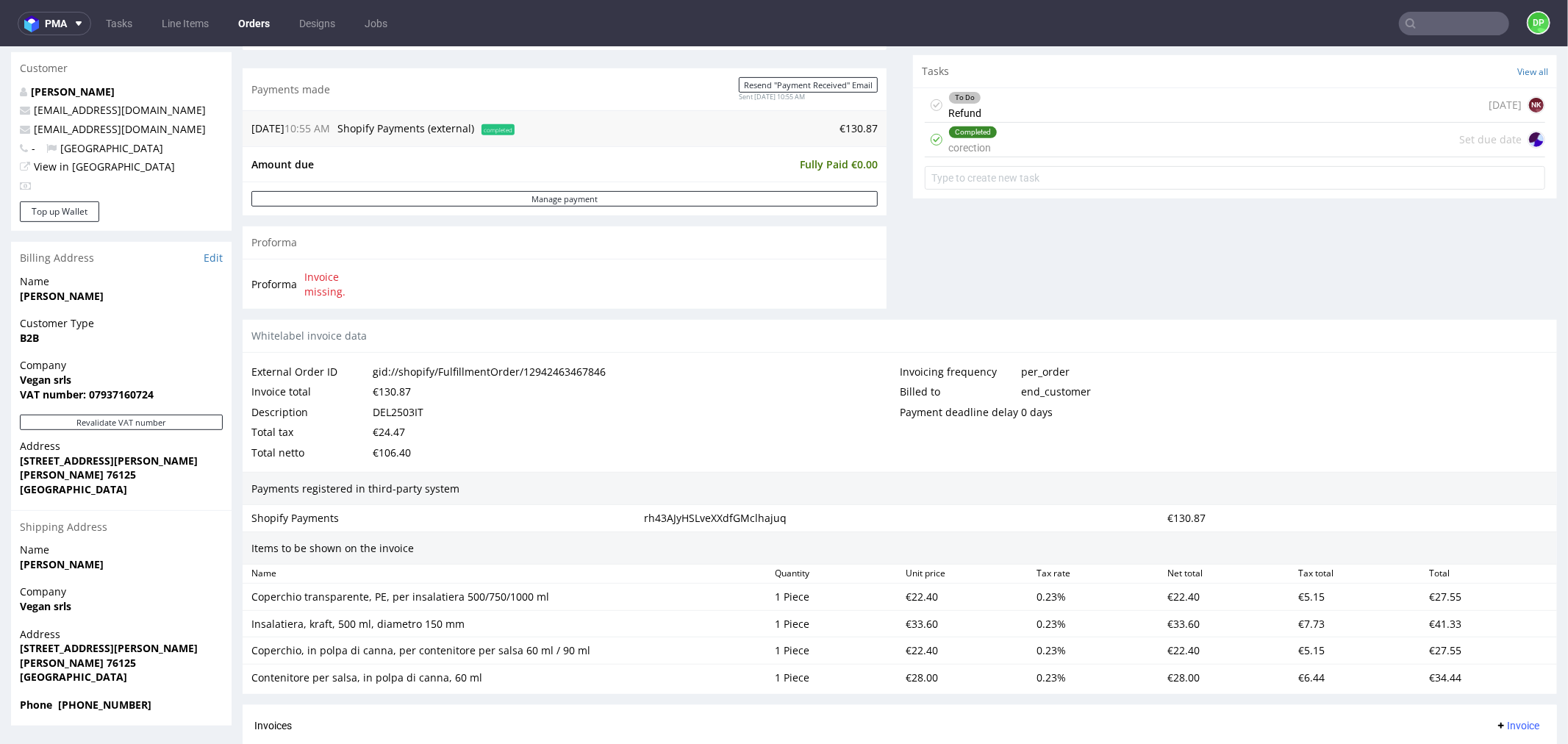
scroll to position [735, 0]
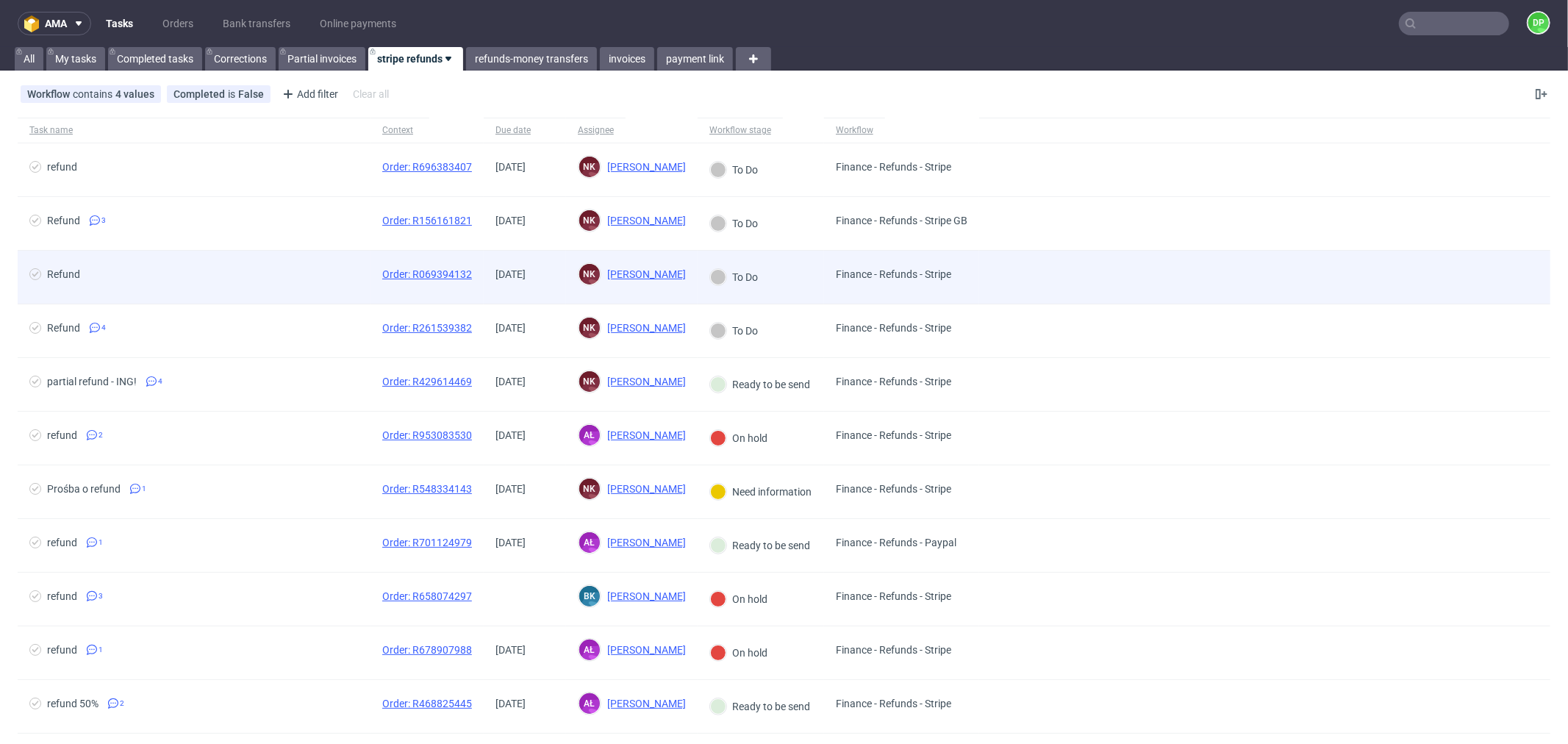
click at [296, 260] on div "Refund" at bounding box center [194, 277] width 353 height 53
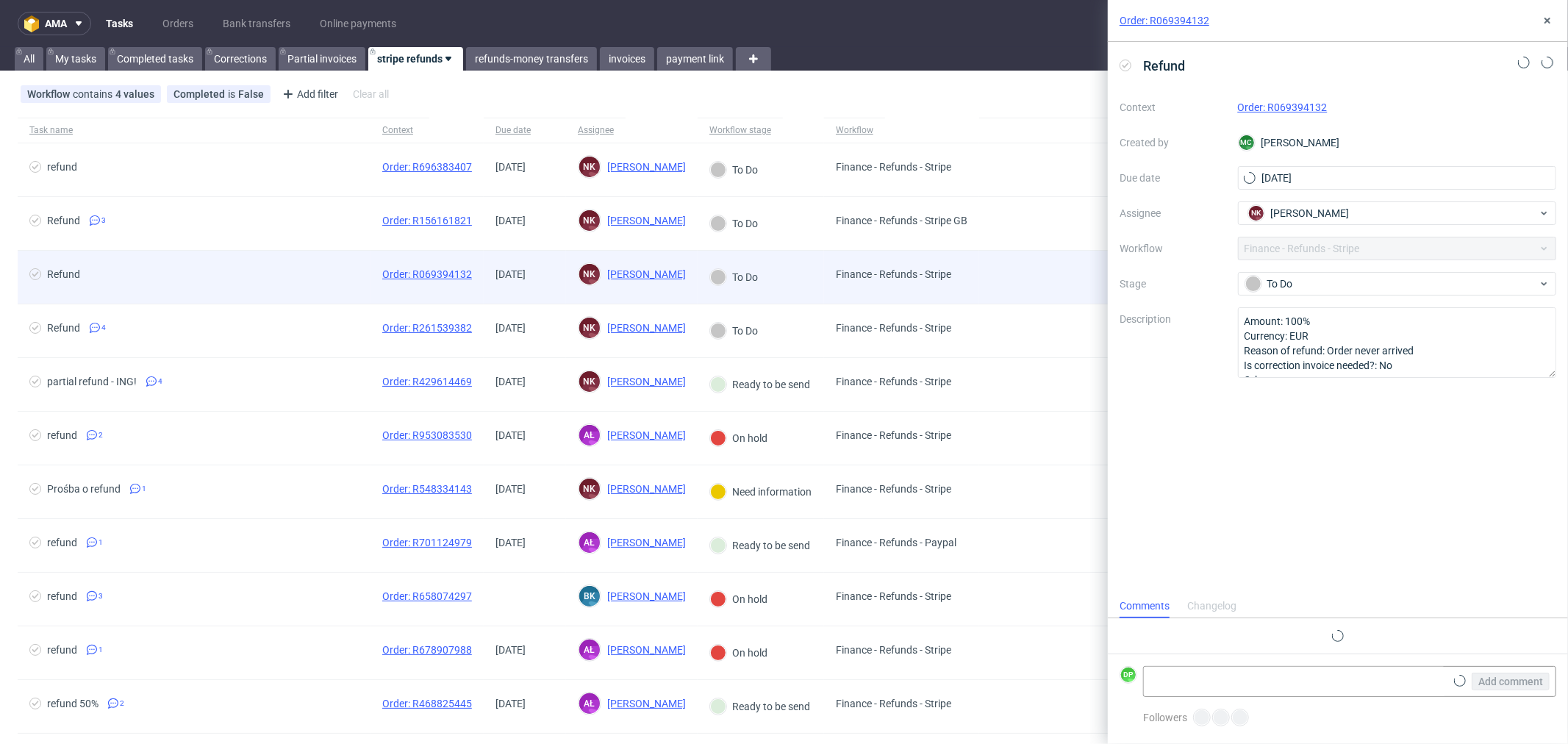
scroll to position [11, 0]
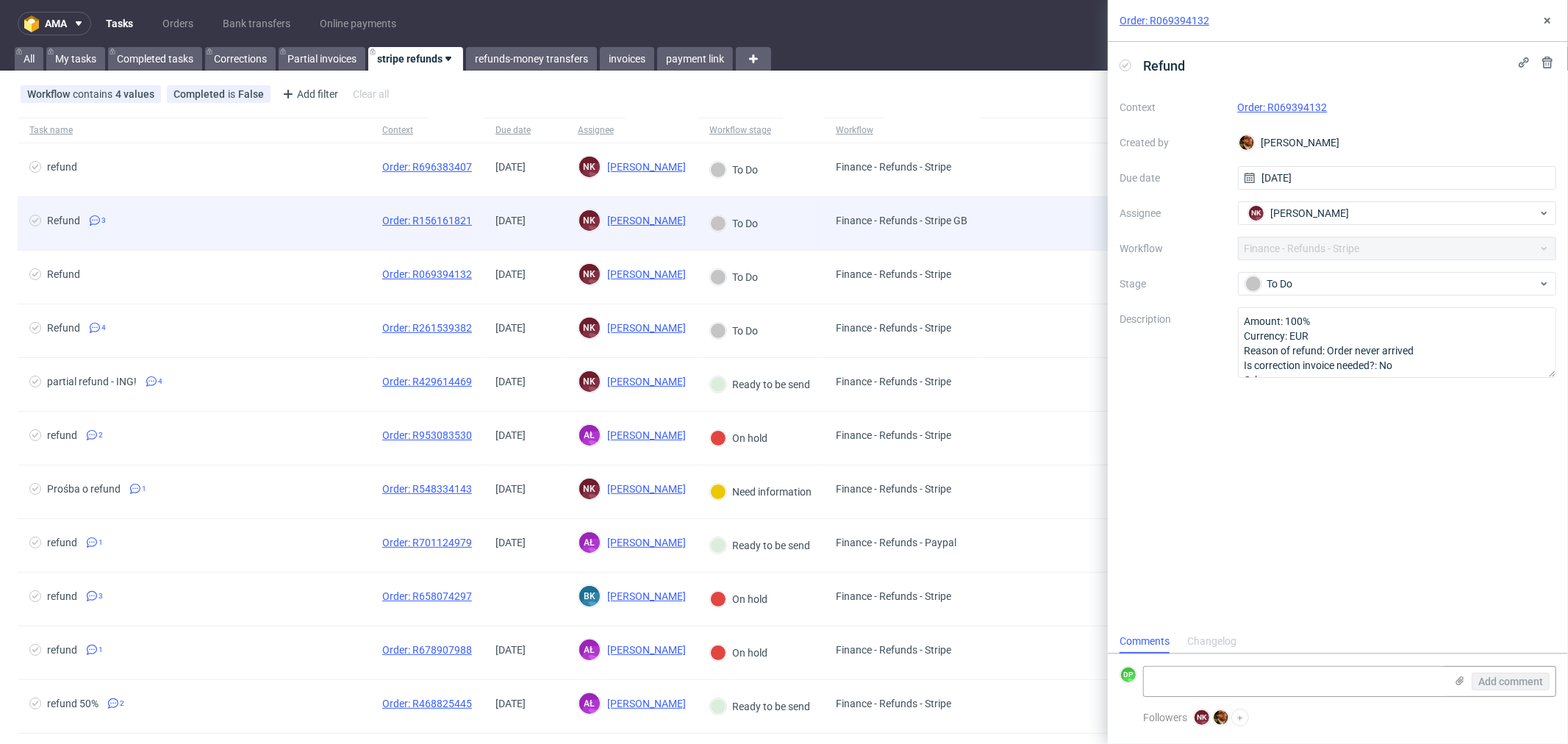
click at [275, 232] on span "Refund 3" at bounding box center [194, 223] width 330 height 17
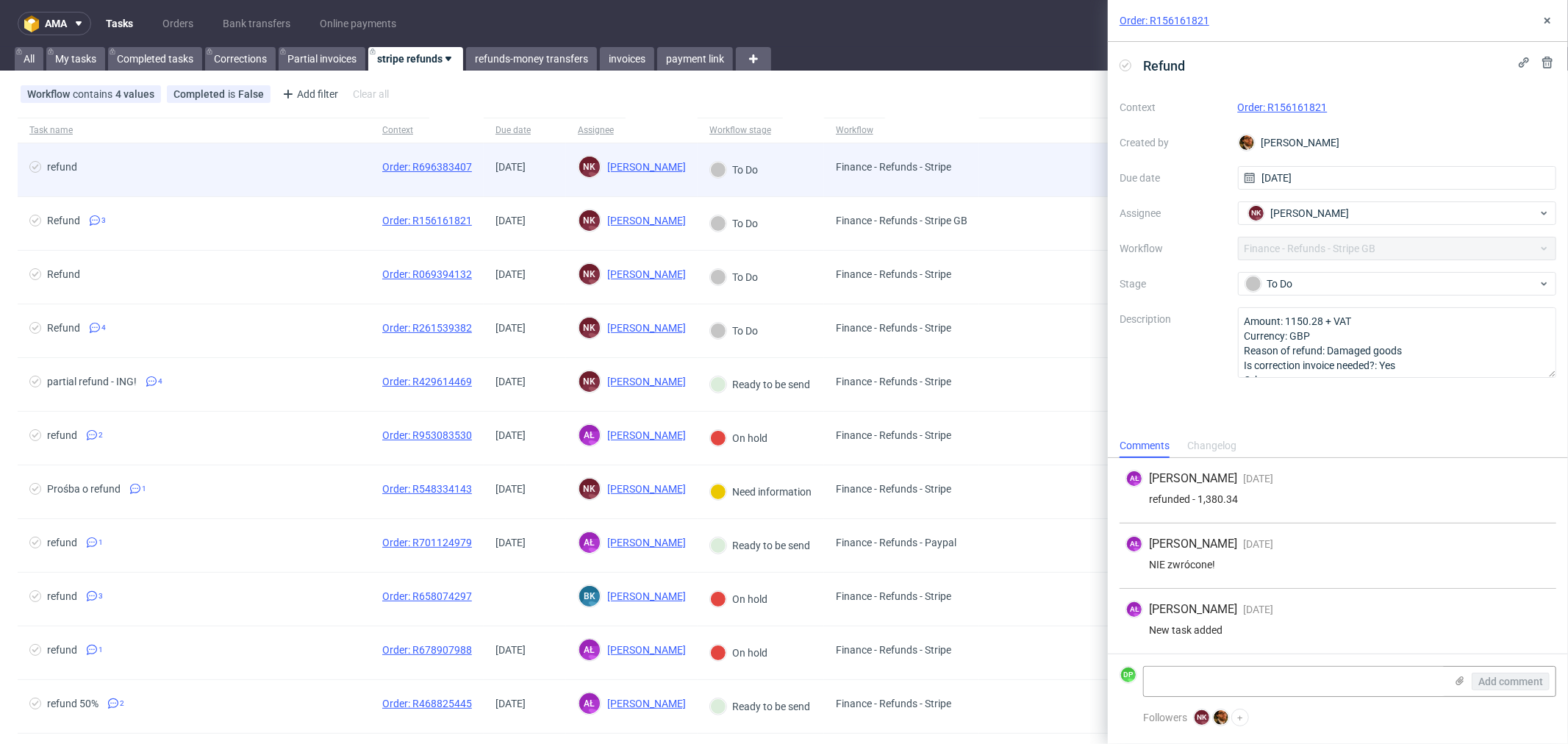
click at [275, 177] on span "refund" at bounding box center [194, 170] width 330 height 17
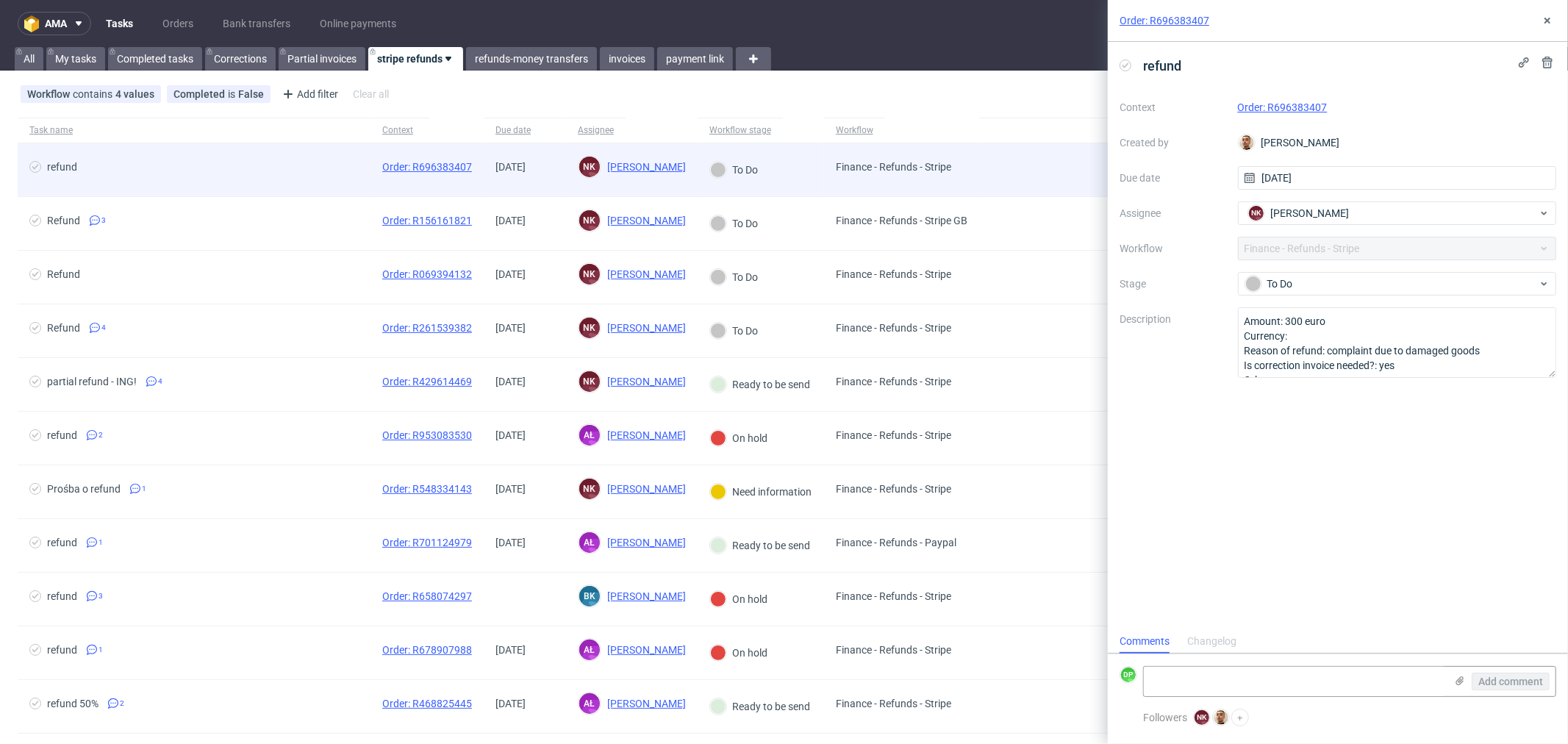
scroll to position [11, 0]
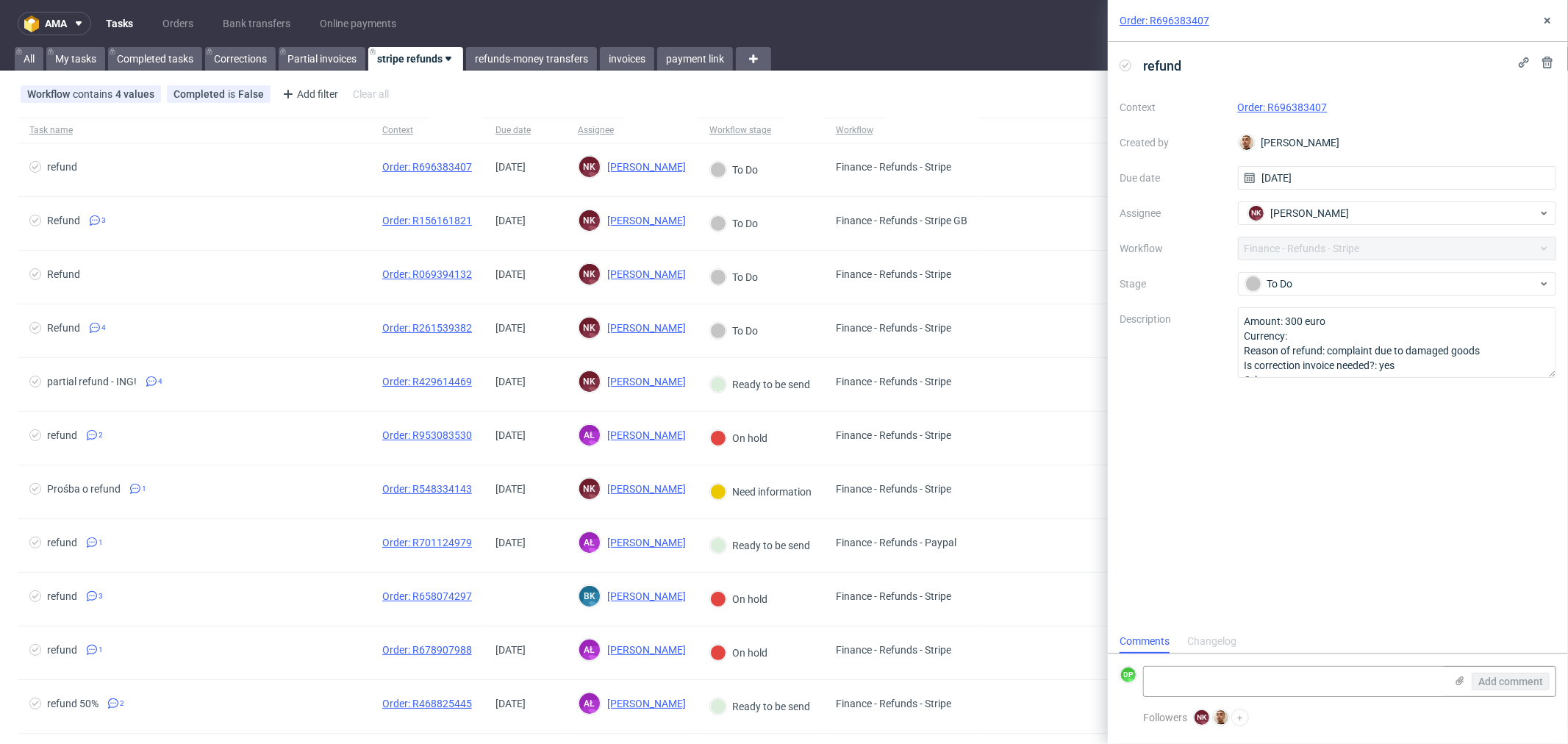
click at [1270, 105] on link "Order: R696383407" at bounding box center [1283, 108] width 90 height 12
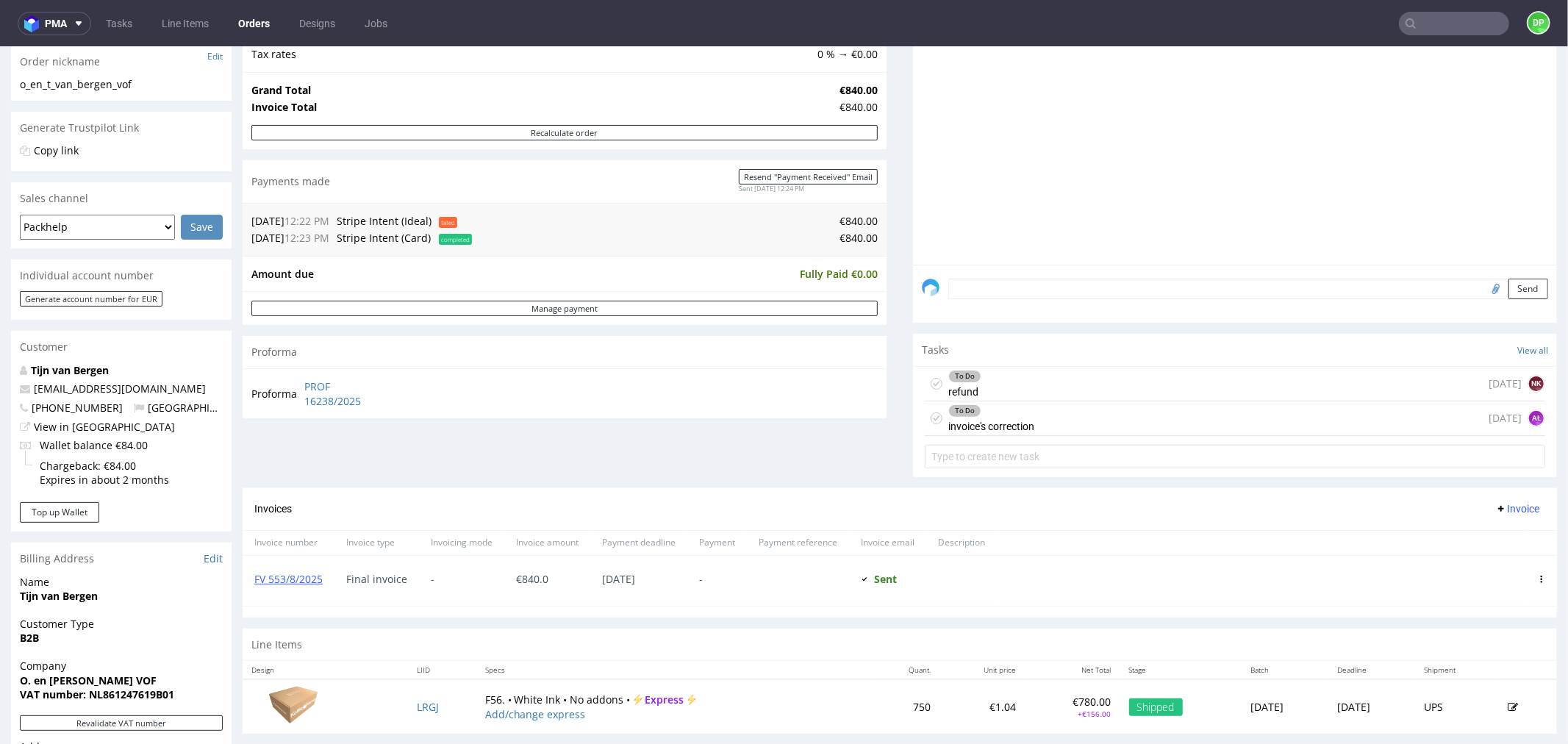
scroll to position [245, 0]
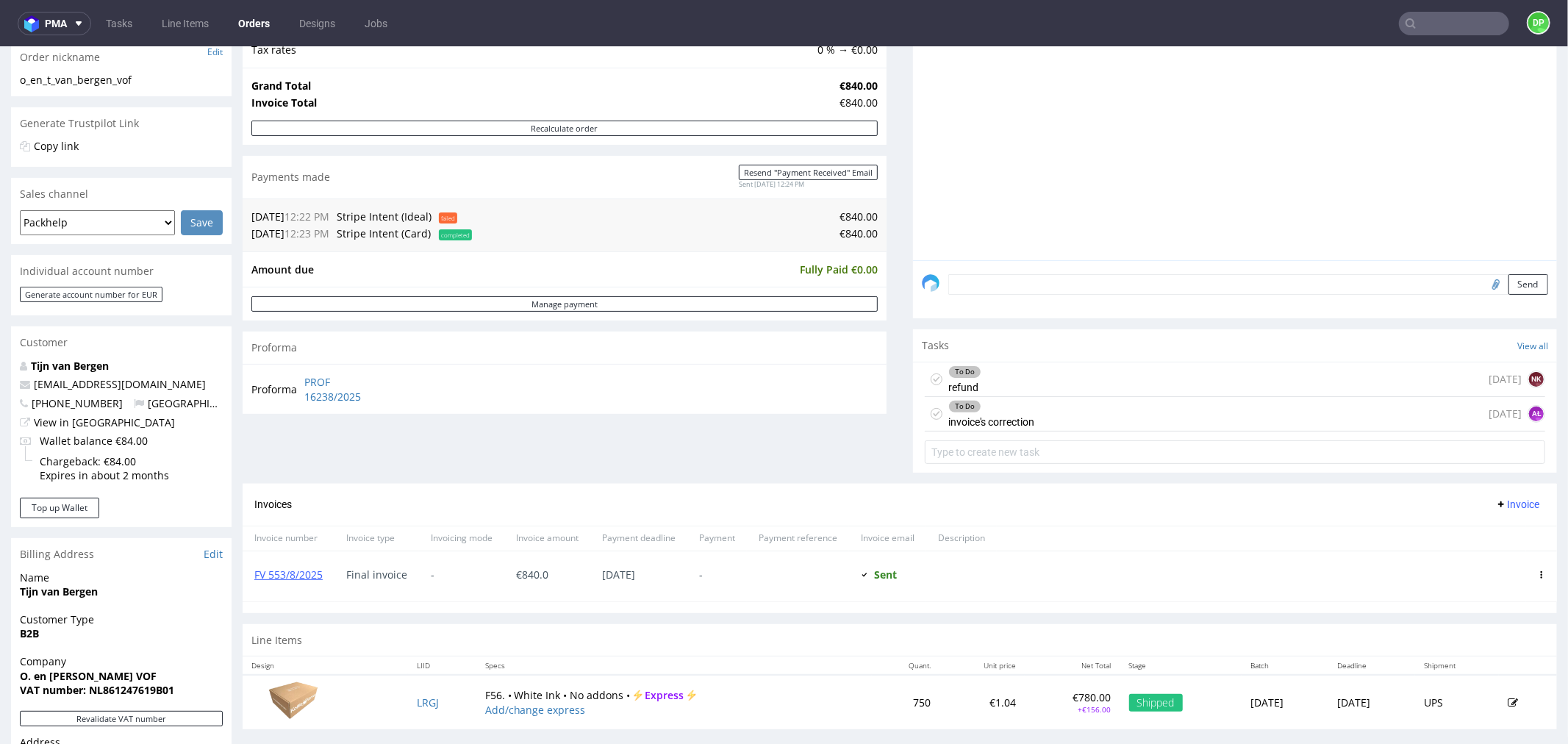
click at [1040, 422] on div "To Do invoice's correction today AŁ" at bounding box center [1235, 414] width 621 height 35
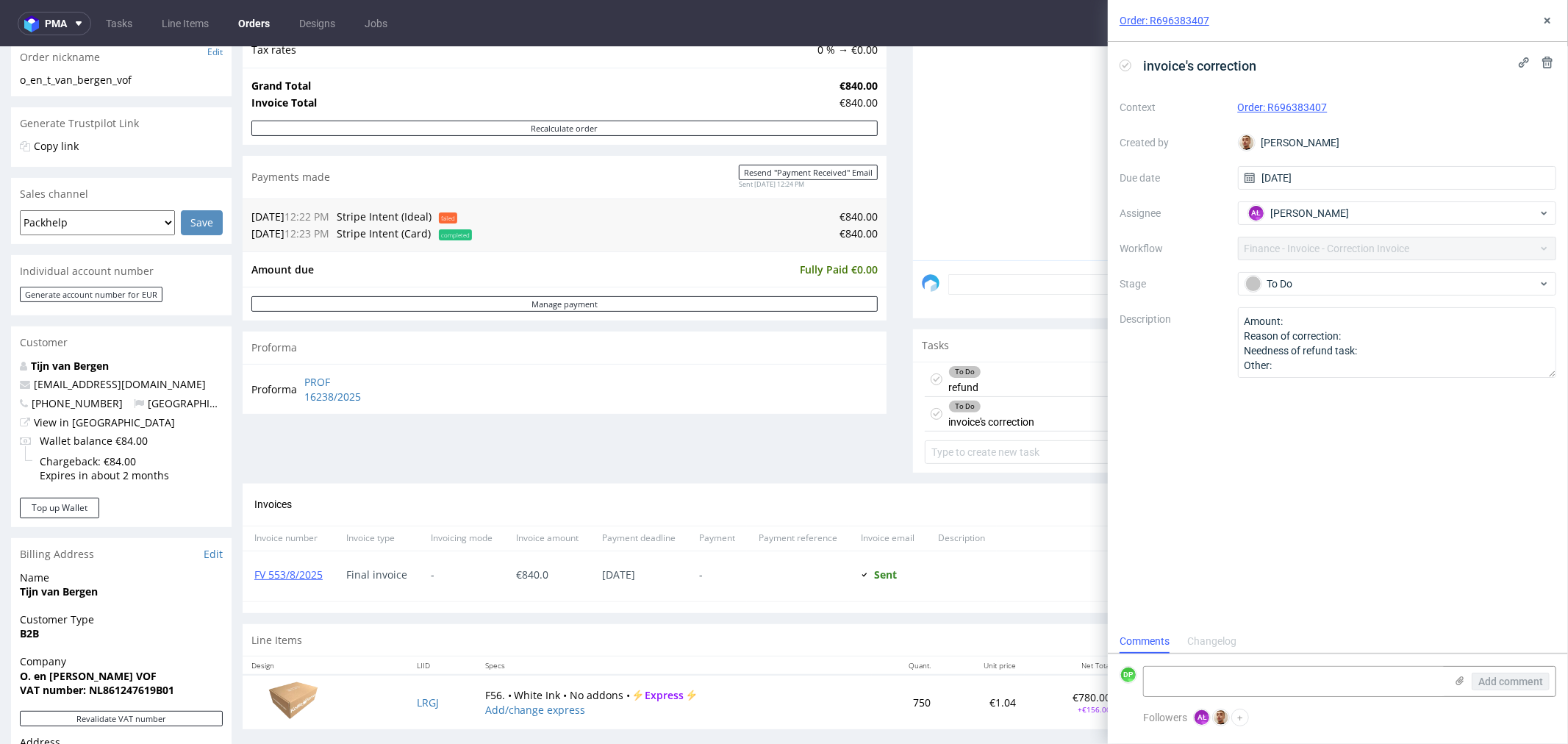
scroll to position [11, 0]
click at [1008, 369] on div "To Do refund today NK" at bounding box center [1235, 379] width 621 height 35
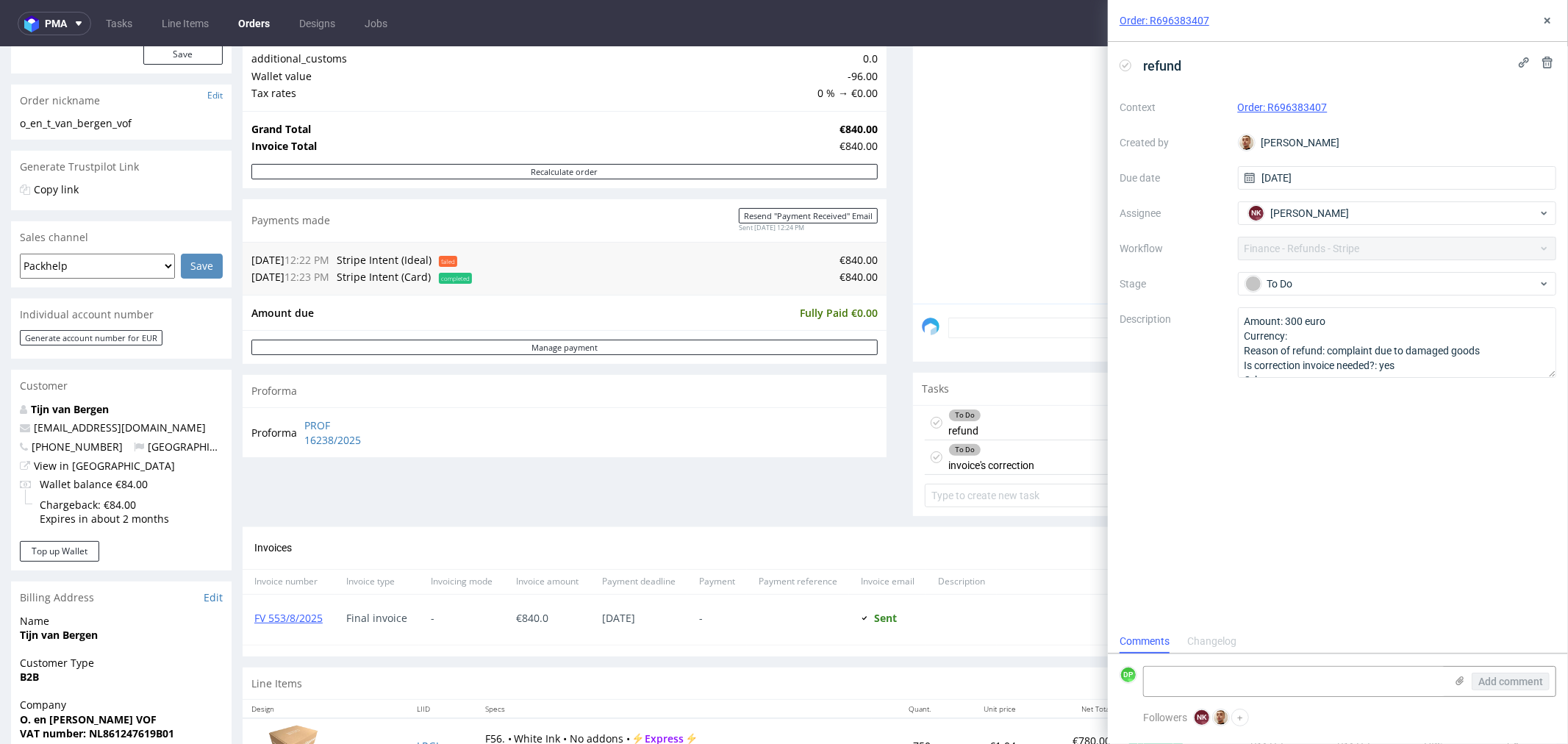
scroll to position [163, 0]
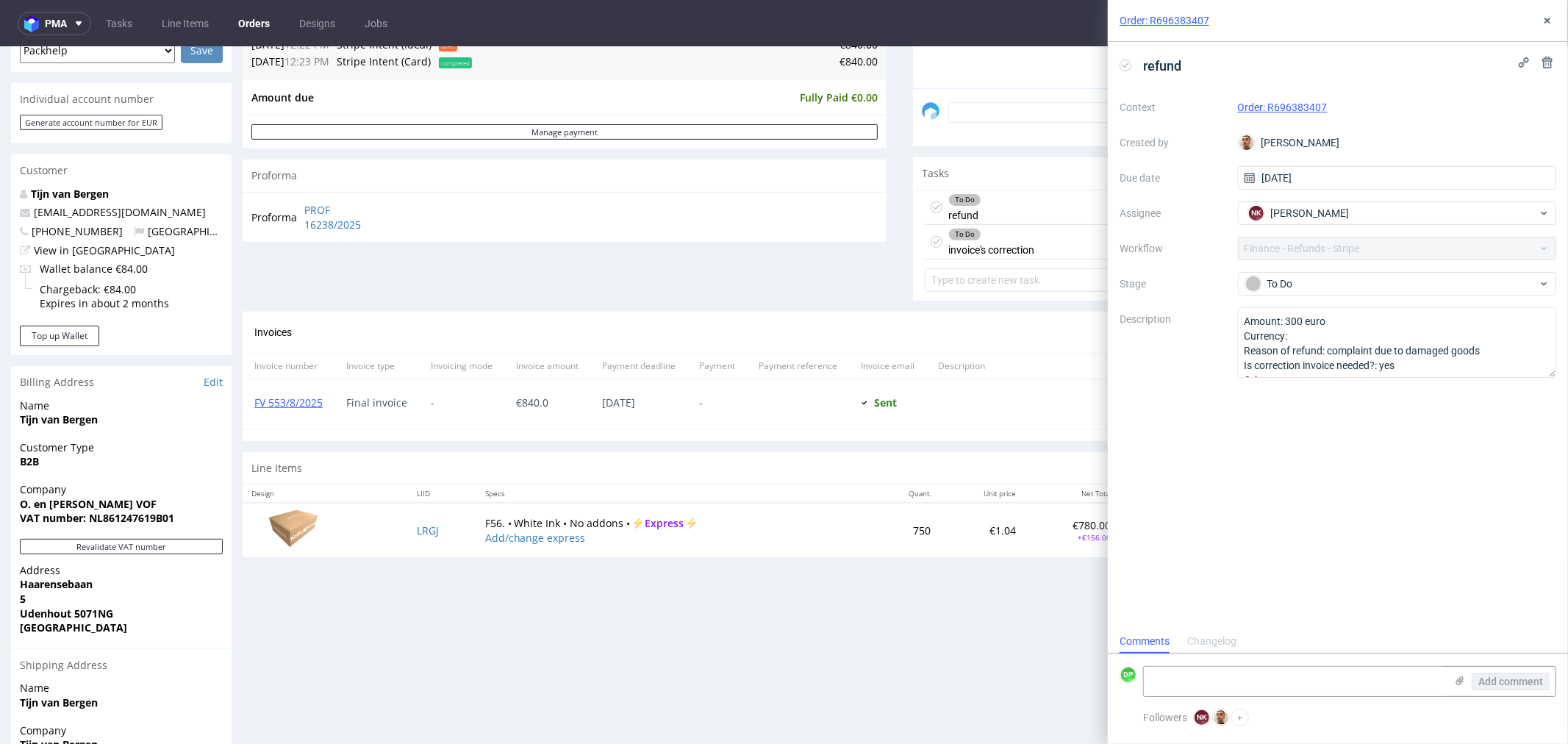
scroll to position [555, 0]
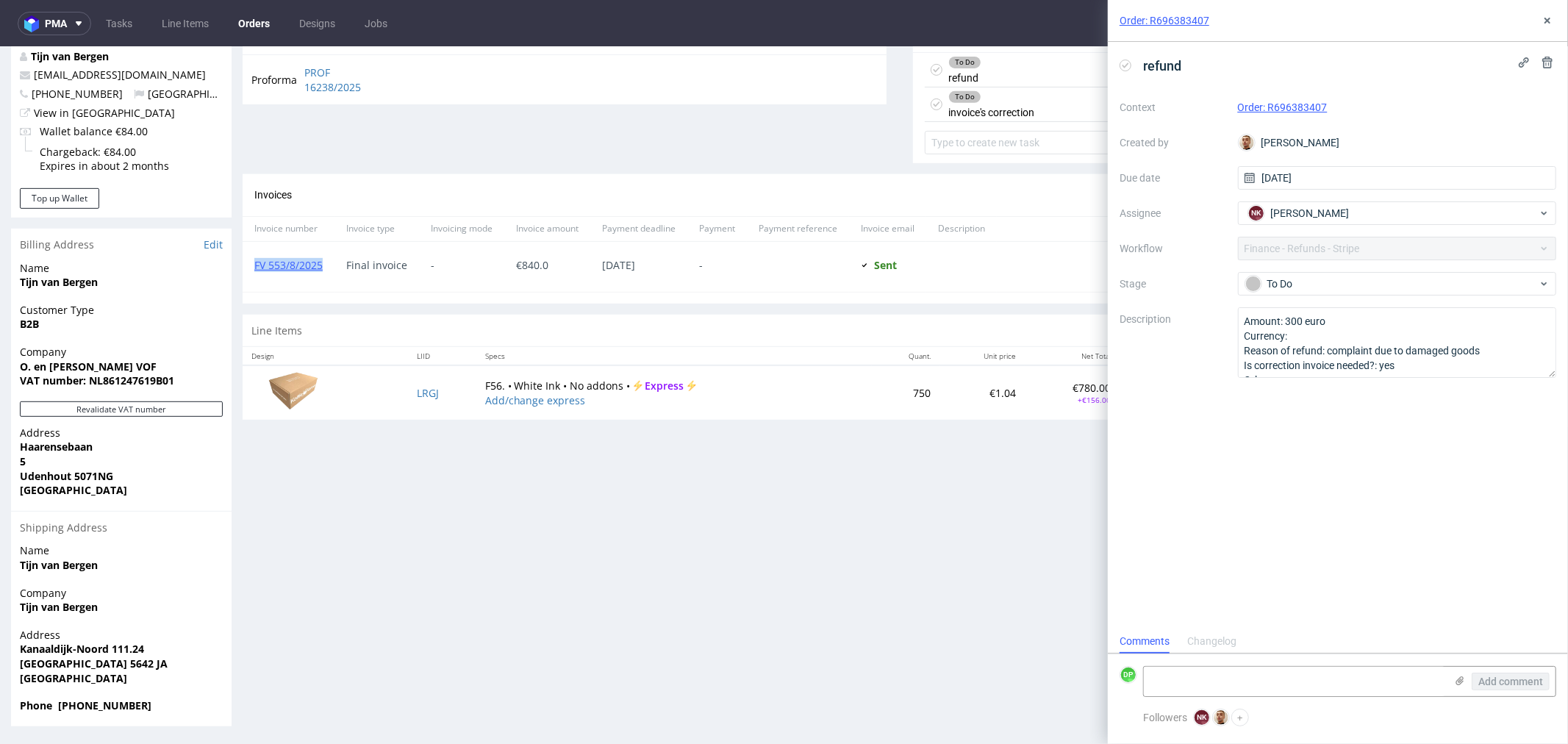
drag, startPoint x: 329, startPoint y: 267, endPoint x: 245, endPoint y: 273, distance: 84.2
click at [245, 273] on div "FV 553/8/2025" at bounding box center [288, 267] width 92 height 50
copy link "FV 553/8/2025"
click at [111, 403] on button "Revalidate VAT number" at bounding box center [120, 408] width 203 height 16
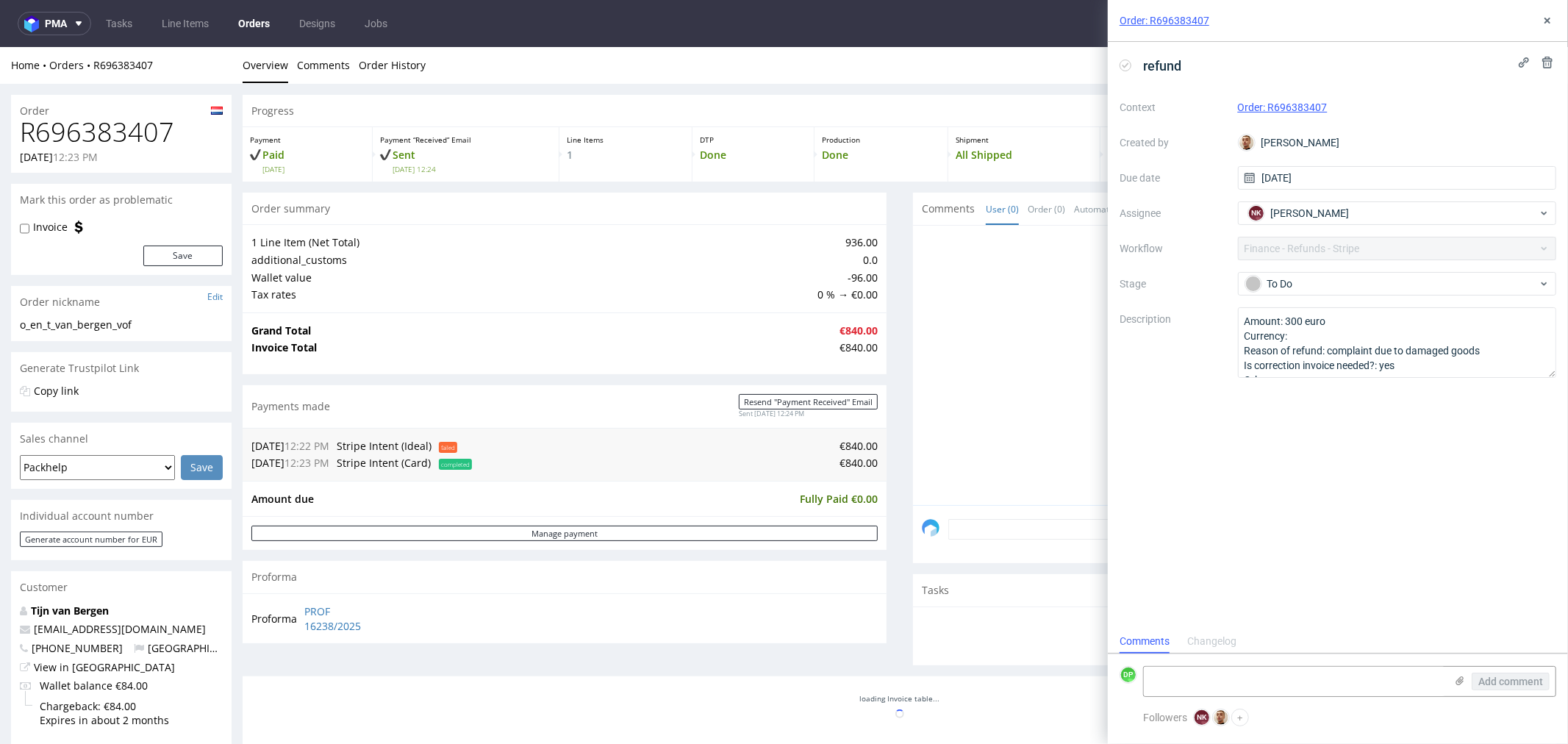
scroll to position [537, 0]
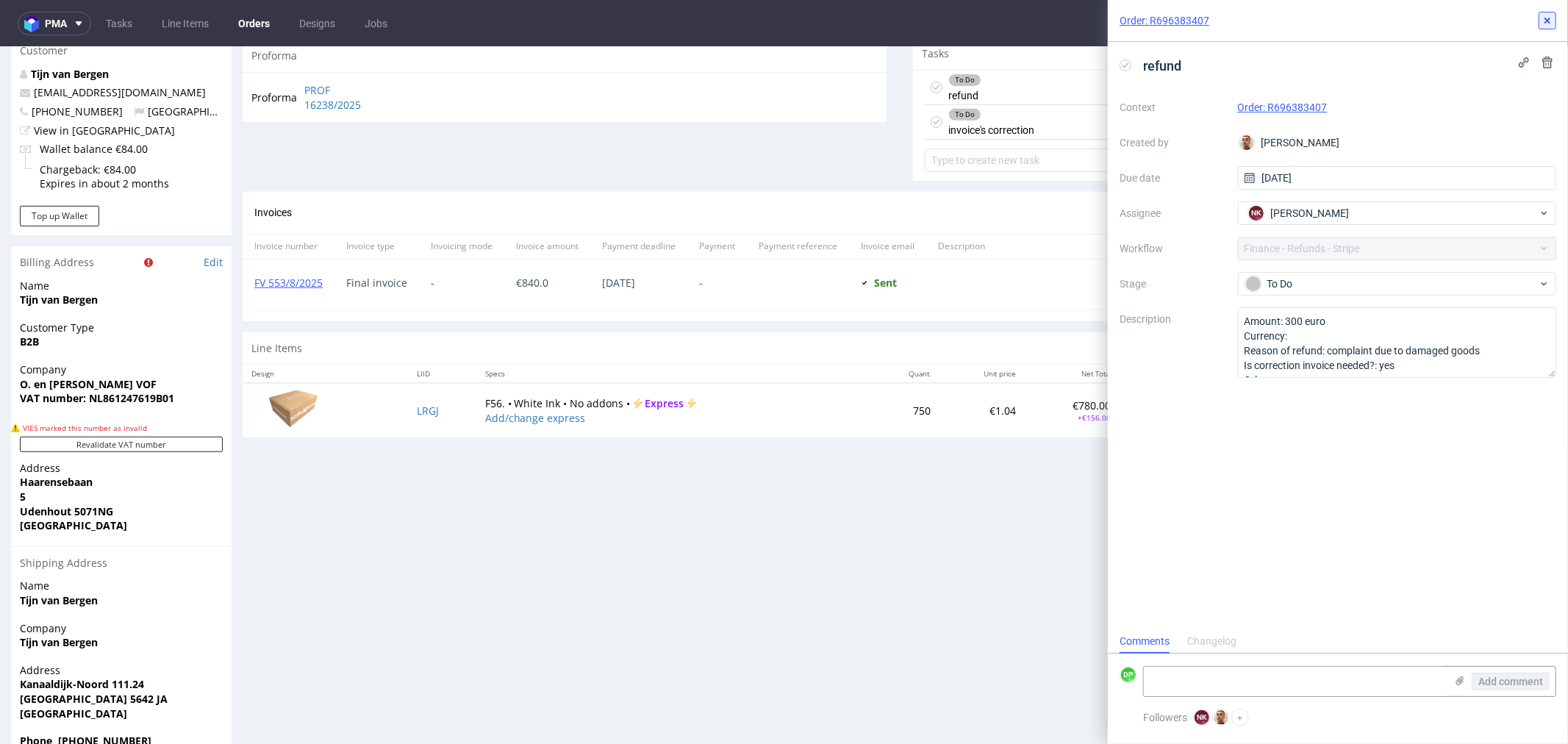
click at [1547, 23] on icon at bounding box center [1548, 20] width 12 height 12
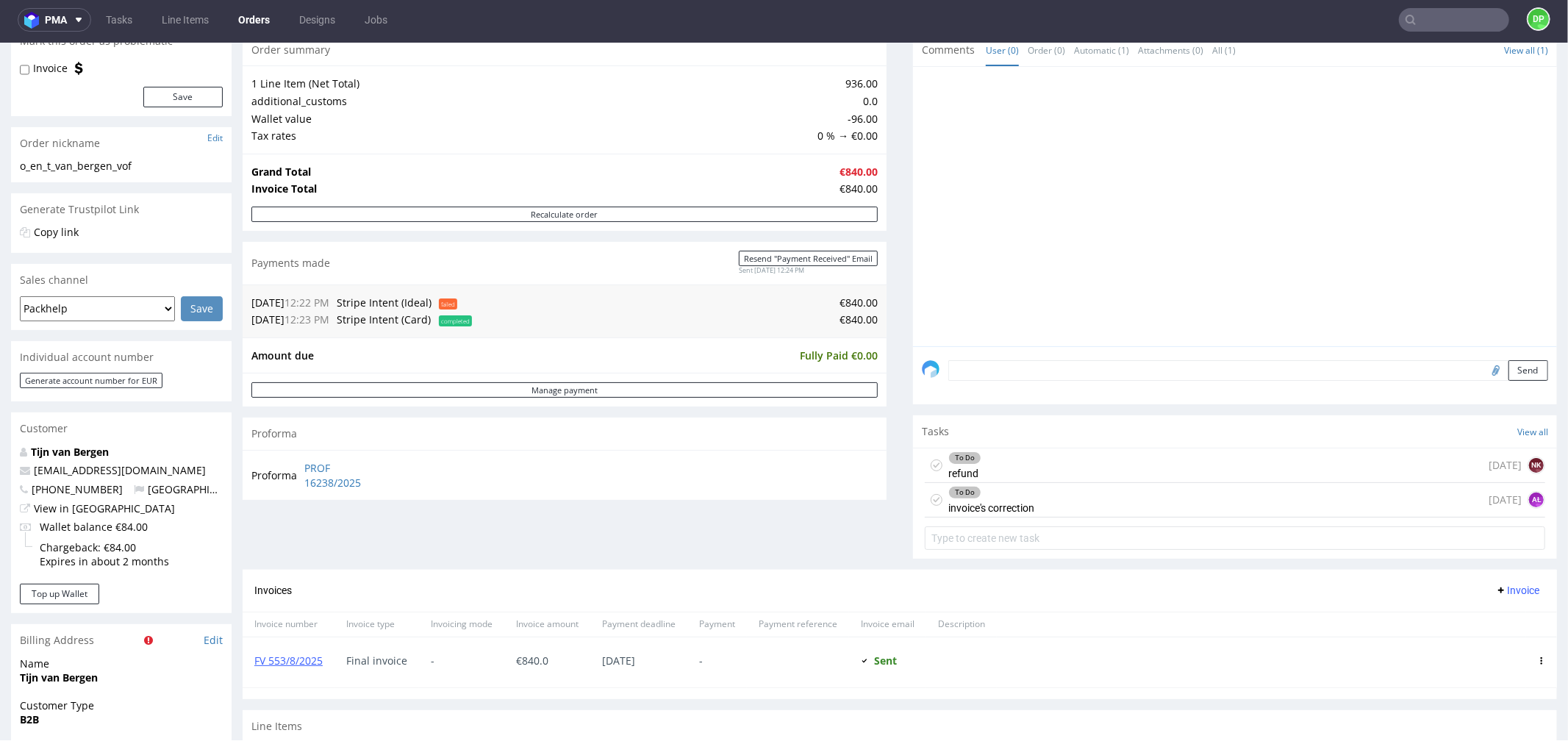
scroll to position [327, 0]
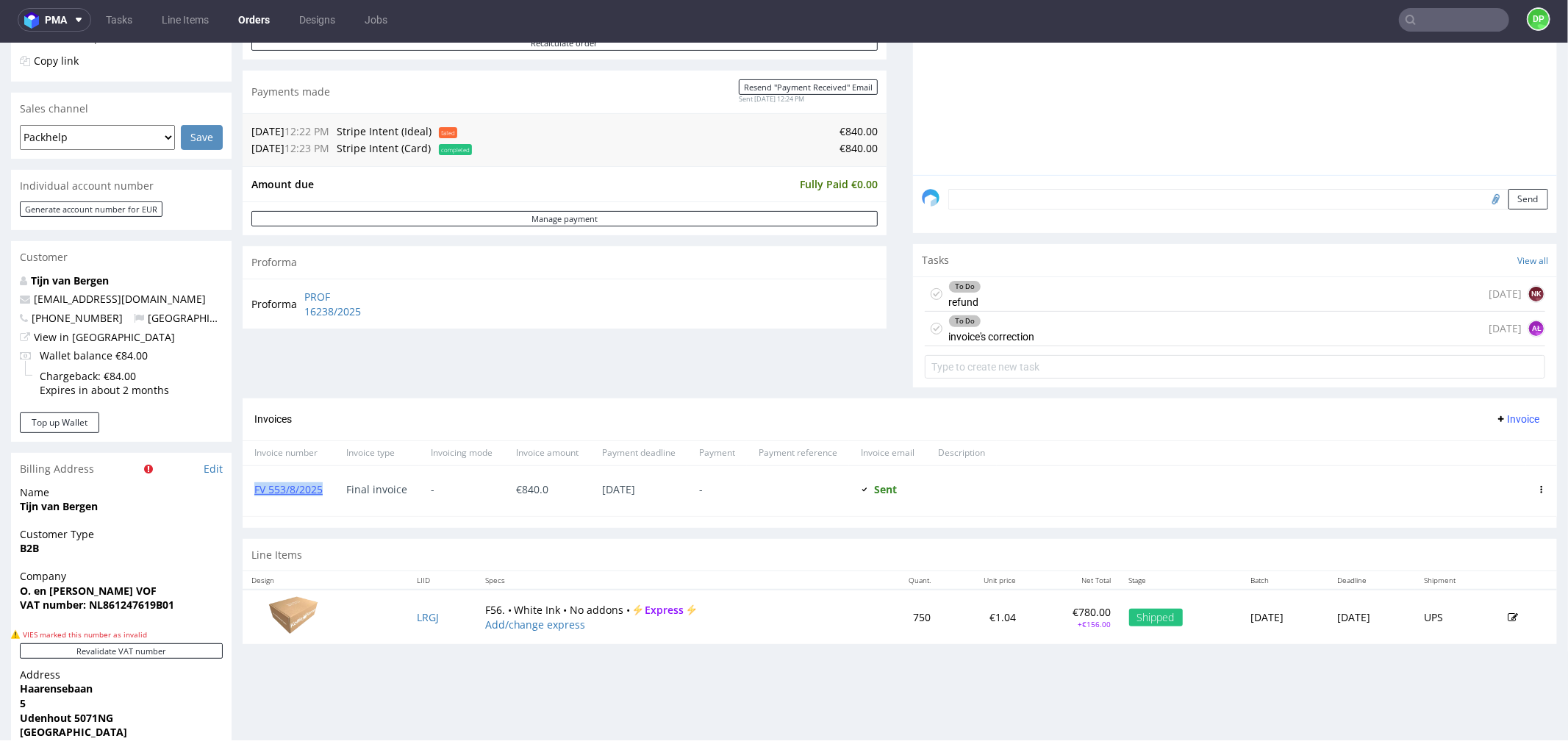
drag, startPoint x: 327, startPoint y: 490, endPoint x: 246, endPoint y: 501, distance: 81.7
click at [246, 501] on div "FV 553/8/2025" at bounding box center [288, 491] width 92 height 50
copy link "FV 553/8/2025"
click at [1030, 299] on div "To Do refund [DATE] NK" at bounding box center [1235, 294] width 621 height 35
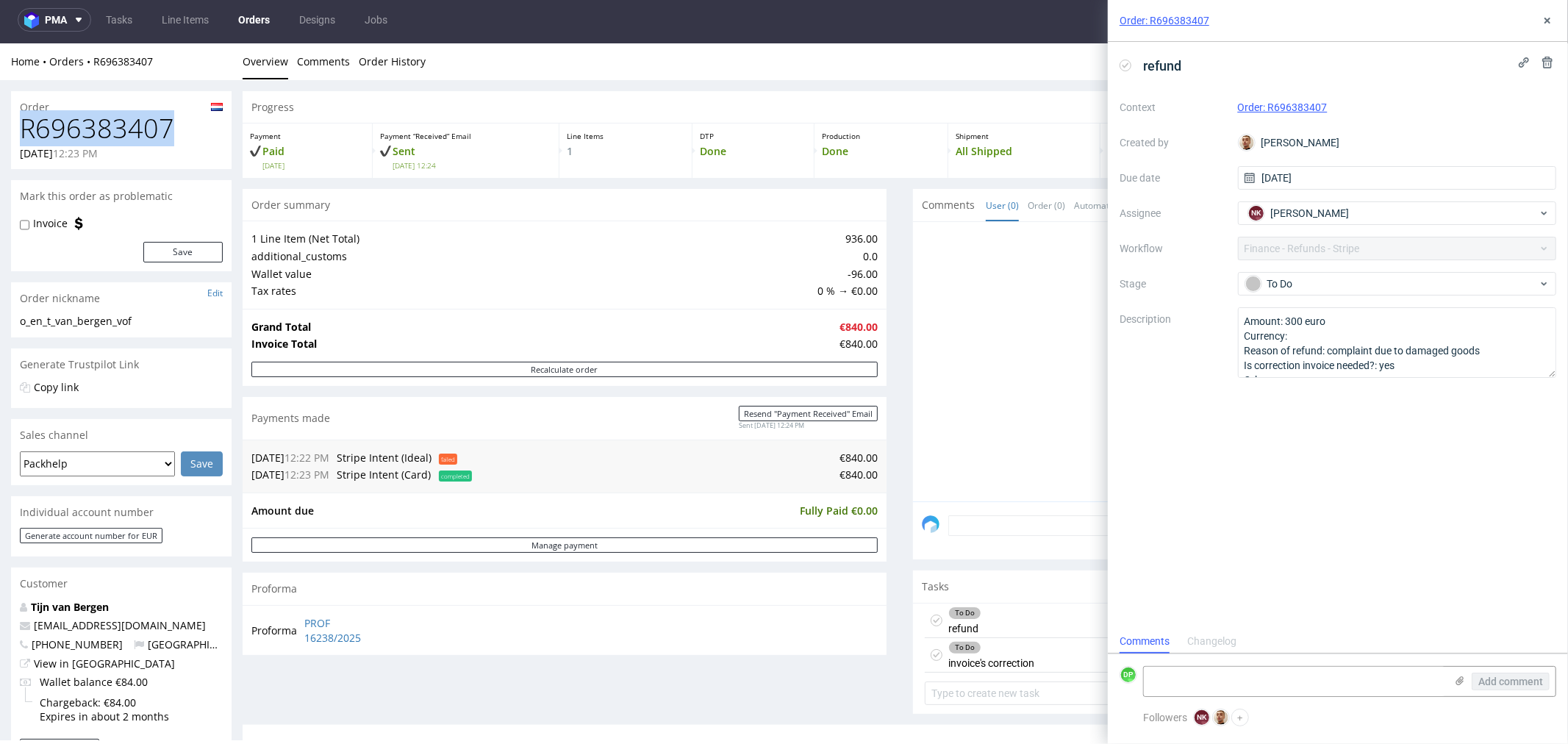
drag, startPoint x: 160, startPoint y: 125, endPoint x: 8, endPoint y: 136, distance: 152.4
click at [8, 136] on div "Order R696383407 31.07.2025 12:23 PM Mark this order as problematic Invoice Sav…" at bounding box center [784, 693] width 1568 height 1226
copy h1 "R696383407"
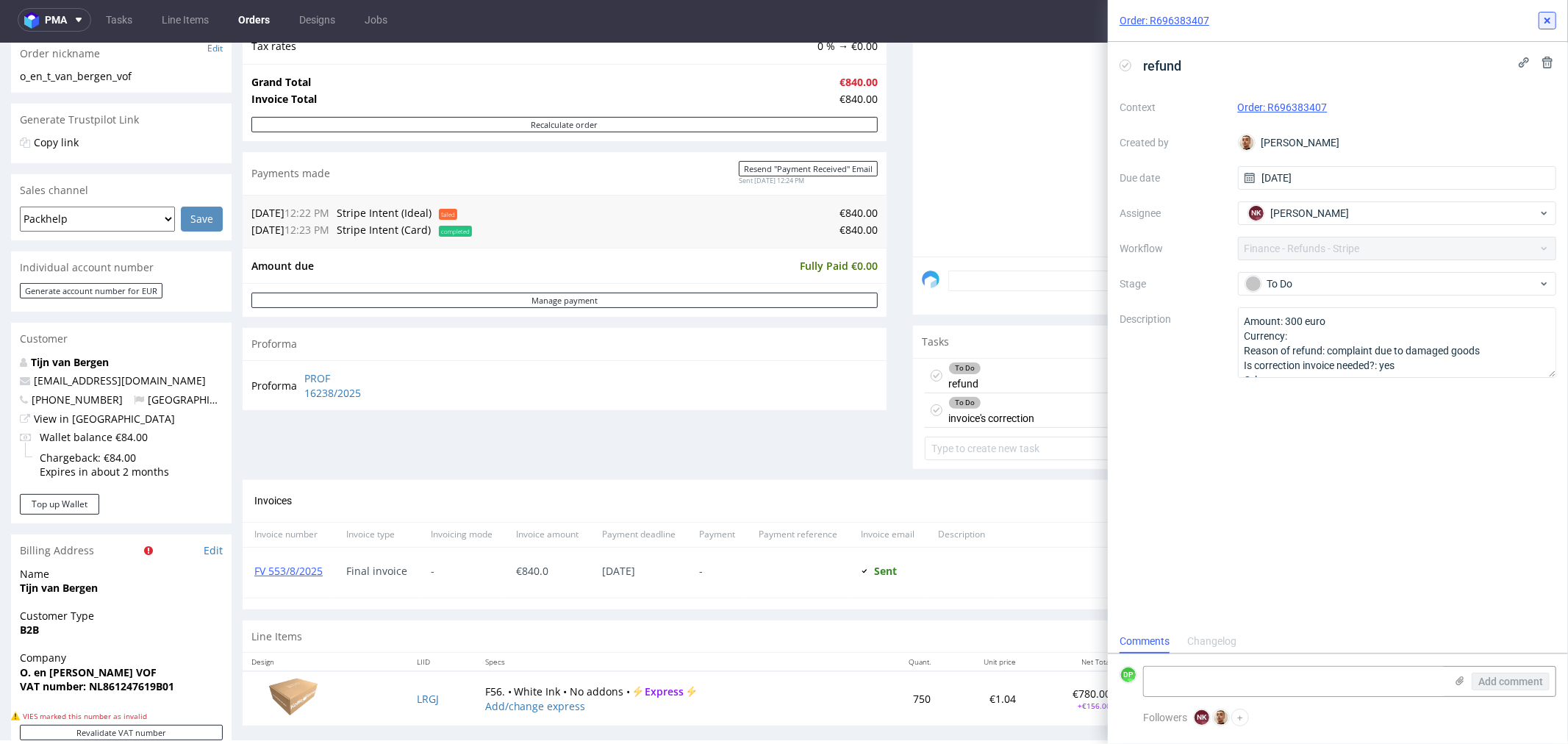
click at [1542, 16] on icon at bounding box center [1548, 20] width 12 height 12
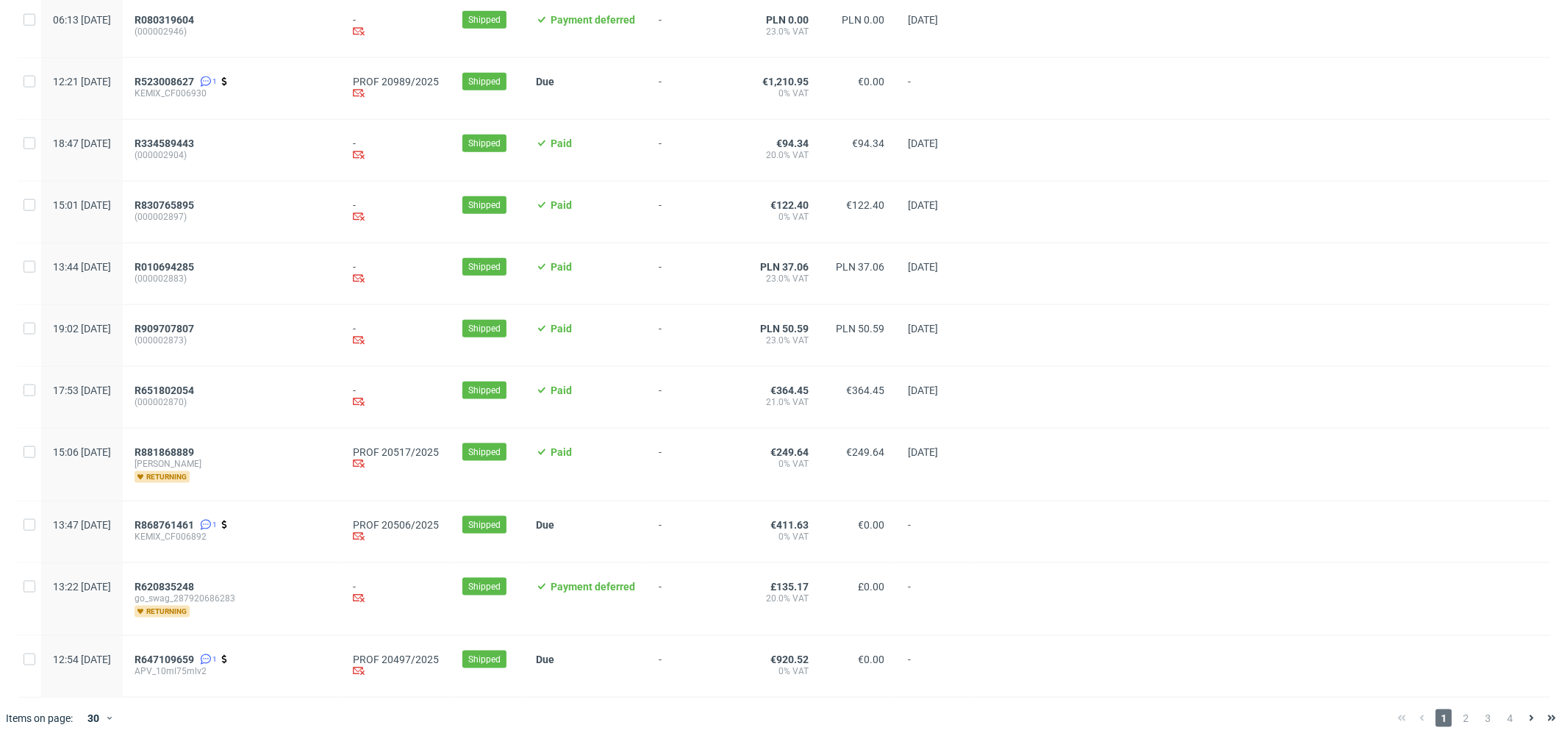
scroll to position [1381, 0]
click at [194, 449] on span "R881868889" at bounding box center [164, 452] width 59 height 12
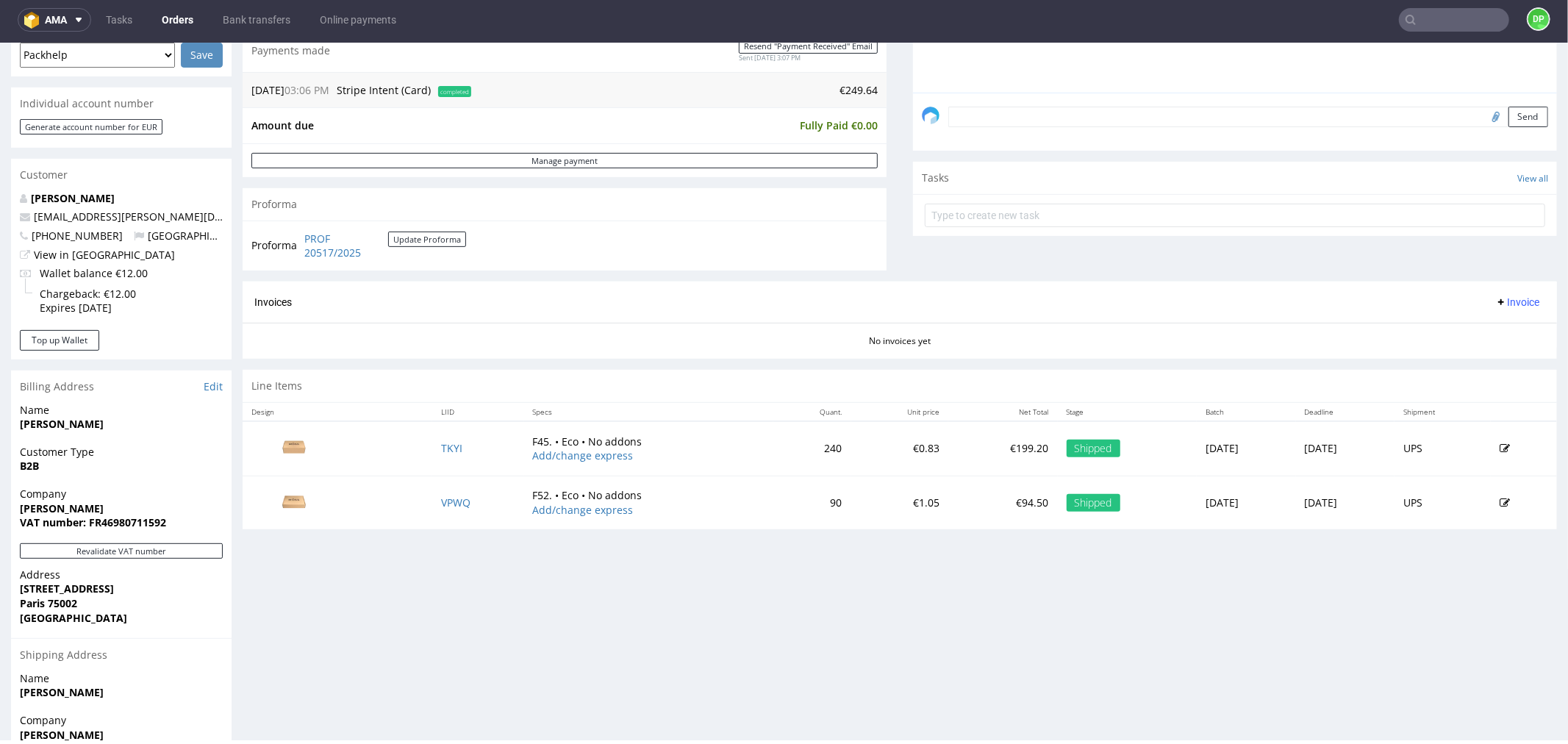
scroll to position [540, 0]
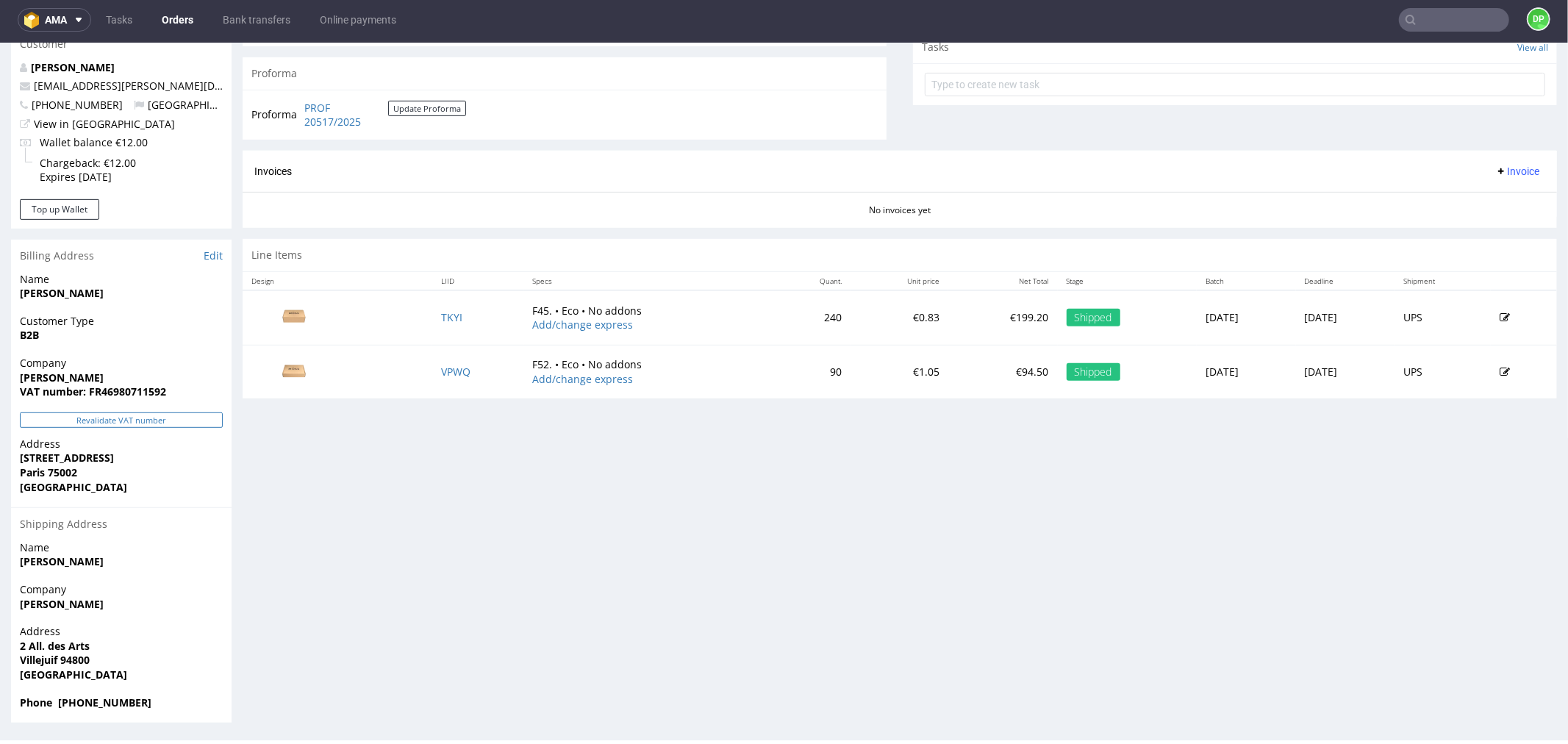
click at [150, 425] on button "Revalidate VAT number" at bounding box center [120, 420] width 203 height 16
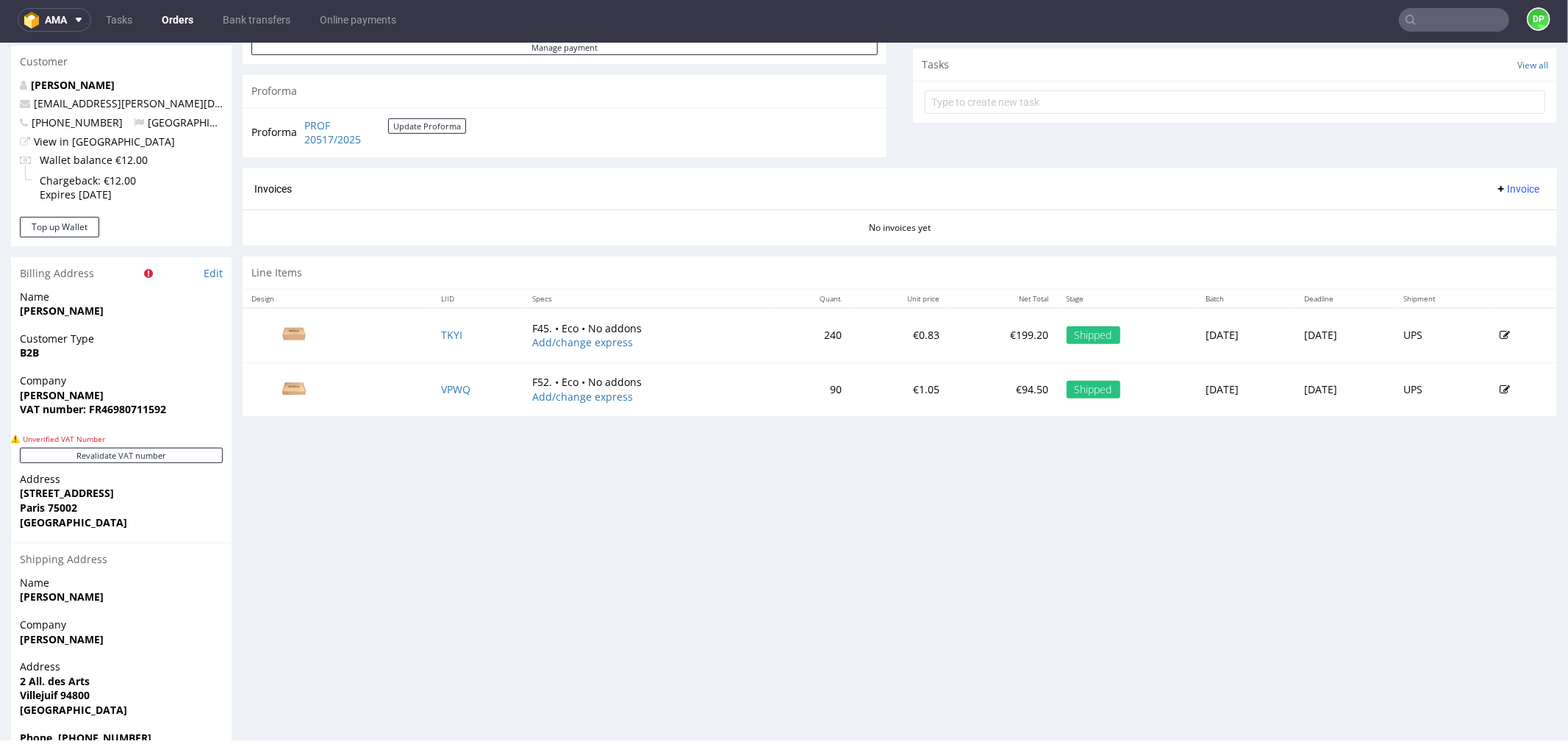
scroll to position [558, 0]
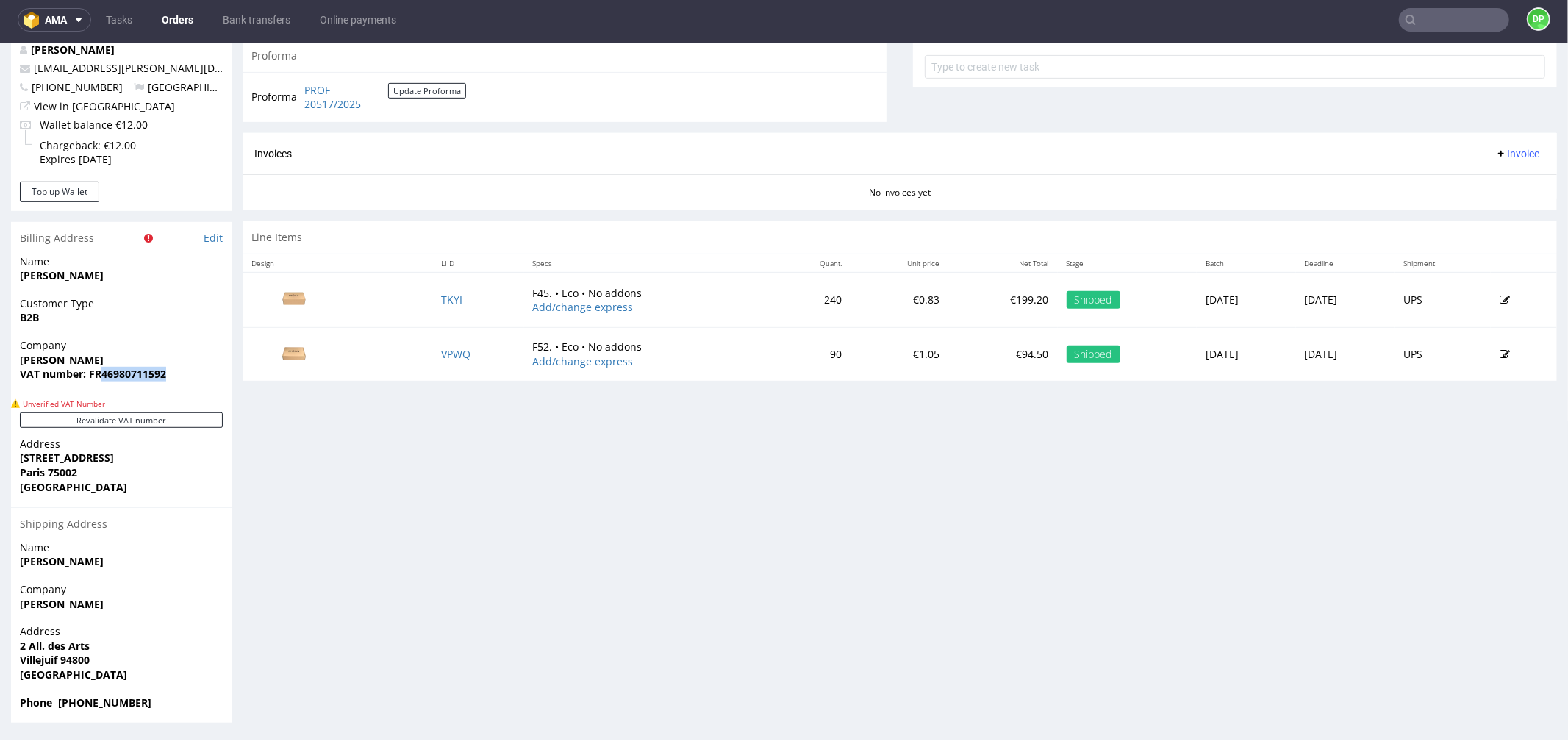
drag, startPoint x: 172, startPoint y: 372, endPoint x: 103, endPoint y: 380, distance: 69.5
click at [103, 380] on div "Company Möss VAT number: FR46980711592" at bounding box center [120, 366] width 220 height 56
copy strong "46980711592"
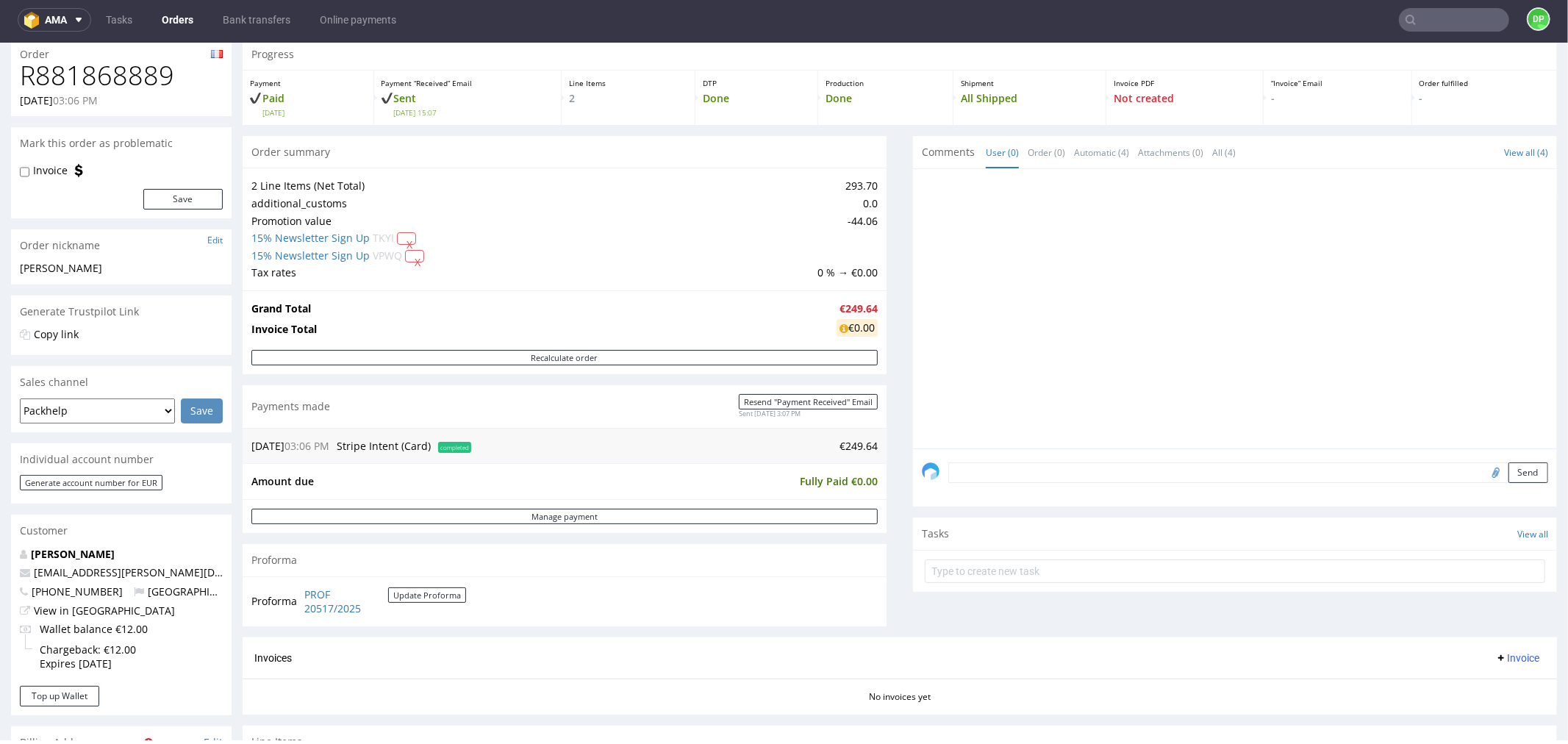
scroll to position [81, 0]
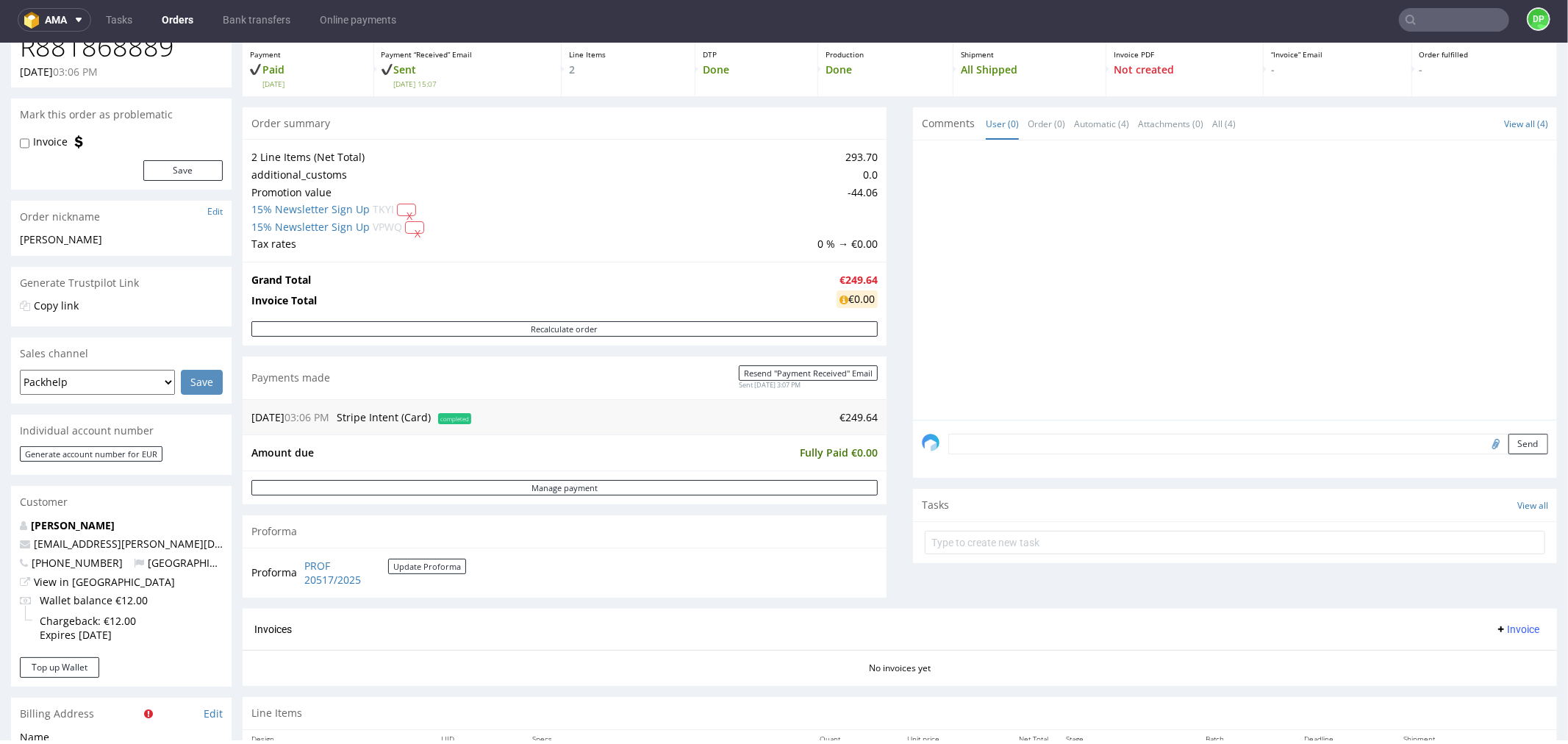
click at [1484, 447] on input "file" at bounding box center [1493, 443] width 20 height 19
type input "C:\fakepath\Zrzut ekranu 2025-10-07 163134.png"
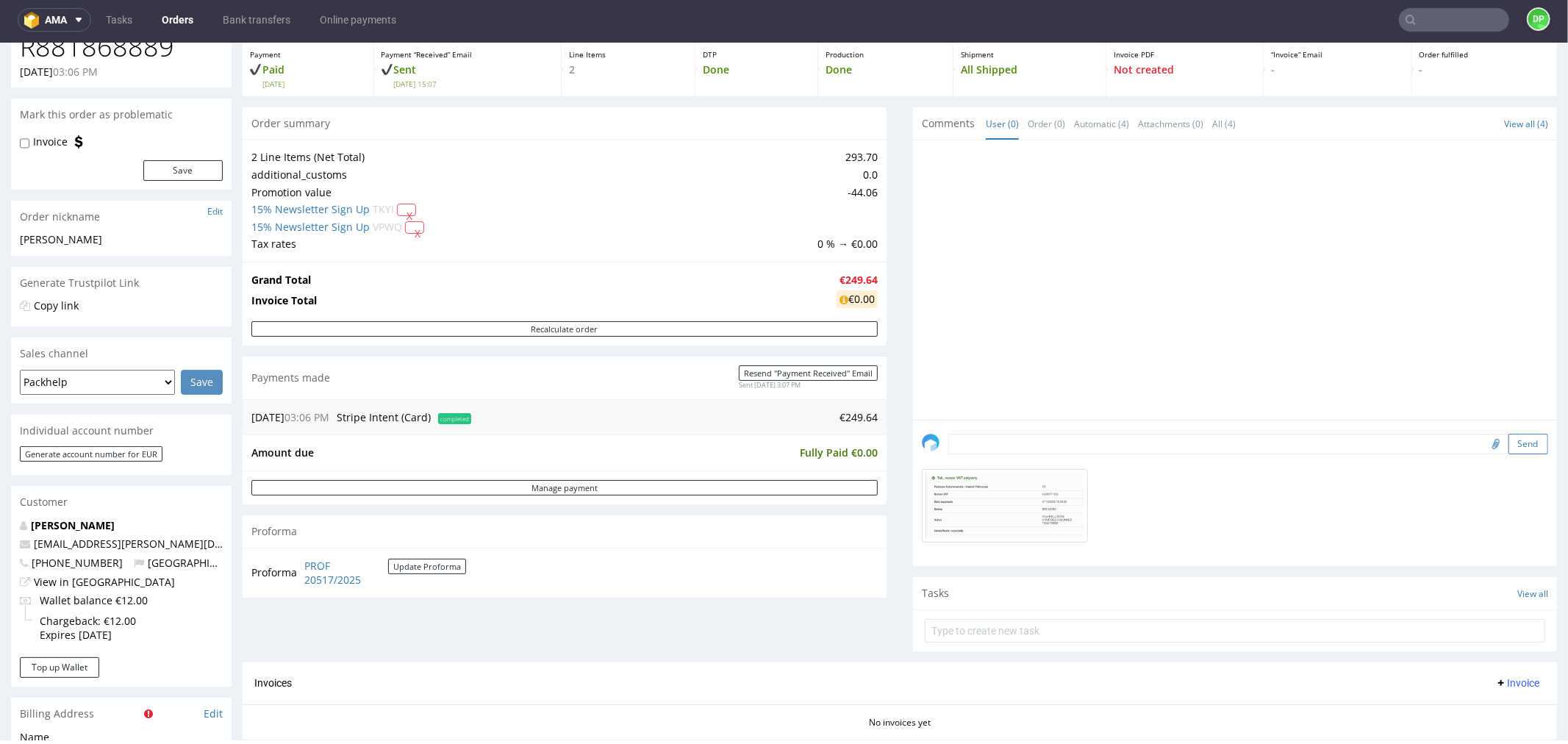
click at [1509, 449] on button "Send" at bounding box center [1528, 443] width 40 height 20
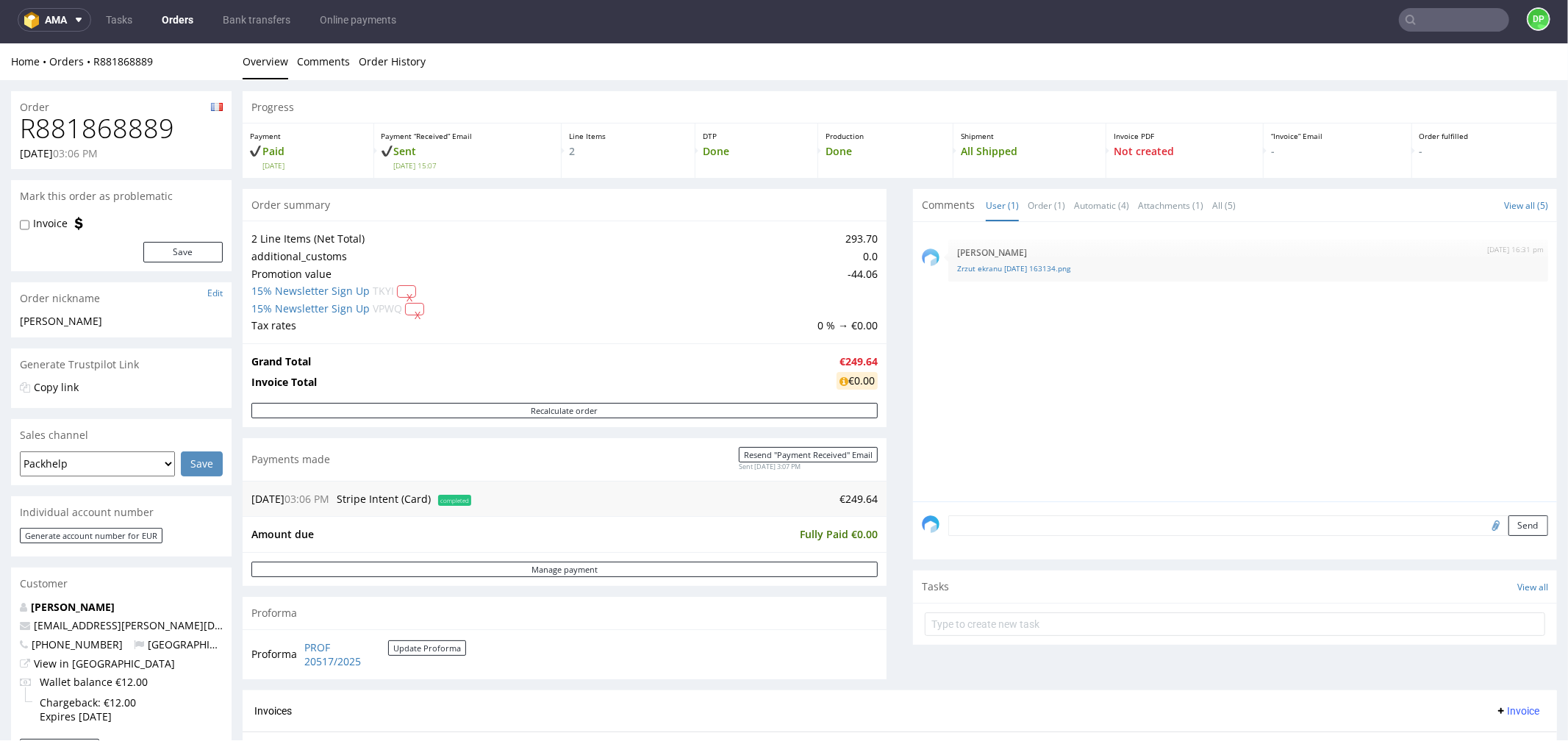
scroll to position [408, 0]
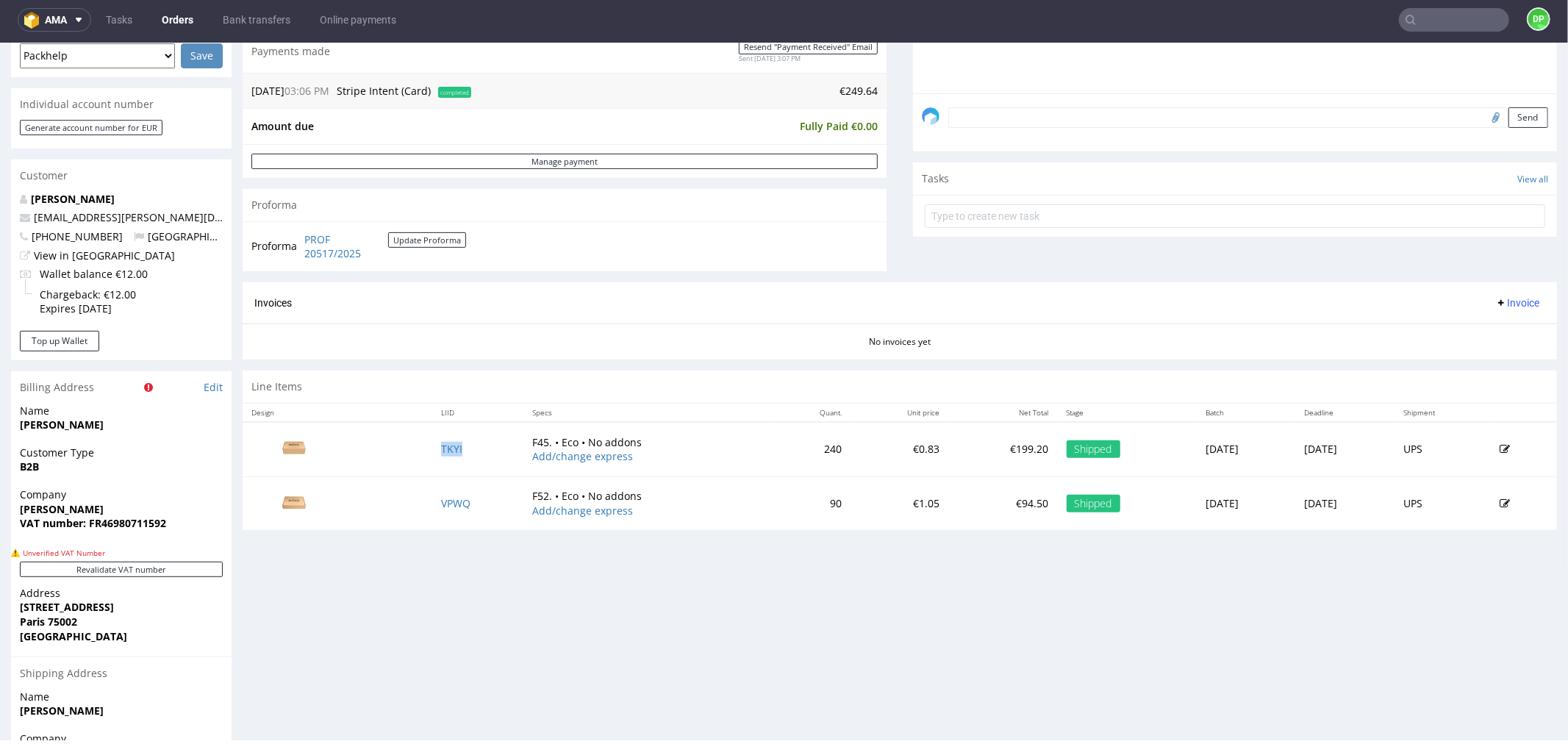
click at [1495, 297] on icon at bounding box center [1501, 303] width 12 height 12
click at [1486, 326] on span "Generate" at bounding box center [1493, 333] width 72 height 15
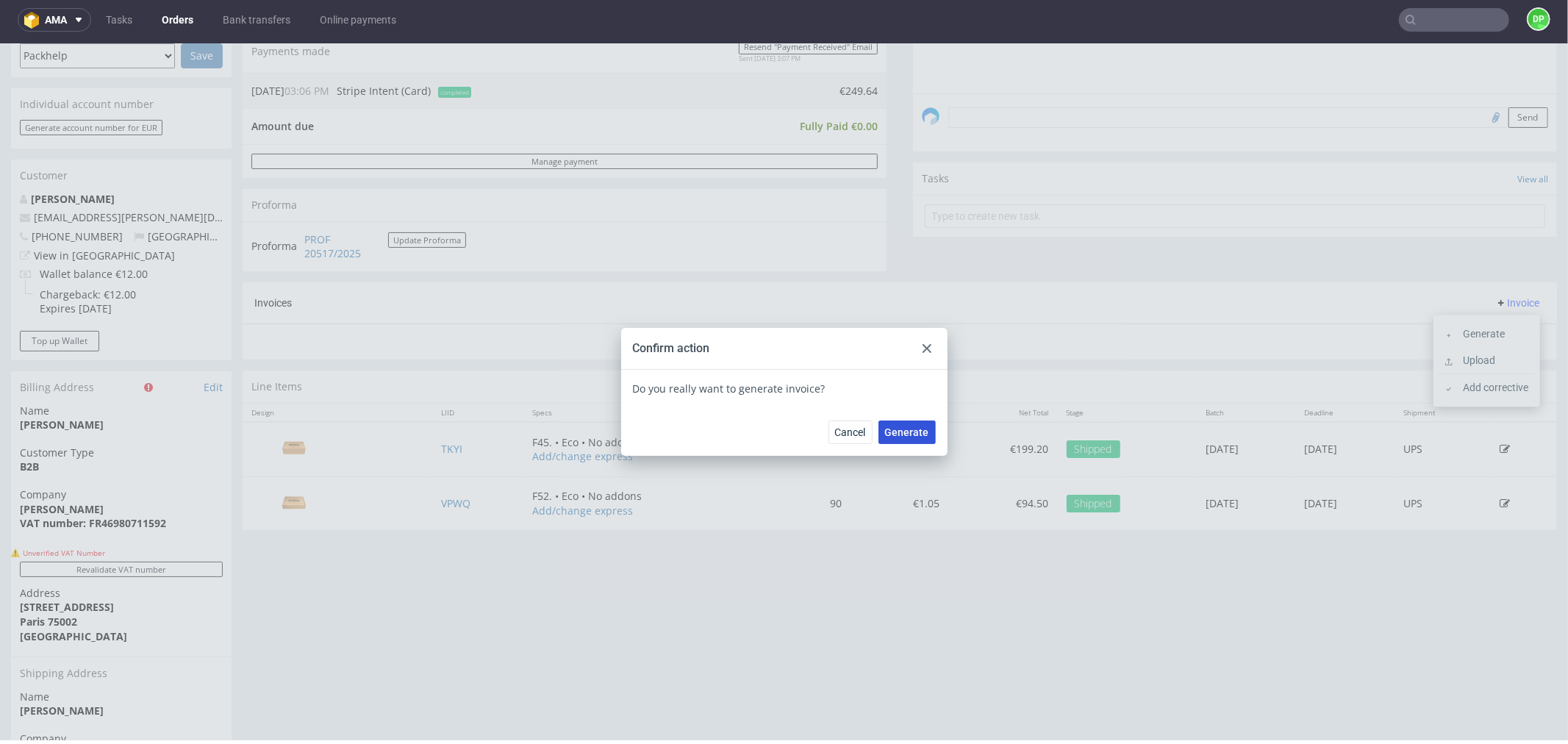
click at [898, 434] on span "Generate" at bounding box center [907, 432] width 44 height 11
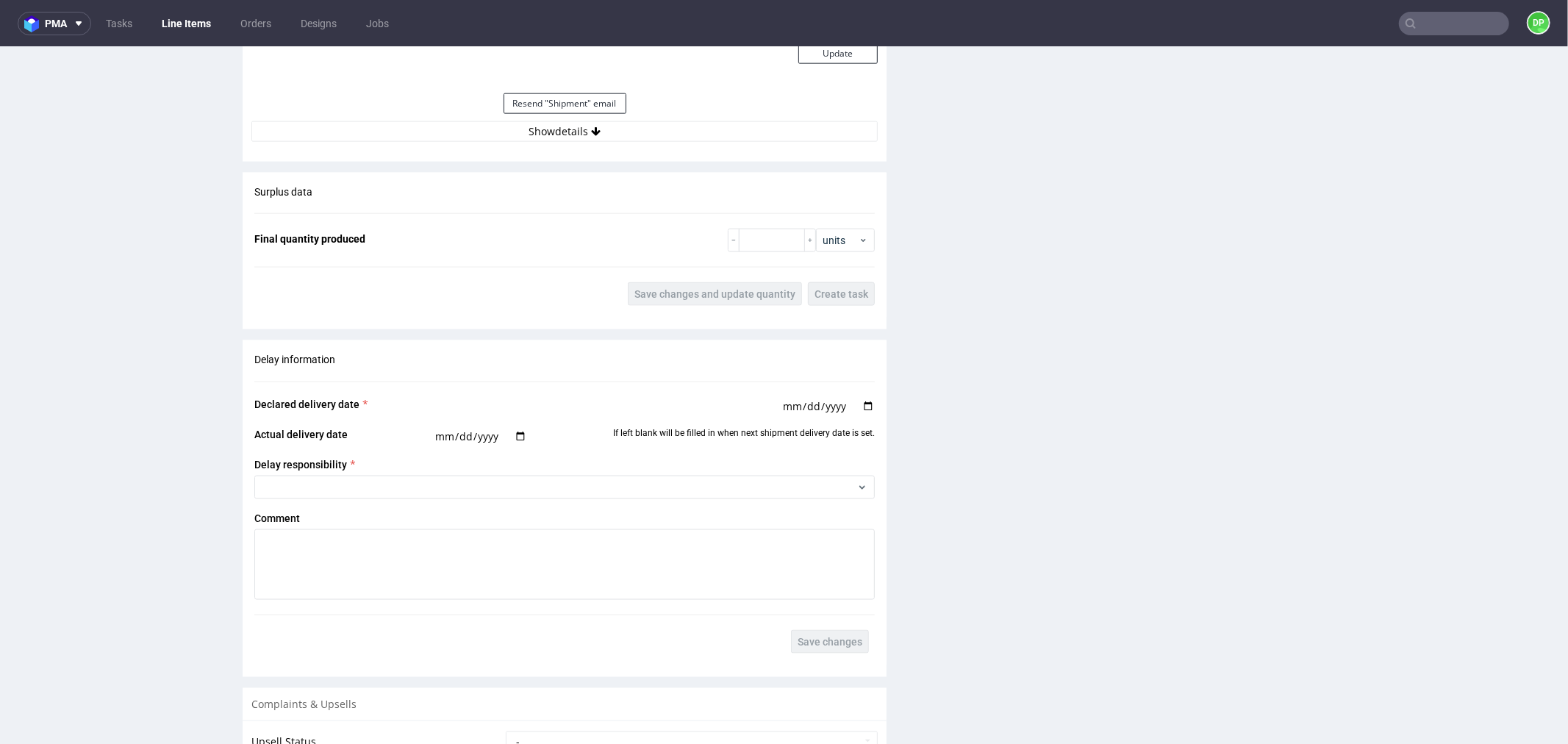
scroll to position [1634, 0]
click at [497, 134] on button "Show details" at bounding box center [564, 127] width 626 height 20
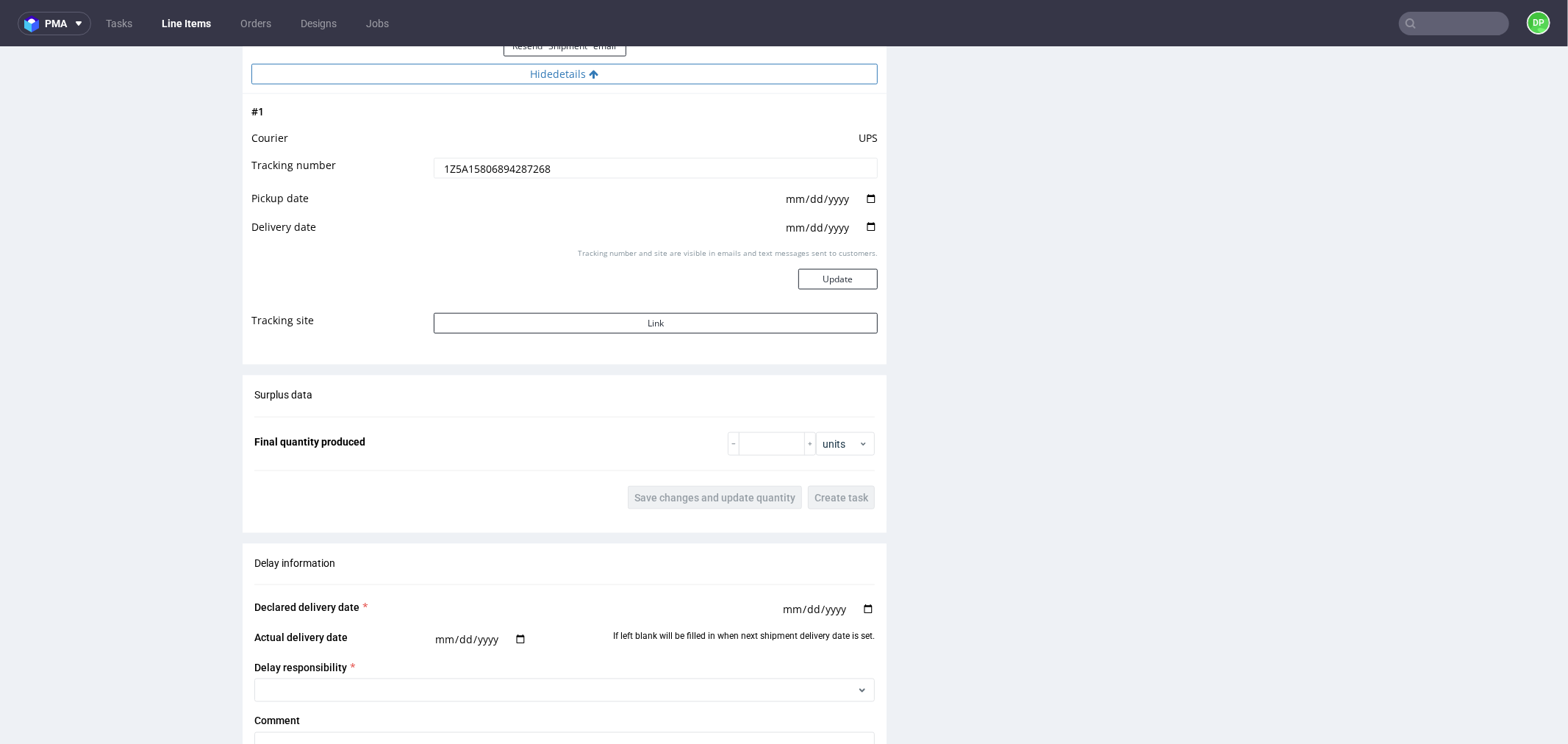
scroll to position [1716, 0]
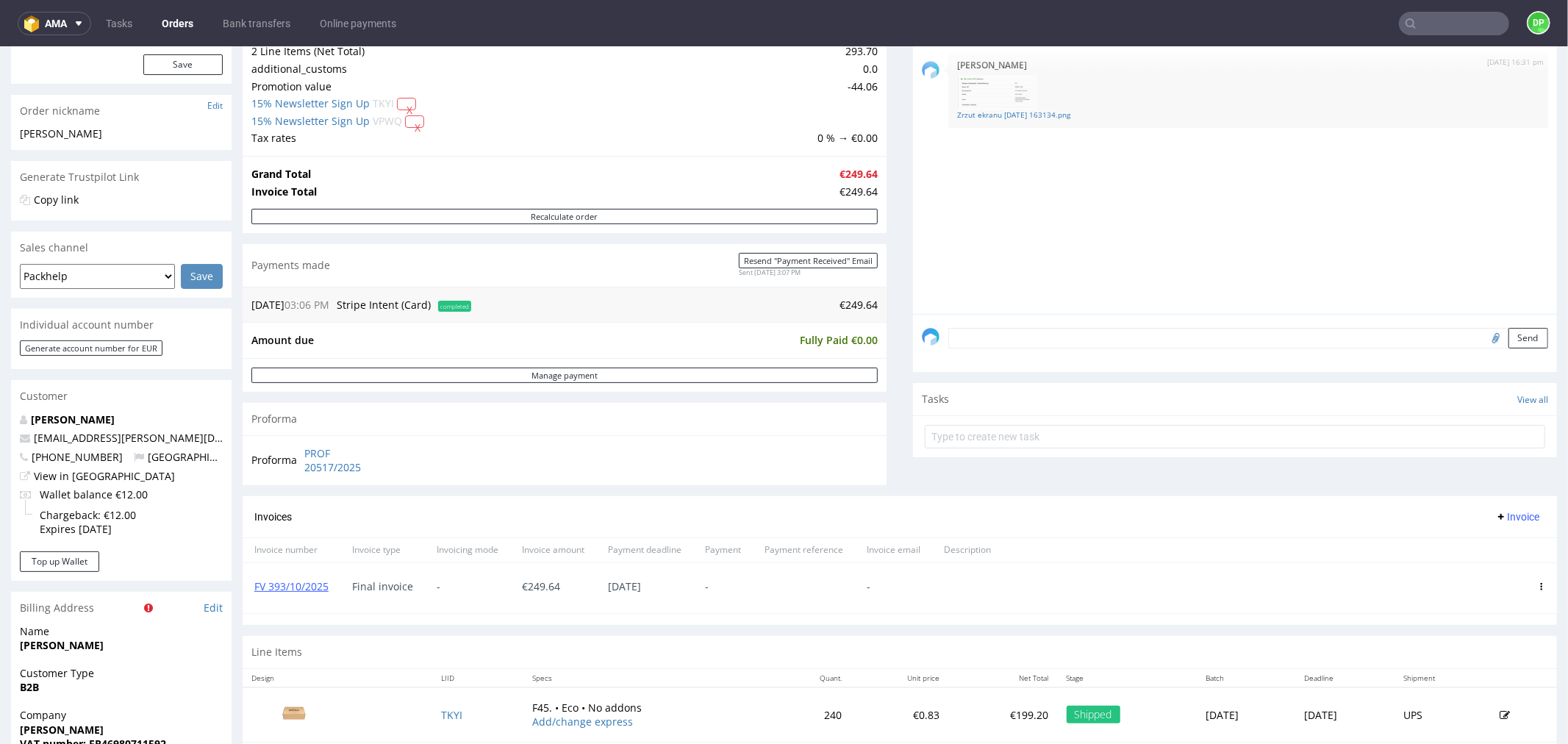
scroll to position [149, 0]
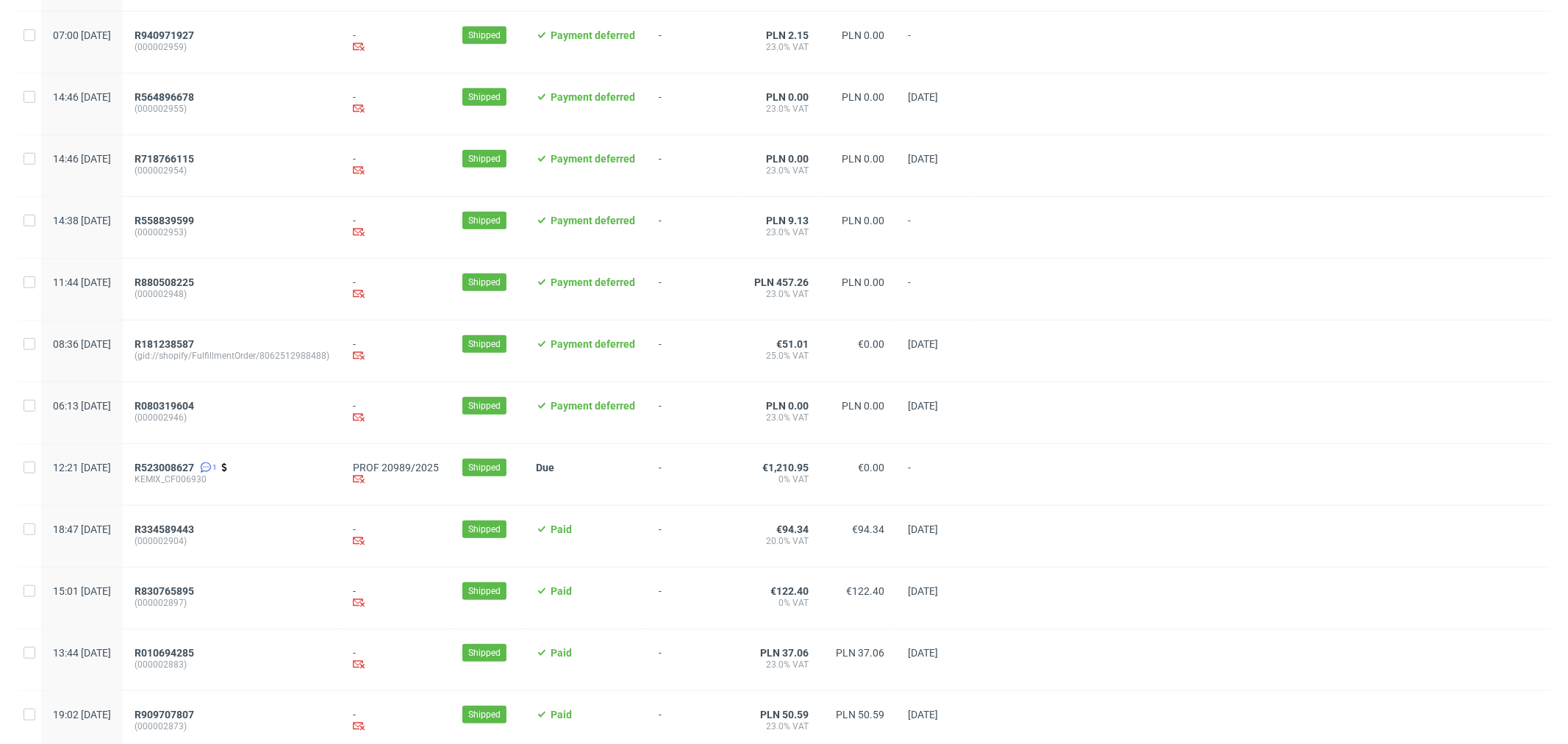
scroll to position [1372, 0]
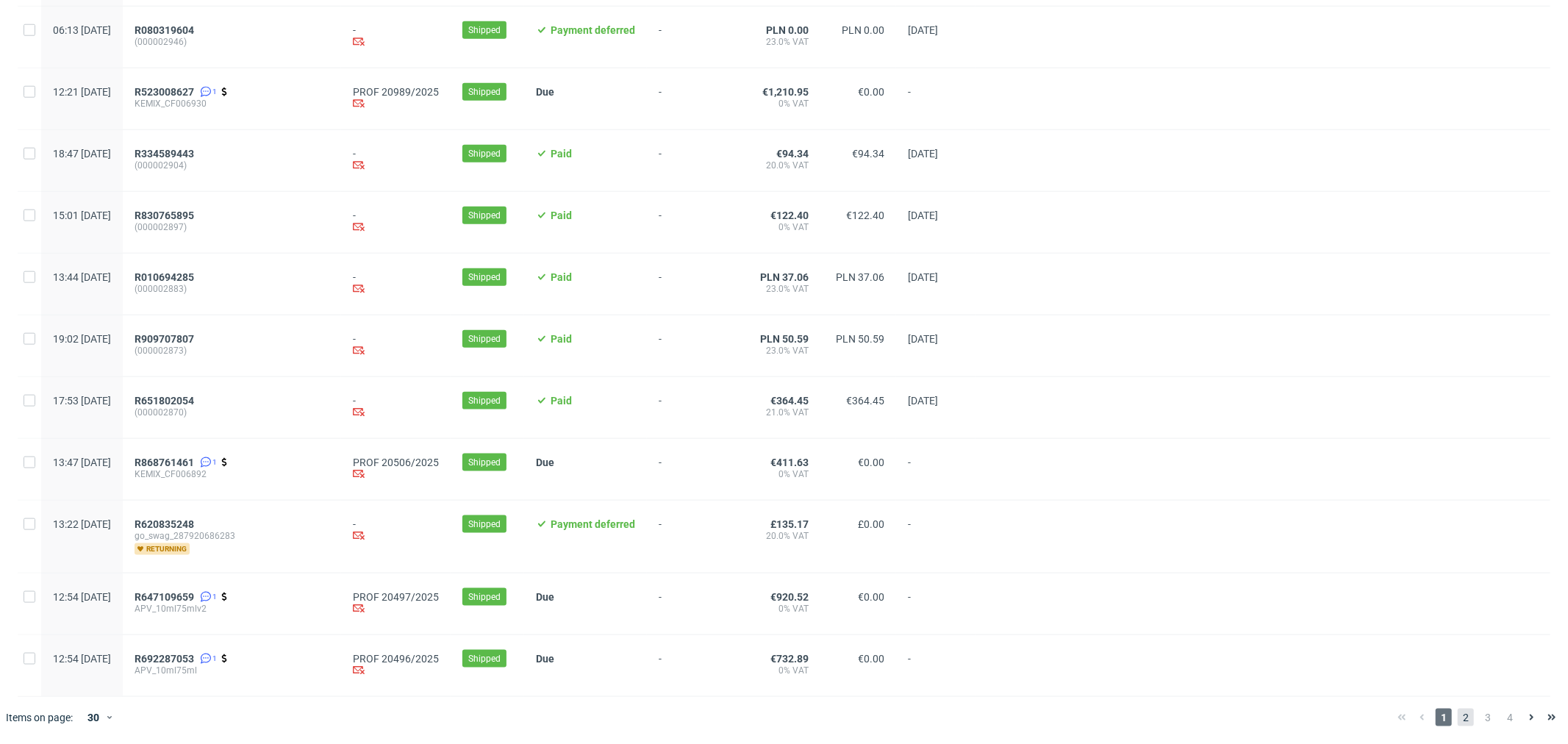
click at [1458, 711] on span "2" at bounding box center [1466, 718] width 16 height 17
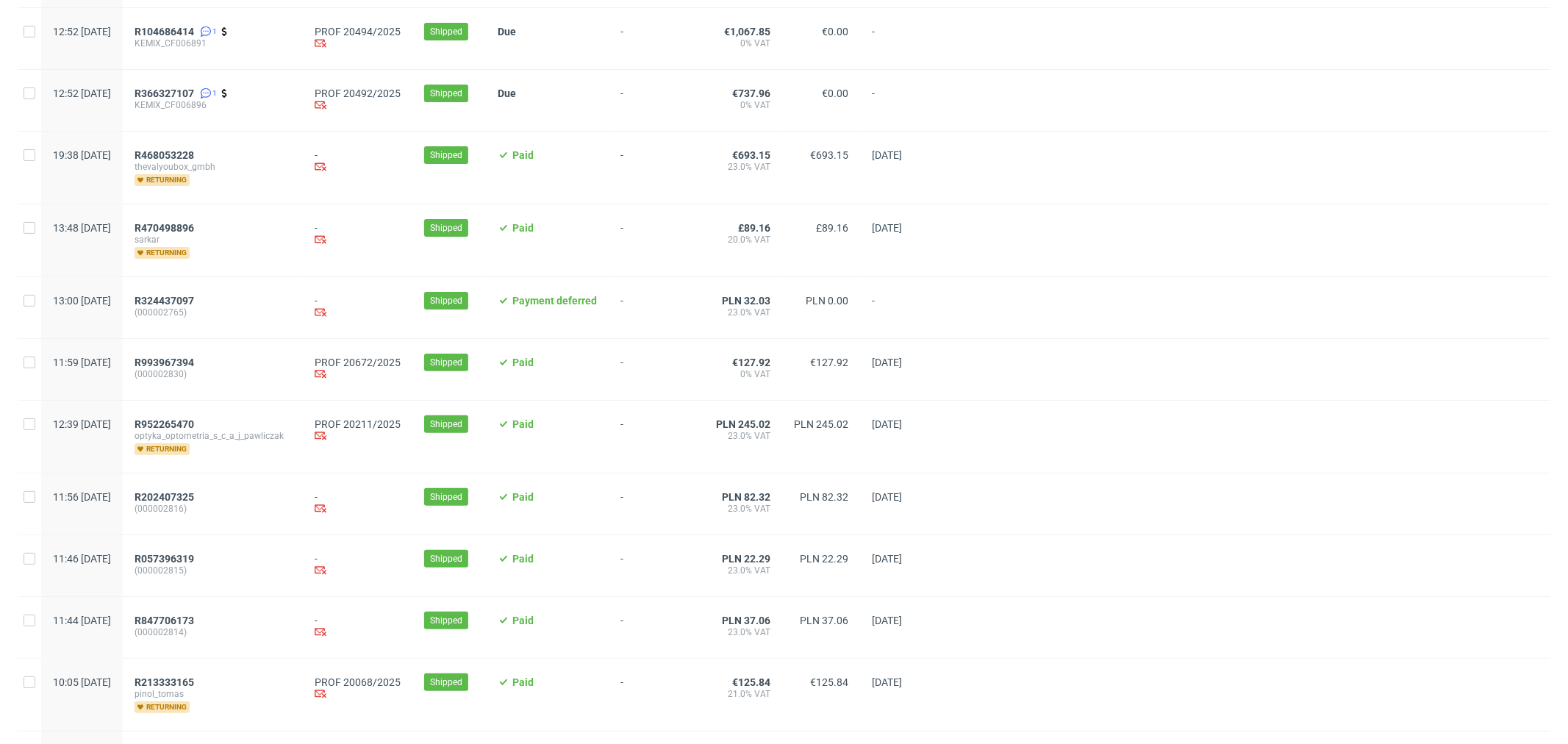
scroll to position [245, 0]
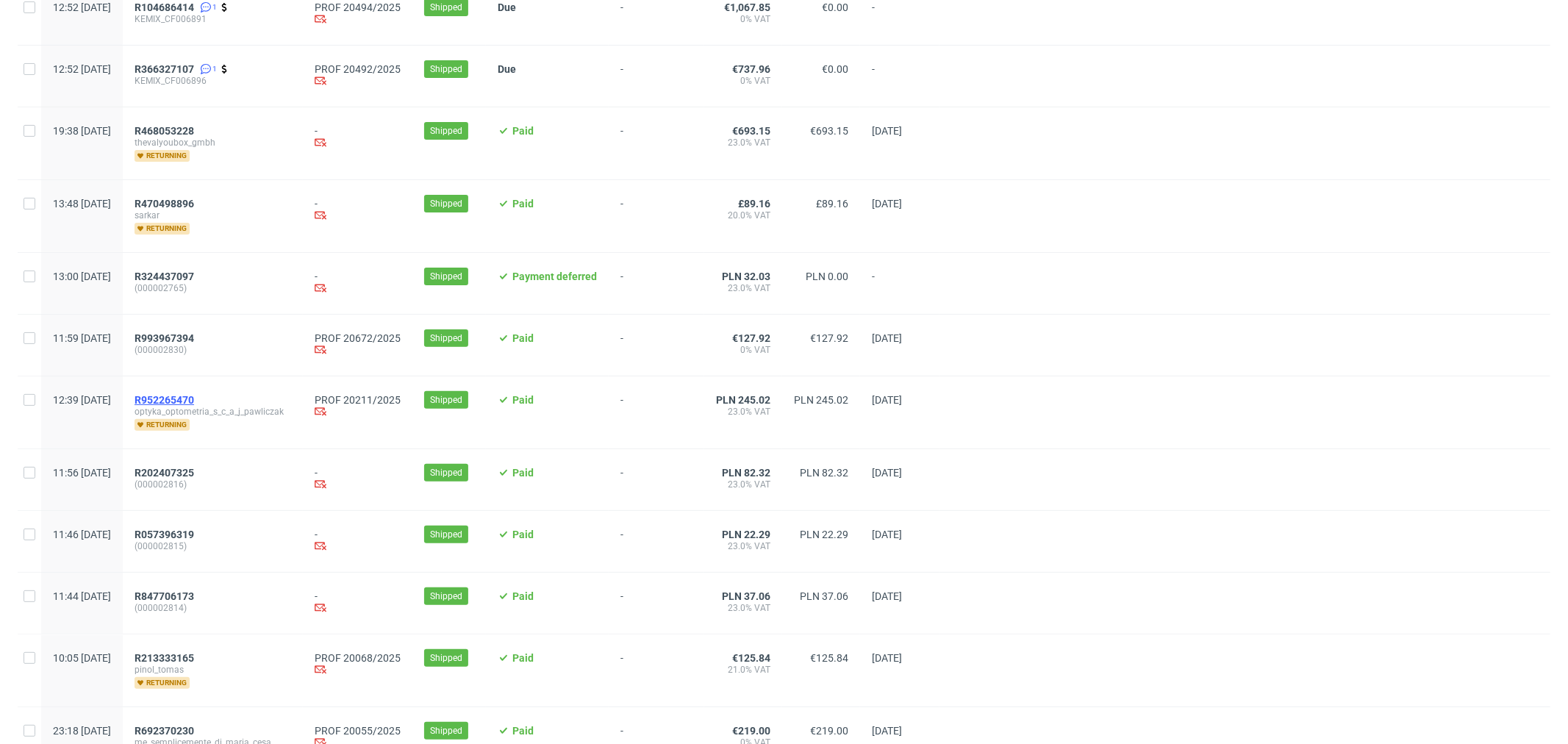
click at [194, 399] on span "R952265470" at bounding box center [164, 400] width 59 height 12
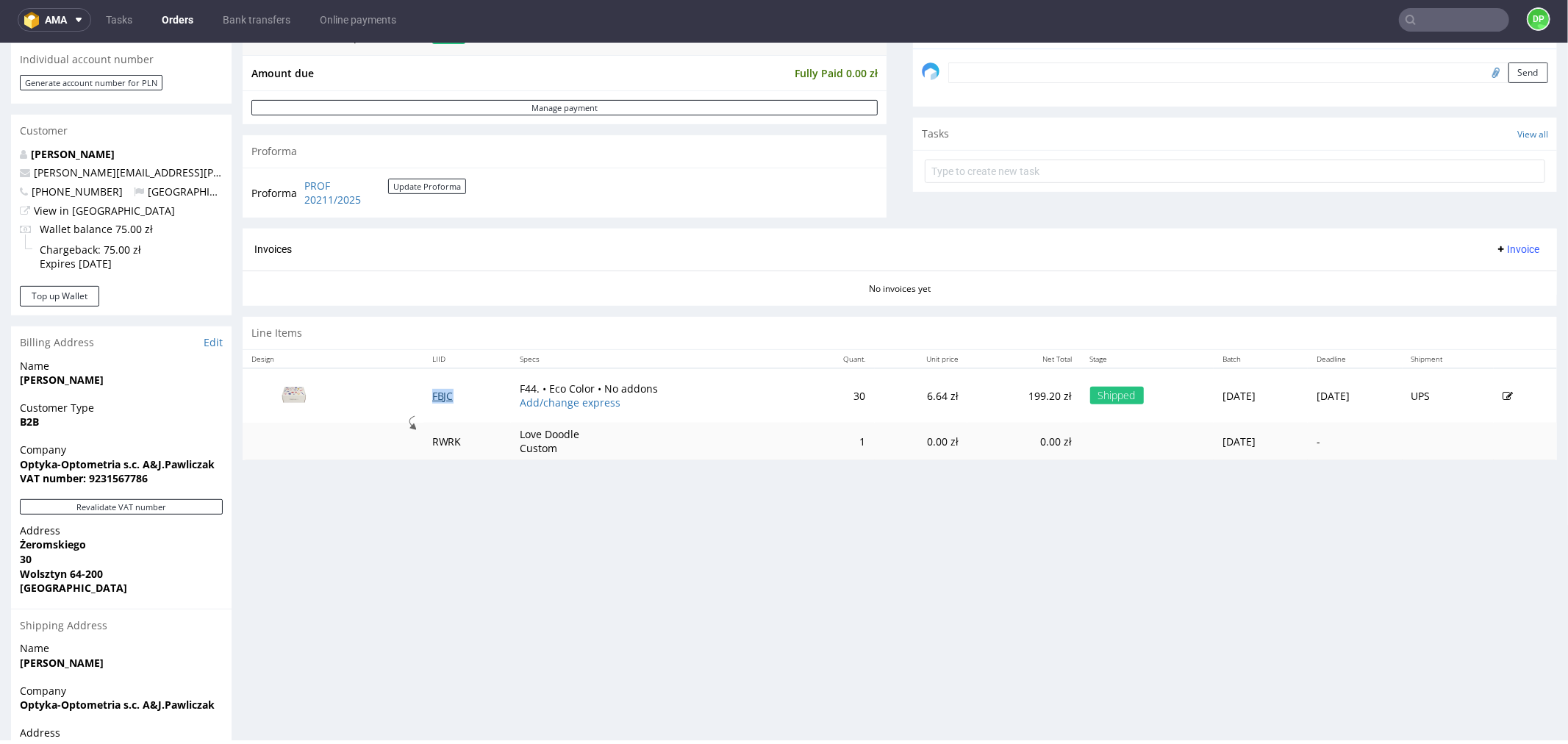
scroll to position [490, 0]
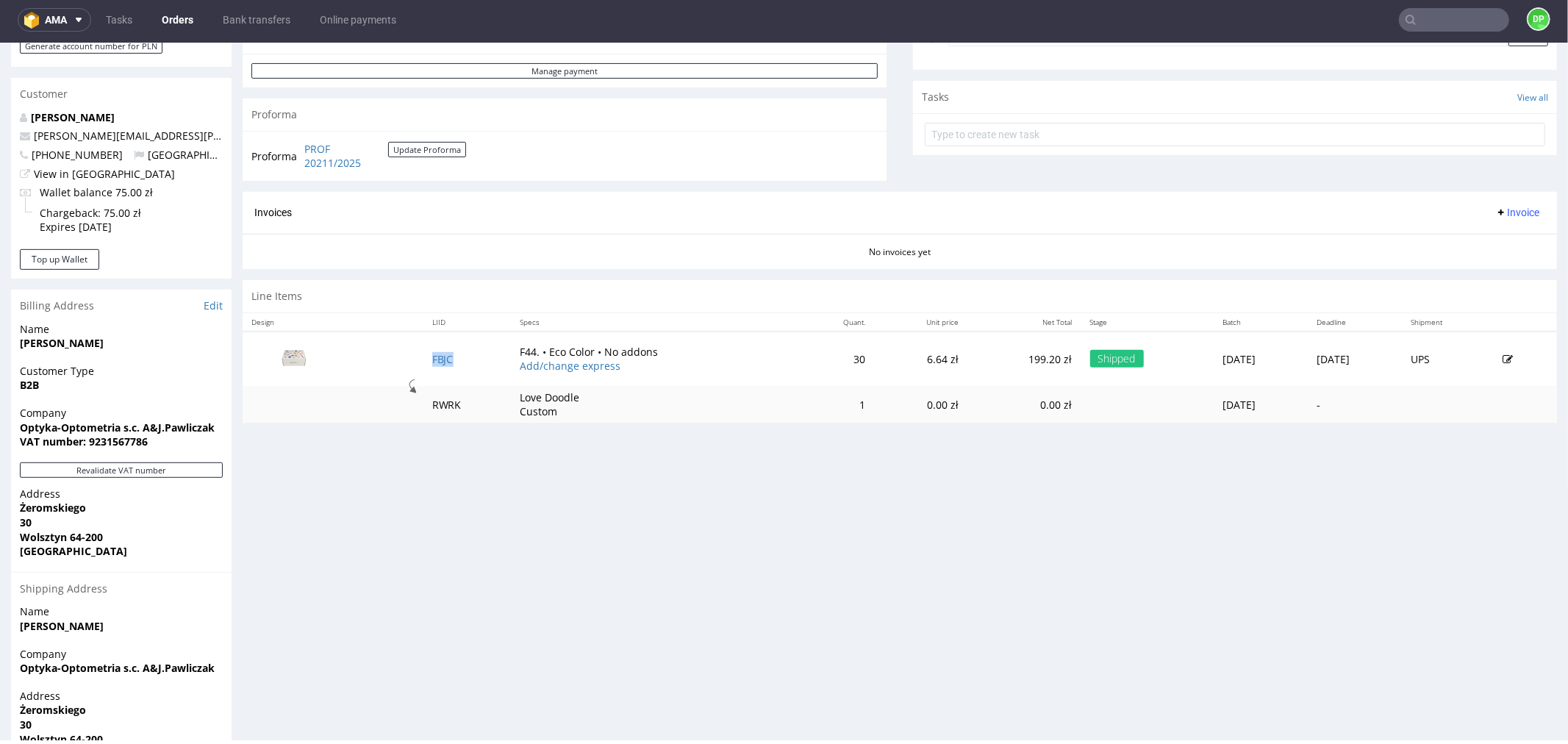
click at [1495, 209] on span "Invoice" at bounding box center [1517, 211] width 44 height 12
click at [1468, 241] on span "Generate" at bounding box center [1493, 243] width 72 height 15
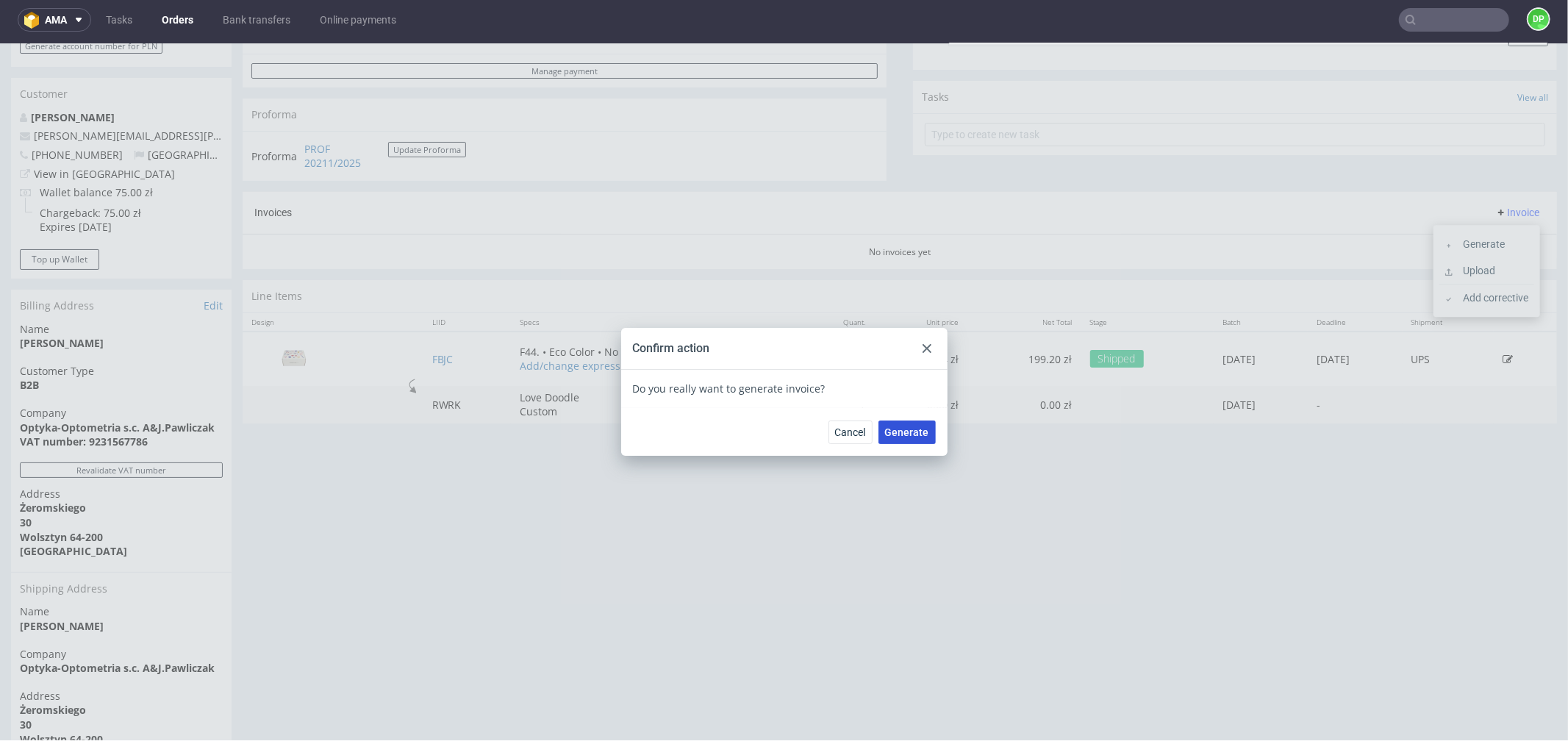
click at [899, 422] on button "Generate" at bounding box center [907, 432] width 57 height 23
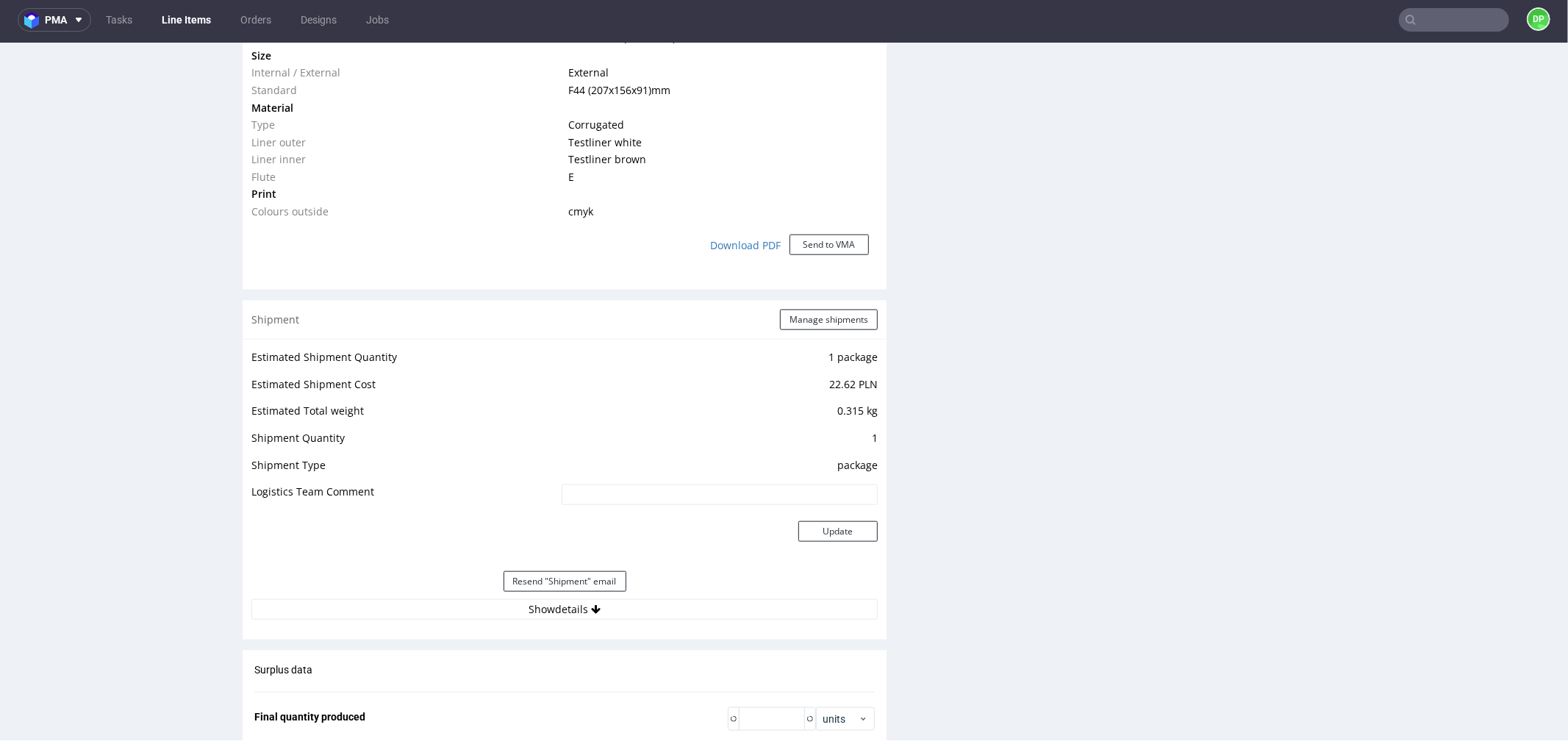
scroll to position [1472, 0]
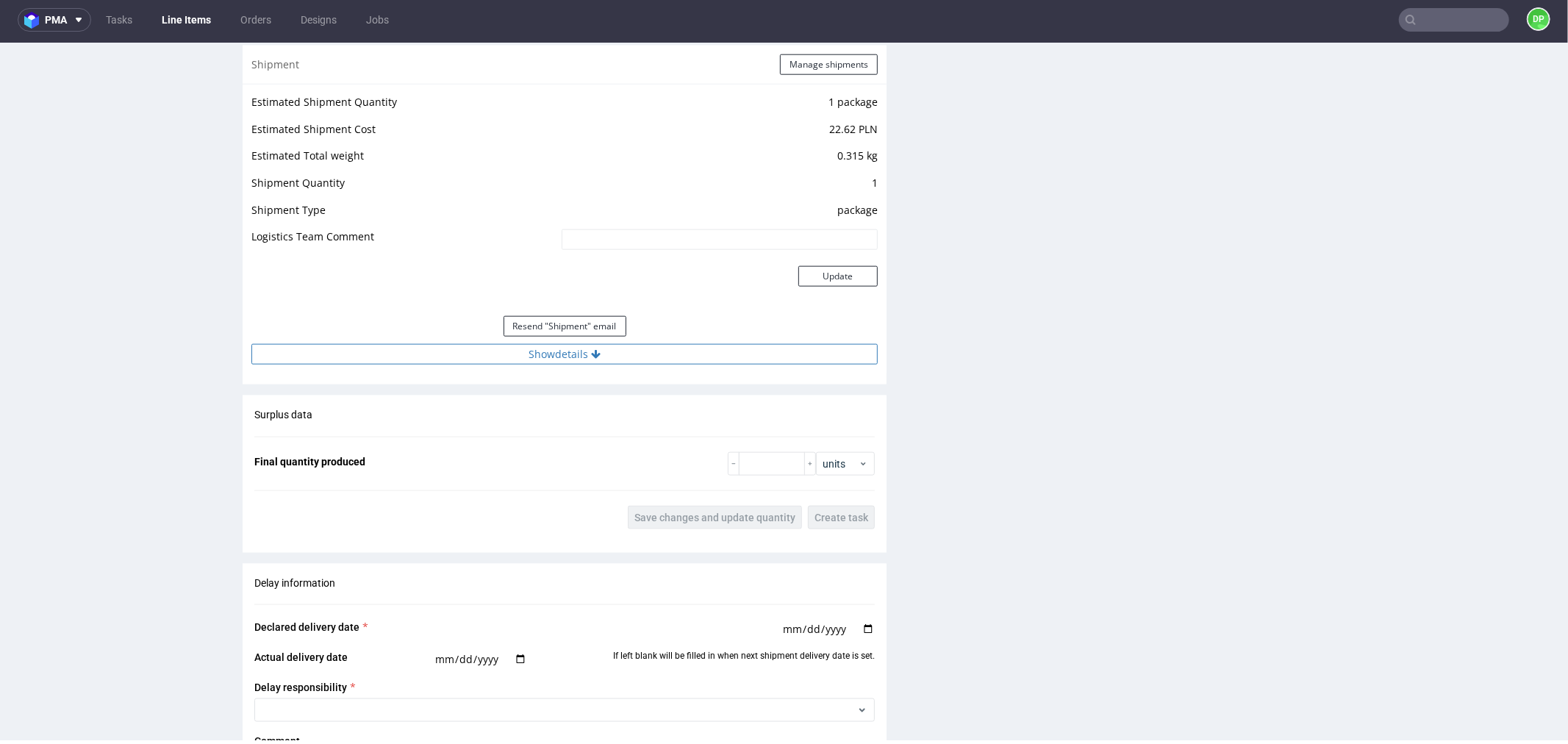
click at [396, 347] on button "Show details" at bounding box center [564, 353] width 626 height 20
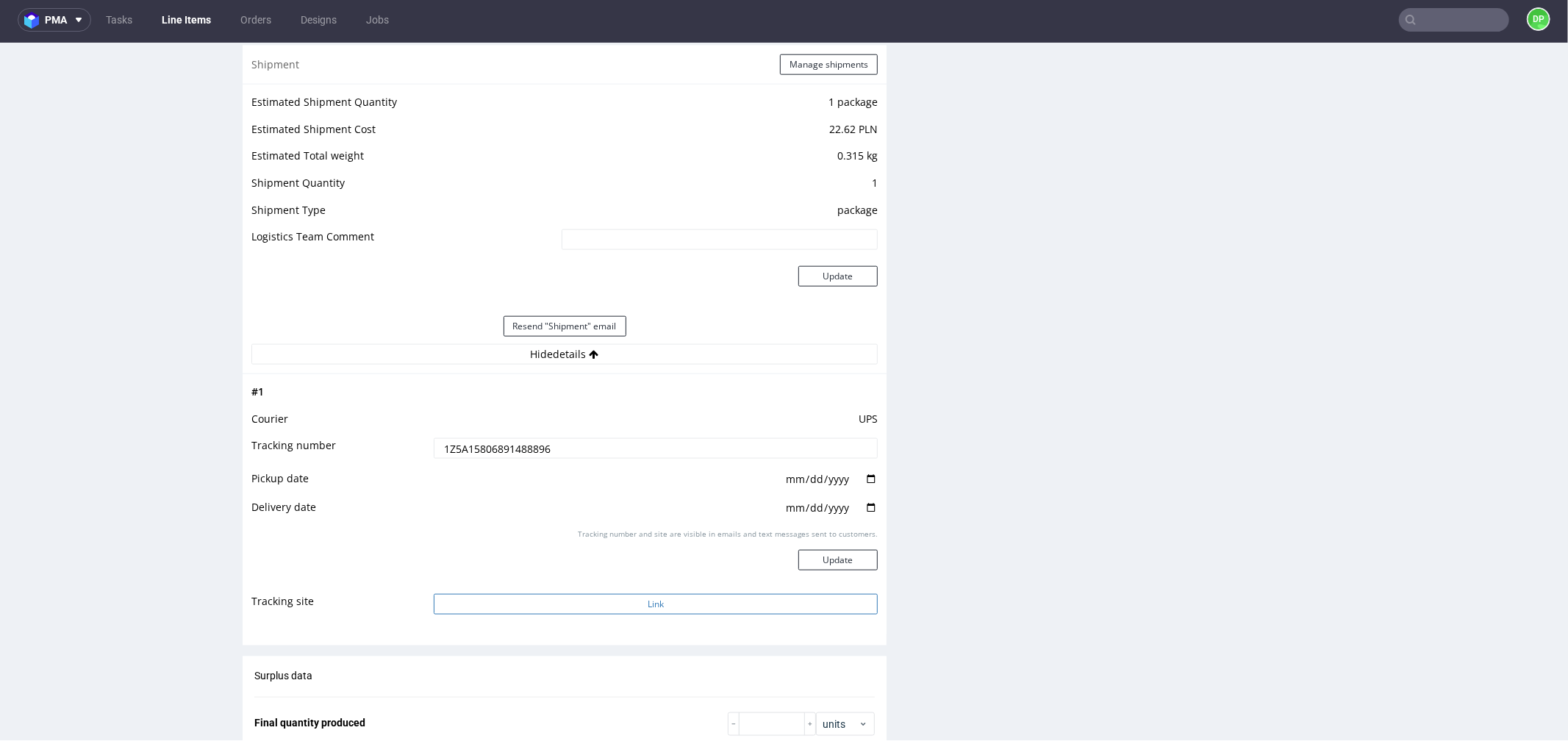
click at [494, 598] on button "Link" at bounding box center [656, 603] width 444 height 20
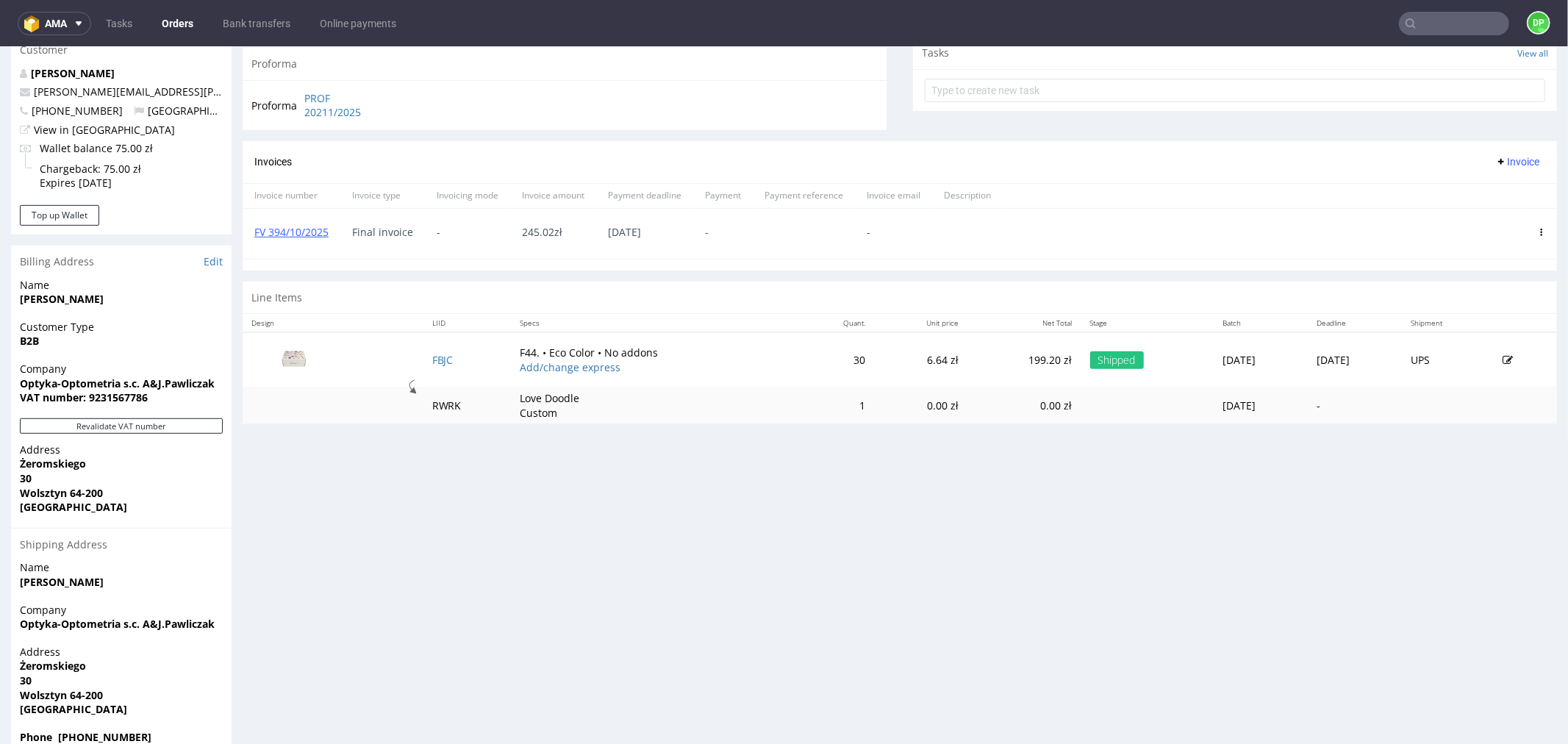
scroll to position [569, 0]
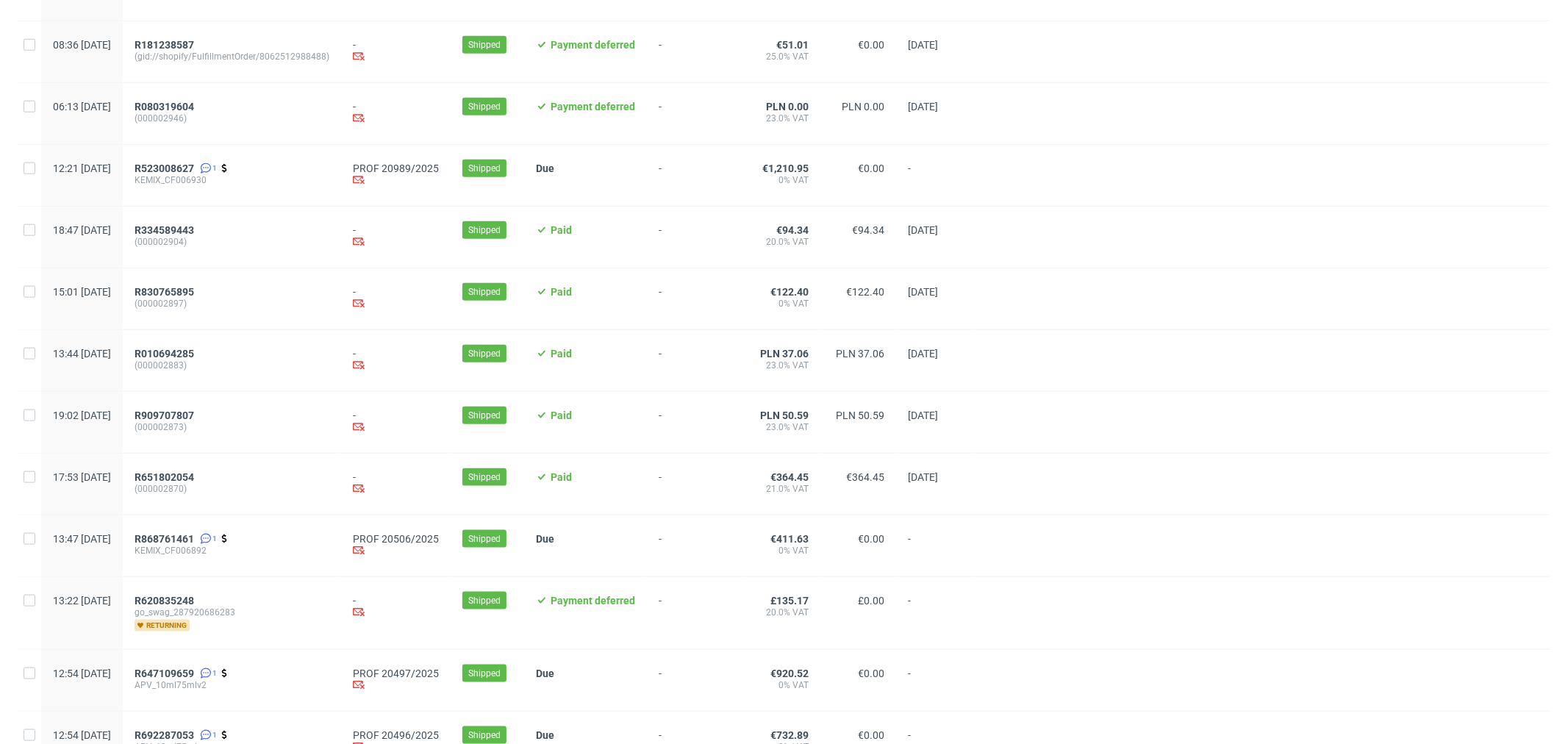
scroll to position [1372, 0]
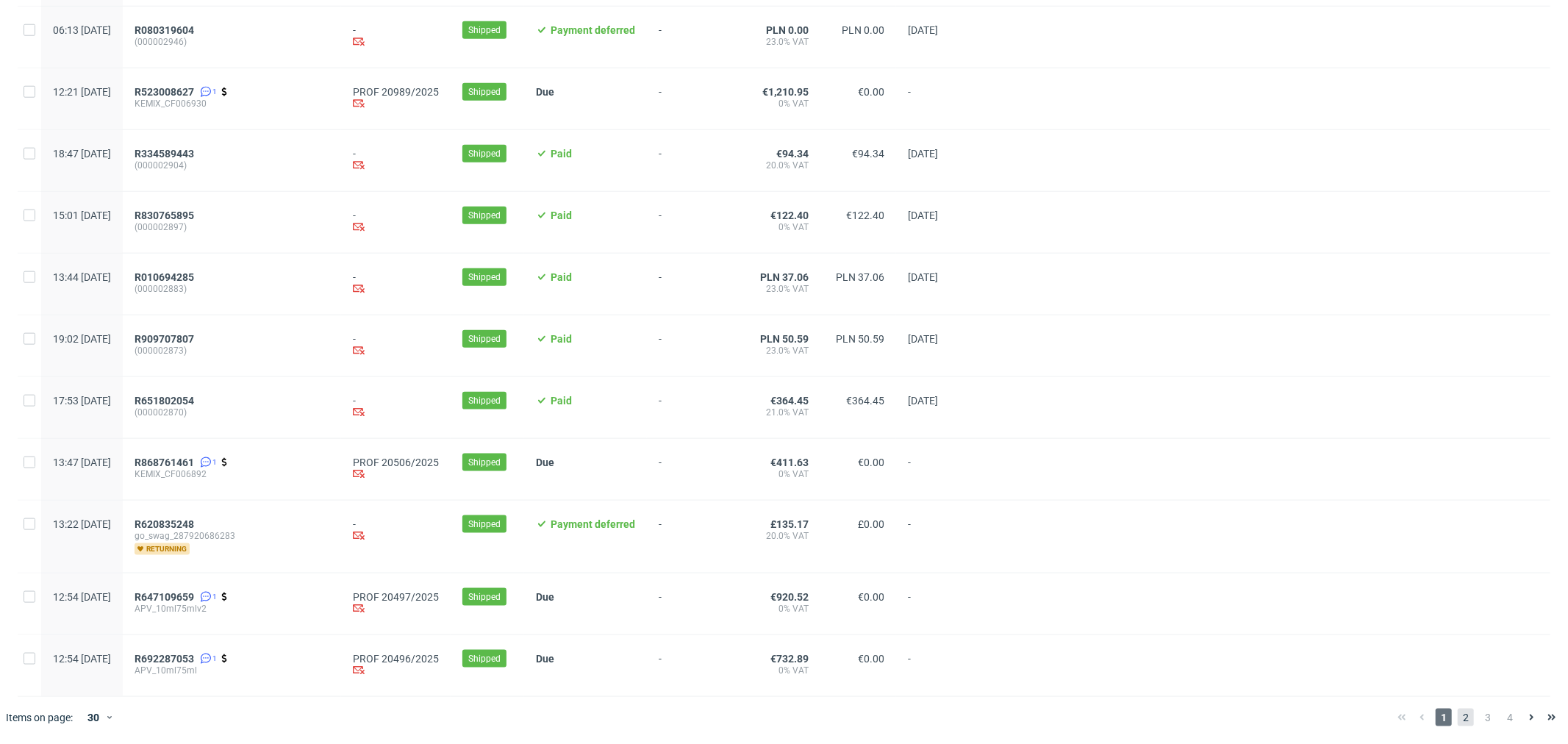
click at [1458, 720] on span "2" at bounding box center [1466, 718] width 16 height 17
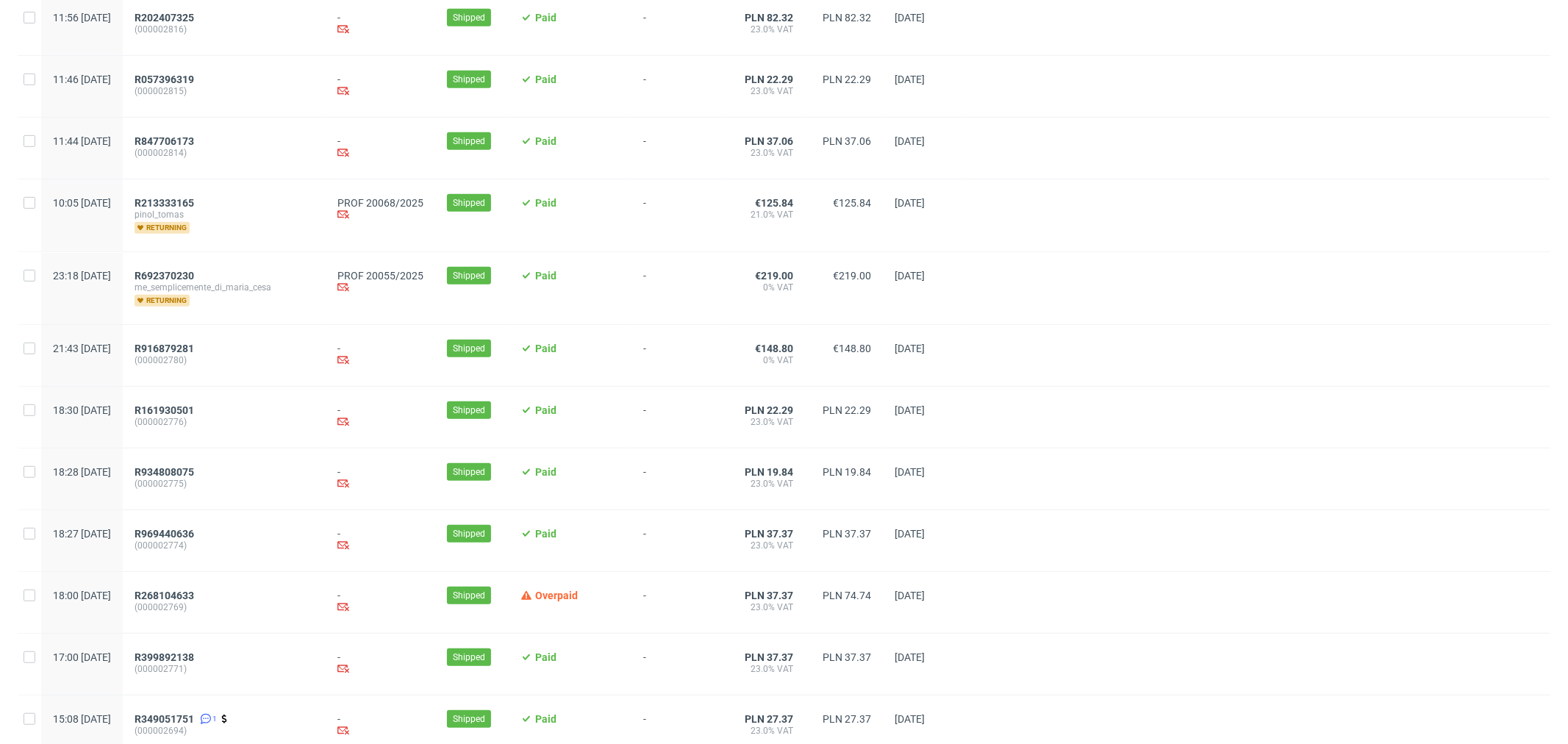
scroll to position [653, 0]
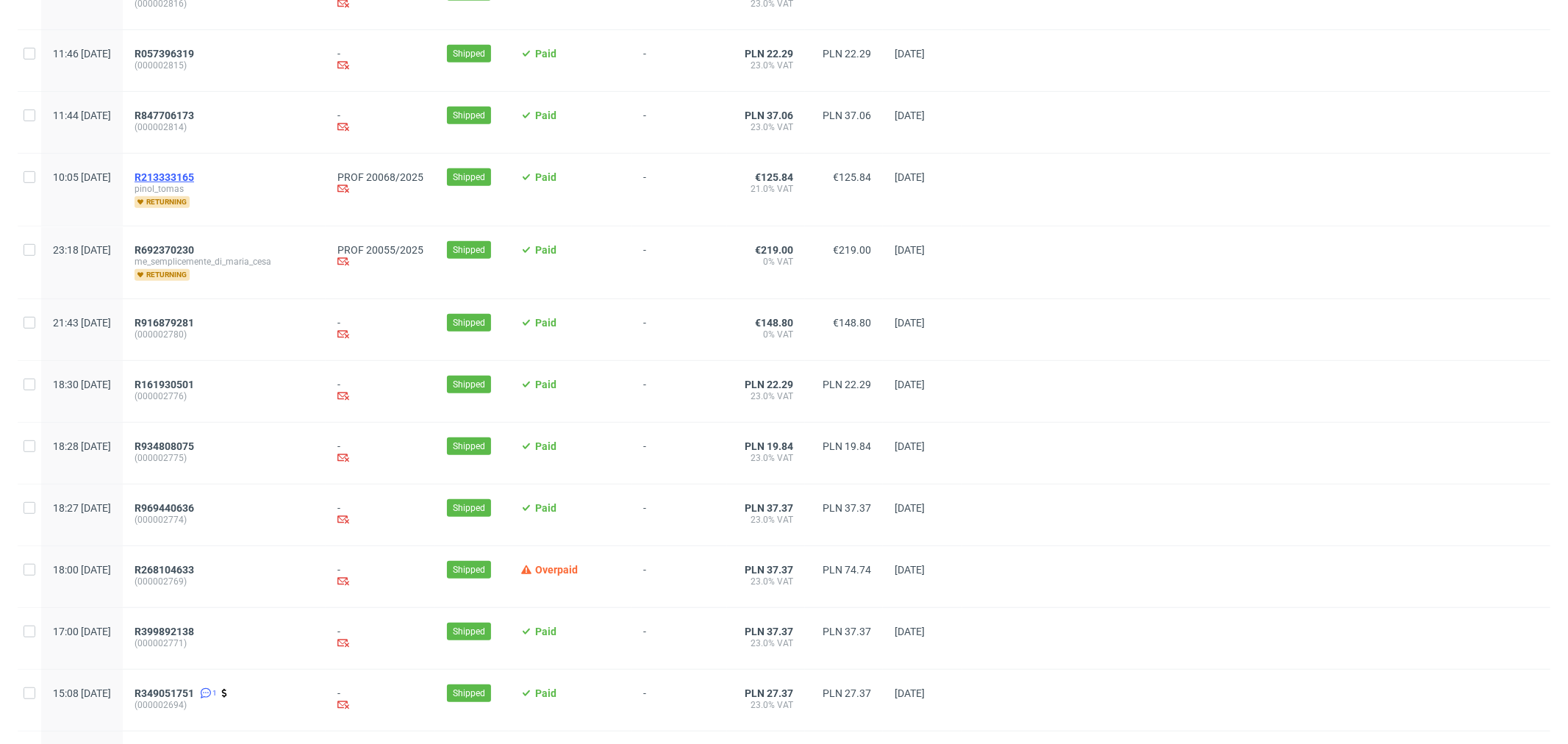
click at [194, 181] on span "R213333165" at bounding box center [164, 178] width 59 height 12
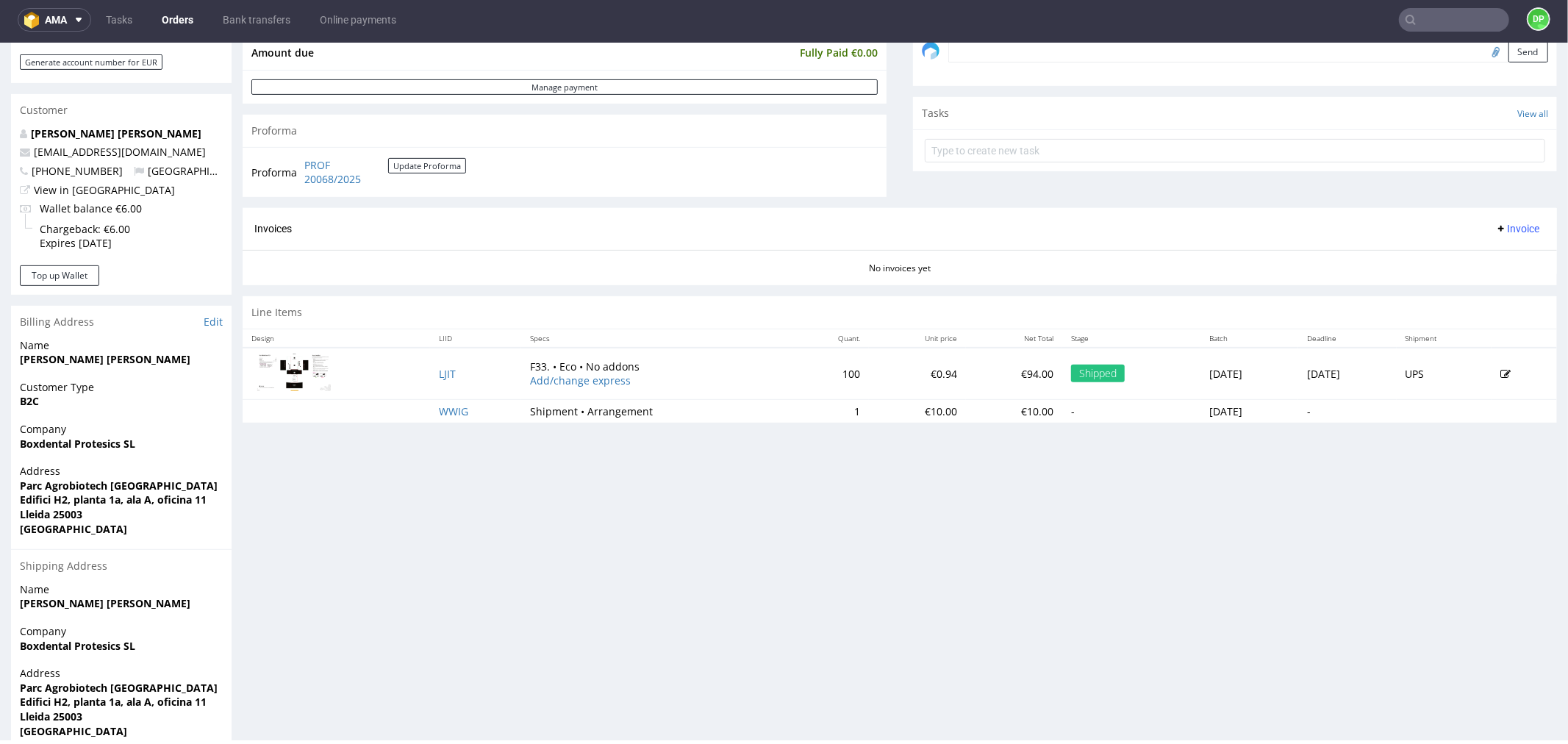
scroll to position [490, 0]
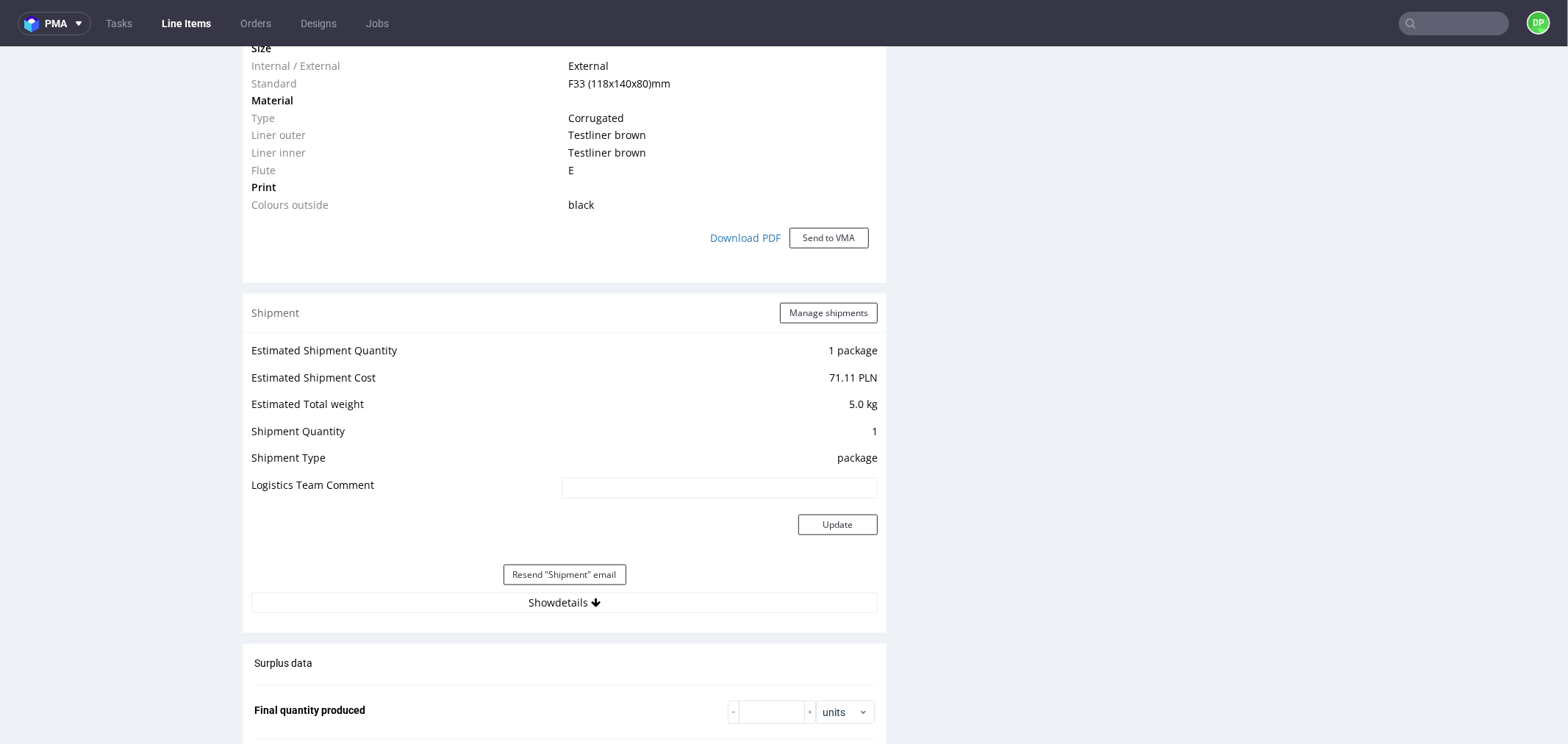
scroll to position [1308, 0]
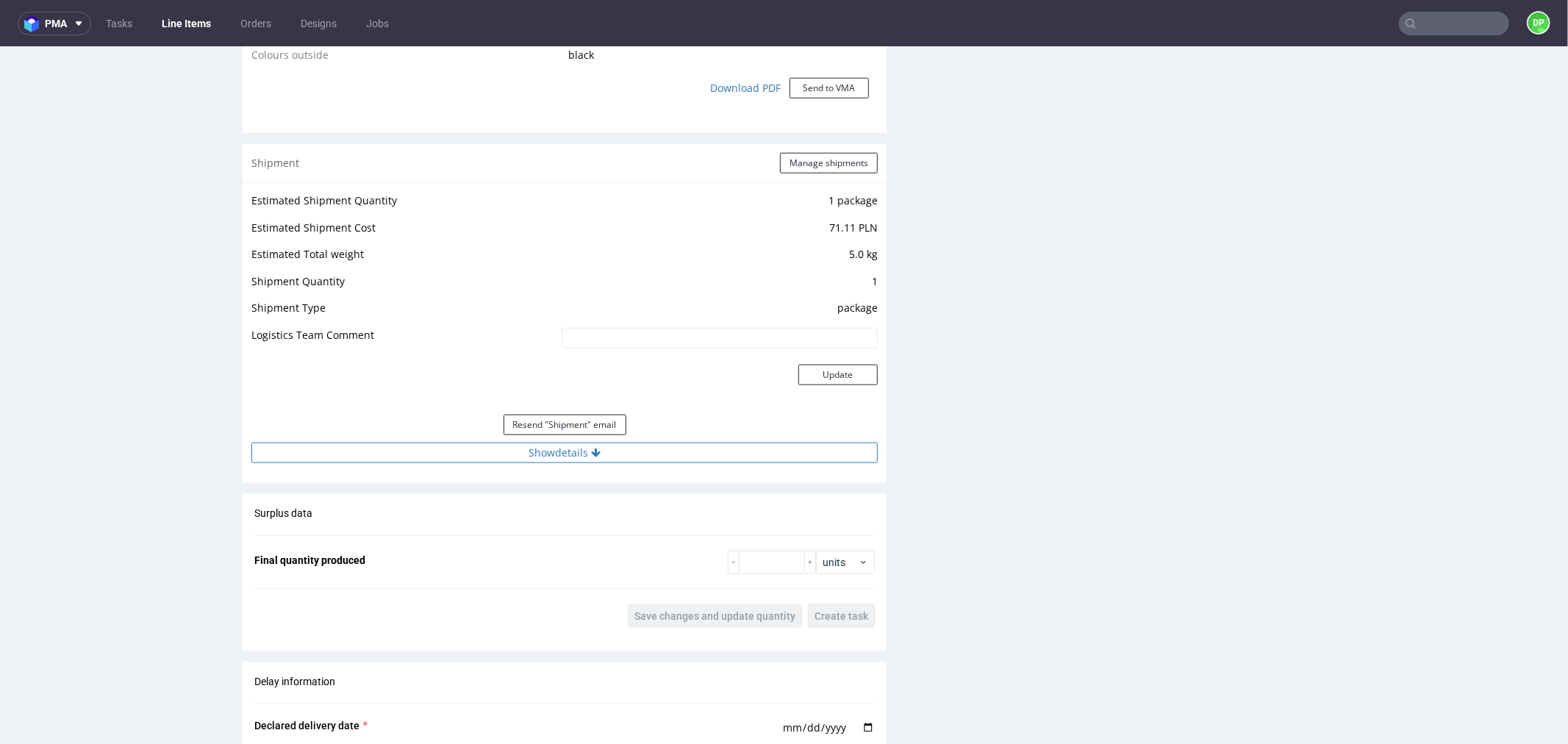
click at [578, 446] on button "Show details" at bounding box center [564, 452] width 626 height 20
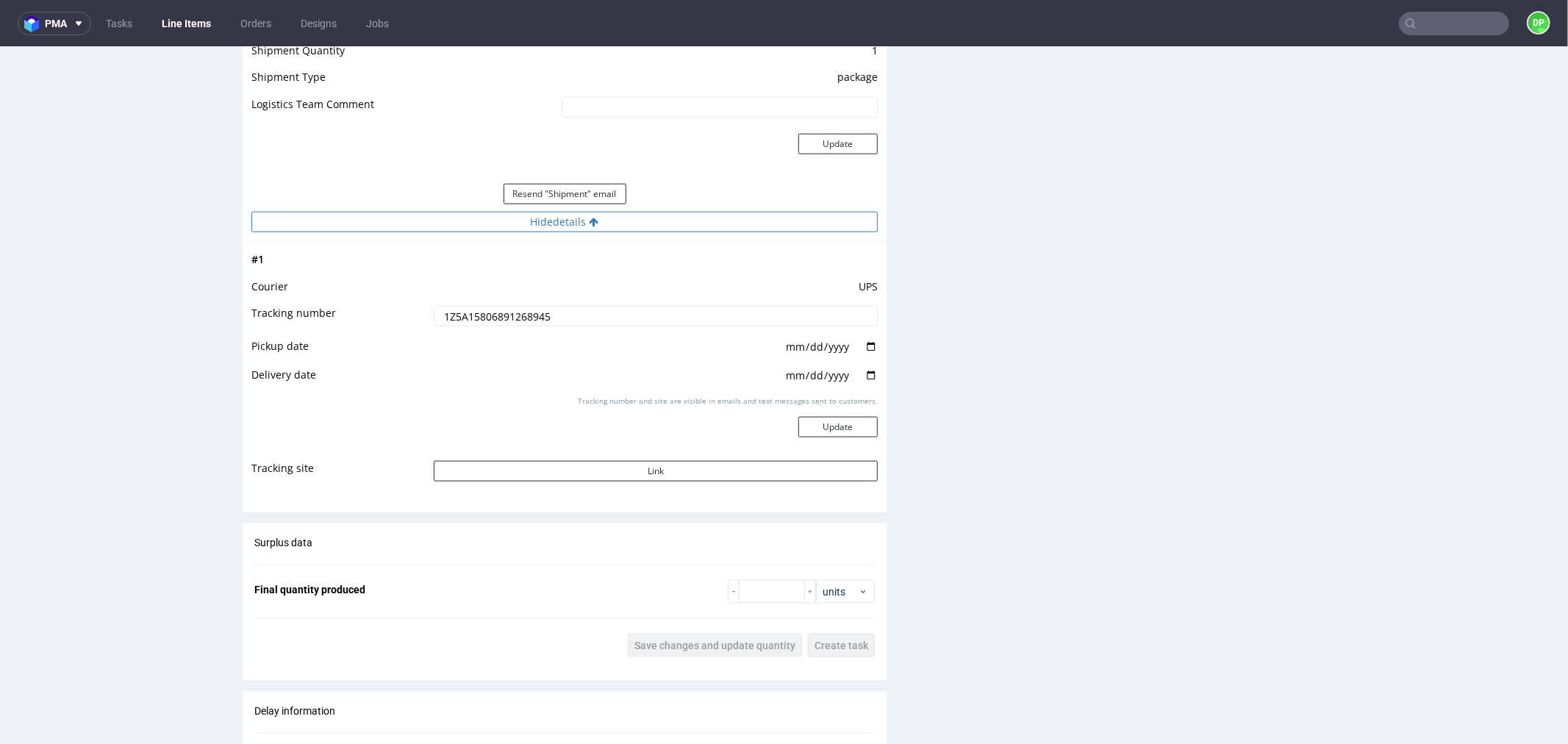
scroll to position [1553, 0]
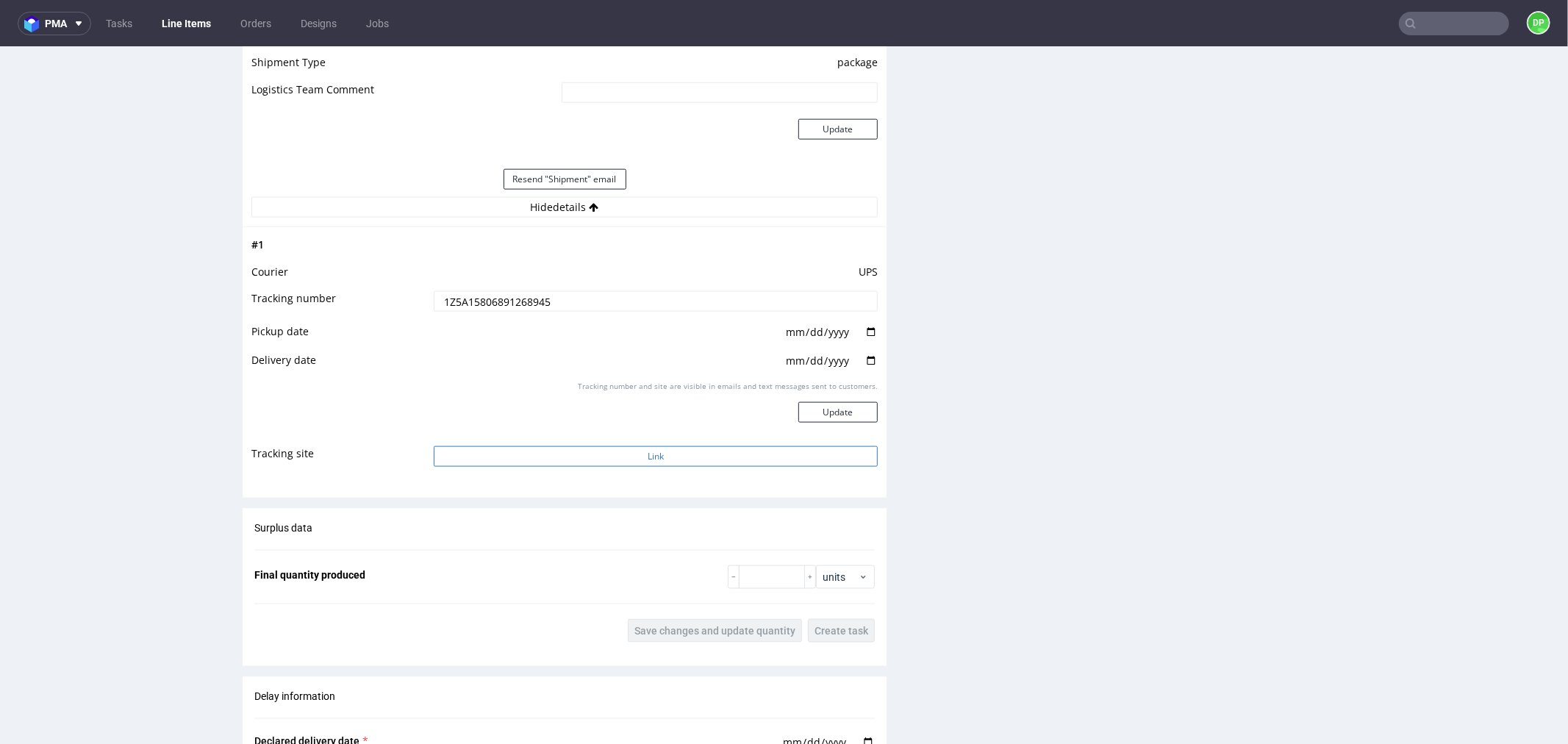
click at [571, 449] on button "Link" at bounding box center [656, 456] width 444 height 20
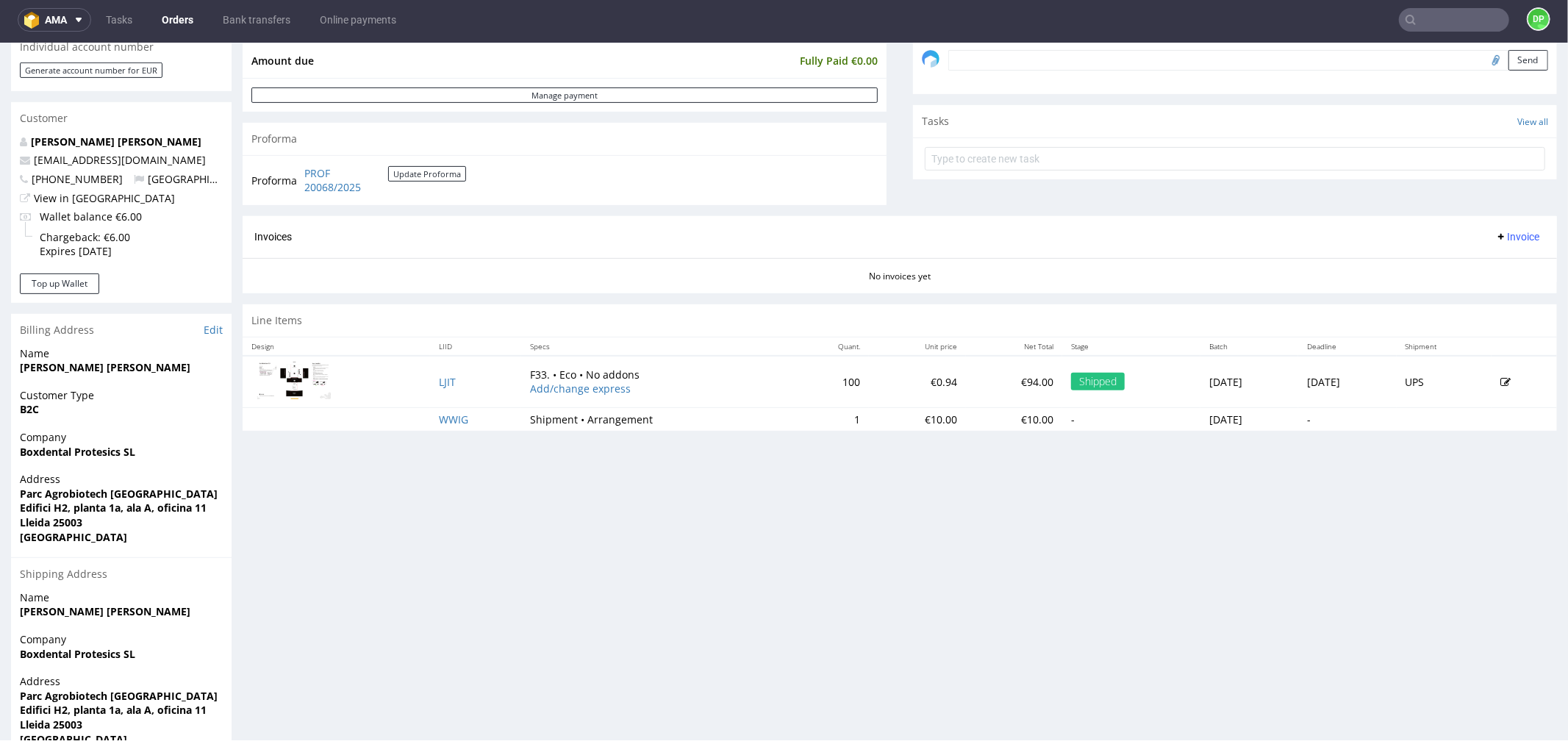
scroll to position [490, 0]
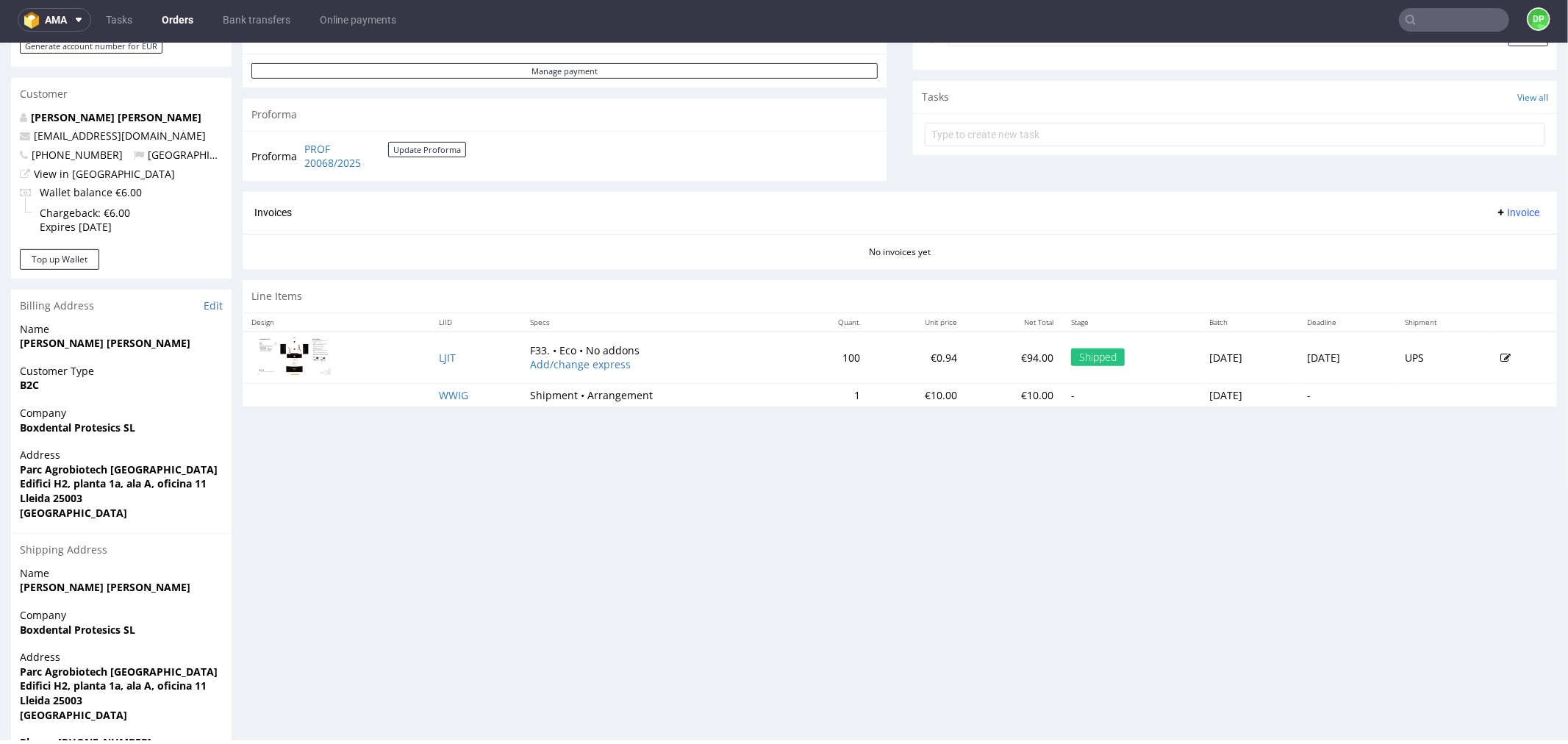
click at [1495, 206] on span "Invoice" at bounding box center [1517, 211] width 44 height 12
click at [1476, 245] on span "Generate" at bounding box center [1493, 243] width 72 height 15
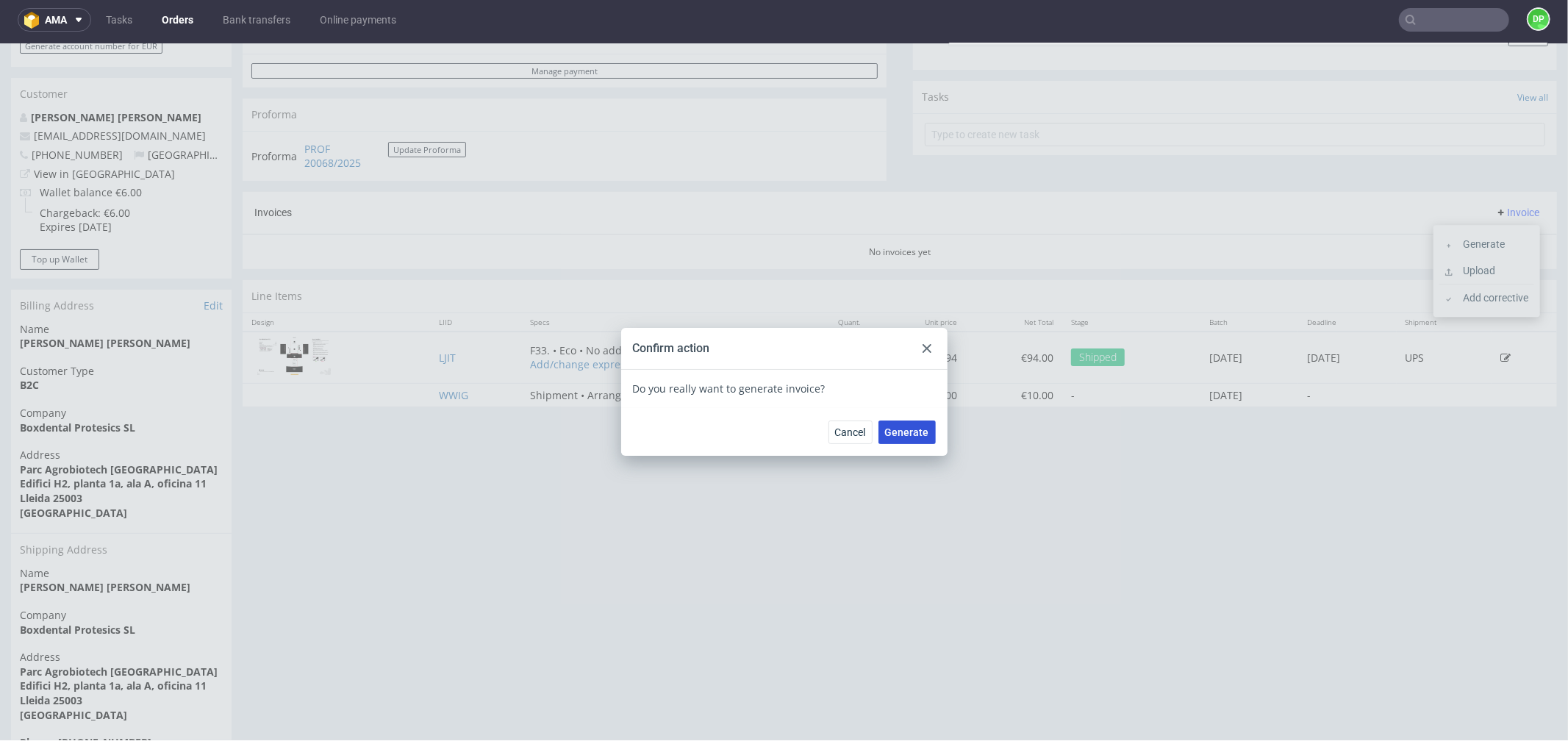
click at [906, 431] on span "Generate" at bounding box center [907, 432] width 44 height 11
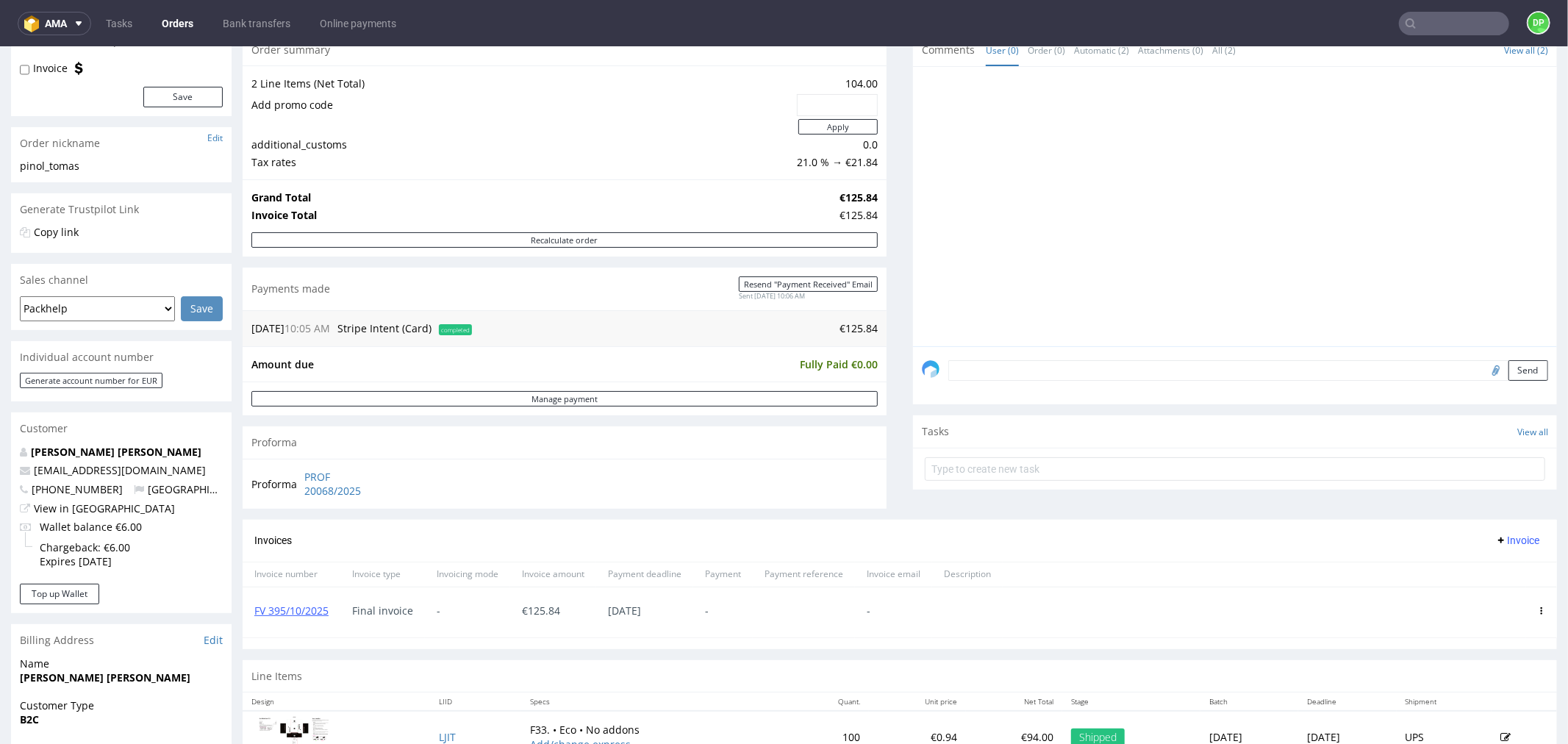
scroll to position [408, 0]
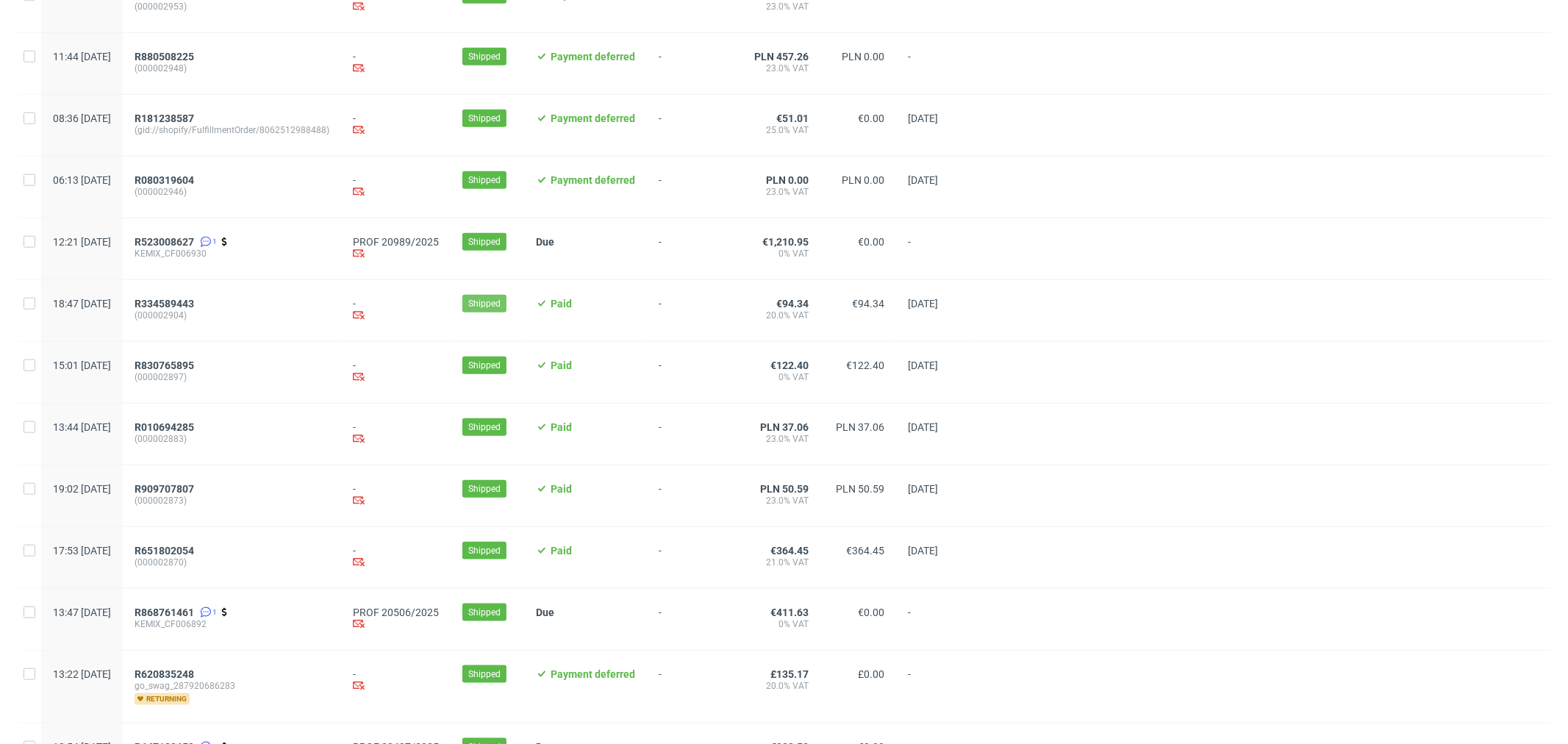
scroll to position [1372, 0]
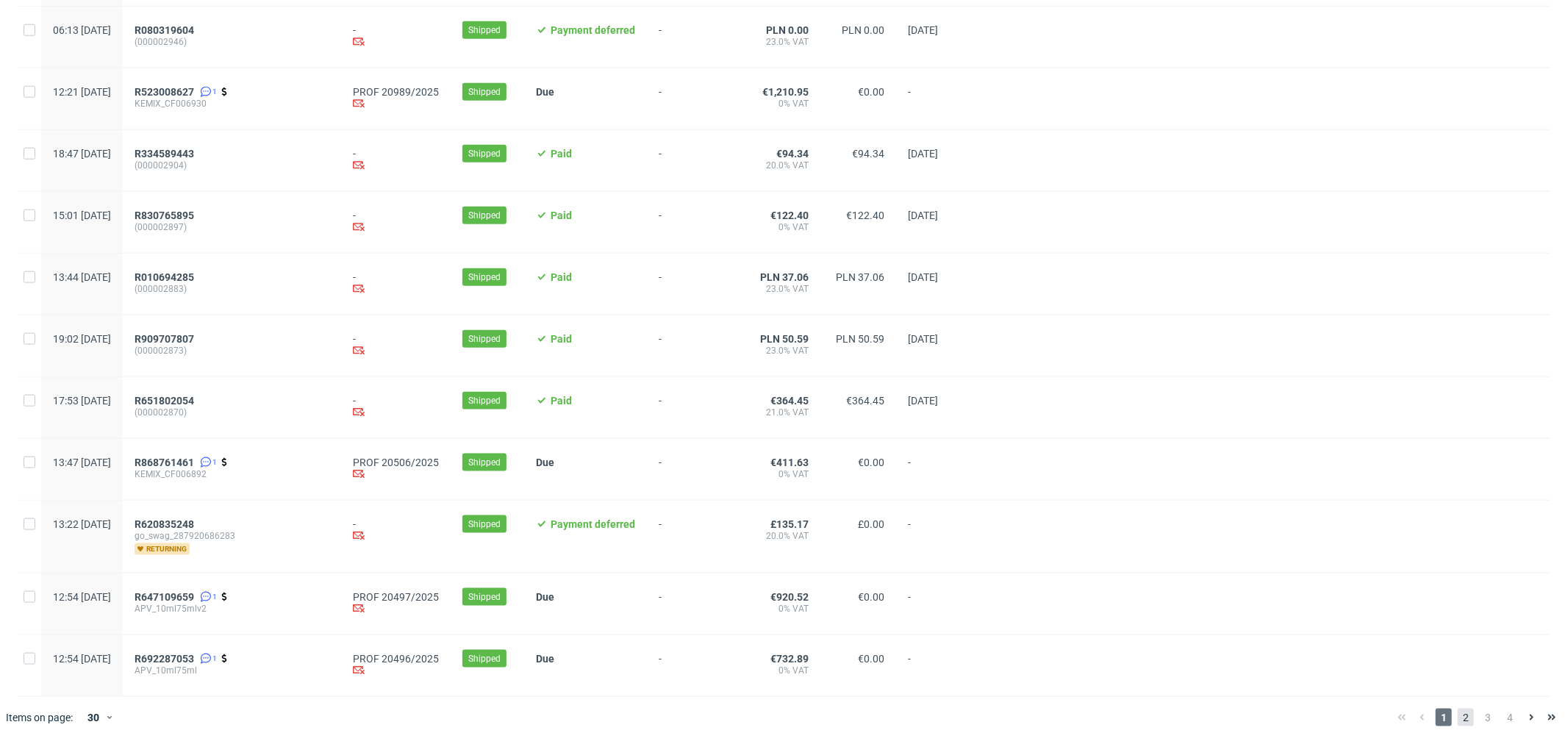
click at [1458, 710] on span "2" at bounding box center [1466, 718] width 16 height 17
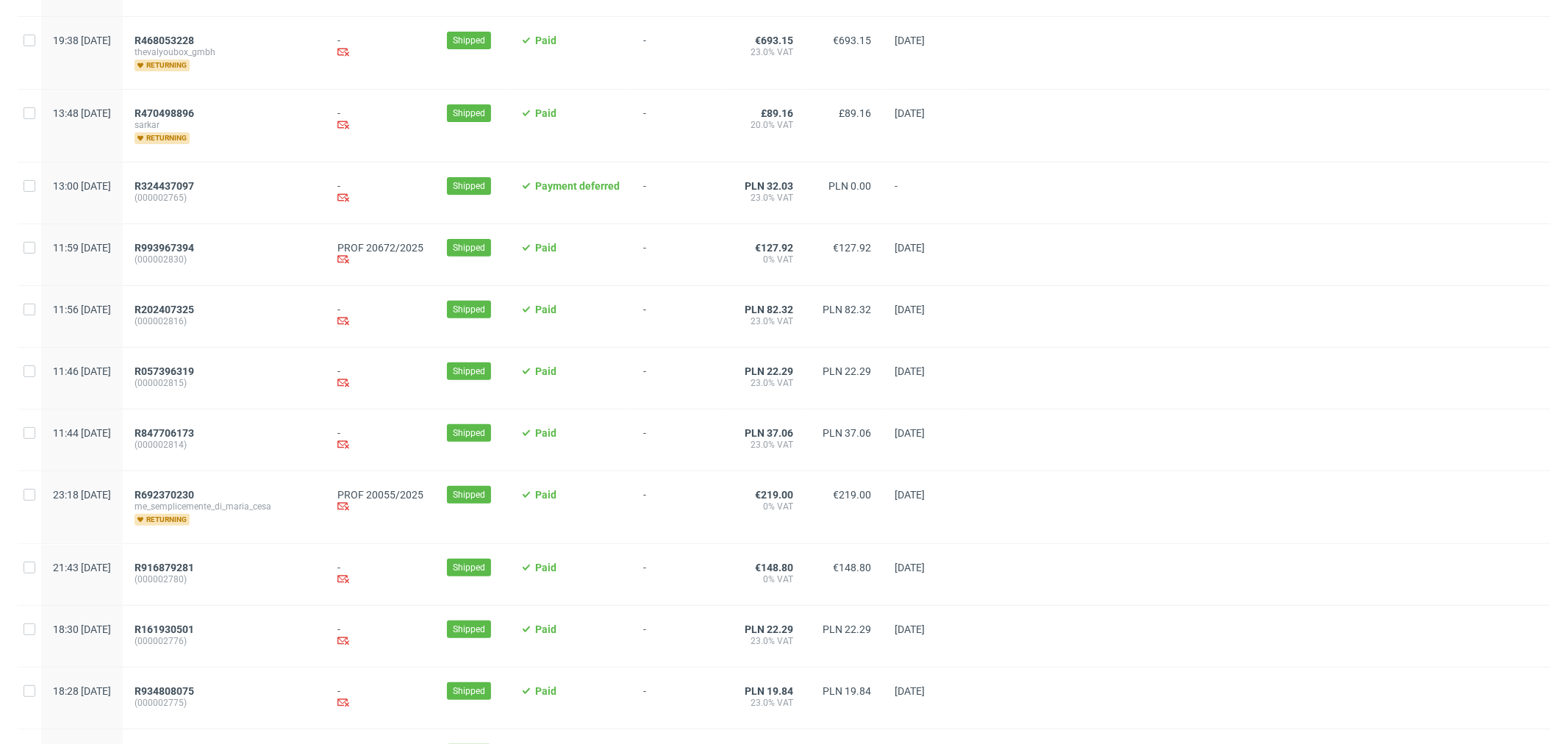
scroll to position [490, 0]
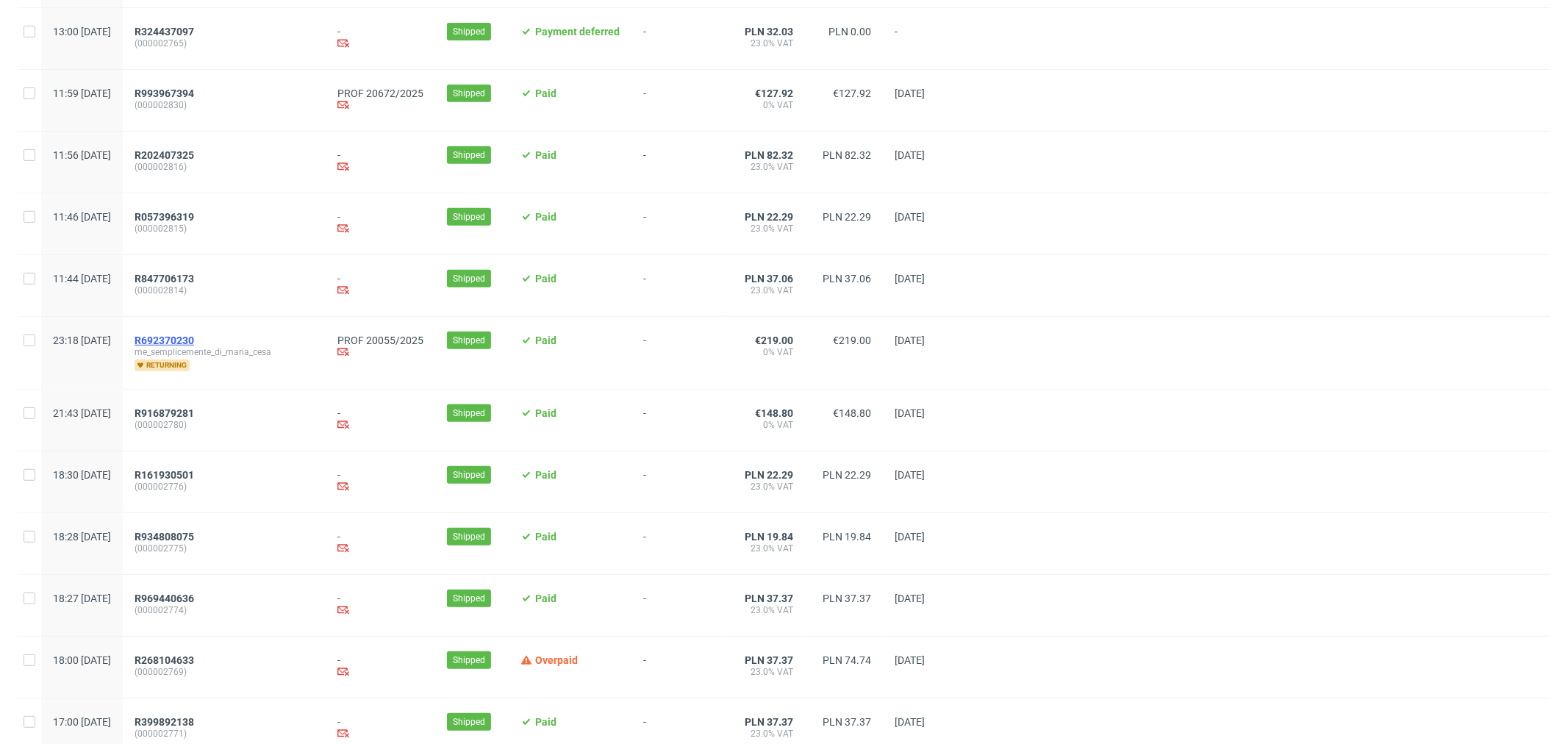
click at [194, 342] on span "R692370230" at bounding box center [164, 340] width 59 height 12
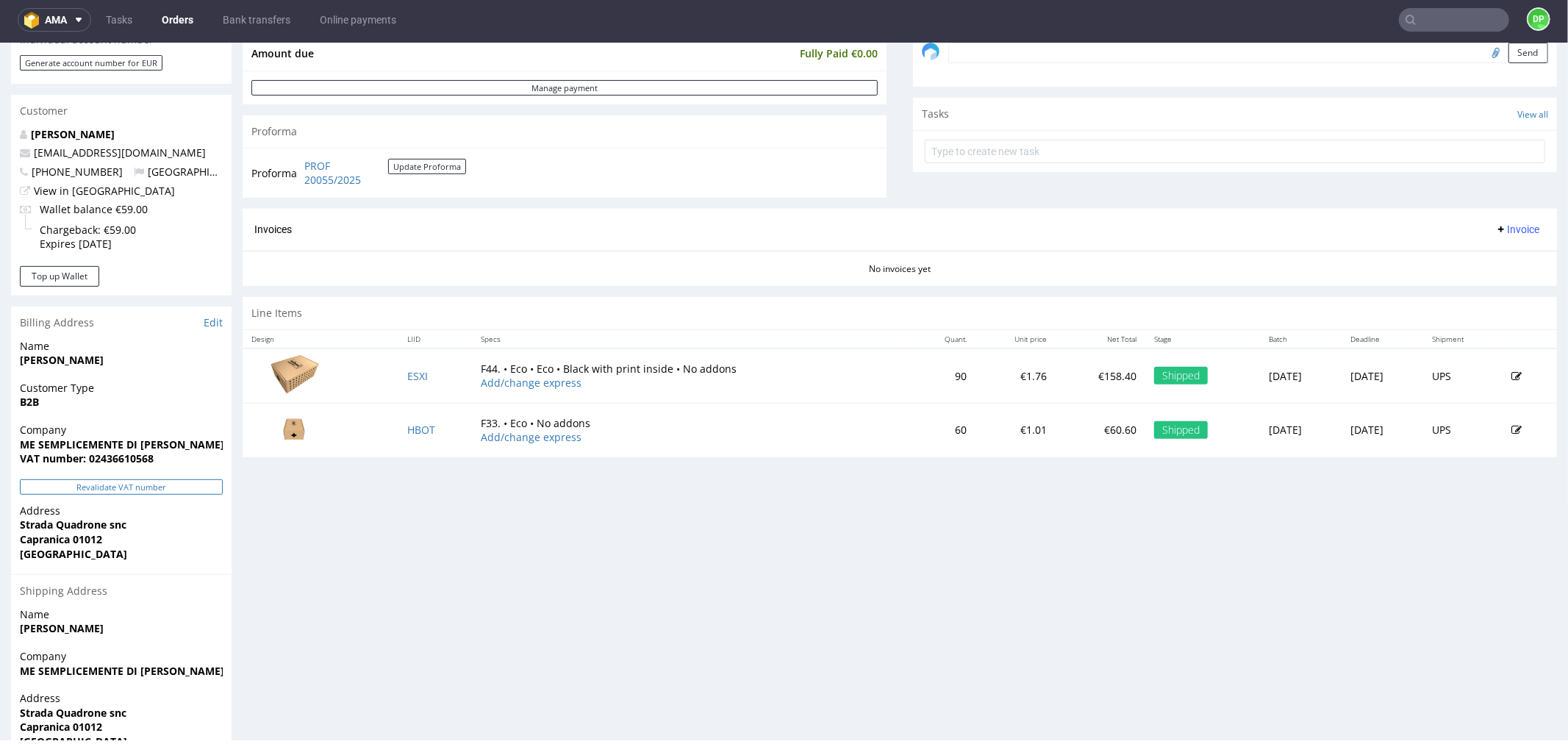
scroll to position [540, 0]
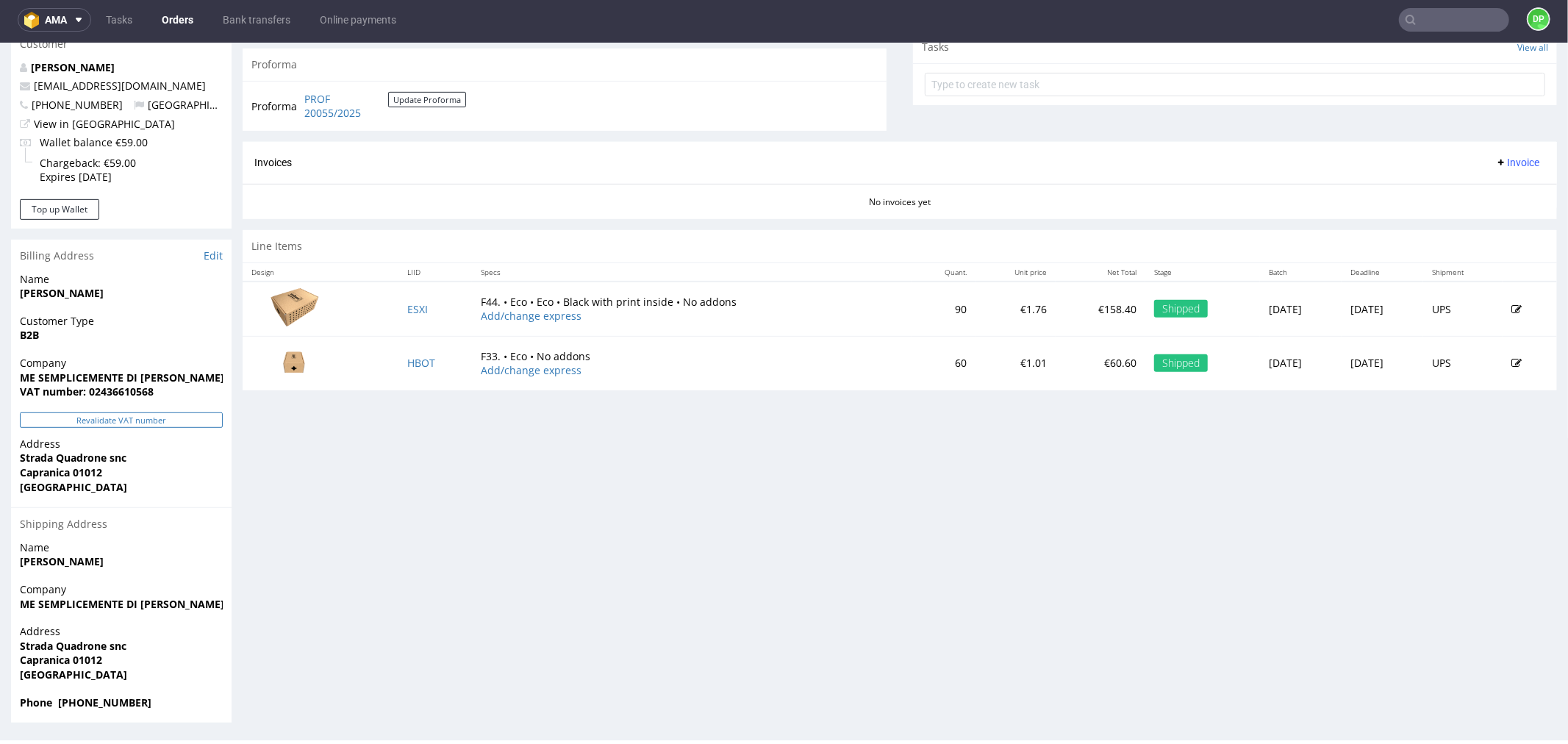
click at [97, 412] on button "Revalidate VAT number" at bounding box center [120, 420] width 203 height 16
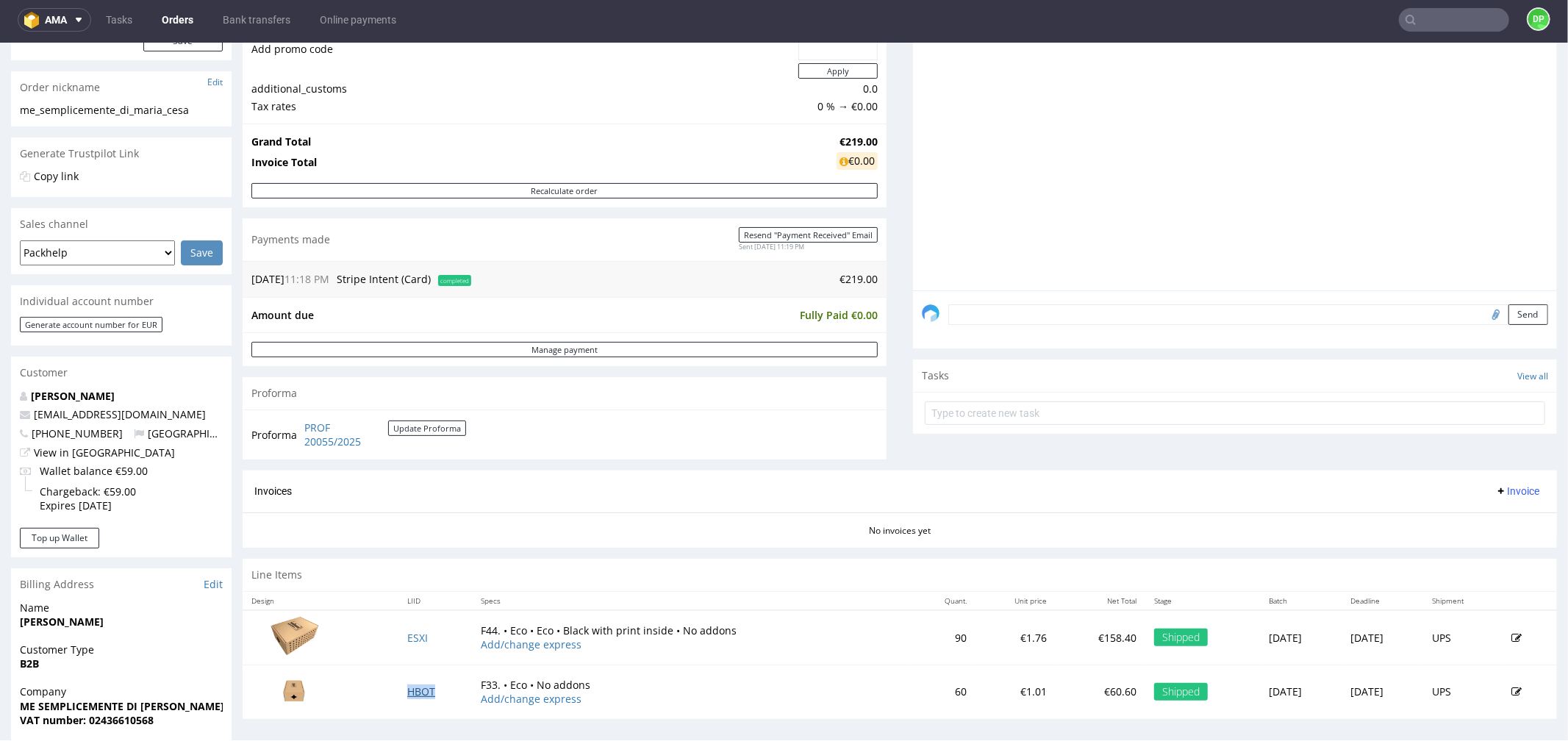
scroll to position [408, 0]
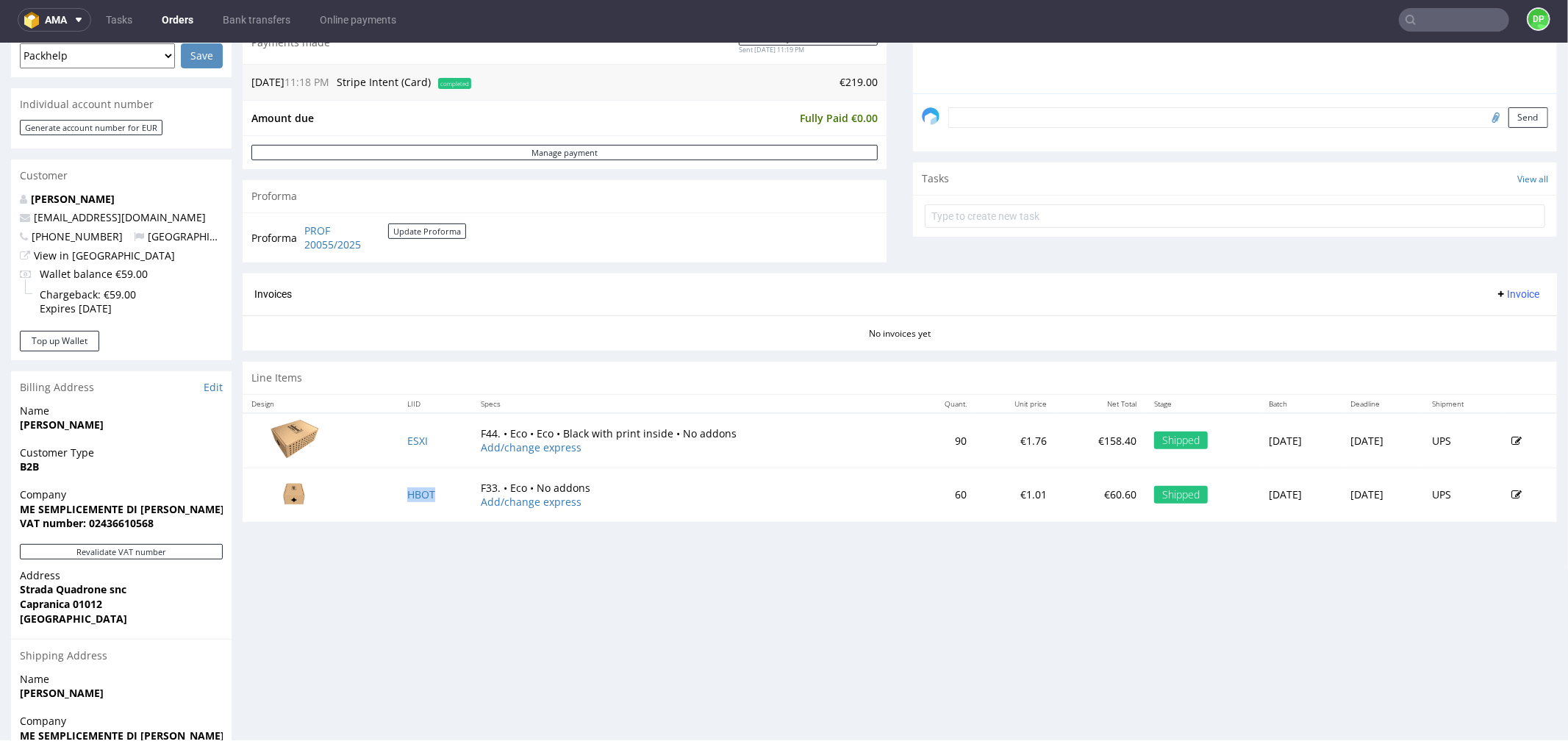
click at [1489, 285] on button "Invoice" at bounding box center [1518, 293] width 56 height 17
click at [1483, 315] on li "Generate" at bounding box center [1488, 325] width 95 height 26
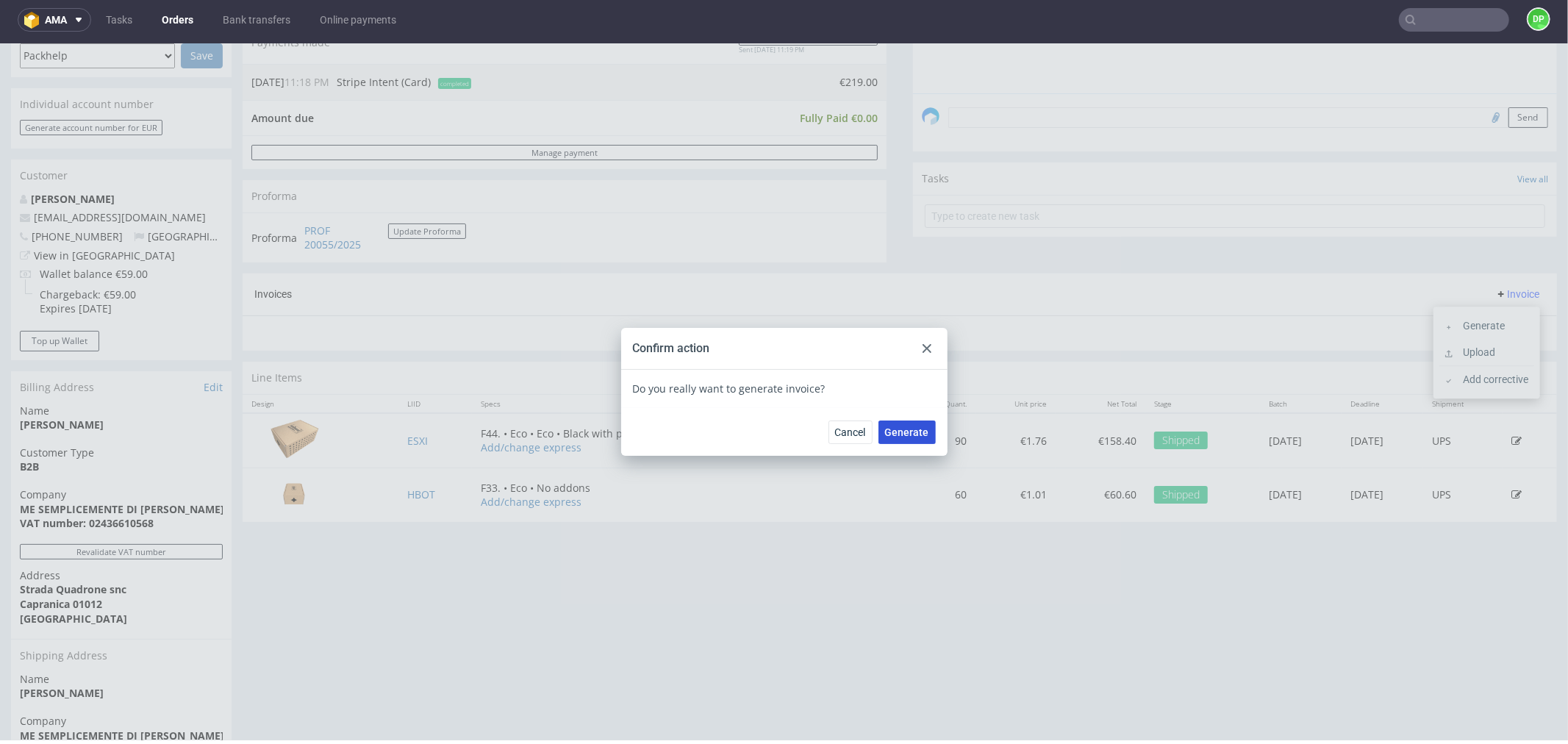
click at [903, 431] on span "Generate" at bounding box center [907, 432] width 44 height 11
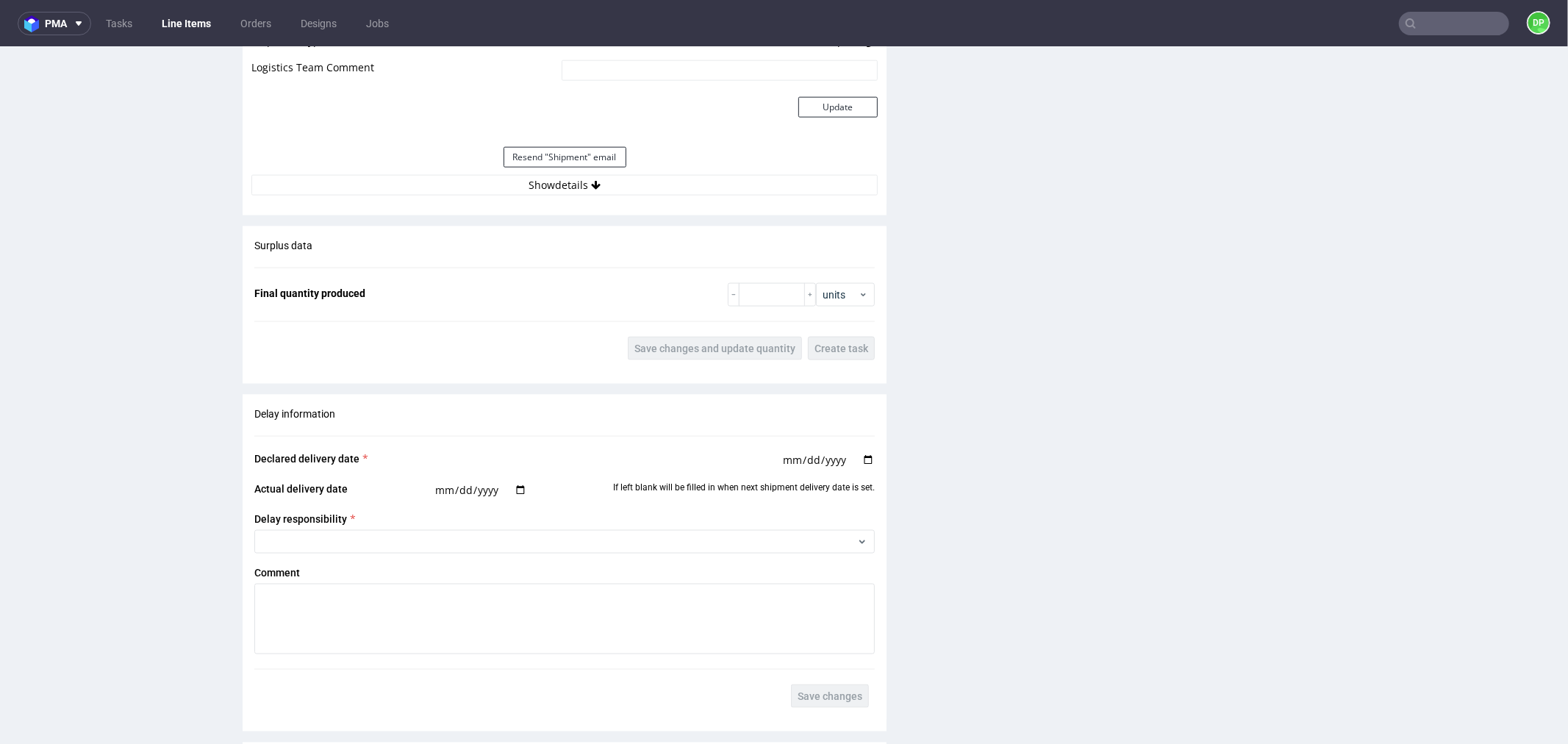
scroll to position [1634, 0]
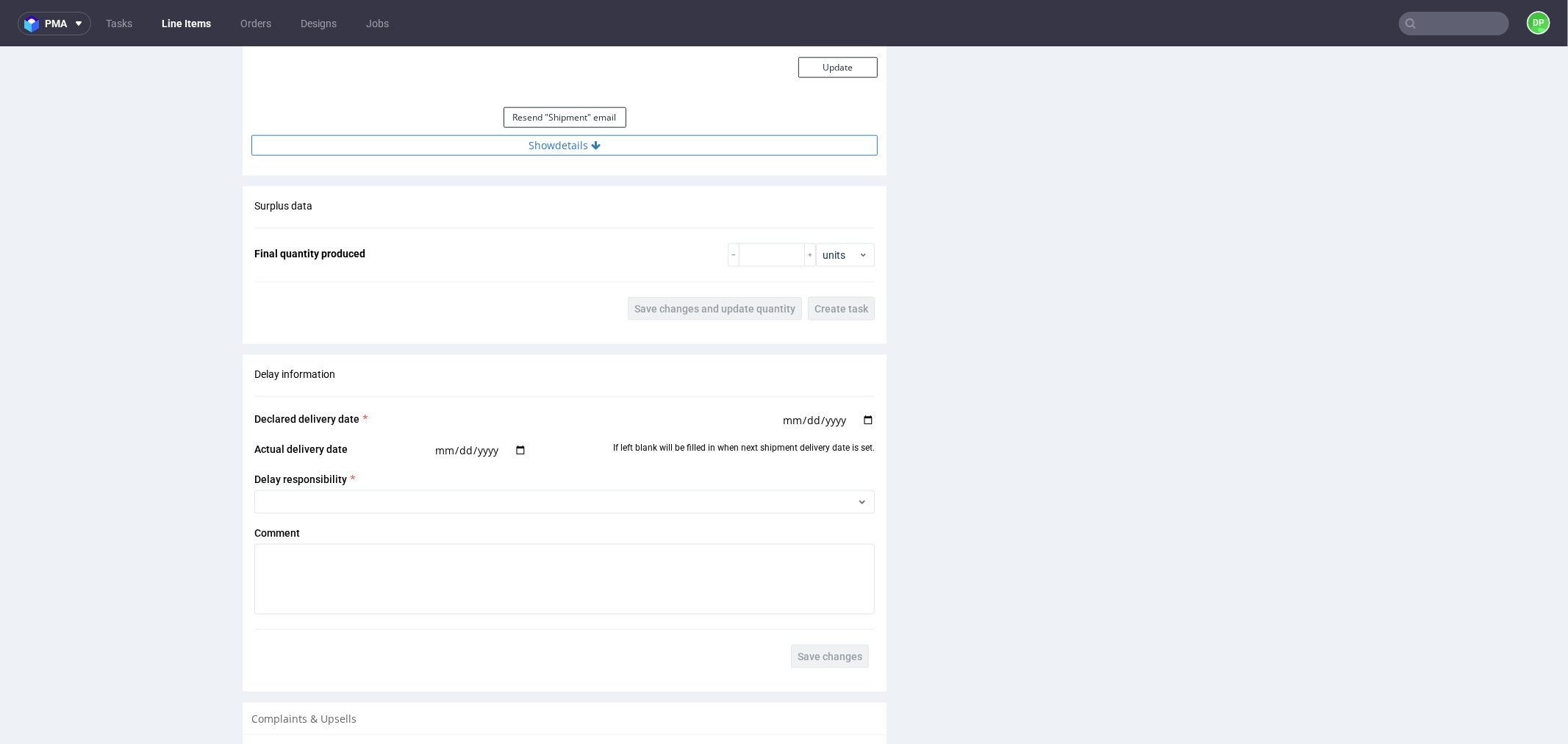
click at [628, 150] on button "Show details" at bounding box center [564, 145] width 626 height 20
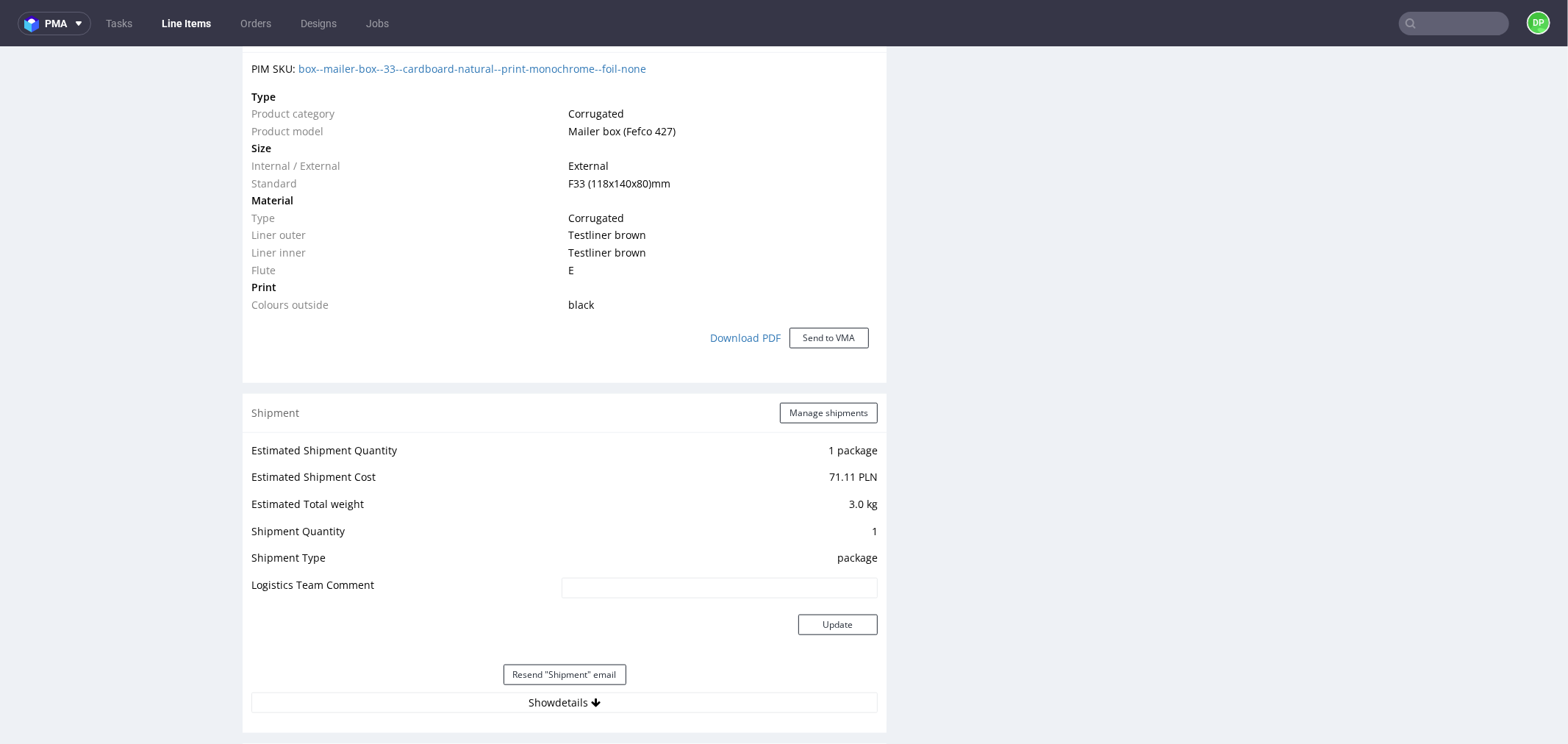
scroll to position [1389, 0]
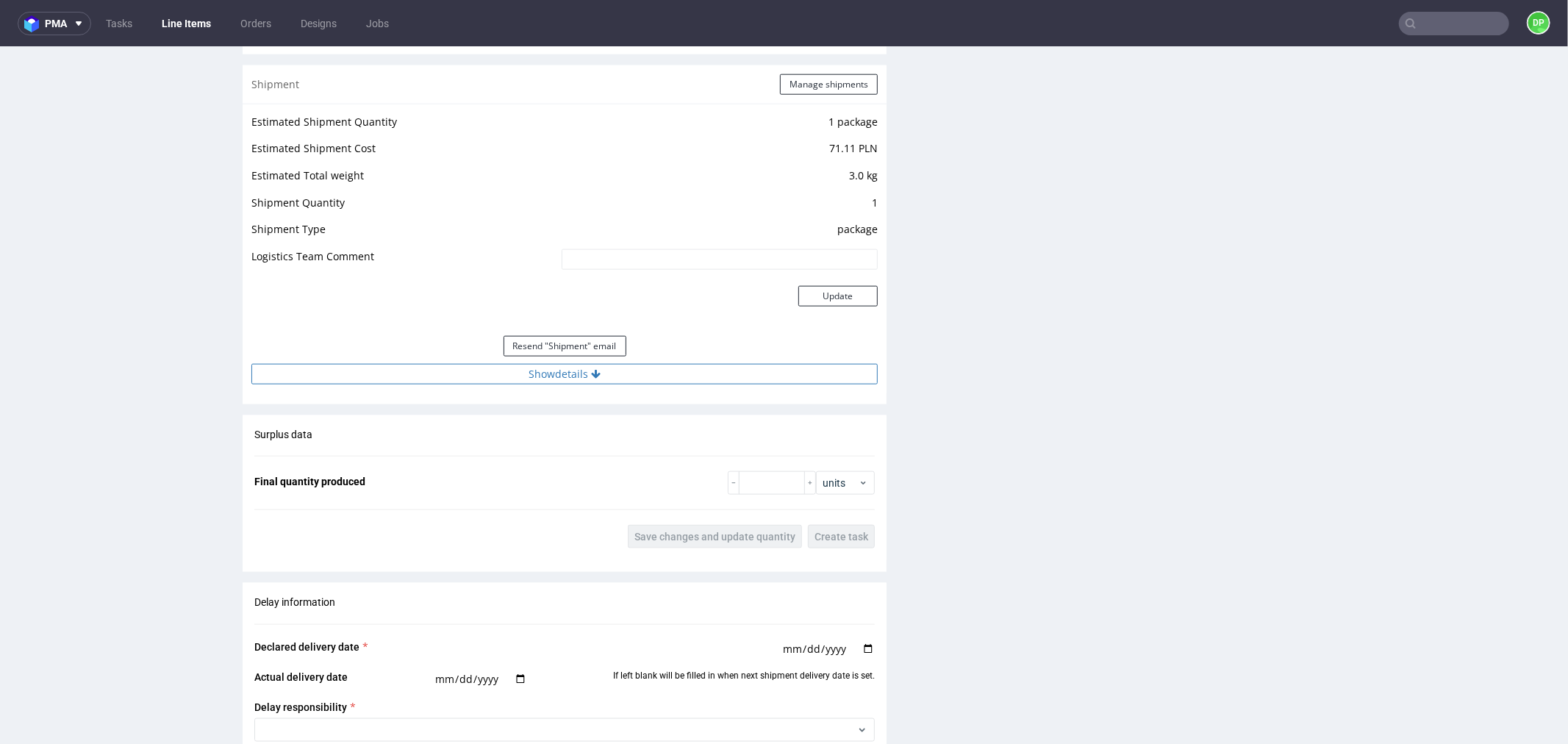
click at [670, 380] on button "Show details" at bounding box center [564, 373] width 626 height 20
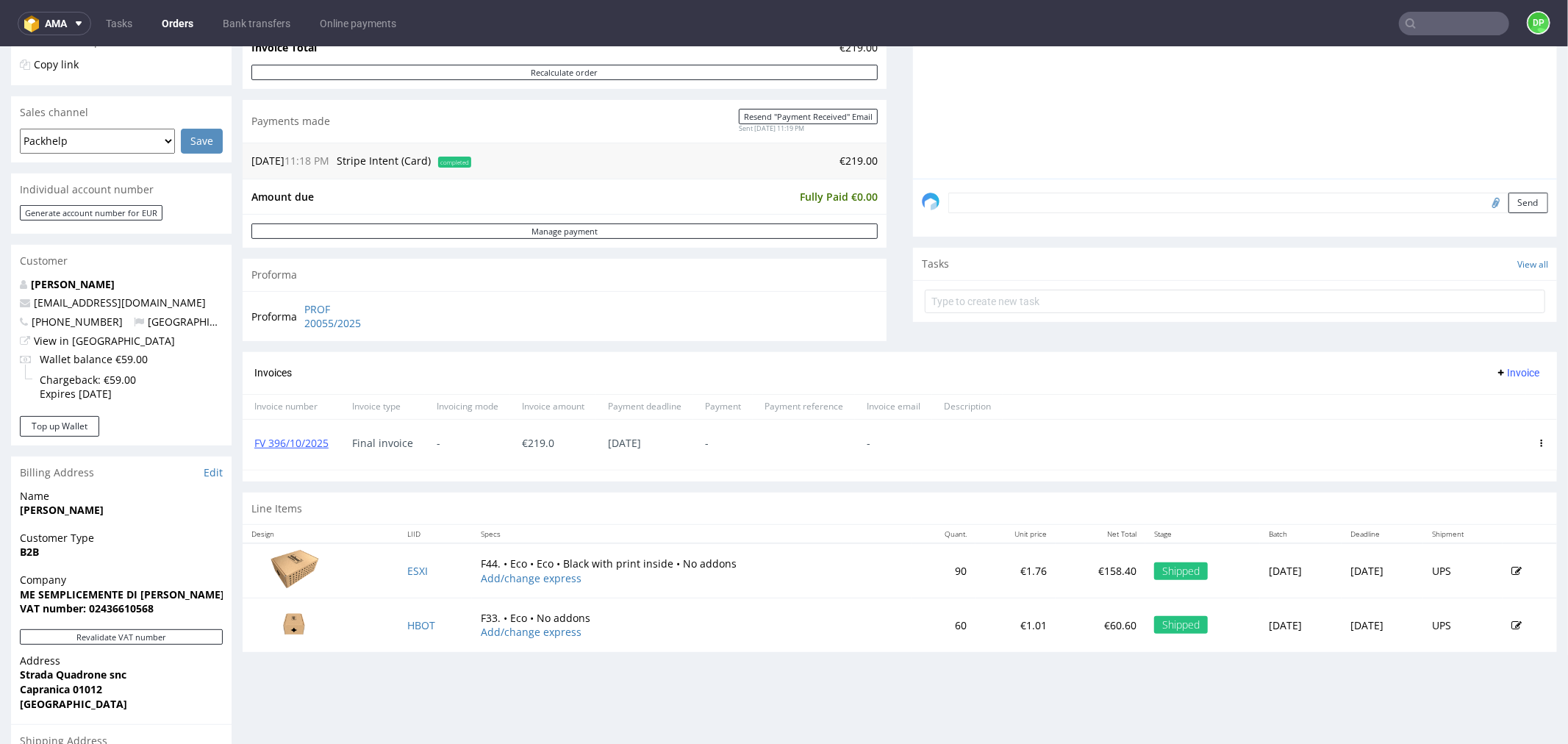
scroll to position [81, 0]
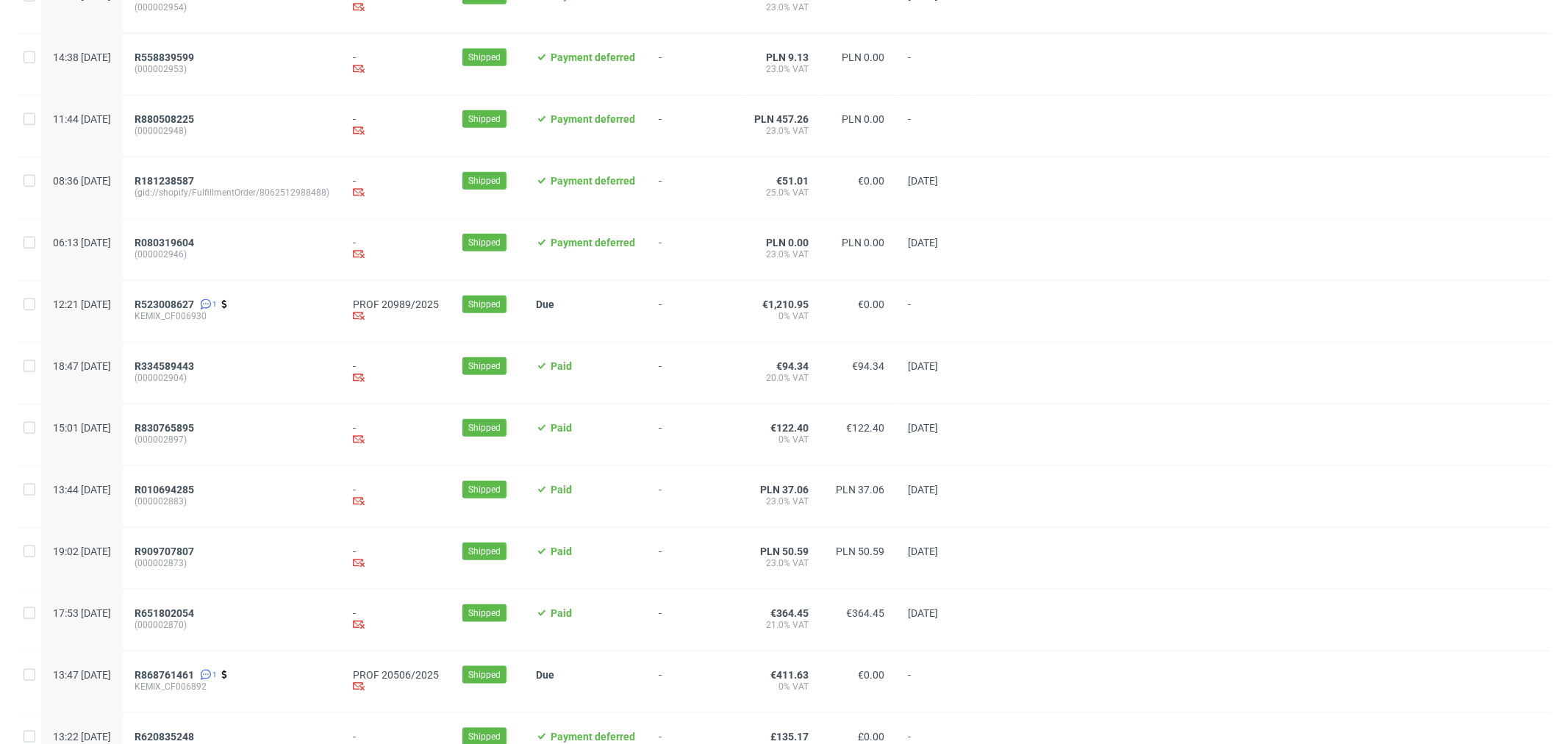
scroll to position [1372, 0]
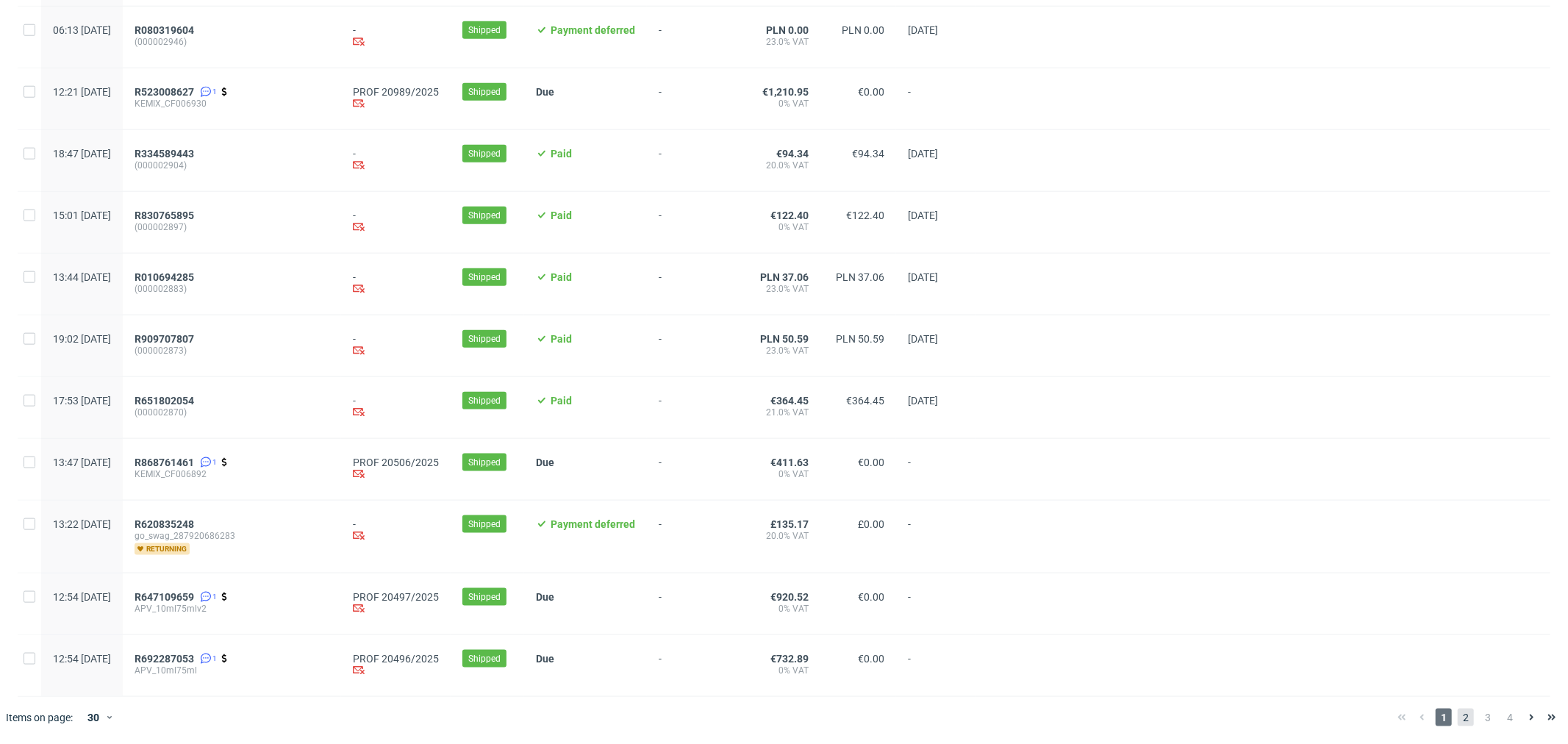
click at [1458, 711] on span "2" at bounding box center [1466, 718] width 16 height 17
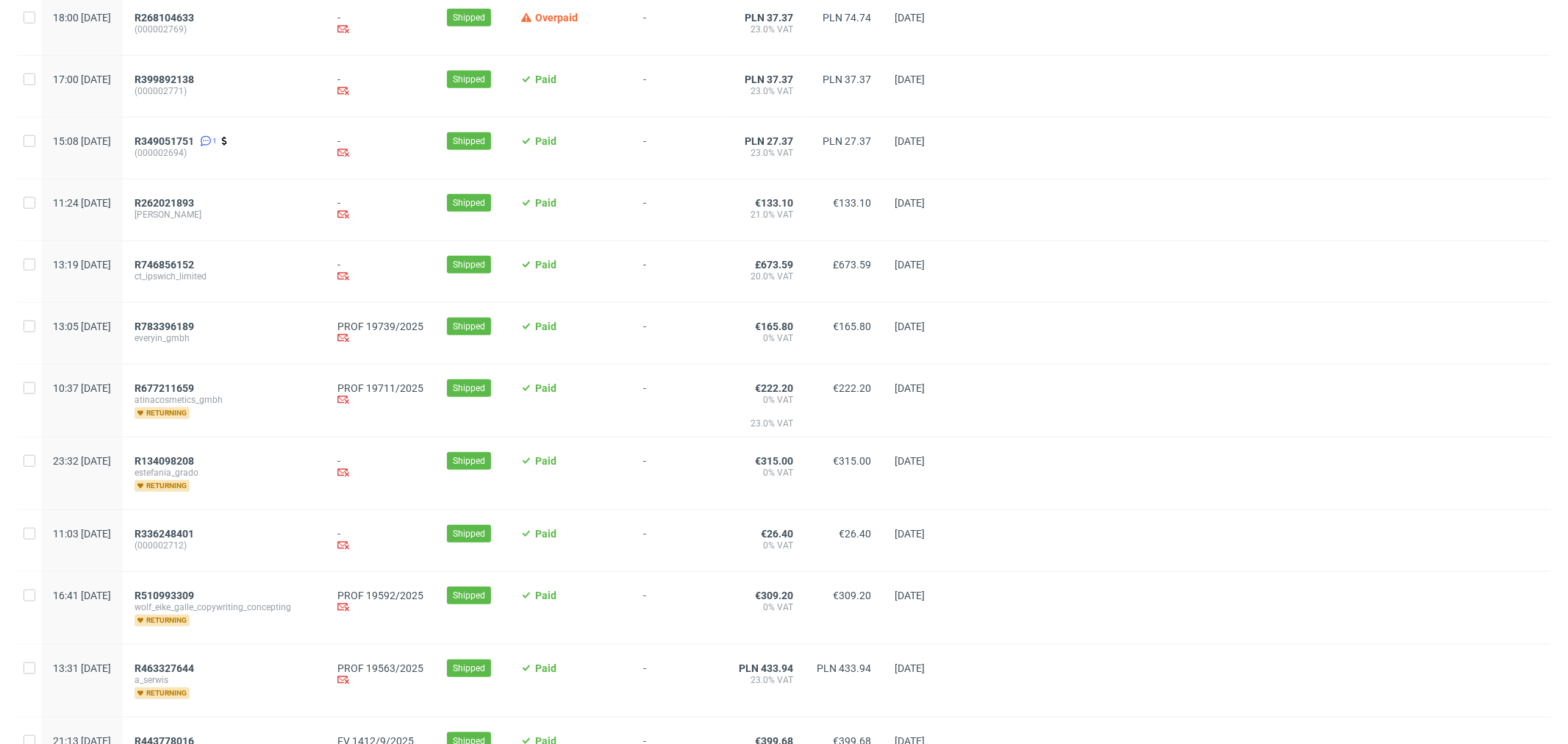
scroll to position [1062, 0]
click at [210, 342] on span "everyin_gmbh" at bounding box center [224, 336] width 179 height 12
click at [194, 330] on span "R783396189" at bounding box center [164, 324] width 59 height 12
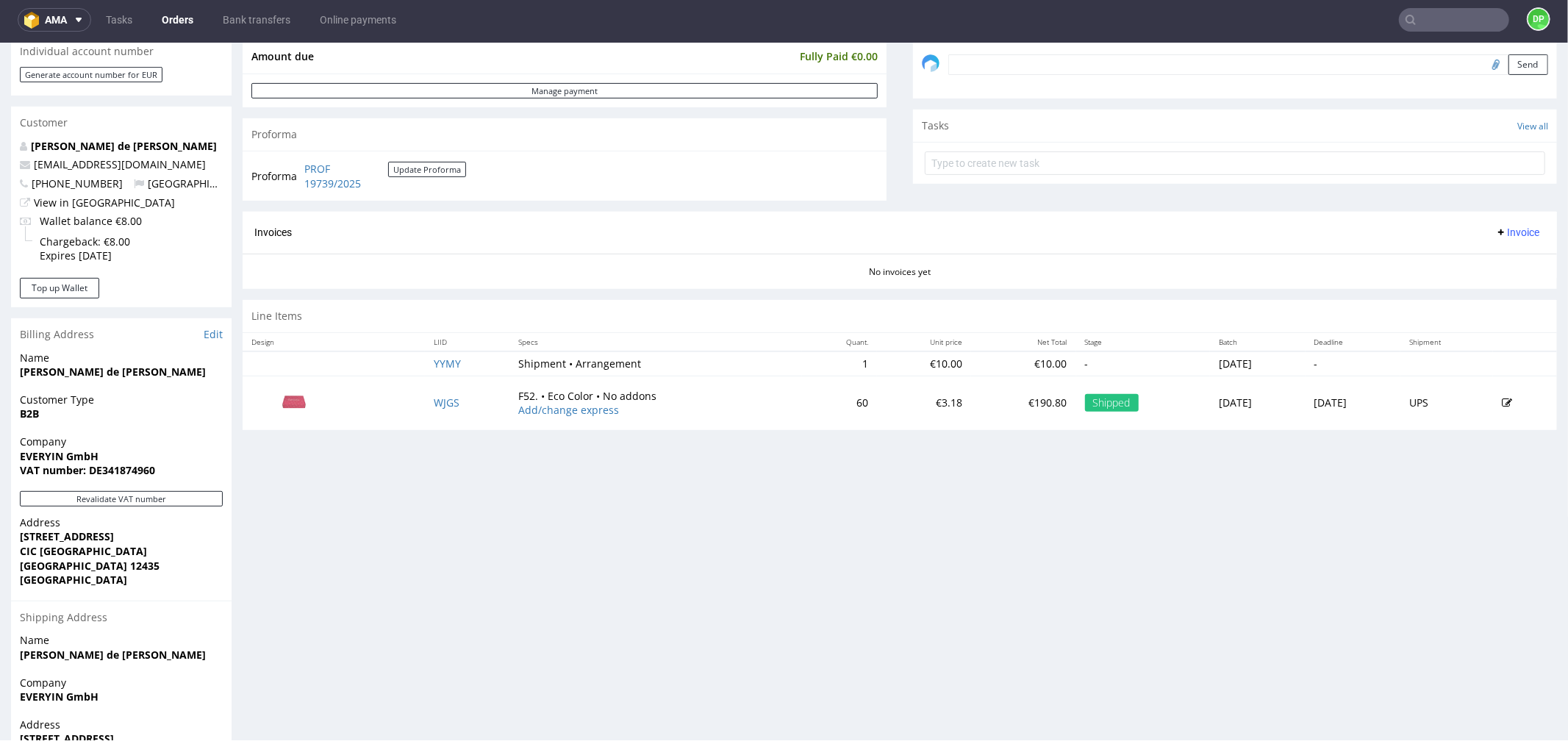
scroll to position [490, 0]
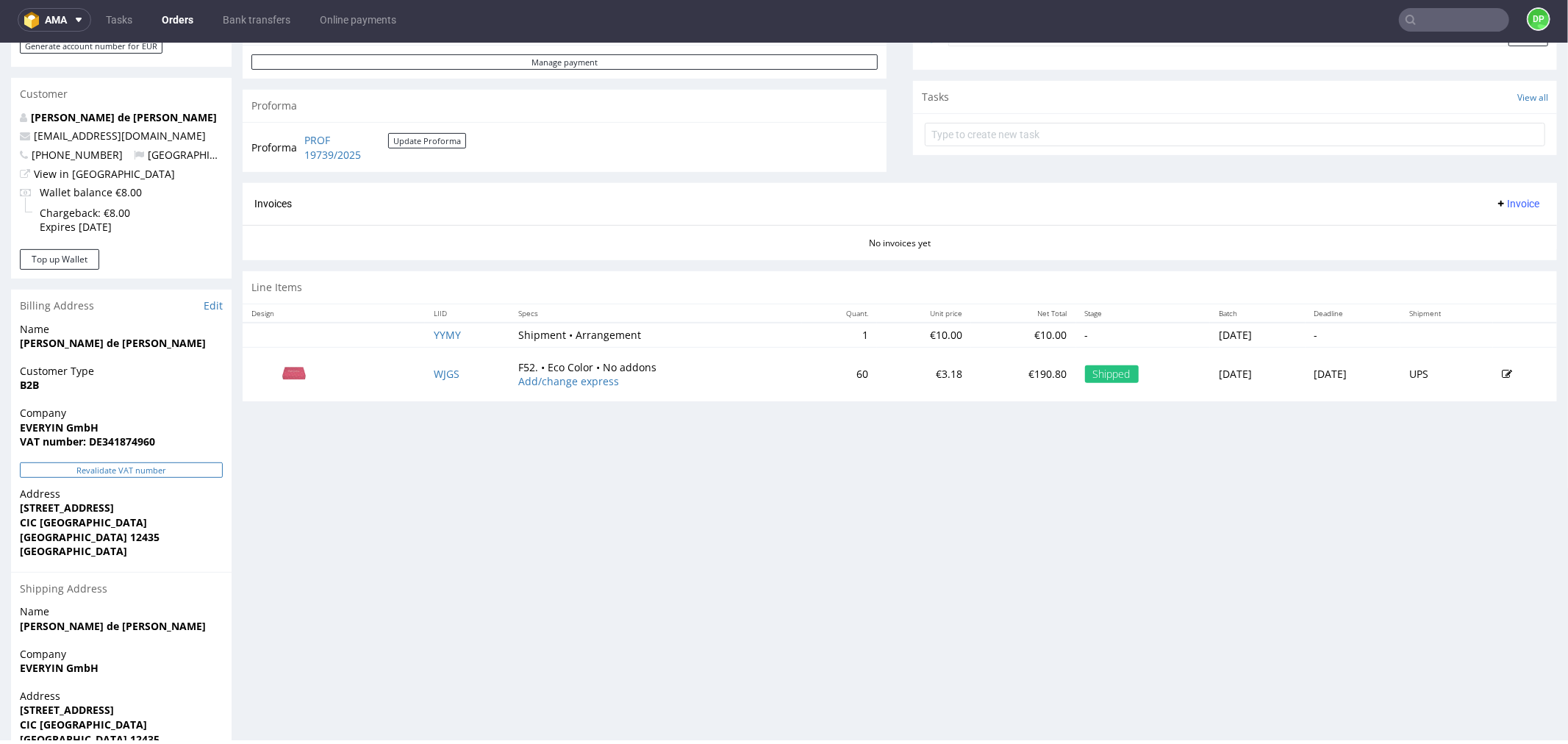
click at [127, 463] on button "Revalidate VAT number" at bounding box center [120, 469] width 203 height 16
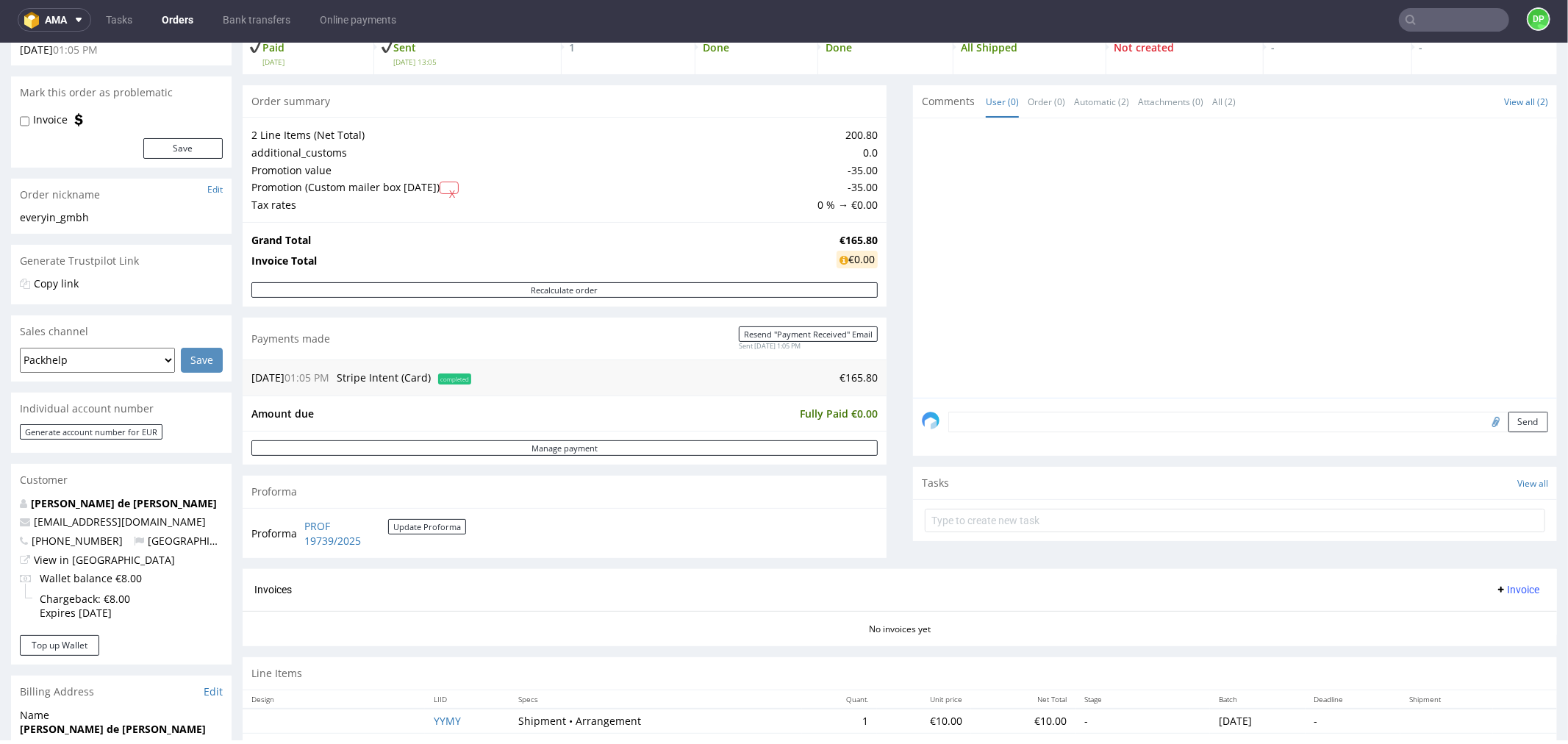
scroll to position [0, 0]
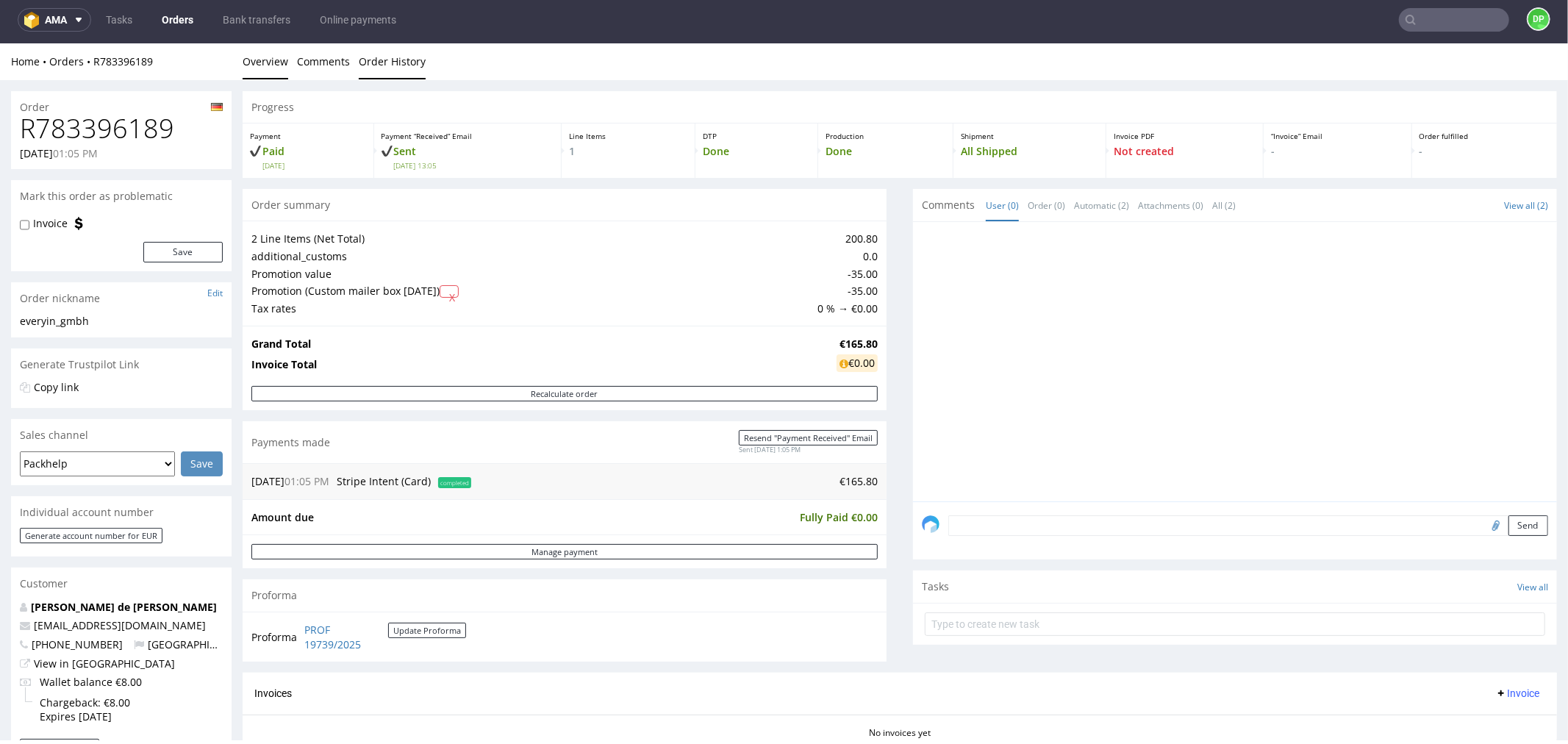
click at [393, 72] on link "Order History" at bounding box center [392, 60] width 67 height 36
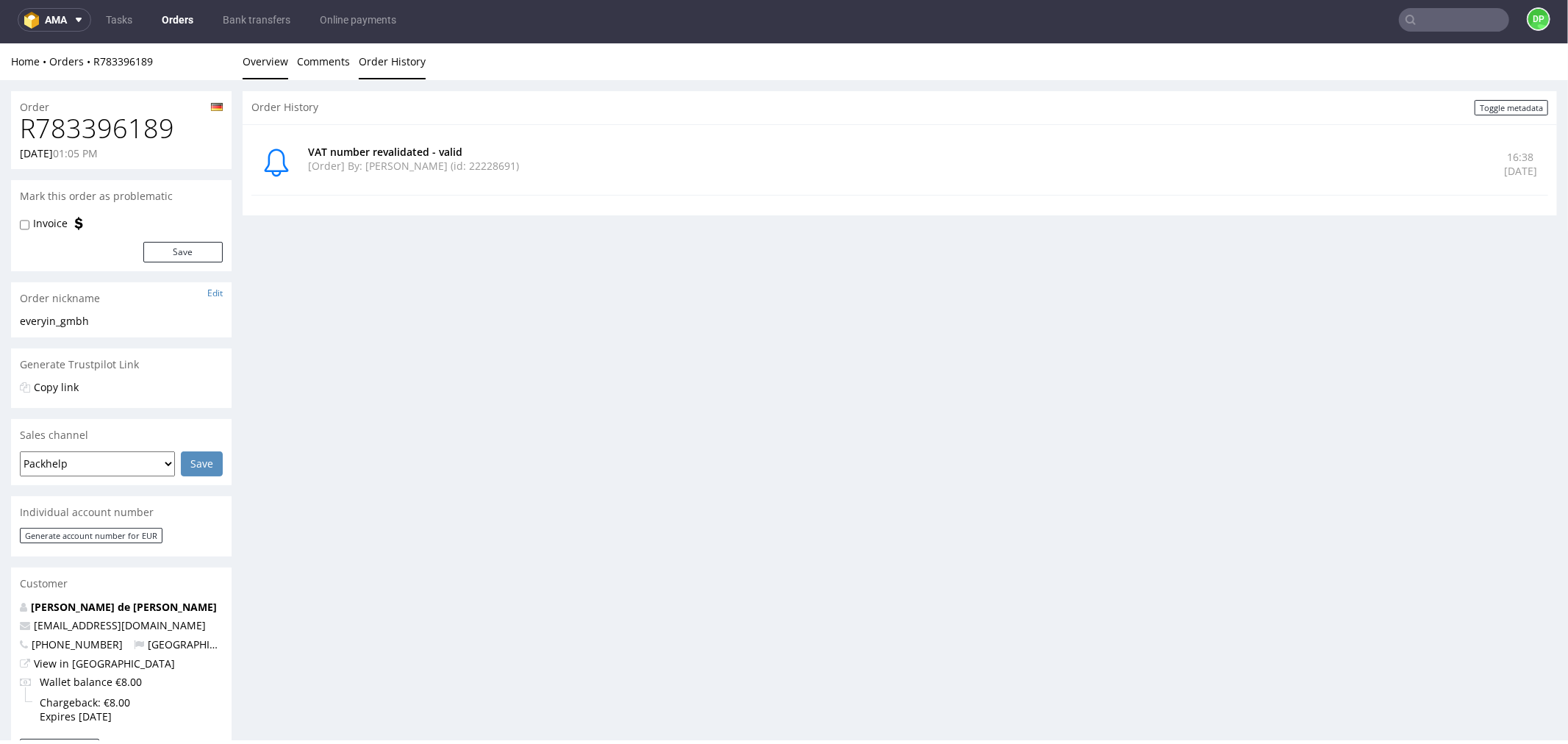
click at [272, 63] on link "Overview" at bounding box center [265, 60] width 46 height 36
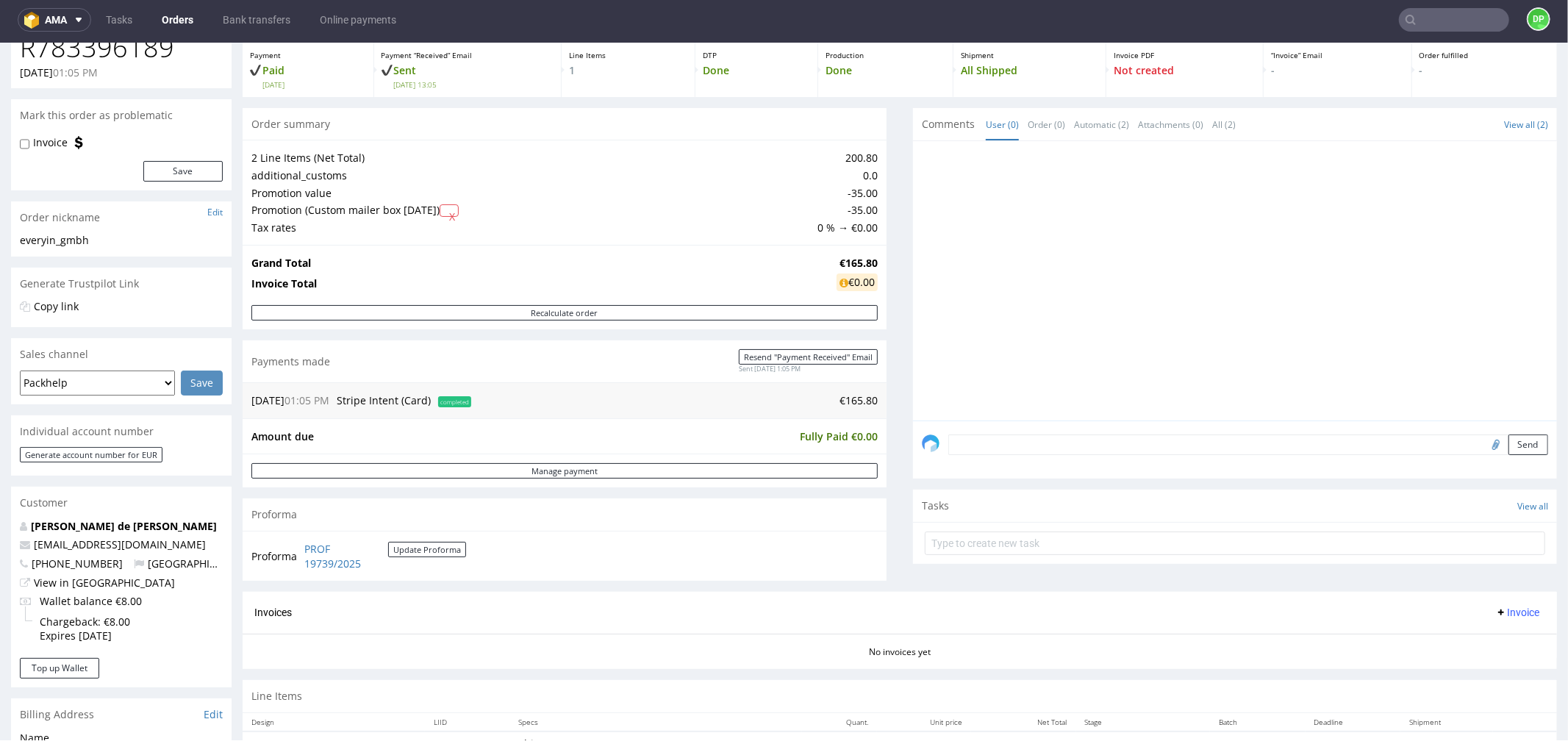
scroll to position [245, 0]
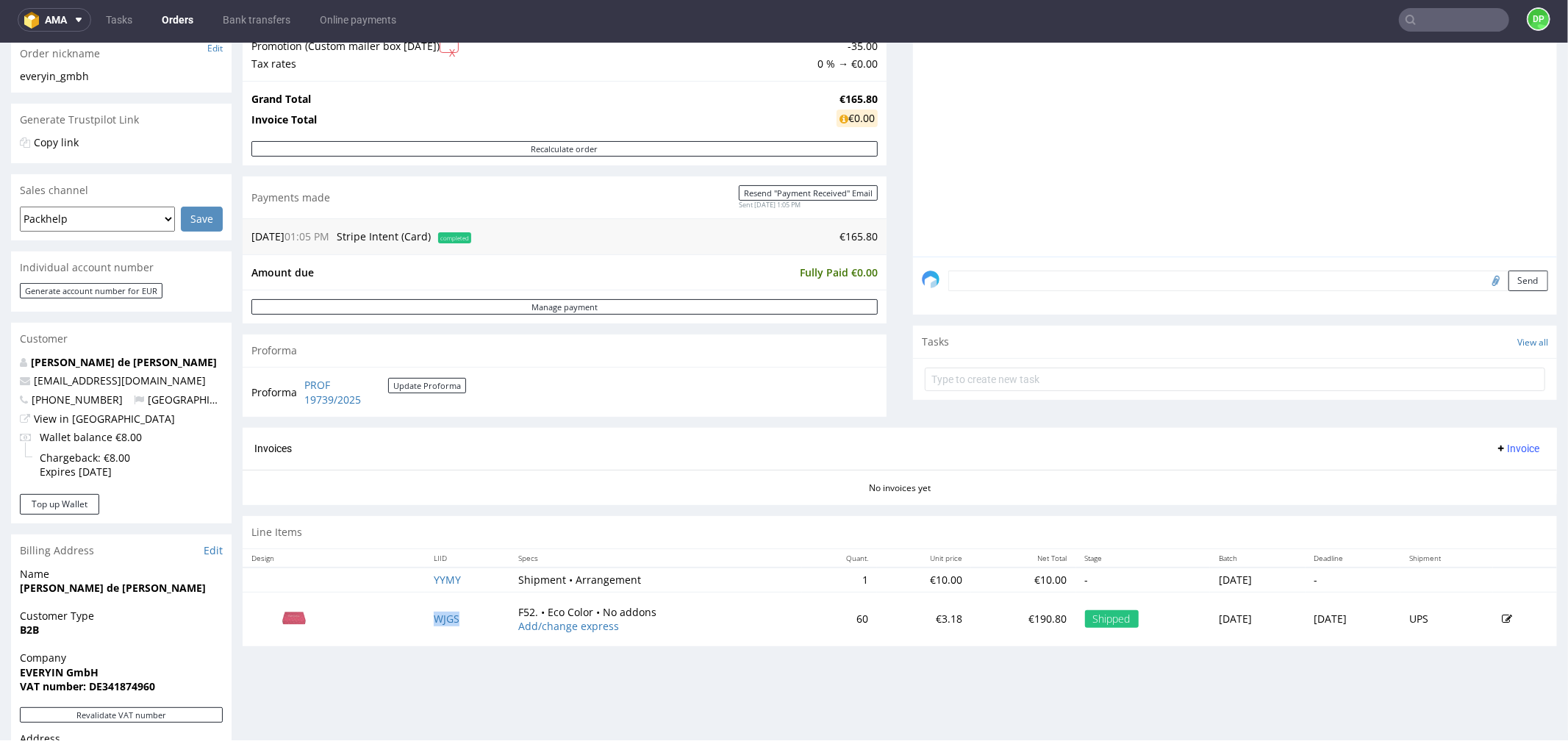
click at [1497, 449] on span "Invoice" at bounding box center [1517, 448] width 44 height 12
click at [1444, 476] on li "Generate" at bounding box center [1488, 479] width 95 height 26
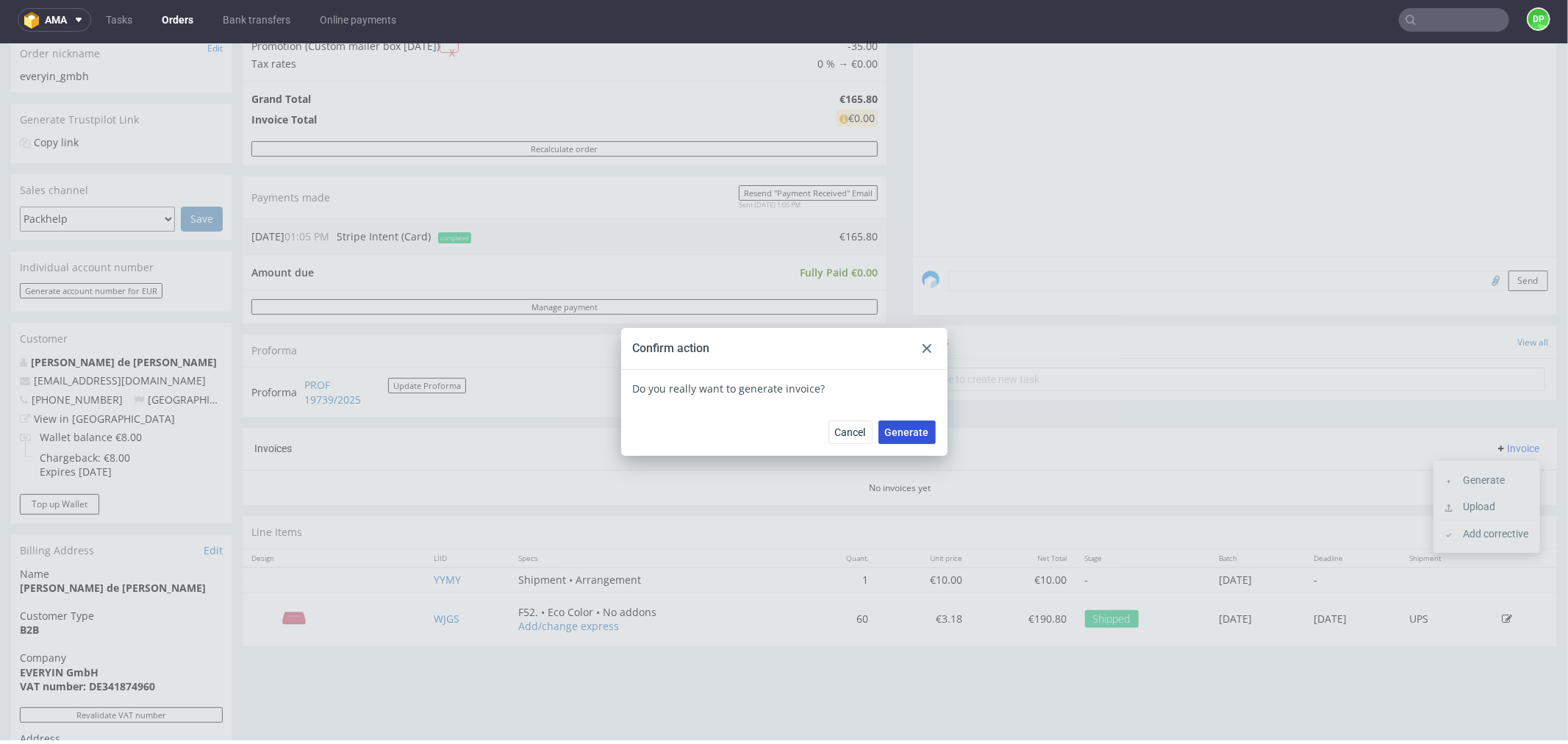
click at [908, 434] on span "Generate" at bounding box center [907, 432] width 44 height 11
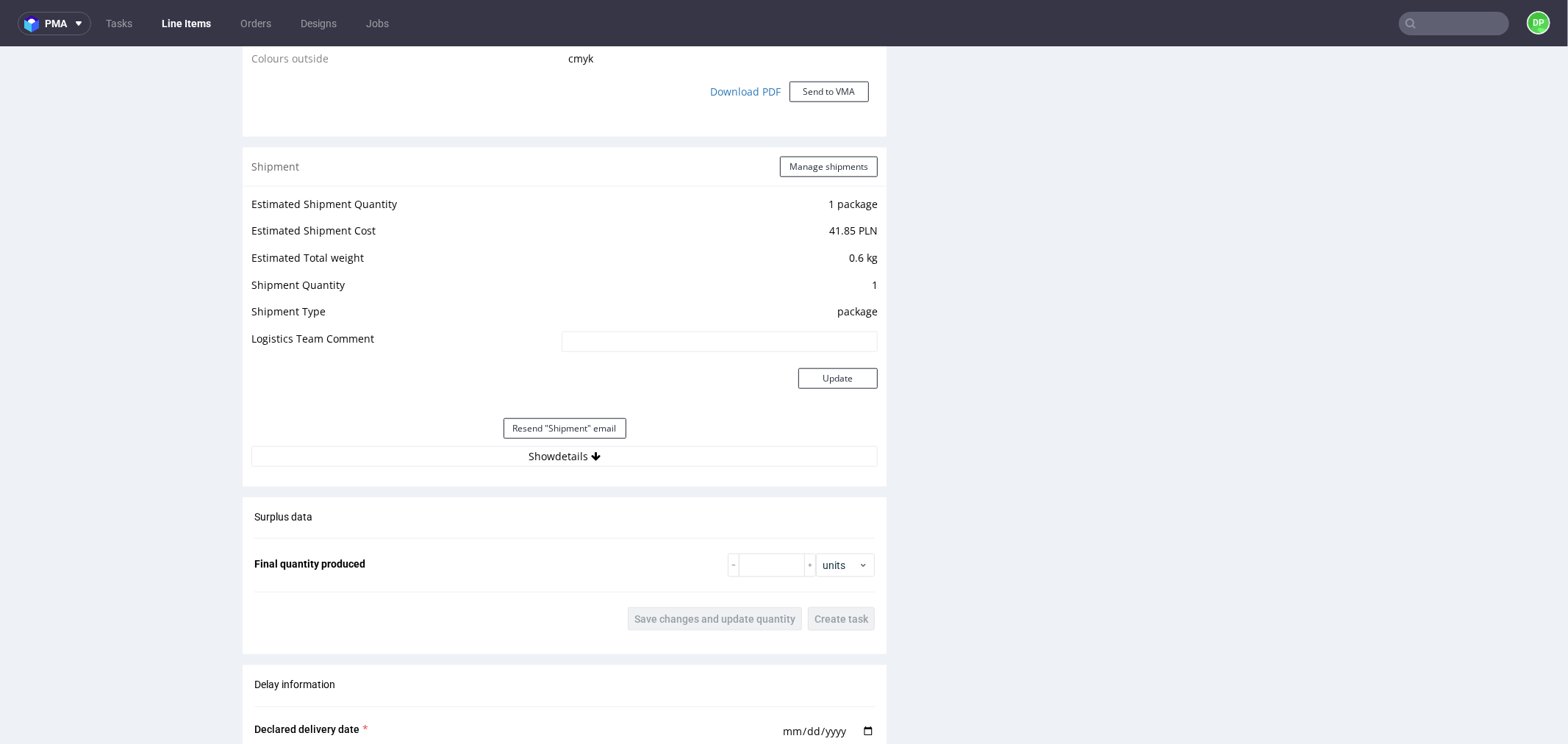
scroll to position [1472, 0]
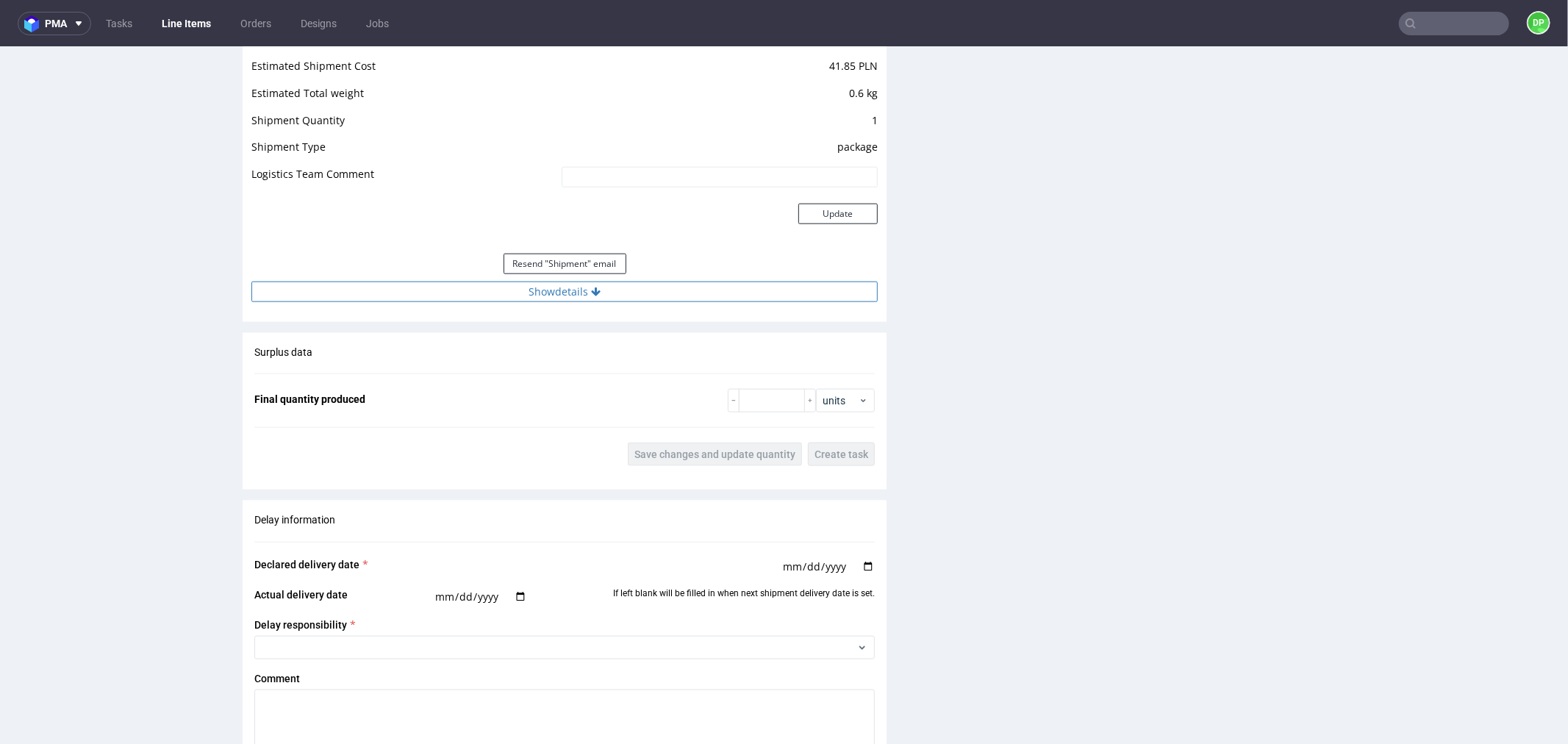
click at [592, 294] on icon at bounding box center [596, 291] width 10 height 11
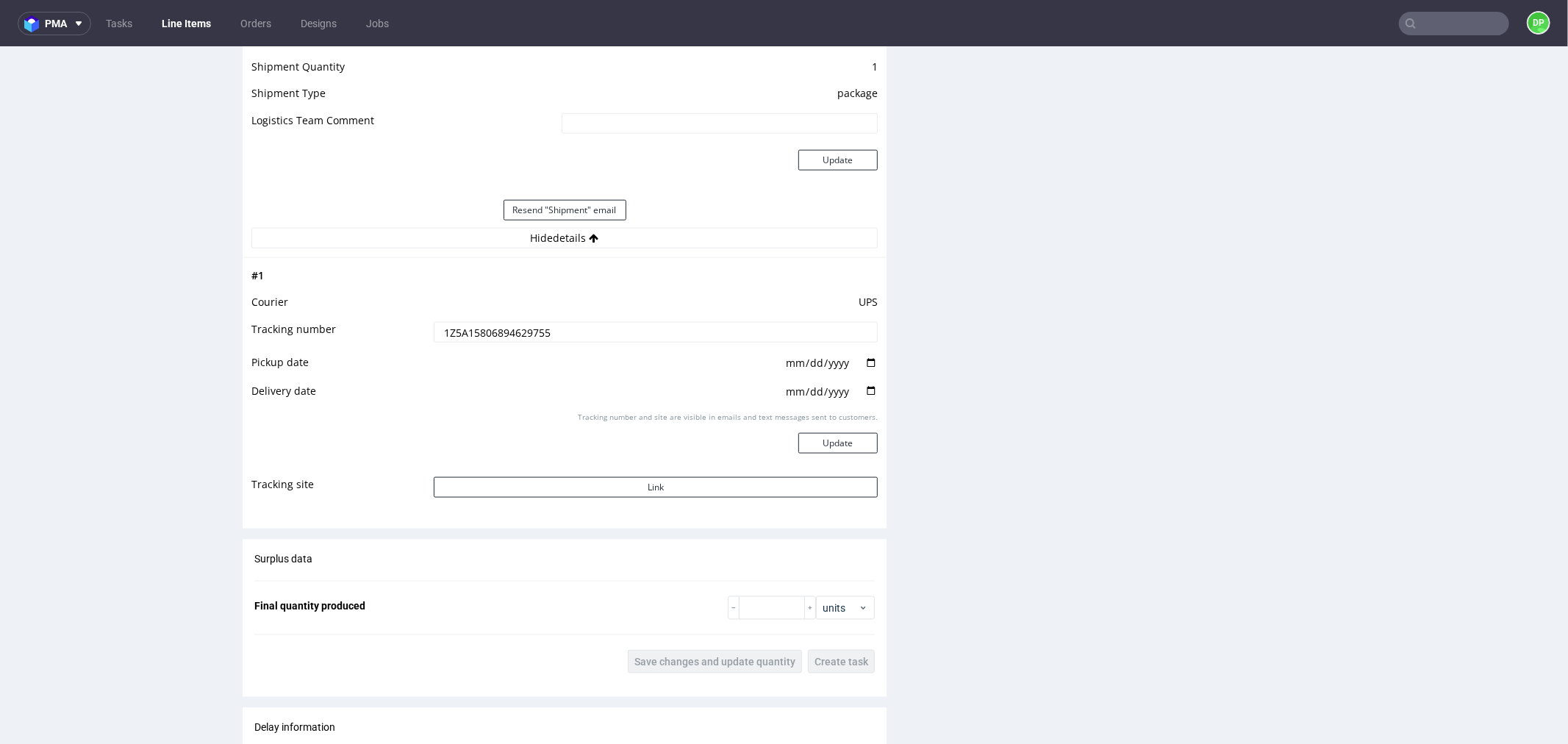
scroll to position [1553, 0]
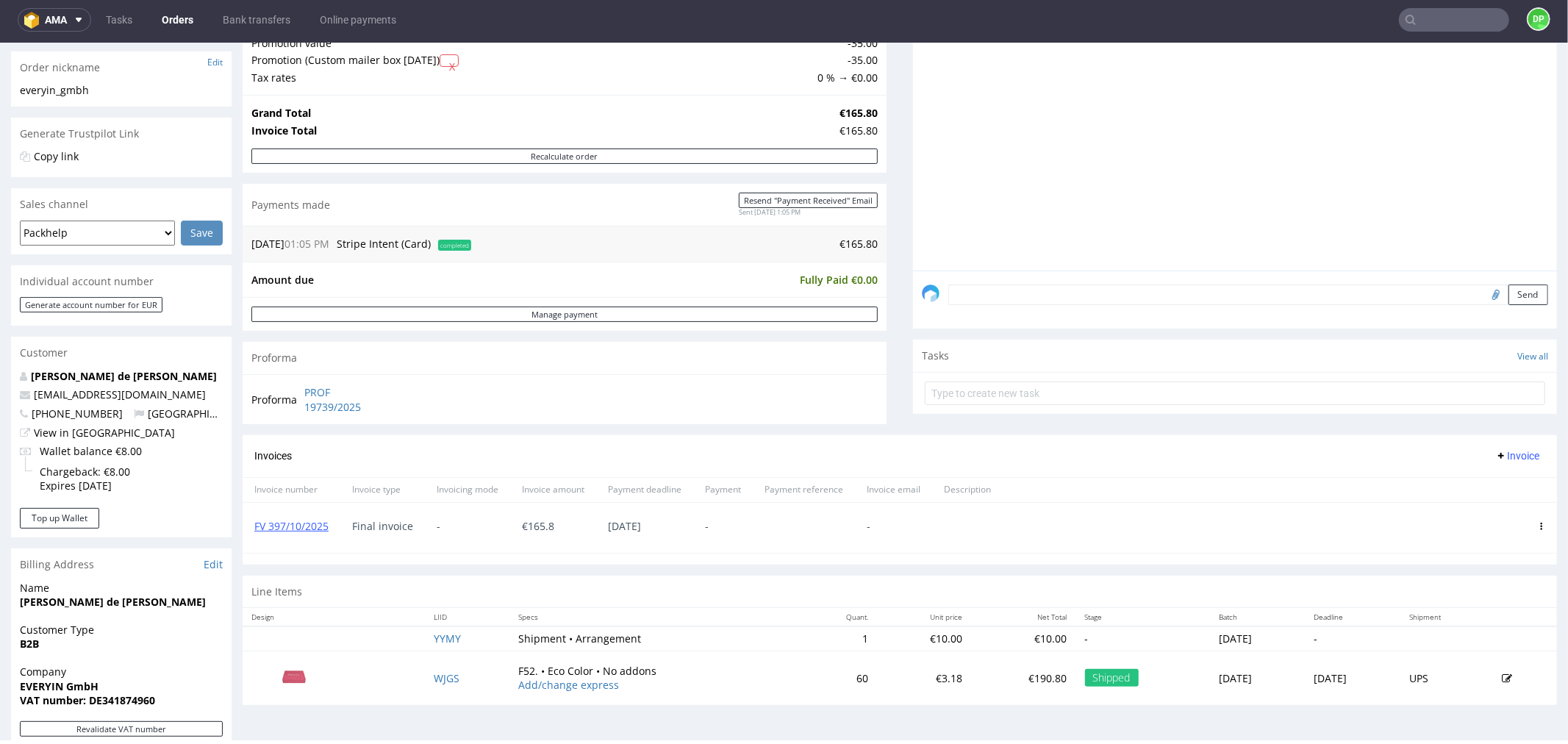
scroll to position [245, 0]
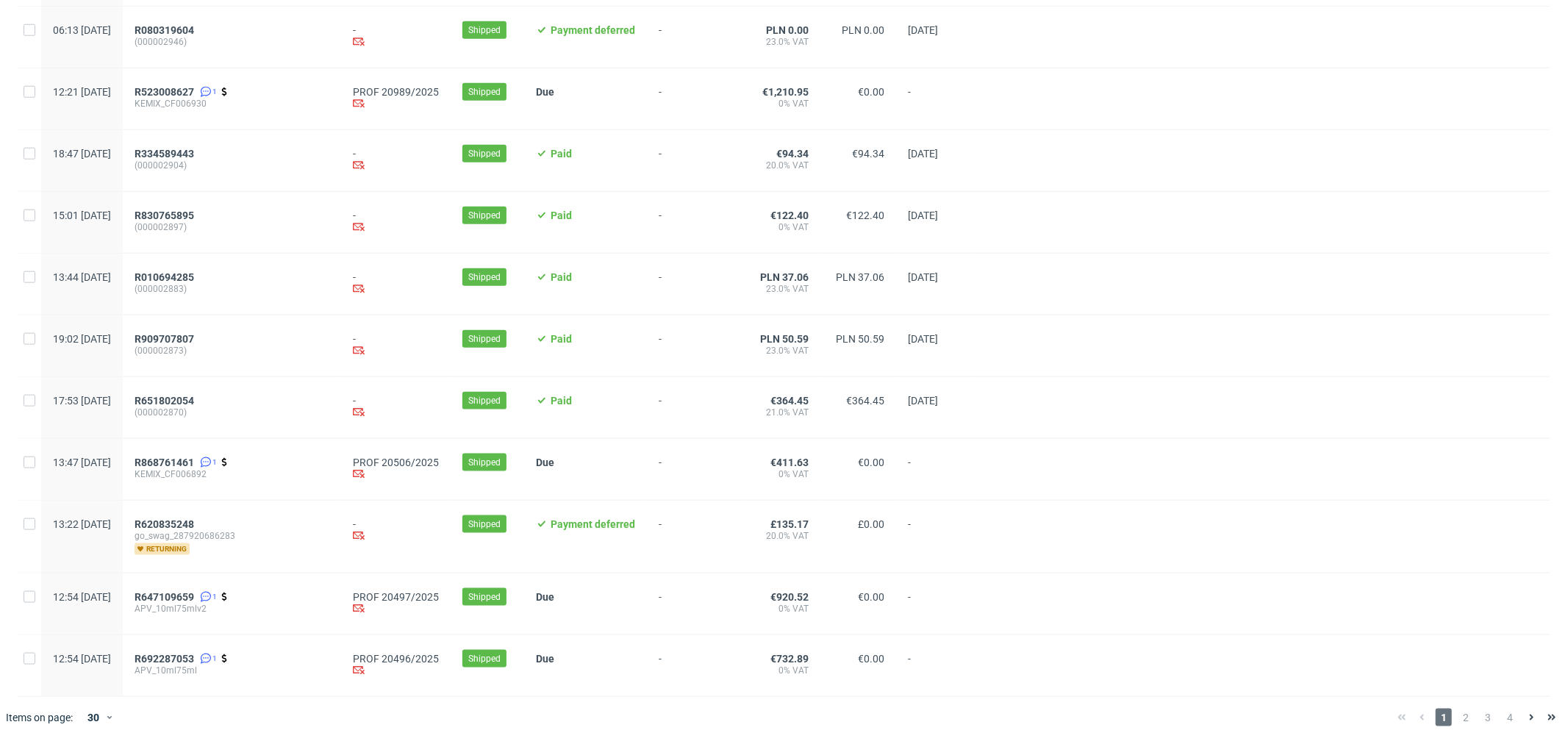
scroll to position [1372, 0]
click at [1458, 714] on span "2" at bounding box center [1466, 718] width 16 height 17
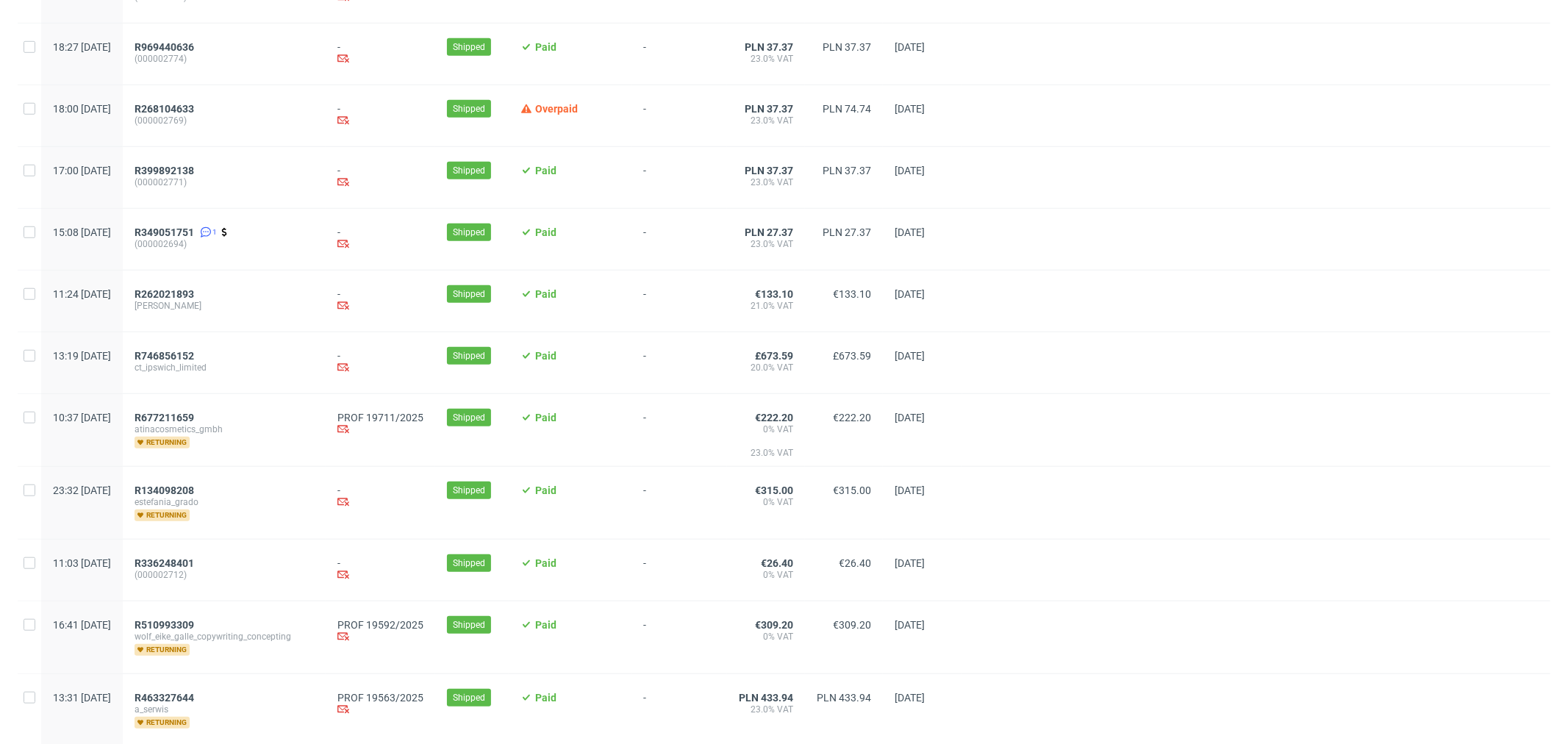
scroll to position [1062, 0]
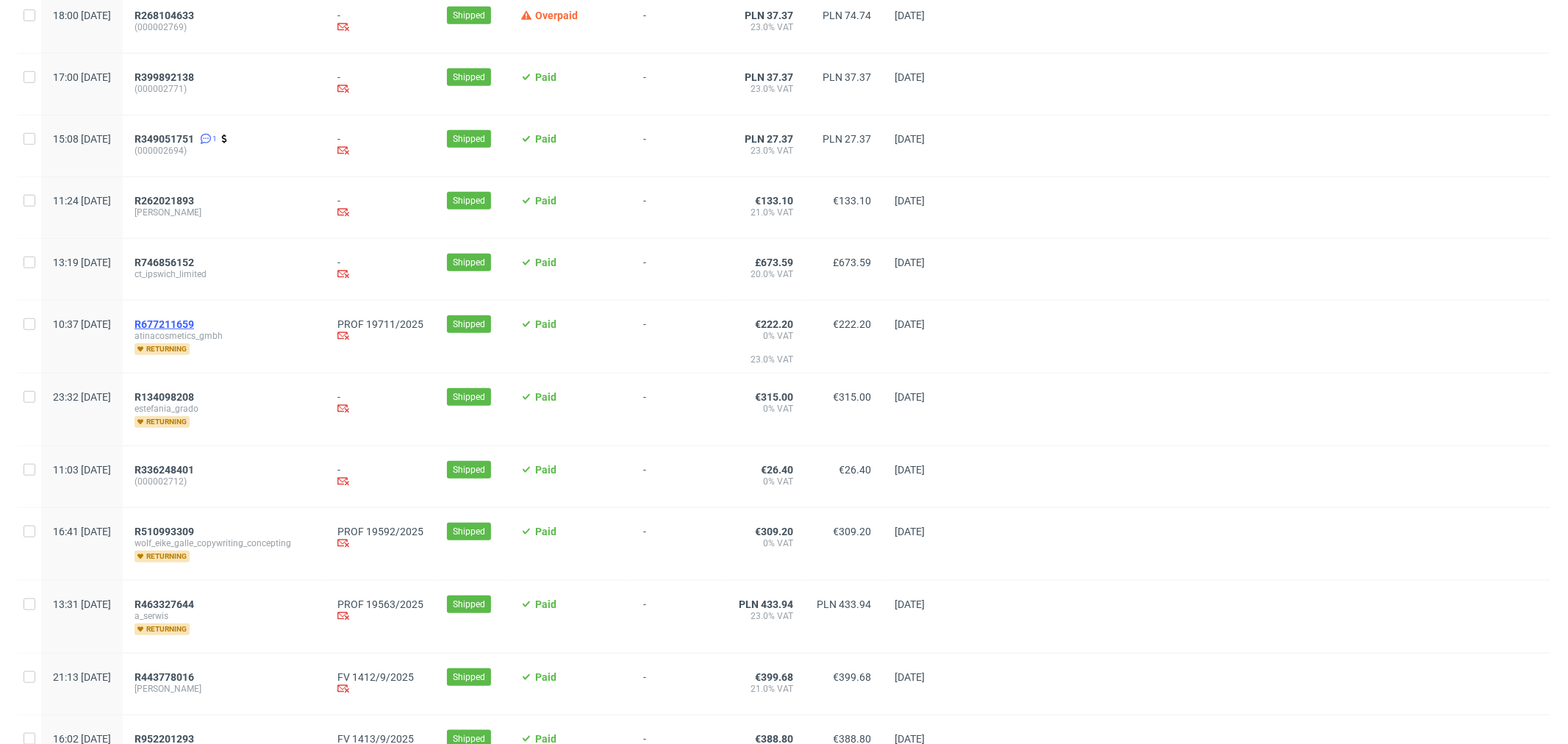
click at [194, 330] on span "R677211659" at bounding box center [164, 324] width 59 height 12
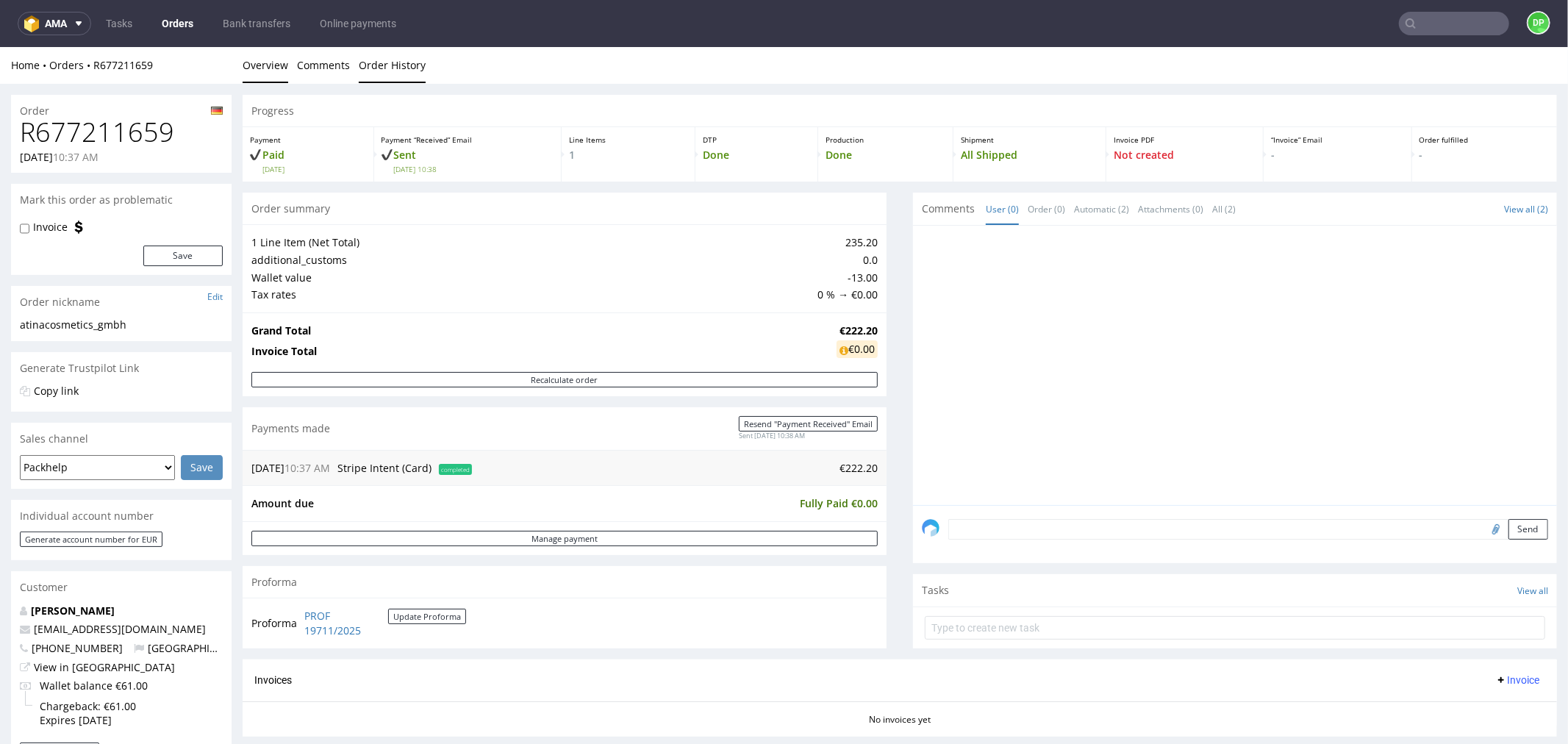
click at [375, 72] on link "Order History" at bounding box center [392, 64] width 67 height 36
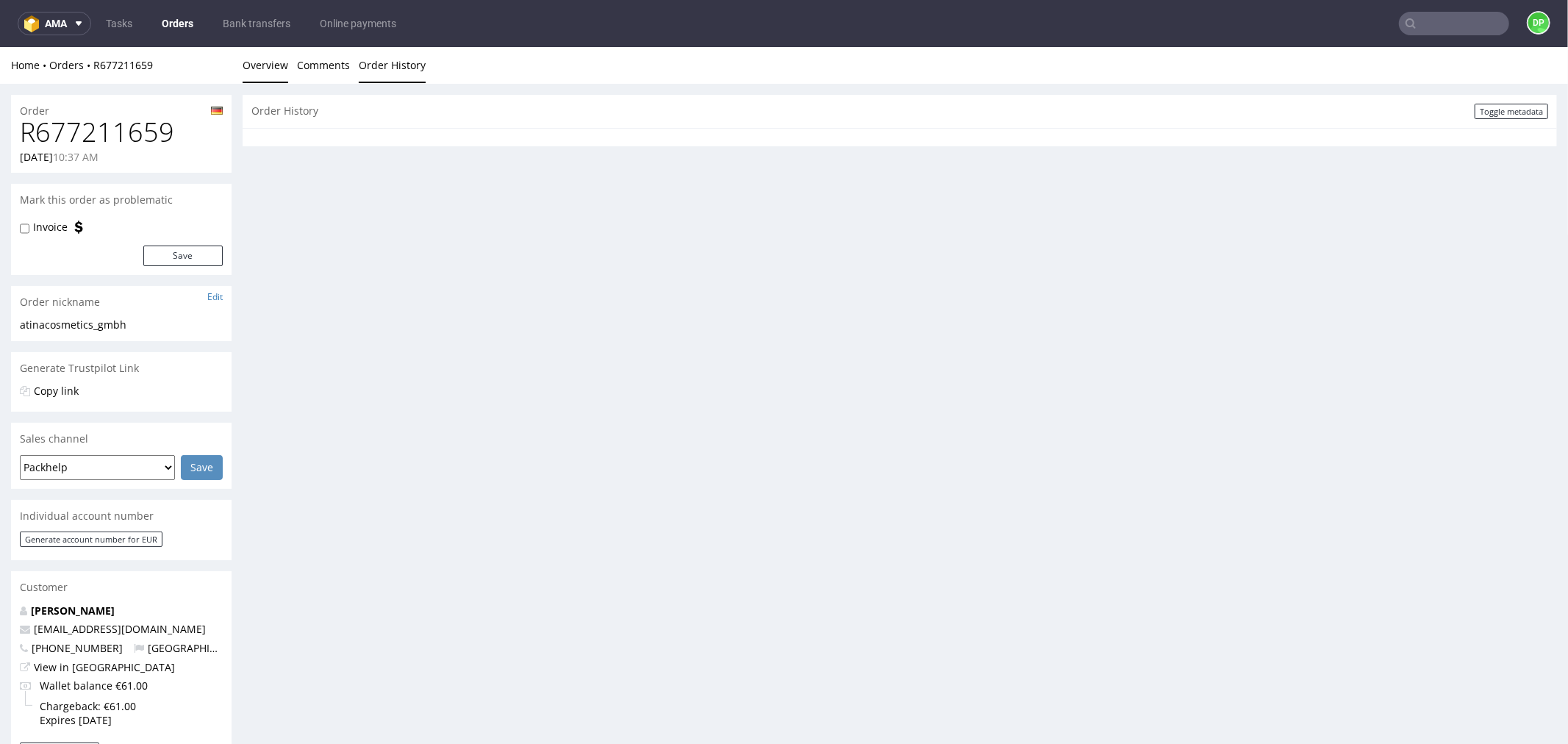
click at [263, 69] on link "Overview" at bounding box center [265, 64] width 46 height 36
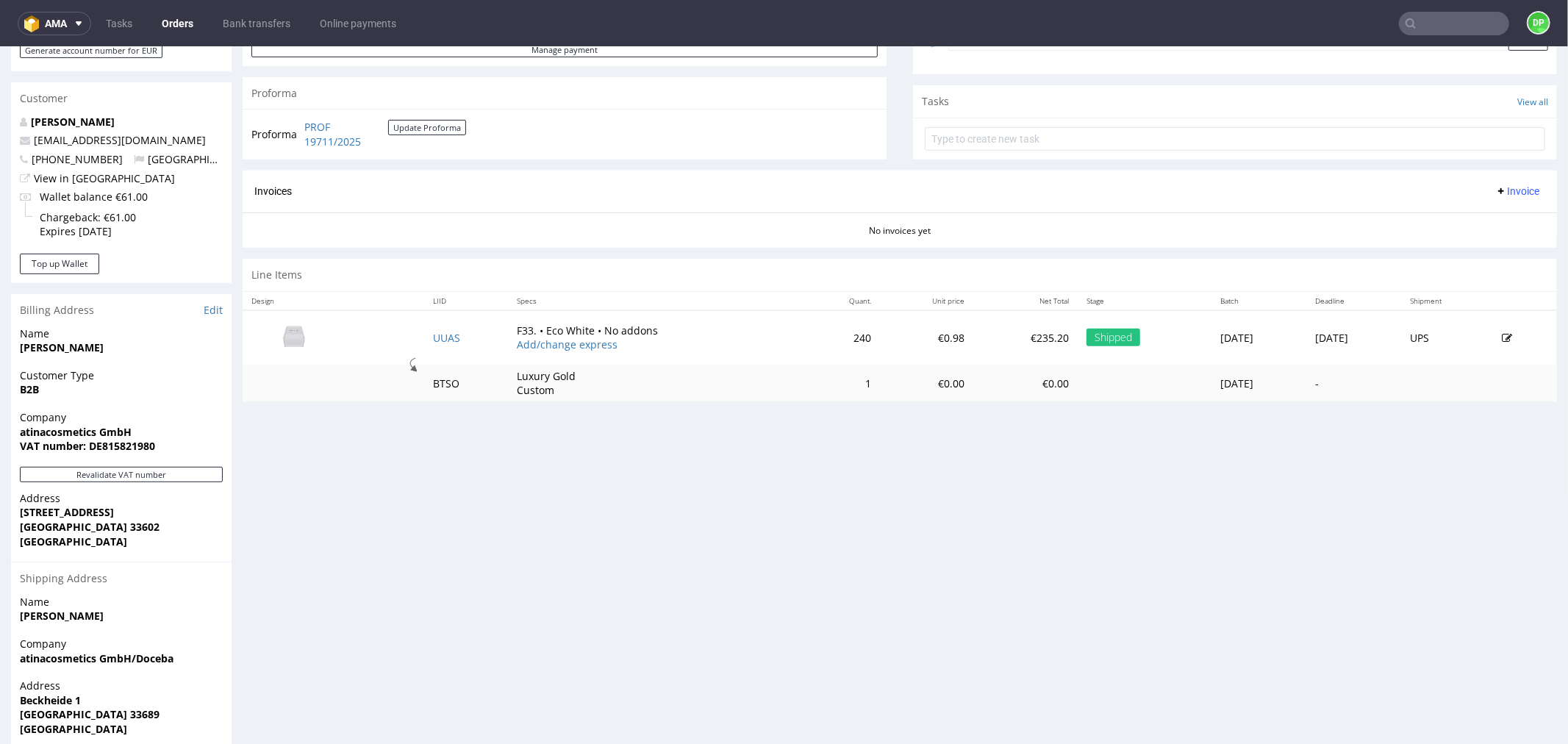
scroll to position [490, 0]
click at [121, 479] on button "Revalidate VAT number" at bounding box center [120, 473] width 203 height 16
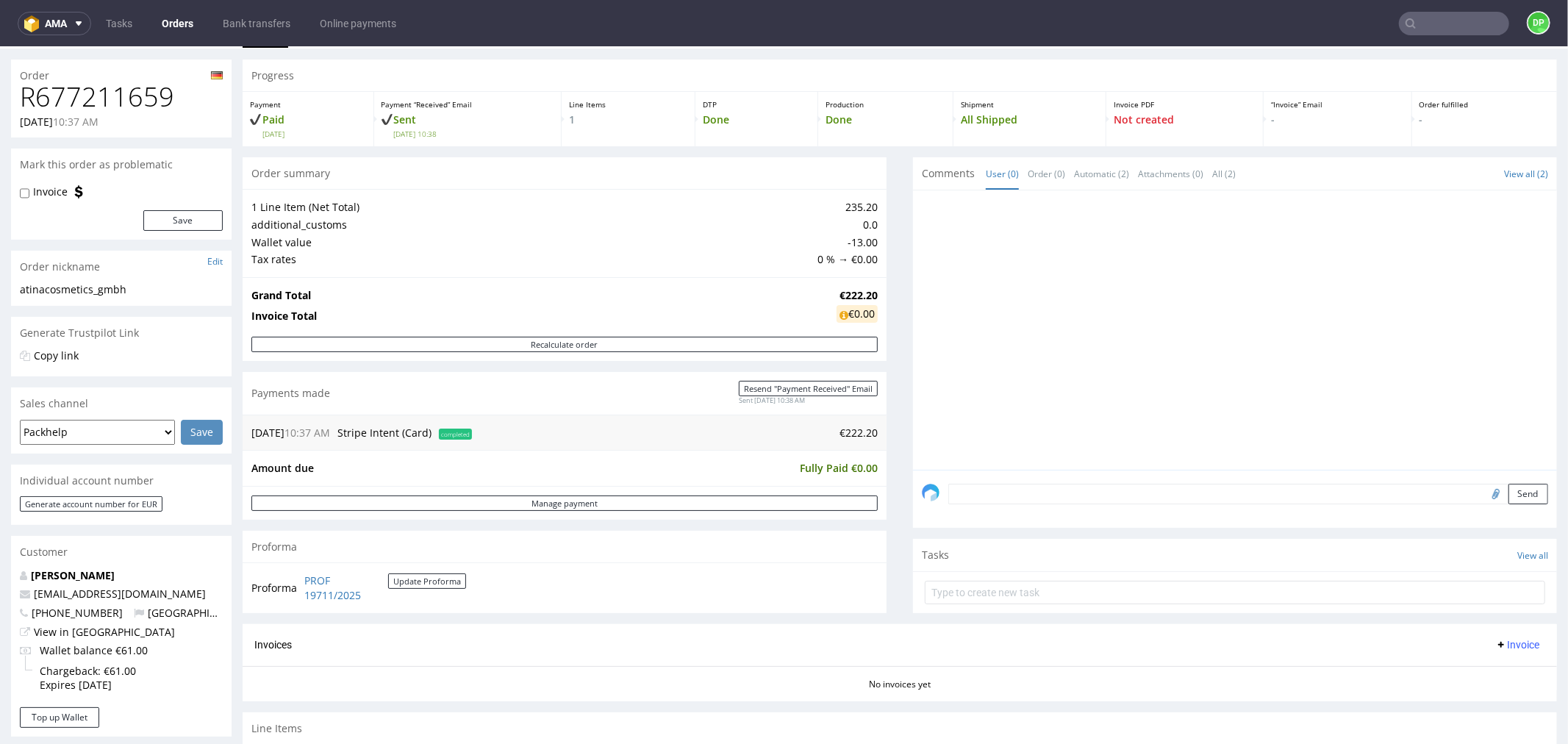
scroll to position [0, 0]
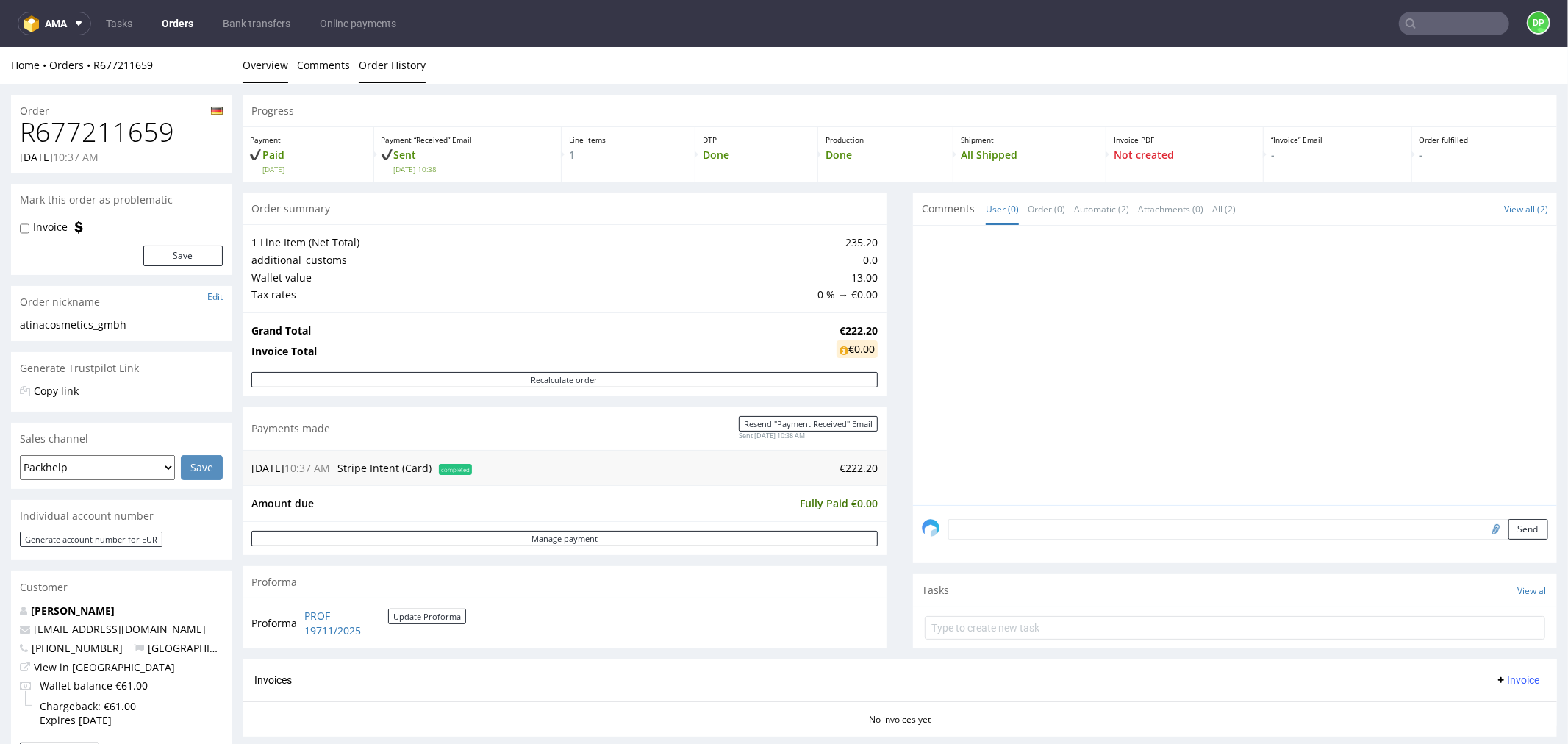
click at [396, 76] on link "Order History" at bounding box center [392, 64] width 67 height 36
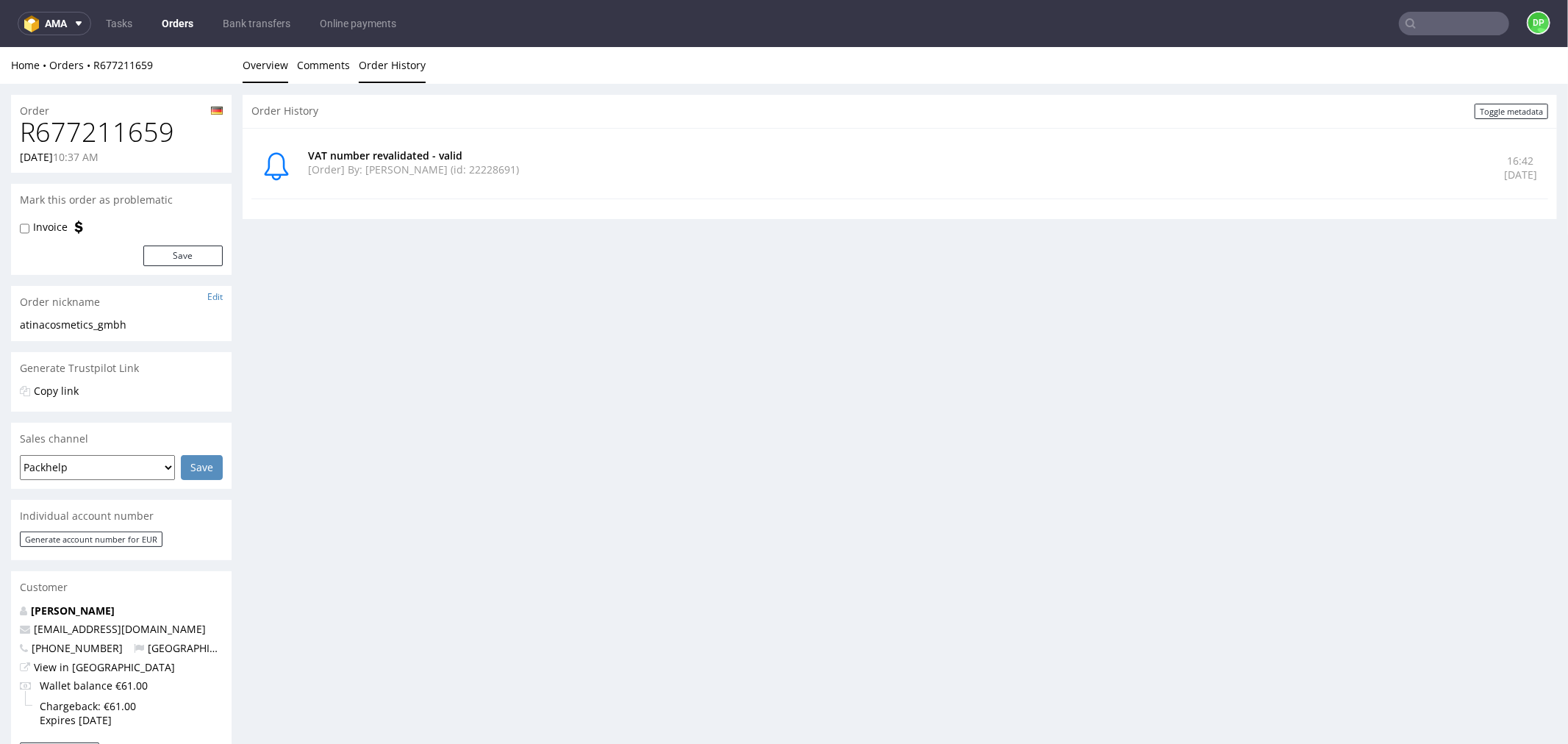
click at [269, 78] on link "Overview" at bounding box center [265, 64] width 46 height 36
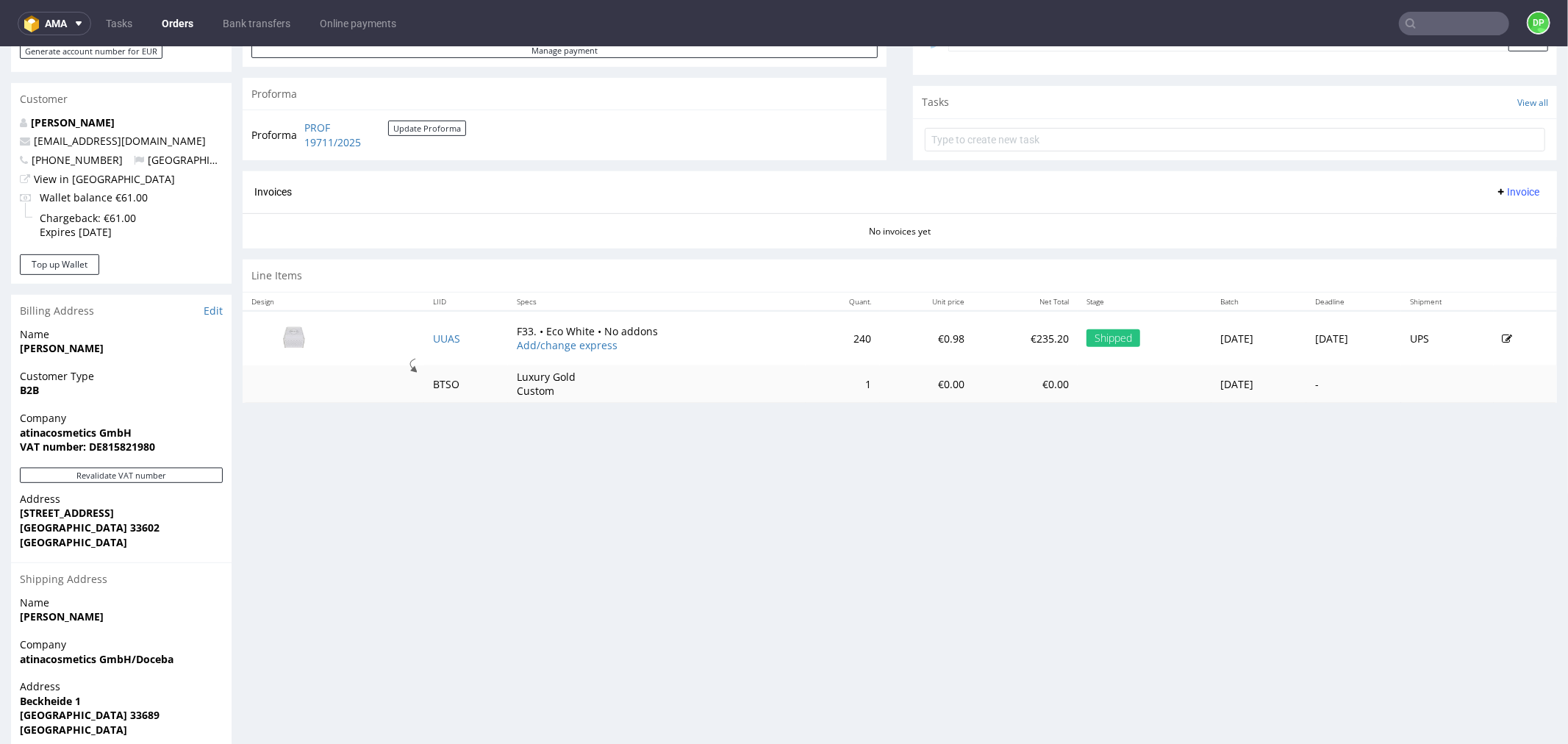
scroll to position [490, 0]
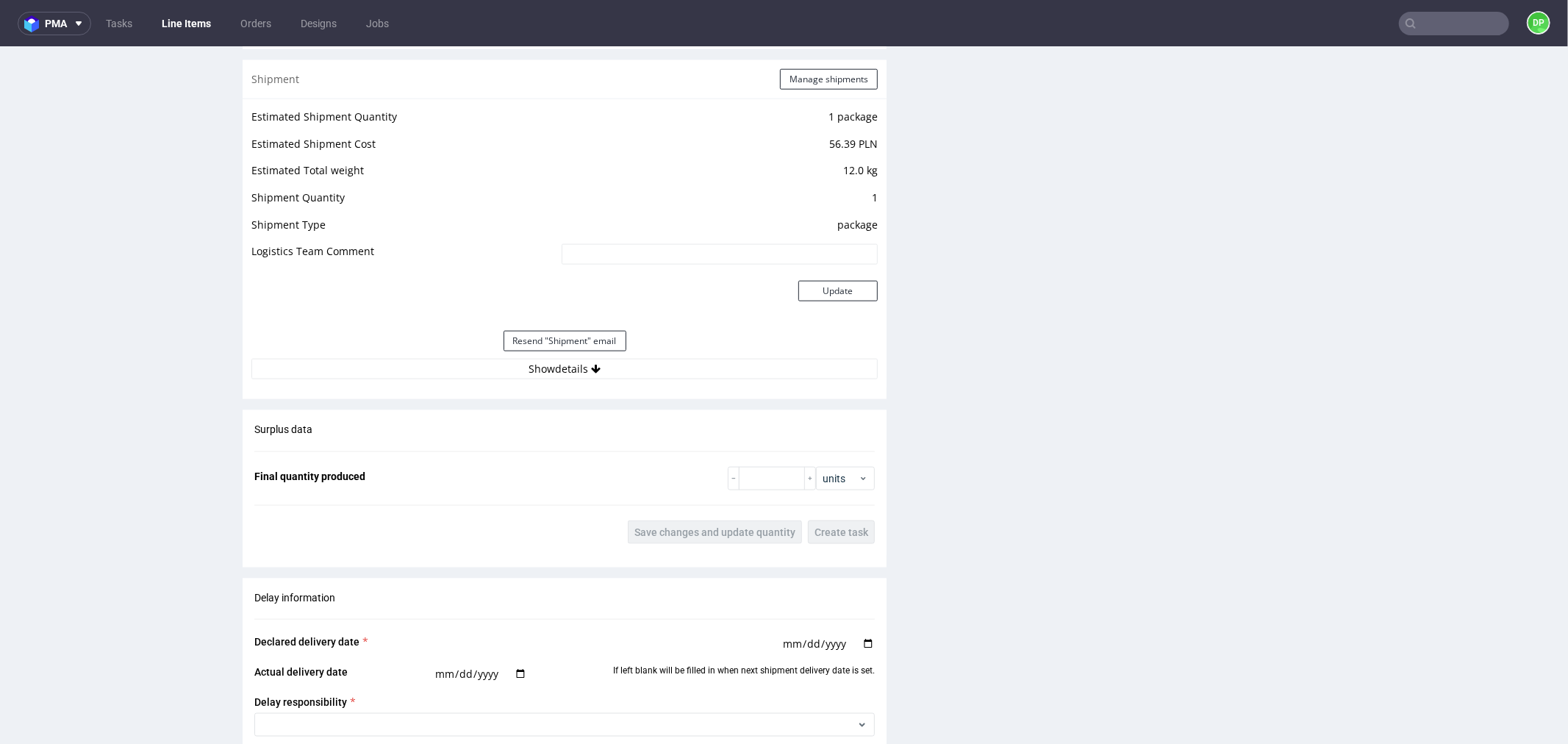
scroll to position [1472, 0]
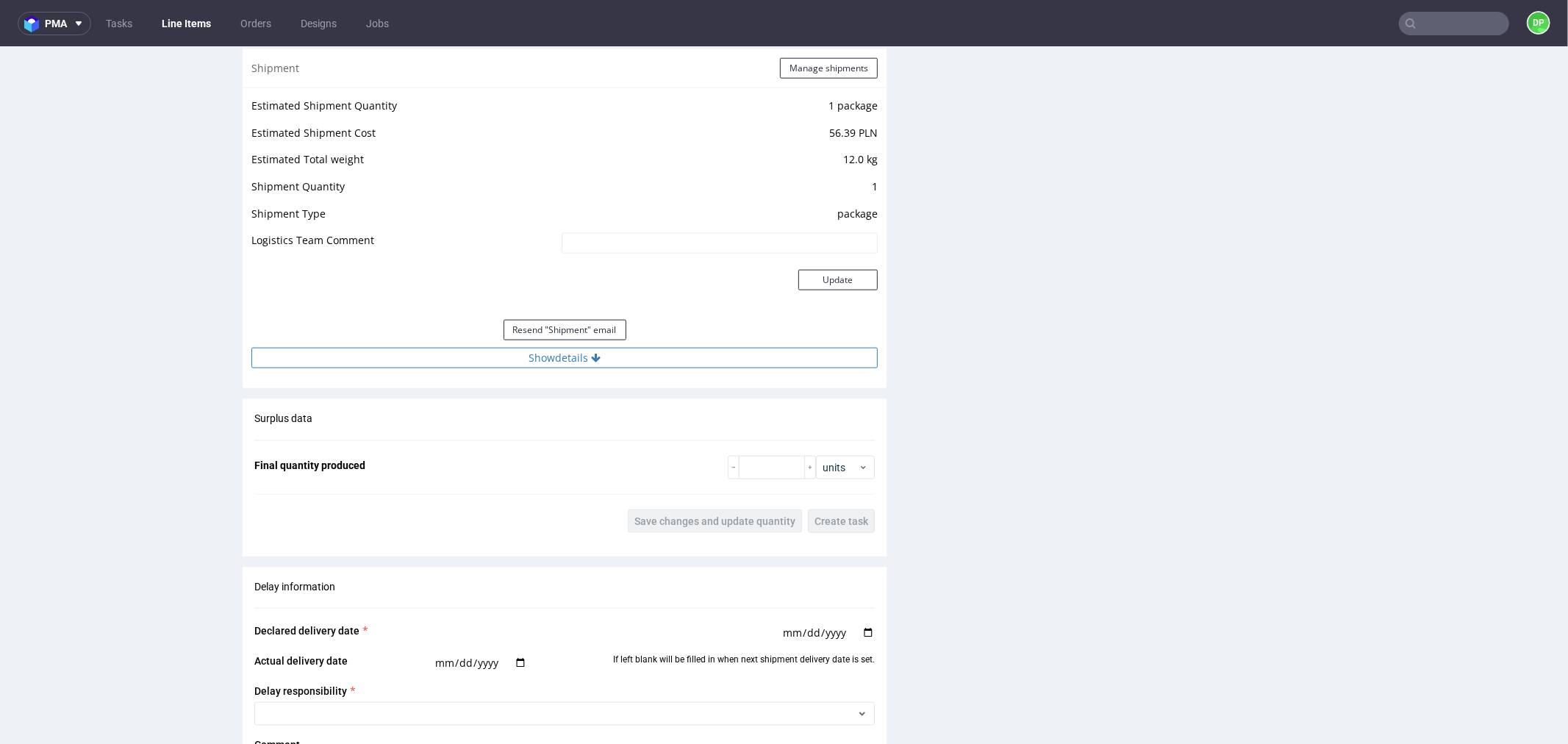
click at [432, 360] on button "Show details" at bounding box center [564, 357] width 626 height 20
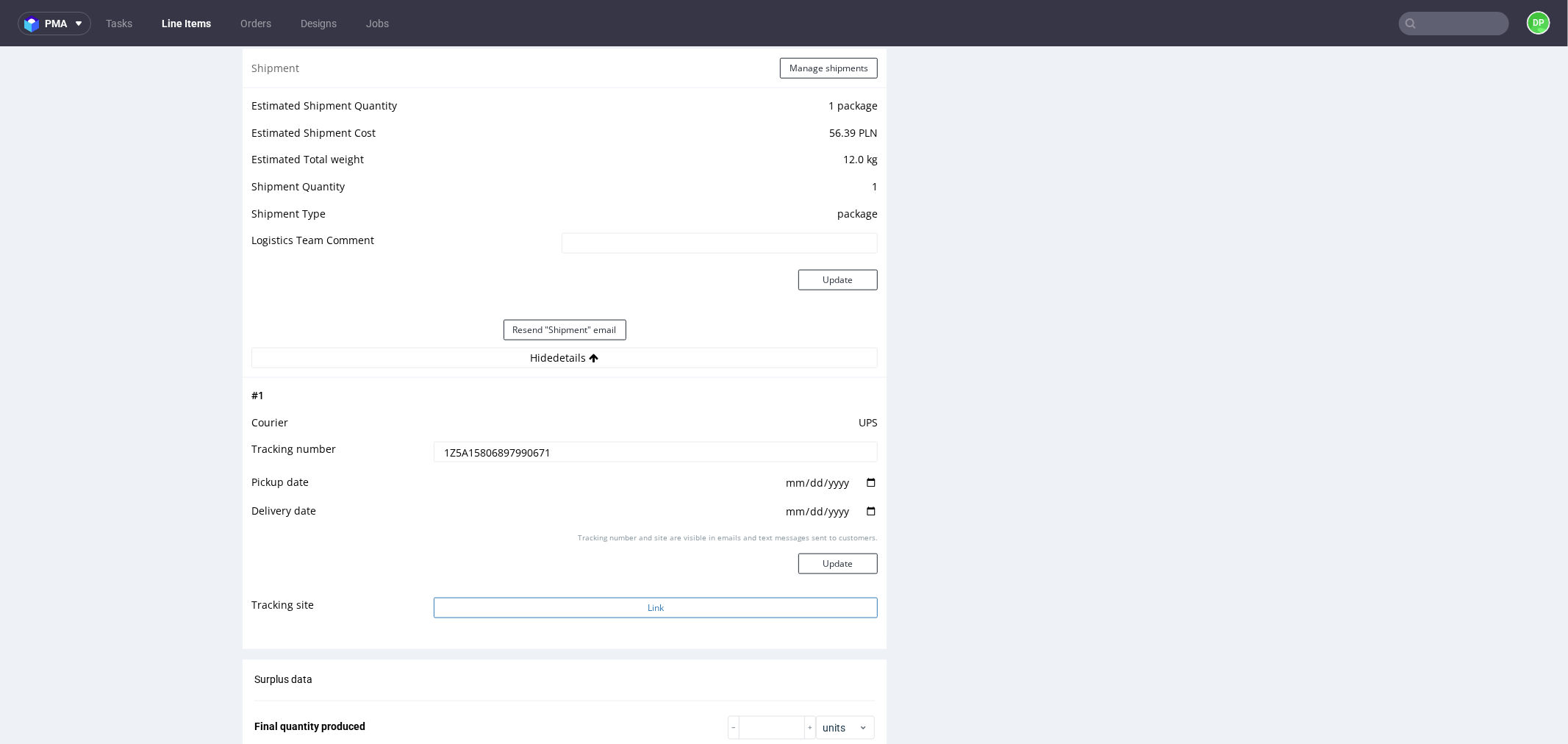
click at [490, 614] on button "Link" at bounding box center [656, 607] width 444 height 20
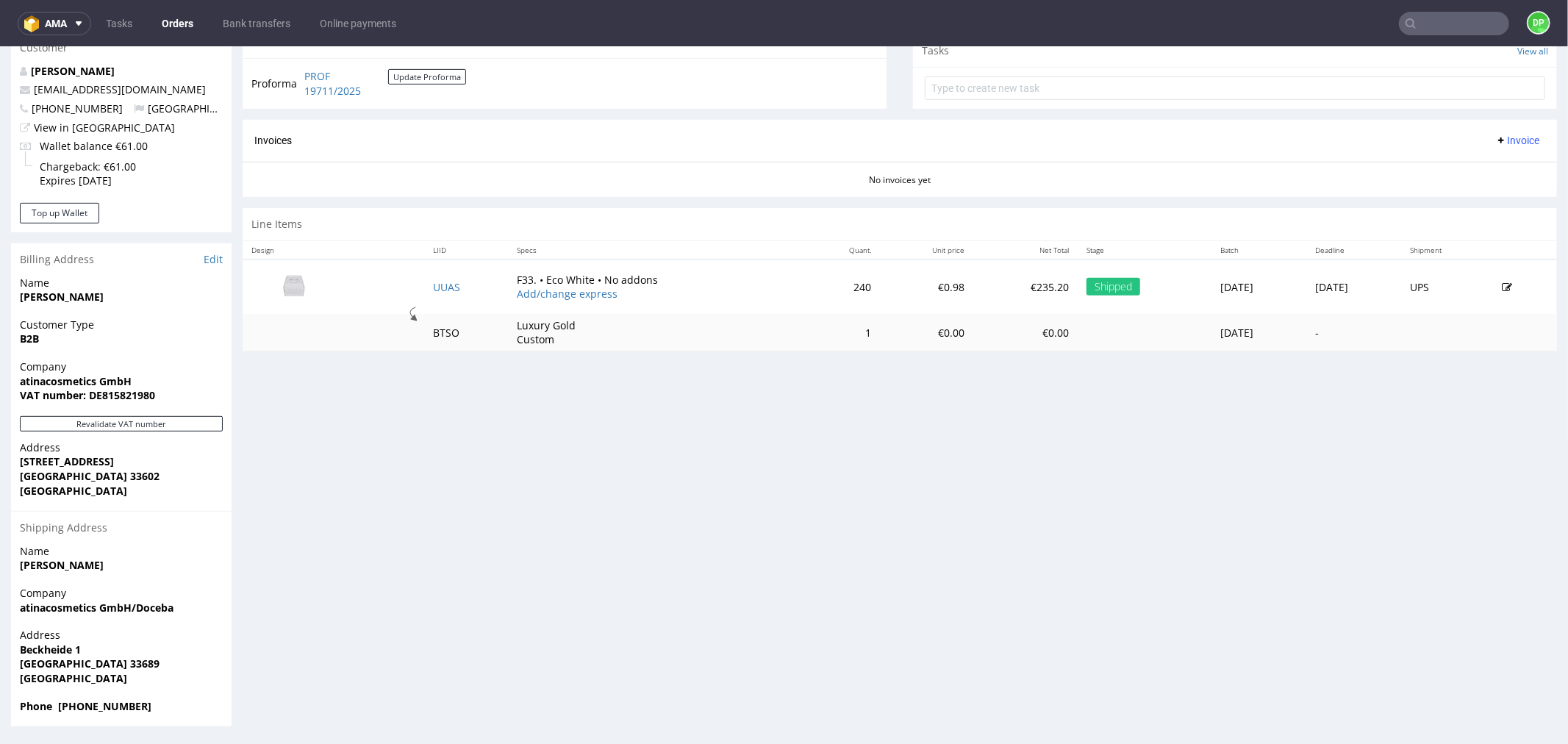
scroll to position [4, 0]
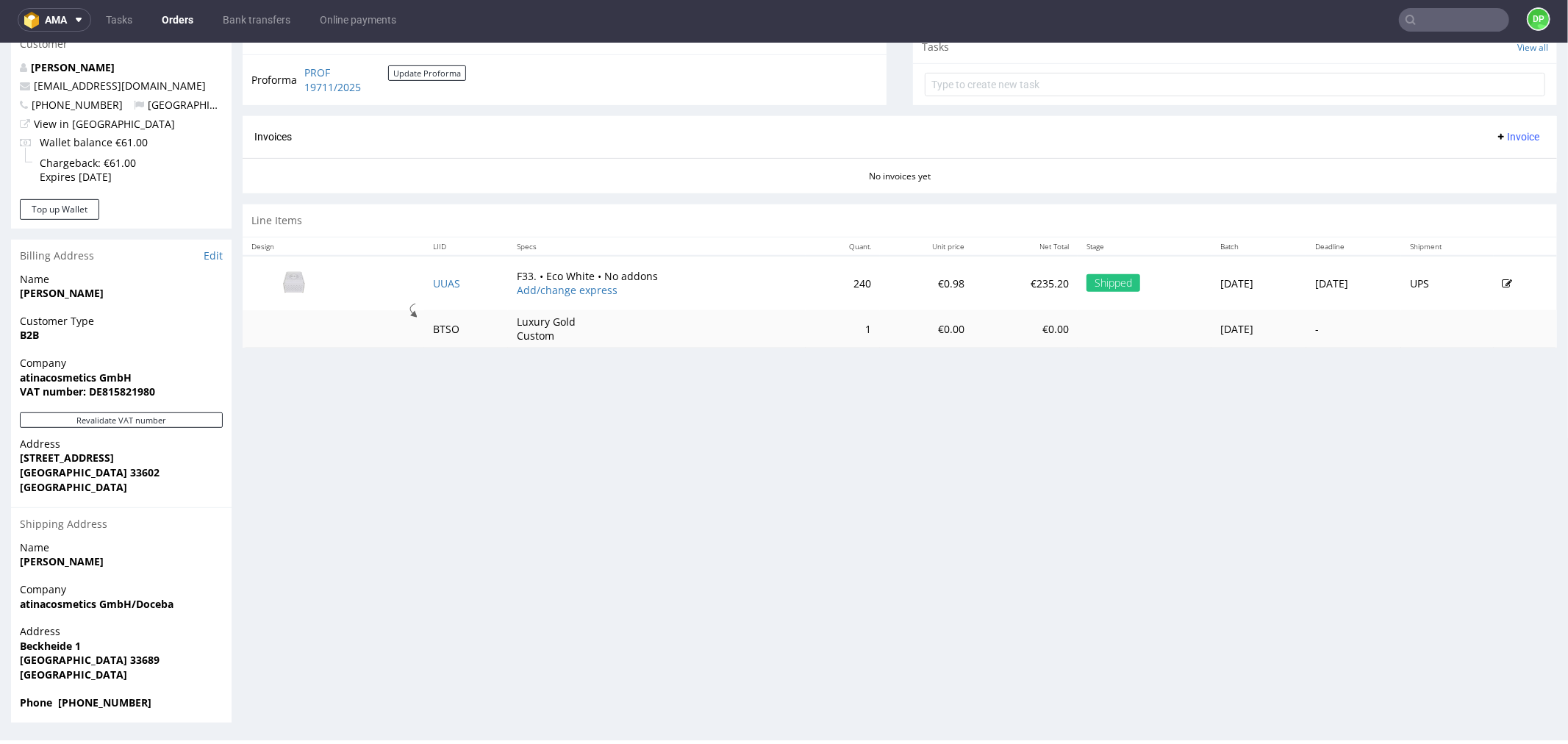
click at [1495, 132] on span "Invoice" at bounding box center [1517, 136] width 44 height 12
click at [1474, 166] on span "Generate" at bounding box center [1493, 167] width 72 height 15
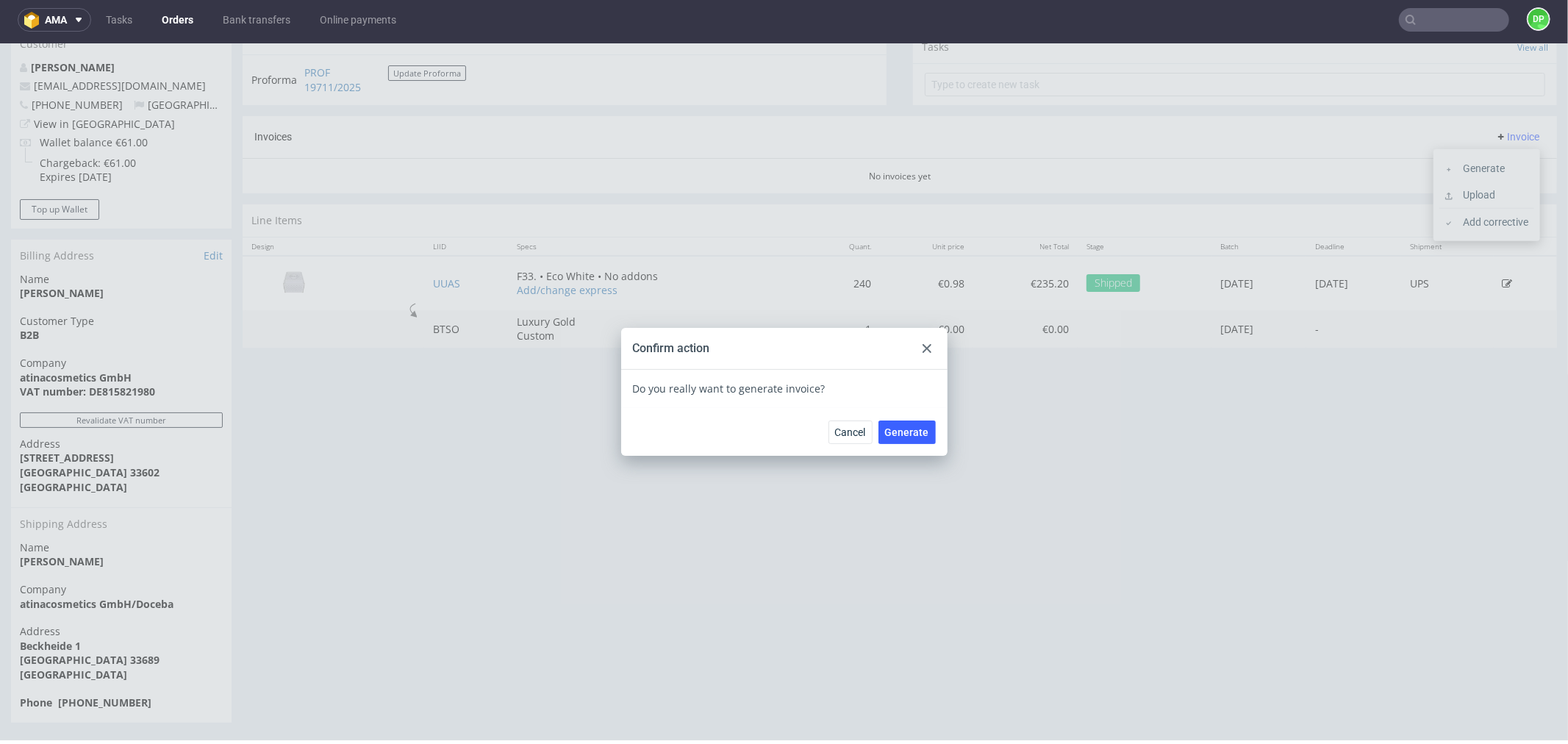
click at [897, 416] on div "Cancel Generate" at bounding box center [784, 431] width 327 height 48
click at [899, 427] on span "Generate" at bounding box center [907, 432] width 44 height 11
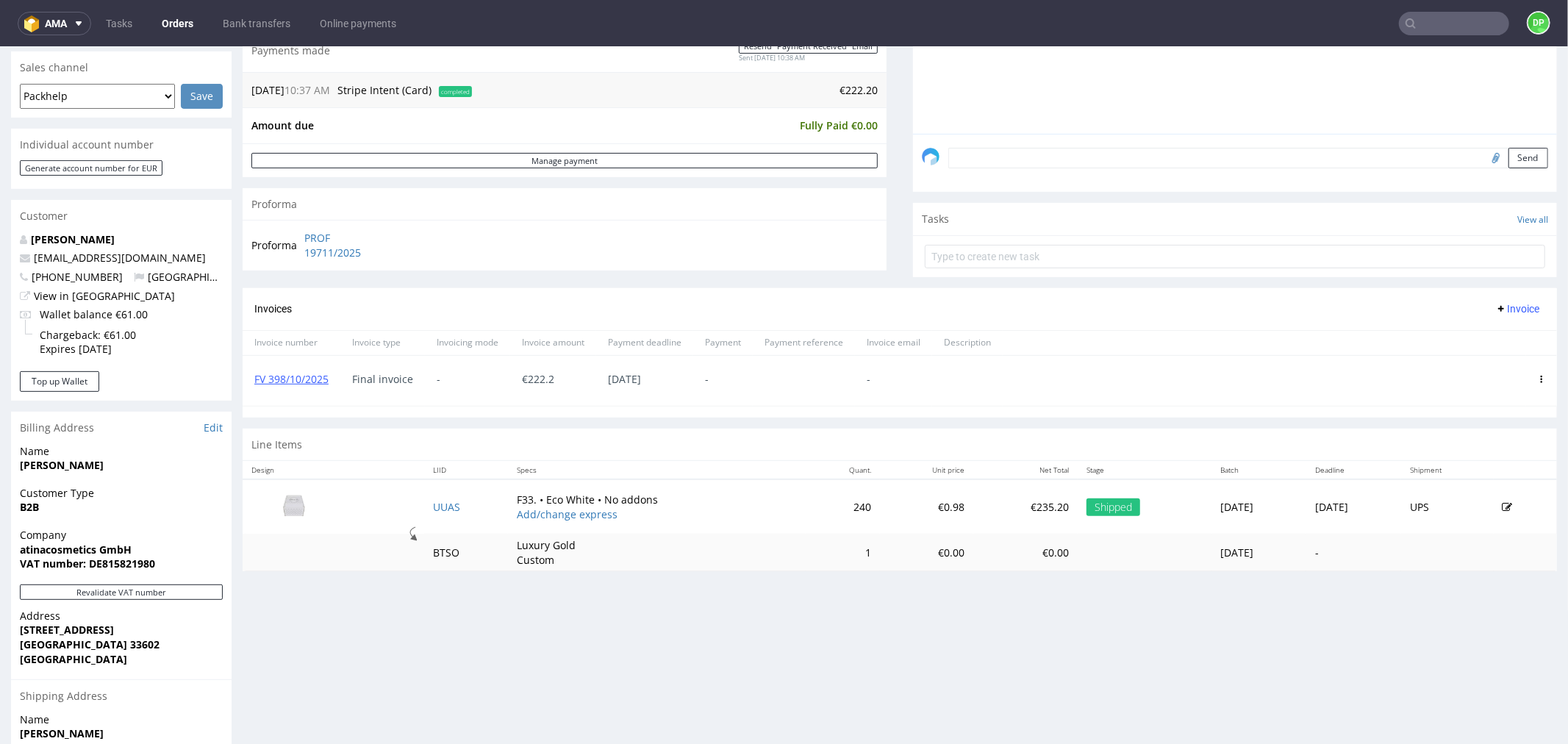
scroll to position [408, 0]
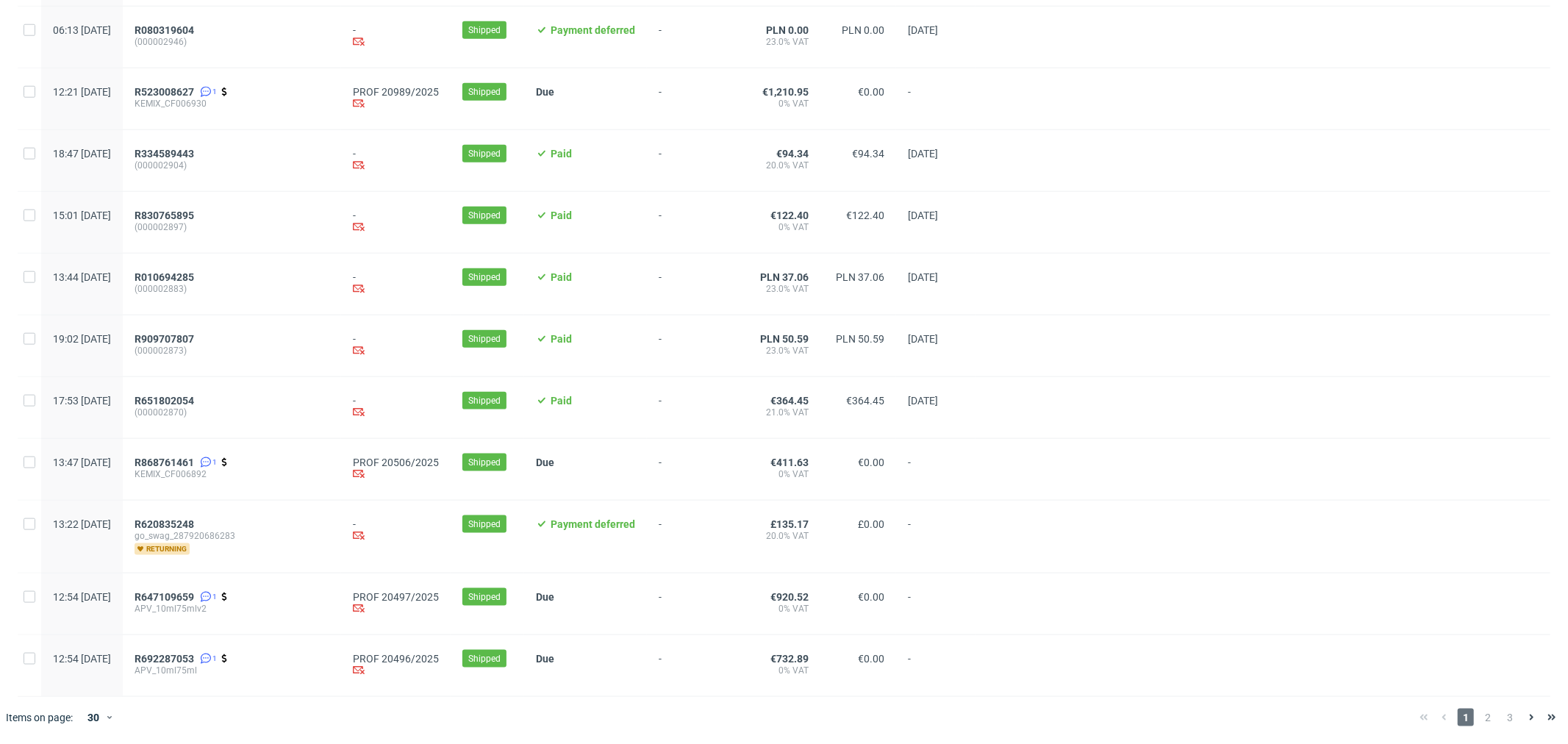
scroll to position [1372, 0]
click at [1474, 729] on div "1 2 3" at bounding box center [1488, 718] width 160 height 41
click at [1480, 725] on span "2" at bounding box center [1488, 718] width 16 height 17
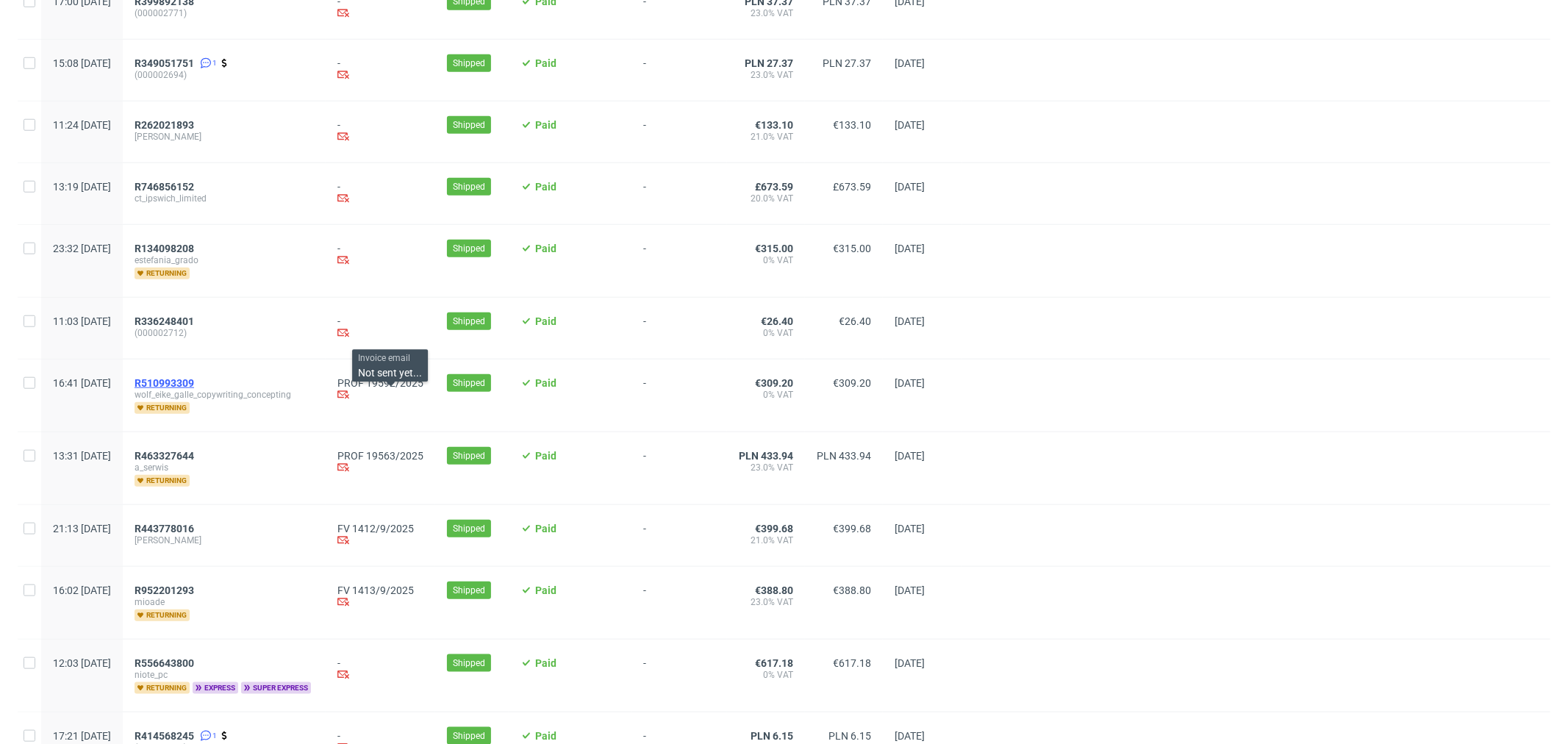
scroll to position [1144, 0]
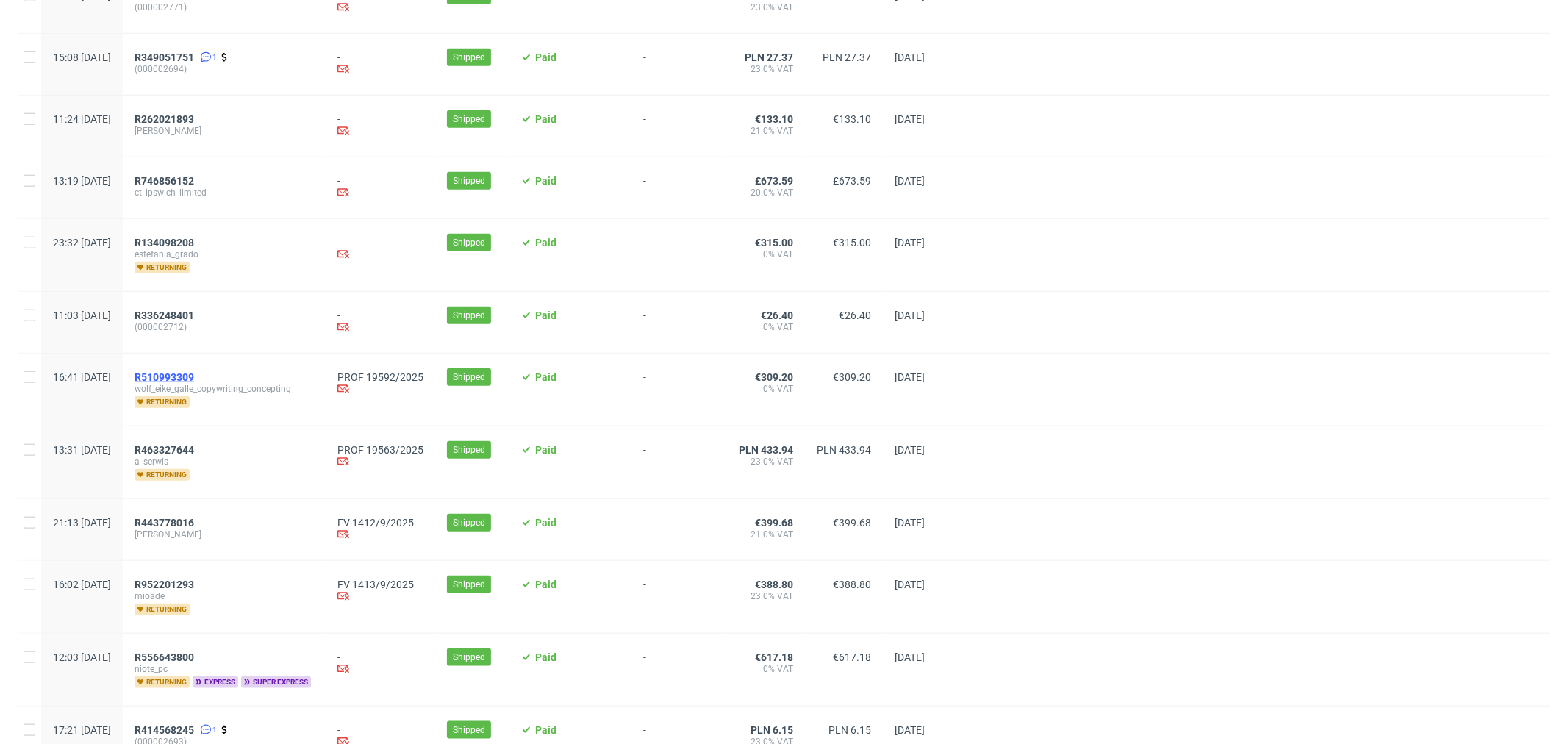
click at [187, 382] on span "R510993309" at bounding box center [164, 377] width 59 height 12
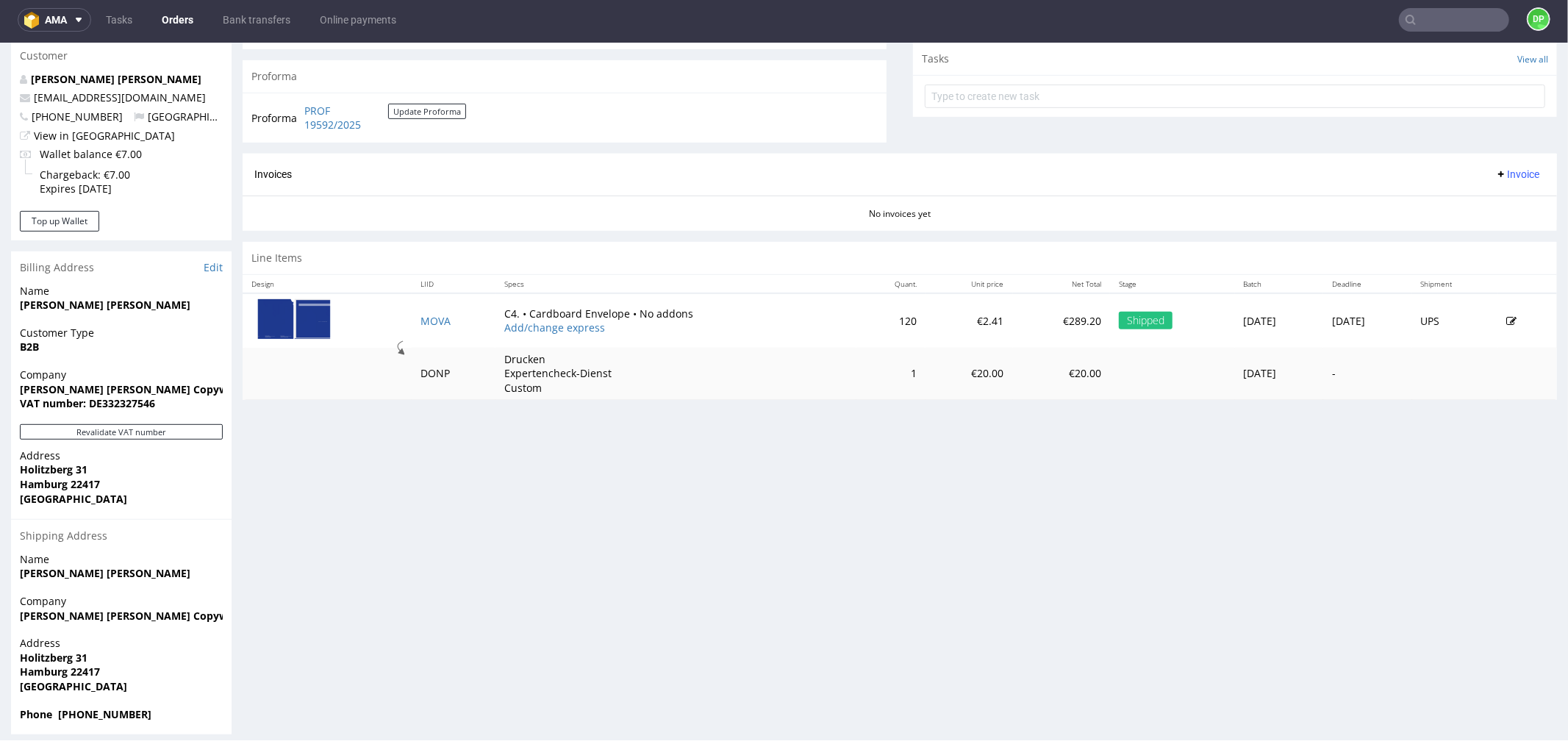
scroll to position [540, 0]
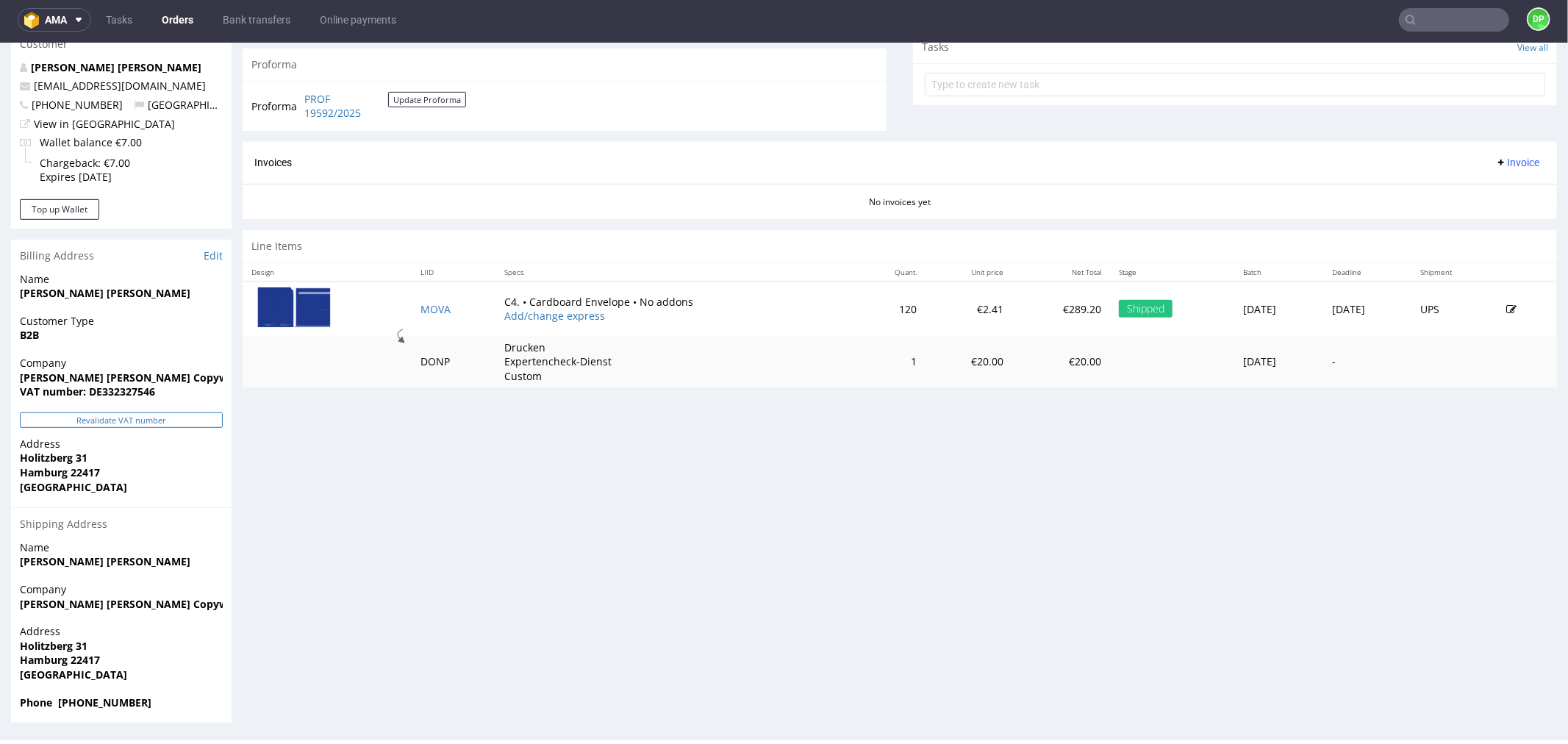
click at [123, 419] on button "Revalidate VAT number" at bounding box center [120, 420] width 203 height 16
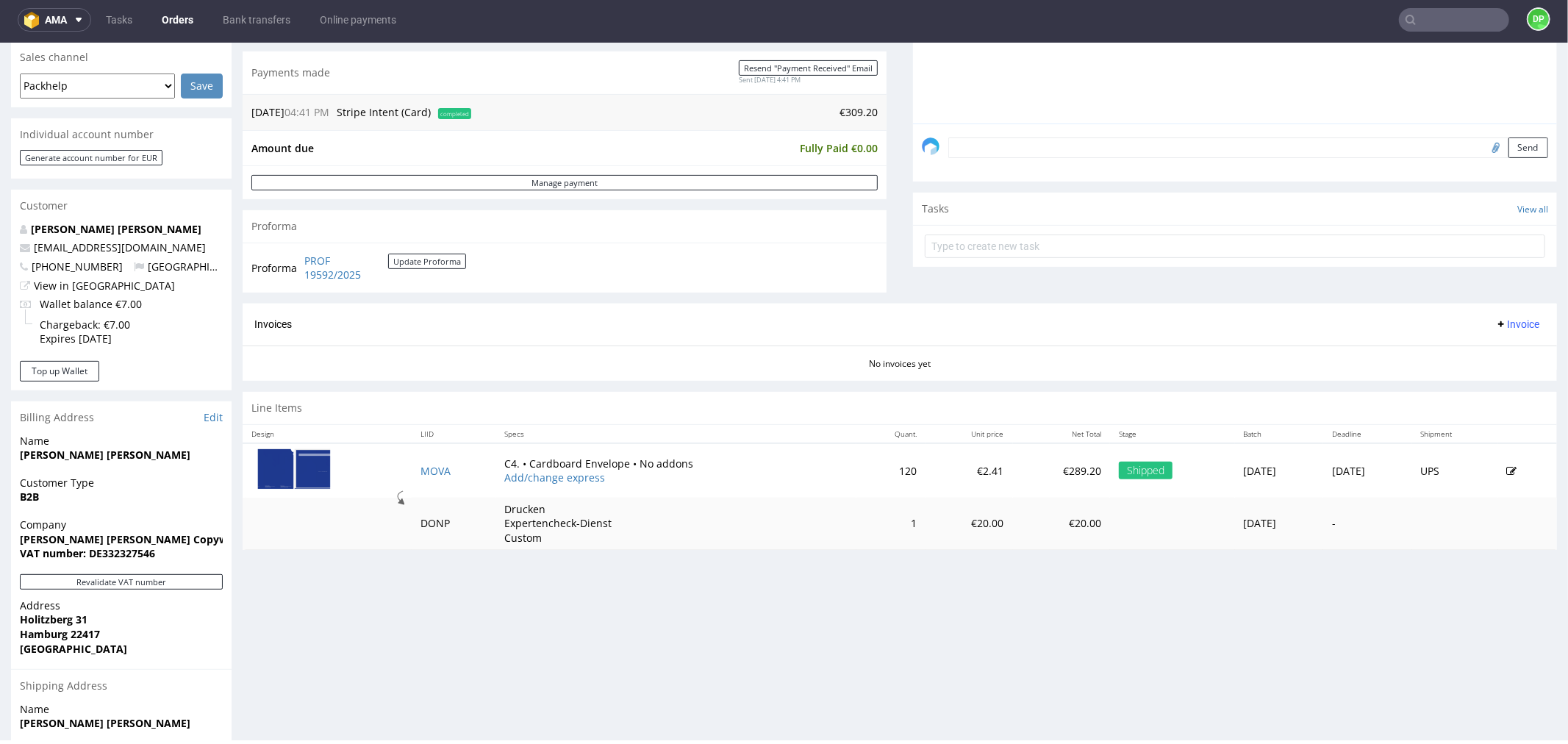
scroll to position [408, 0]
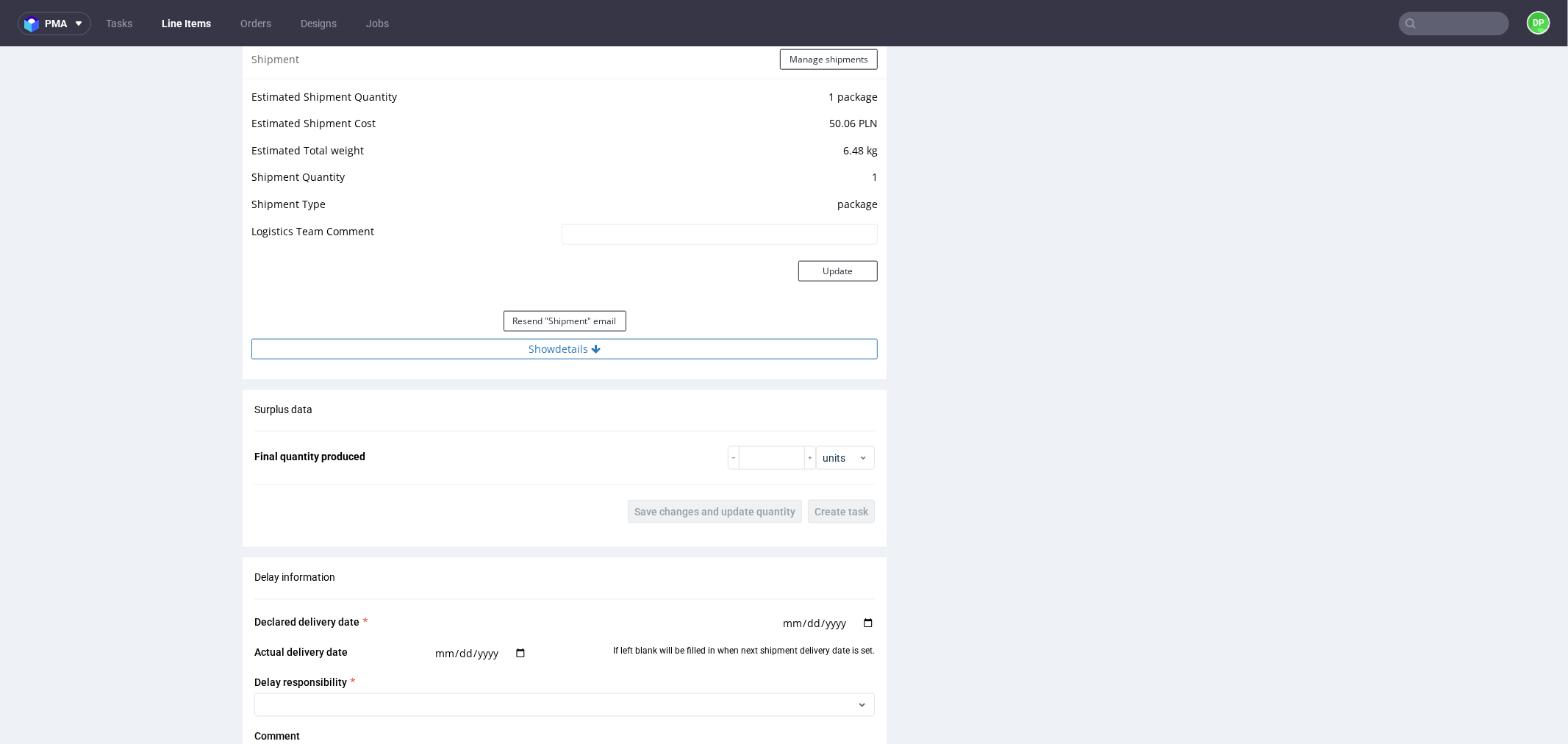
click at [503, 345] on button "Show details" at bounding box center [564, 348] width 626 height 20
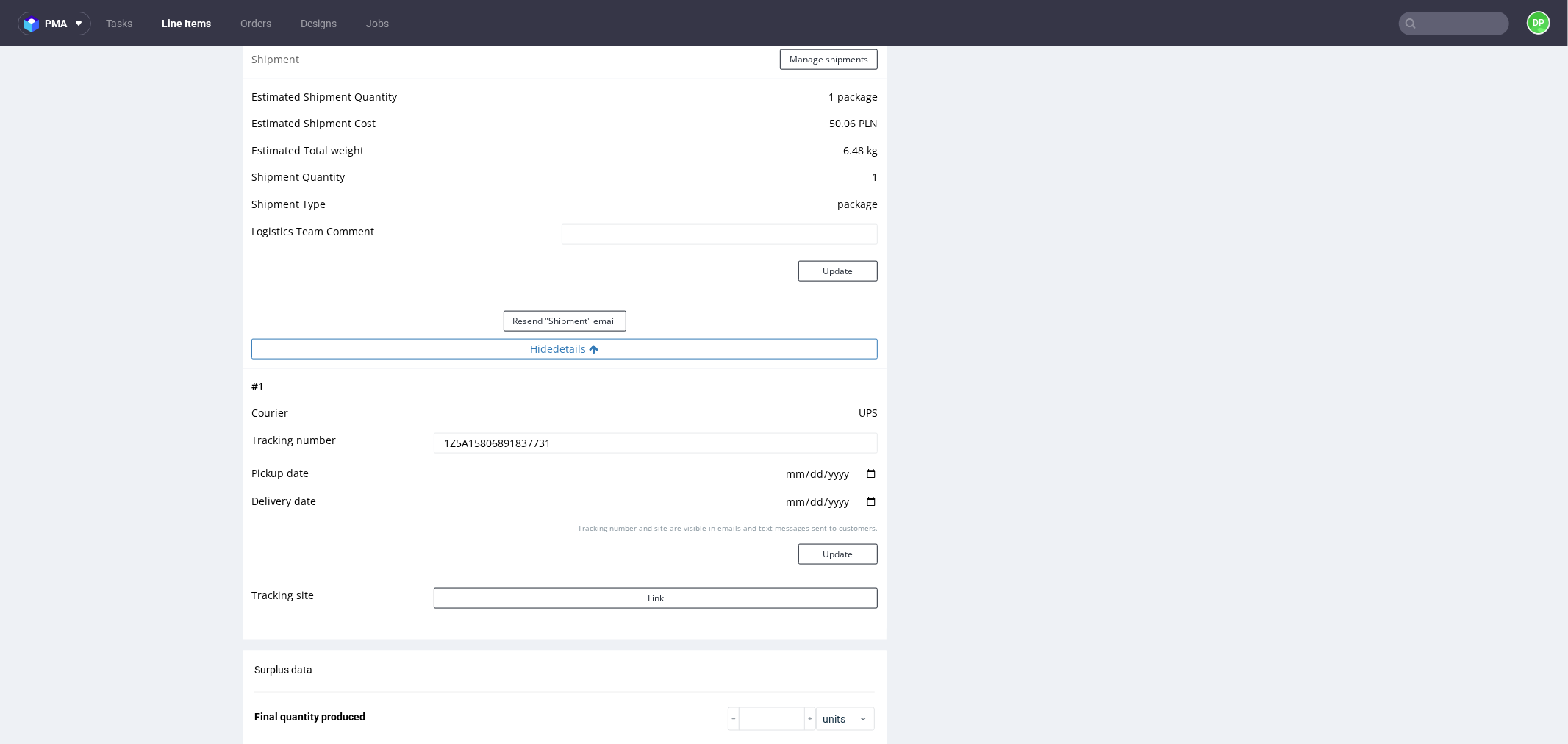
scroll to position [1716, 0]
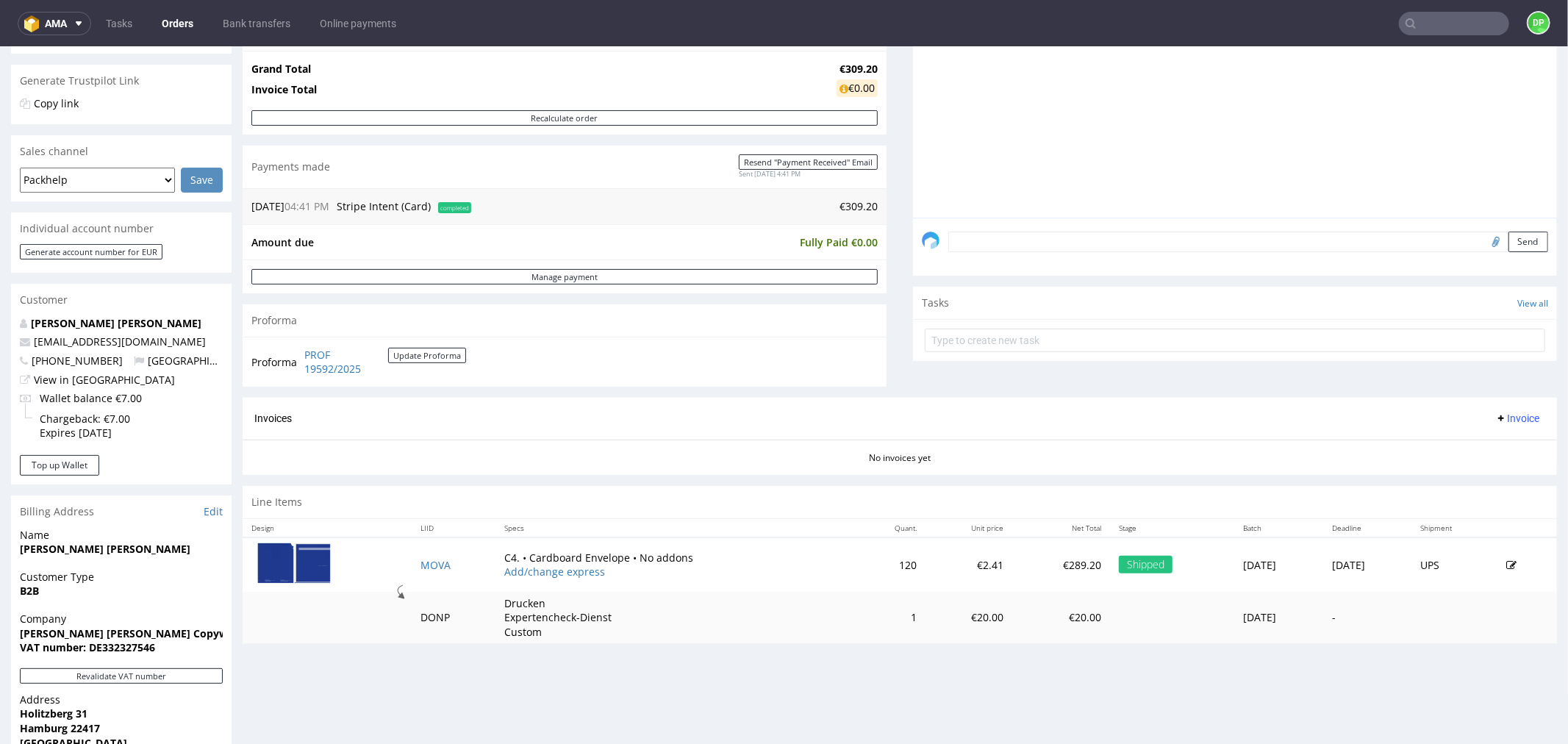
scroll to position [408, 0]
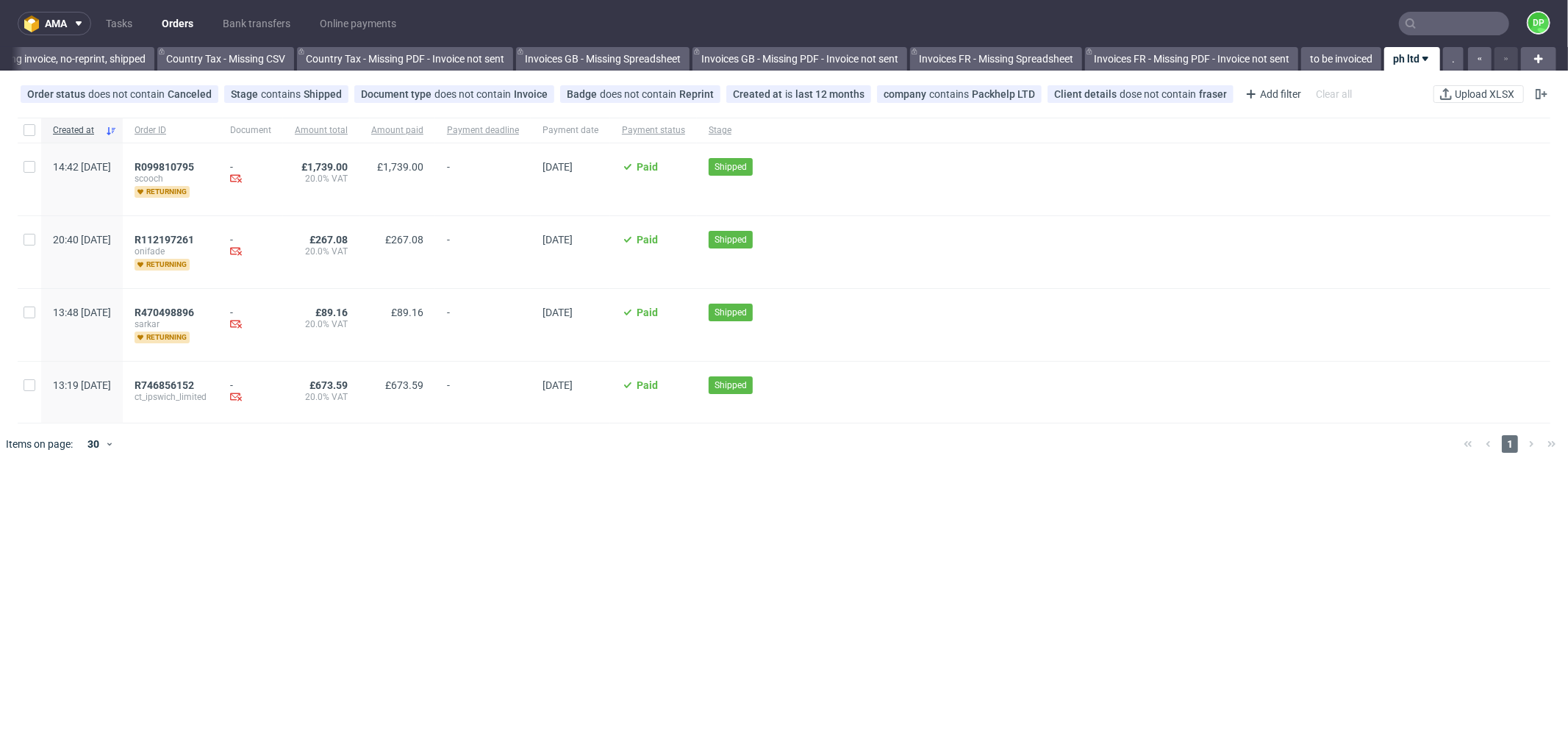
scroll to position [81, 0]
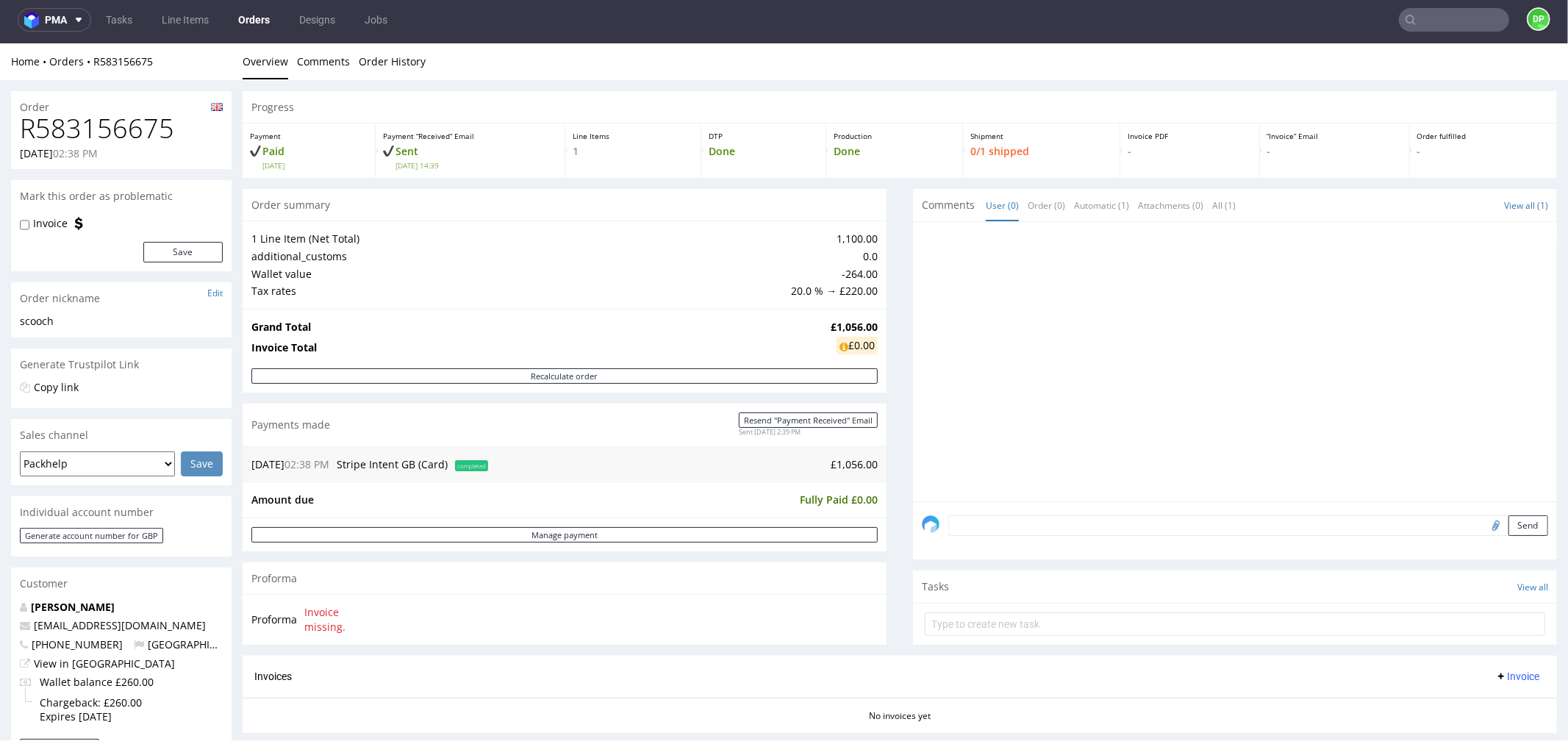
scroll to position [408, 0]
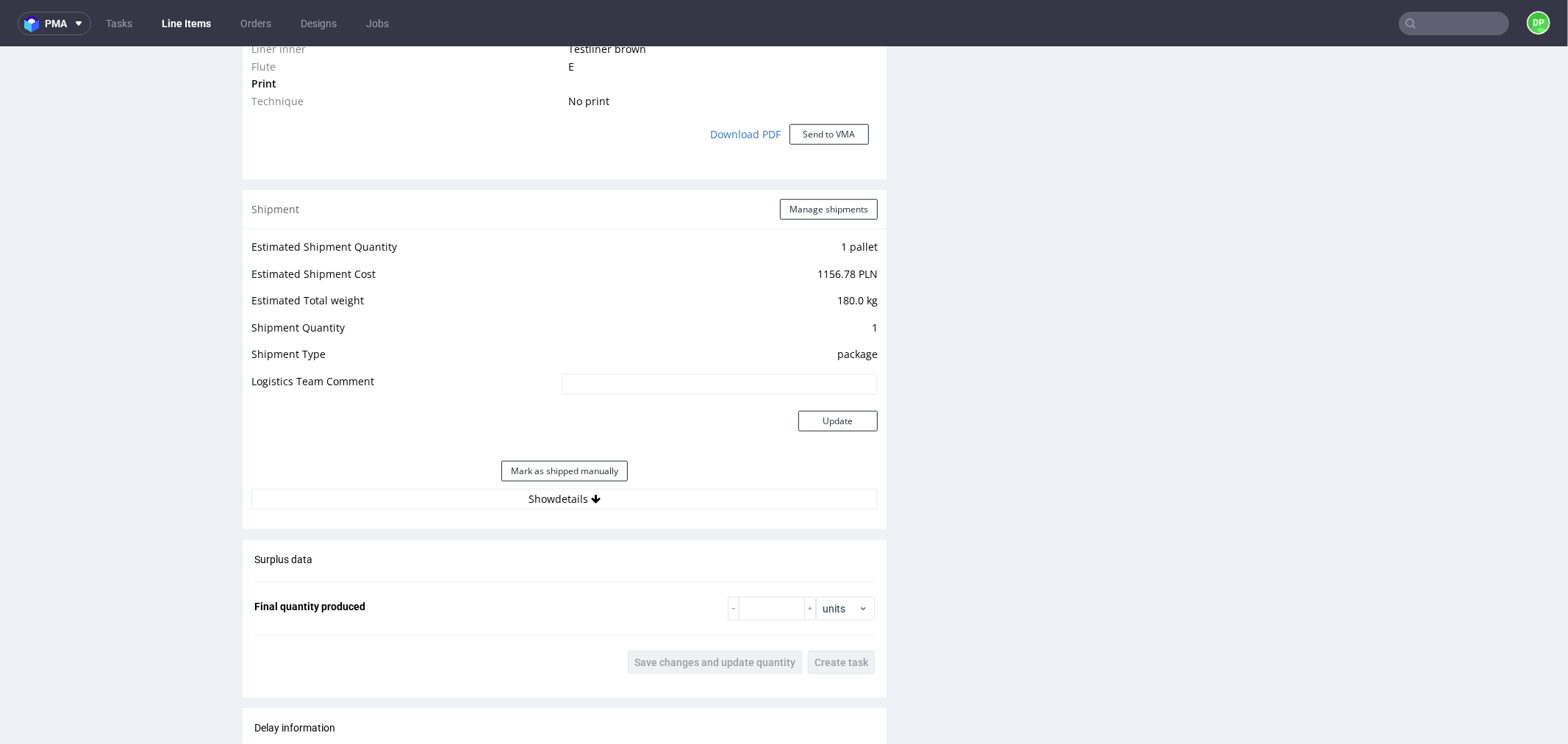
scroll to position [1308, 0]
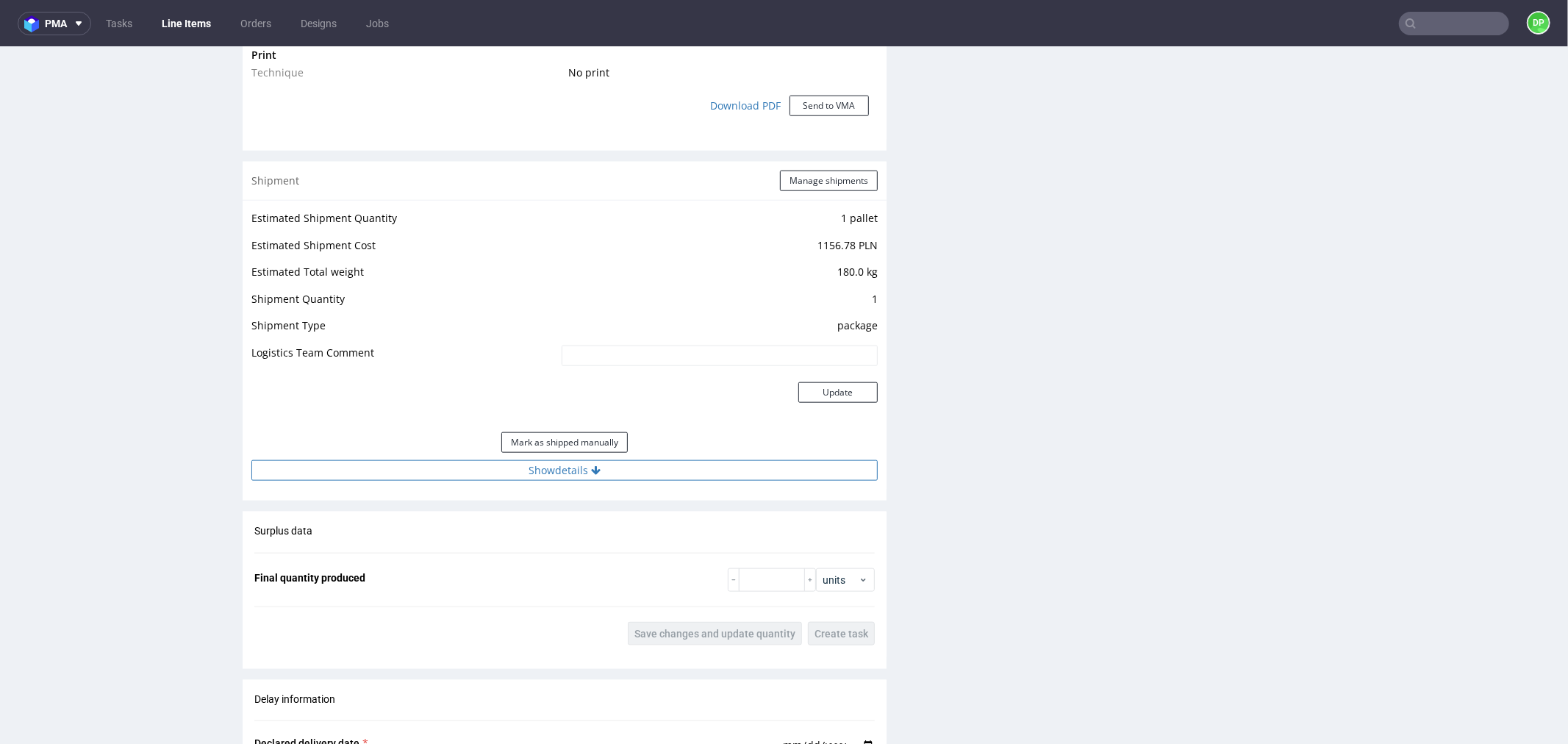
click at [462, 470] on button "Show details" at bounding box center [564, 469] width 626 height 20
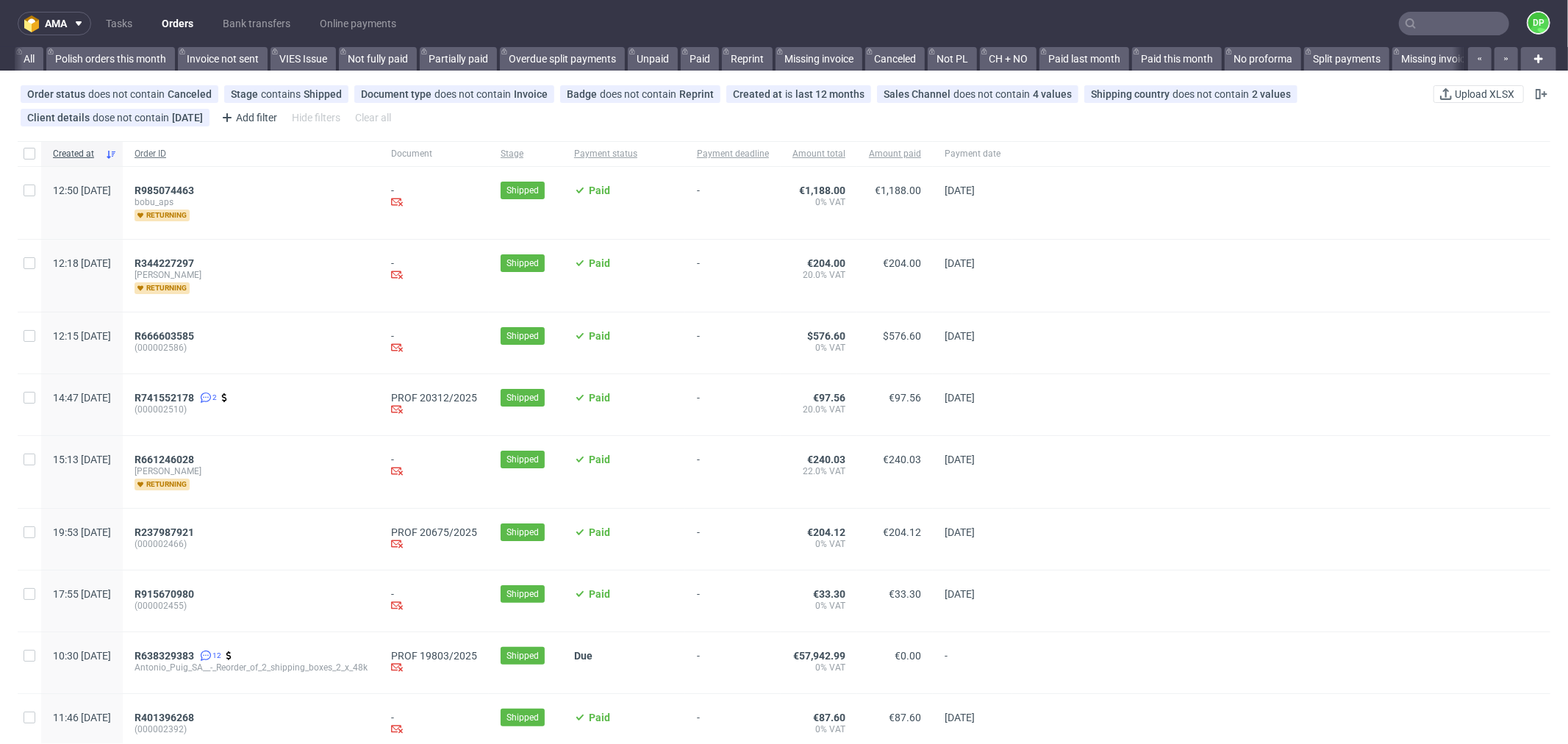
scroll to position [0, 1445]
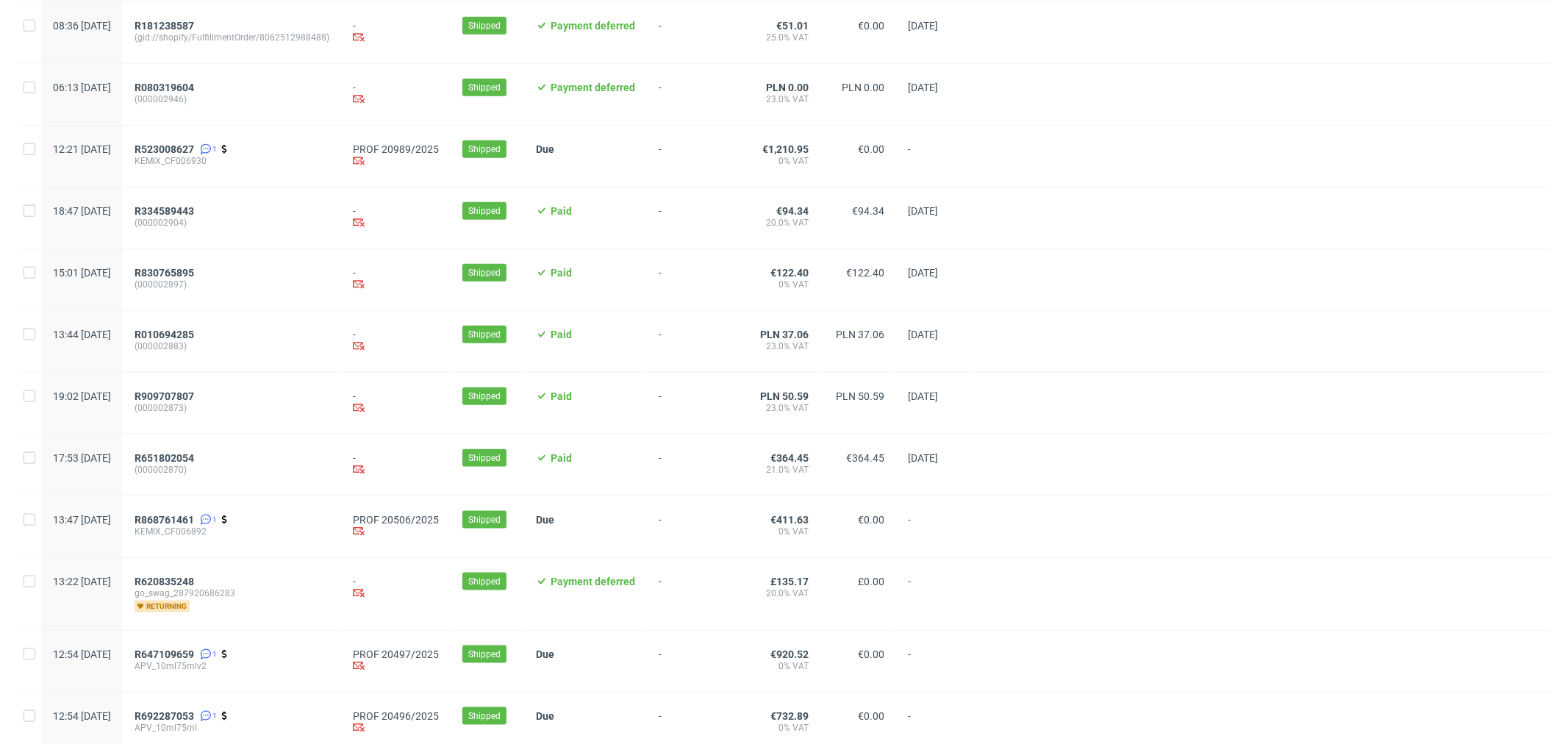
scroll to position [1372, 0]
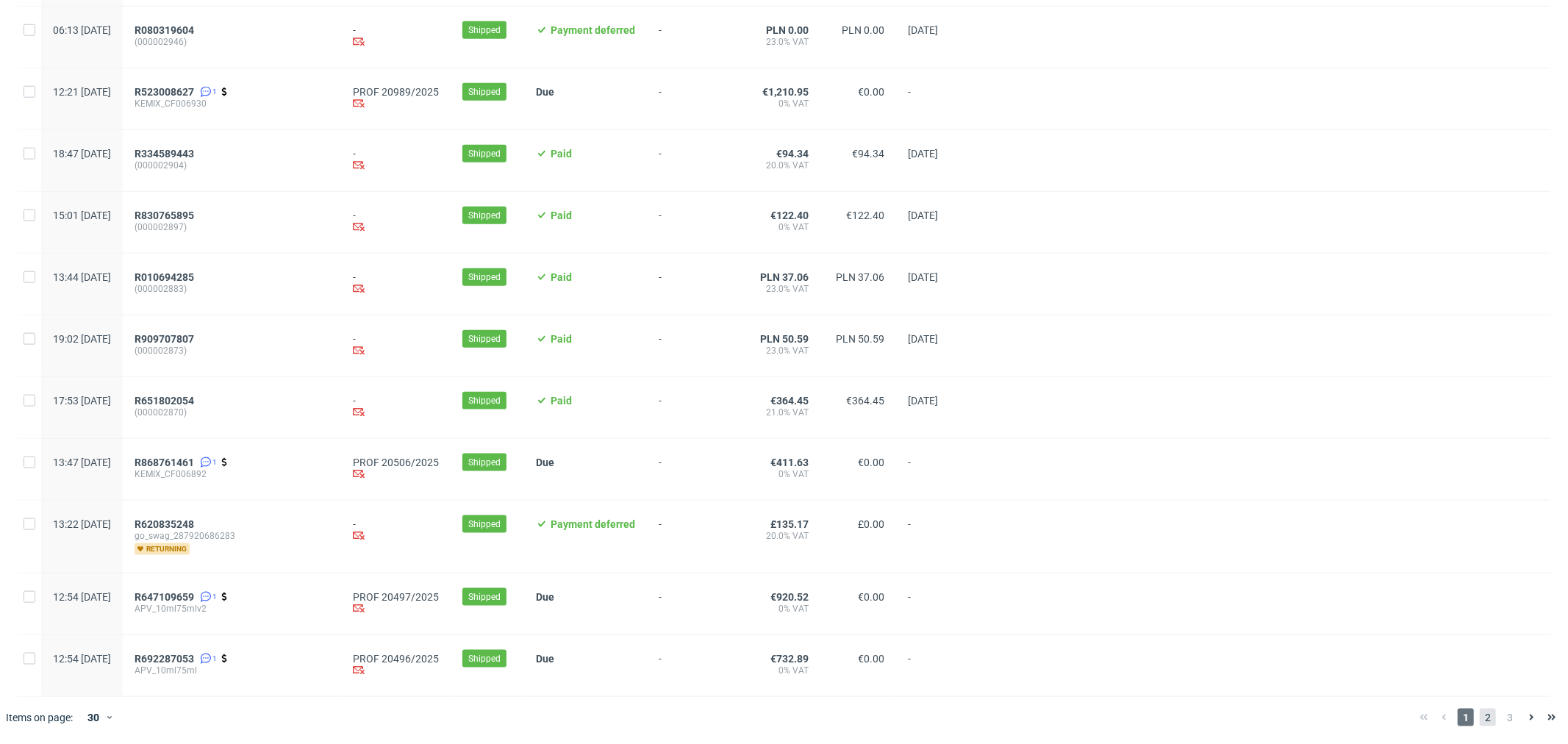
click at [1480, 717] on span "2" at bounding box center [1488, 718] width 16 height 17
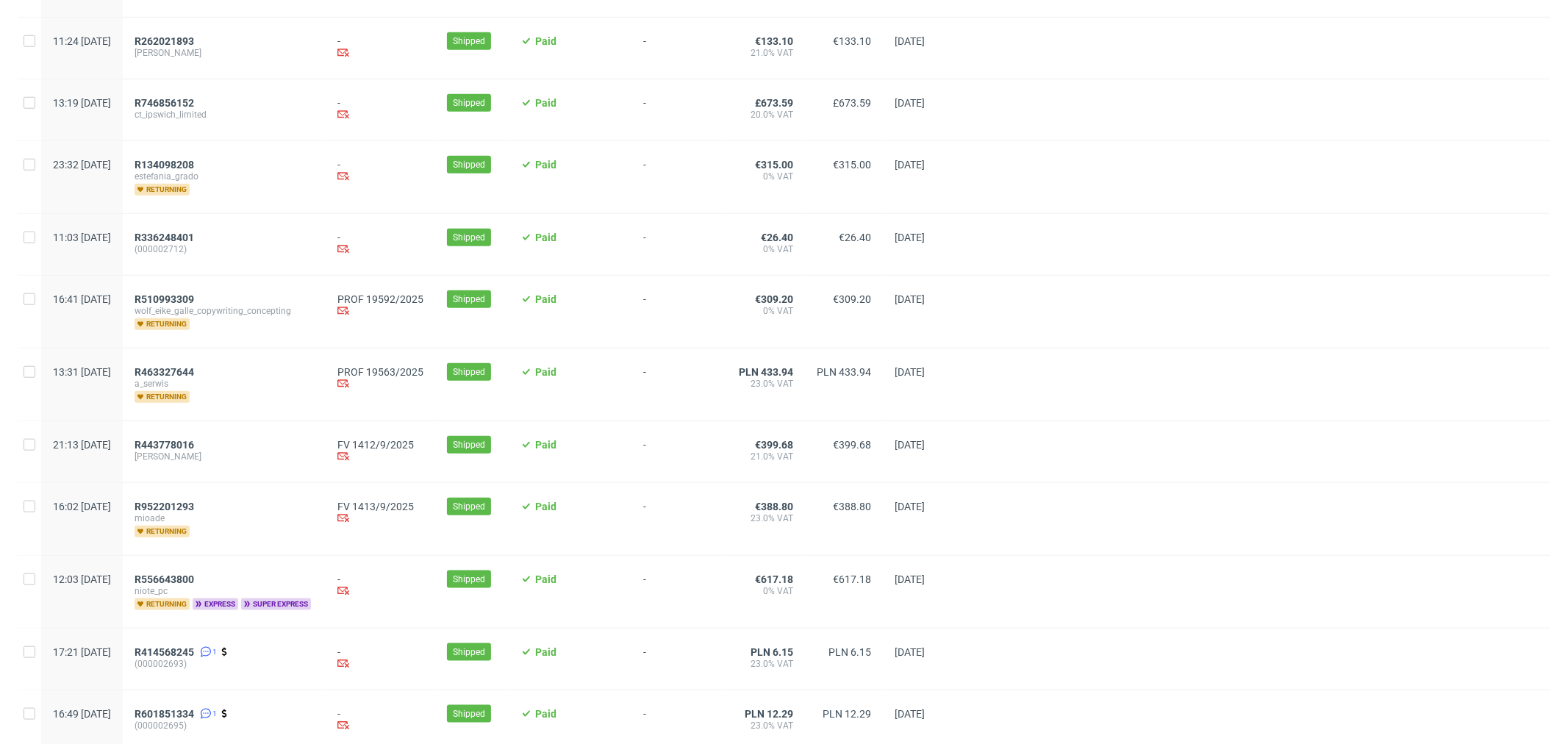
scroll to position [1225, 0]
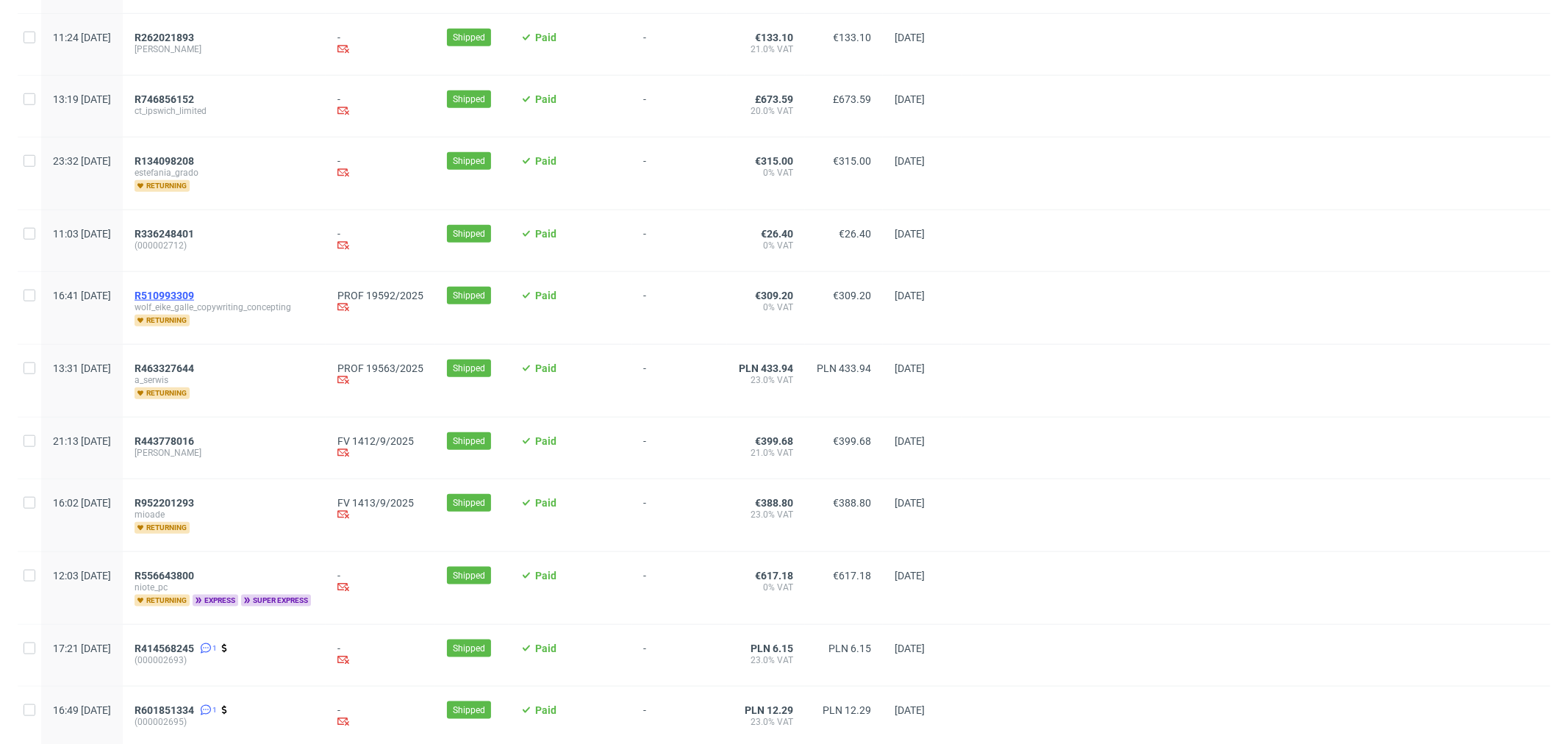
click at [194, 302] on span "R510993309" at bounding box center [164, 296] width 59 height 12
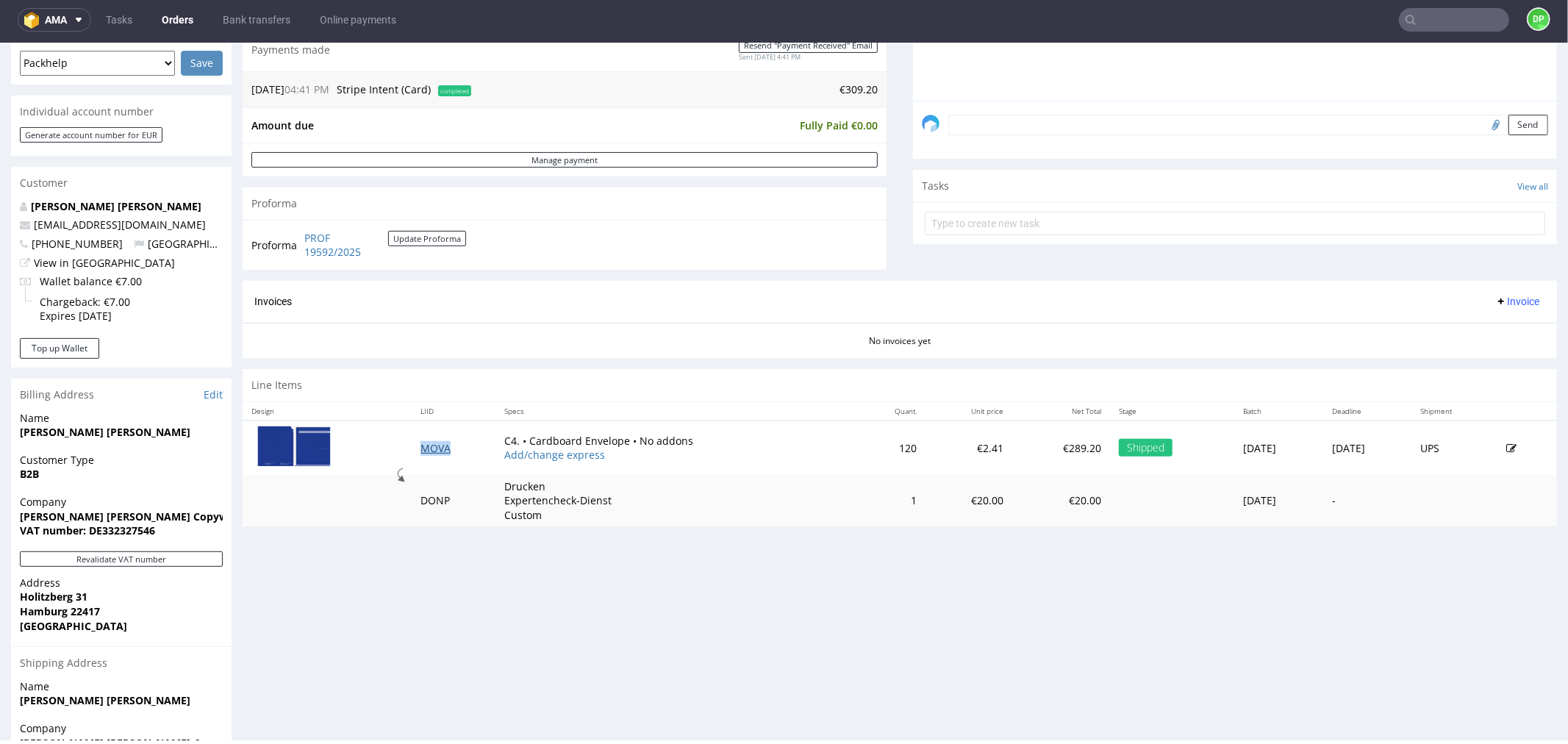
scroll to position [408, 0]
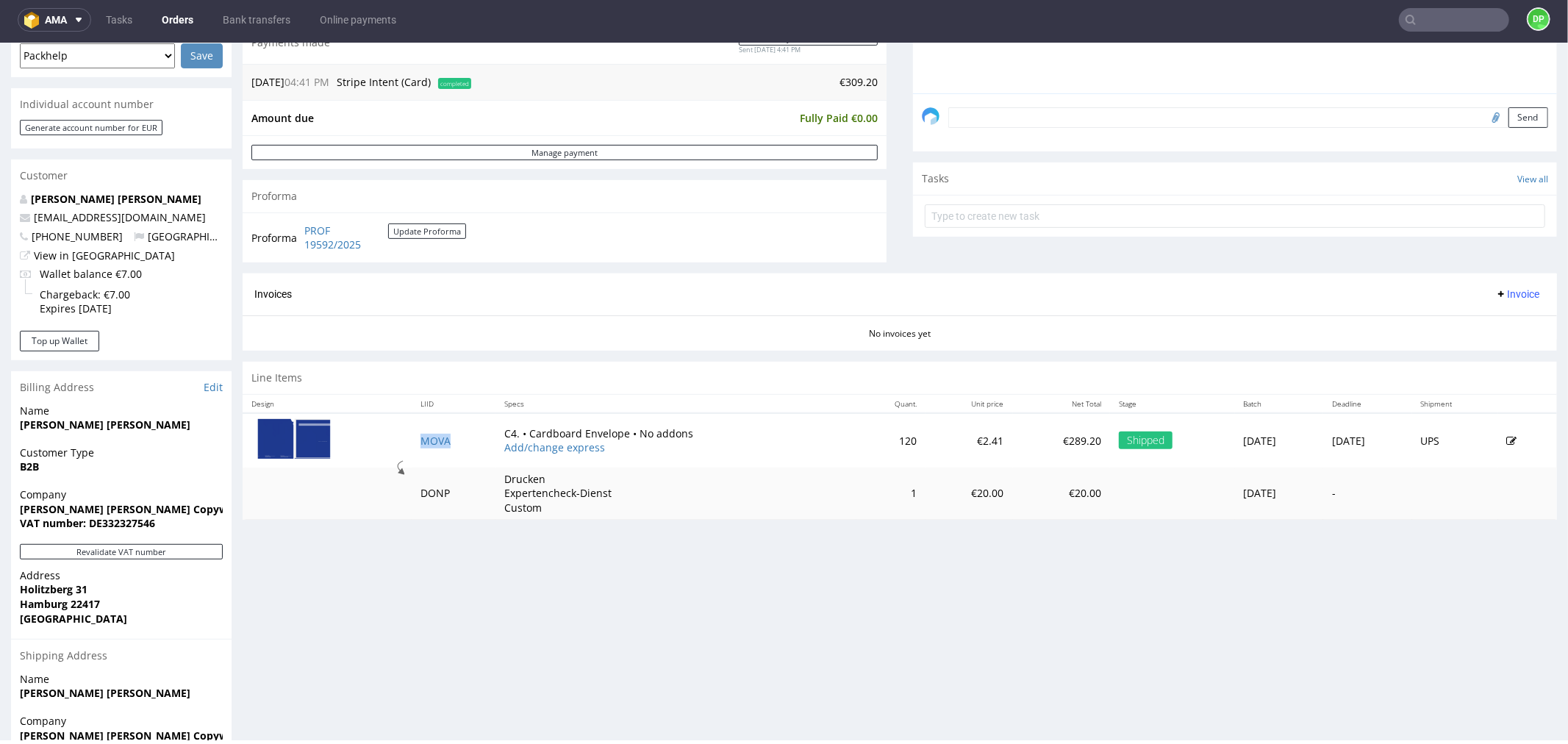
click at [1495, 292] on span "Invoice" at bounding box center [1517, 294] width 44 height 12
click at [1462, 330] on span "Generate" at bounding box center [1493, 325] width 72 height 15
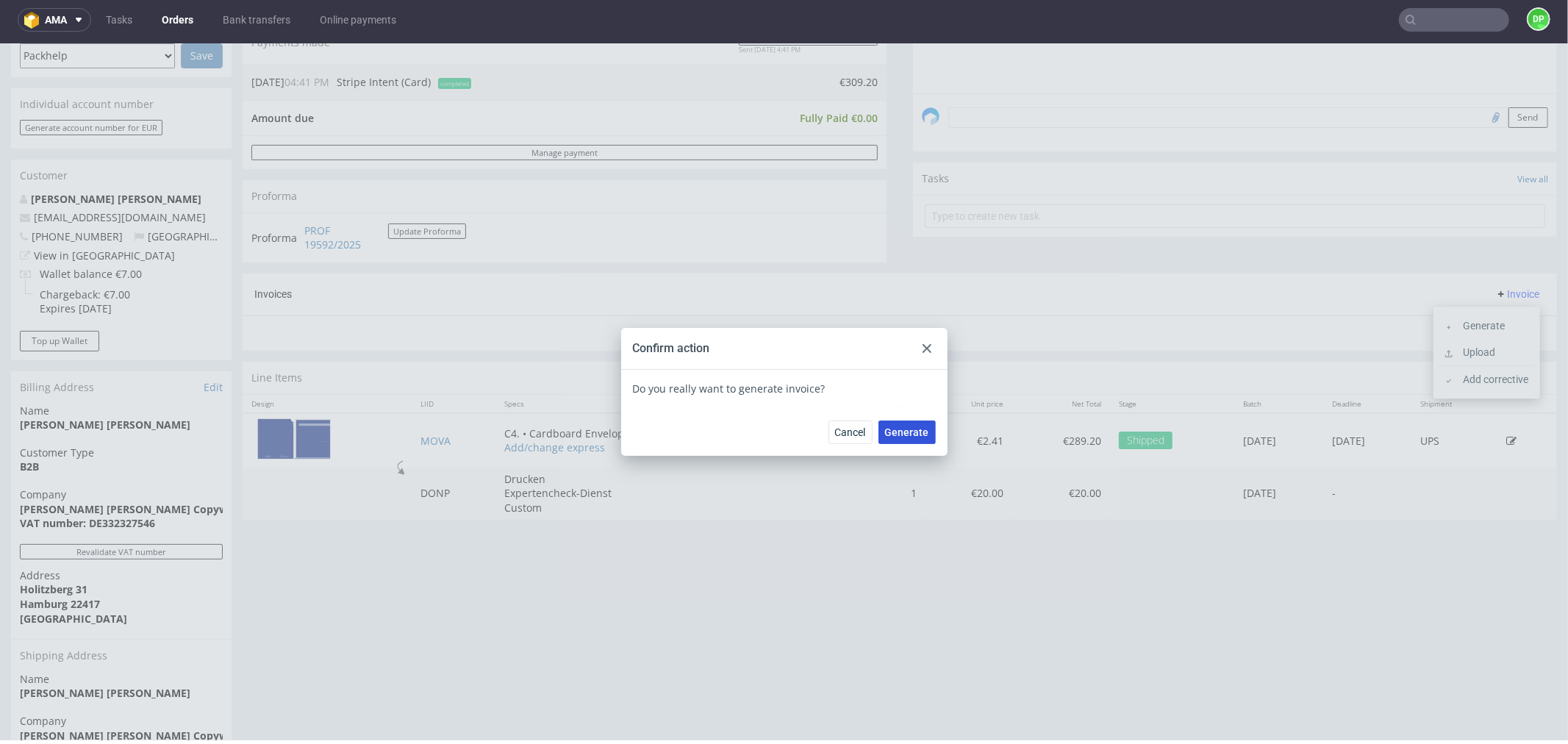
click at [901, 434] on span "Generate" at bounding box center [907, 432] width 44 height 11
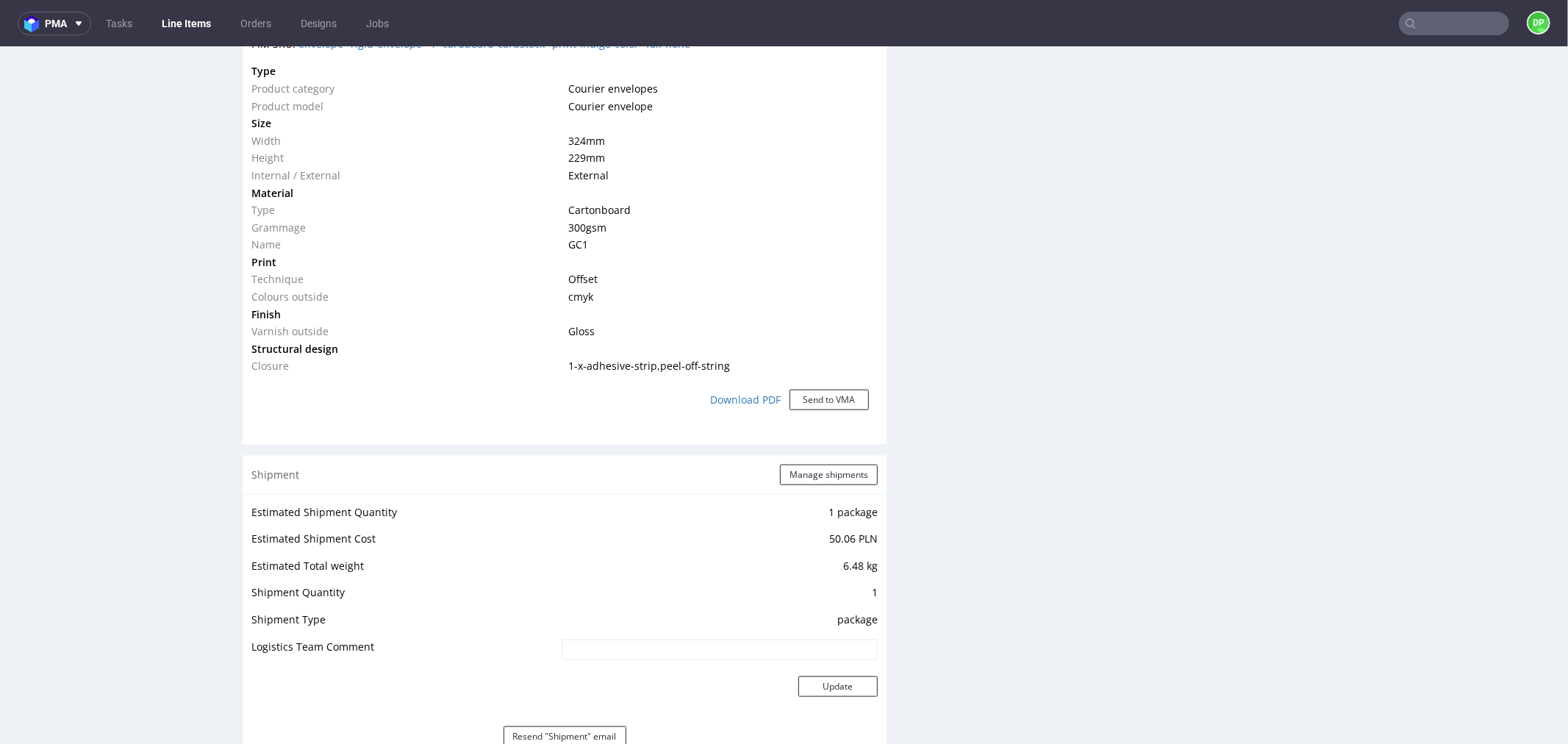
scroll to position [1389, 0]
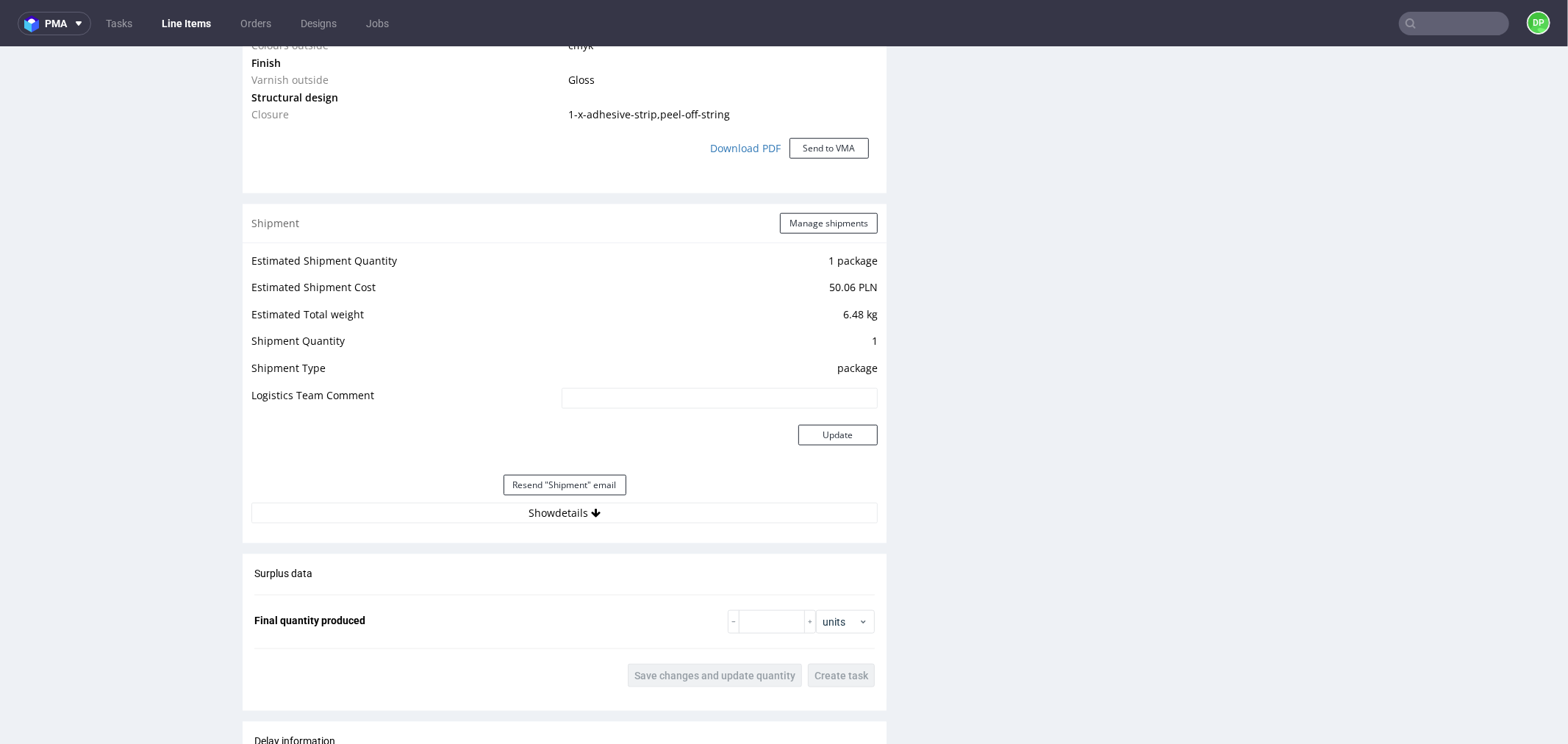
click at [470, 500] on div "Resend "Shipment" email" at bounding box center [564, 485] width 626 height 35
click at [470, 515] on button "Show details" at bounding box center [564, 512] width 626 height 20
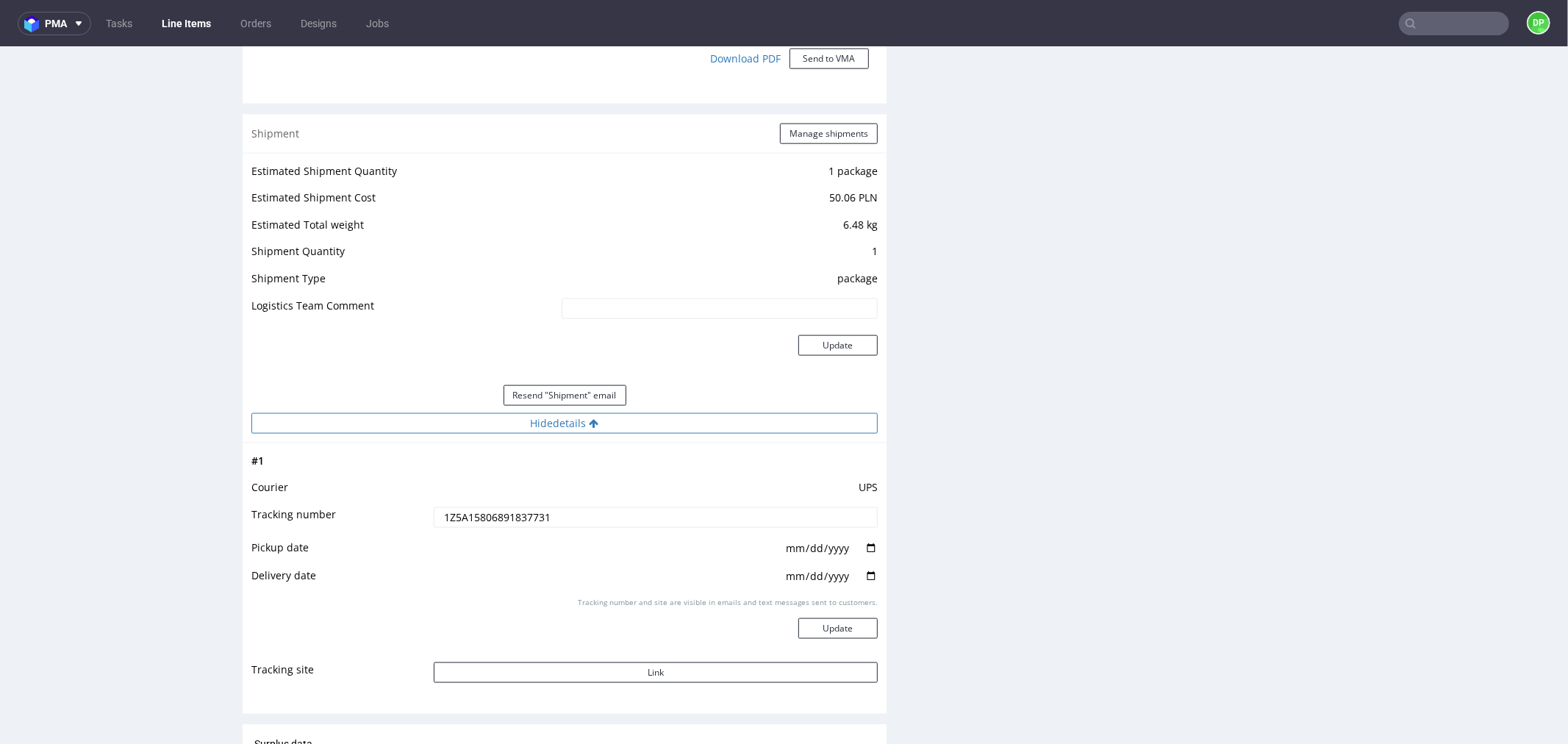
scroll to position [1634, 0]
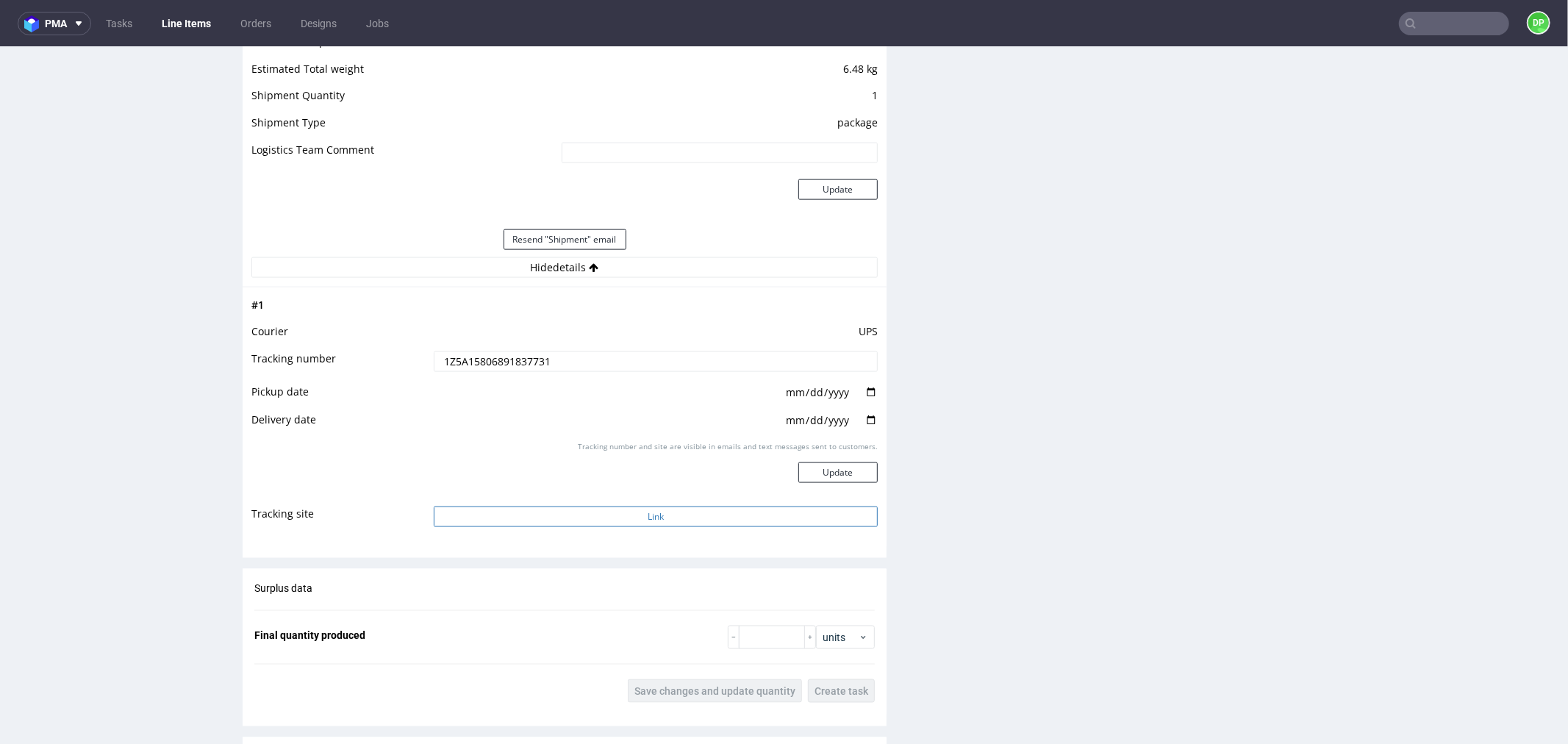
click at [476, 518] on button "Link" at bounding box center [656, 516] width 444 height 20
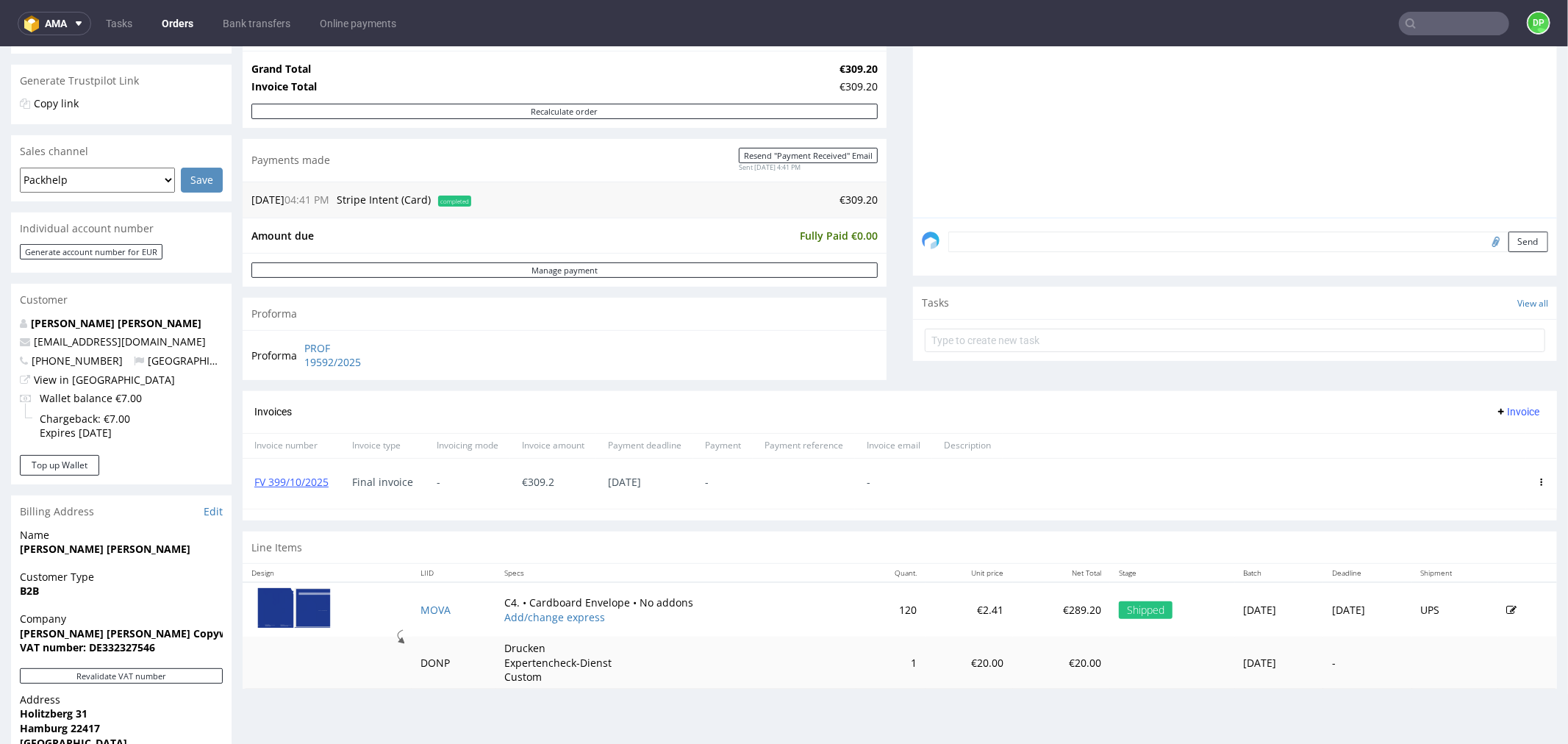
scroll to position [81, 0]
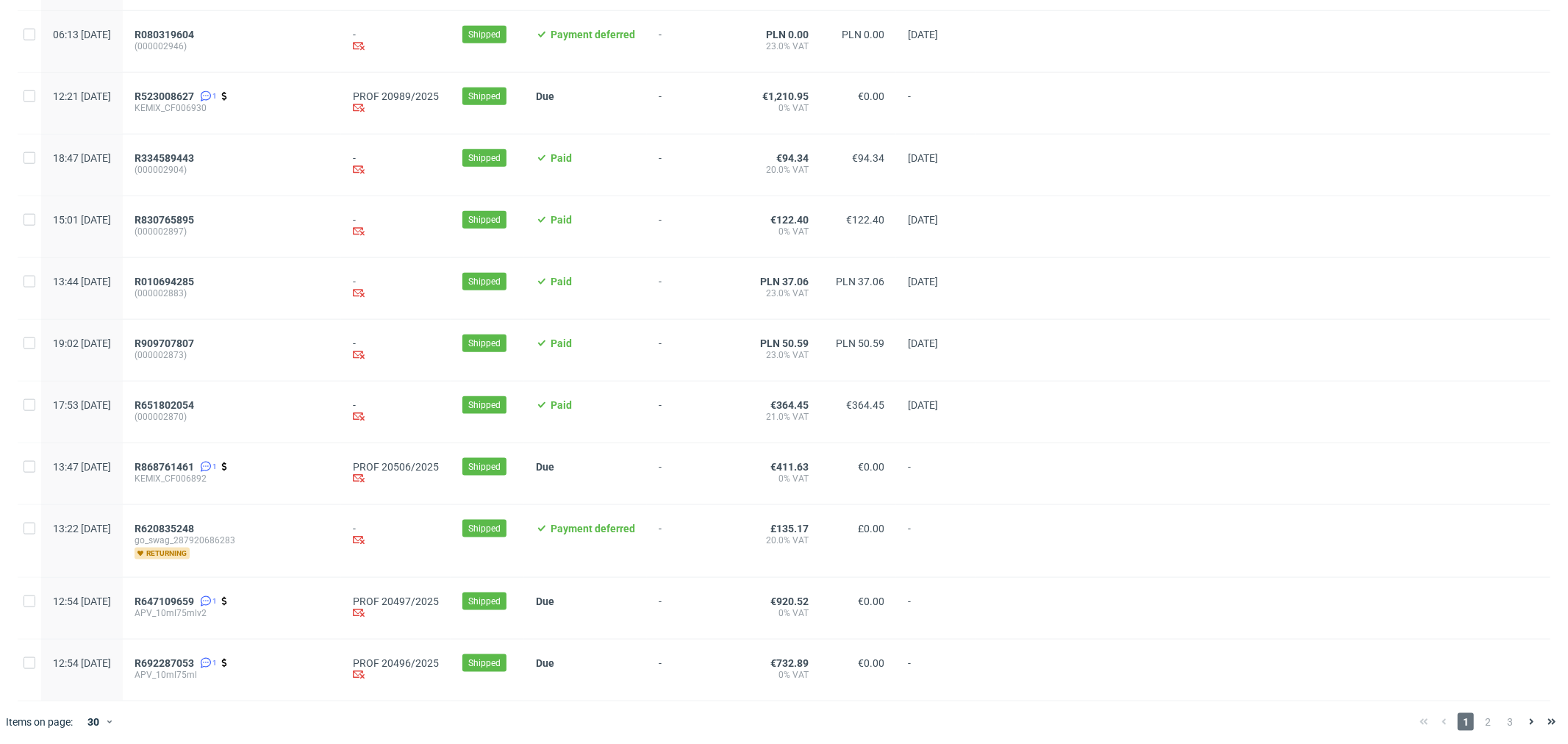
scroll to position [1372, 0]
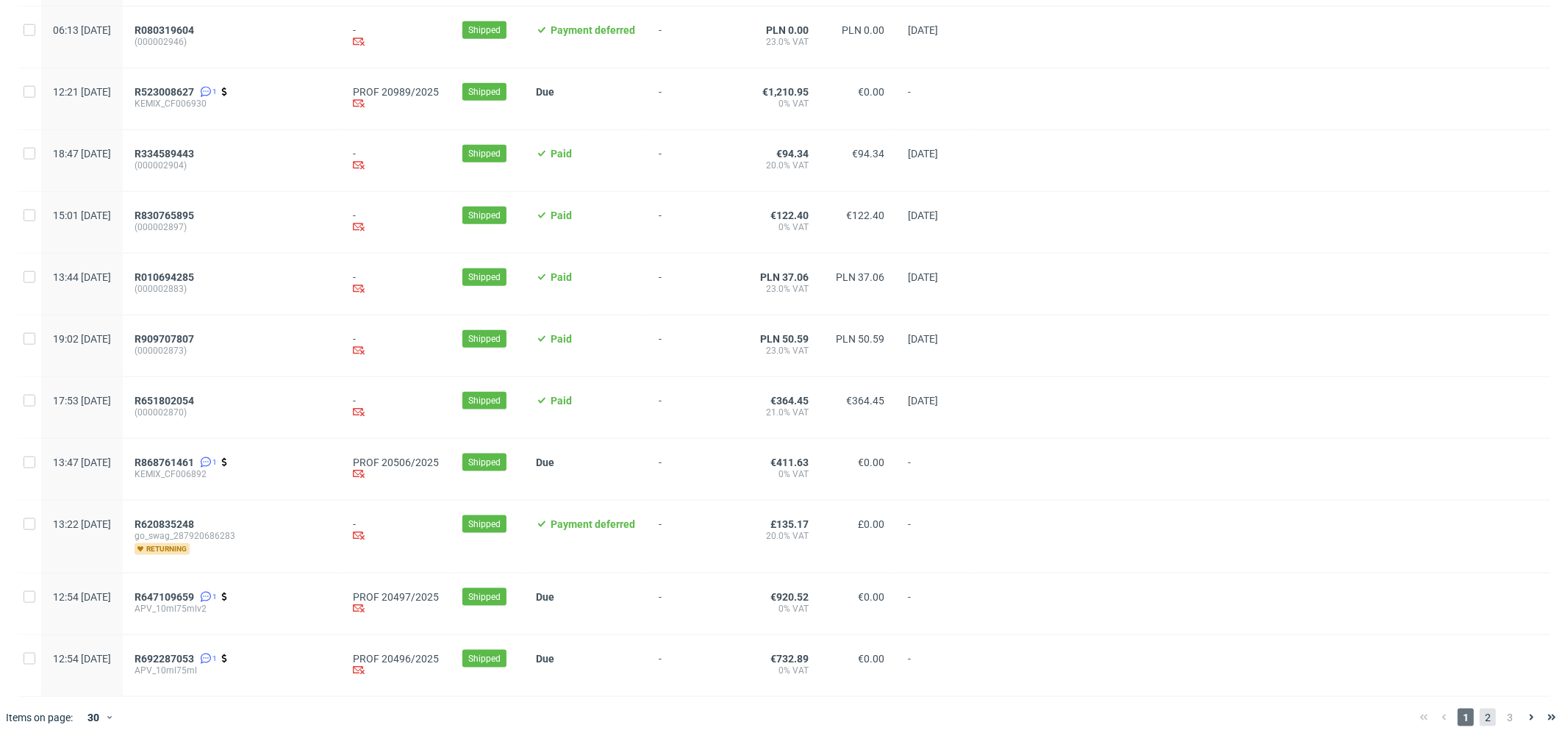
click at [1480, 721] on span "2" at bounding box center [1488, 718] width 16 height 17
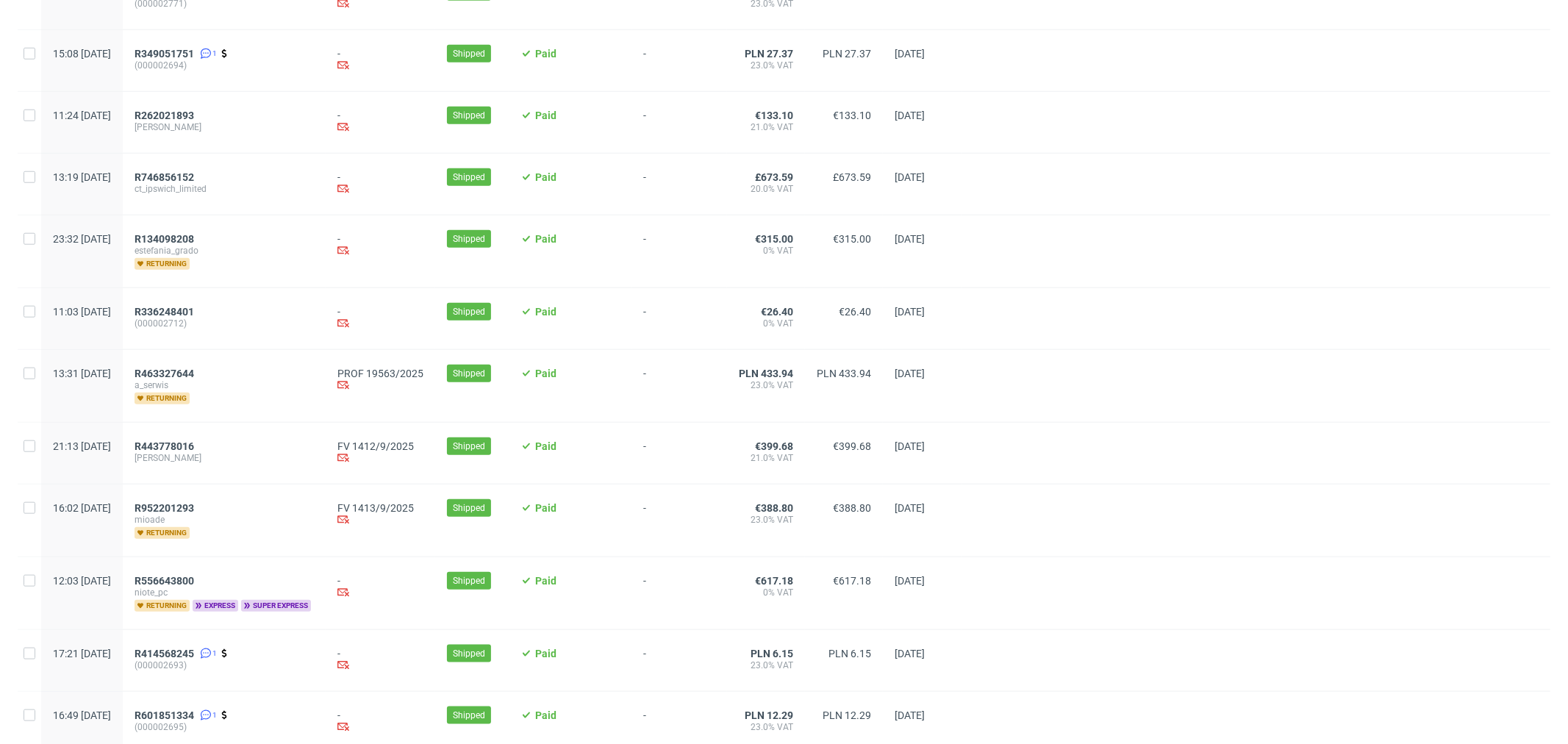
scroll to position [1318, 0]
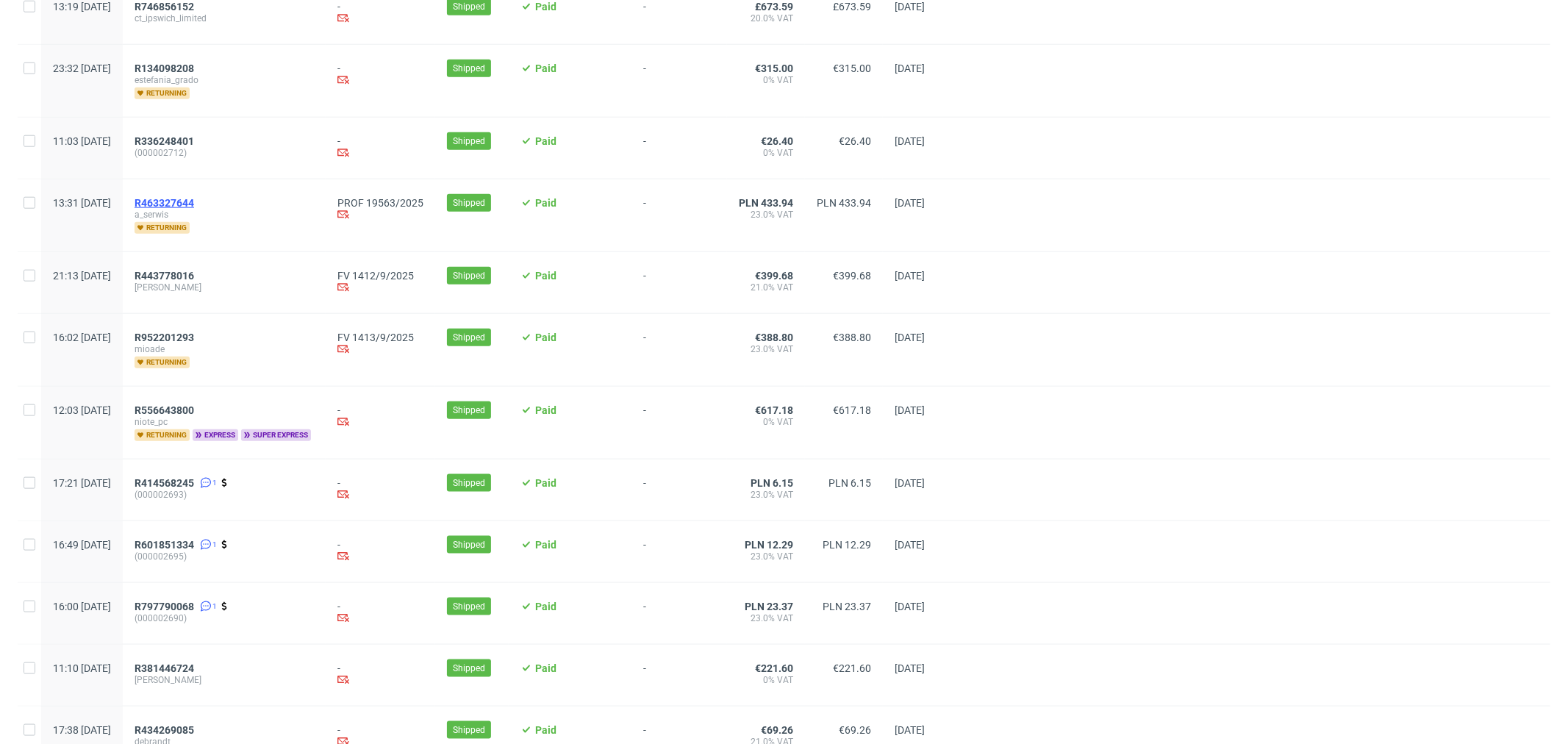
click at [194, 207] on span "R463327644" at bounding box center [164, 203] width 59 height 12
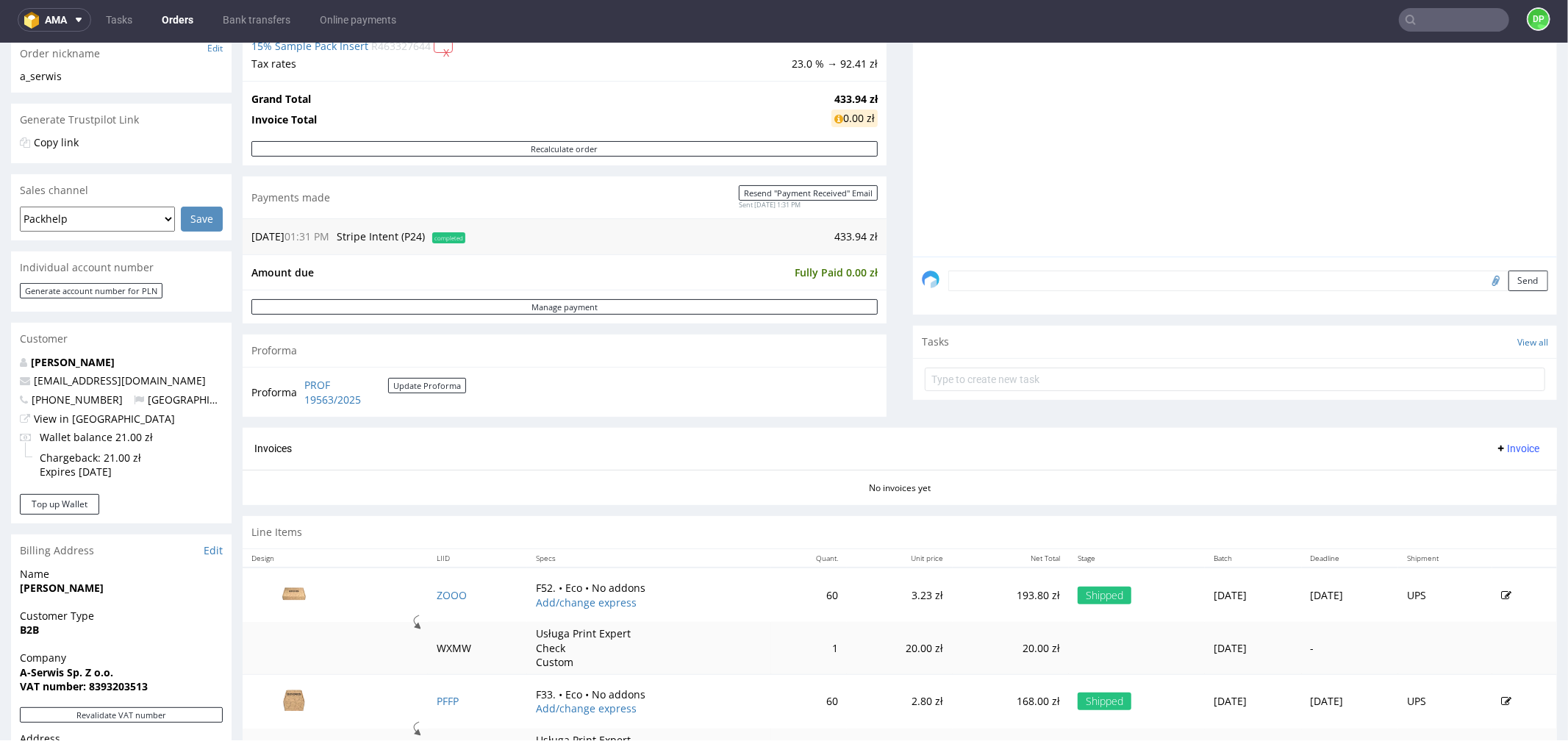
scroll to position [555, 0]
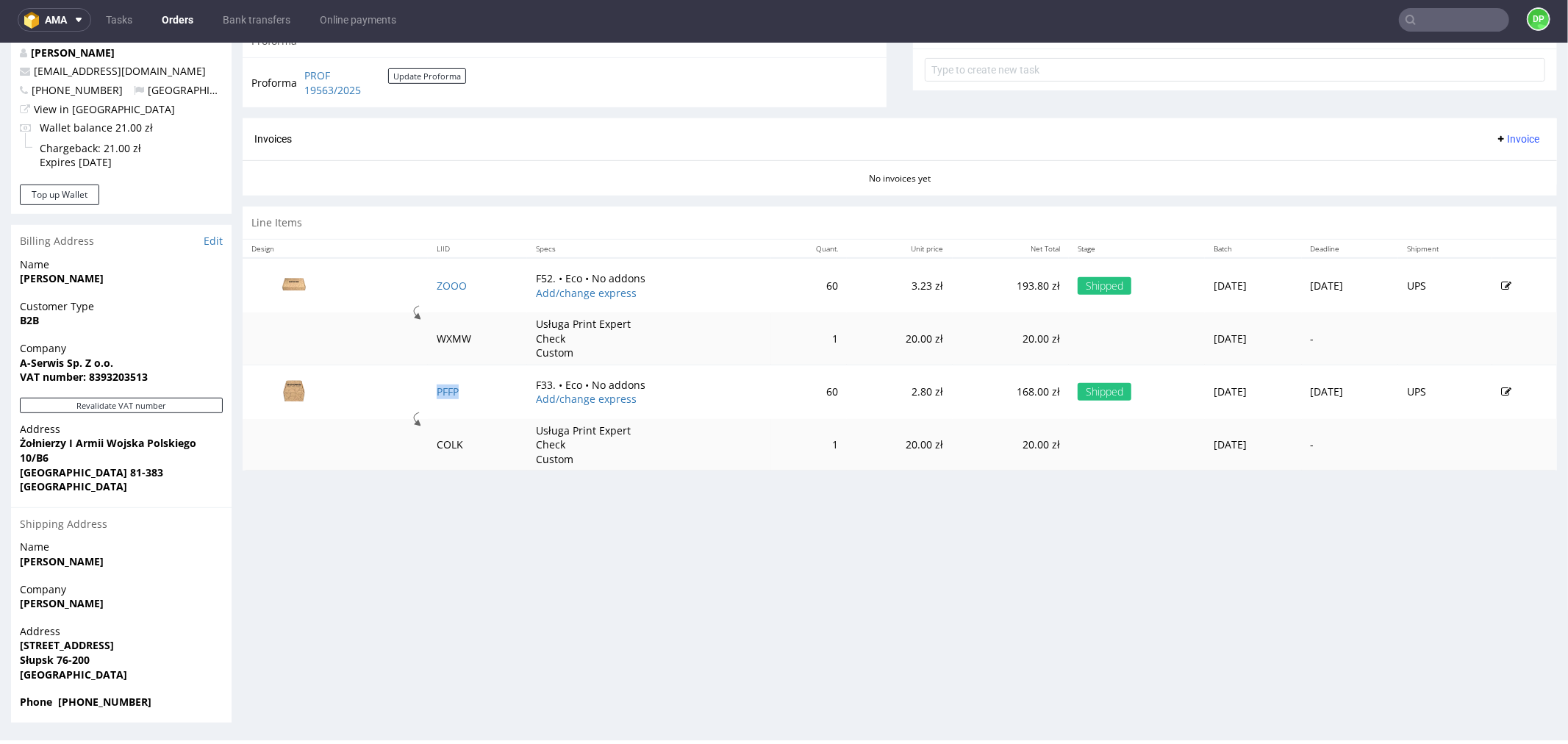
drag, startPoint x: 1501, startPoint y: 132, endPoint x: 1495, endPoint y: 145, distance: 14.3
click at [1501, 132] on span "Invoice" at bounding box center [1517, 138] width 44 height 12
click at [1471, 171] on span "Generate" at bounding box center [1493, 170] width 72 height 15
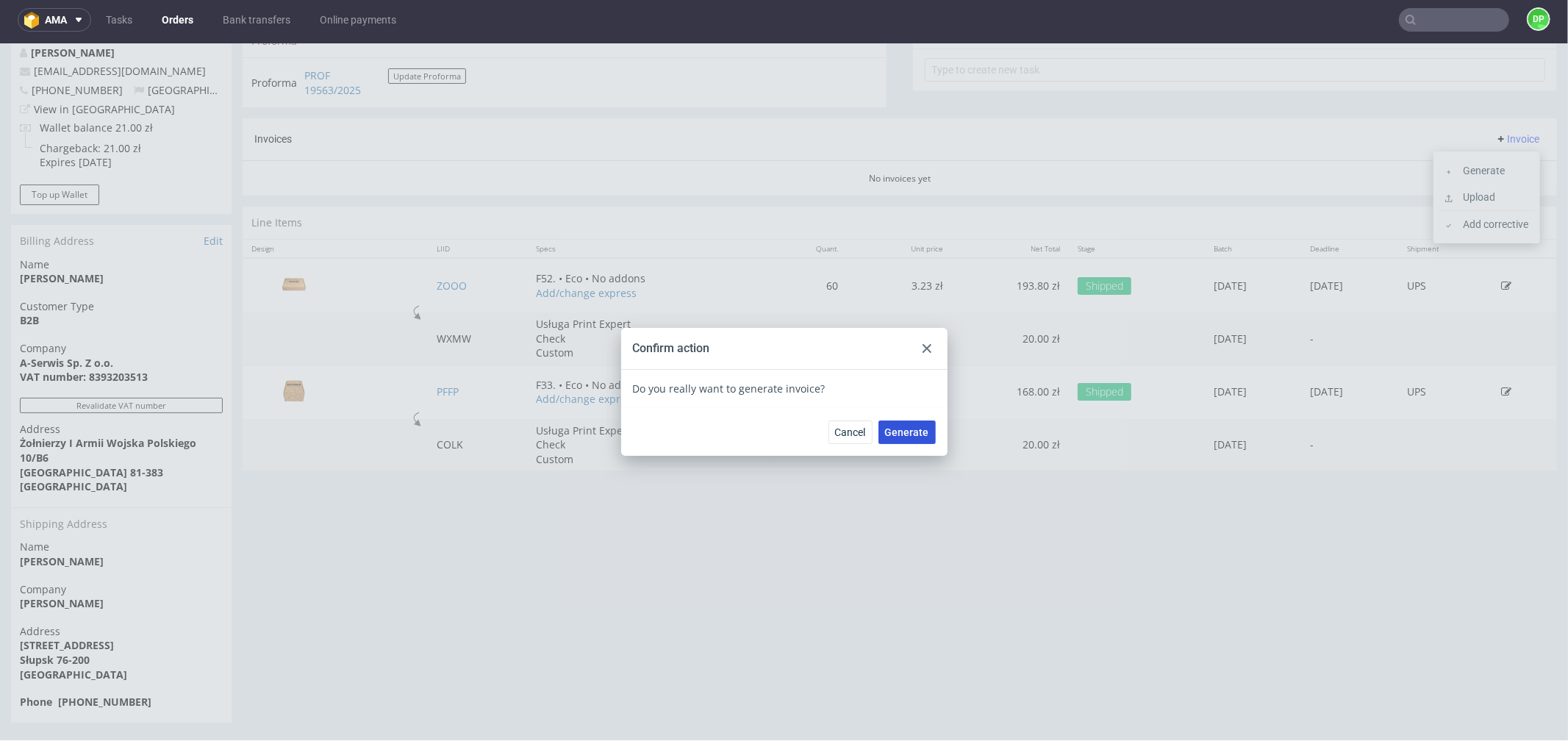
click at [887, 439] on button "Generate" at bounding box center [907, 432] width 57 height 23
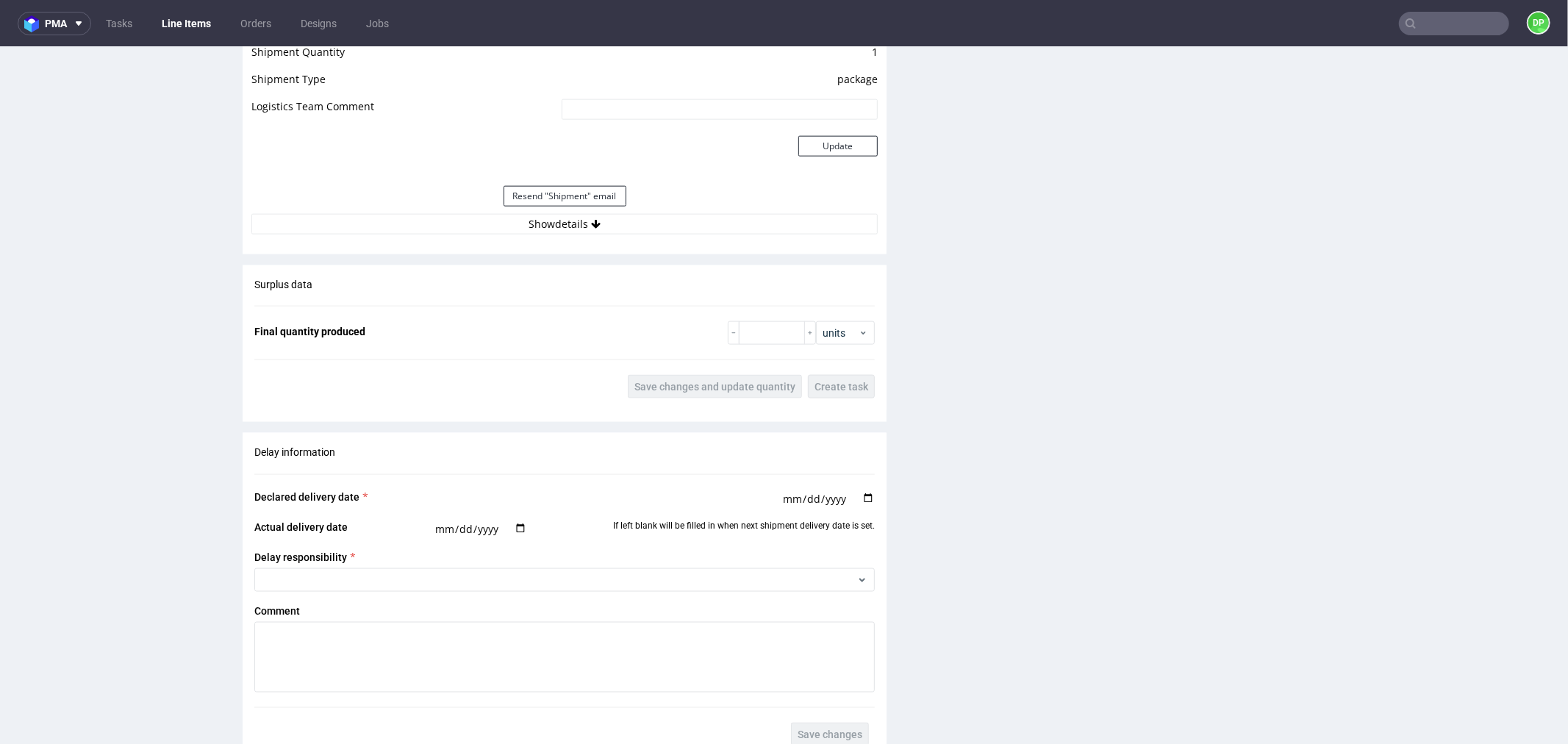
scroll to position [1553, 0]
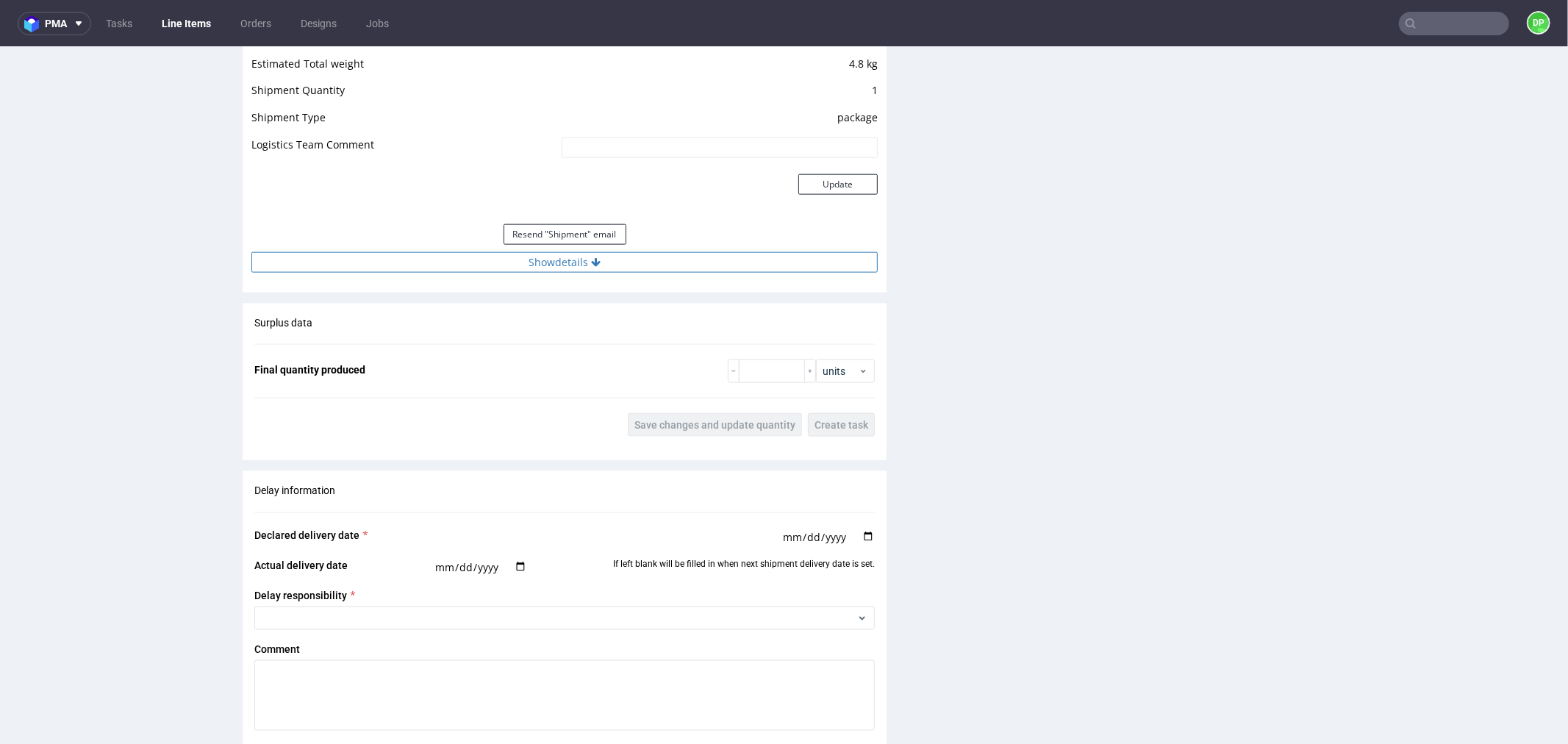
click at [560, 261] on button "Show details" at bounding box center [564, 261] width 626 height 20
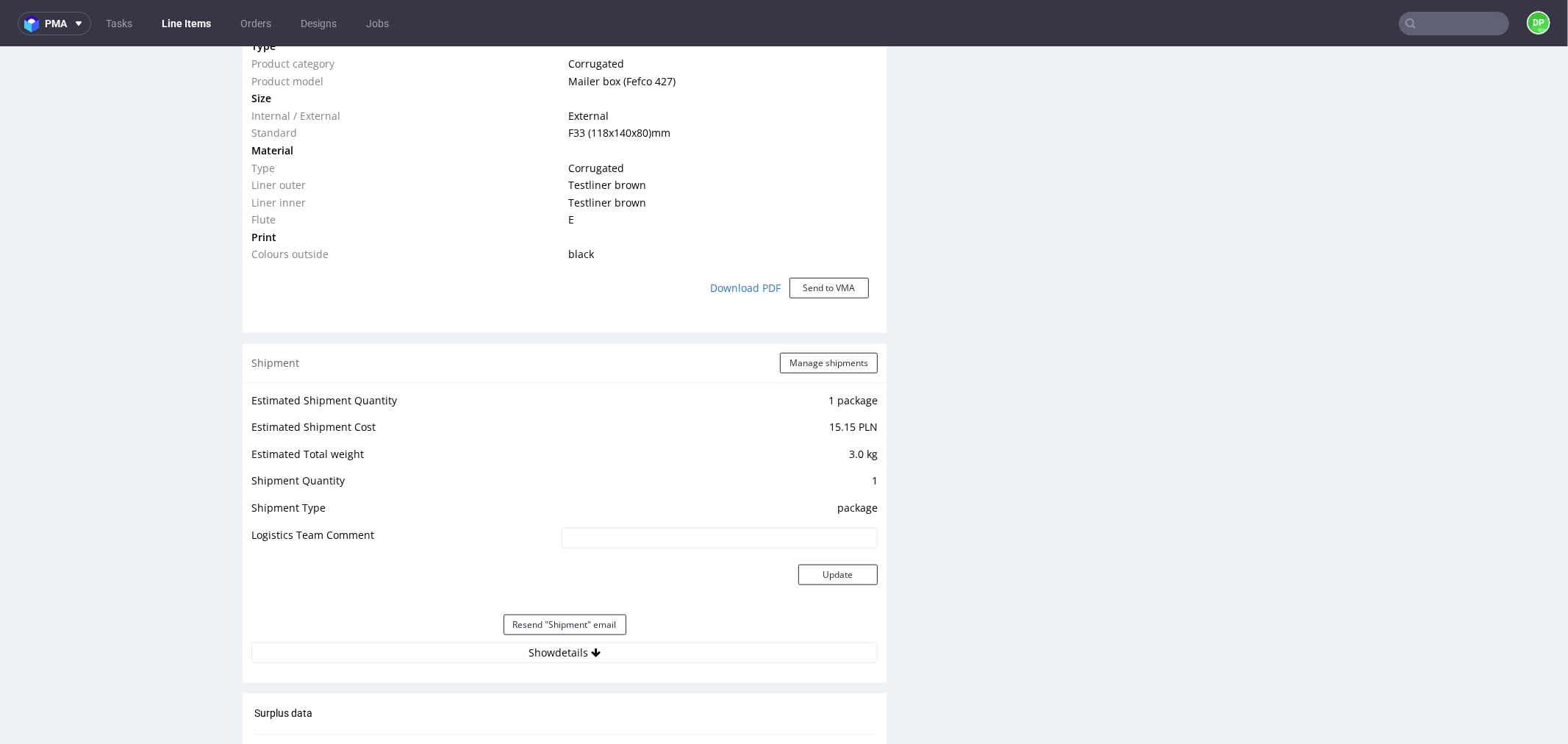
scroll to position [1389, 0]
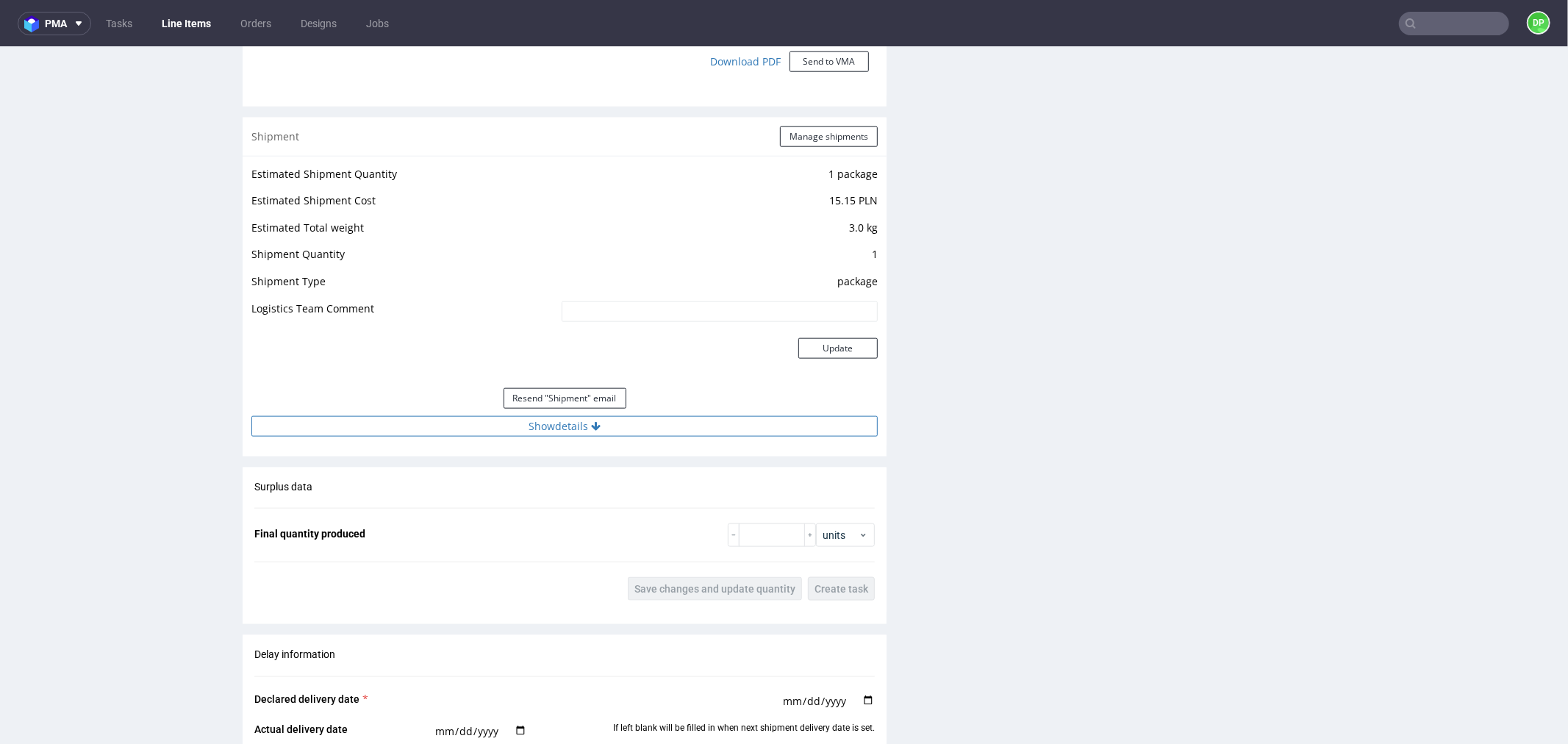
click at [547, 423] on button "Show details" at bounding box center [564, 425] width 626 height 20
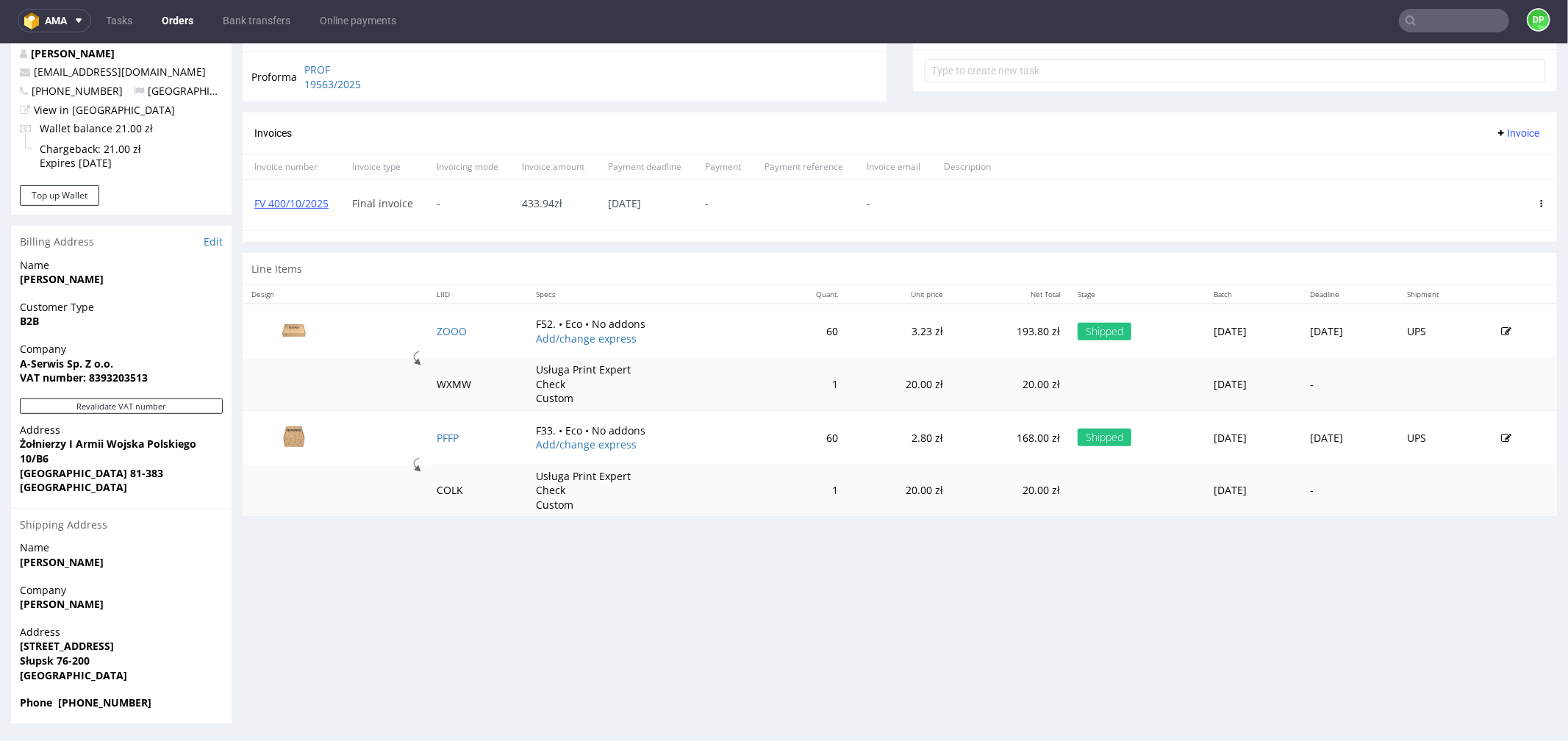
scroll to position [4, 0]
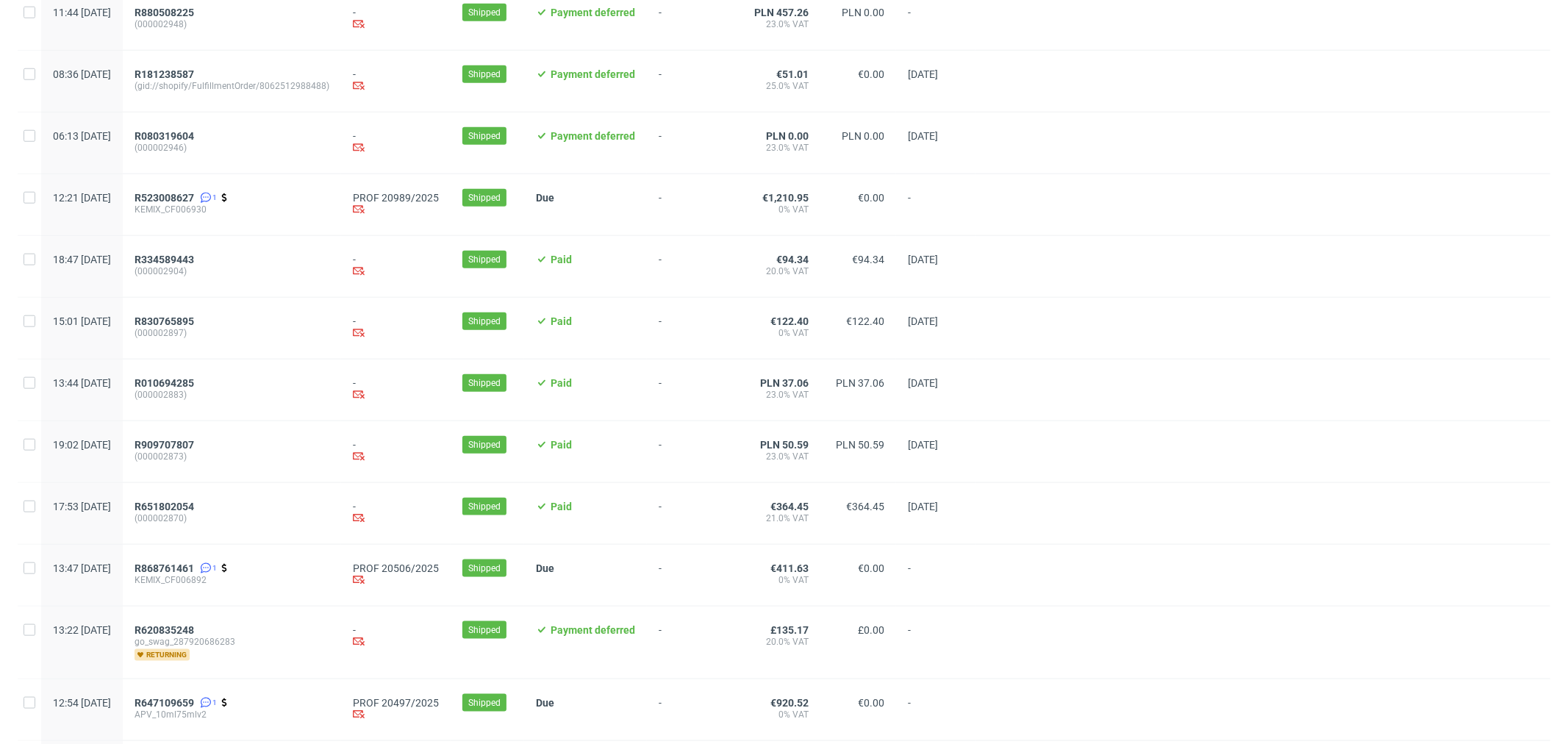
scroll to position [1372, 0]
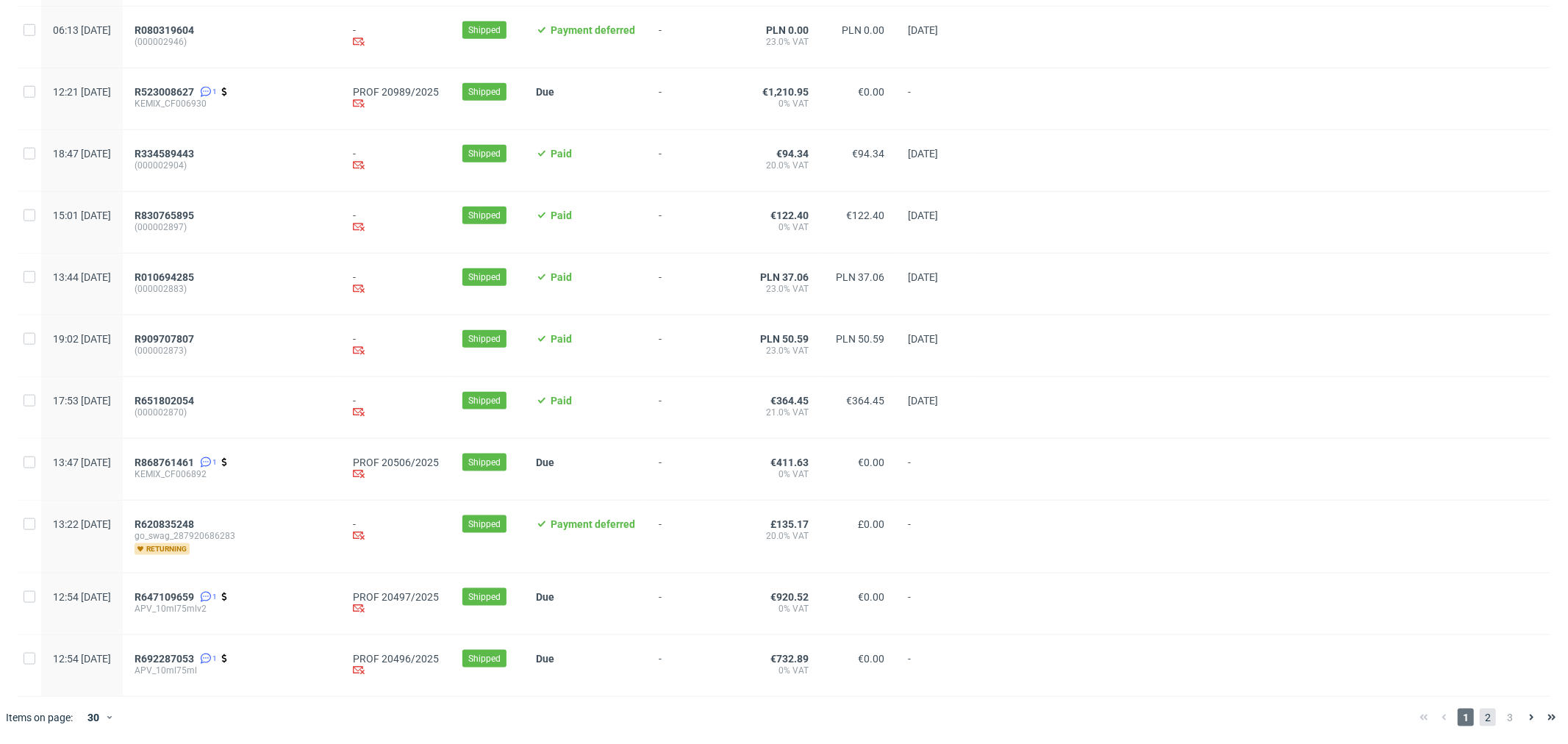
click at [1480, 723] on span "2" at bounding box center [1488, 718] width 16 height 17
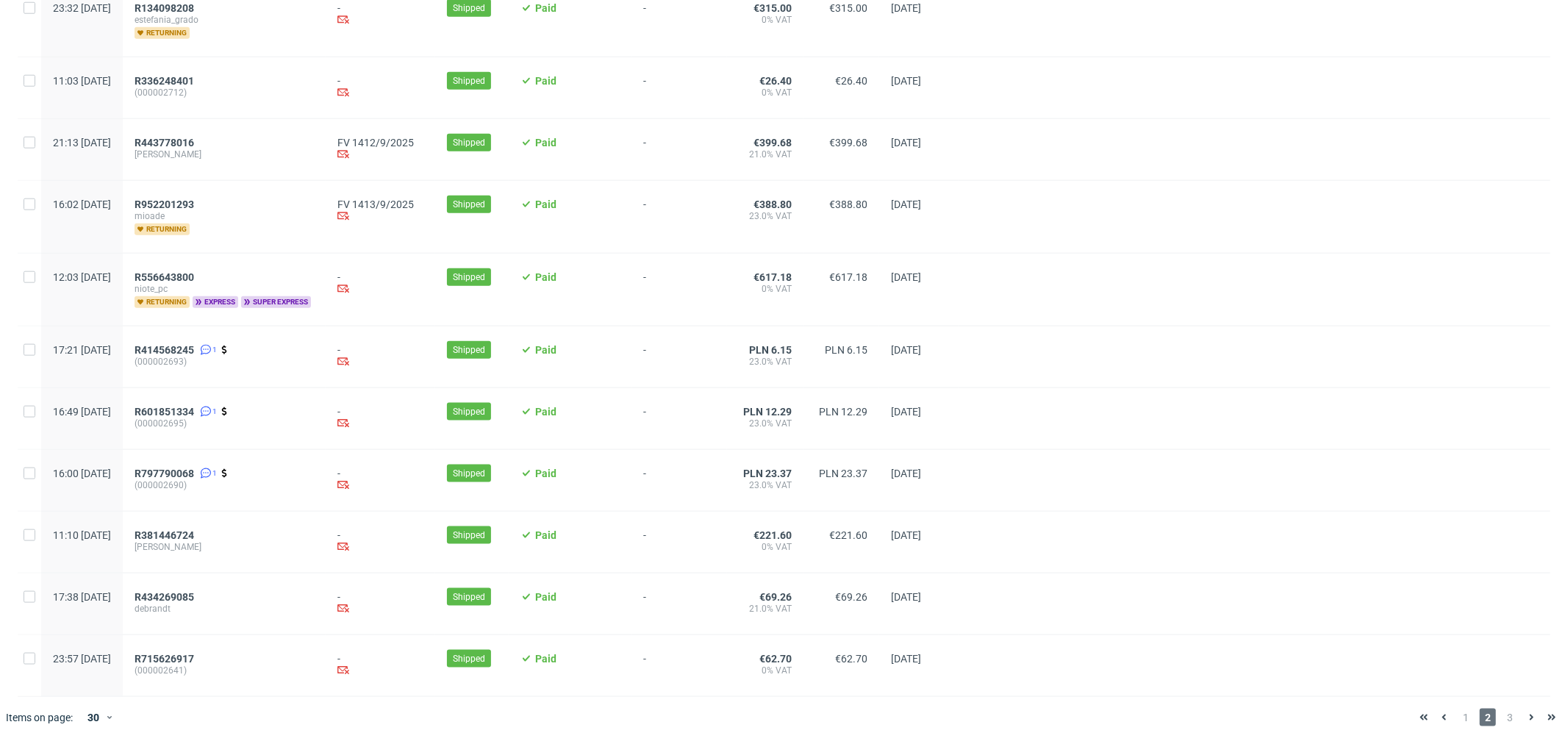
scroll to position [1392, 0]
click at [1502, 716] on span "3" at bounding box center [1510, 718] width 16 height 17
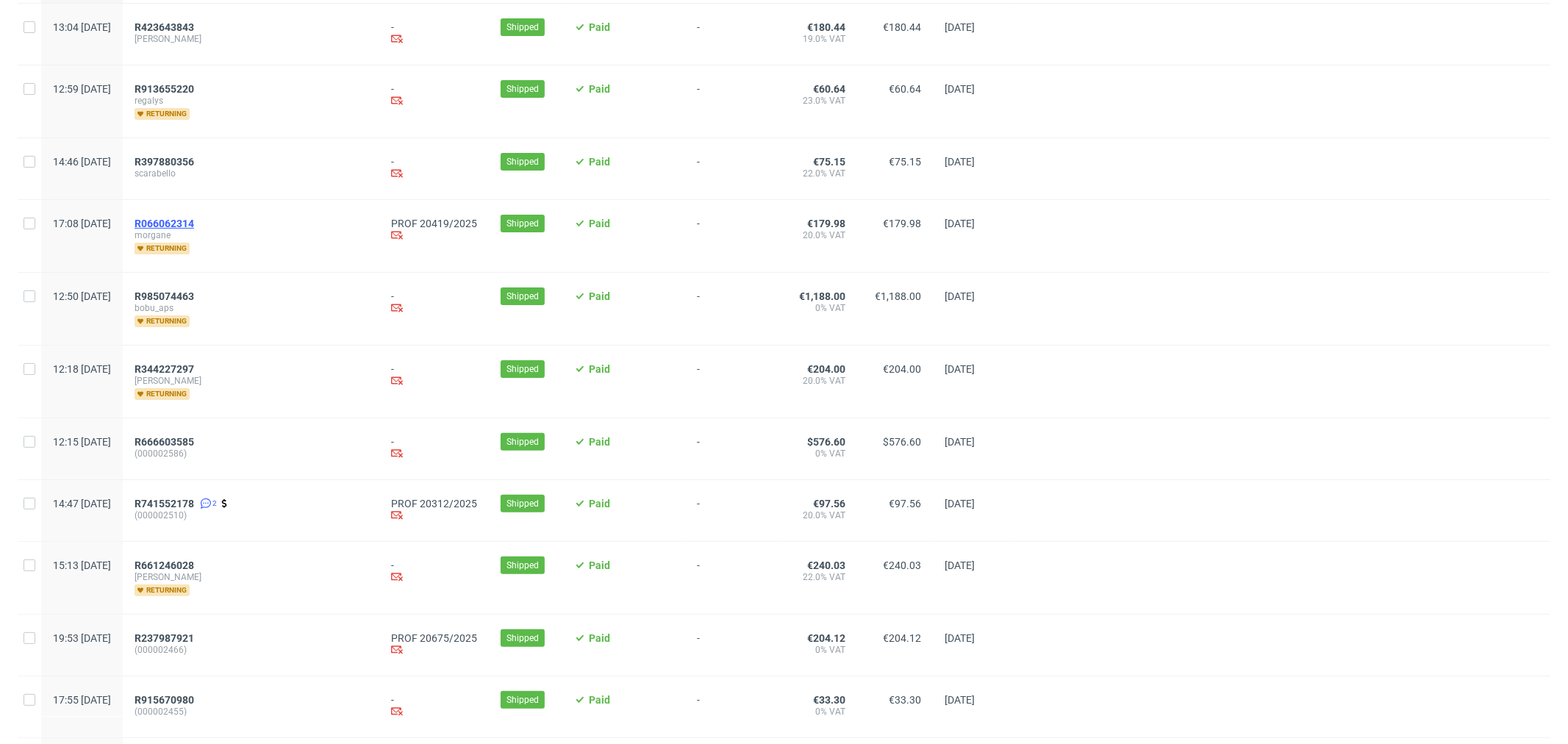
click at [194, 220] on span "R066062314" at bounding box center [164, 223] width 59 height 12
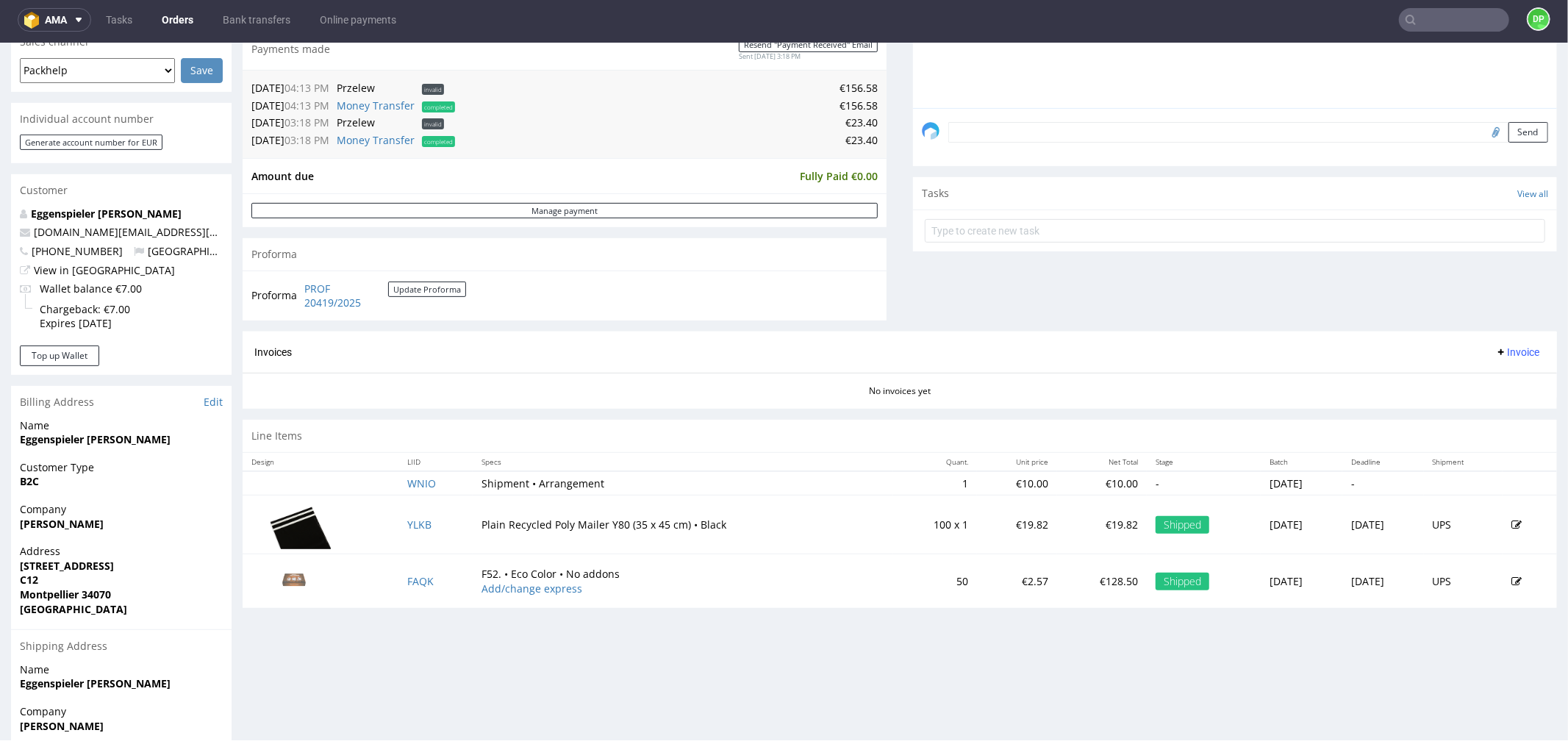
scroll to position [516, 0]
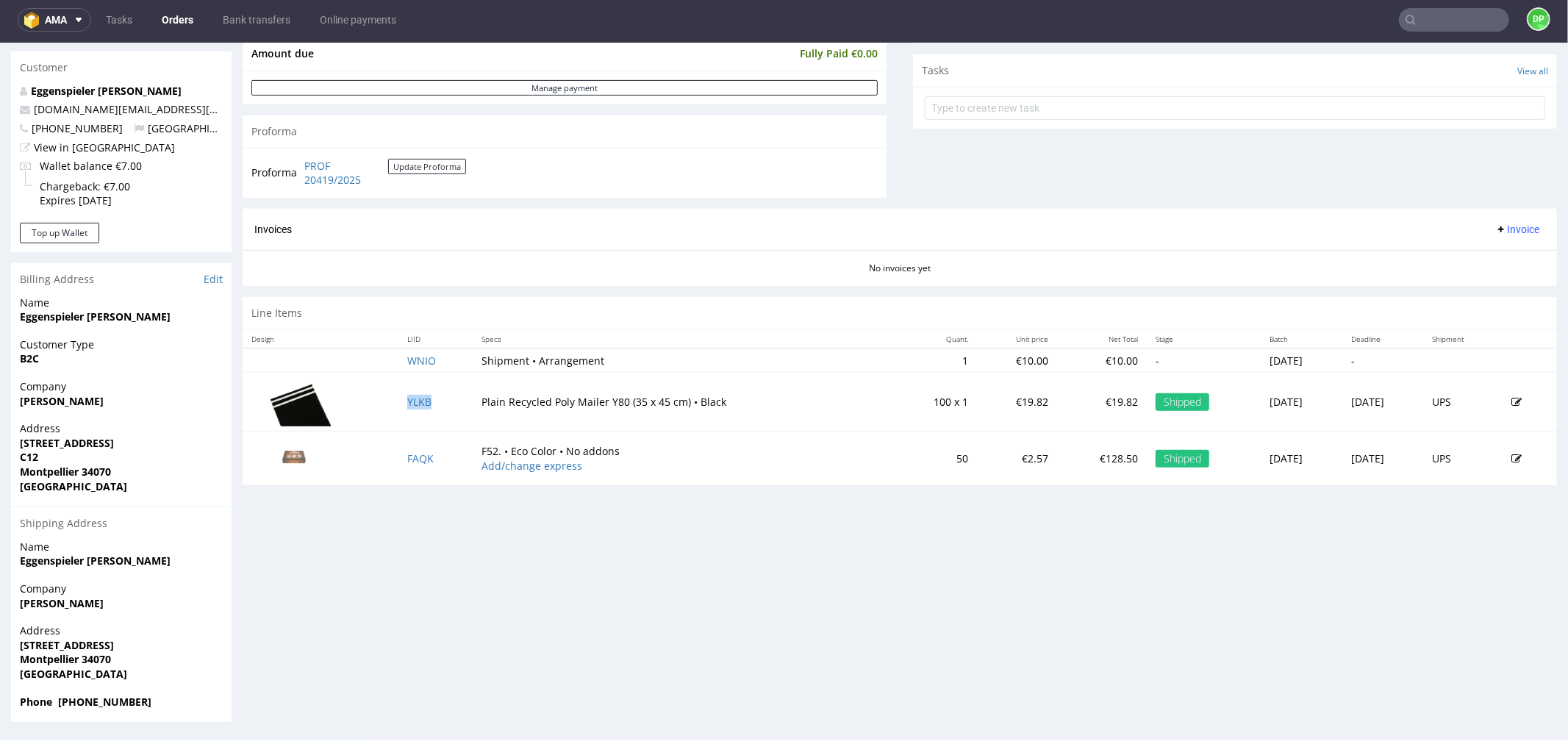
drag, startPoint x: 407, startPoint y: 396, endPoint x: 433, endPoint y: 405, distance: 27.5
click at [433, 405] on td "YLKB" at bounding box center [435, 402] width 75 height 59
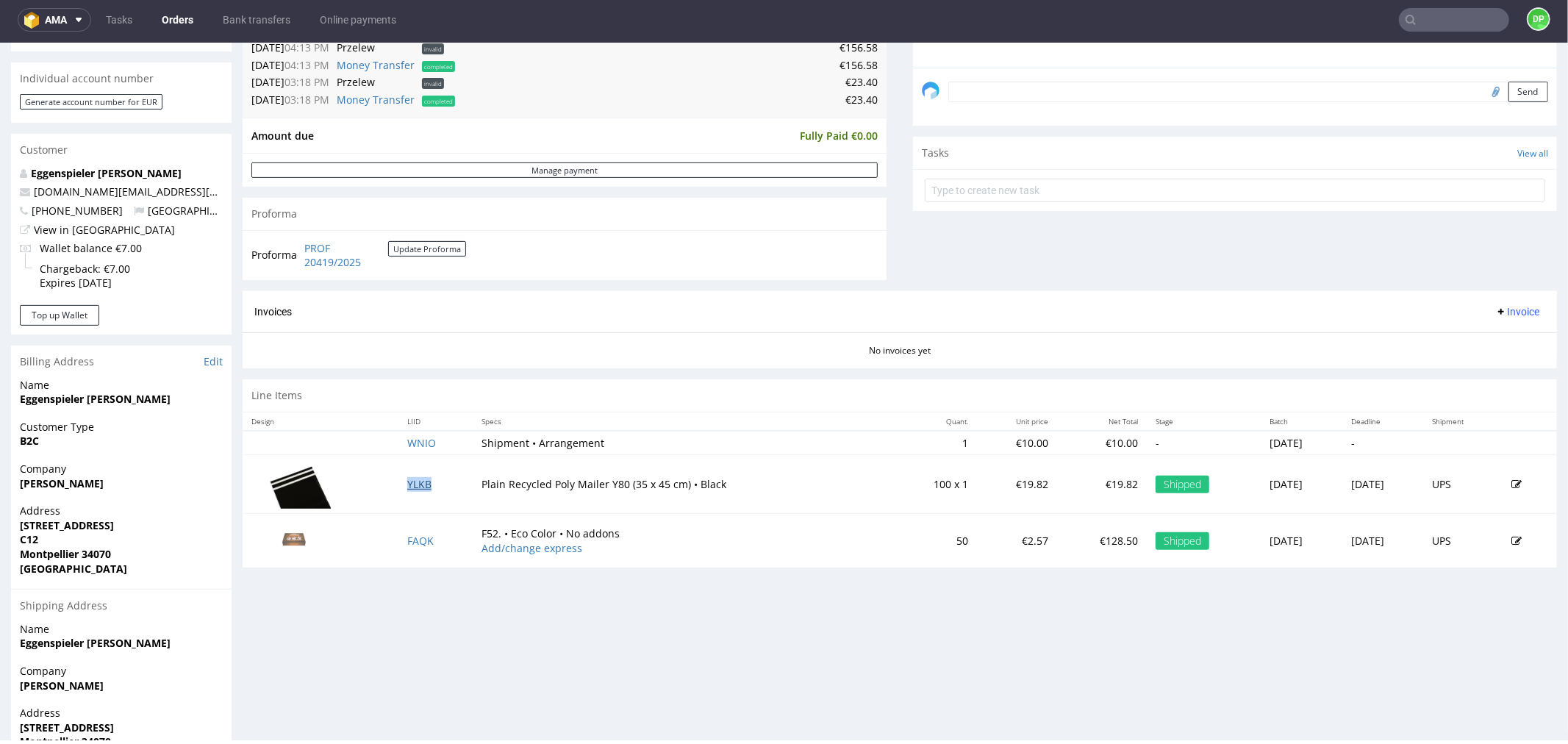
scroll to position [353, 0]
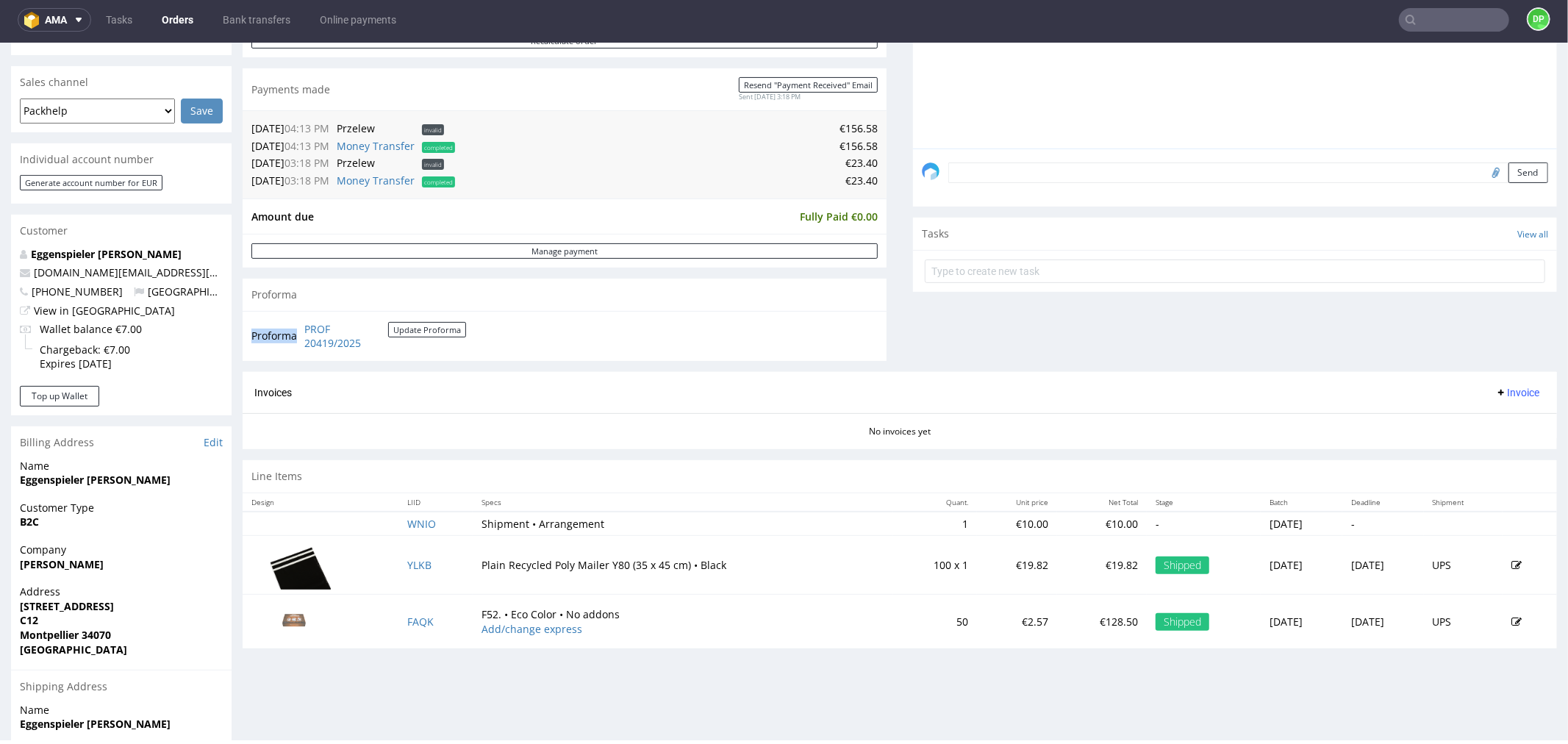
drag, startPoint x: 402, startPoint y: 359, endPoint x: 298, endPoint y: 327, distance: 108.8
click at [298, 327] on div "Proforma PROF 20419/2025 Update Proforma" at bounding box center [564, 336] width 644 height 50
click at [413, 443] on section "Invoices Invoice No invoices yet" at bounding box center [900, 410] width 1315 height 78
drag, startPoint x: 391, startPoint y: 345, endPoint x: 290, endPoint y: 329, distance: 102.3
click at [290, 329] on tr "Proforma PROF 20419/2025 Update Proforma" at bounding box center [359, 336] width 216 height 32
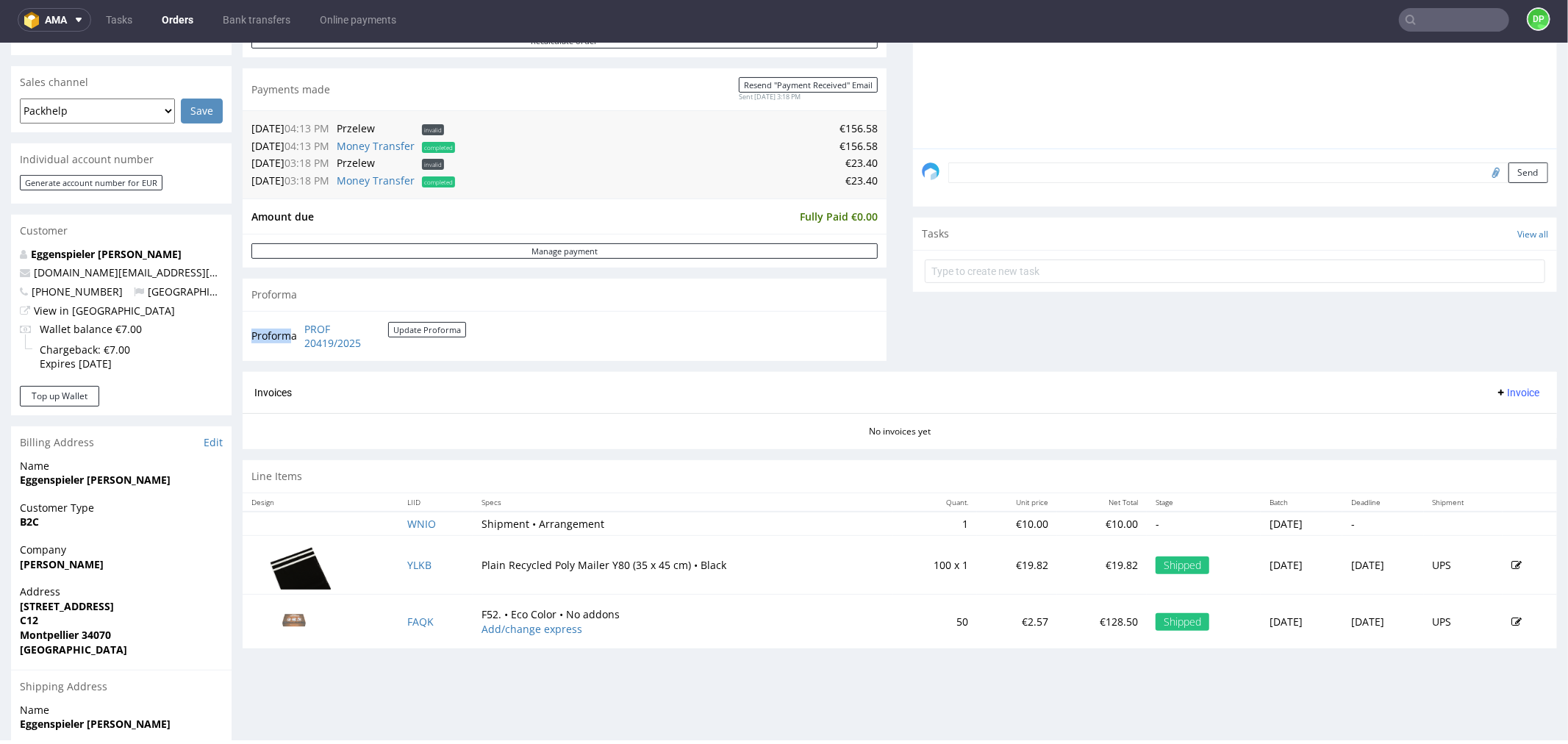
click at [397, 372] on div "Invoices Invoice" at bounding box center [900, 392] width 1315 height 42
drag, startPoint x: 412, startPoint y: 349, endPoint x: 307, endPoint y: 328, distance: 107.1
click at [307, 328] on td "PROF 20419/2025 Update Proforma" at bounding box center [383, 336] width 166 height 32
click at [435, 403] on div "Invoices Invoice" at bounding box center [900, 392] width 1315 height 42
drag, startPoint x: 403, startPoint y: 347, endPoint x: 302, endPoint y: 325, distance: 103.4
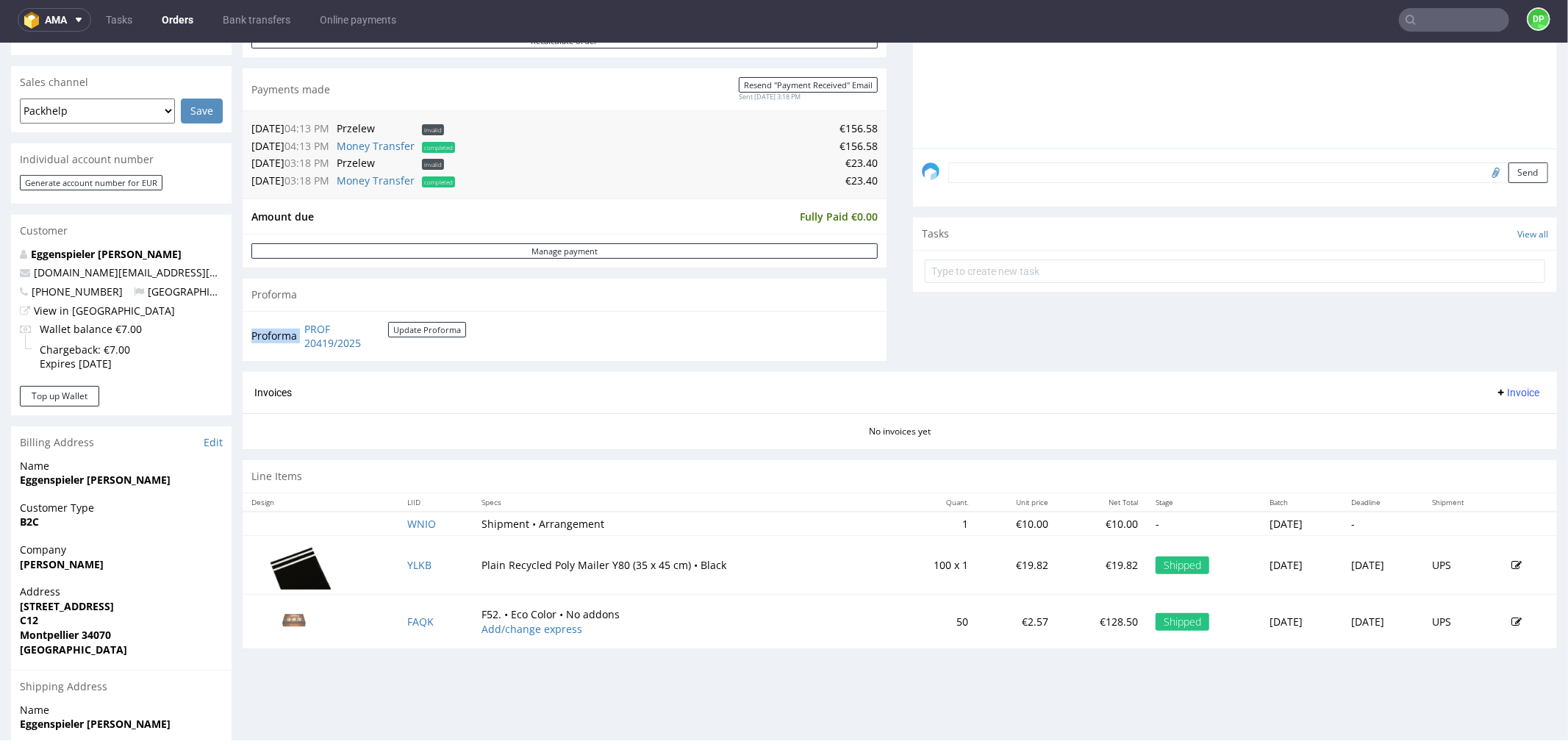
click at [302, 325] on td "PROF 20419/2025 Update Proforma" at bounding box center [383, 336] width 166 height 32
copy tbody "Proforma"
drag, startPoint x: 398, startPoint y: 375, endPoint x: 640, endPoint y: 391, distance: 242.5
click at [501, 383] on div "Invoices Invoice" at bounding box center [900, 392] width 1315 height 42
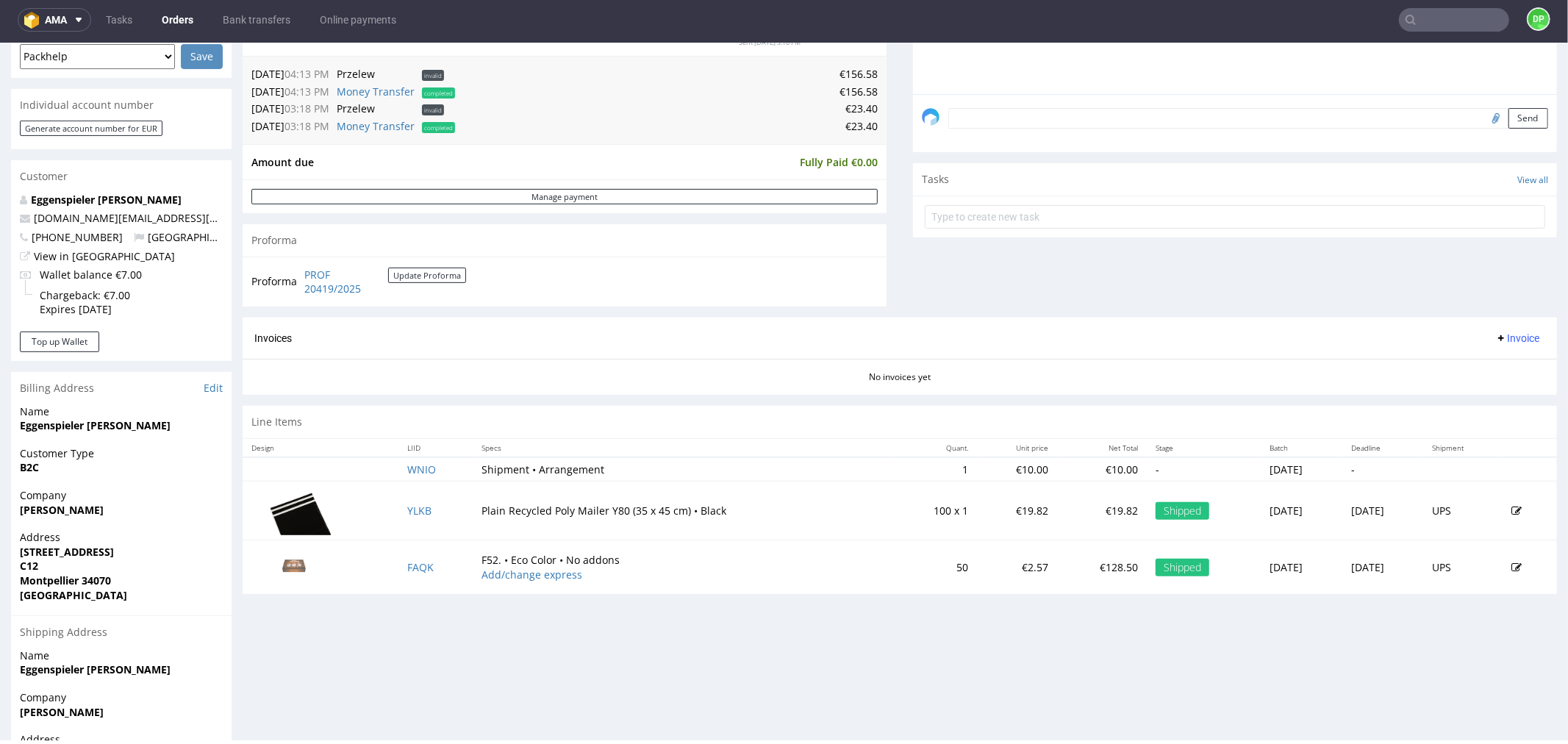
scroll to position [408, 0]
click at [332, 297] on div "Proforma PROF 20419/2025 Update Proforma" at bounding box center [564, 280] width 644 height 50
click at [339, 291] on link "PROF 20419/2025" at bounding box center [346, 281] width 83 height 29
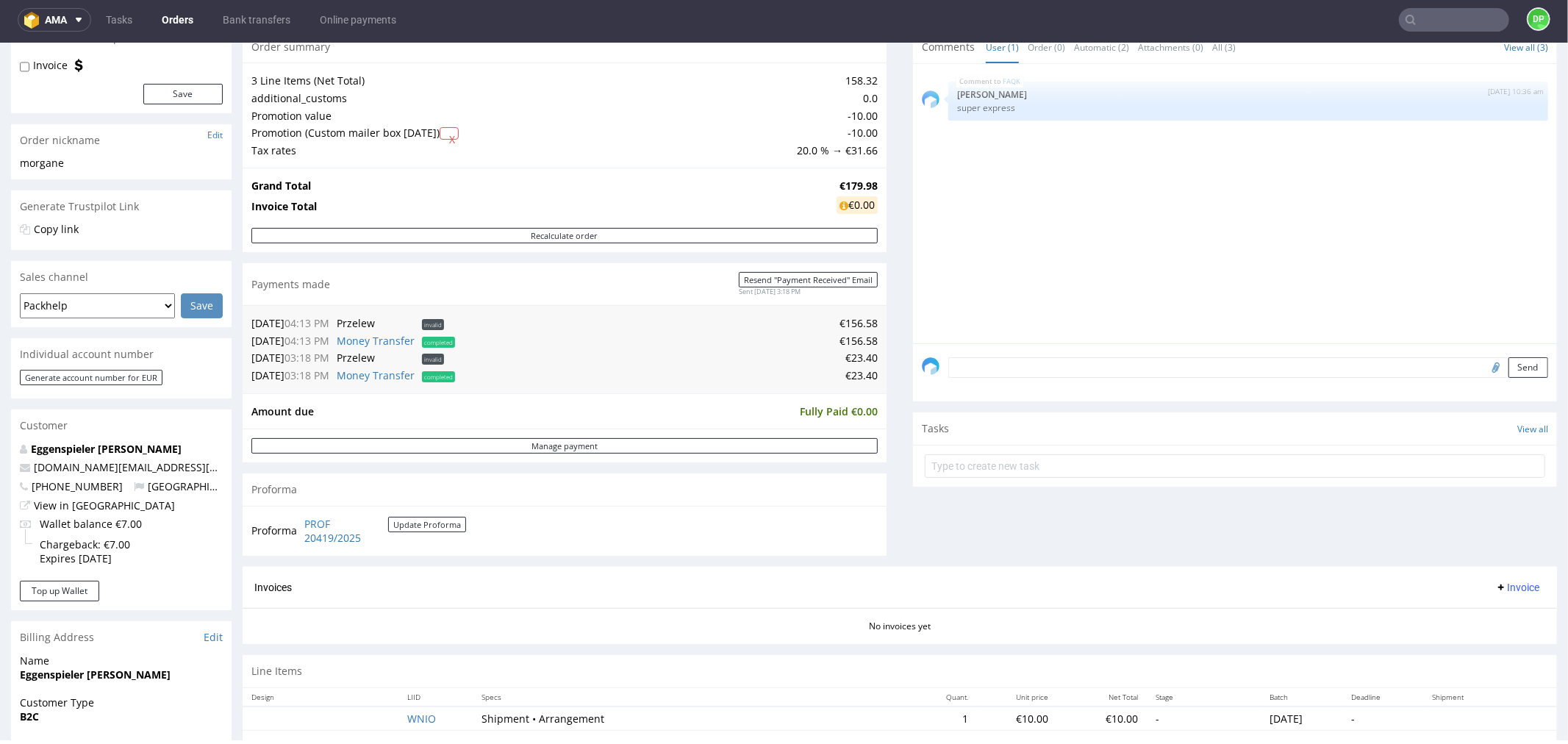
scroll to position [327, 0]
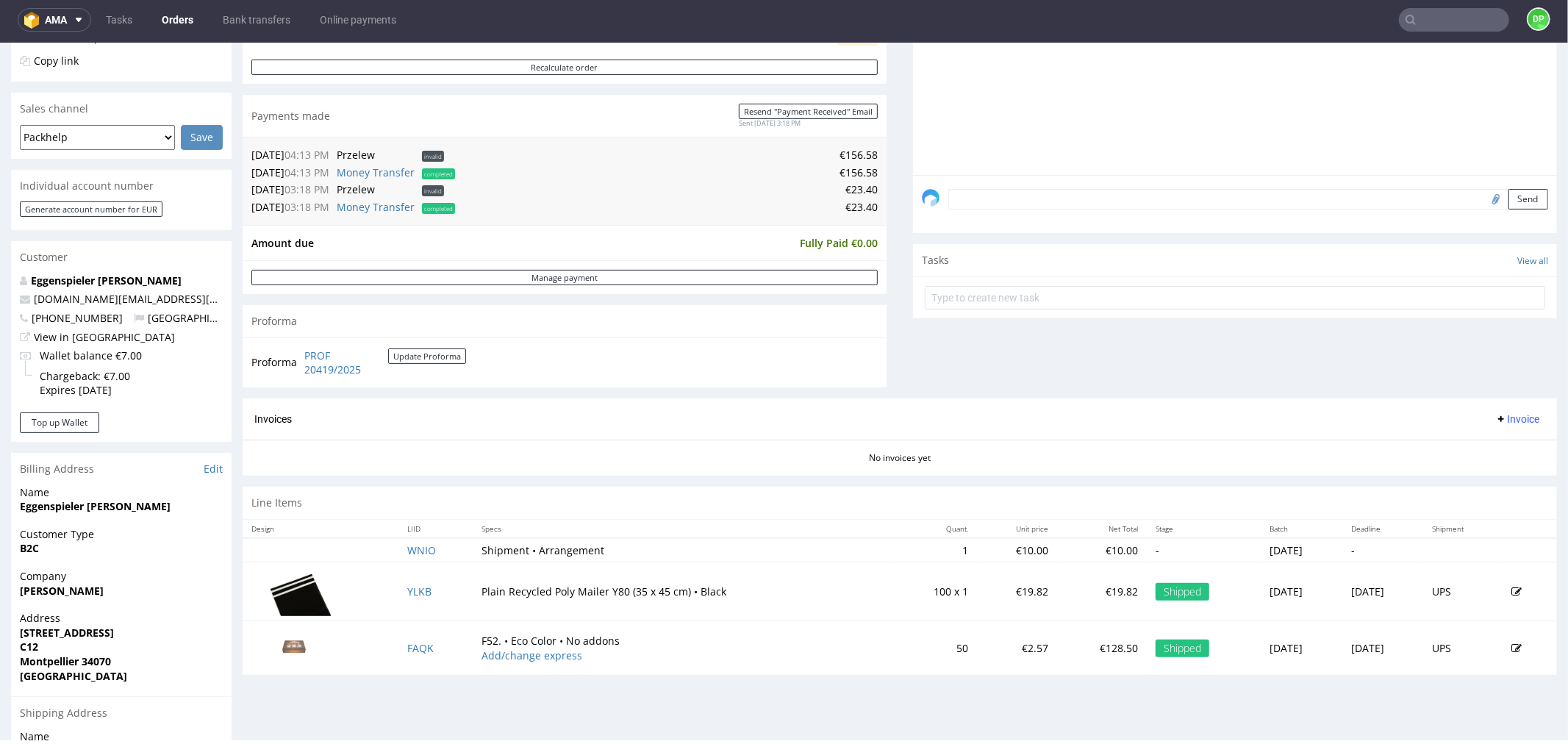
click at [1495, 420] on span "Invoice" at bounding box center [1517, 418] width 44 height 12
click at [1486, 473] on span "Upload" at bounding box center [1493, 476] width 72 height 15
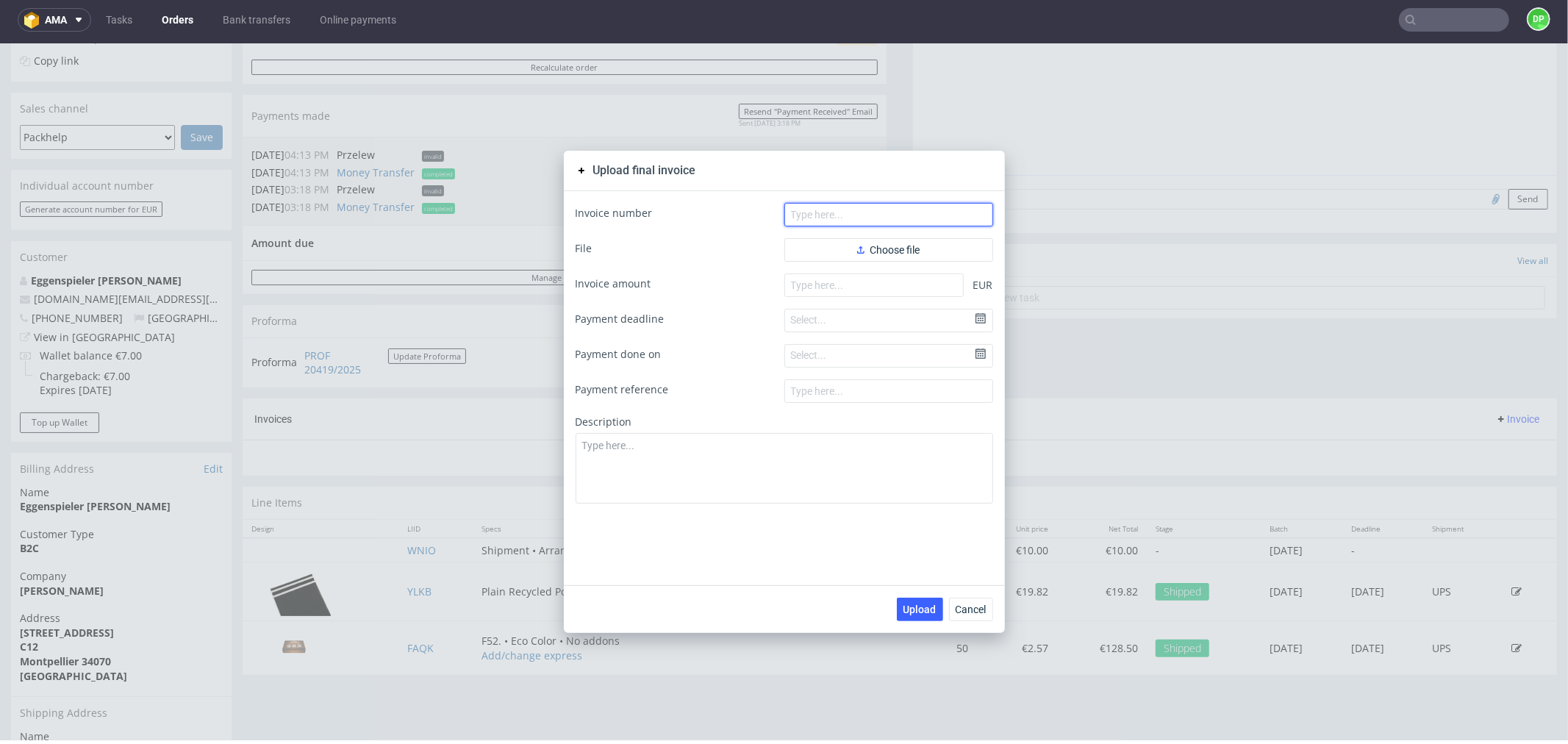
click at [878, 220] on input "text" at bounding box center [888, 214] width 208 height 23
paste input "FV 401/10/2025"
type input "FV 401/10/2025"
click at [860, 248] on span "Choose file" at bounding box center [888, 249] width 63 height 11
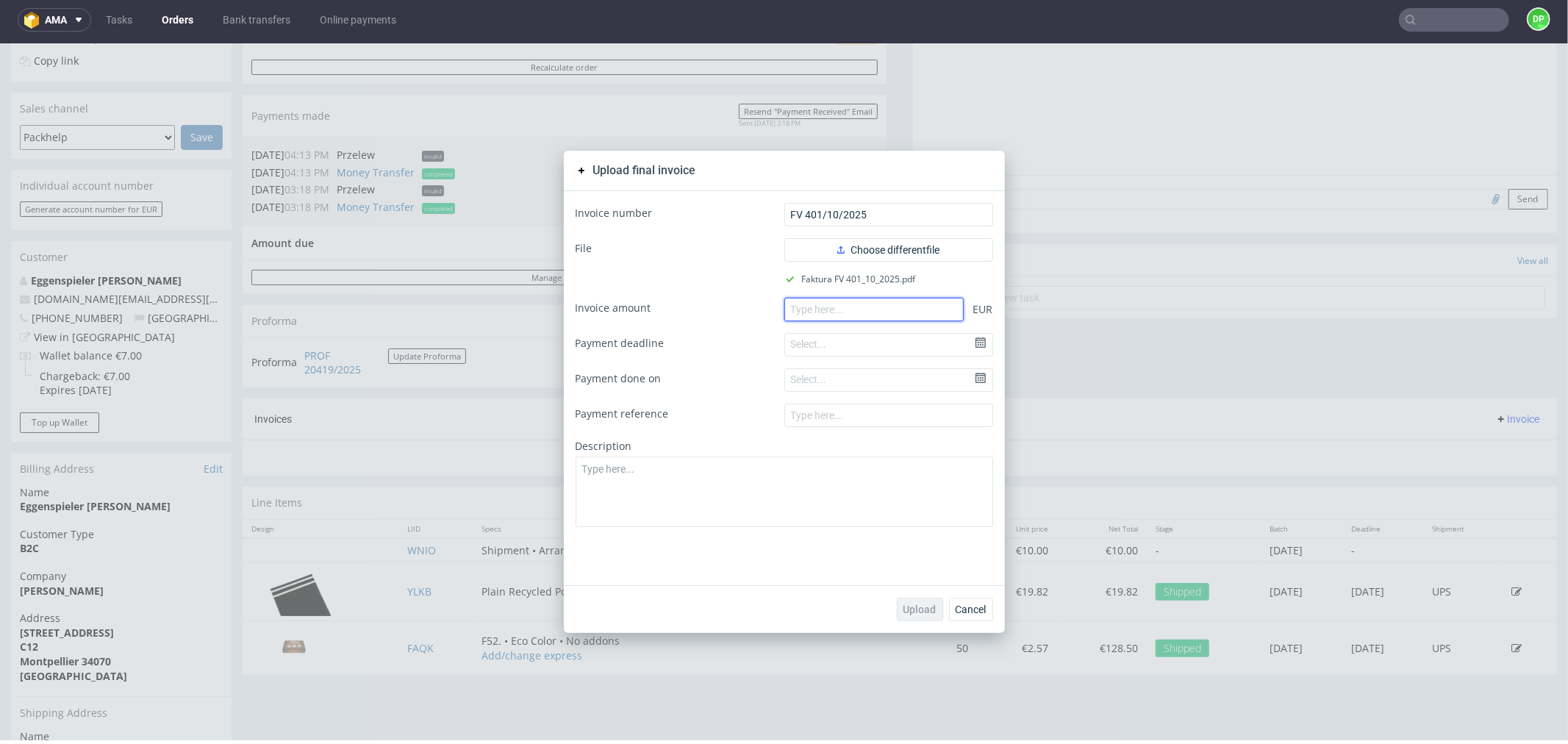
click at [802, 305] on input "number" at bounding box center [874, 308] width 179 height 23
paste input "23.78"
type input "23.78"
click at [915, 615] on button "Upload" at bounding box center [920, 609] width 47 height 23
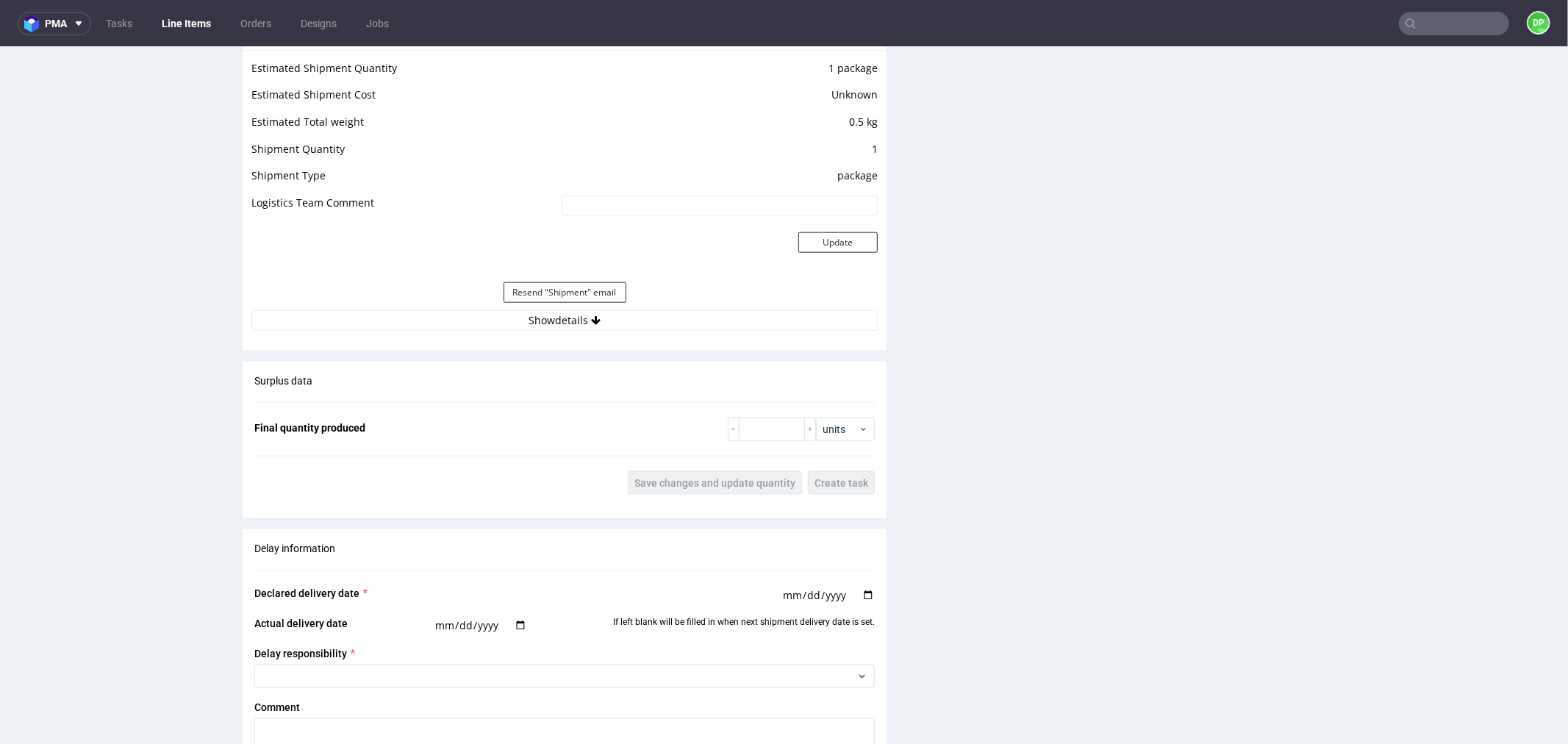
scroll to position [1472, 0]
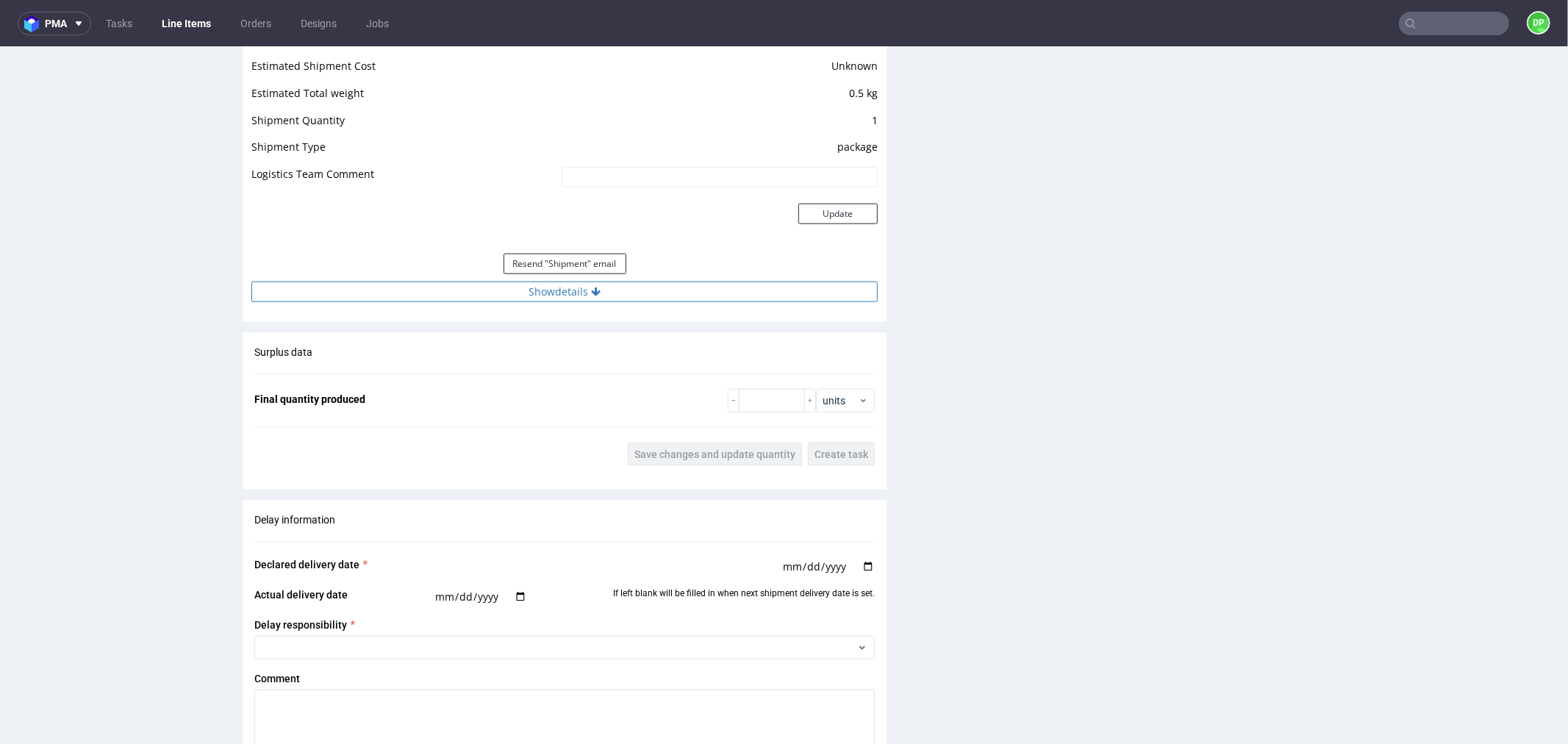
click at [495, 300] on button "Show details" at bounding box center [564, 291] width 626 height 20
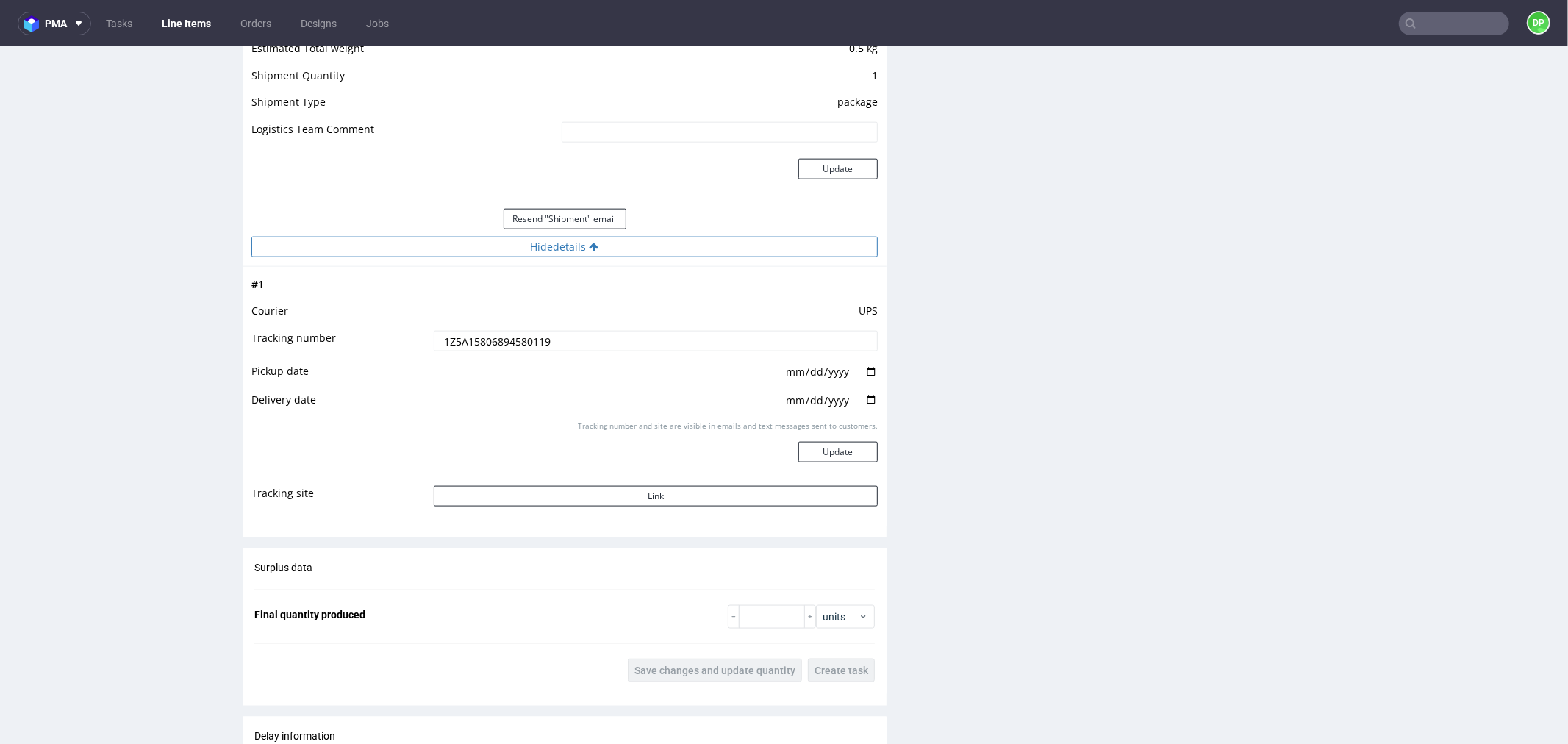
scroll to position [1553, 0]
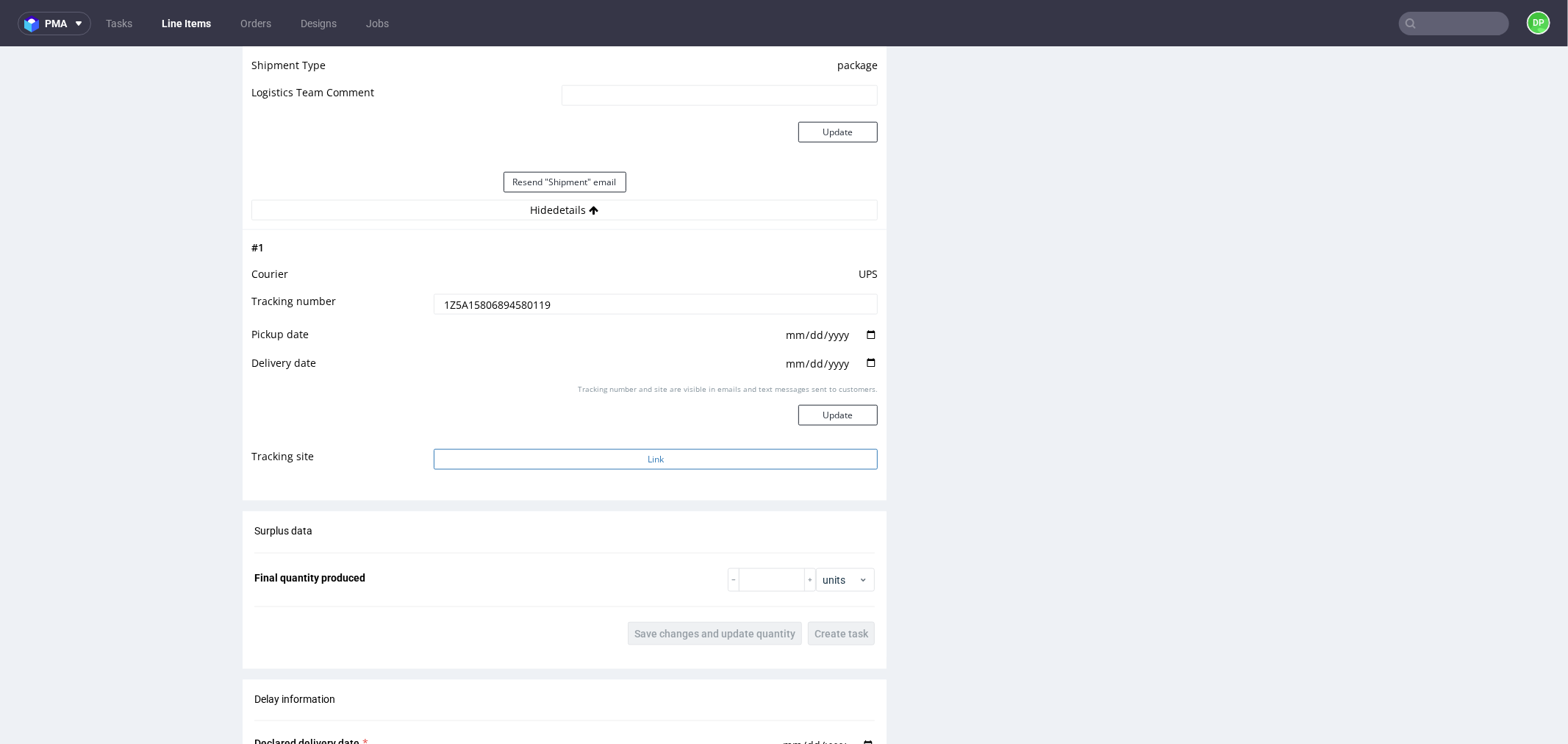
click at [527, 449] on button "Link" at bounding box center [656, 459] width 444 height 20
click at [596, 449] on button "Link" at bounding box center [656, 459] width 444 height 20
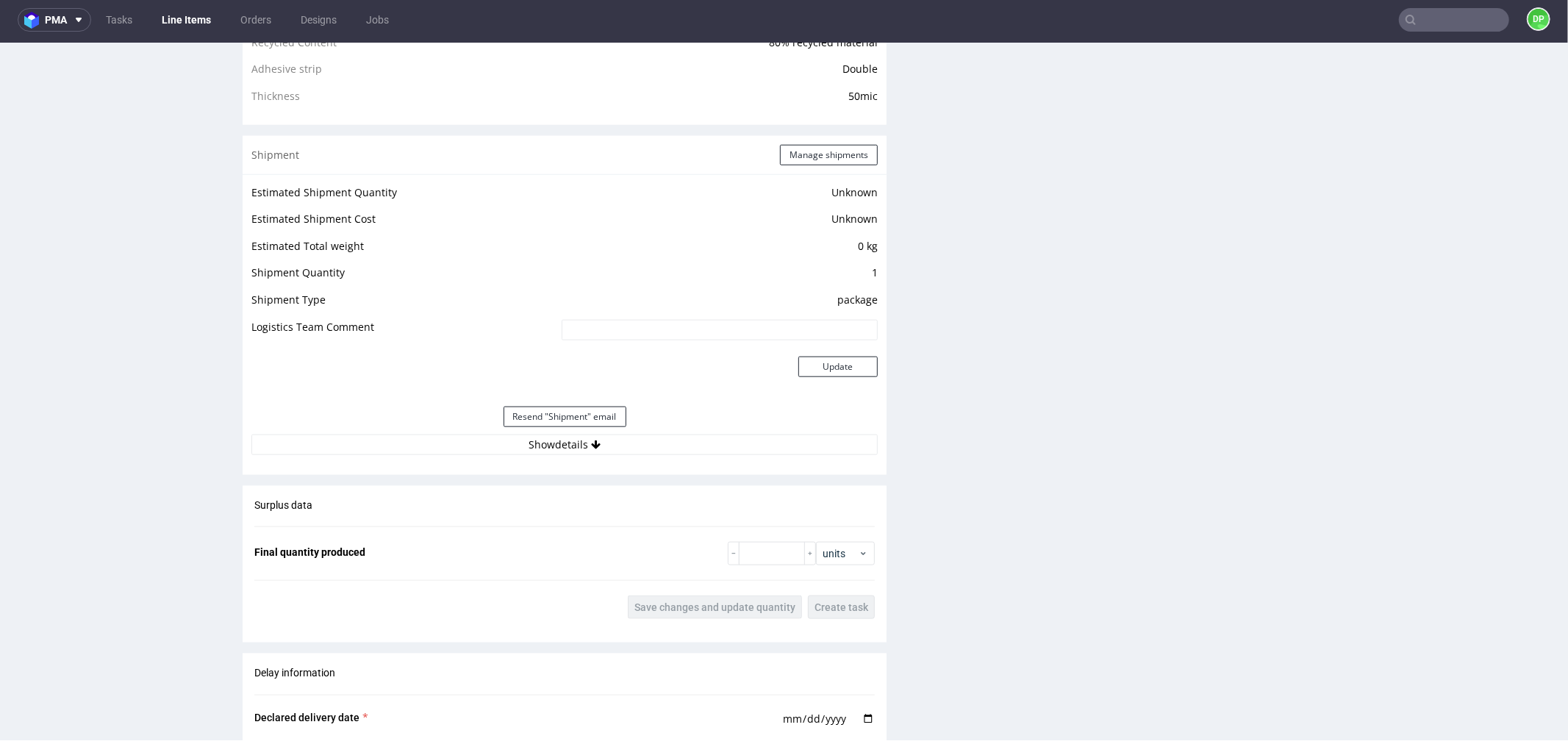
scroll to position [1472, 0]
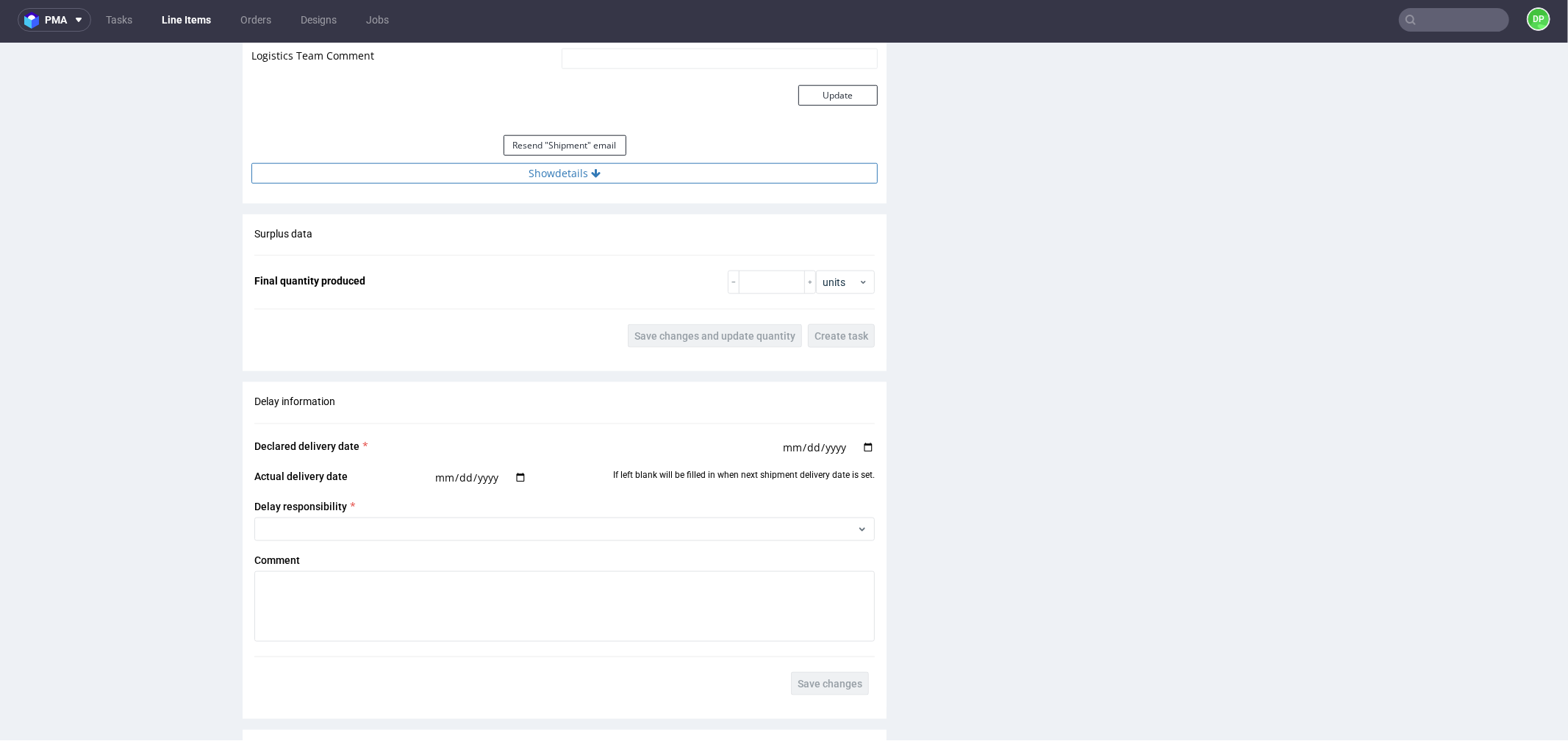
click at [488, 178] on button "Show details" at bounding box center [564, 173] width 626 height 20
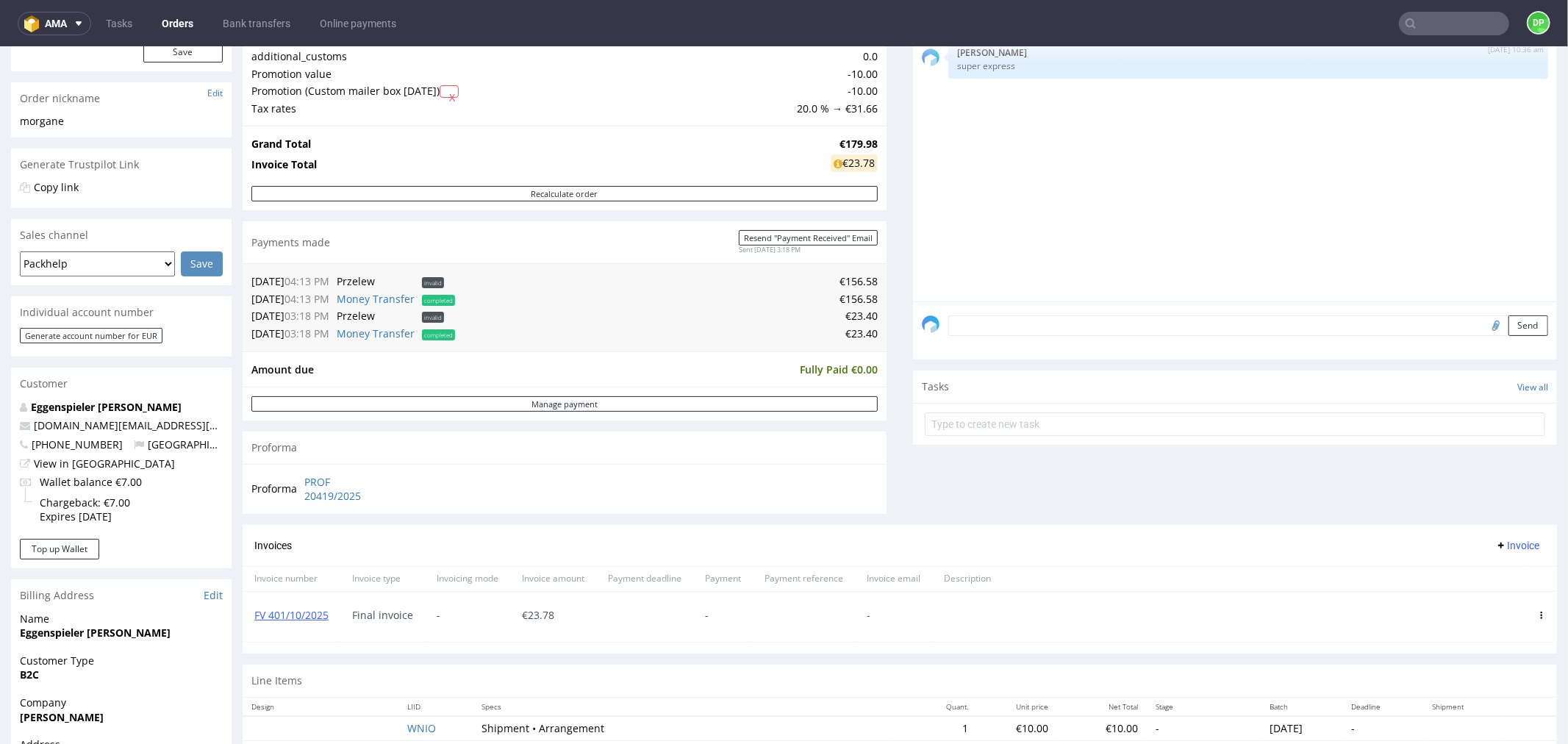
scroll to position [245, 0]
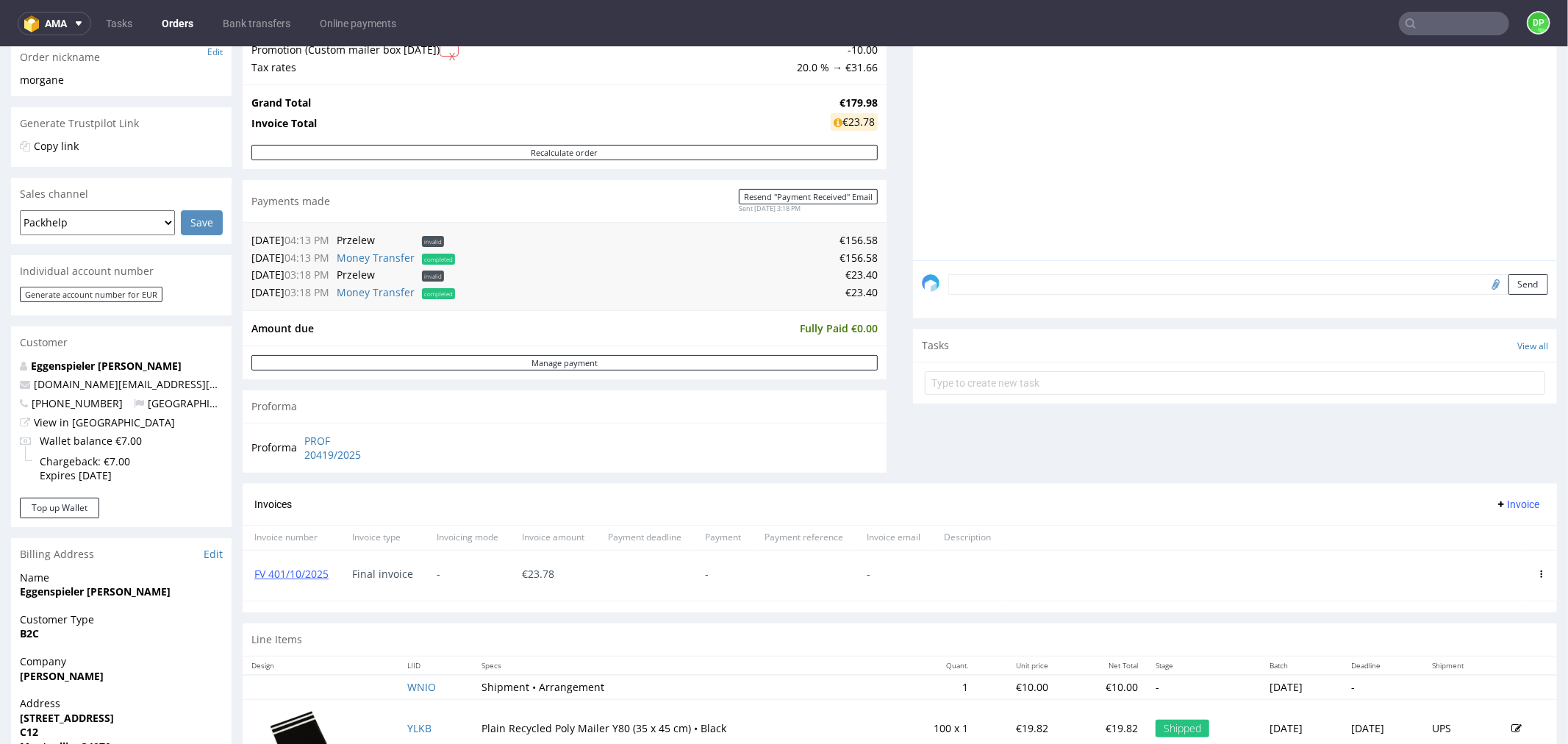
click at [1495, 498] on icon at bounding box center [1501, 503] width 12 height 12
click at [1473, 538] on span "Upload" at bounding box center [1493, 534] width 72 height 15
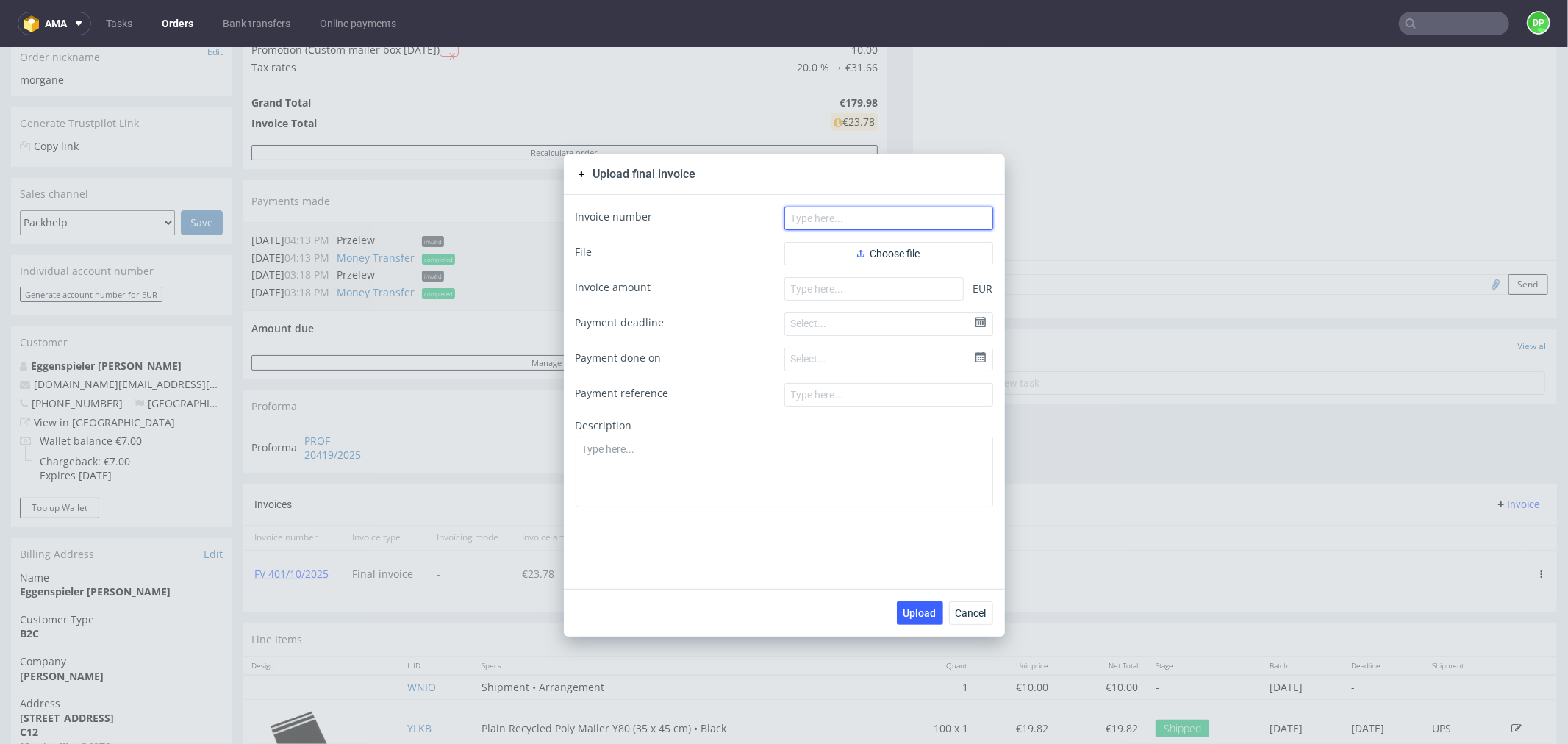
click at [804, 222] on input "text" at bounding box center [888, 217] width 208 height 23
paste input "FV 402/10/2025"
type input "FV 402/10/2025"
click at [844, 253] on button "Choose file" at bounding box center [888, 253] width 208 height 23
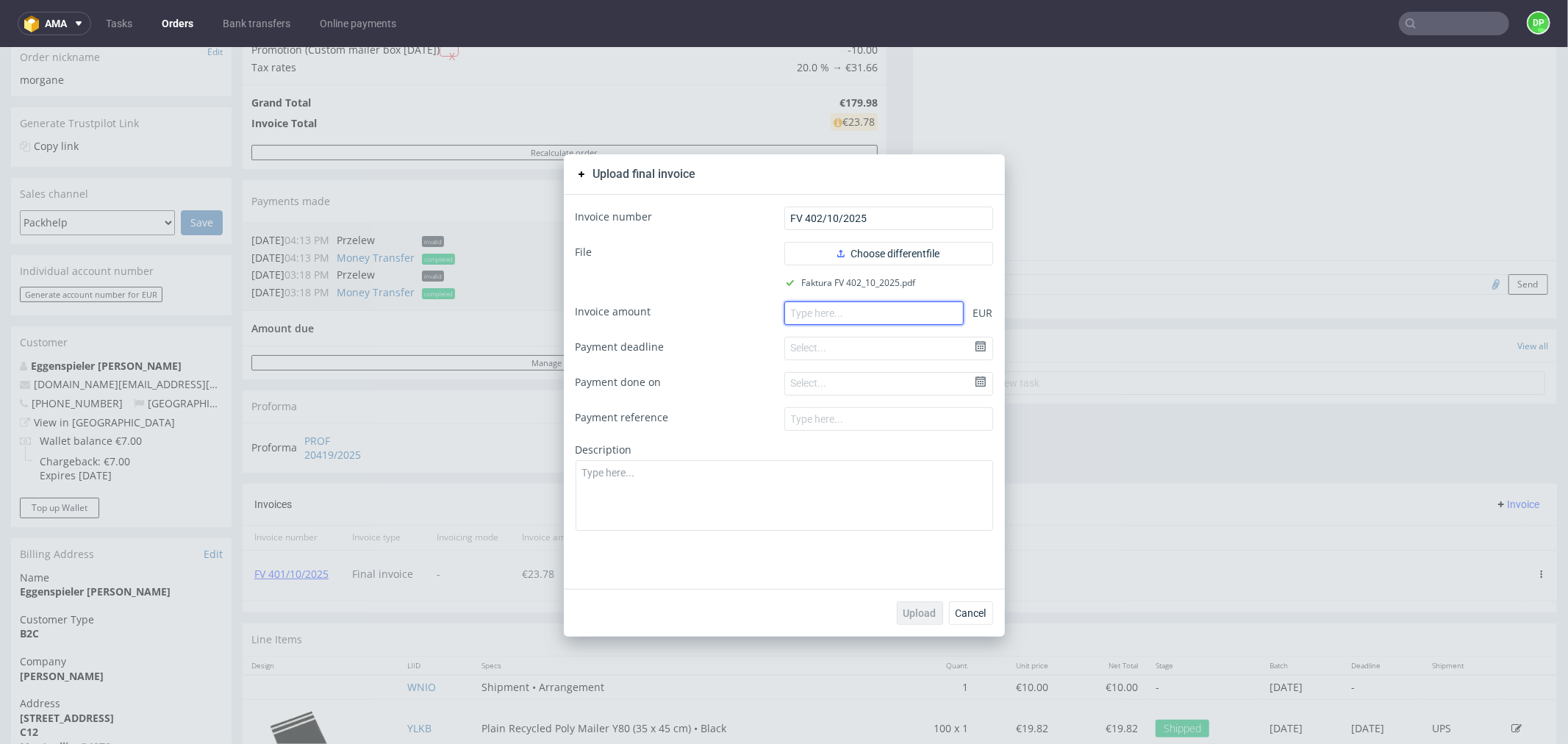
click at [853, 315] on input "number" at bounding box center [874, 312] width 179 height 23
paste input "156.19"
type input "156.19"
click at [910, 611] on span "Upload" at bounding box center [920, 612] width 33 height 11
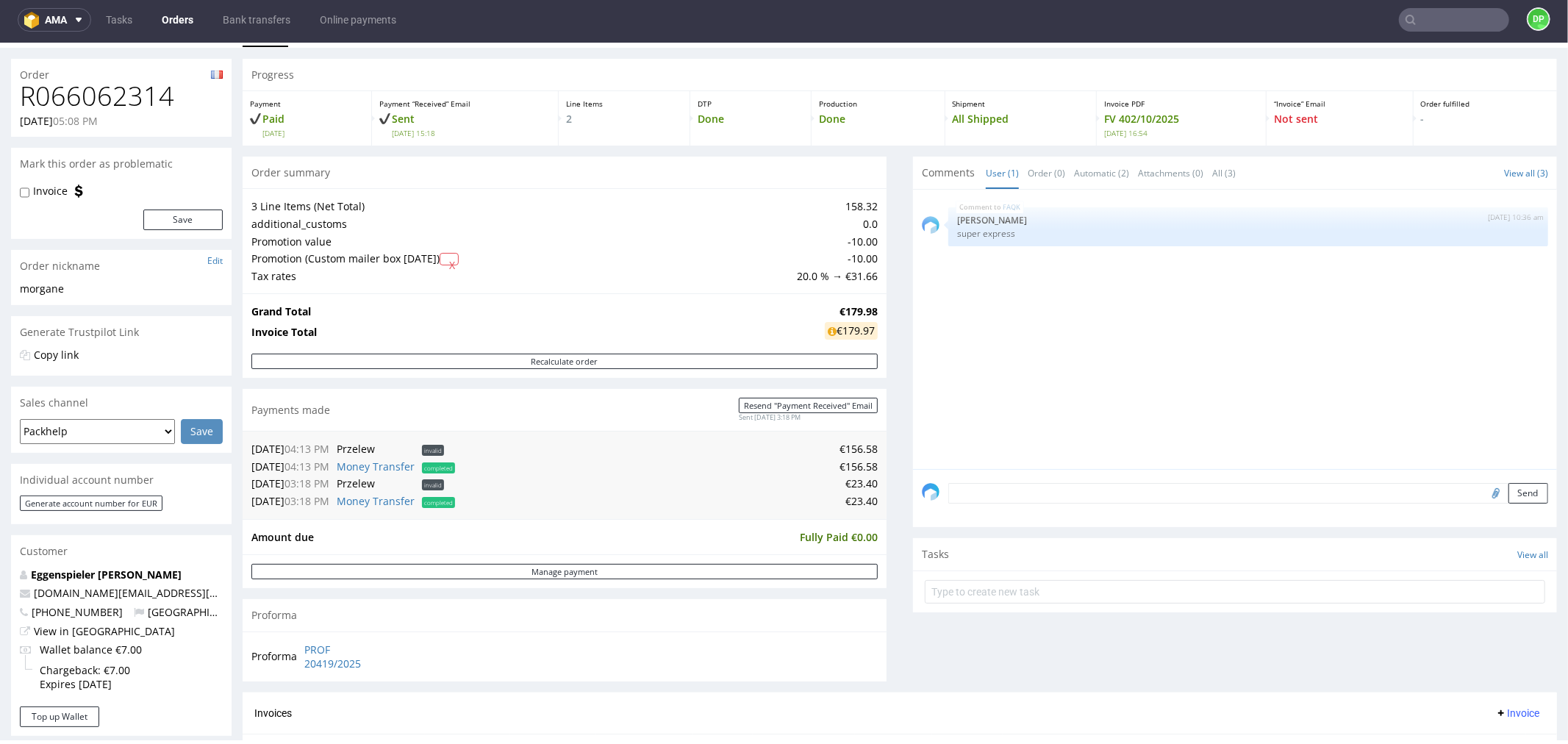
scroll to position [26, 0]
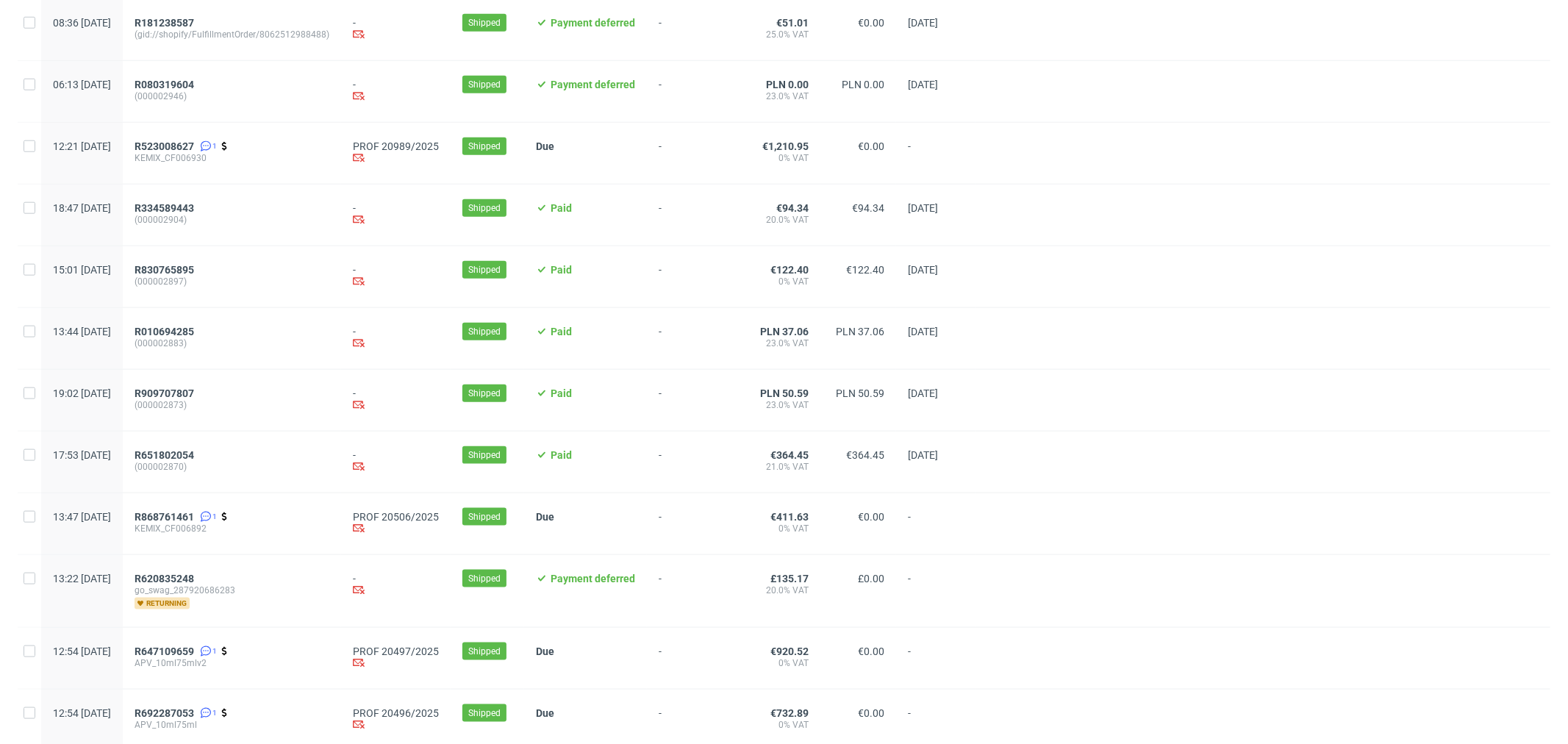
scroll to position [1372, 0]
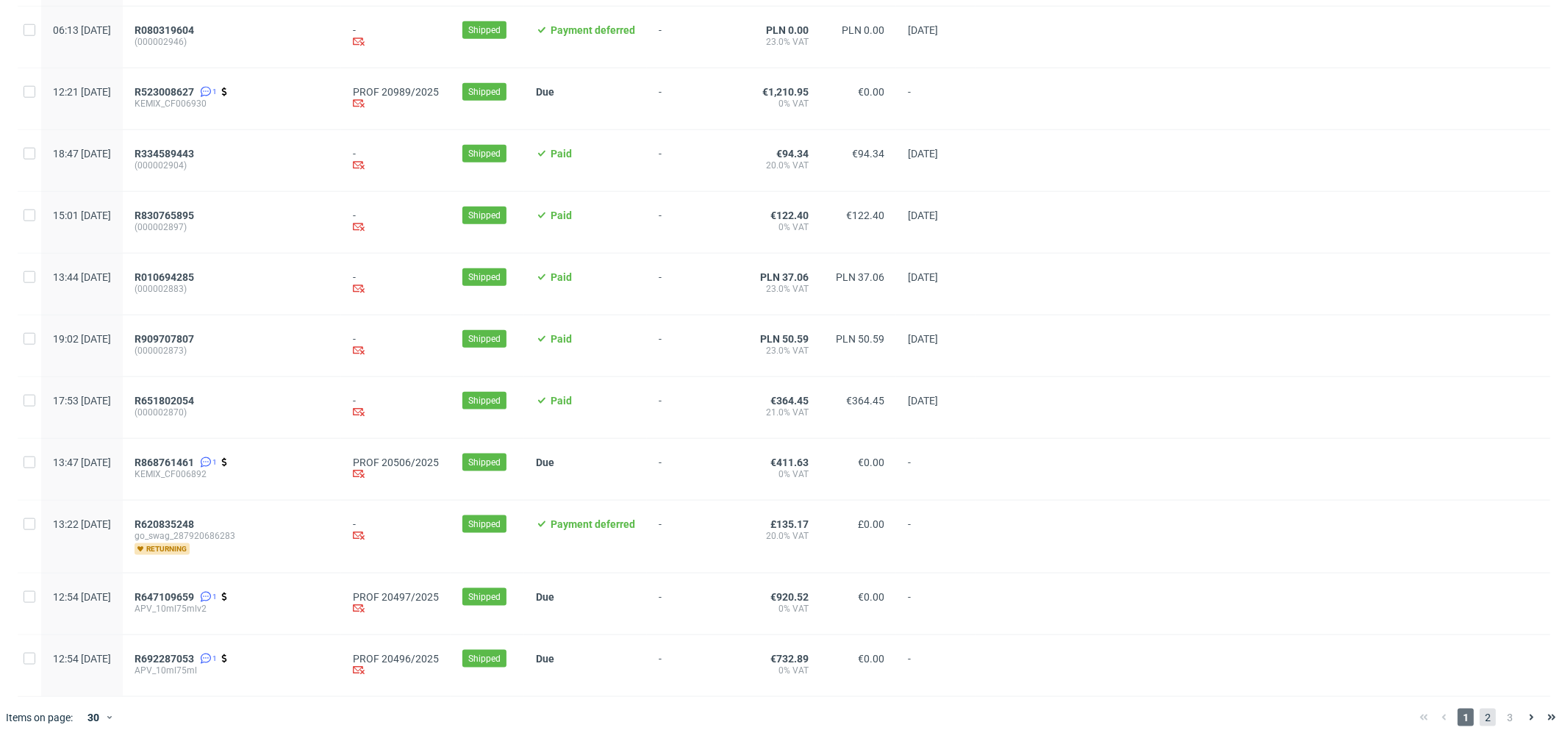
click at [1480, 719] on span "2" at bounding box center [1488, 718] width 16 height 17
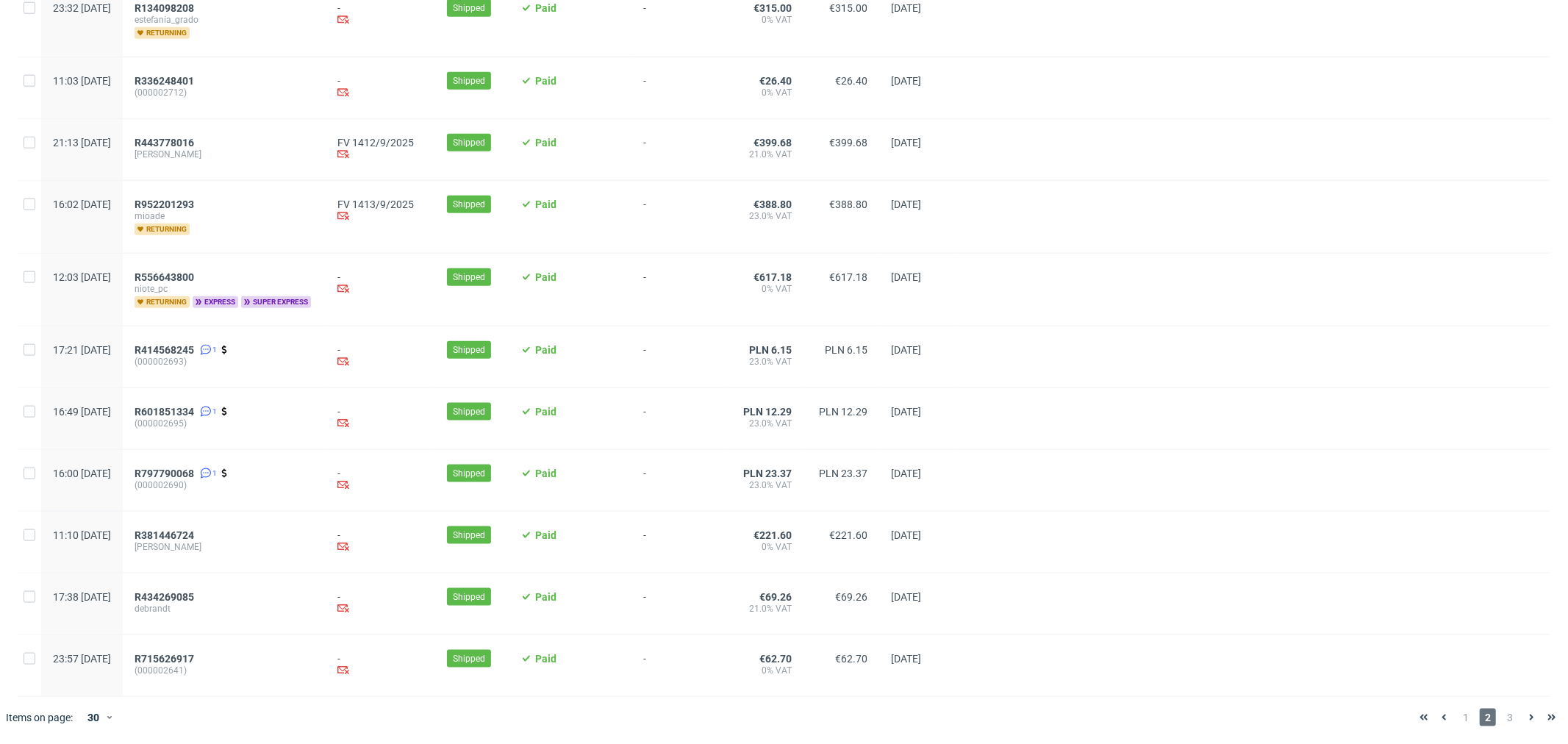
scroll to position [1392, 0]
click at [1505, 716] on span "3" at bounding box center [1510, 718] width 16 height 17
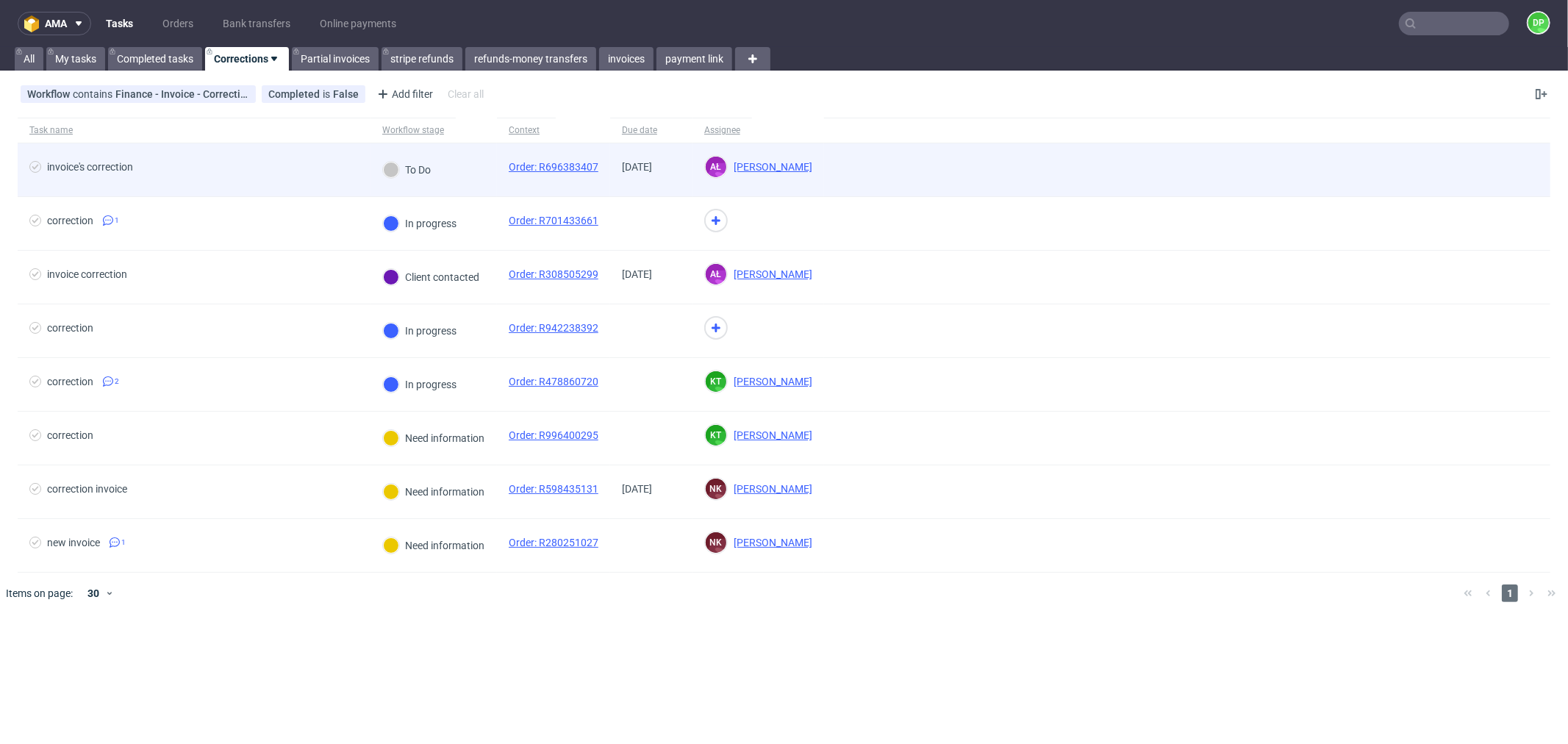
click at [209, 187] on div "invoice's correction" at bounding box center [194, 170] width 353 height 53
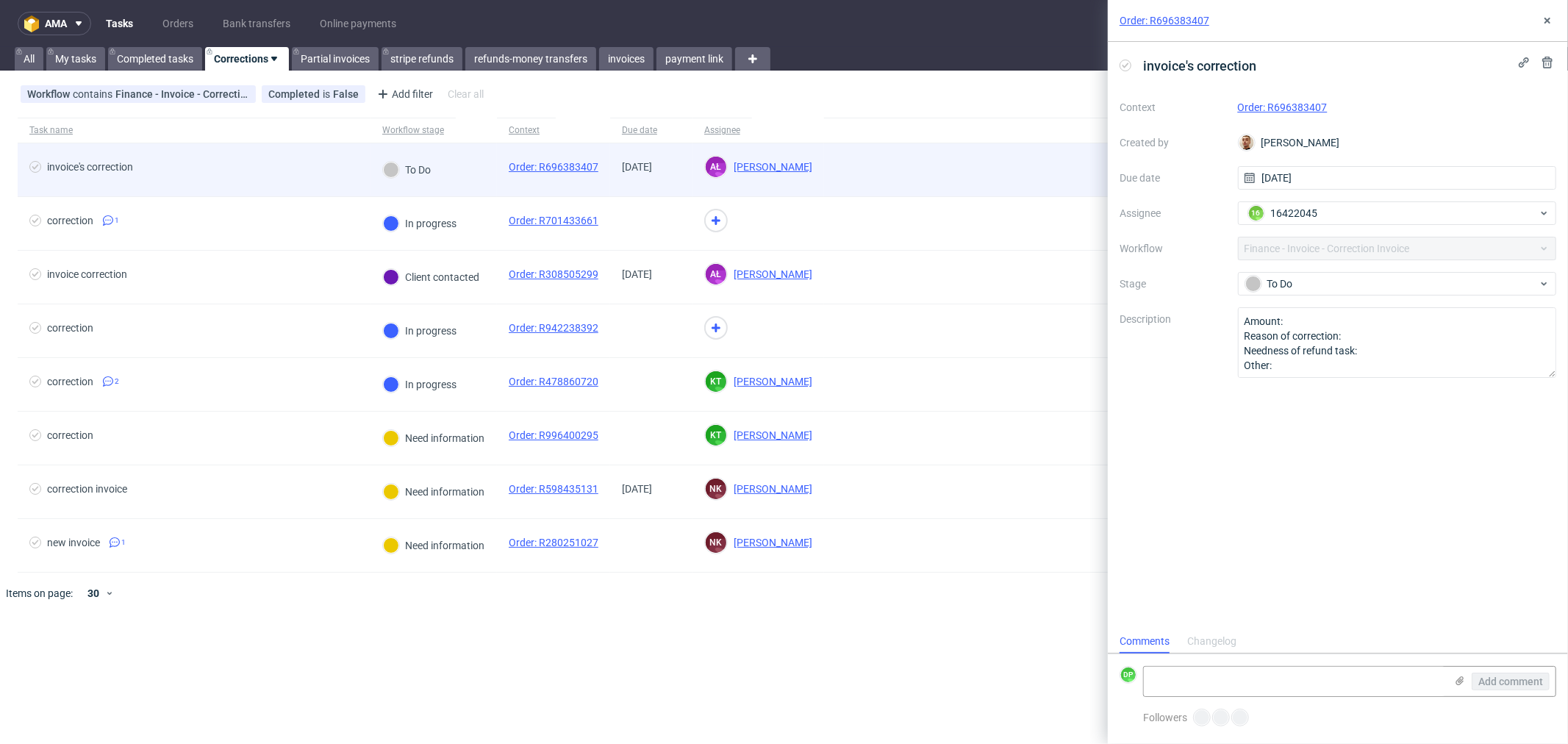
scroll to position [11, 0]
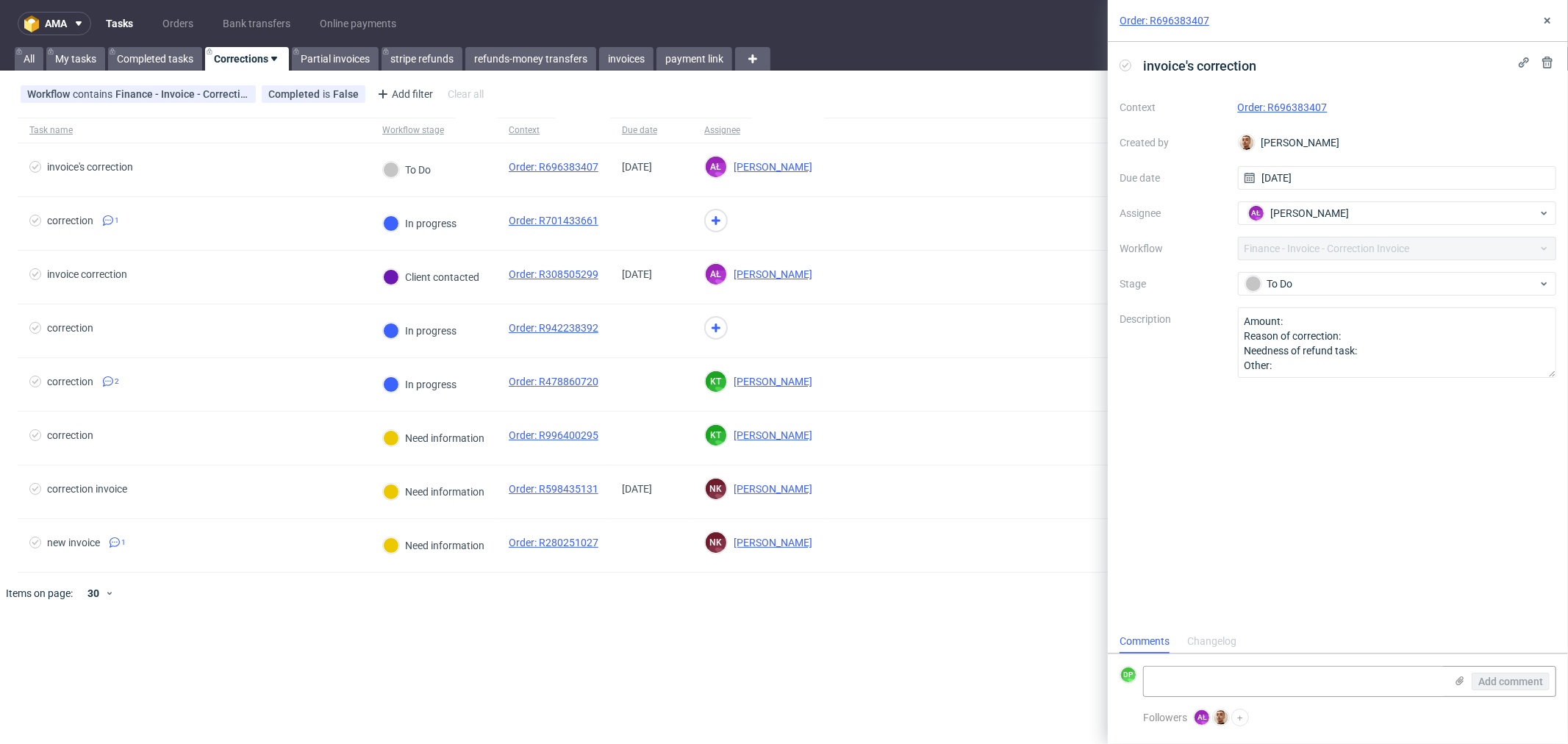
click at [1254, 99] on div "Order: R696383407" at bounding box center [1397, 108] width 319 height 17
click at [1276, 109] on link "Order: R696383407" at bounding box center [1283, 108] width 90 height 12
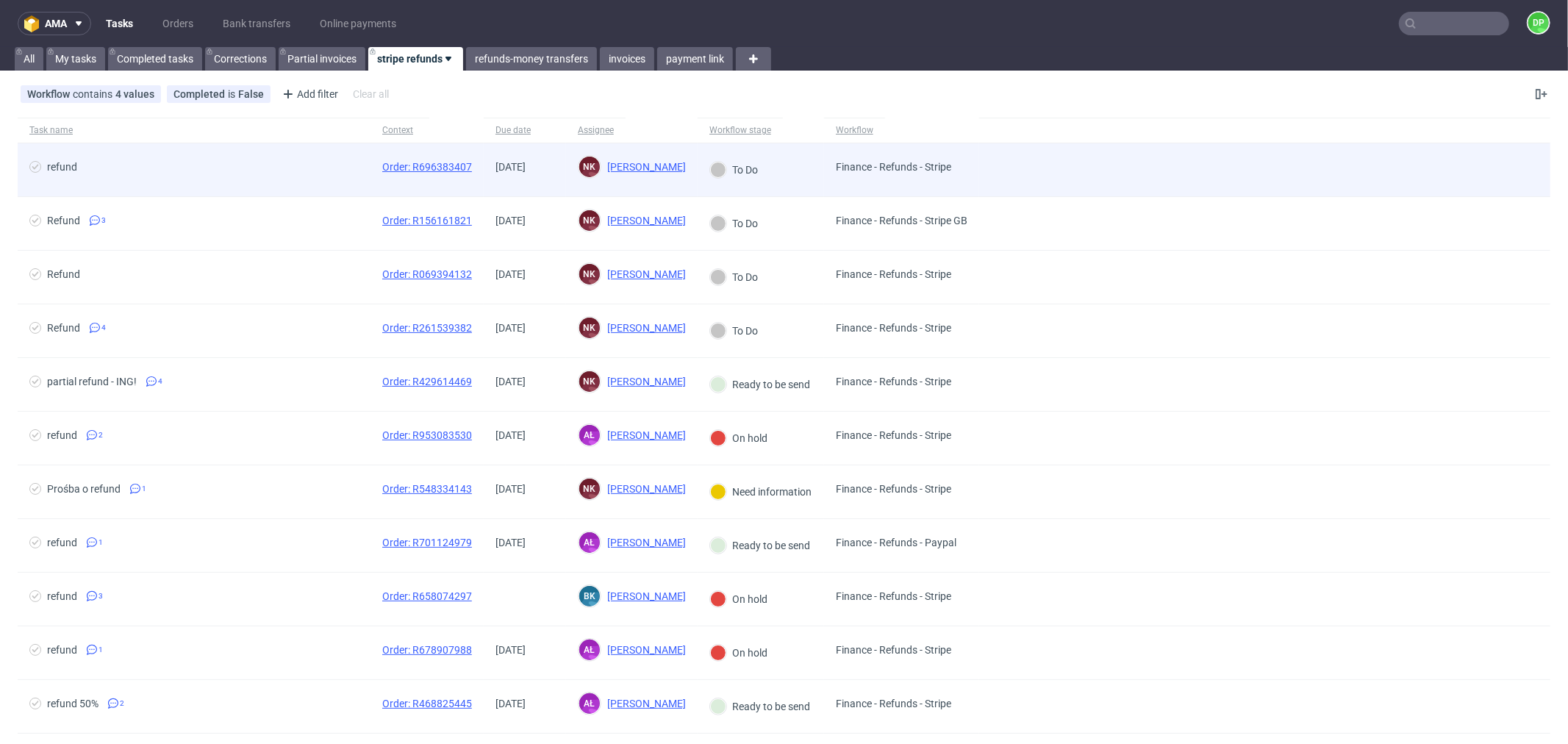
click at [325, 168] on span "refund" at bounding box center [194, 170] width 330 height 17
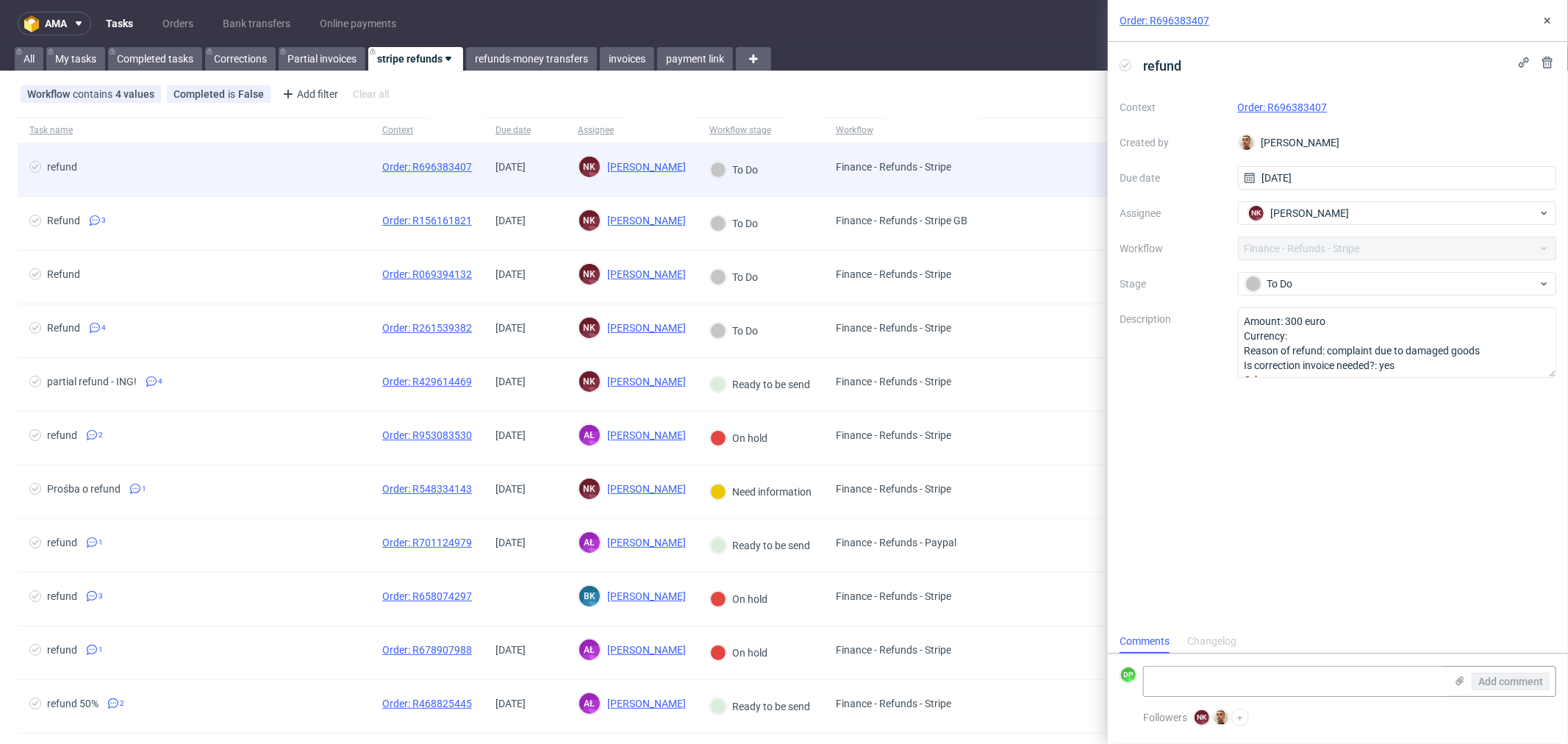
scroll to position [11, 0]
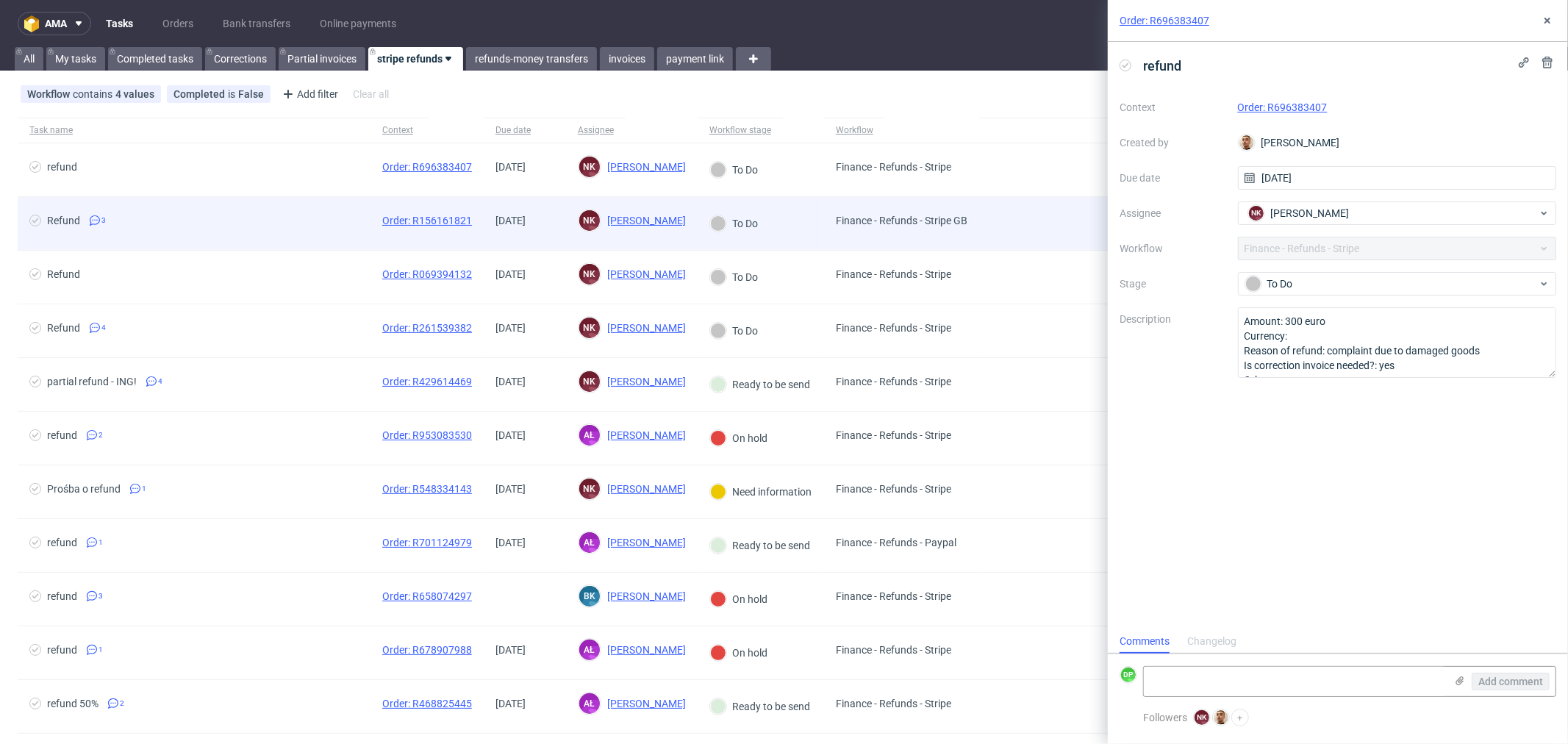
click at [248, 216] on span "Refund 3" at bounding box center [194, 223] width 330 height 17
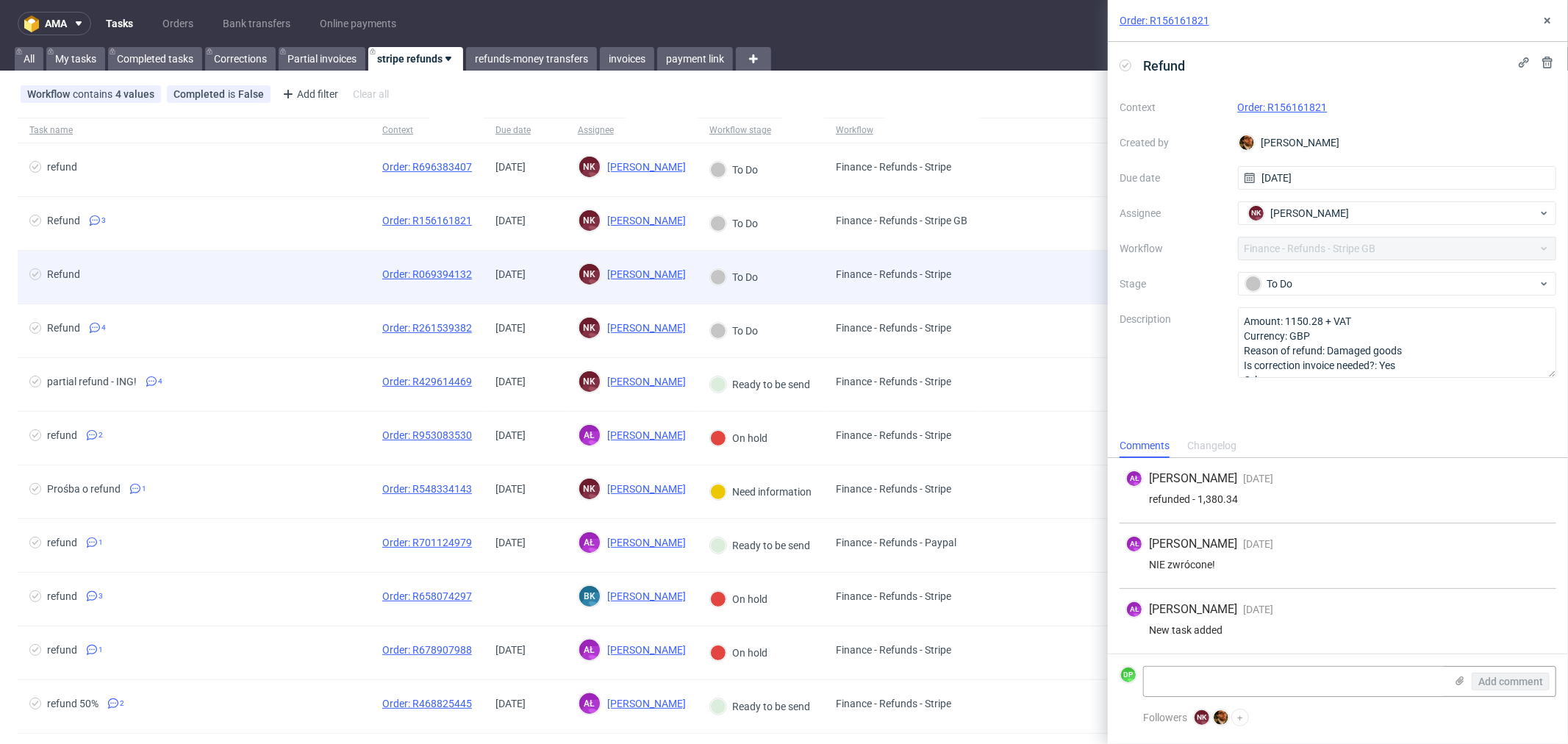
click at [258, 263] on div "Refund" at bounding box center [194, 277] width 353 height 53
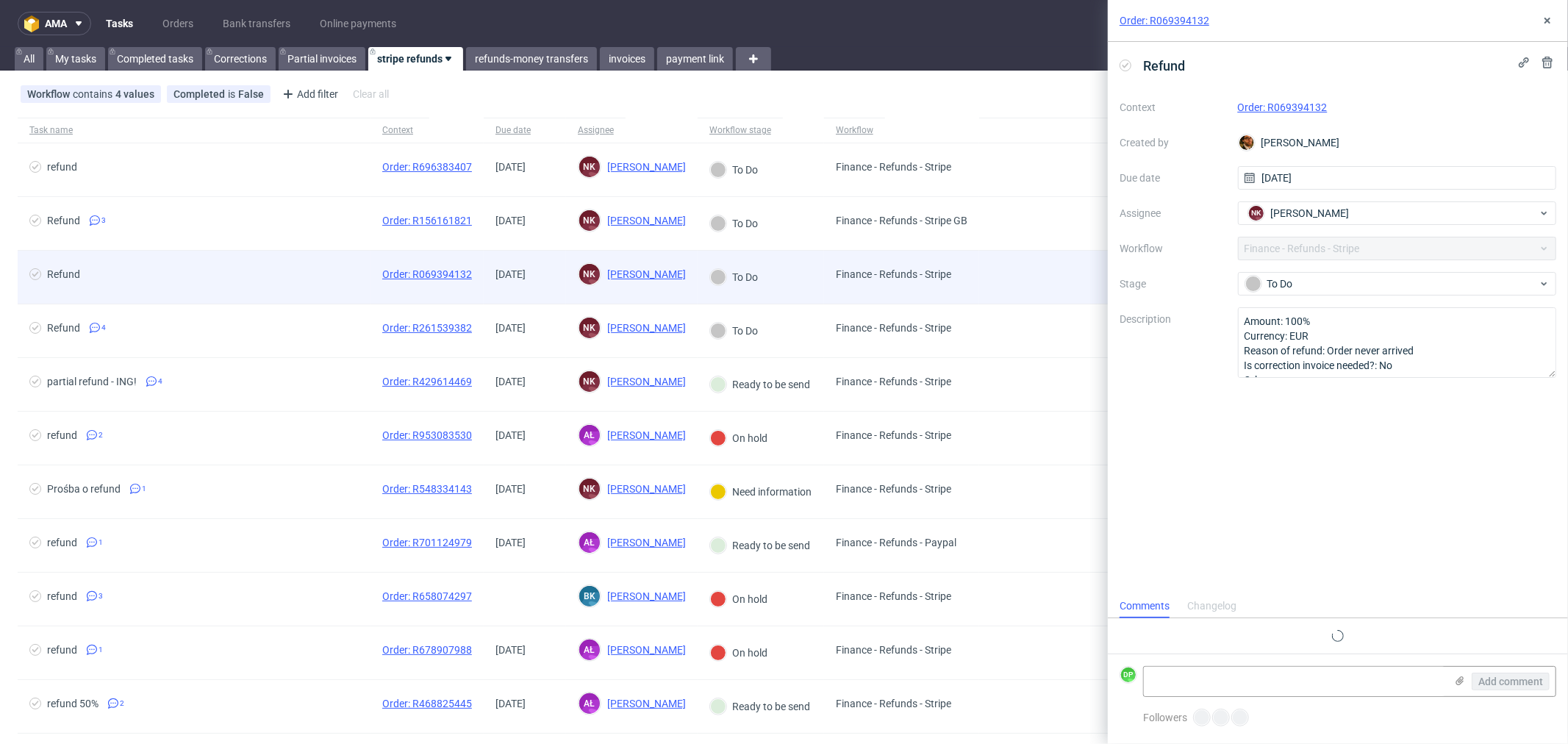
scroll to position [11, 0]
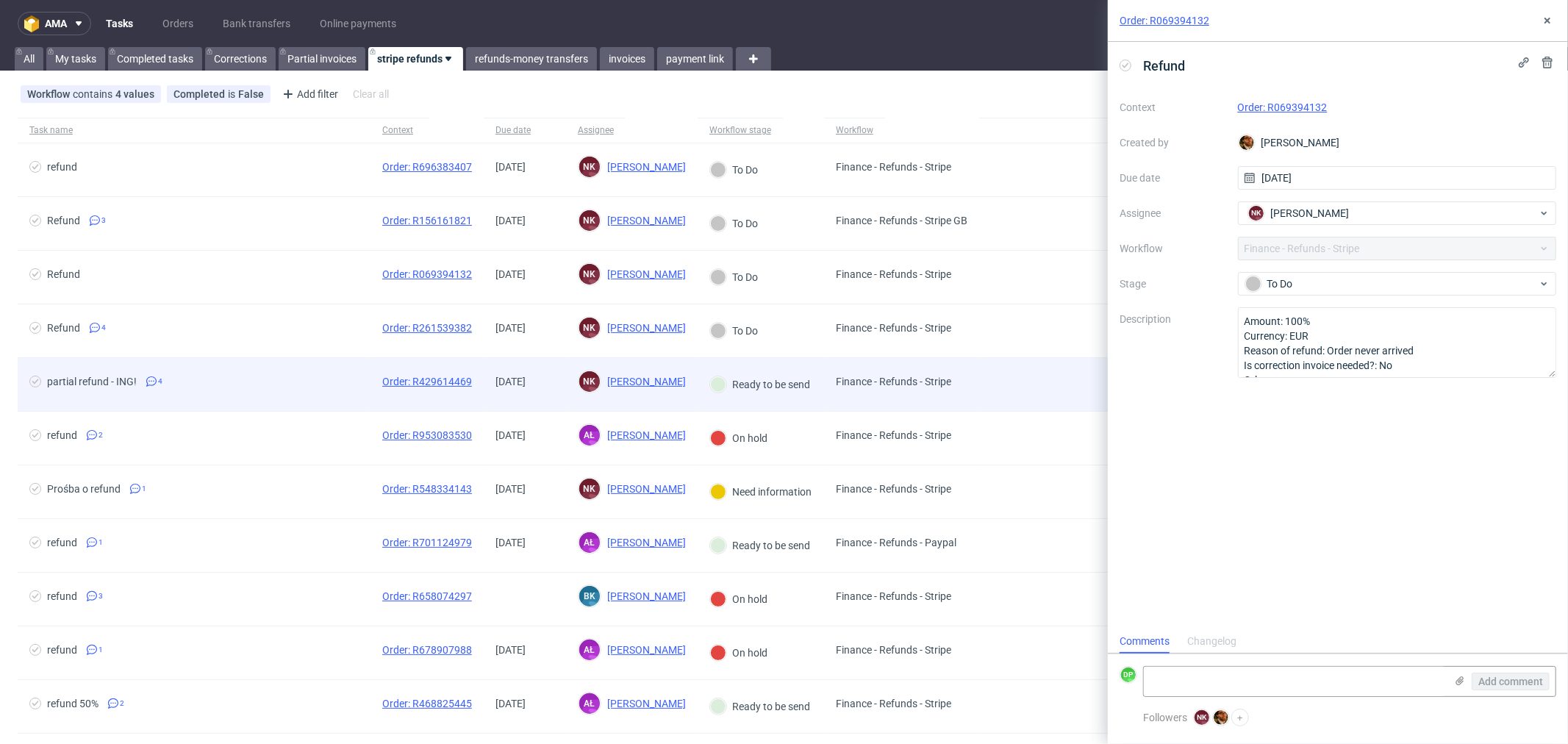
click at [324, 372] on div "partial refund - ING! 4" at bounding box center [194, 384] width 353 height 53
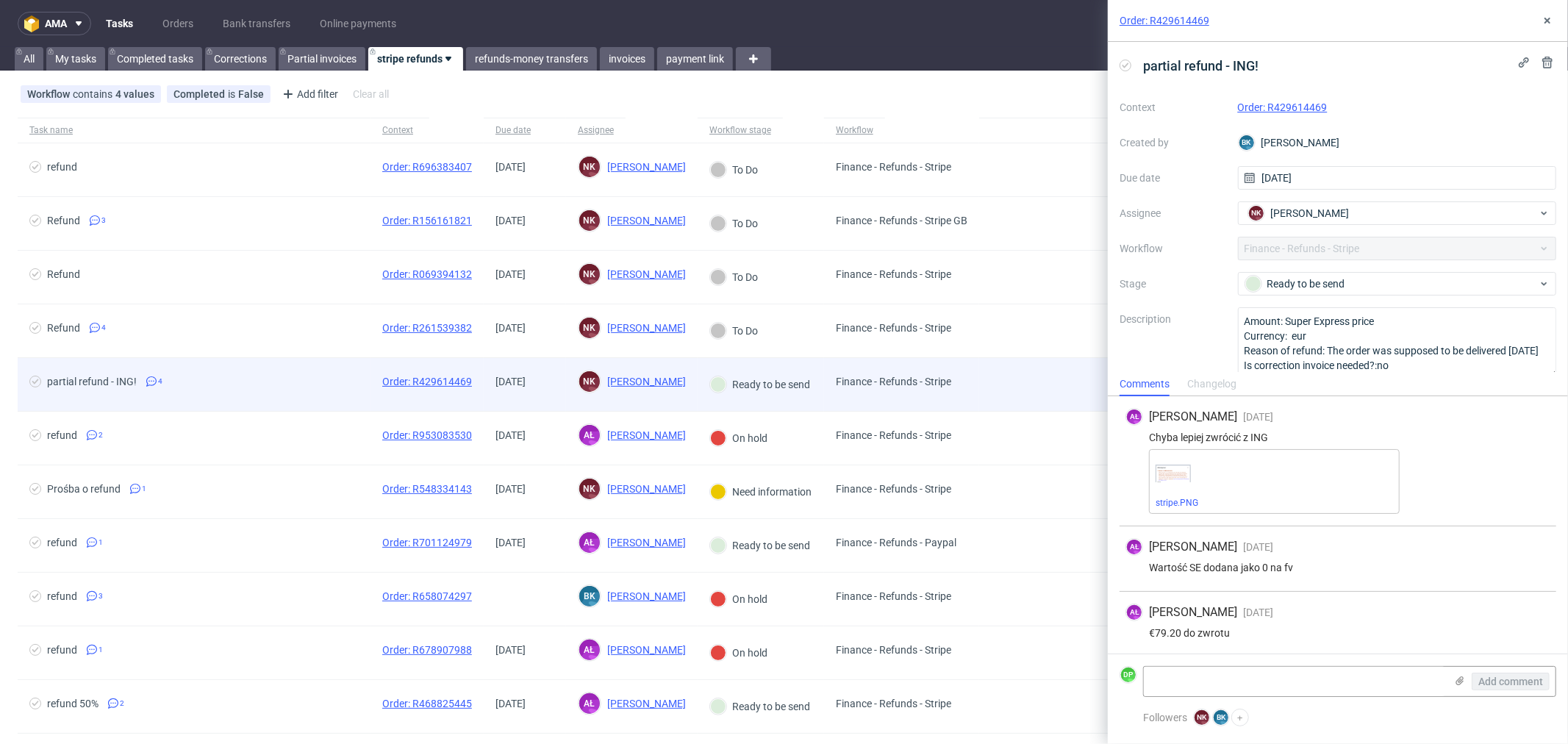
scroll to position [69, 0]
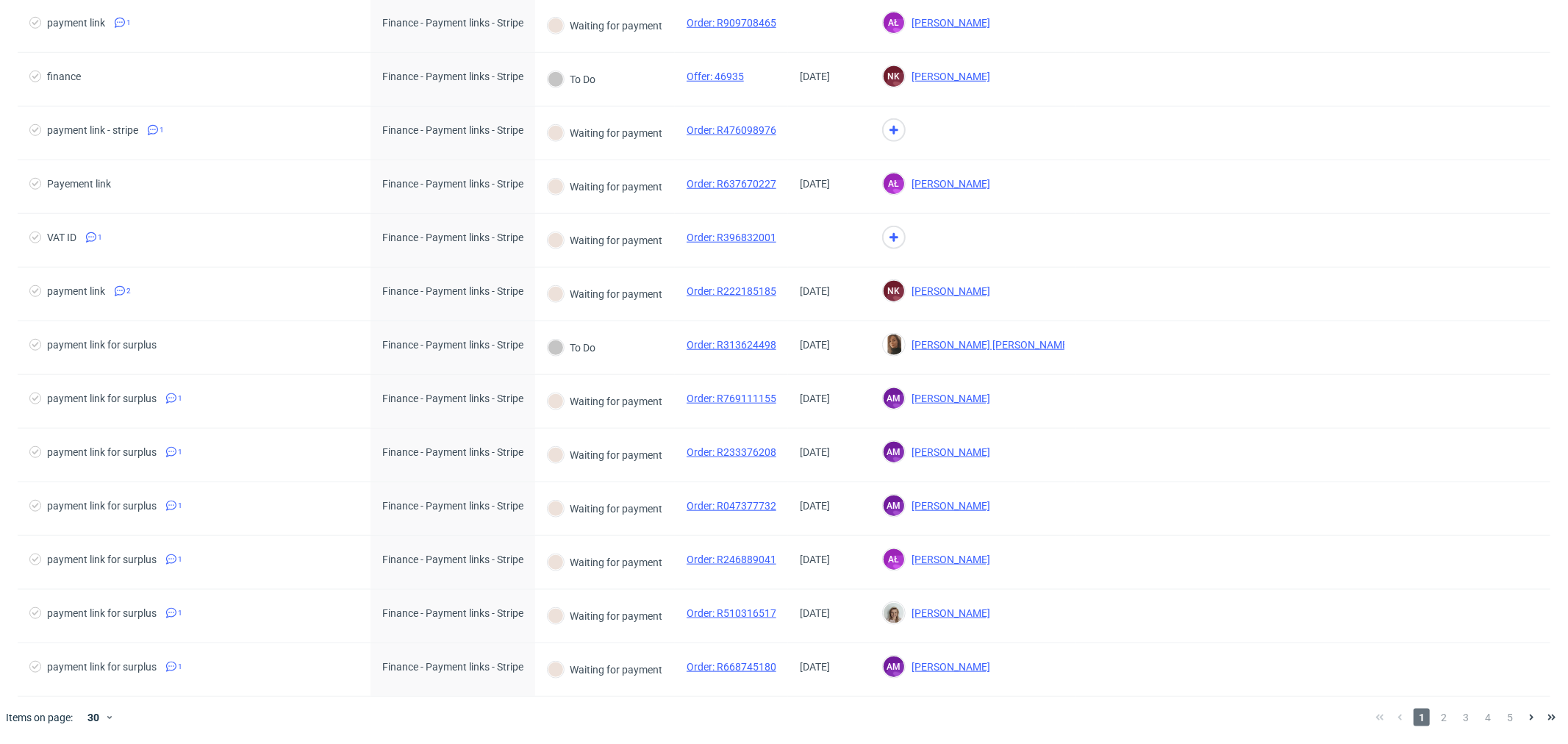
scroll to position [1063, 0]
click at [1436, 718] on span "2" at bounding box center [1444, 718] width 16 height 17
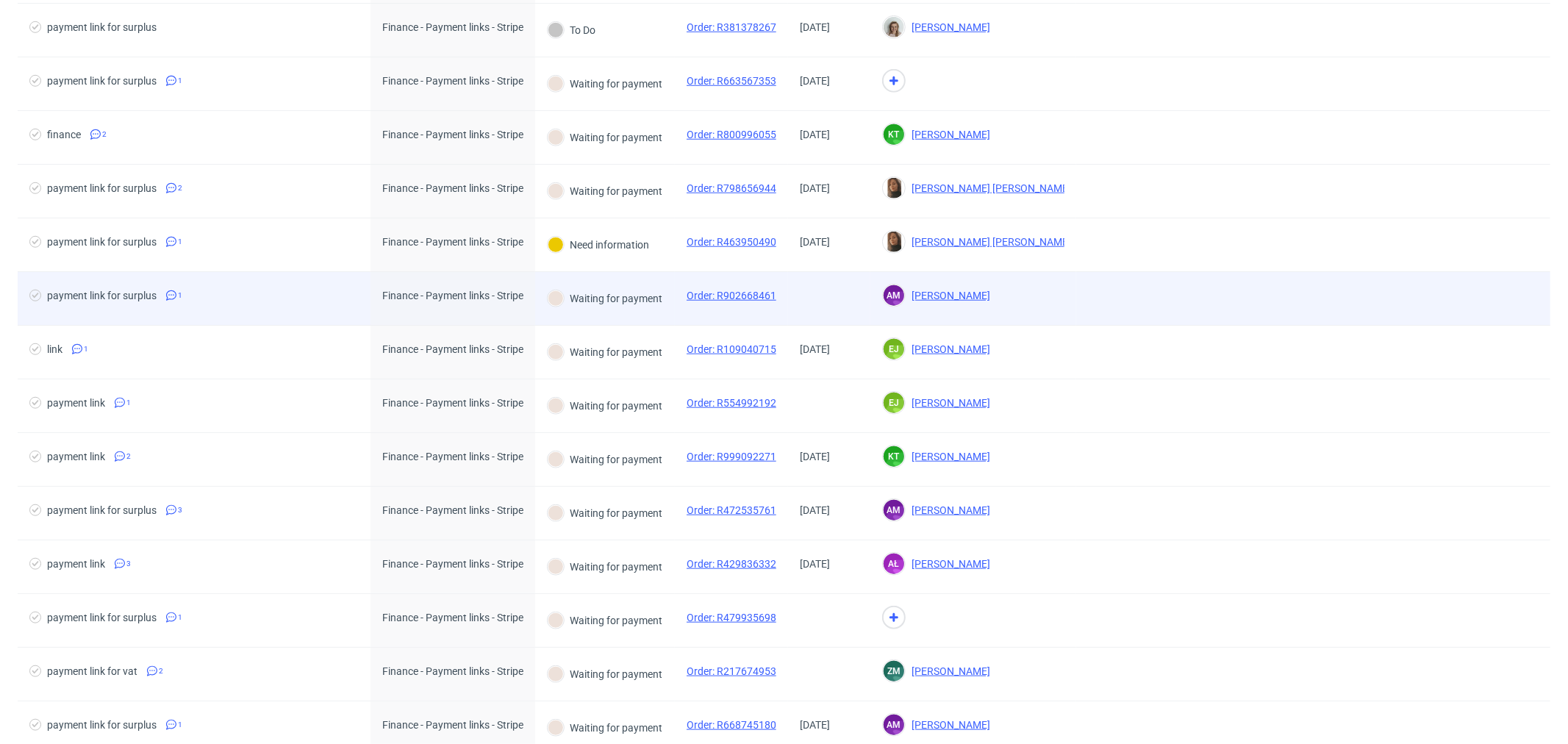
scroll to position [1063, 0]
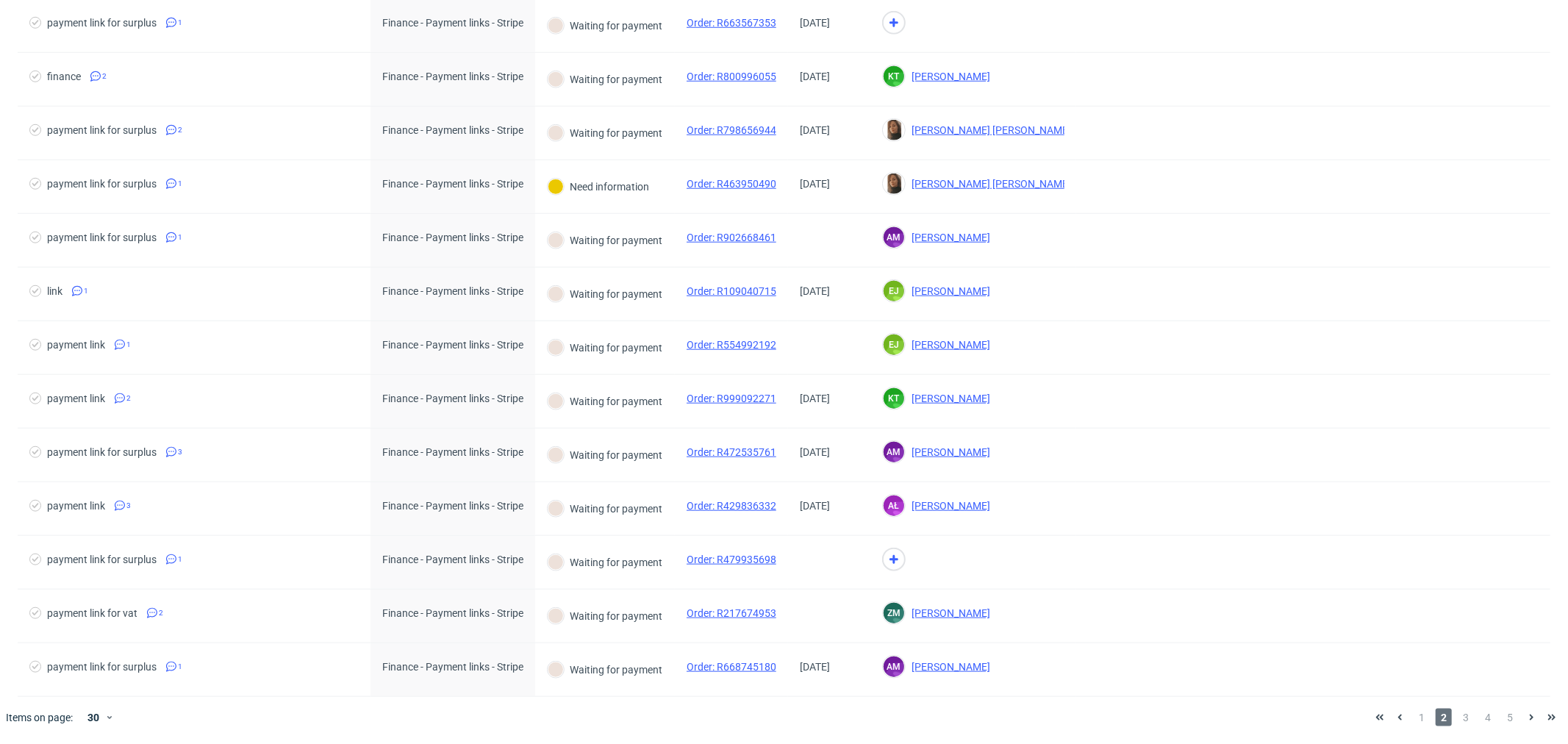
click at [1464, 726] on div "1 2 3 4 5" at bounding box center [1466, 718] width 193 height 17
click at [1458, 721] on span "3" at bounding box center [1466, 718] width 16 height 17
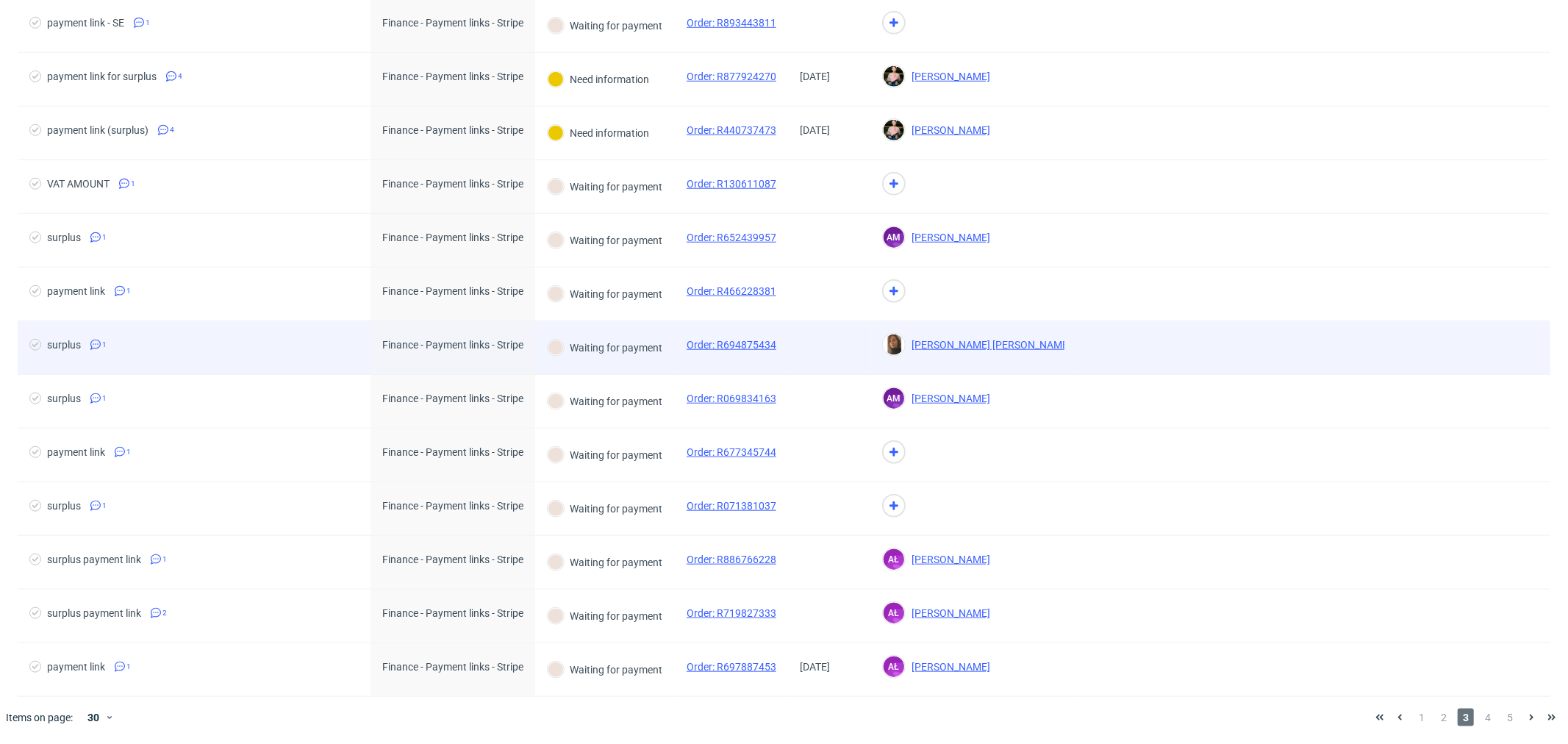
scroll to position [1063, 0]
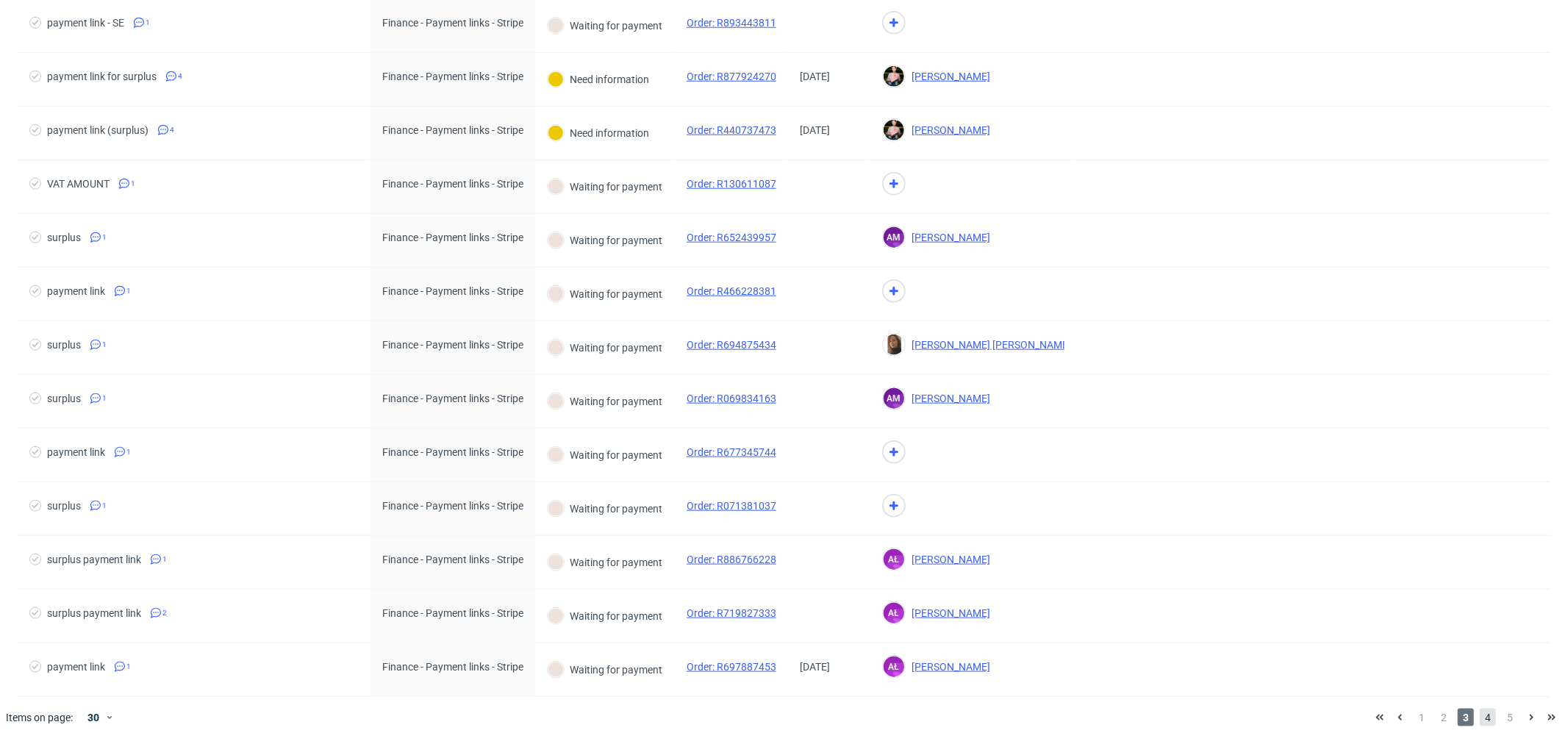
click at [1480, 723] on span "4" at bounding box center [1488, 718] width 16 height 17
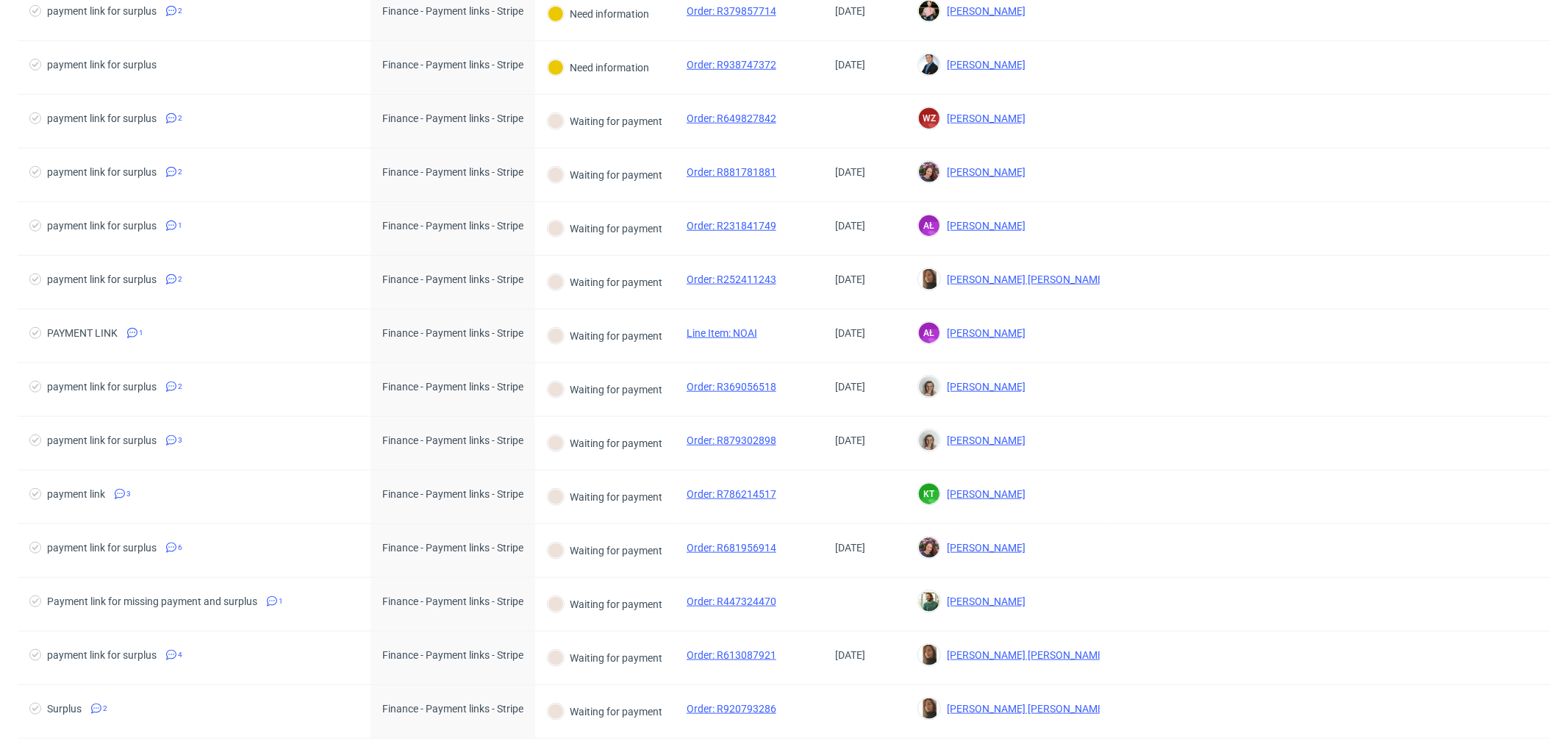
scroll to position [1063, 0]
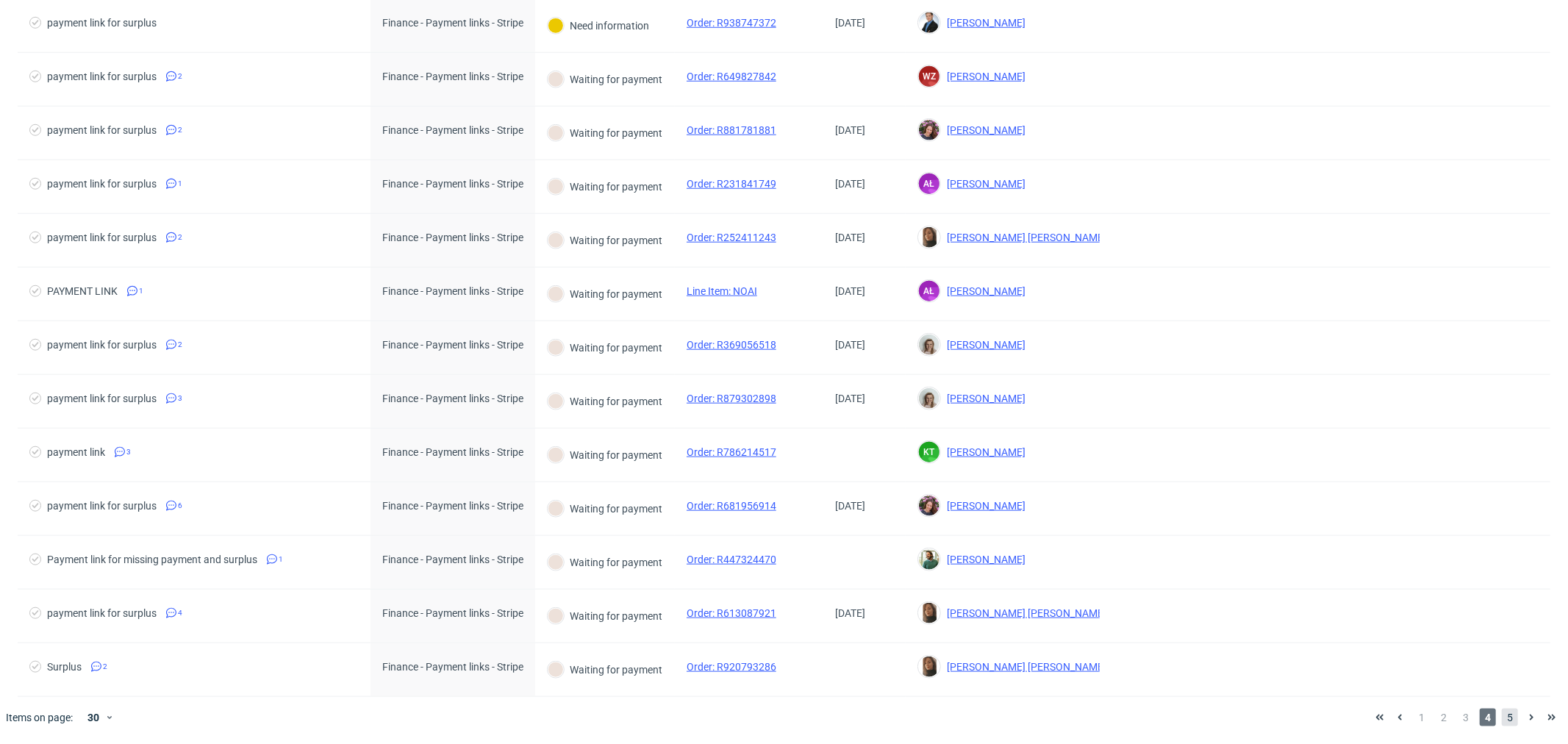
click at [1502, 726] on span "5" at bounding box center [1510, 718] width 16 height 17
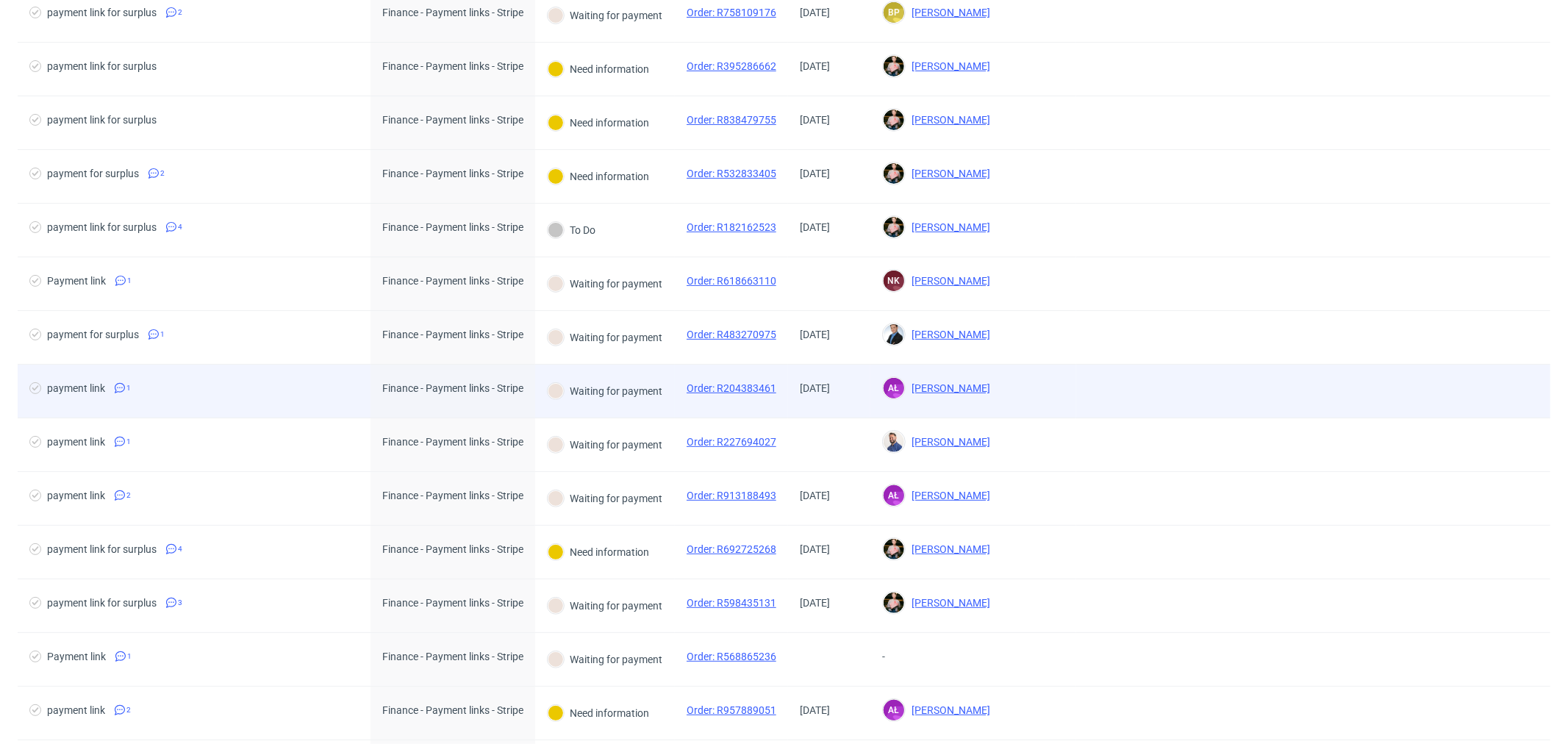
scroll to position [245, 0]
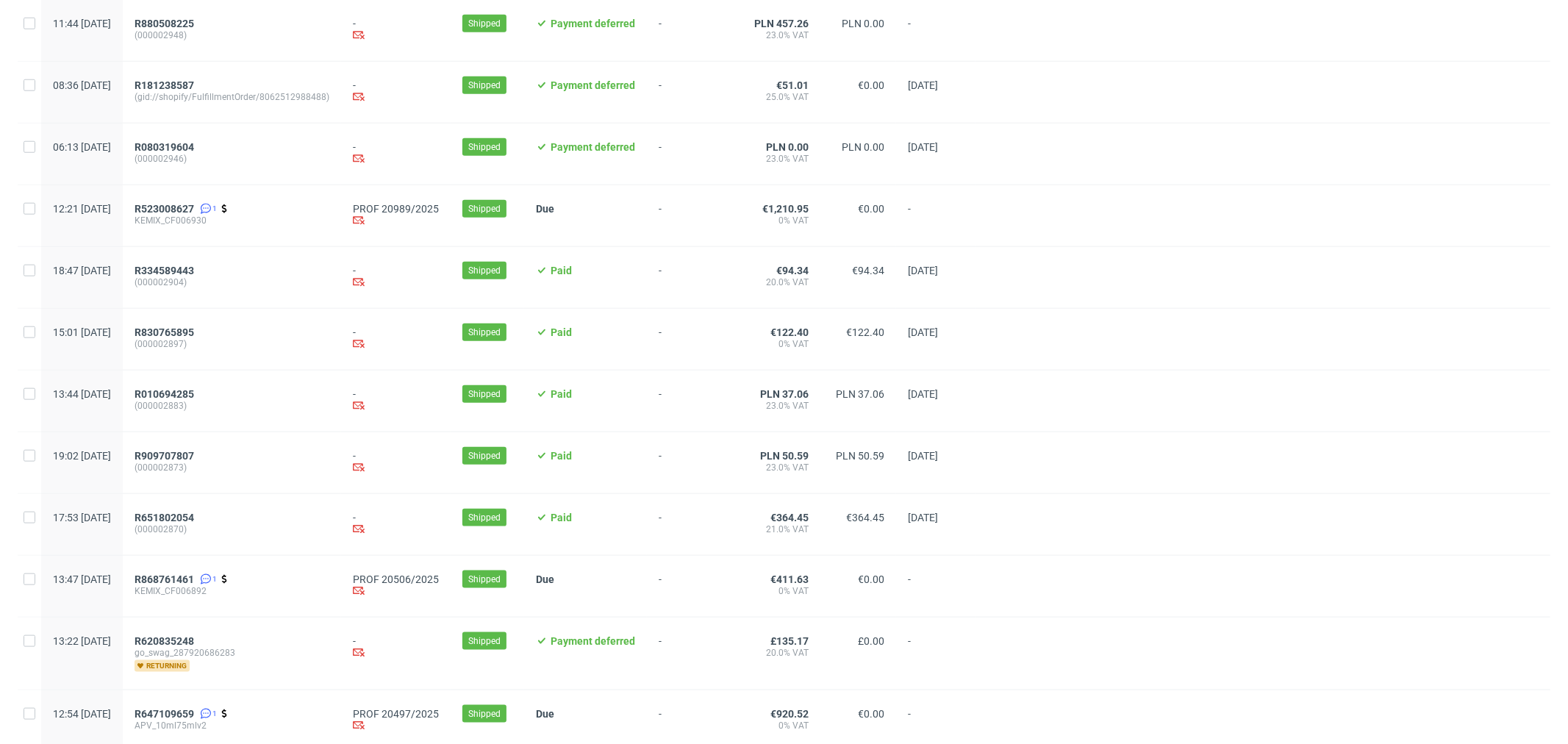
scroll to position [1372, 0]
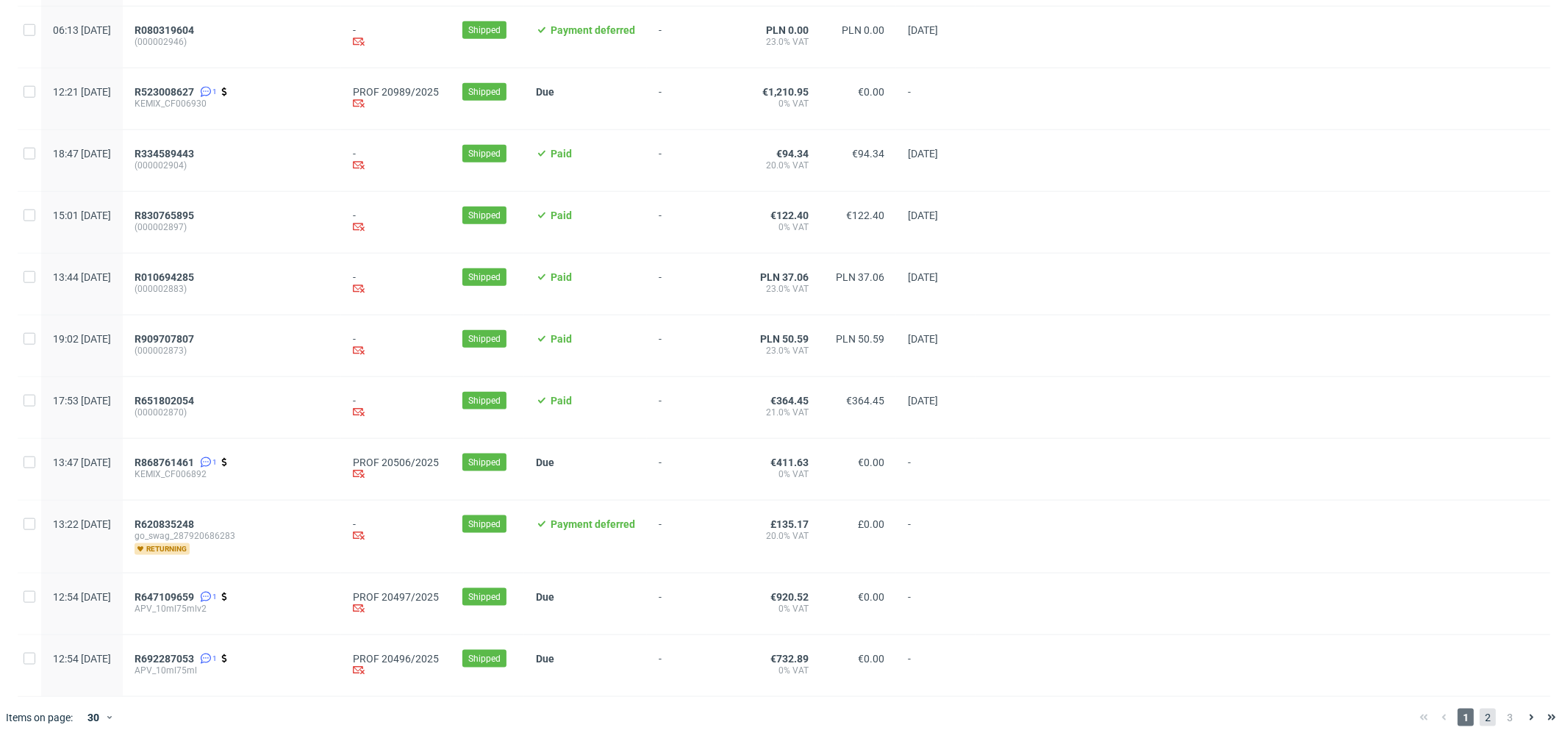
click at [1481, 723] on span "2" at bounding box center [1488, 718] width 16 height 17
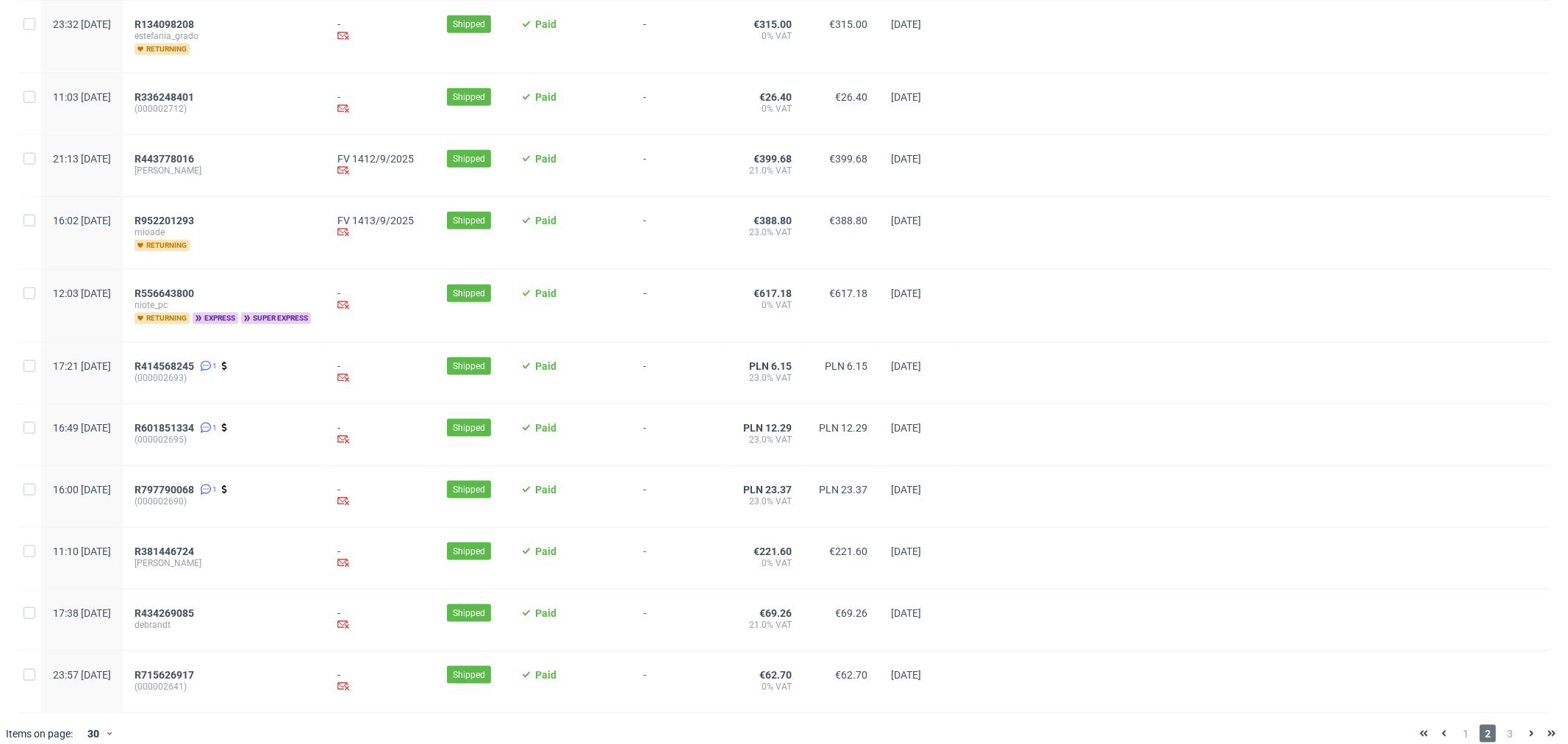
scroll to position [1392, 0]
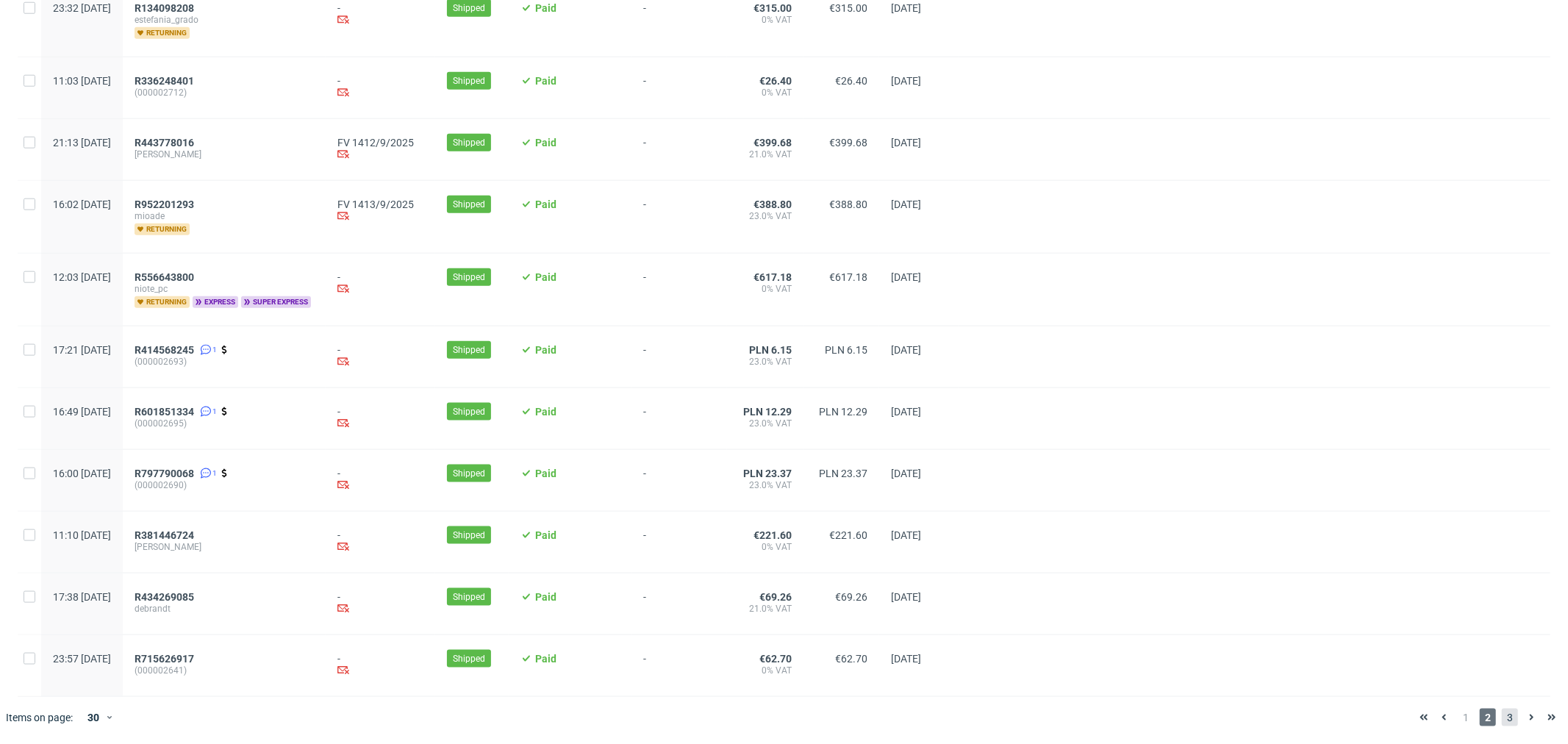
click at [1502, 723] on span "3" at bounding box center [1510, 718] width 16 height 17
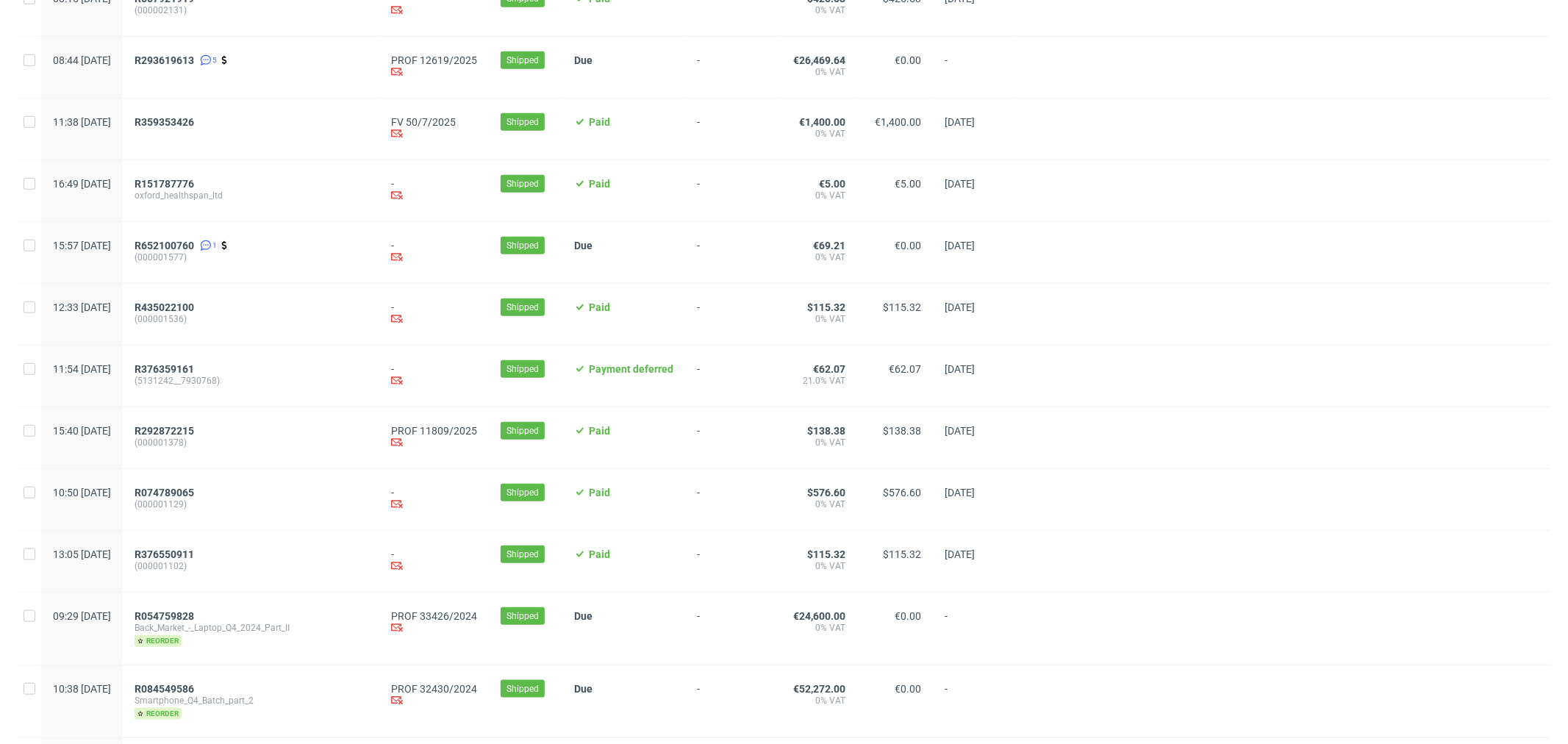
scroll to position [1062, 0]
